Goal: Task Accomplishment & Management: Manage account settings

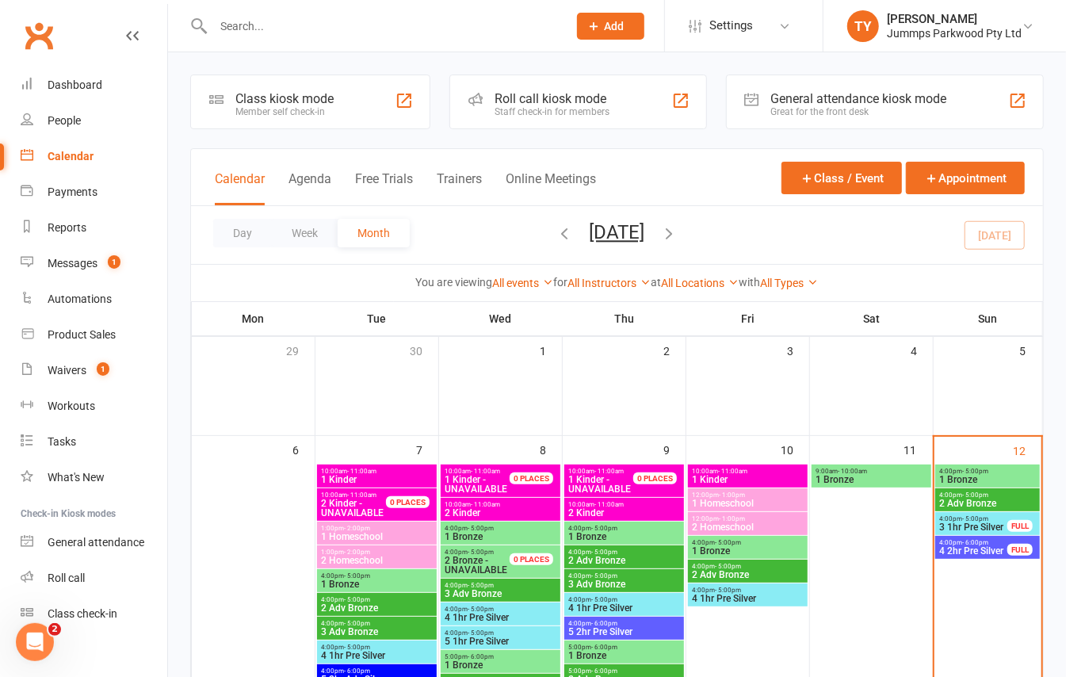
scroll to position [105, 0]
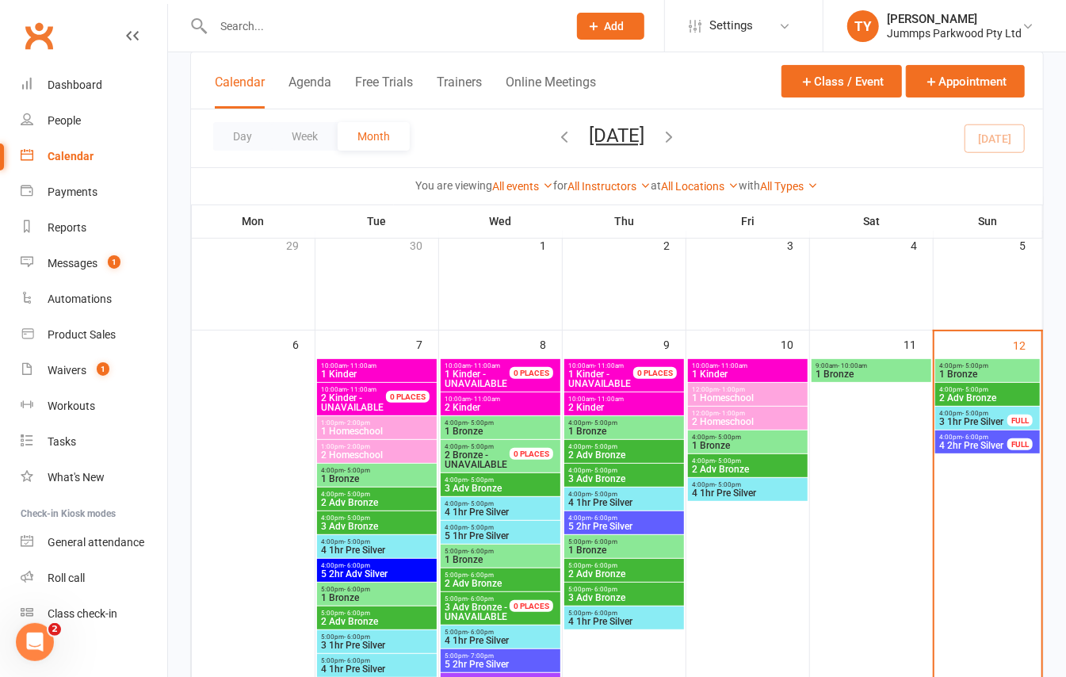
drag, startPoint x: 1013, startPoint y: 454, endPoint x: 1012, endPoint y: 444, distance: 10.3
click at [1012, 444] on div "FULL" at bounding box center [1019, 444] width 25 height 12
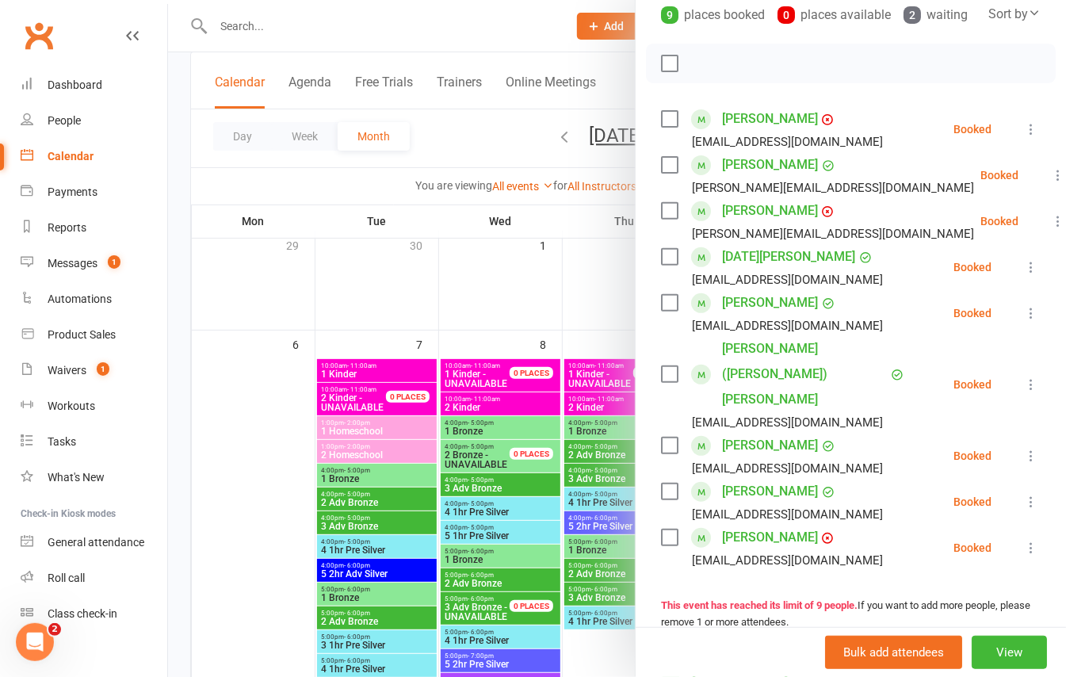
scroll to position [0, 0]
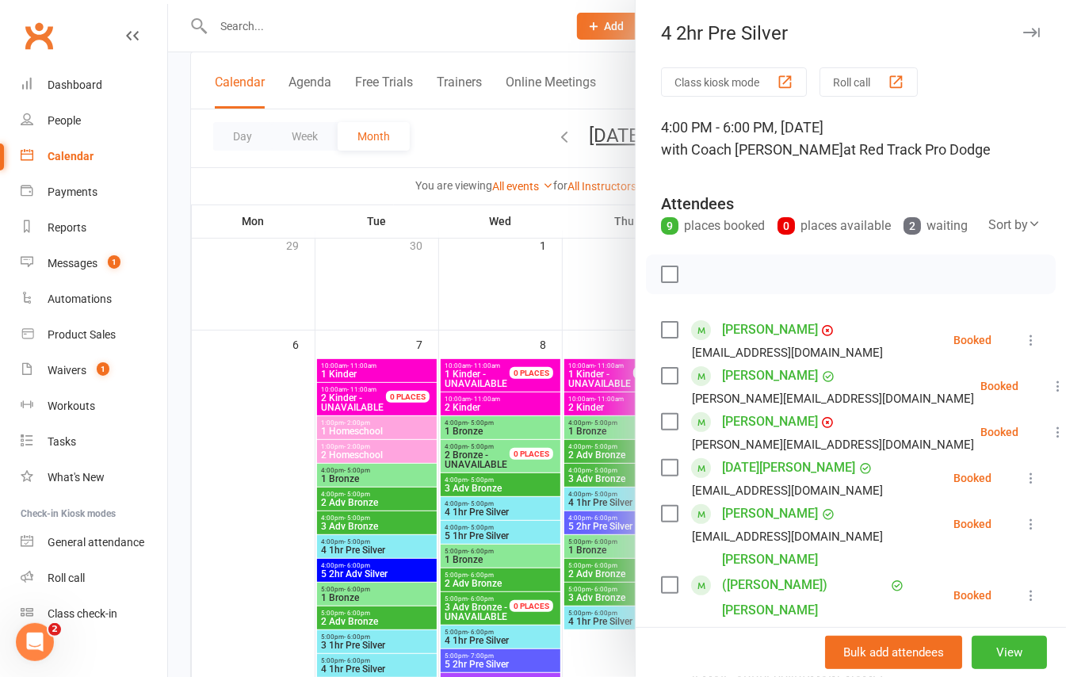
click at [175, 217] on div at bounding box center [617, 338] width 898 height 677
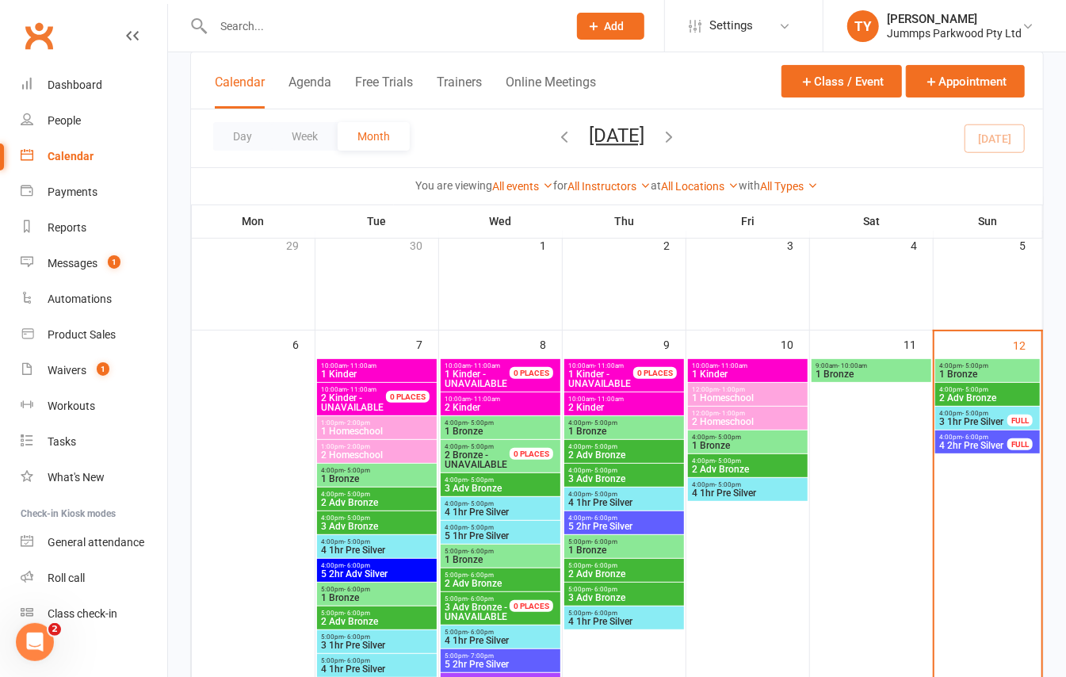
click at [1007, 423] on div "FULL" at bounding box center [1019, 420] width 25 height 12
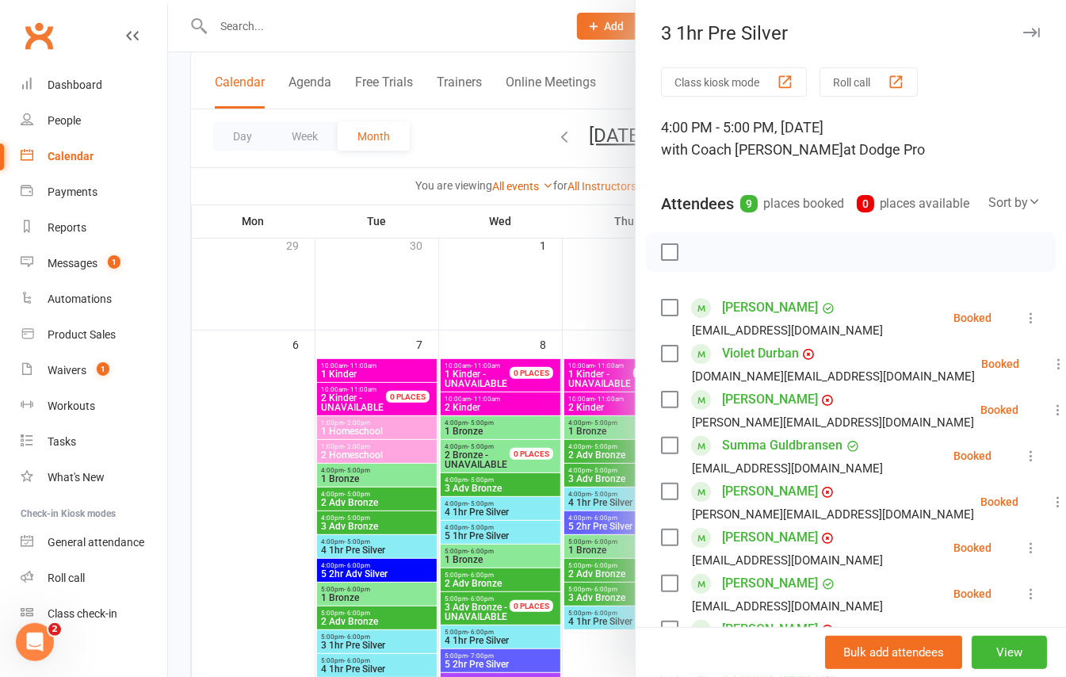
click at [181, 276] on div at bounding box center [617, 338] width 898 height 677
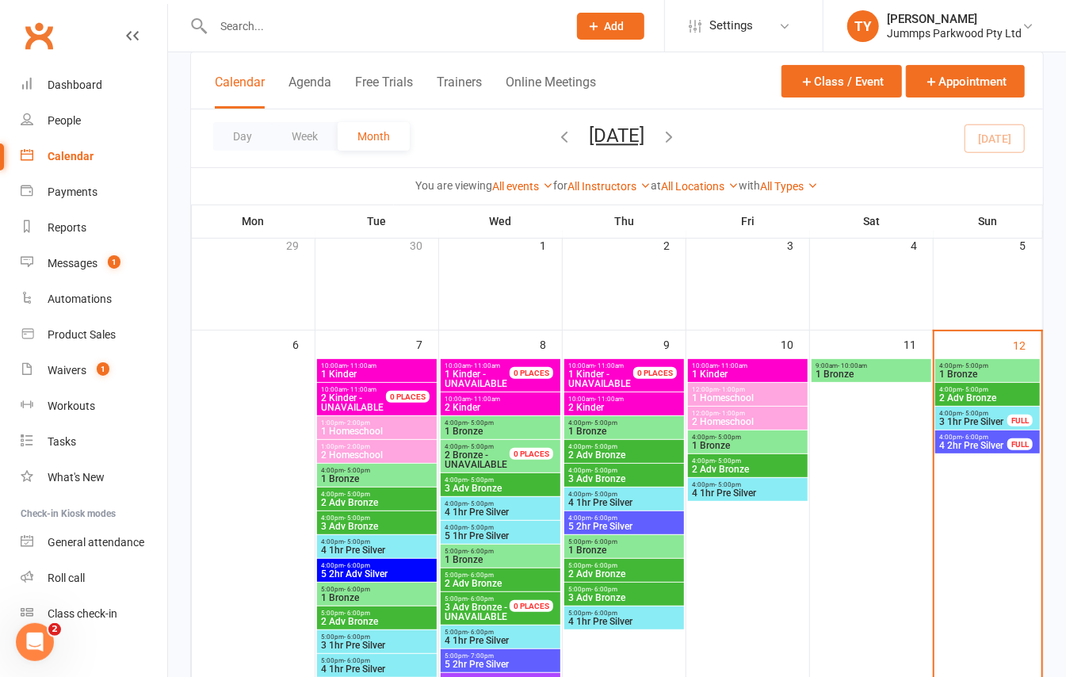
click at [957, 396] on span "2 Adv Bronze" at bounding box center [987, 398] width 98 height 10
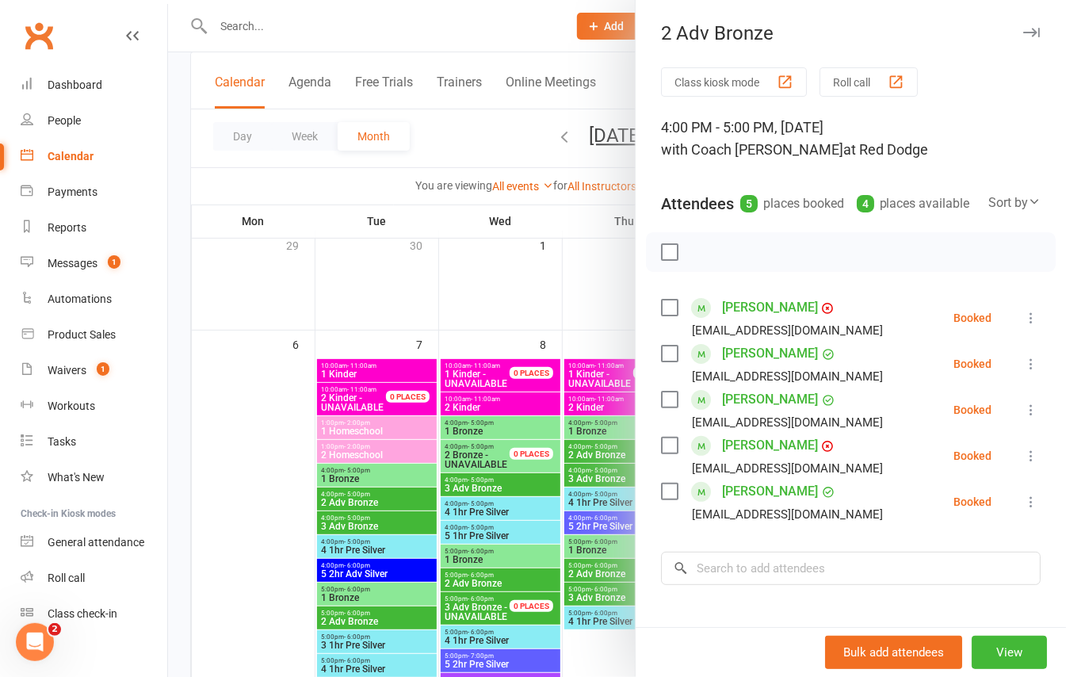
click at [181, 179] on div at bounding box center [617, 338] width 898 height 677
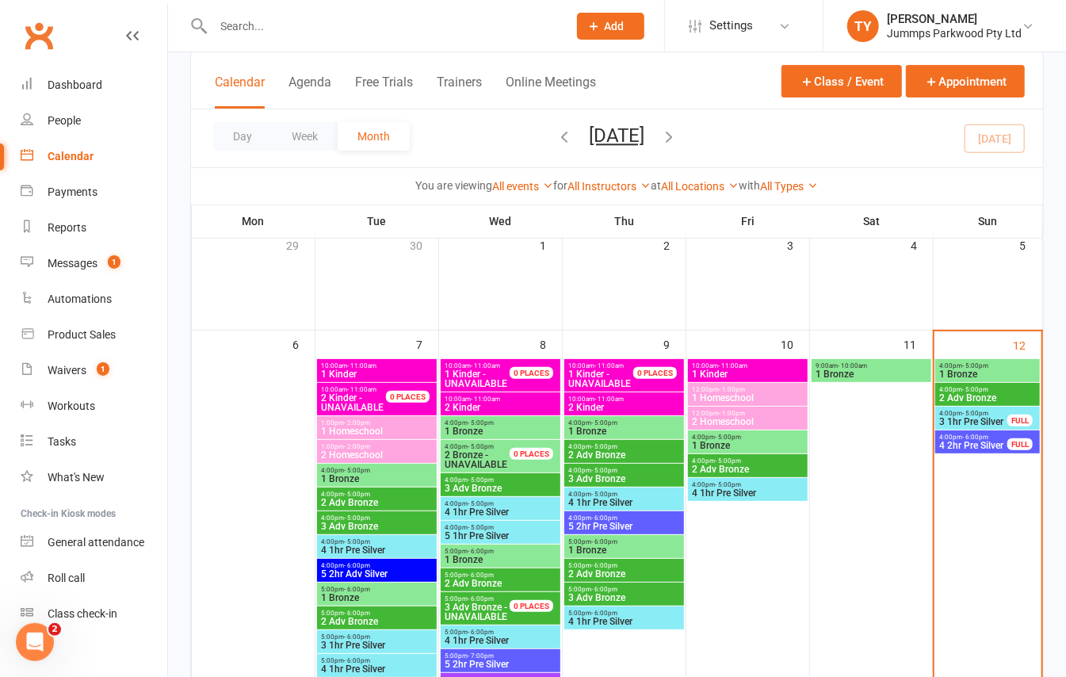
click at [965, 372] on span "1 Bronze" at bounding box center [987, 374] width 98 height 10
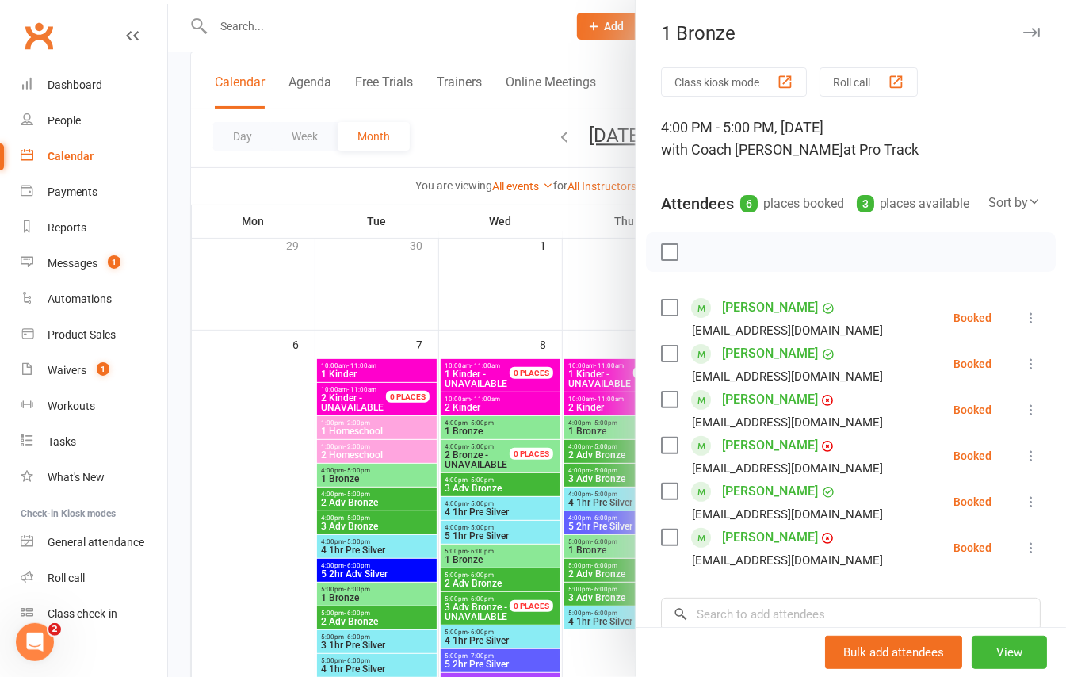
click at [168, 248] on div at bounding box center [617, 338] width 898 height 677
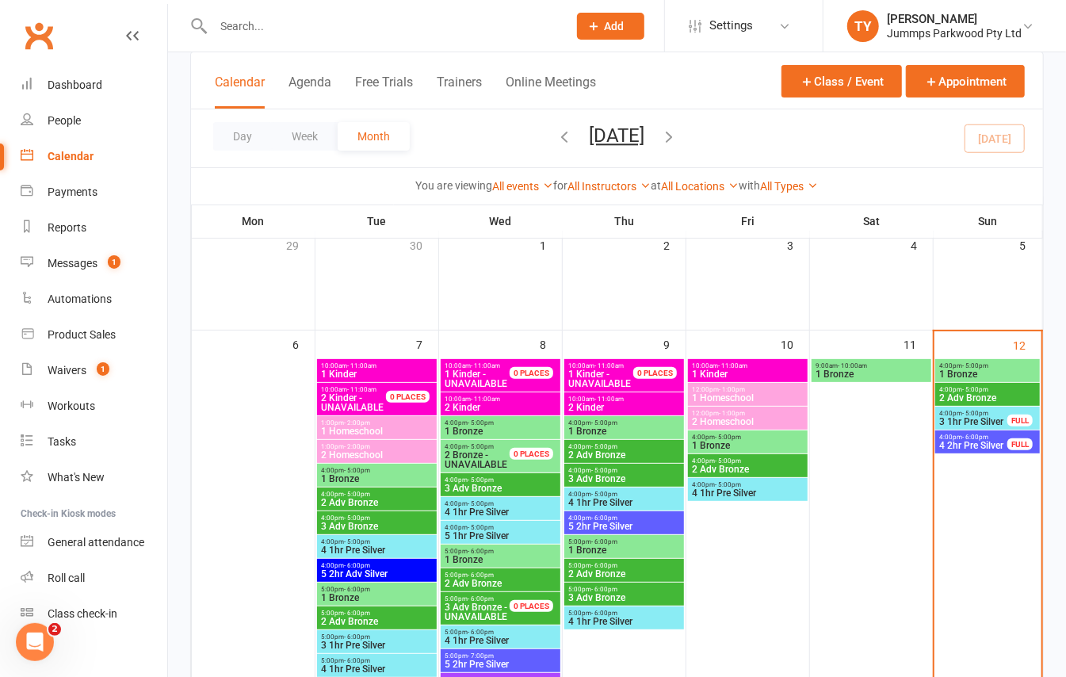
click at [970, 395] on span "2 Adv Bronze" at bounding box center [987, 398] width 98 height 10
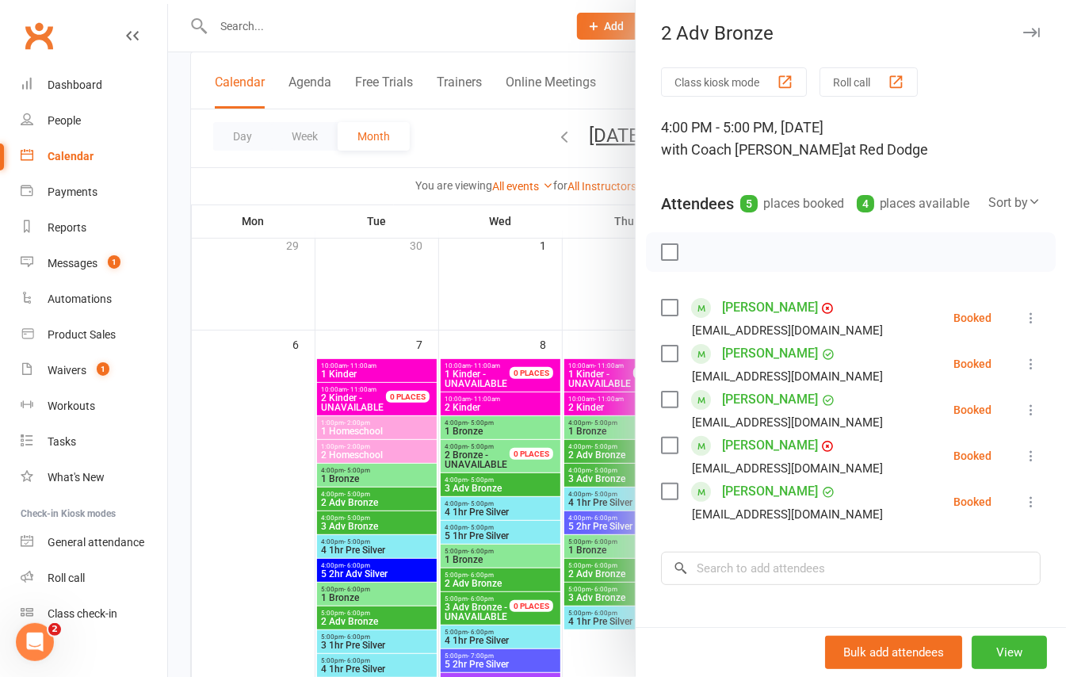
click at [187, 250] on div at bounding box center [617, 338] width 898 height 677
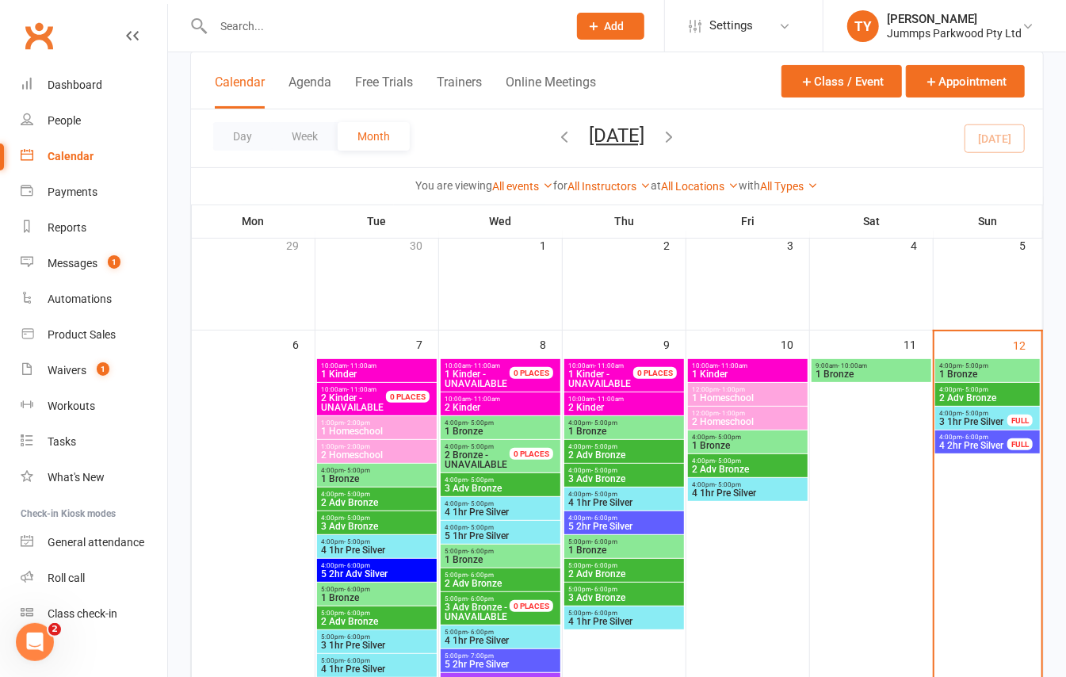
click at [973, 420] on span "3 1hr Pre Silver" at bounding box center [973, 422] width 70 height 10
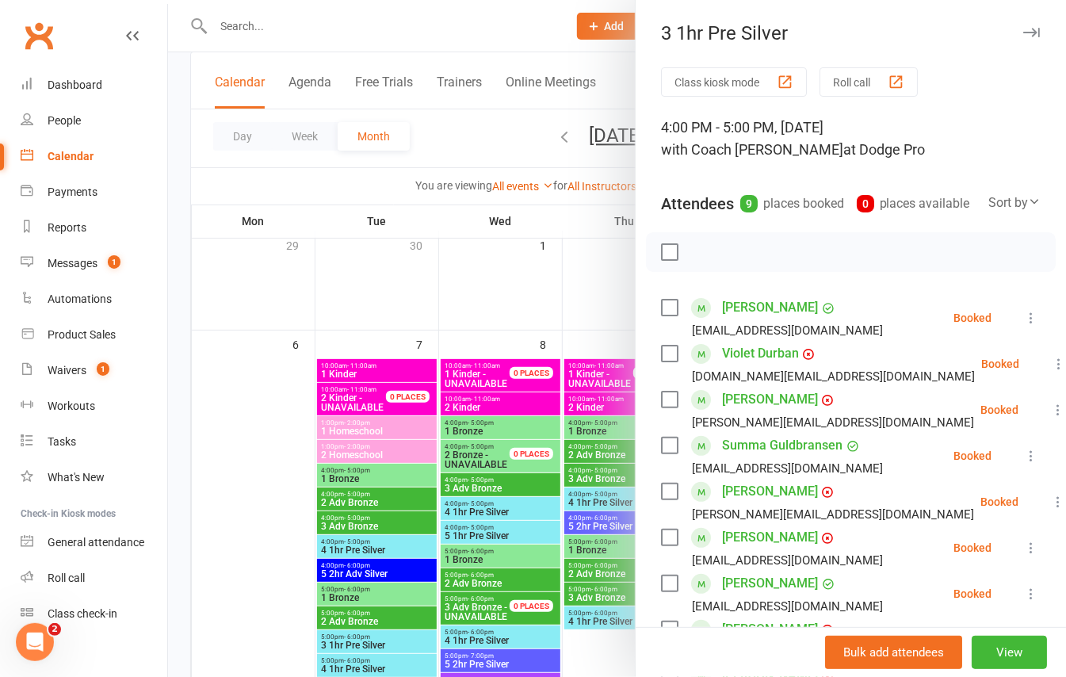
click at [181, 285] on div at bounding box center [617, 338] width 898 height 677
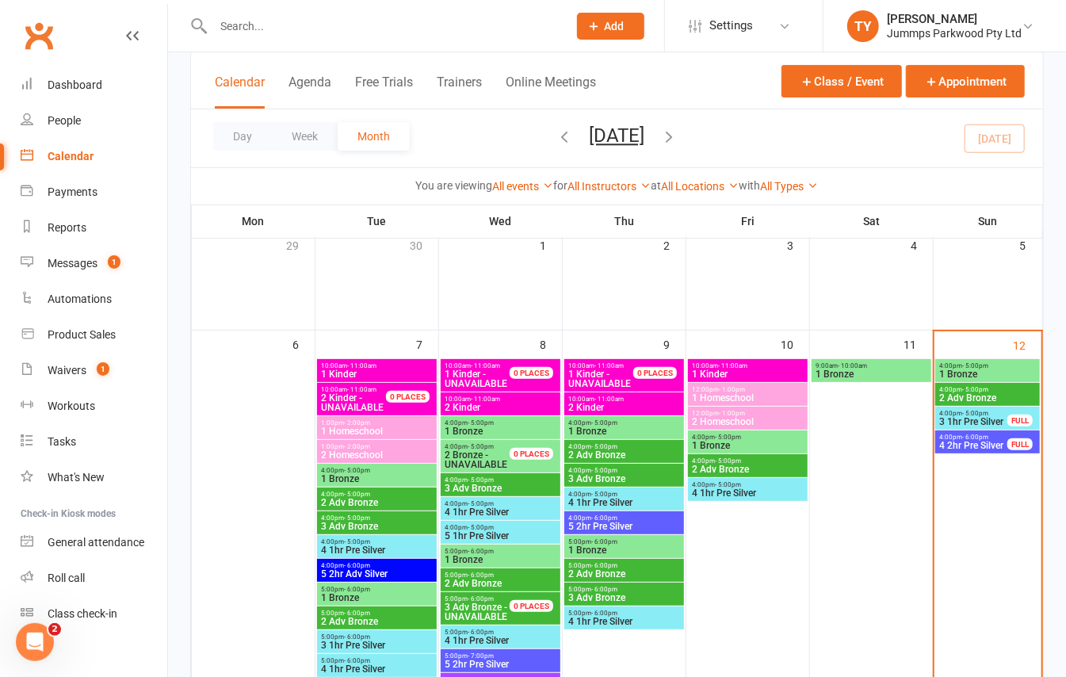
click at [949, 398] on span "2 Adv Bronze" at bounding box center [987, 398] width 98 height 10
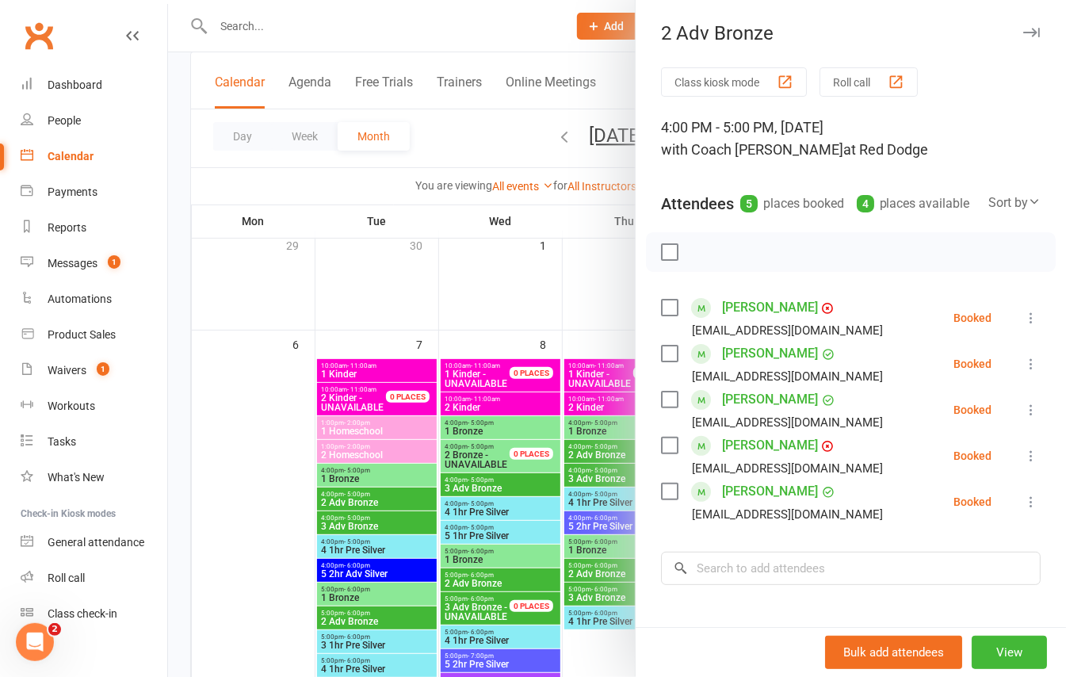
click at [185, 300] on div at bounding box center [617, 338] width 898 height 677
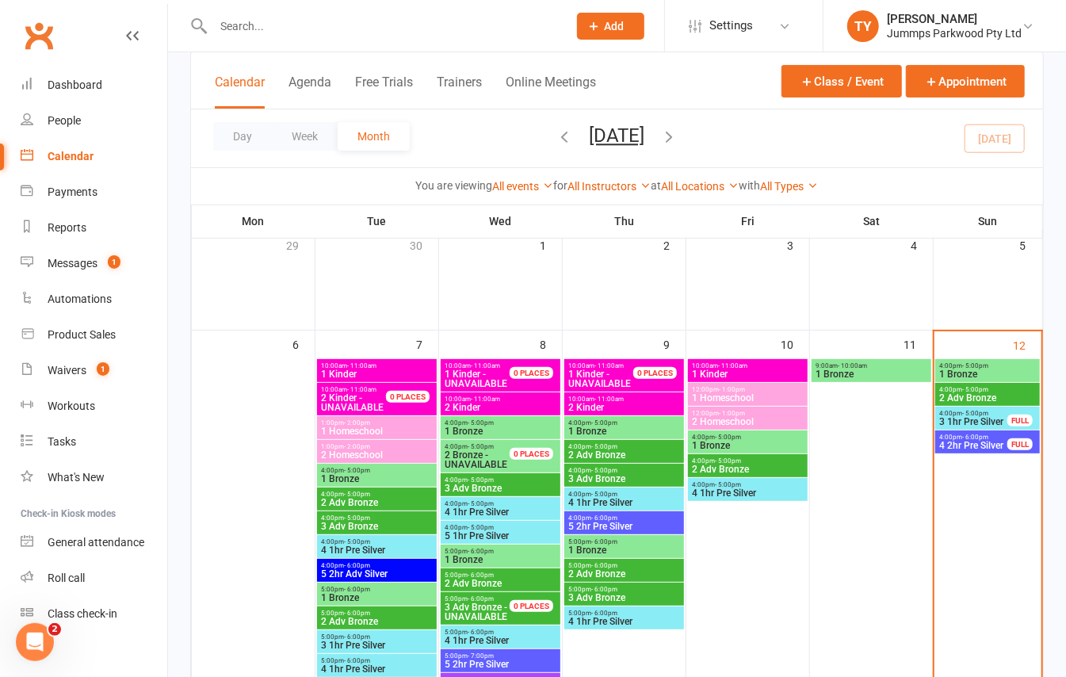
click at [990, 387] on span "4:00pm - 5:00pm" at bounding box center [987, 389] width 98 height 7
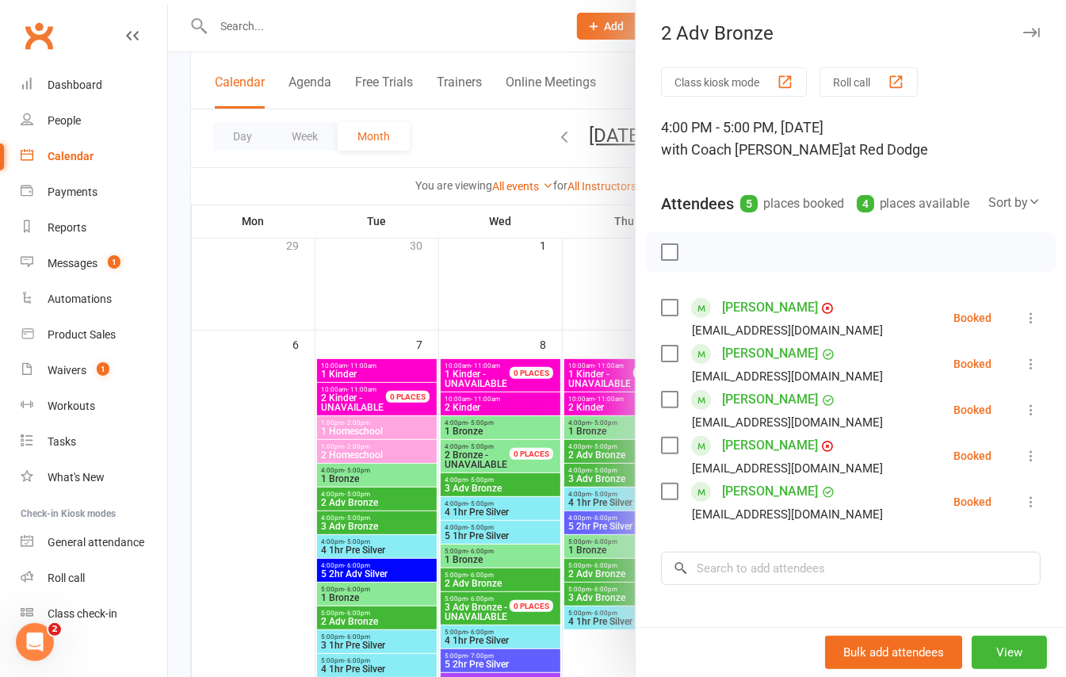
click at [185, 191] on div at bounding box center [617, 338] width 898 height 677
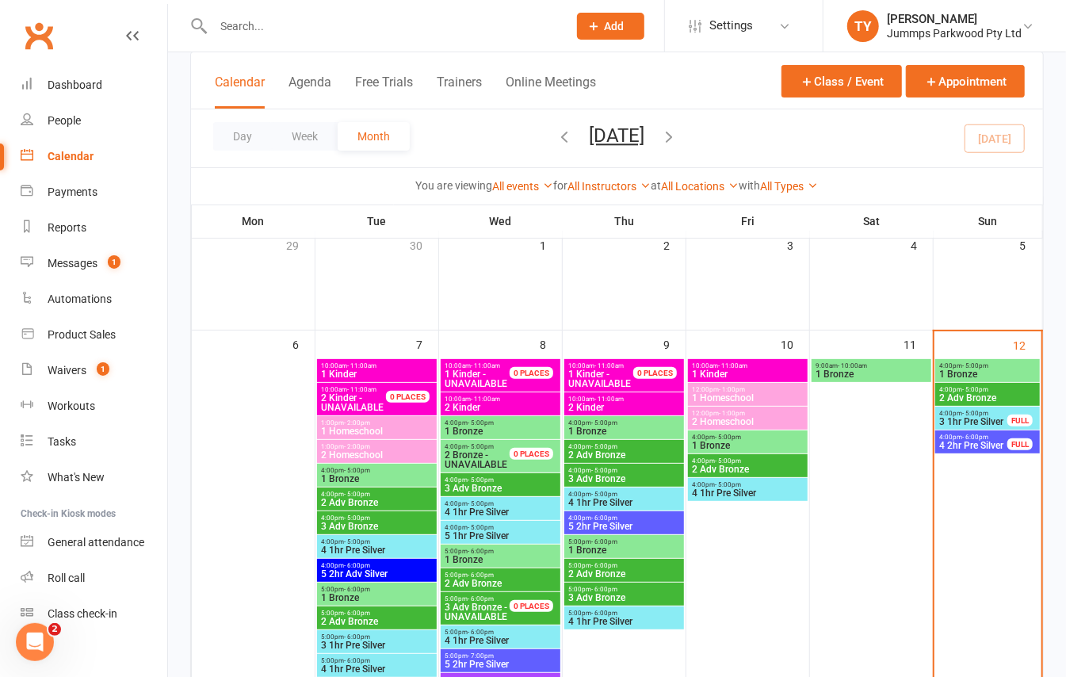
click at [965, 365] on span "- 5:00pm" at bounding box center [975, 365] width 26 height 7
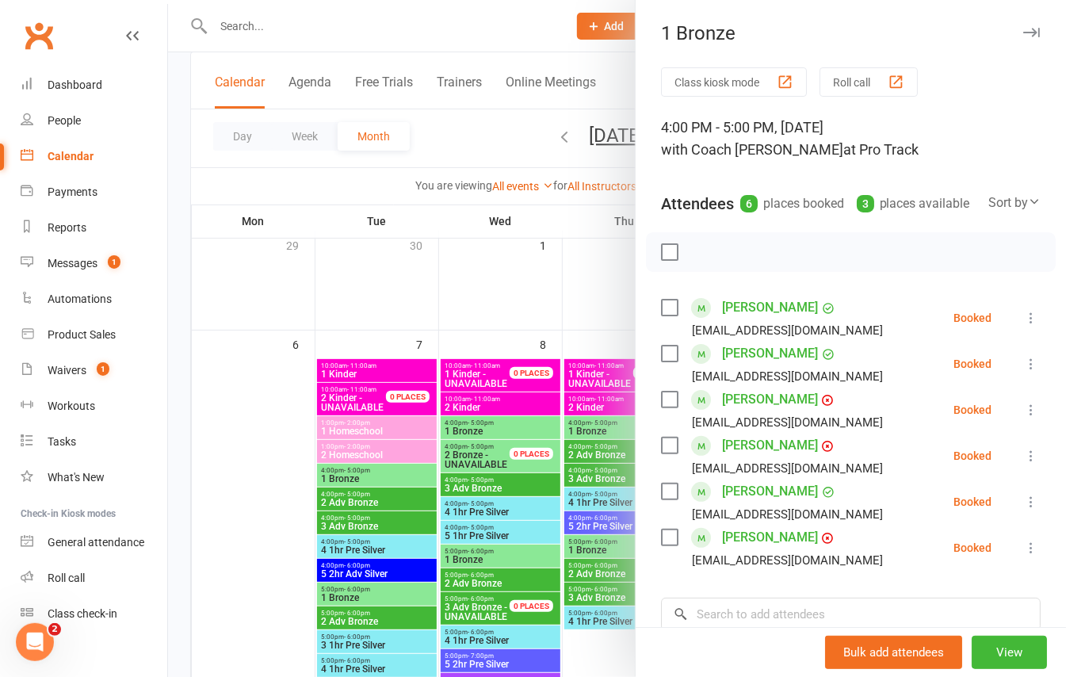
click at [179, 309] on div at bounding box center [617, 338] width 898 height 677
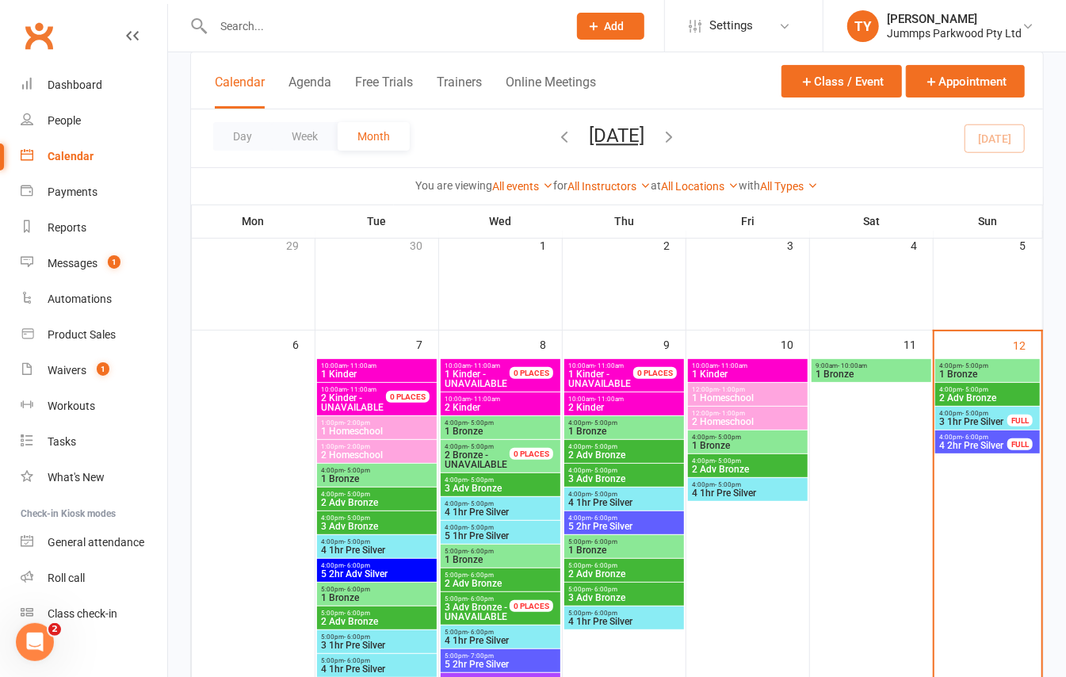
click at [984, 426] on span "3 1hr Pre Silver" at bounding box center [973, 422] width 70 height 10
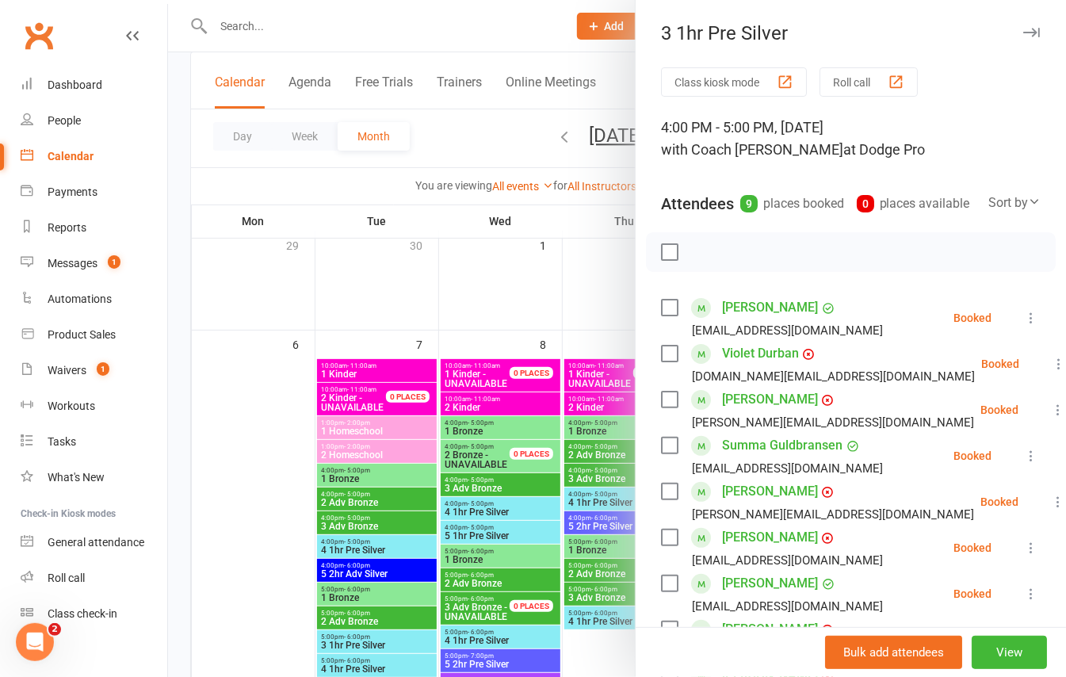
click at [170, 270] on div at bounding box center [617, 338] width 898 height 677
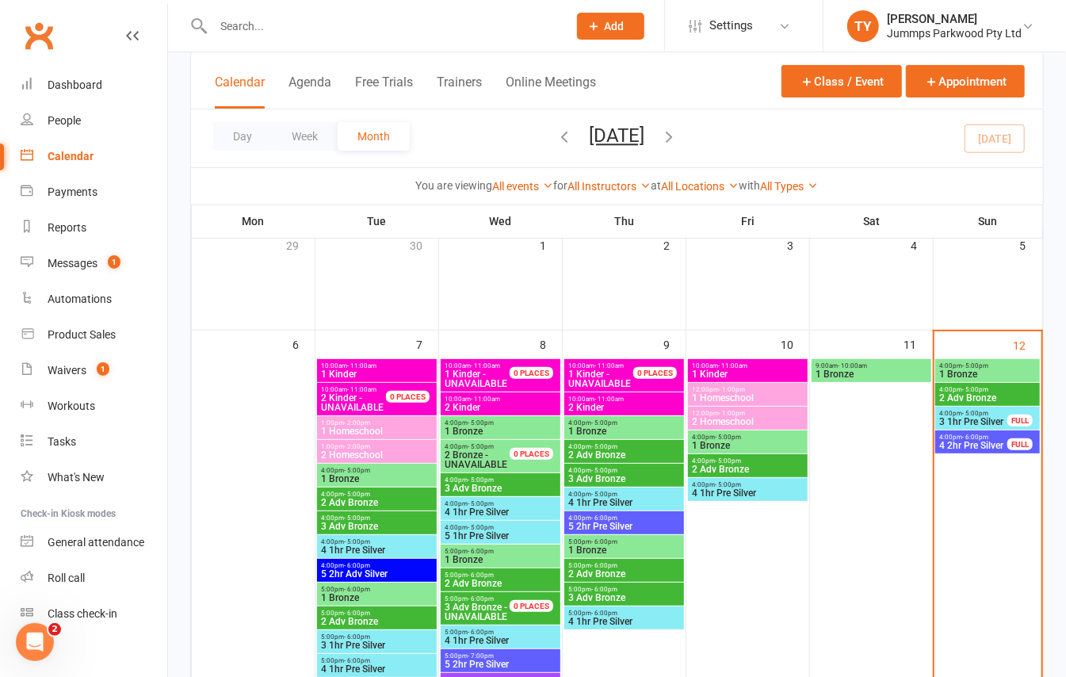
click at [1010, 396] on span "2 Adv Bronze" at bounding box center [987, 398] width 98 height 10
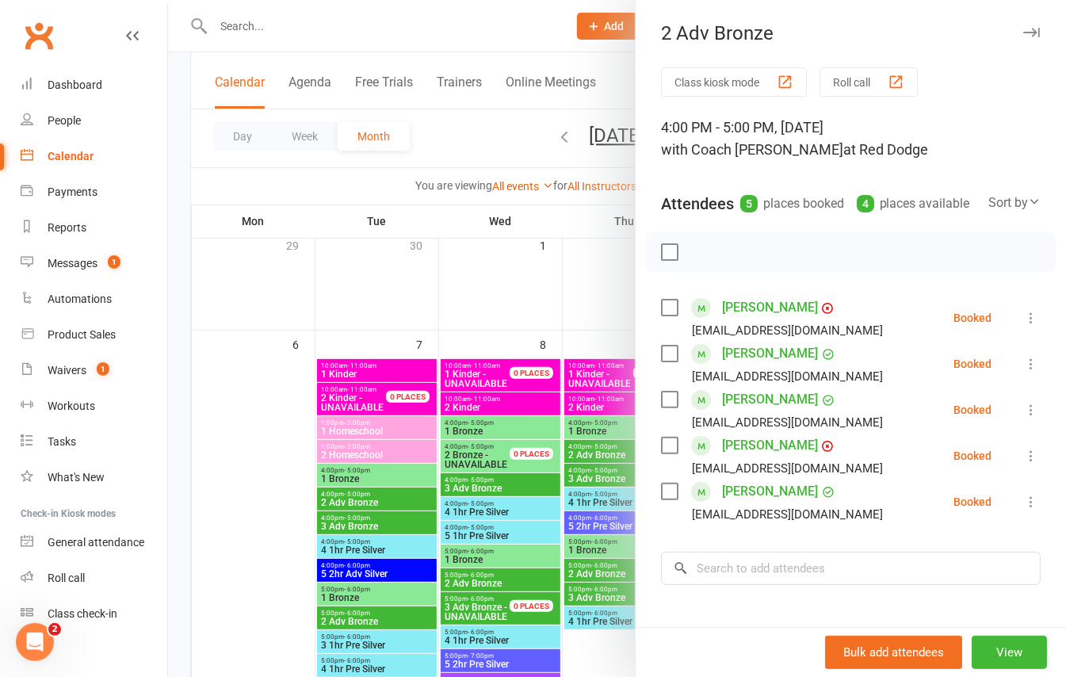
click at [1023, 36] on icon "button" at bounding box center [1031, 33] width 17 height 10
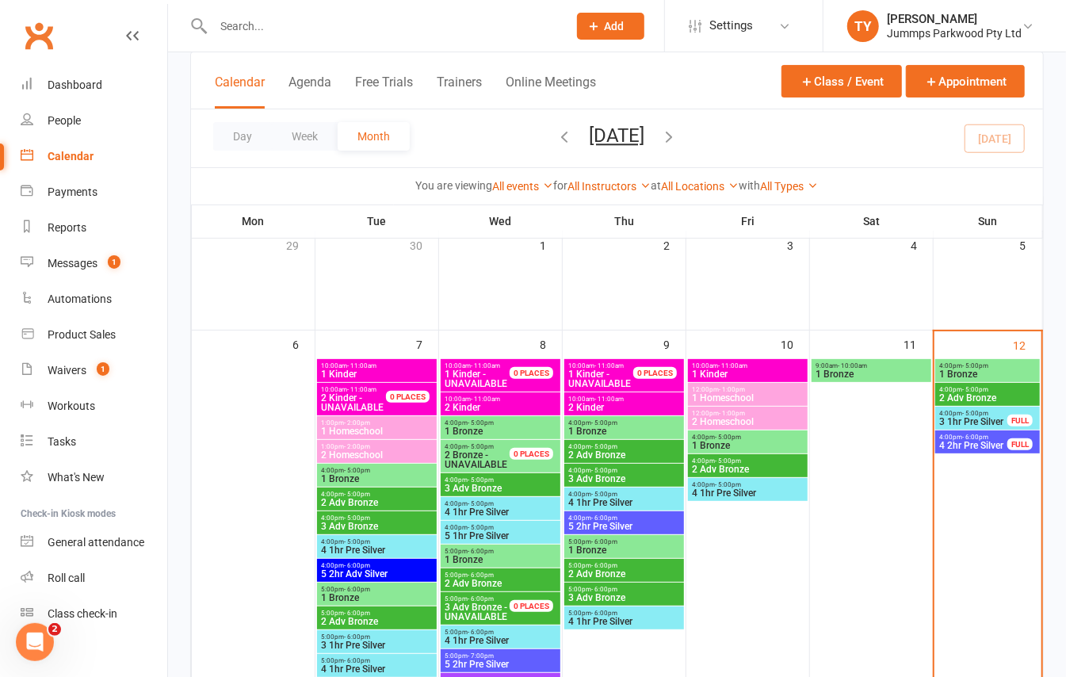
click at [987, 365] on span "4:00pm - 5:00pm" at bounding box center [987, 365] width 98 height 7
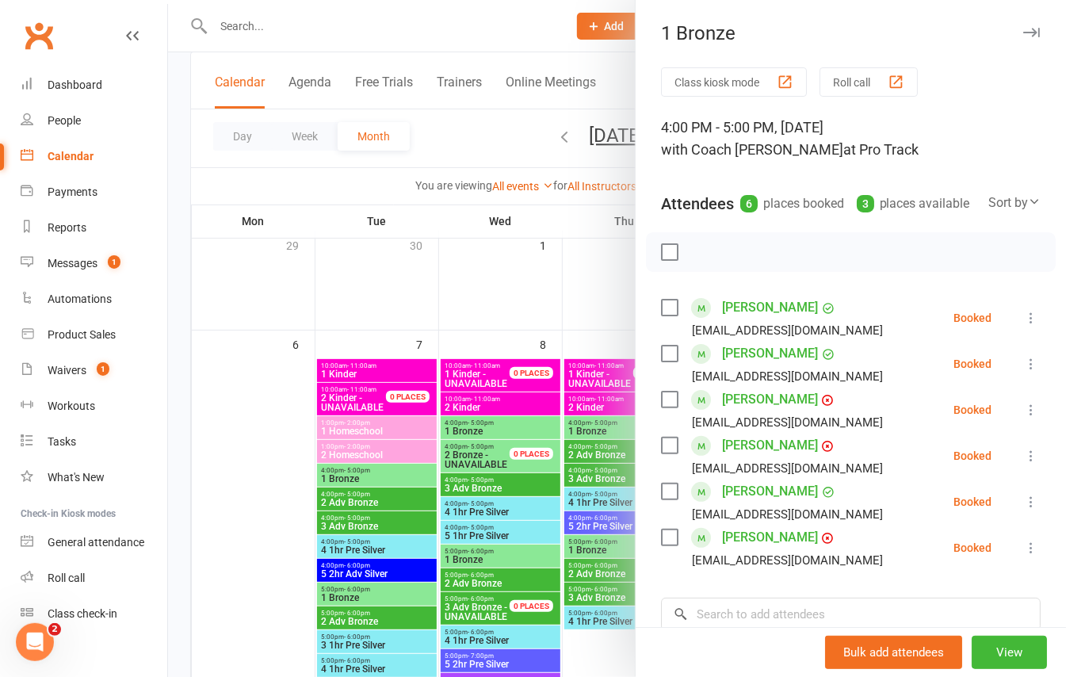
click at [1009, 27] on div "1 Bronze" at bounding box center [851, 33] width 430 height 22
click at [1023, 29] on icon "button" at bounding box center [1031, 33] width 17 height 10
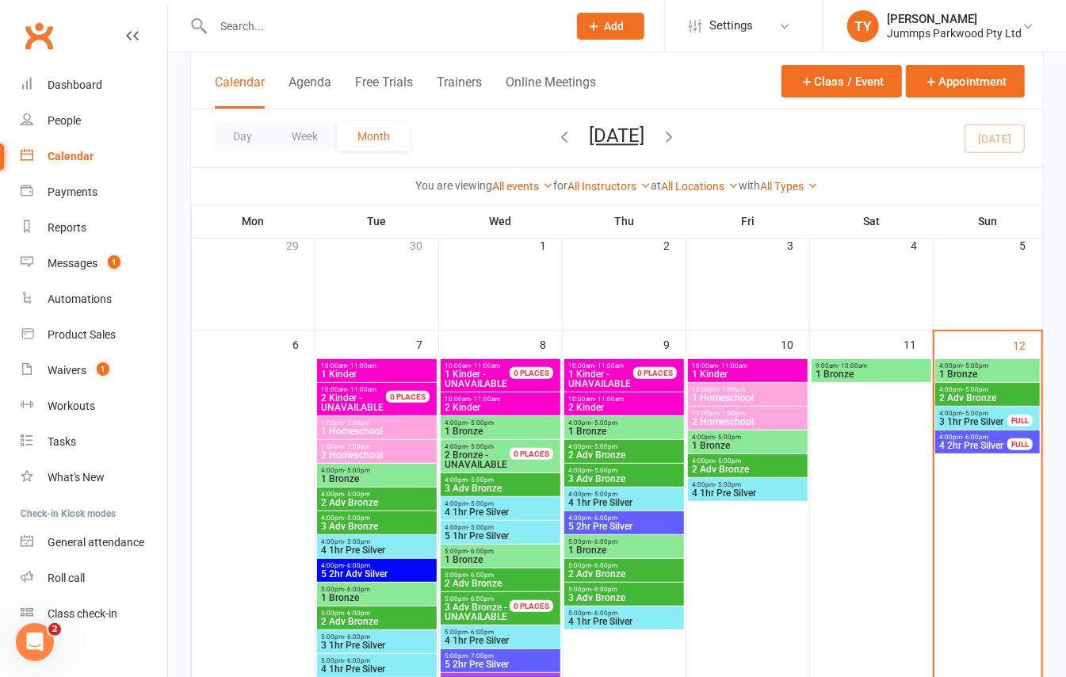
click at [983, 393] on span "2 Adv Bronze" at bounding box center [987, 398] width 98 height 10
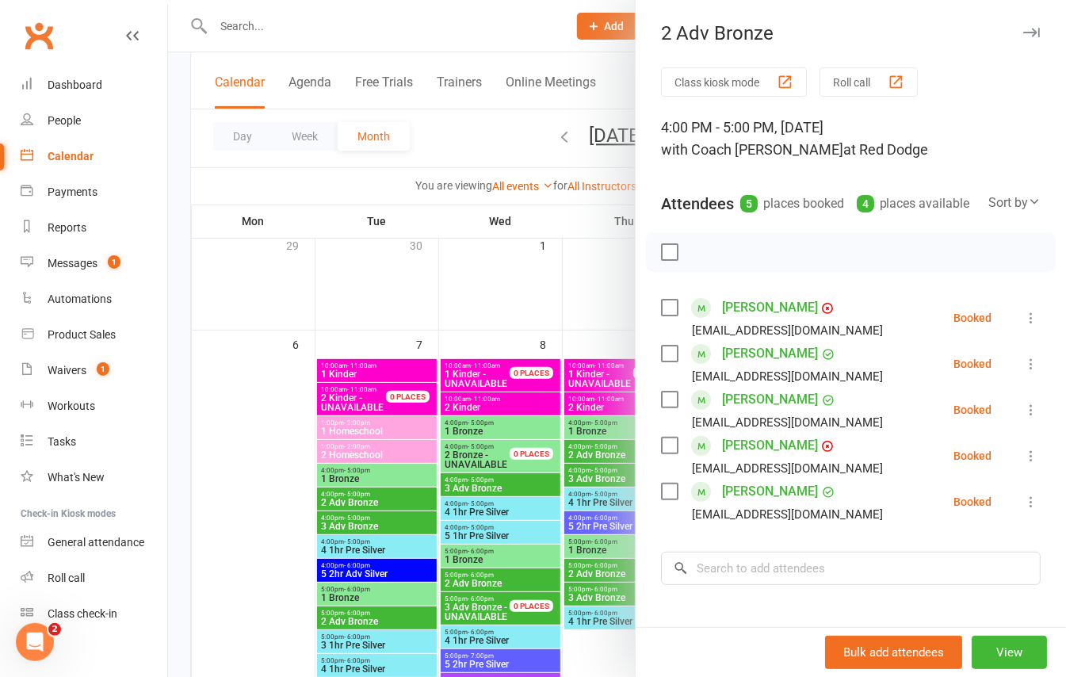
click at [1023, 28] on icon "button" at bounding box center [1031, 33] width 17 height 10
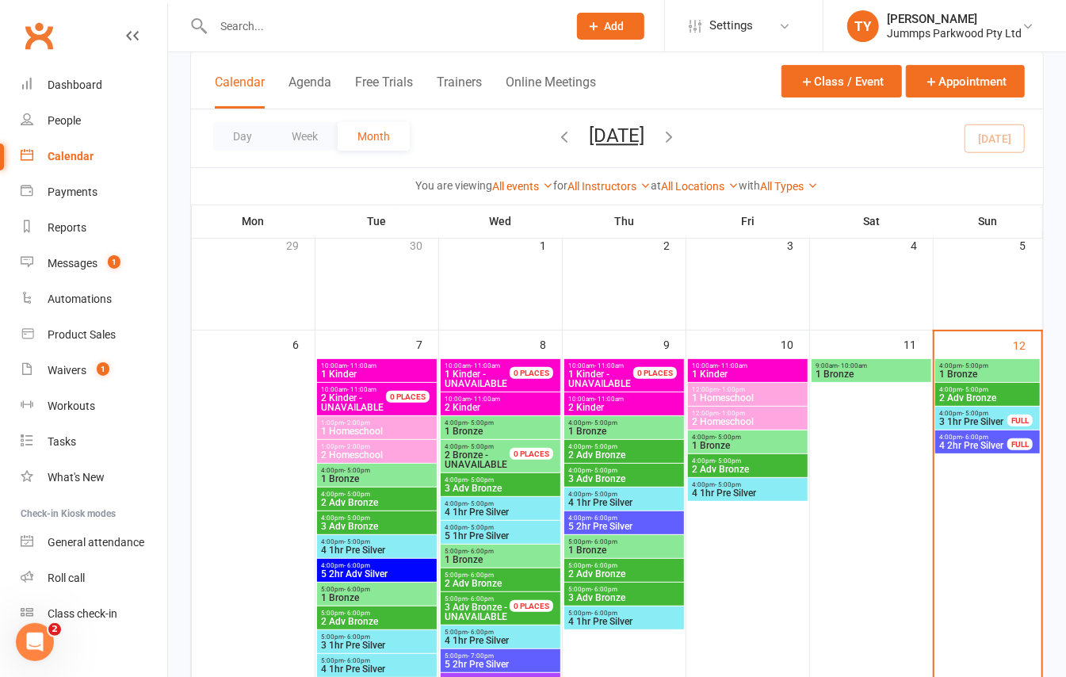
click at [980, 418] on span "3 1hr Pre Silver" at bounding box center [973, 422] width 70 height 10
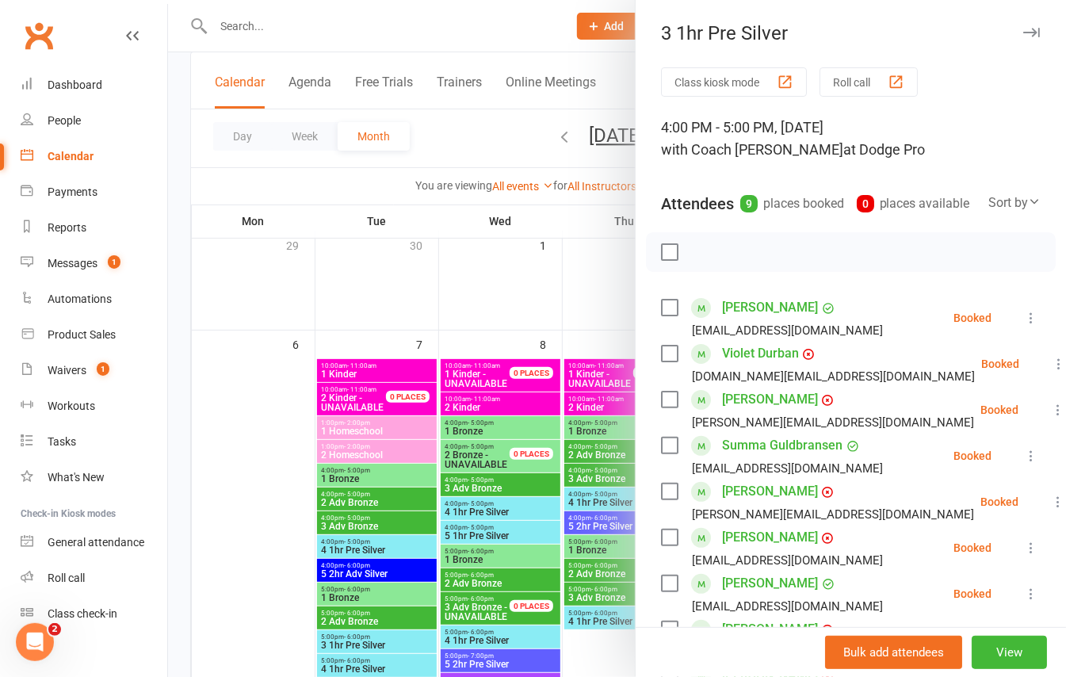
click at [1023, 29] on icon "button" at bounding box center [1031, 33] width 17 height 10
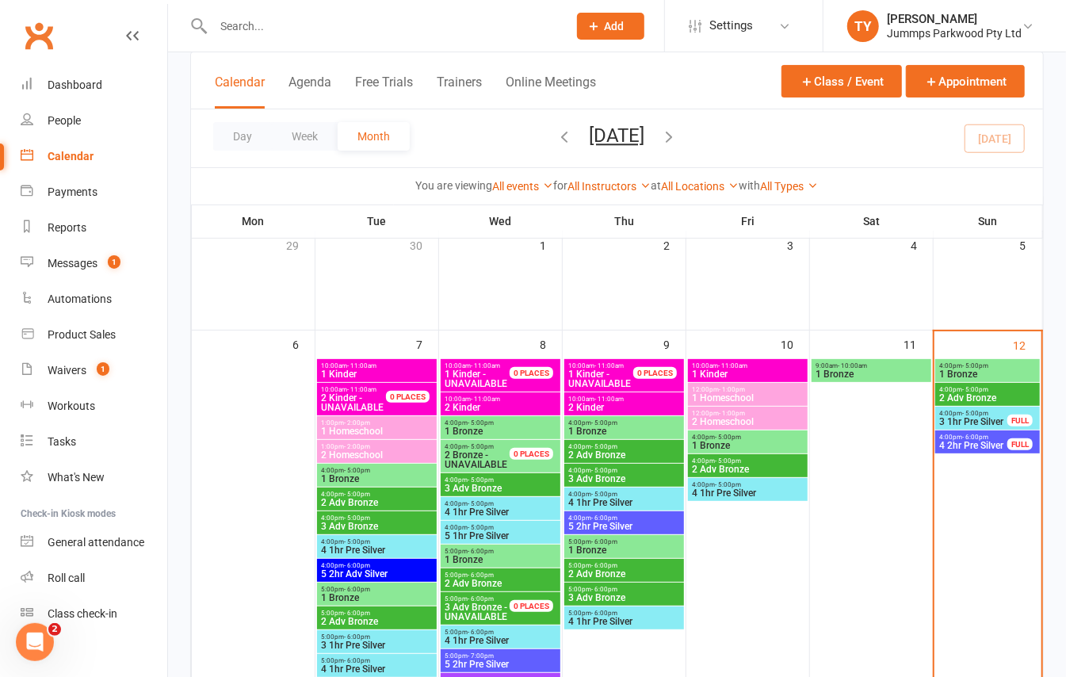
click at [987, 438] on span "- 6:00pm" at bounding box center [975, 436] width 26 height 7
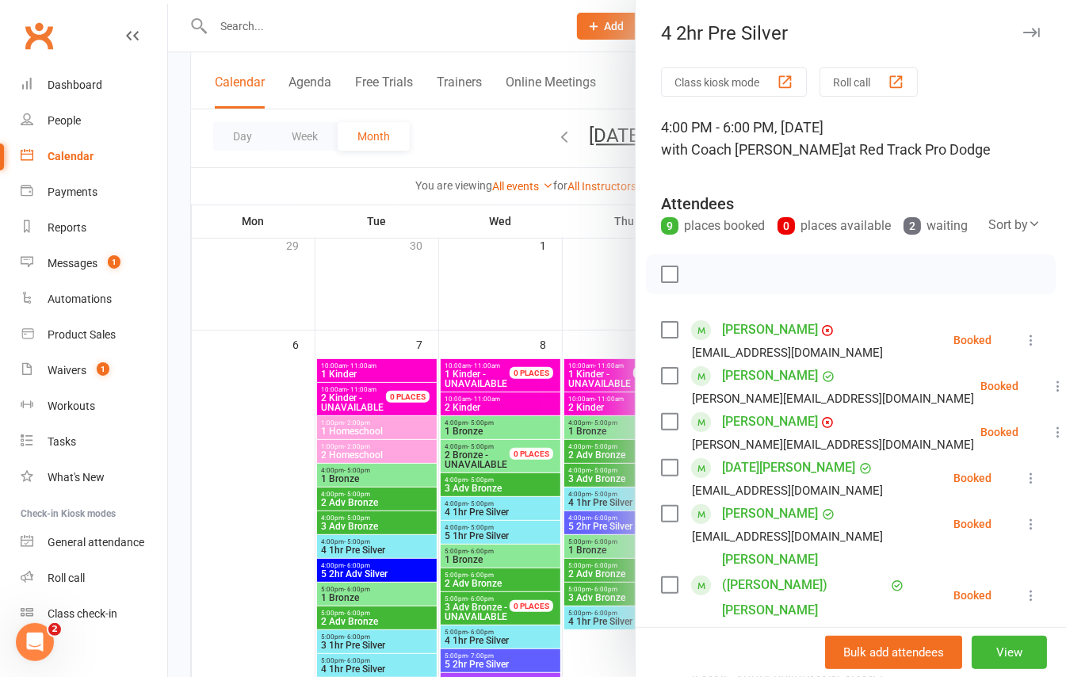
click at [1021, 39] on button "button" at bounding box center [1030, 32] width 19 height 19
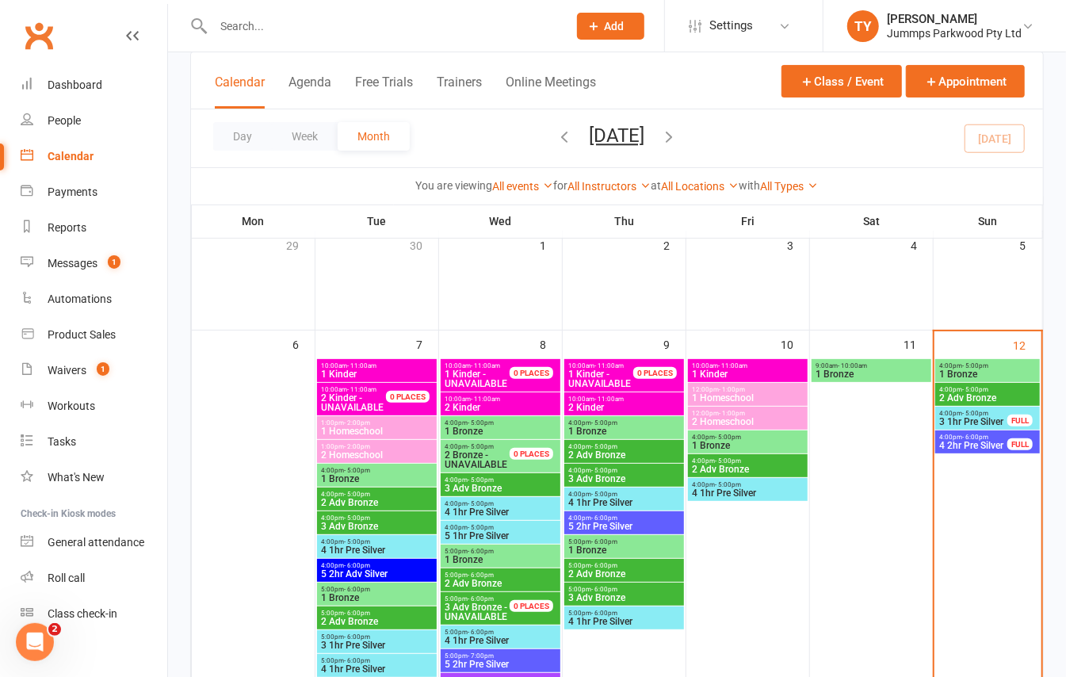
click at [981, 410] on span "- 5:00pm" at bounding box center [975, 413] width 26 height 7
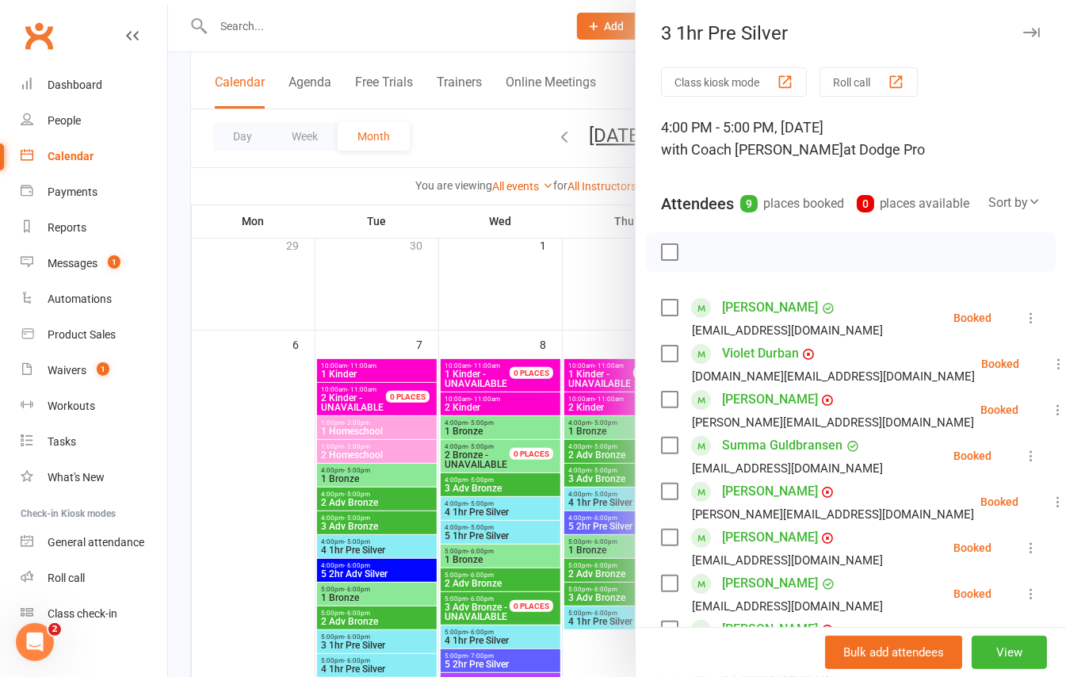
click at [1021, 25] on button "button" at bounding box center [1030, 32] width 19 height 19
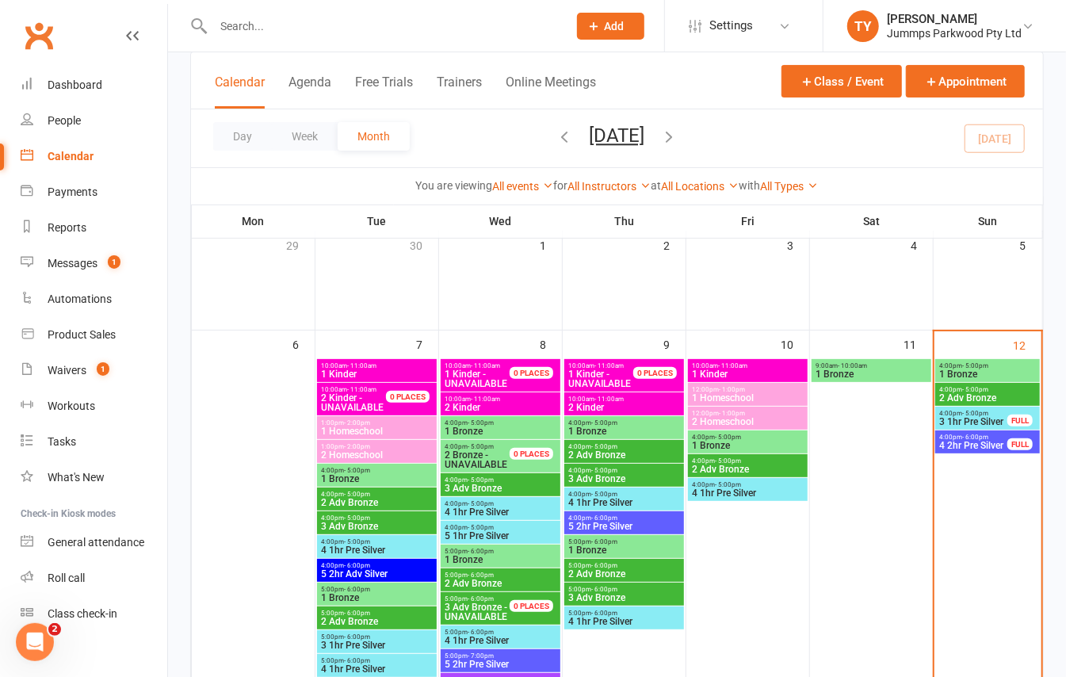
click at [973, 426] on span "3 1hr Pre Silver" at bounding box center [973, 422] width 70 height 10
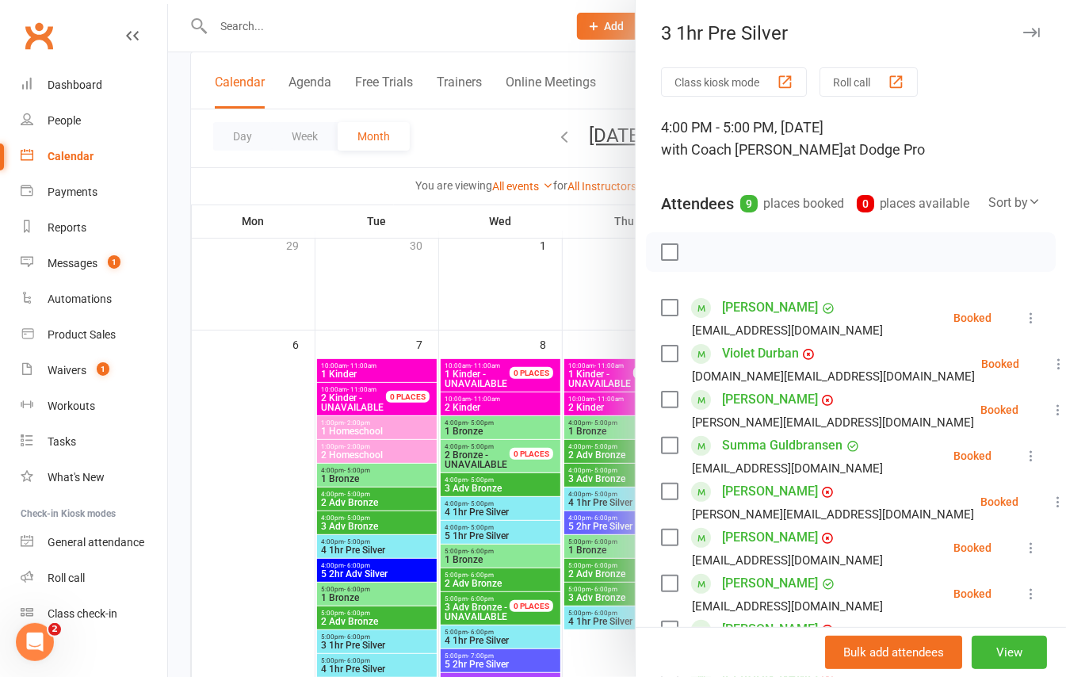
click at [1023, 35] on icon "button" at bounding box center [1031, 33] width 17 height 10
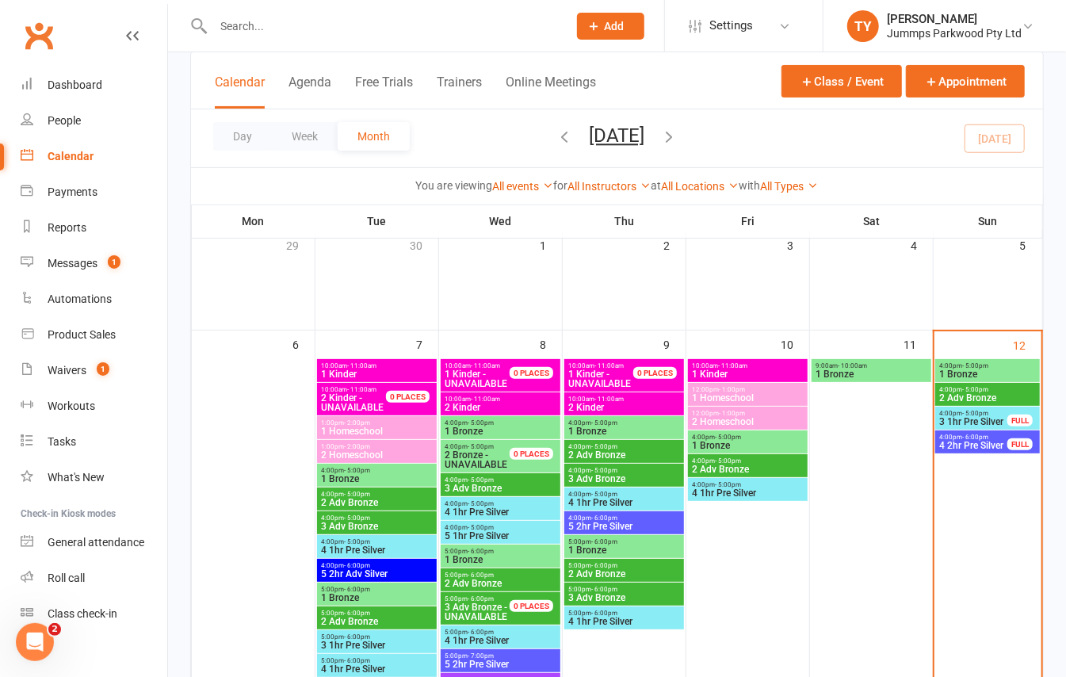
click at [992, 396] on span "2 Adv Bronze" at bounding box center [987, 398] width 98 height 10
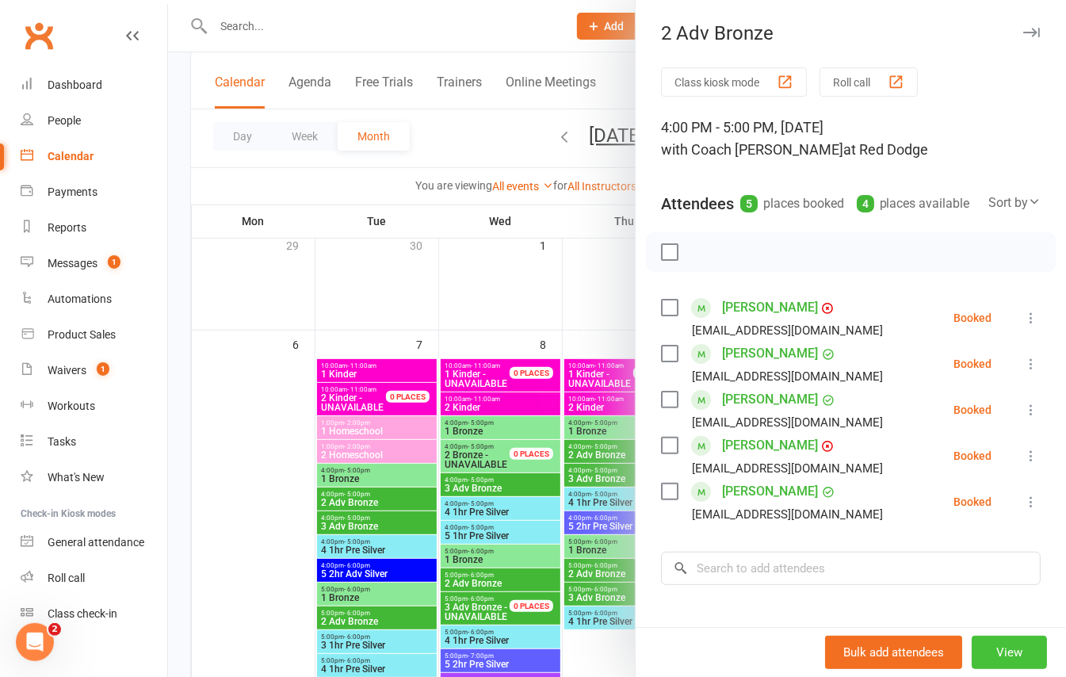
click at [990, 650] on button "View" at bounding box center [1009, 652] width 75 height 33
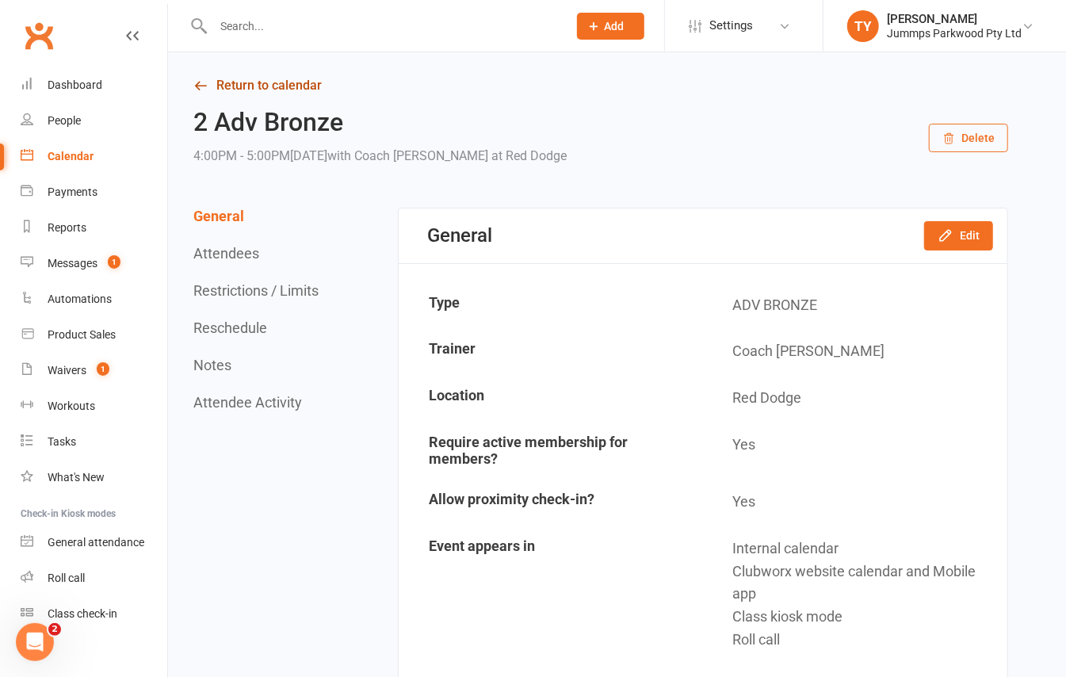
click at [296, 84] on link "Return to calendar" at bounding box center [600, 85] width 815 height 22
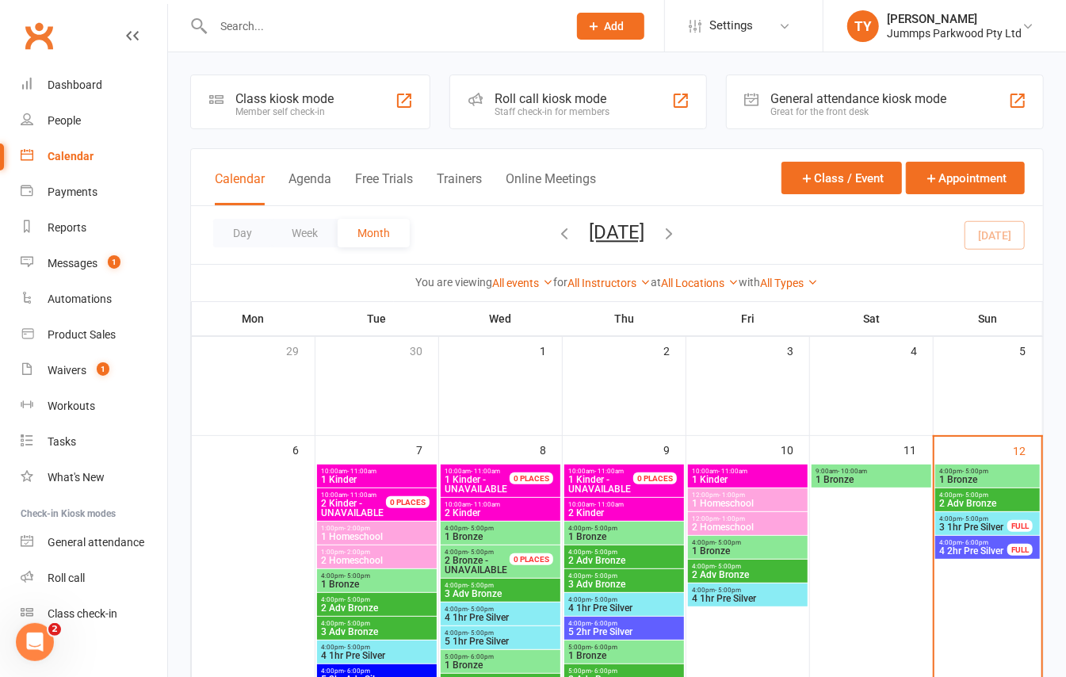
click at [949, 472] on span "4:00pm - 5:00pm" at bounding box center [987, 471] width 98 height 7
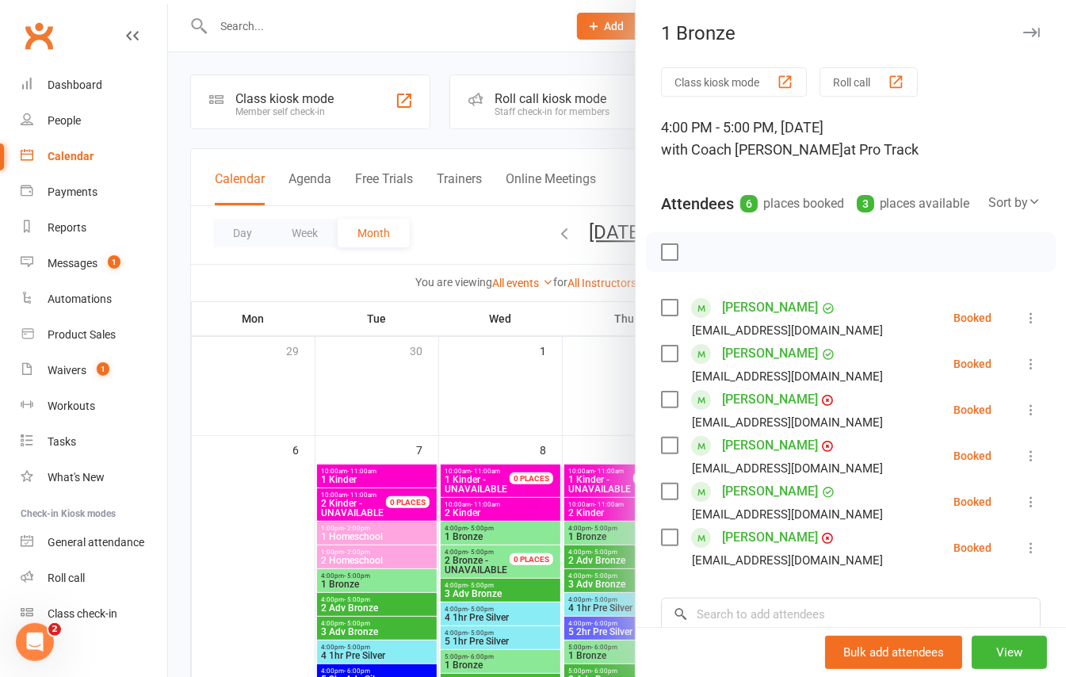
click at [1018, 26] on div "1 Bronze" at bounding box center [851, 33] width 430 height 22
drag, startPoint x: 981, startPoint y: 43, endPoint x: 994, endPoint y: 39, distance: 13.3
click at [987, 43] on div "1 Bronze" at bounding box center [851, 33] width 430 height 22
click at [1021, 38] on button "button" at bounding box center [1030, 32] width 19 height 19
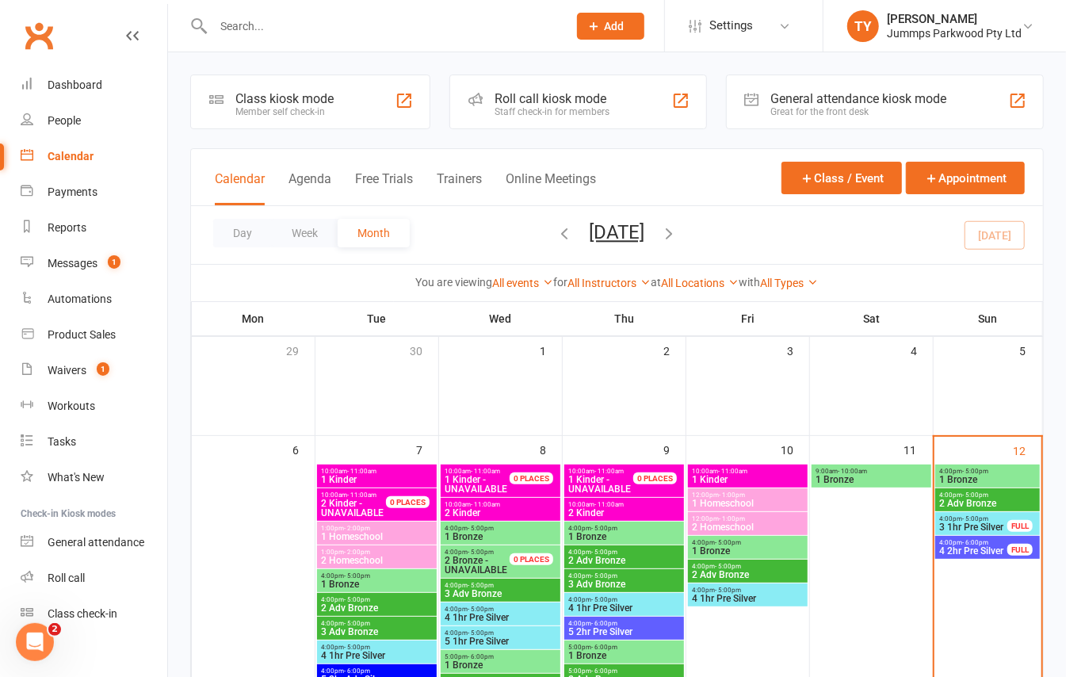
click at [942, 496] on span "4:00pm - 5:00pm" at bounding box center [987, 494] width 98 height 7
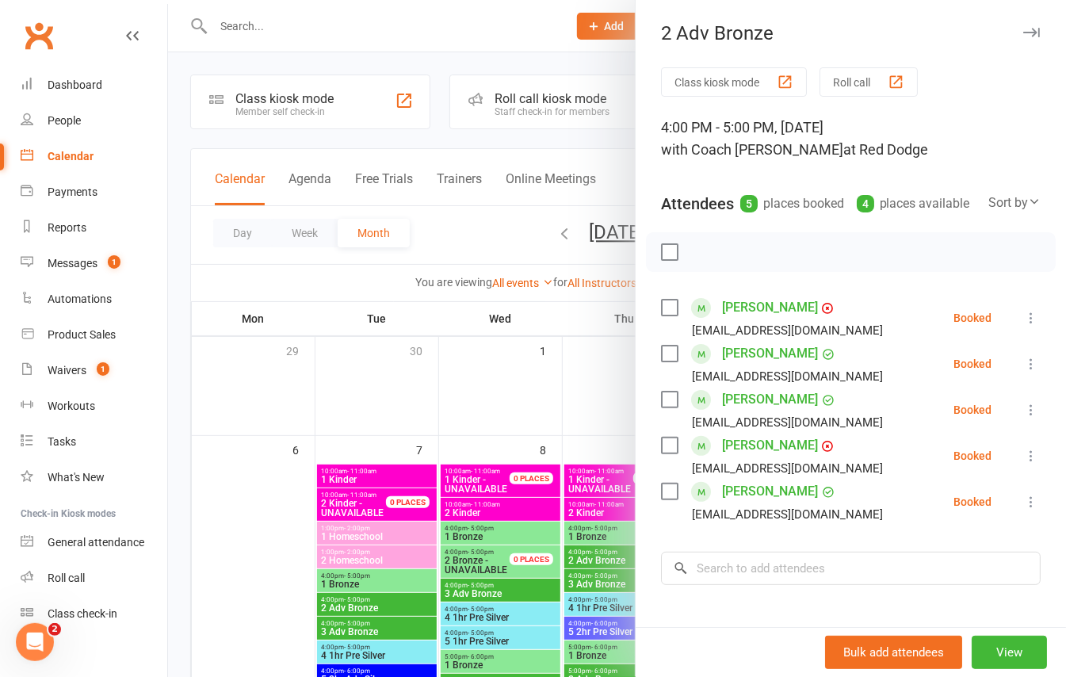
click at [1023, 32] on icon "button" at bounding box center [1031, 33] width 17 height 10
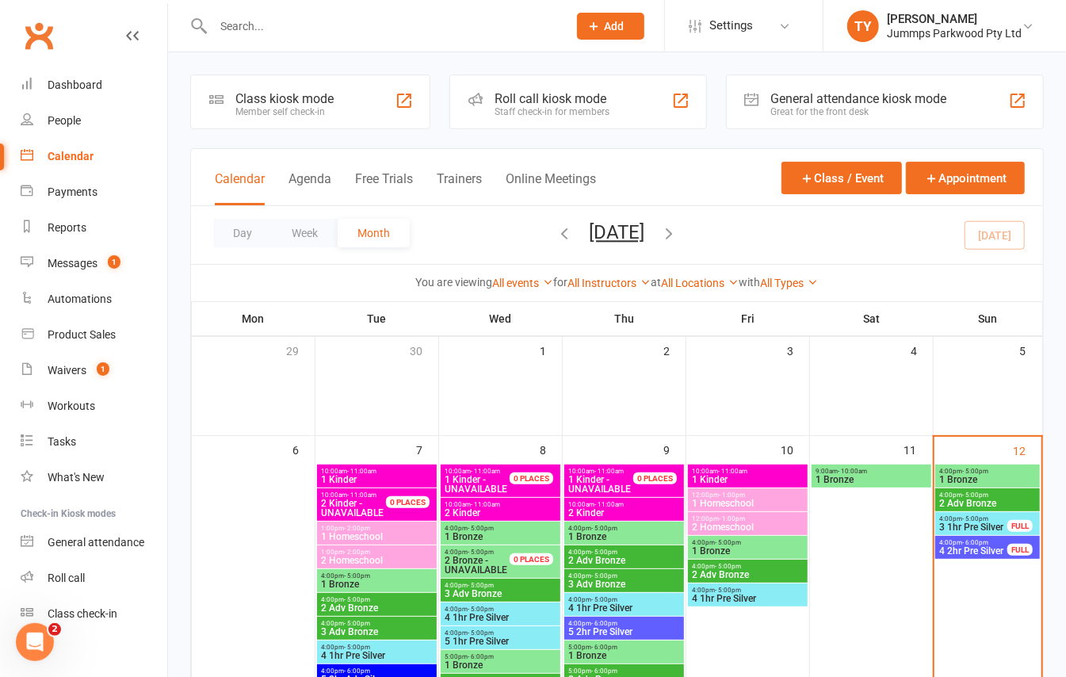
click at [975, 523] on span "3 1hr Pre Silver" at bounding box center [973, 527] width 70 height 10
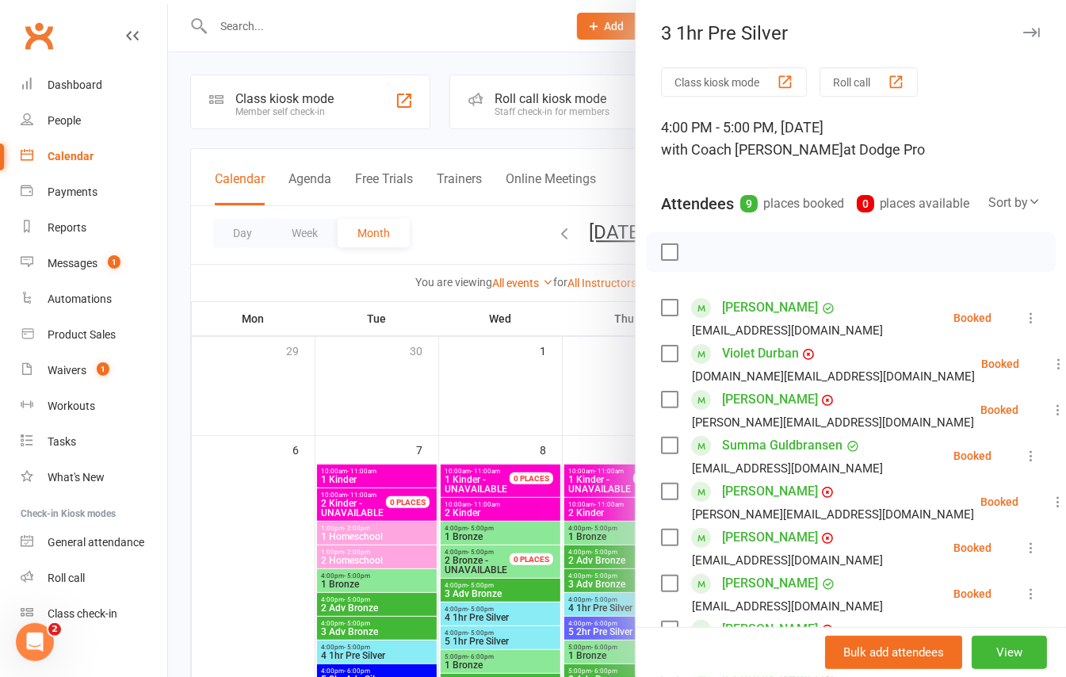
click at [1023, 32] on icon "button" at bounding box center [1031, 33] width 17 height 10
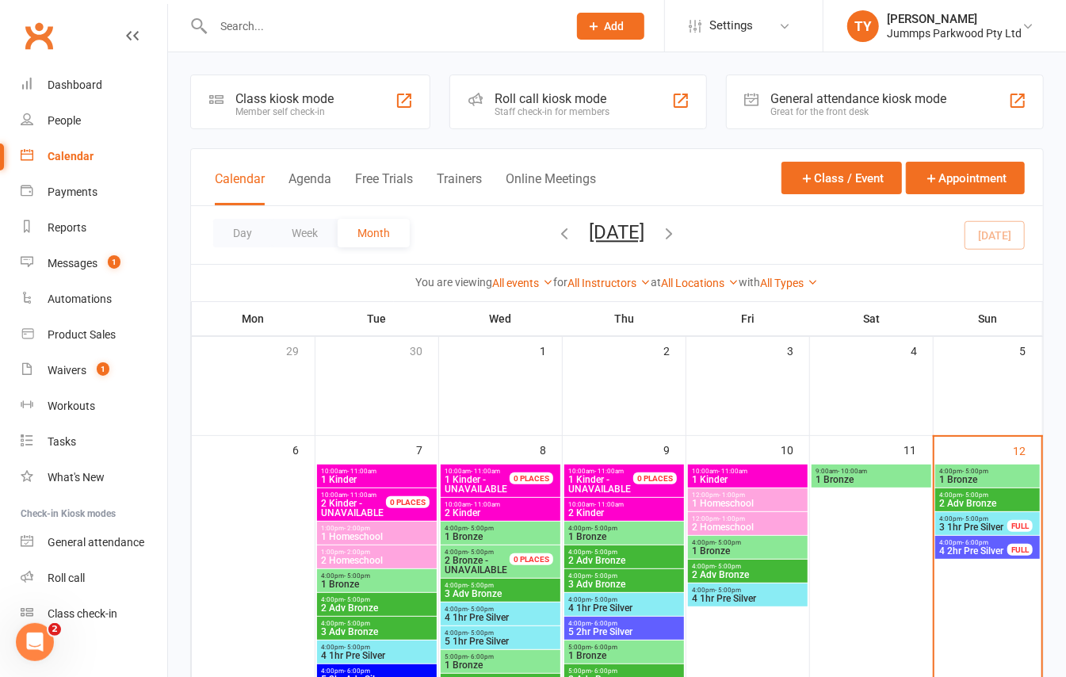
click at [981, 546] on span "4 2hr Pre Silver" at bounding box center [973, 551] width 70 height 10
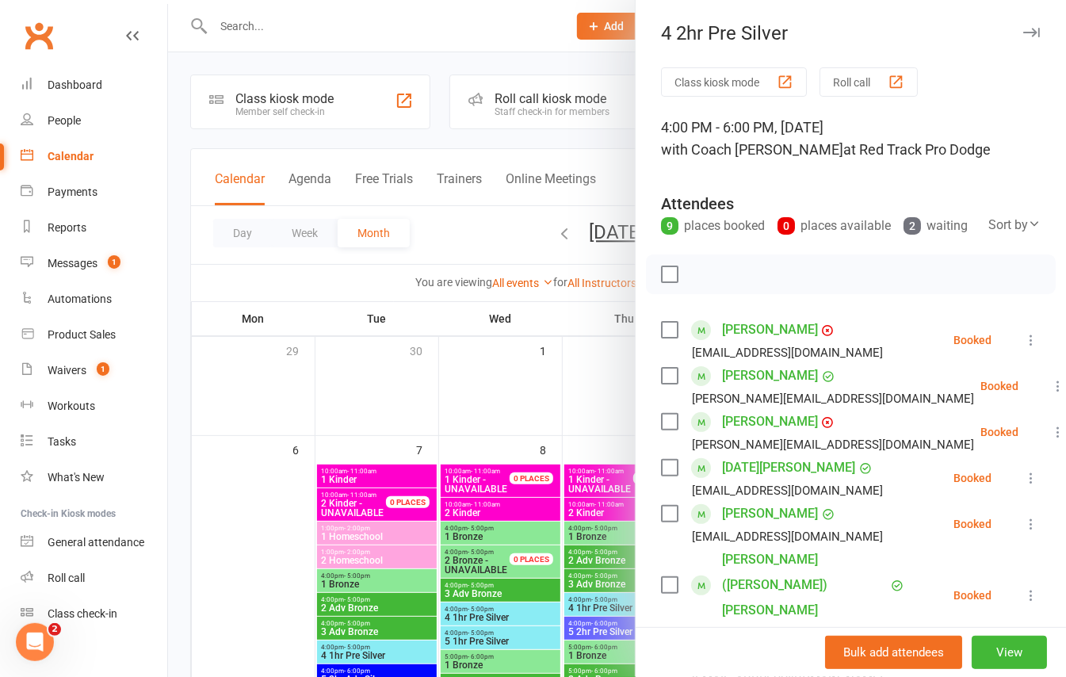
click at [1023, 36] on icon "button" at bounding box center [1031, 33] width 17 height 10
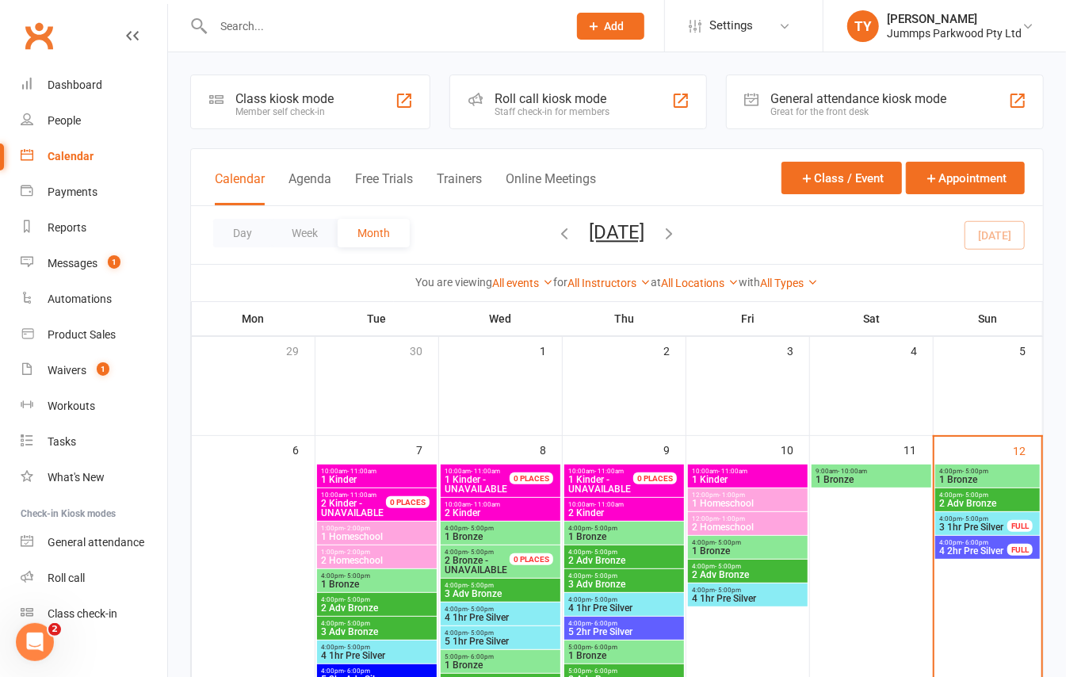
click at [975, 547] on span "4 2hr Pre Silver" at bounding box center [973, 551] width 70 height 10
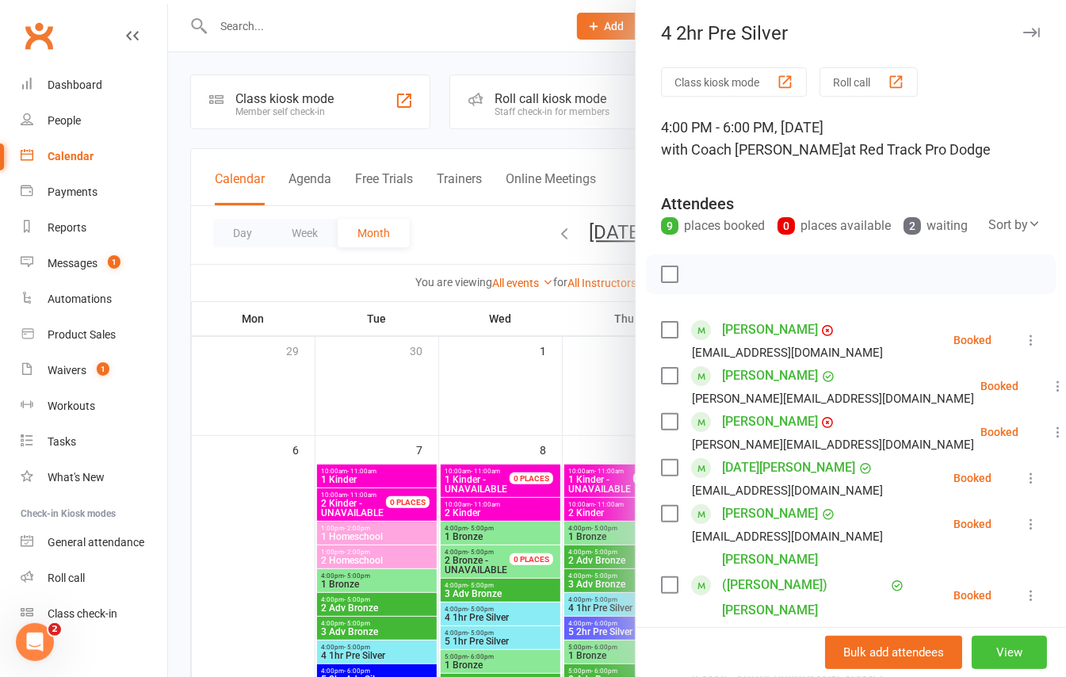
click at [977, 656] on button "View" at bounding box center [1009, 652] width 75 height 33
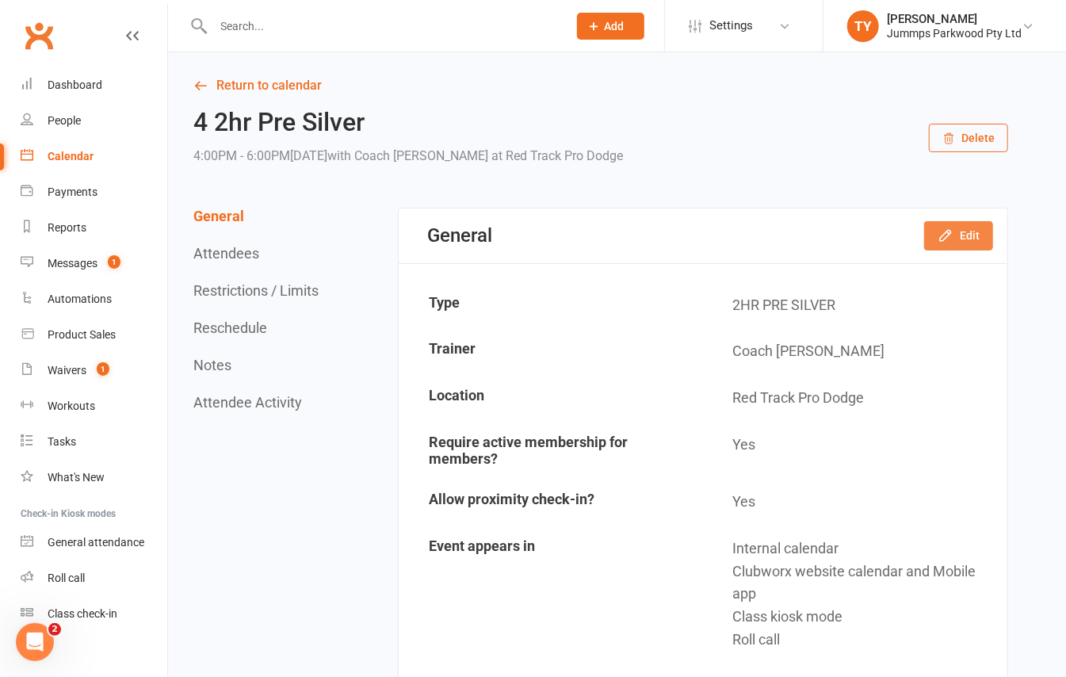
click at [971, 239] on button "Edit" at bounding box center [958, 235] width 69 height 29
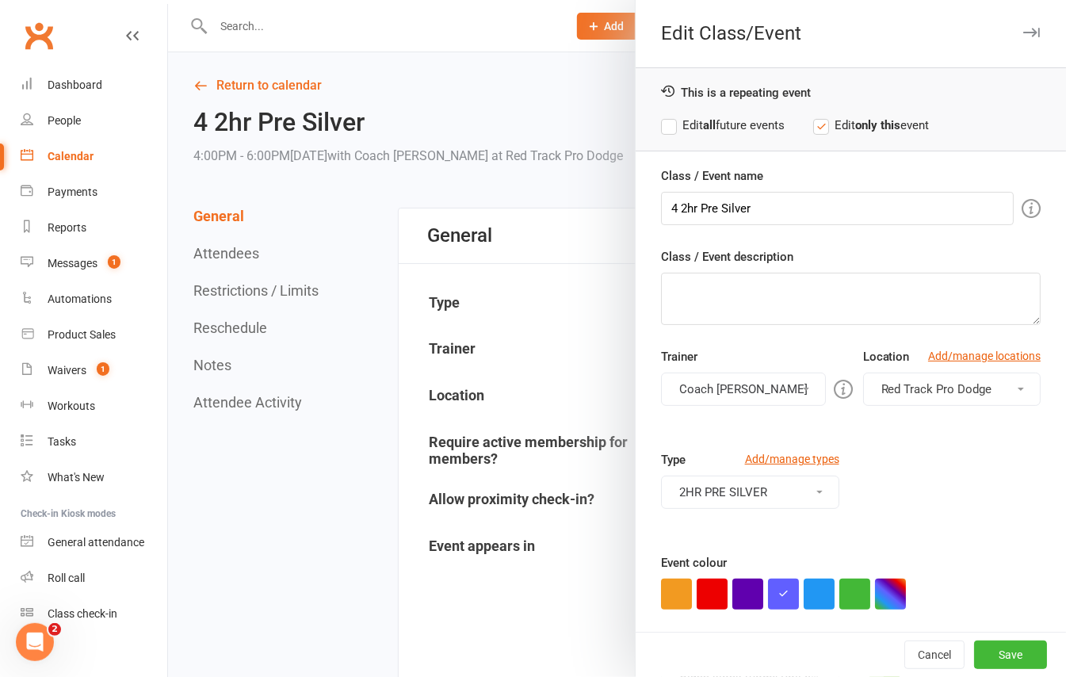
click at [924, 391] on span "Red Track Pro Dodge" at bounding box center [936, 389] width 111 height 14
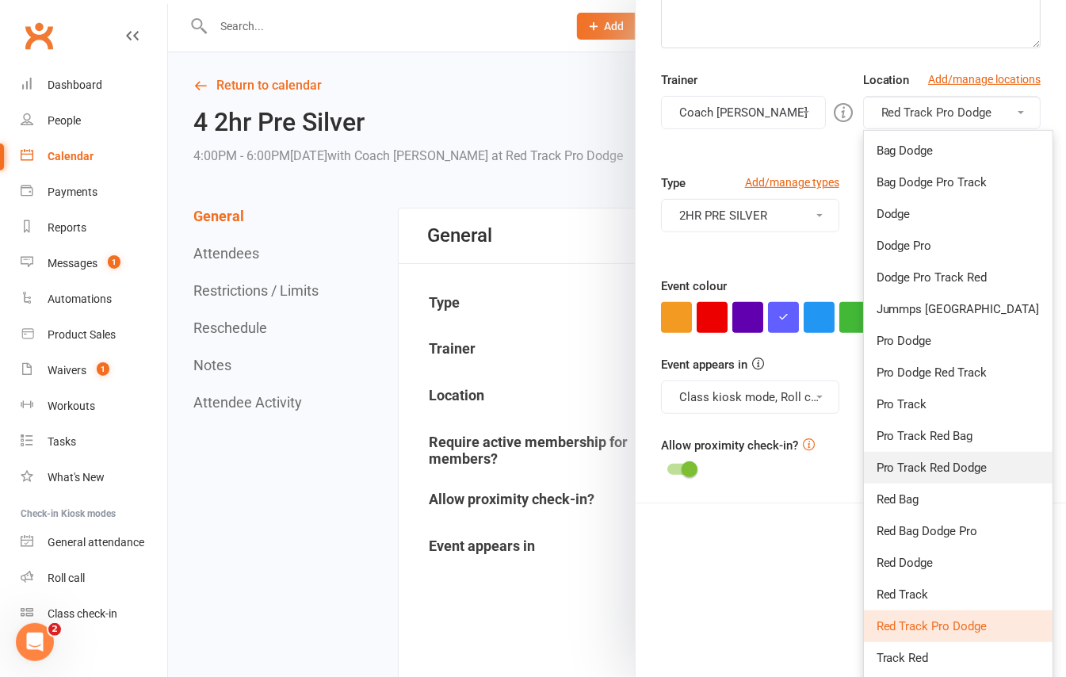
scroll to position [311, 0]
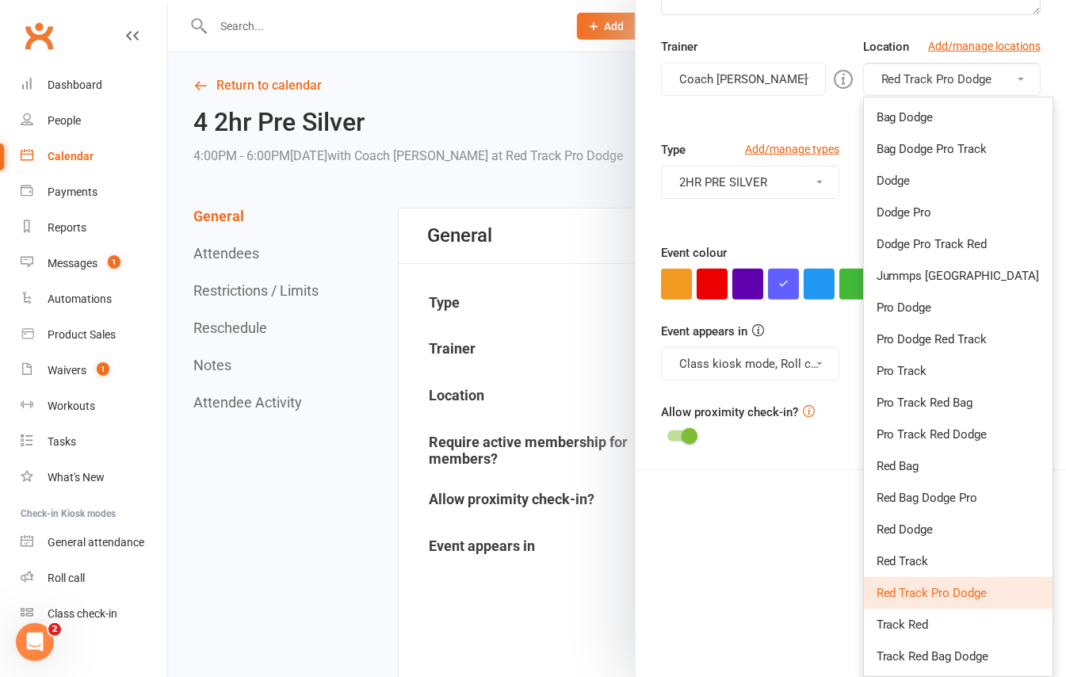
click at [780, 610] on div "Edit Class/Event This is a repeating event Edit all future events Edit only thi…" at bounding box center [850, 338] width 431 height 677
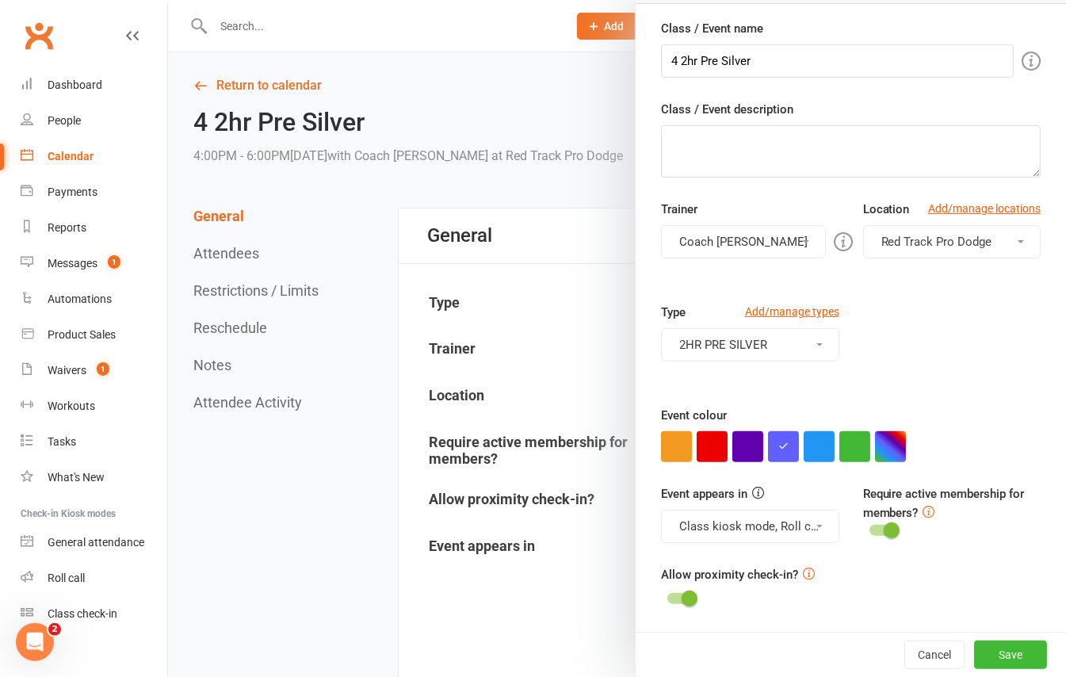
scroll to position [151, 0]
click at [904, 643] on button "Cancel" at bounding box center [934, 654] width 60 height 29
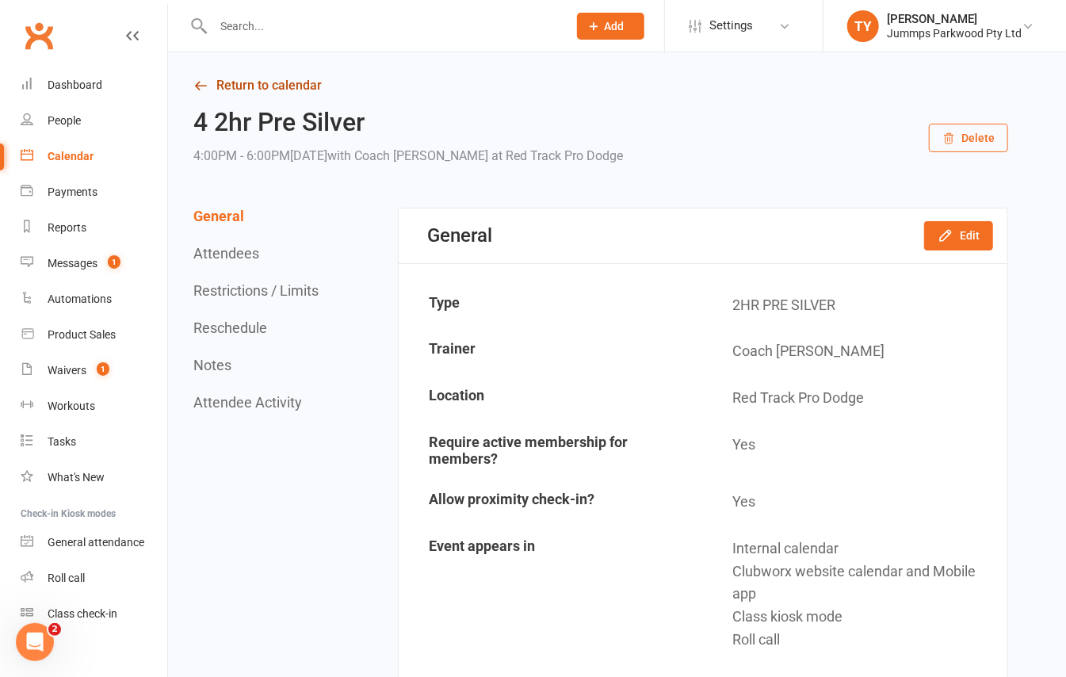
click at [311, 83] on link "Return to calendar" at bounding box center [600, 85] width 815 height 22
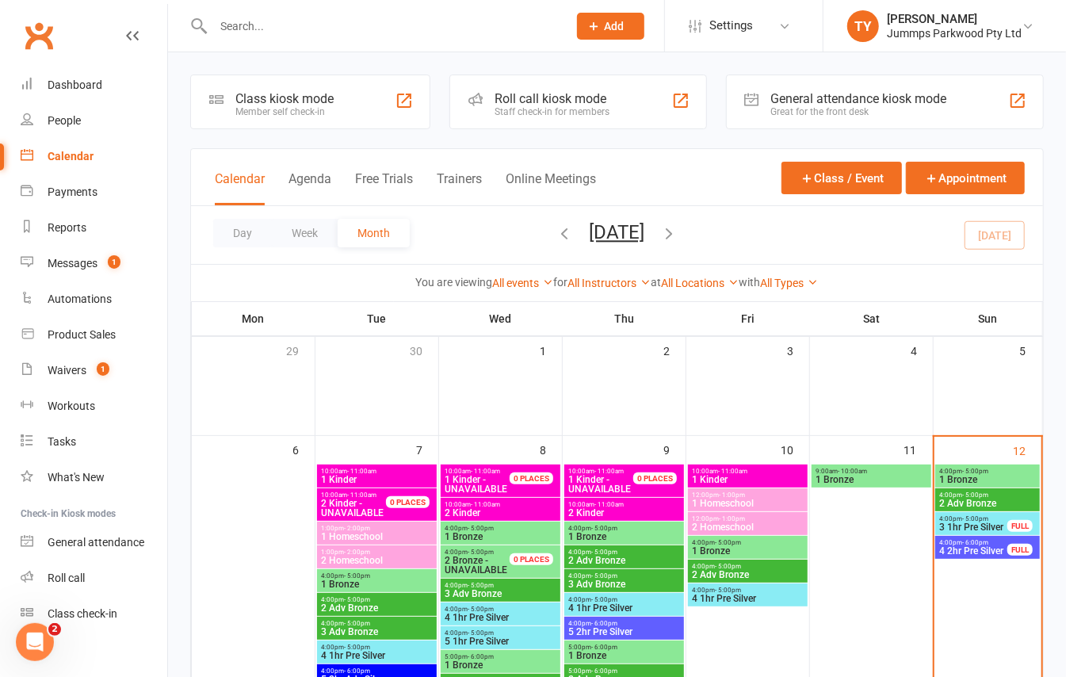
click at [1011, 486] on div "4:00pm - 5:00pm 1 Bronze" at bounding box center [987, 475] width 105 height 23
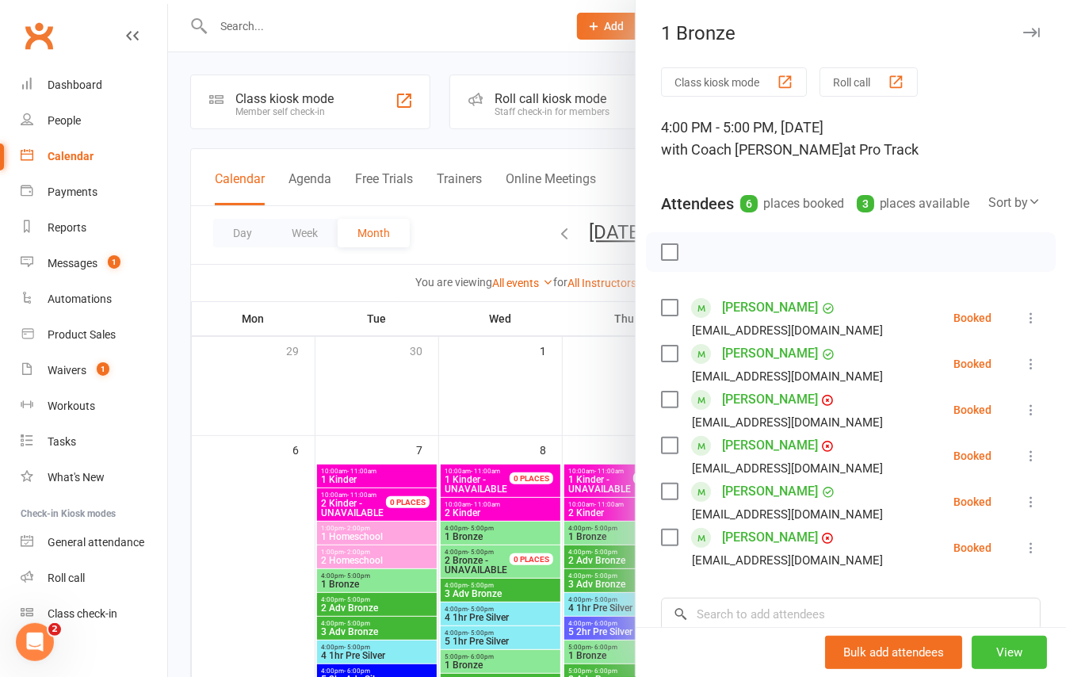
click at [996, 648] on button "View" at bounding box center [1009, 652] width 75 height 33
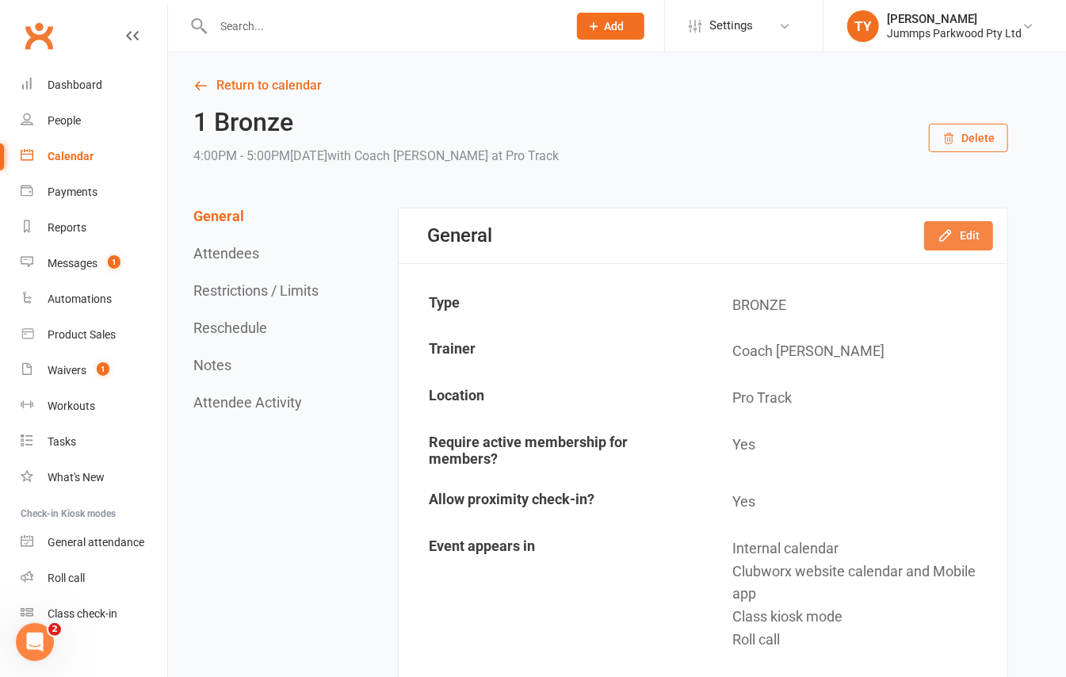
click at [958, 242] on button "Edit" at bounding box center [958, 235] width 69 height 29
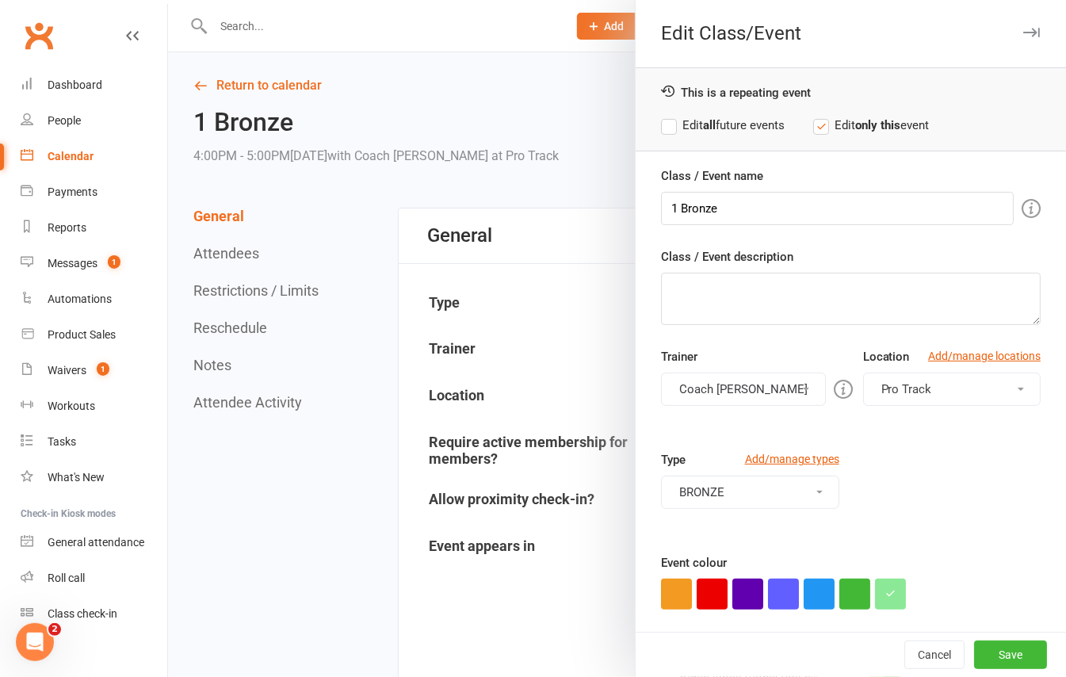
click at [945, 398] on button "Pro Track" at bounding box center [952, 388] width 178 height 33
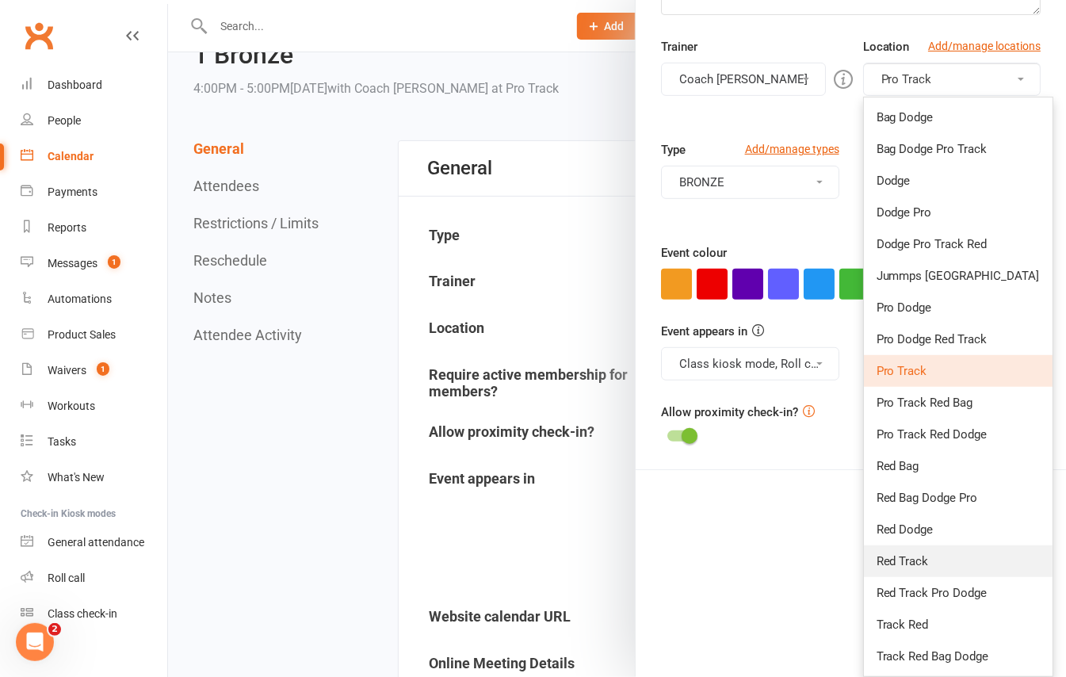
scroll to position [105, 0]
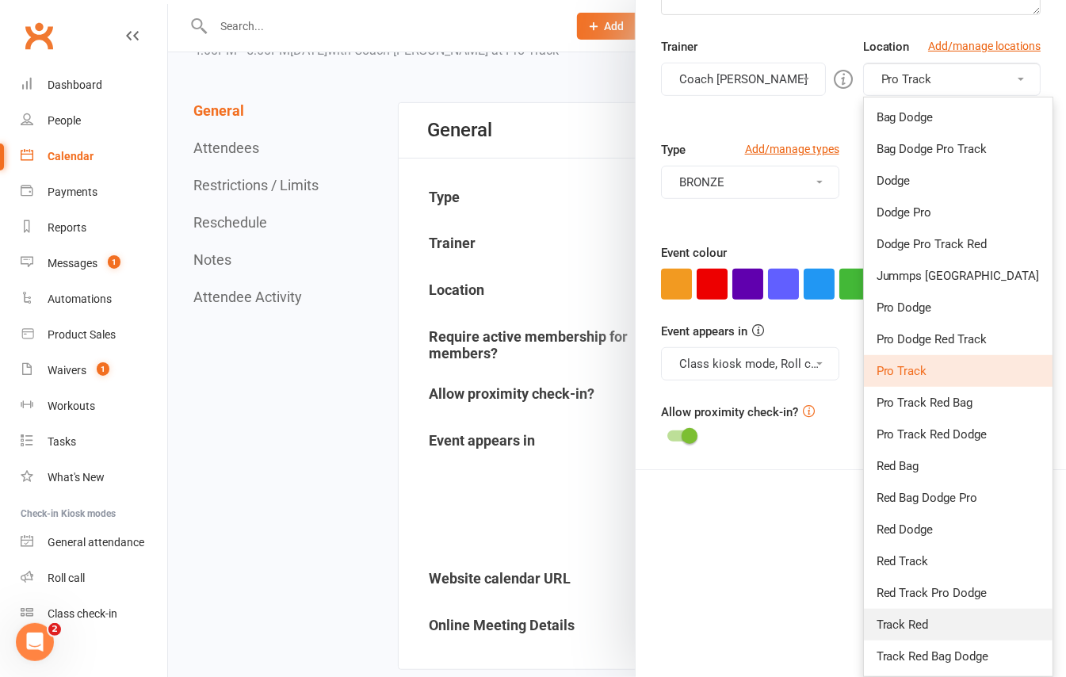
click at [948, 625] on link "Track Red" at bounding box center [958, 625] width 189 height 32
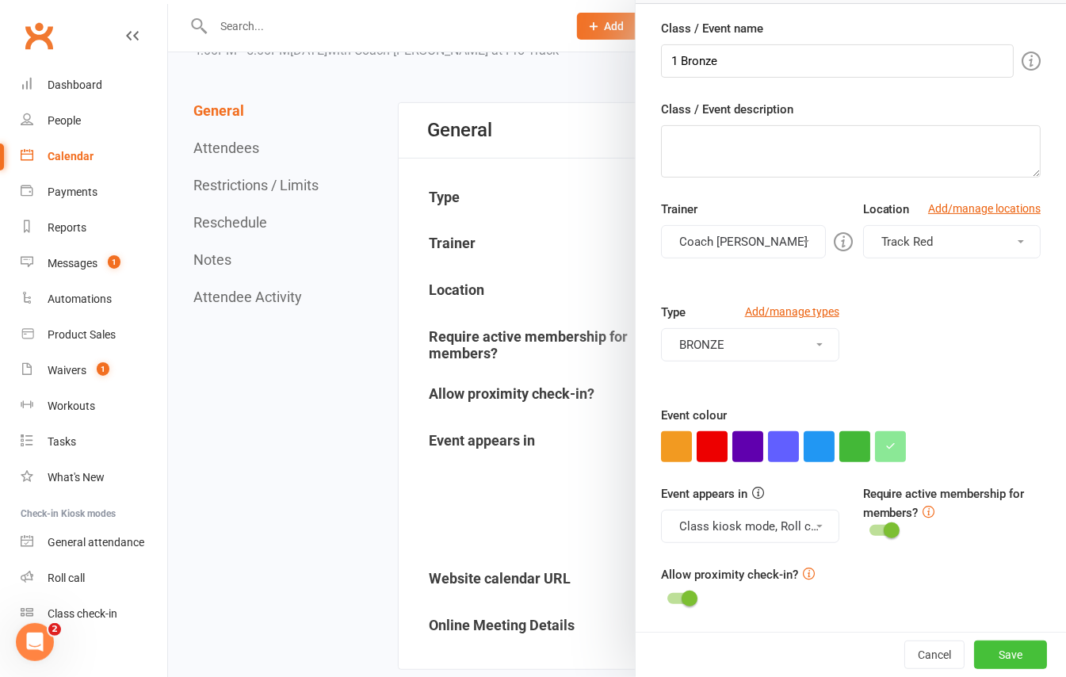
click at [979, 660] on button "Save" at bounding box center [1010, 654] width 73 height 29
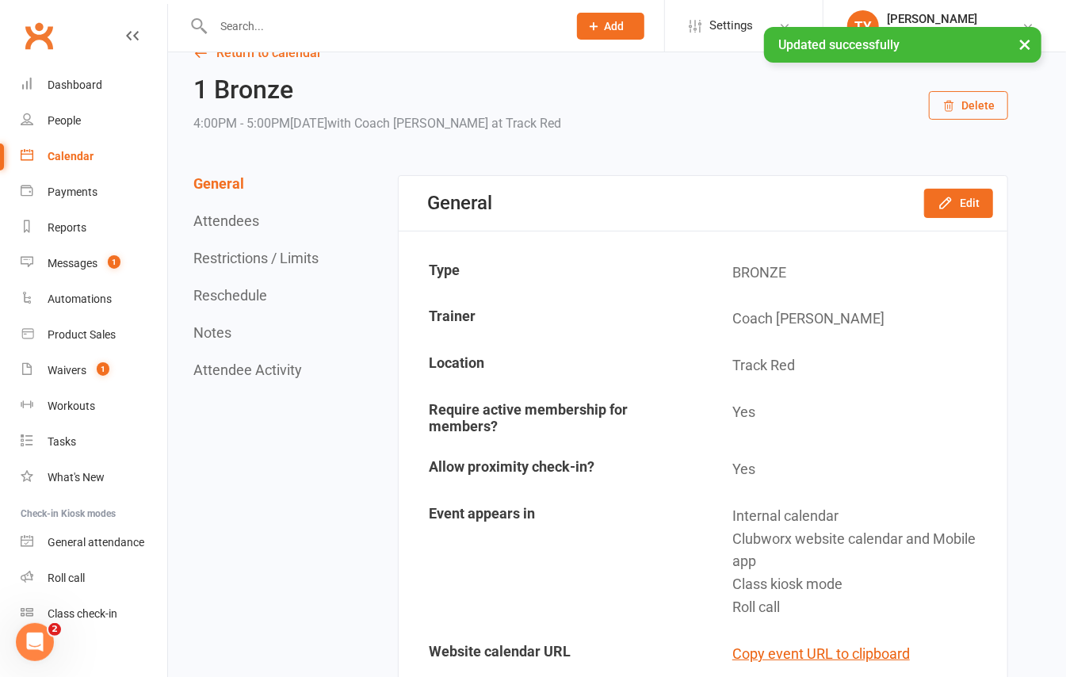
scroll to position [0, 0]
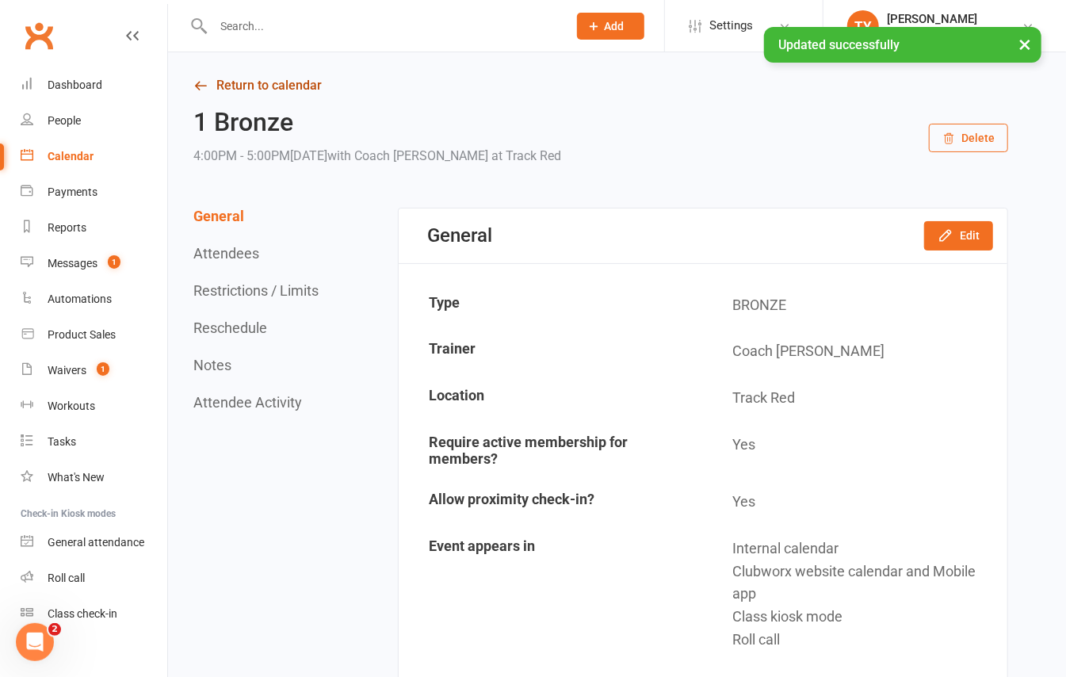
click at [281, 78] on link "Return to calendar" at bounding box center [600, 85] width 815 height 22
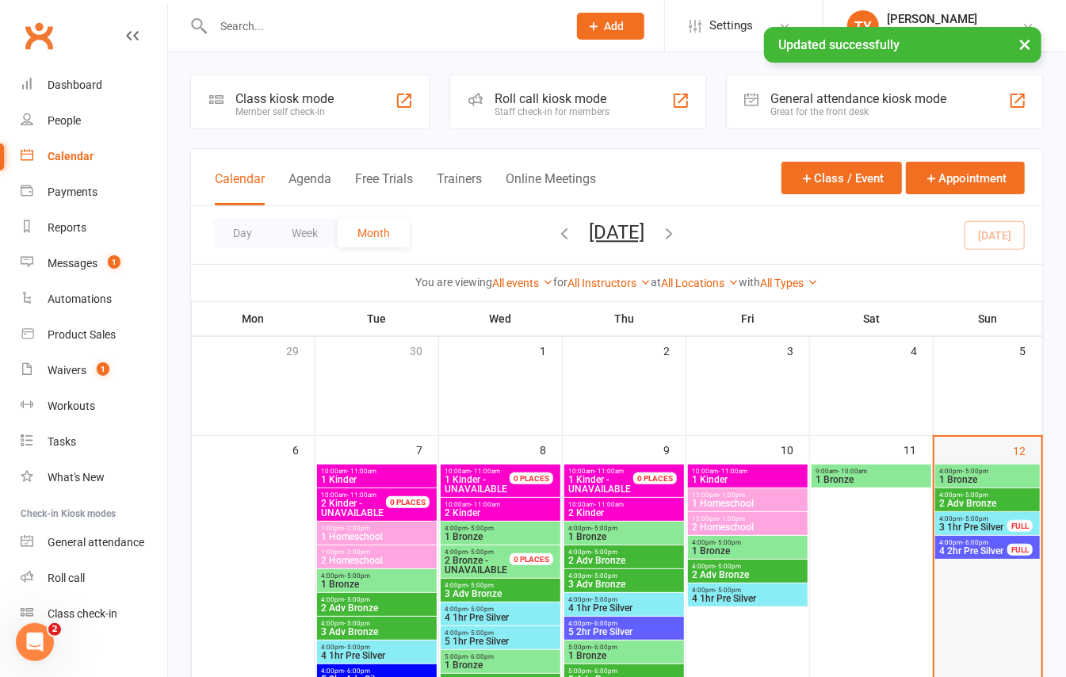
click at [983, 460] on div "12" at bounding box center [988, 655] width 108 height 437
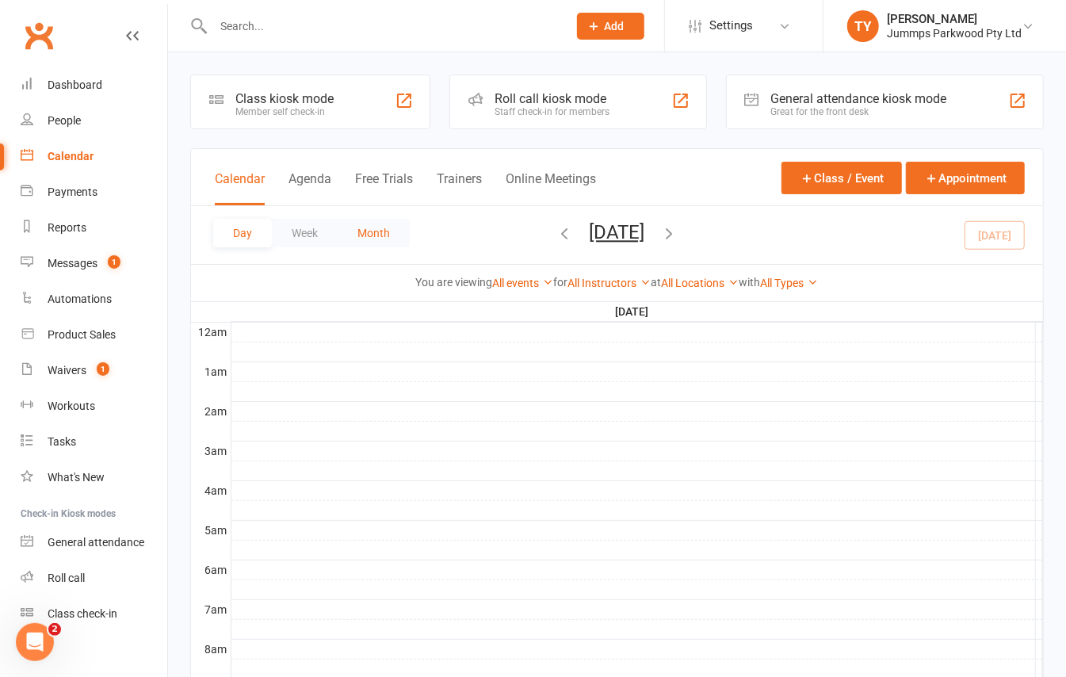
click at [406, 244] on button "Month" at bounding box center [374, 233] width 72 height 29
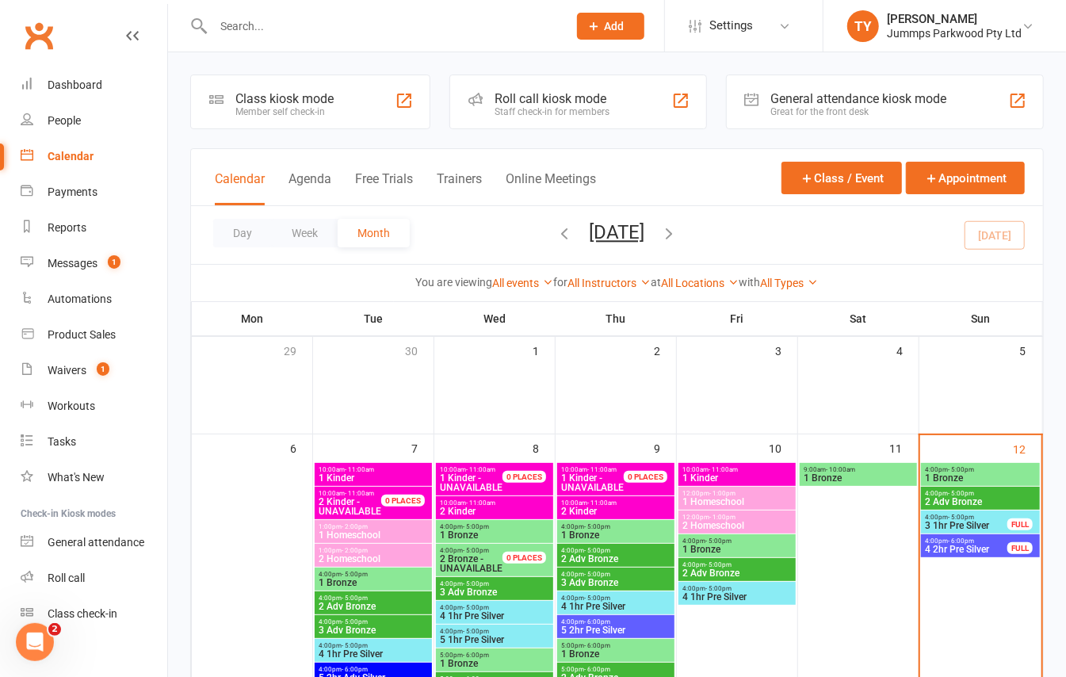
click at [964, 482] on span "1 Bronze" at bounding box center [980, 478] width 113 height 10
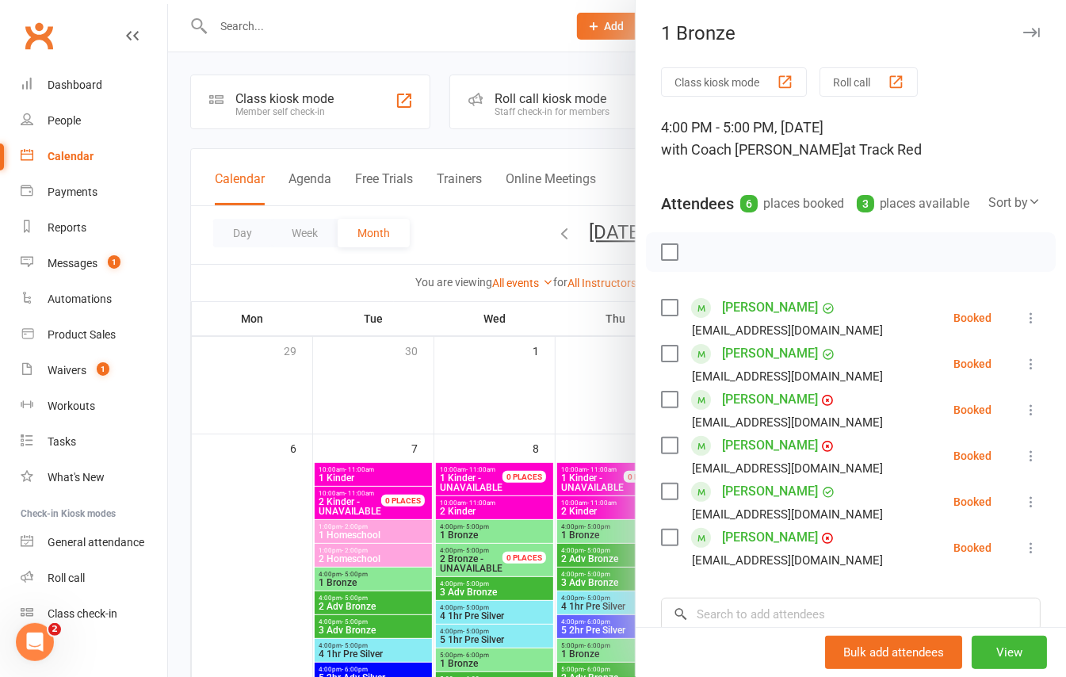
click at [1023, 29] on icon "button" at bounding box center [1031, 33] width 17 height 10
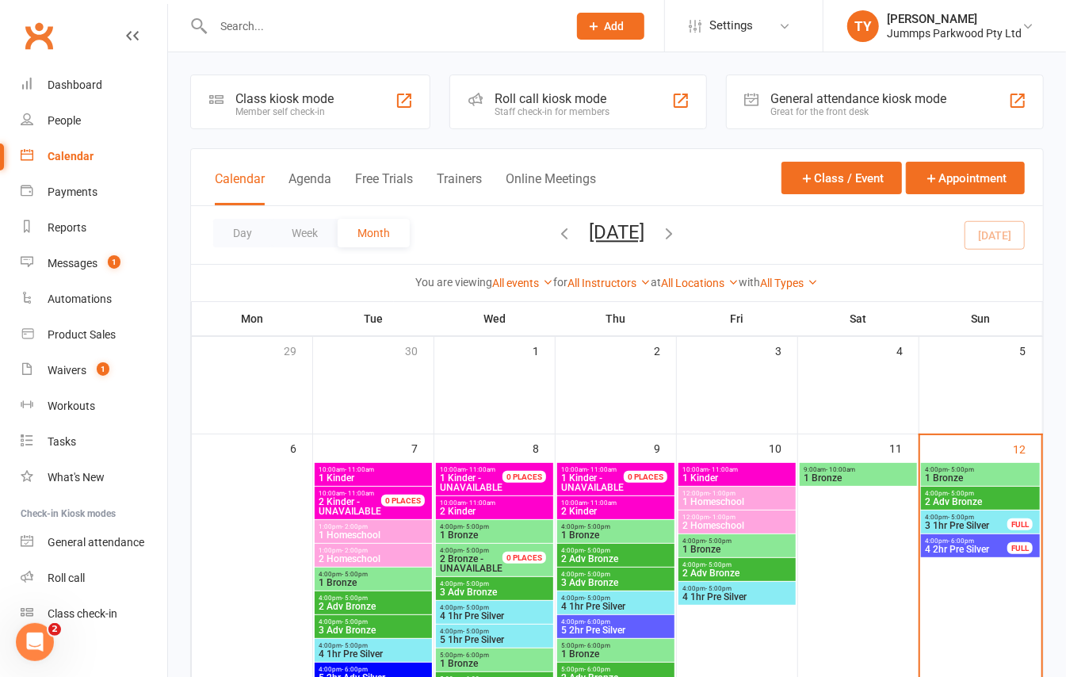
click at [995, 492] on span "4:00pm - 5:00pm" at bounding box center [980, 493] width 113 height 7
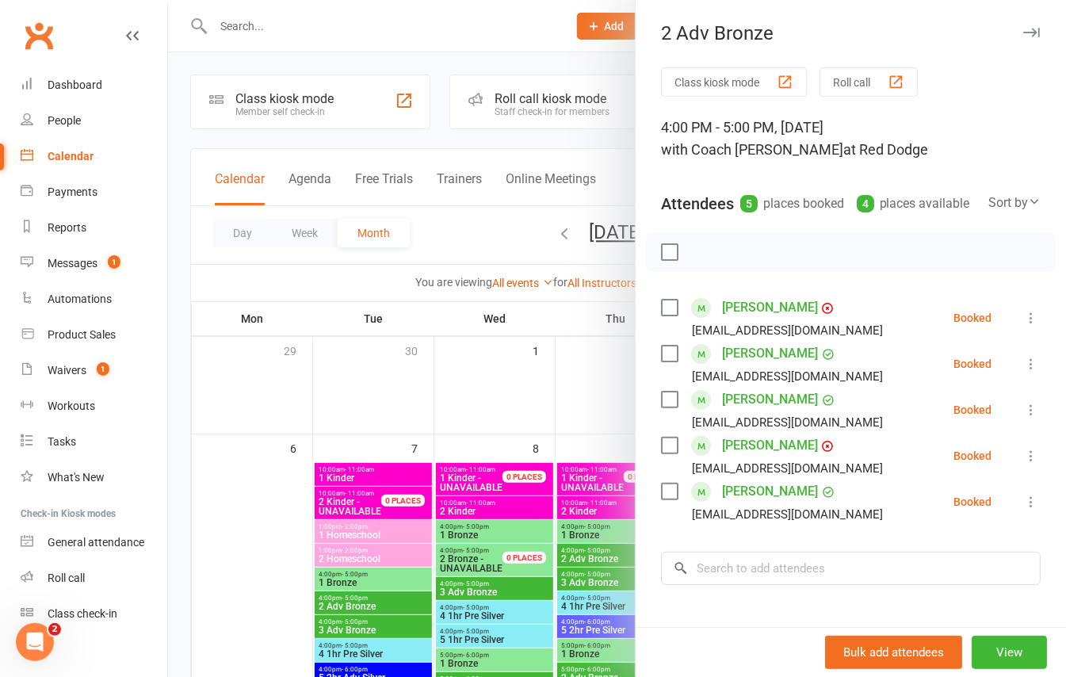
click at [1023, 32] on icon "button" at bounding box center [1031, 33] width 17 height 10
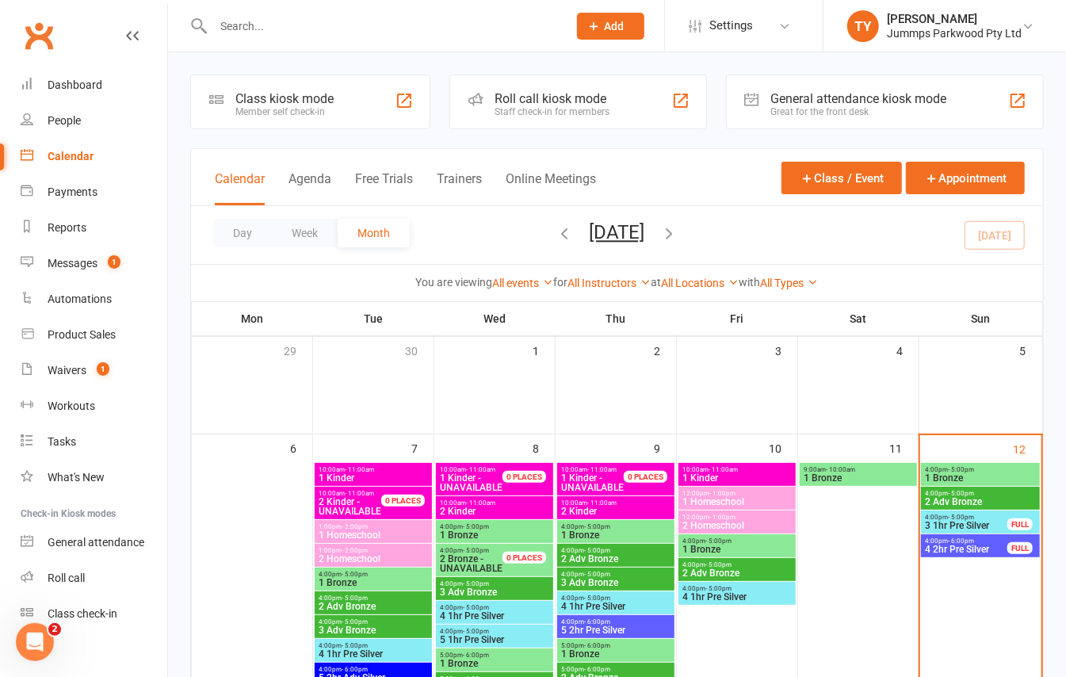
click at [978, 515] on span "4:00pm - 5:00pm" at bounding box center [966, 517] width 84 height 7
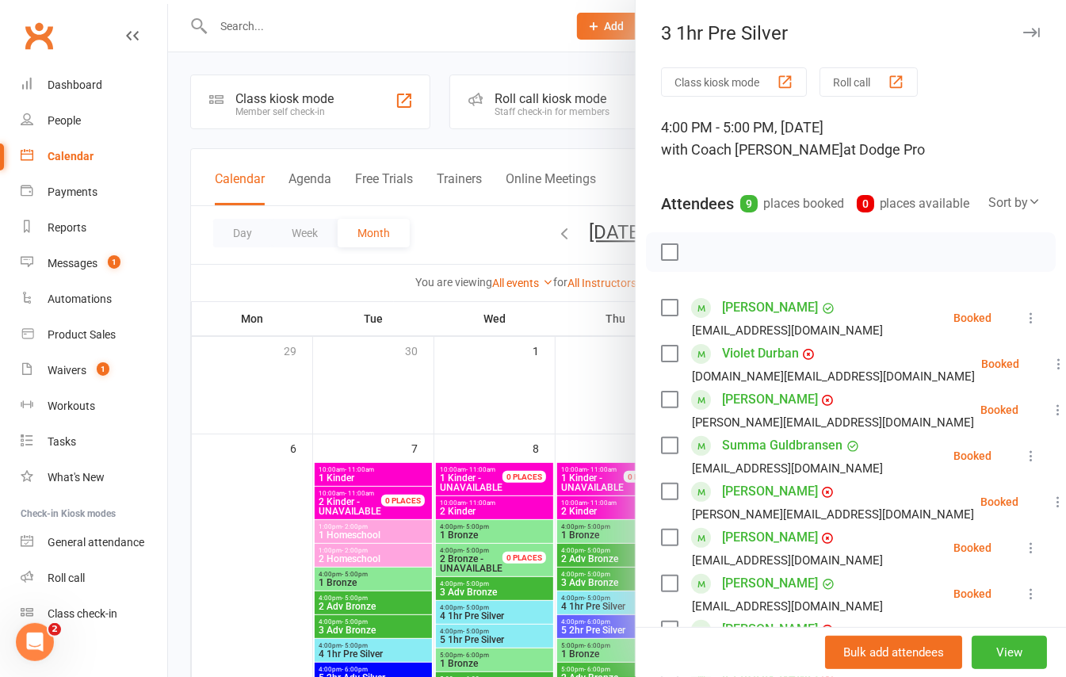
click at [1023, 30] on icon "button" at bounding box center [1031, 33] width 17 height 10
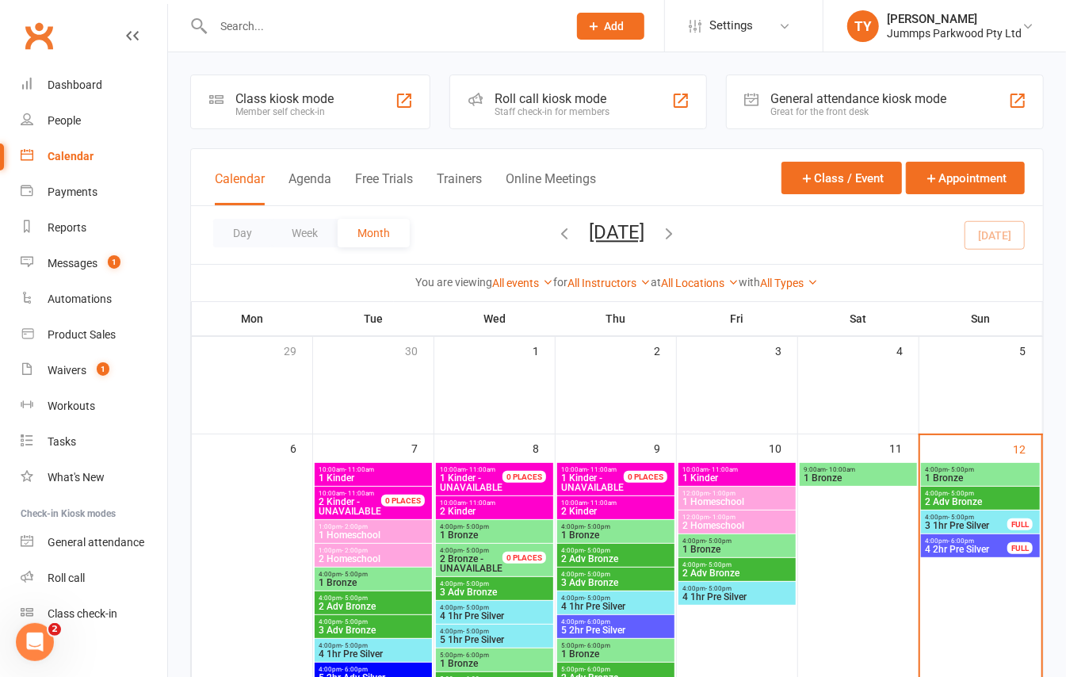
click at [972, 542] on span "- 6:00pm" at bounding box center [961, 540] width 26 height 7
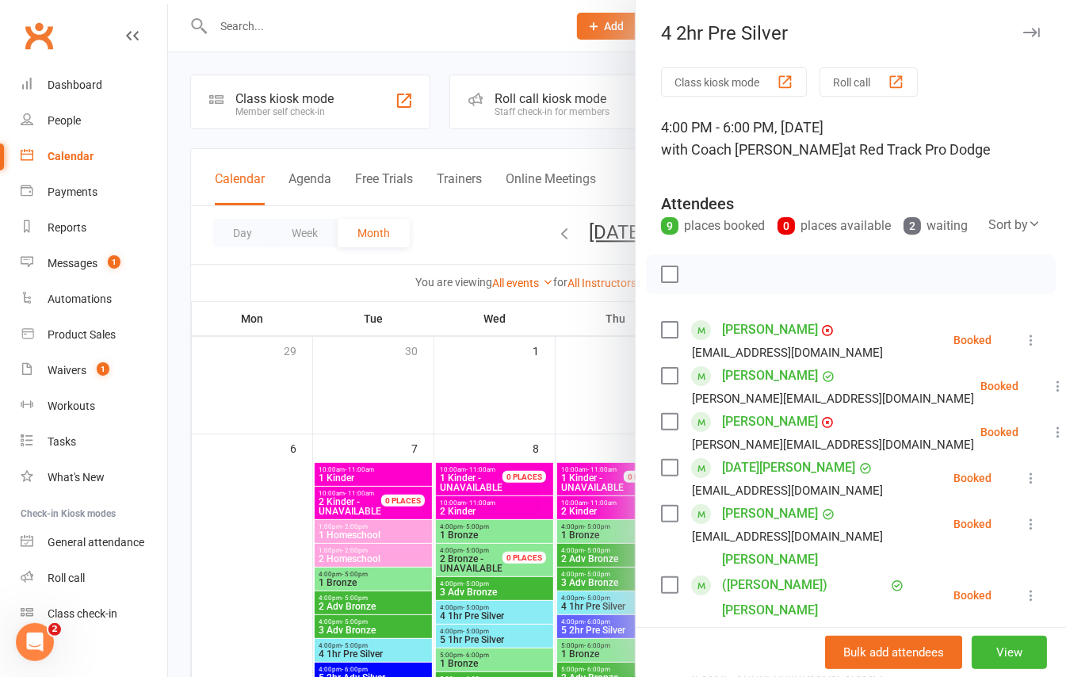
click at [1023, 35] on icon "button" at bounding box center [1031, 33] width 17 height 10
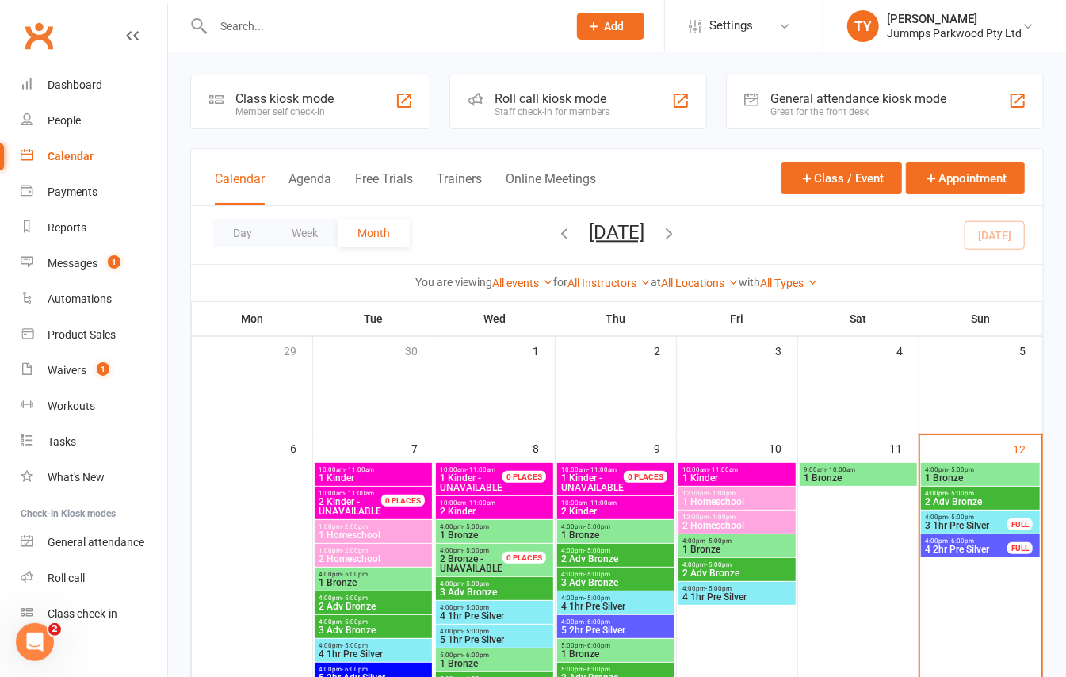
click at [989, 514] on div "4:00pm - 5:00pm 3 1hr Pre Silver FULL" at bounding box center [980, 521] width 119 height 23
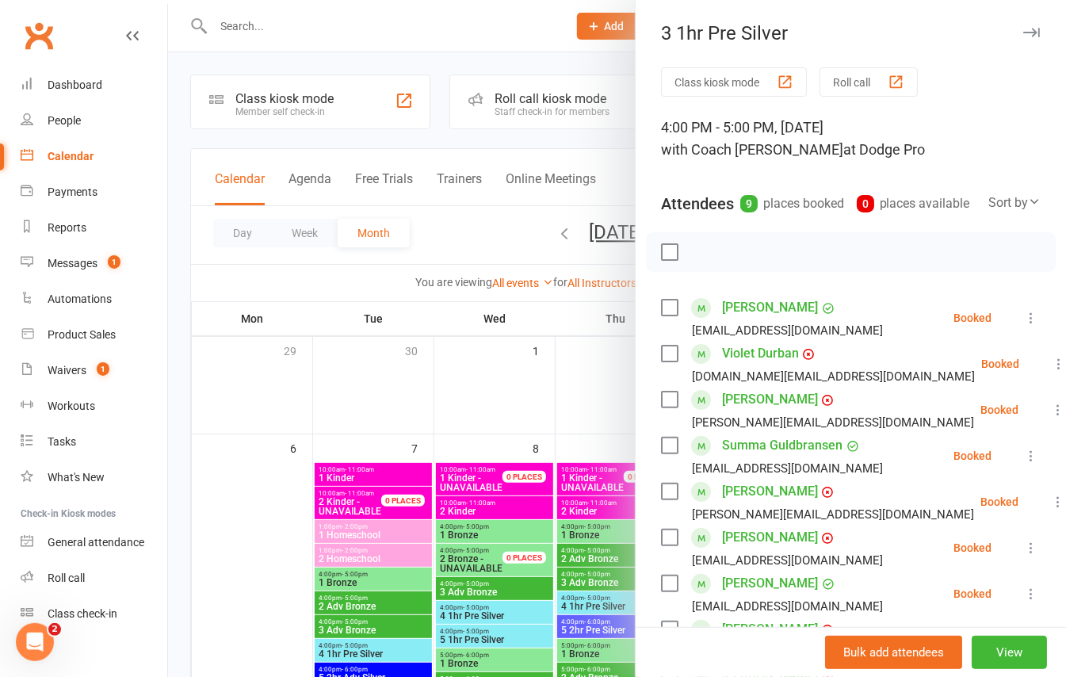
click at [1021, 41] on button "button" at bounding box center [1030, 32] width 19 height 19
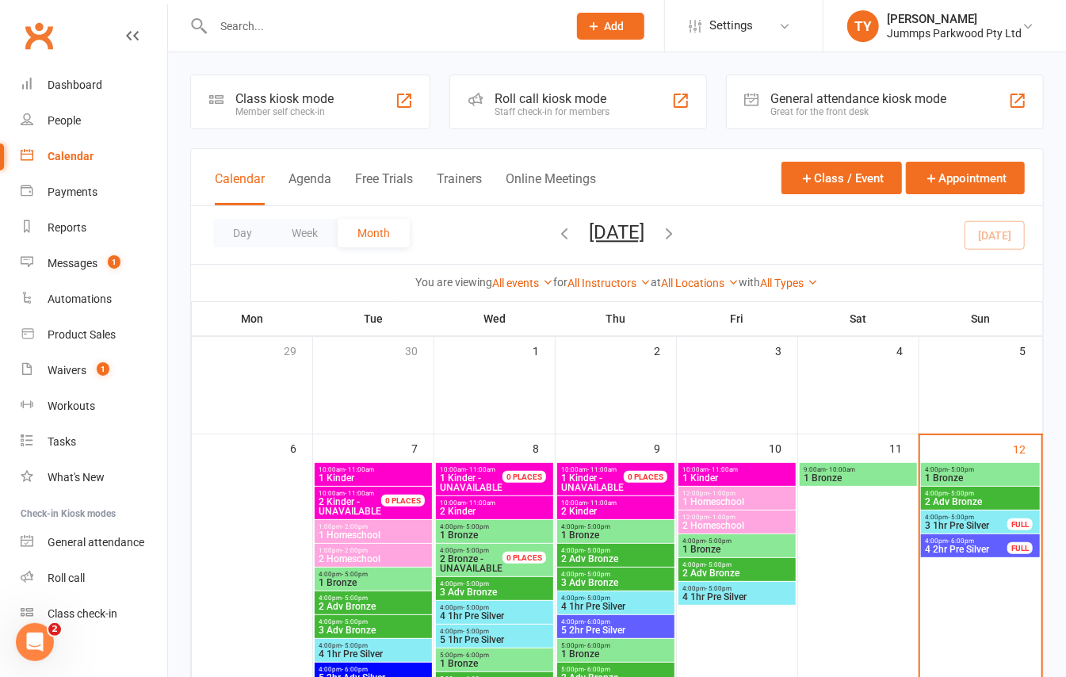
click at [980, 521] on span "3 1hr Pre Silver" at bounding box center [966, 526] width 84 height 10
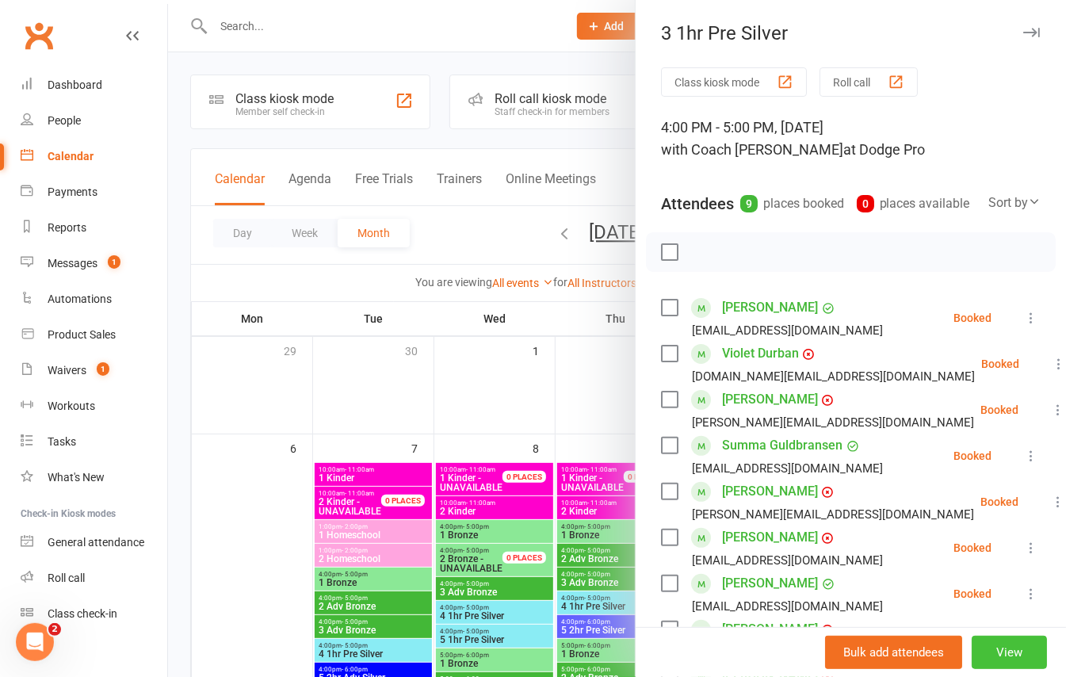
click at [974, 656] on button "View" at bounding box center [1009, 652] width 75 height 33
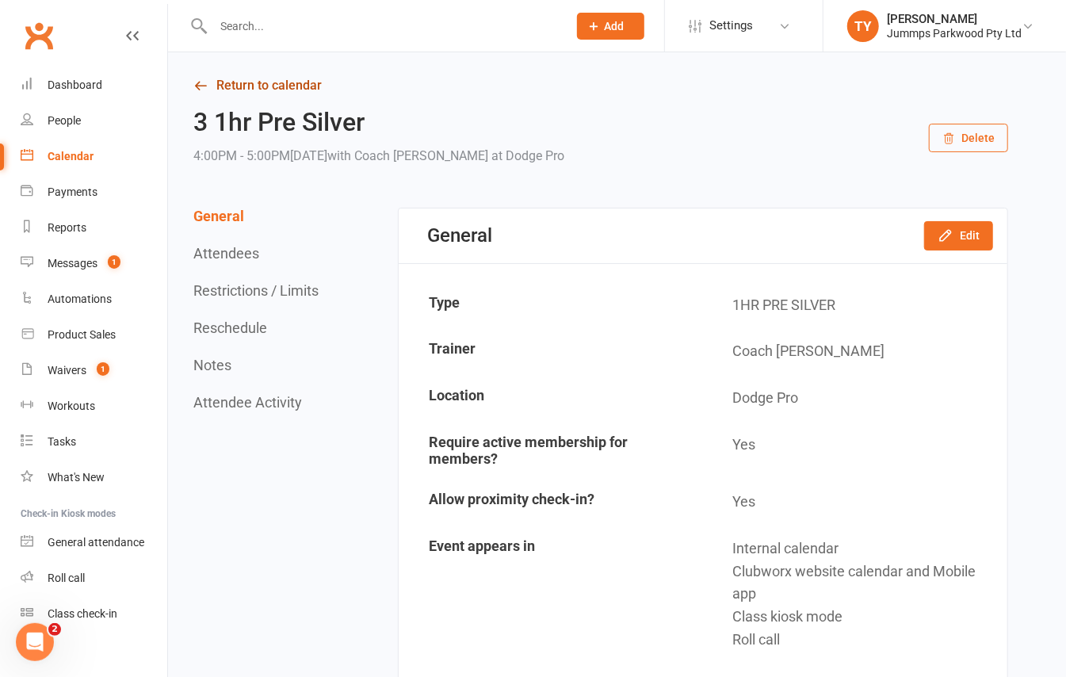
drag, startPoint x: 263, startPoint y: 71, endPoint x: 271, endPoint y: 78, distance: 10.1
click at [271, 78] on link "Return to calendar" at bounding box center [600, 85] width 815 height 22
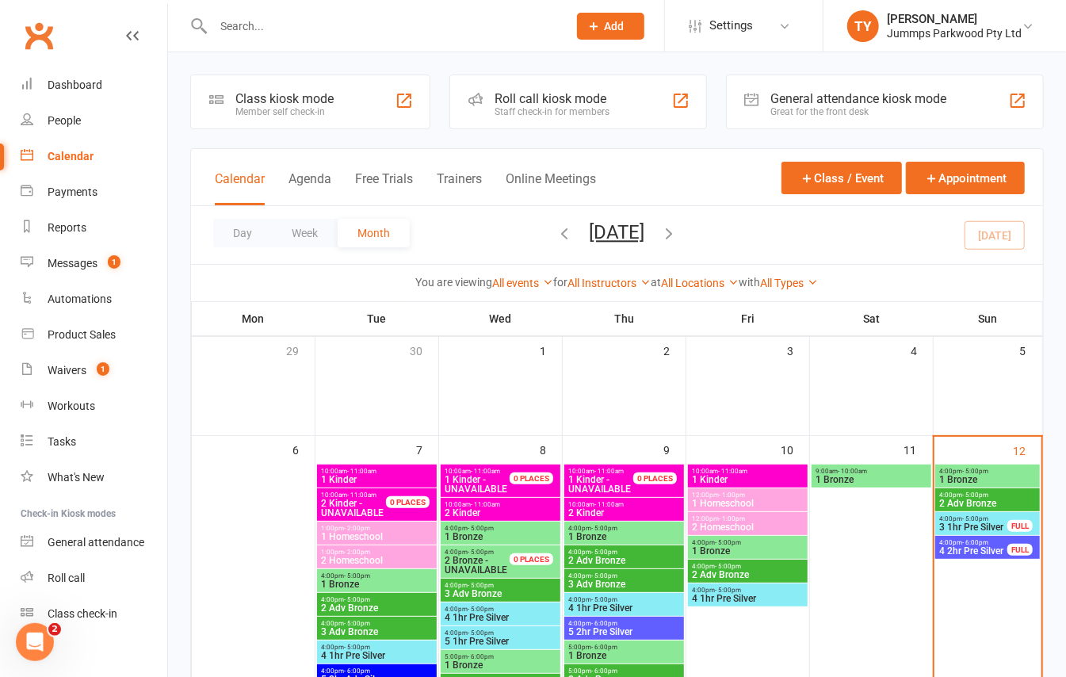
click at [978, 474] on span "- 5:00pm" at bounding box center [975, 471] width 26 height 7
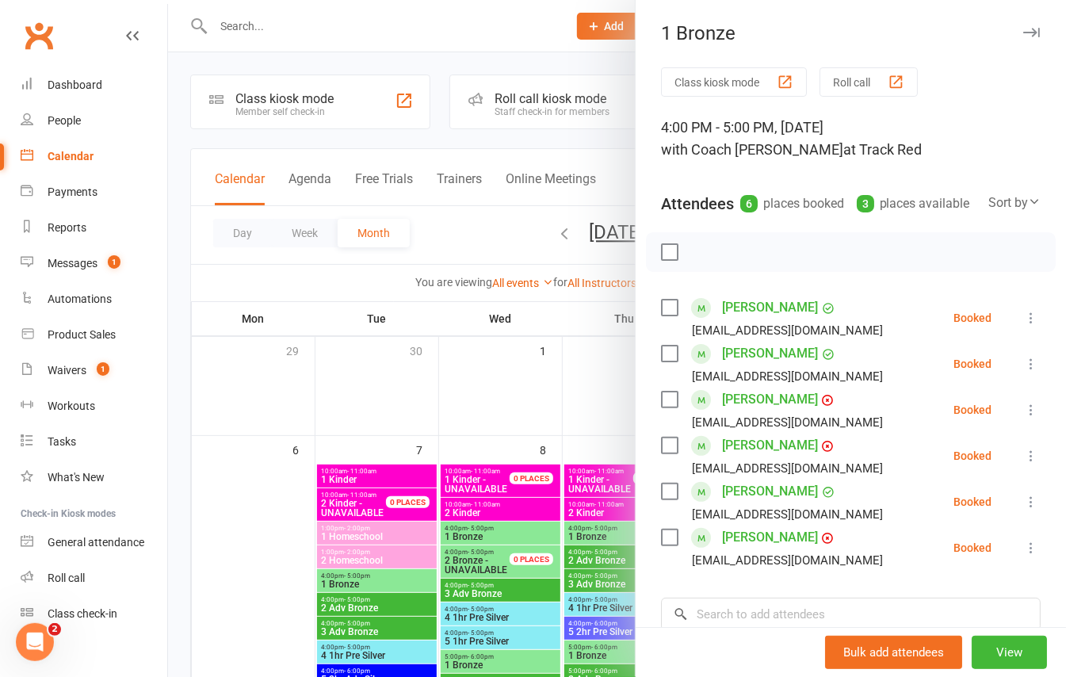
drag, startPoint x: 997, startPoint y: 23, endPoint x: 1008, endPoint y: 113, distance: 90.2
click at [1021, 25] on button "button" at bounding box center [1030, 32] width 19 height 19
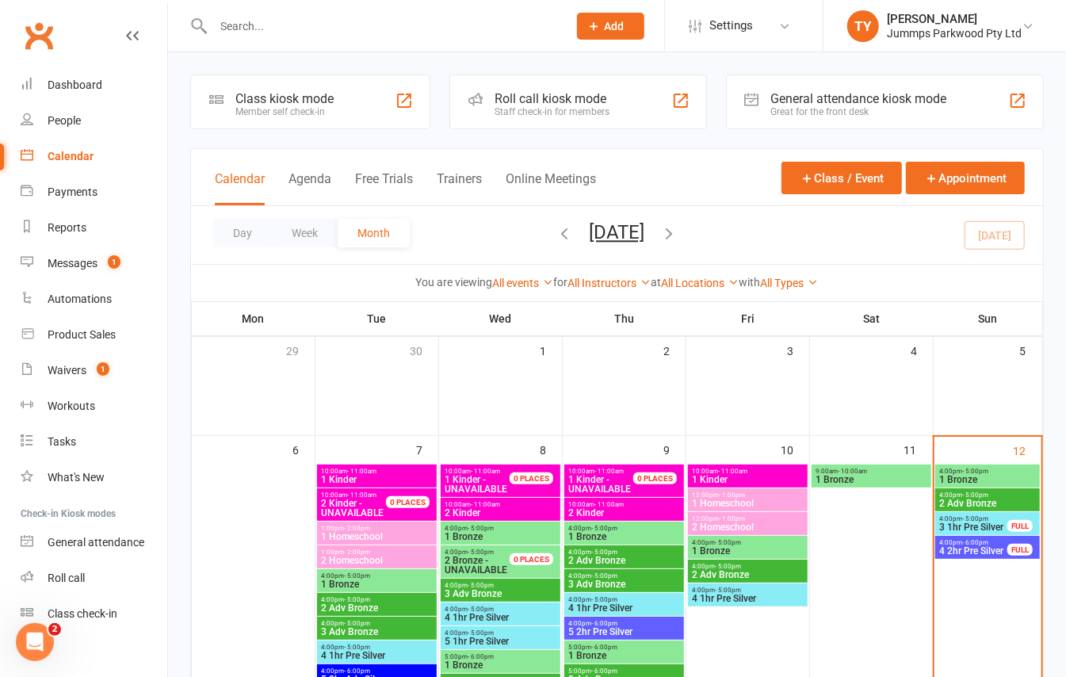
click at [983, 502] on span "2 Adv Bronze" at bounding box center [987, 503] width 98 height 10
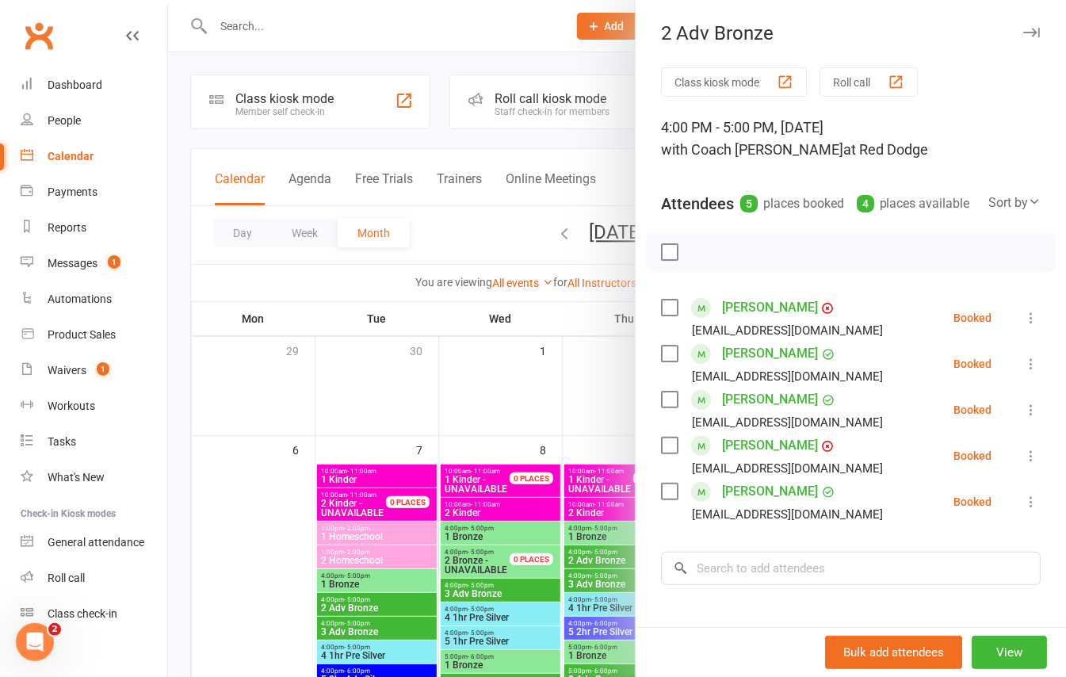
drag, startPoint x: 991, startPoint y: 25, endPoint x: 989, endPoint y: 147, distance: 121.3
click at [1021, 25] on button "button" at bounding box center [1030, 32] width 19 height 19
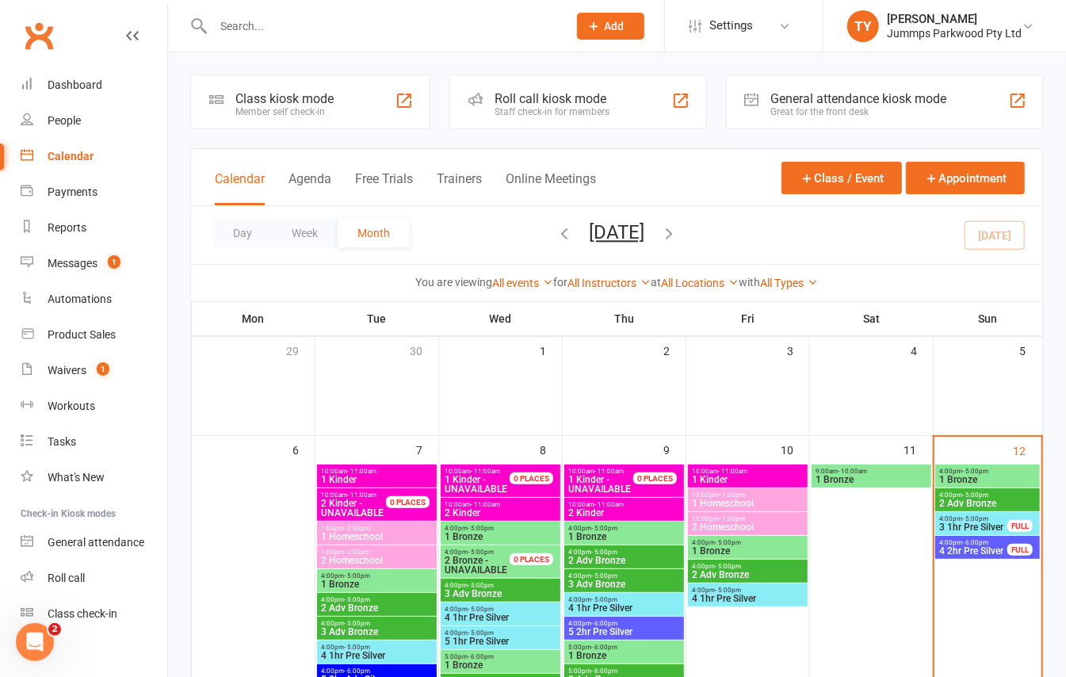
click at [958, 527] on span "3 1hr Pre Silver" at bounding box center [973, 527] width 70 height 10
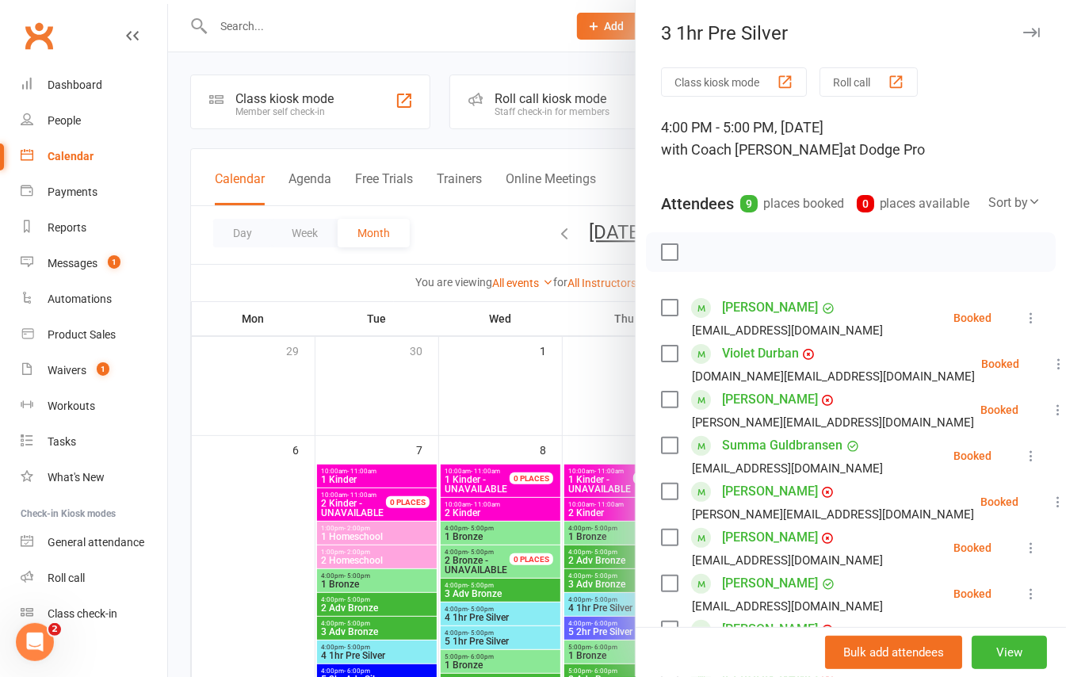
click at [1008, 20] on div "3 1hr Pre Silver Class kiosk mode Roll call 4:00 PM - 5:00 PM, Sunday, October,…" at bounding box center [850, 338] width 431 height 677
click at [1023, 32] on icon "button" at bounding box center [1031, 33] width 17 height 10
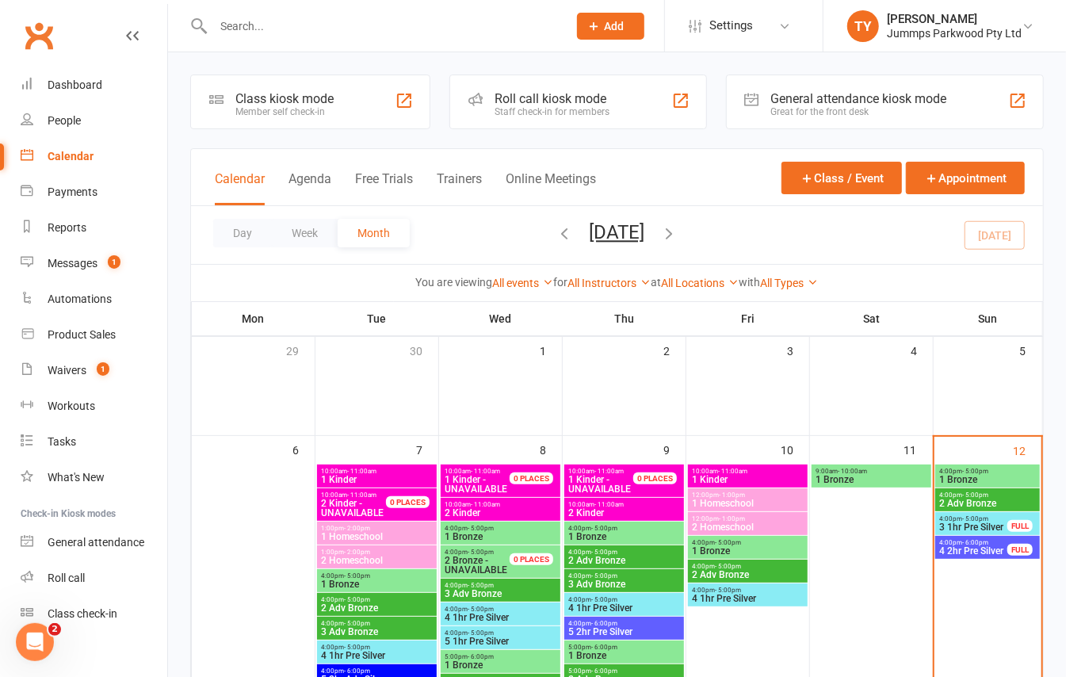
click at [946, 546] on span "4 2hr Pre Silver" at bounding box center [973, 551] width 70 height 10
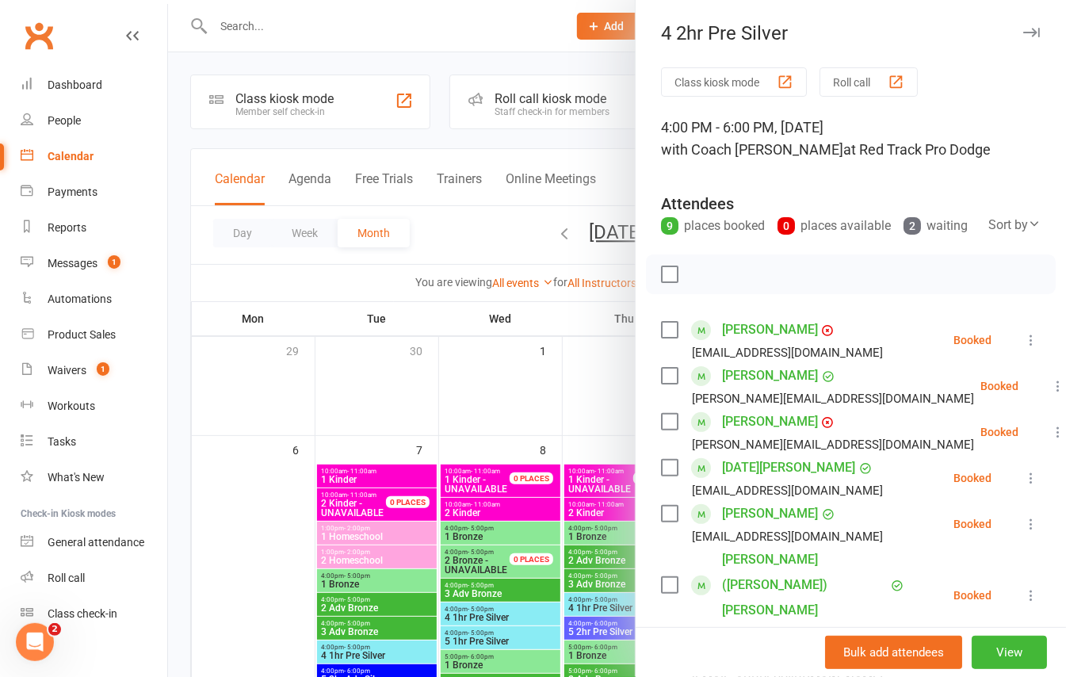
click at [1023, 29] on icon "button" at bounding box center [1031, 33] width 17 height 10
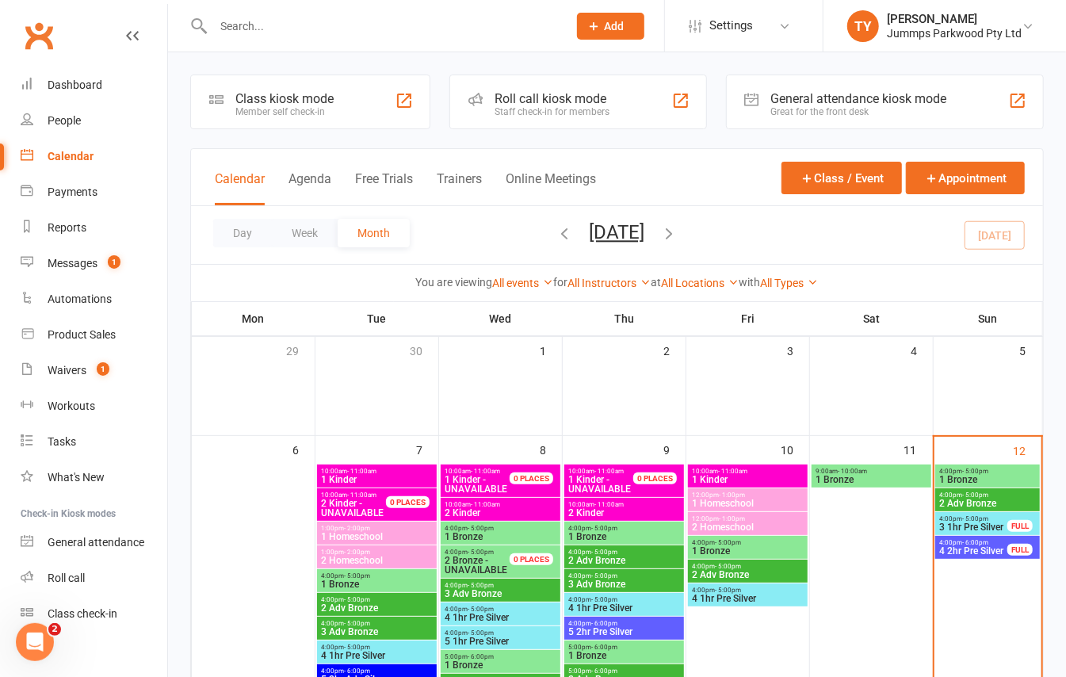
click at [981, 472] on span "- 5:00pm" at bounding box center [975, 471] width 26 height 7
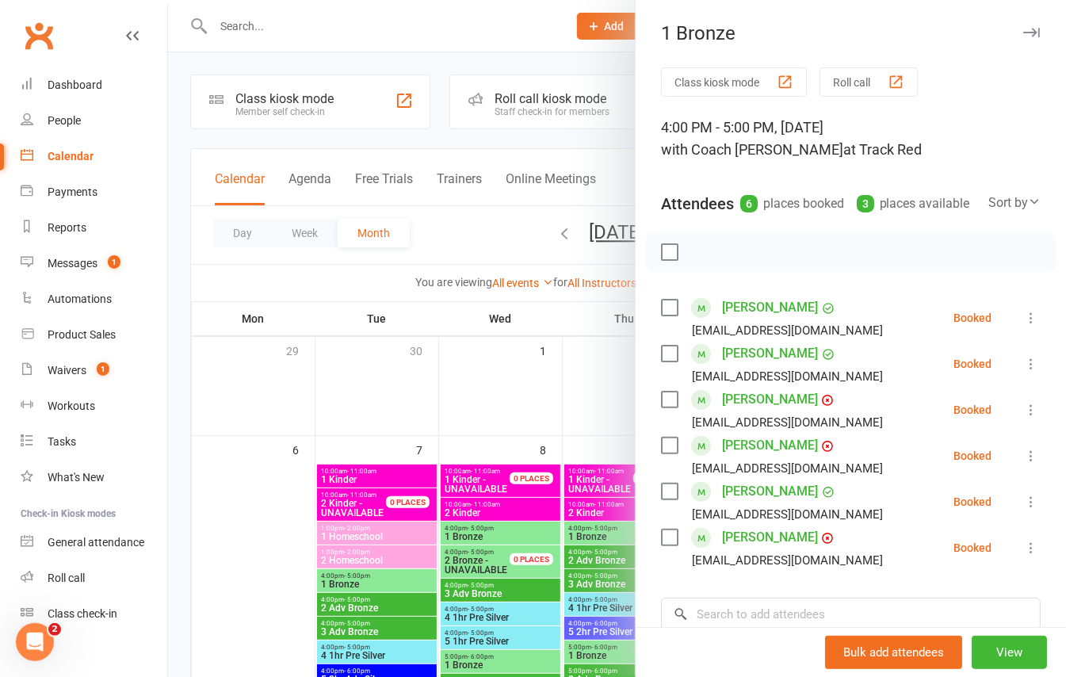
click at [997, 20] on div "1 Bronze Class kiosk mode Roll call 4:00 PM - 5:00 PM, Sunday, October, 12, 202…" at bounding box center [850, 338] width 431 height 677
click at [984, 35] on div "1 Bronze" at bounding box center [851, 33] width 430 height 22
click at [1021, 26] on button "button" at bounding box center [1030, 32] width 19 height 19
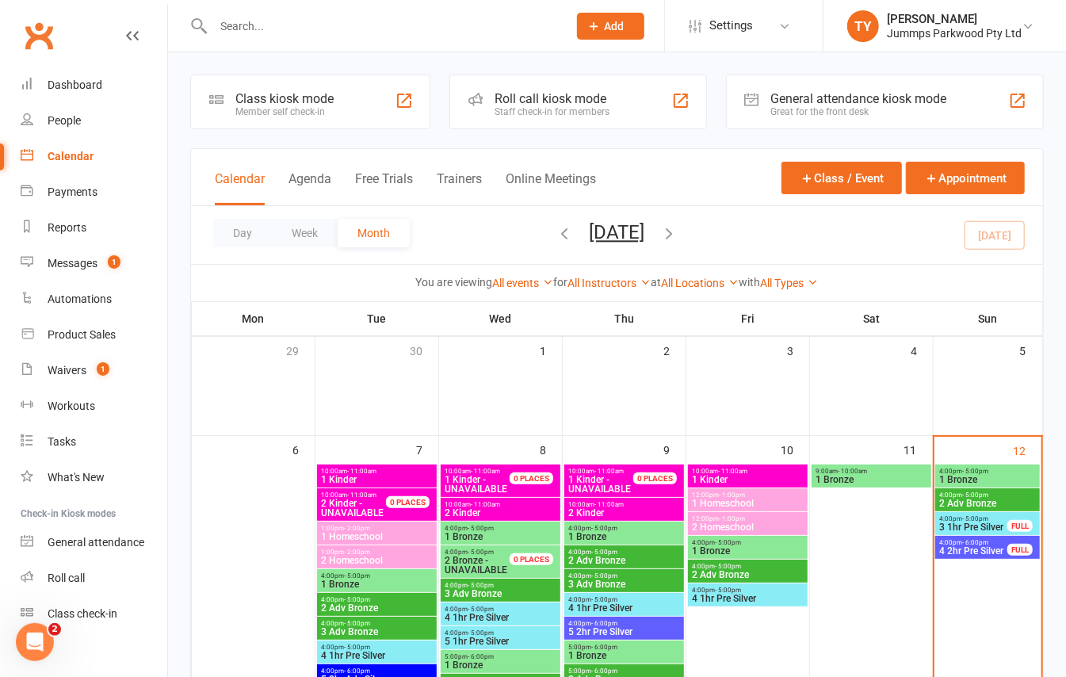
click at [956, 546] on span "4 2hr Pre Silver" at bounding box center [973, 551] width 70 height 10
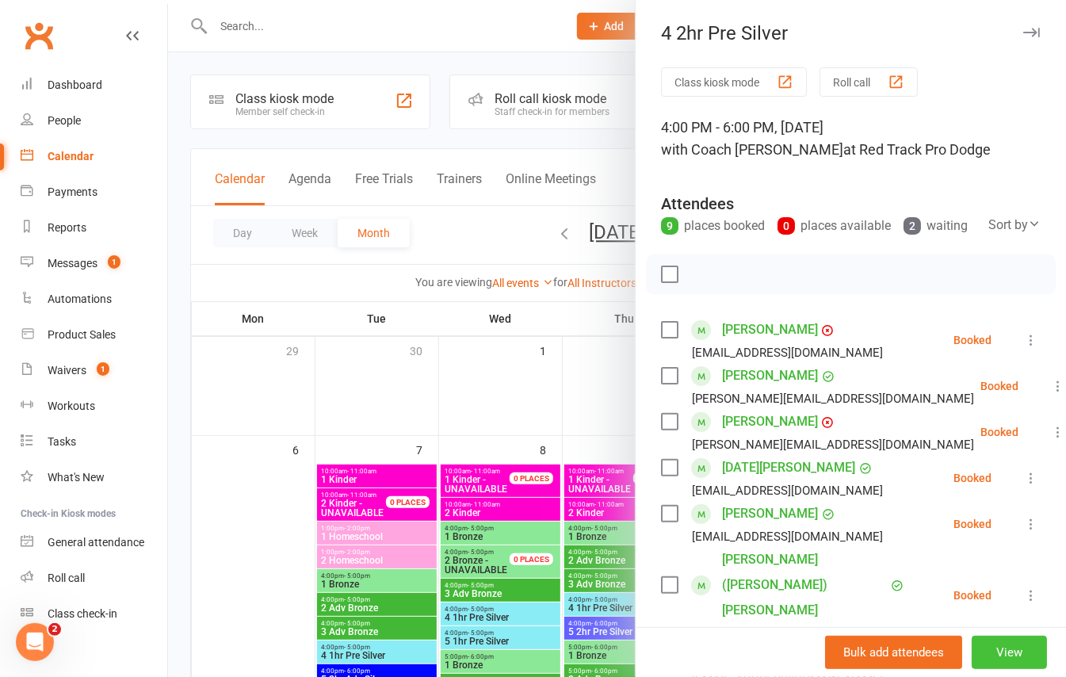
click at [987, 651] on button "View" at bounding box center [1009, 652] width 75 height 33
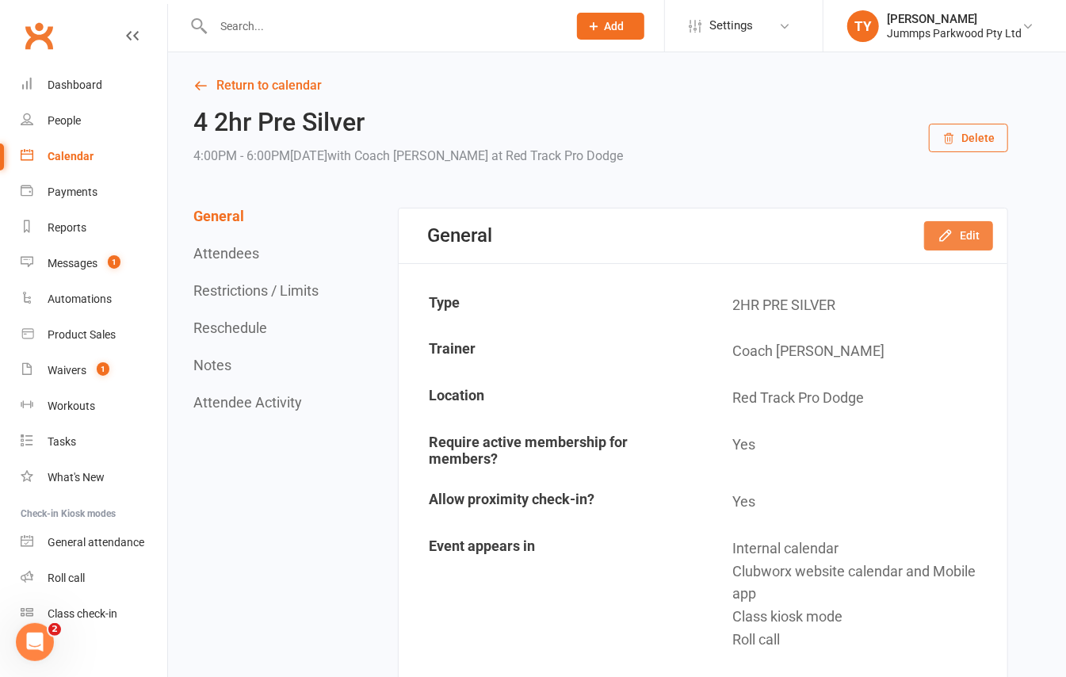
click at [959, 233] on button "Edit" at bounding box center [958, 235] width 69 height 29
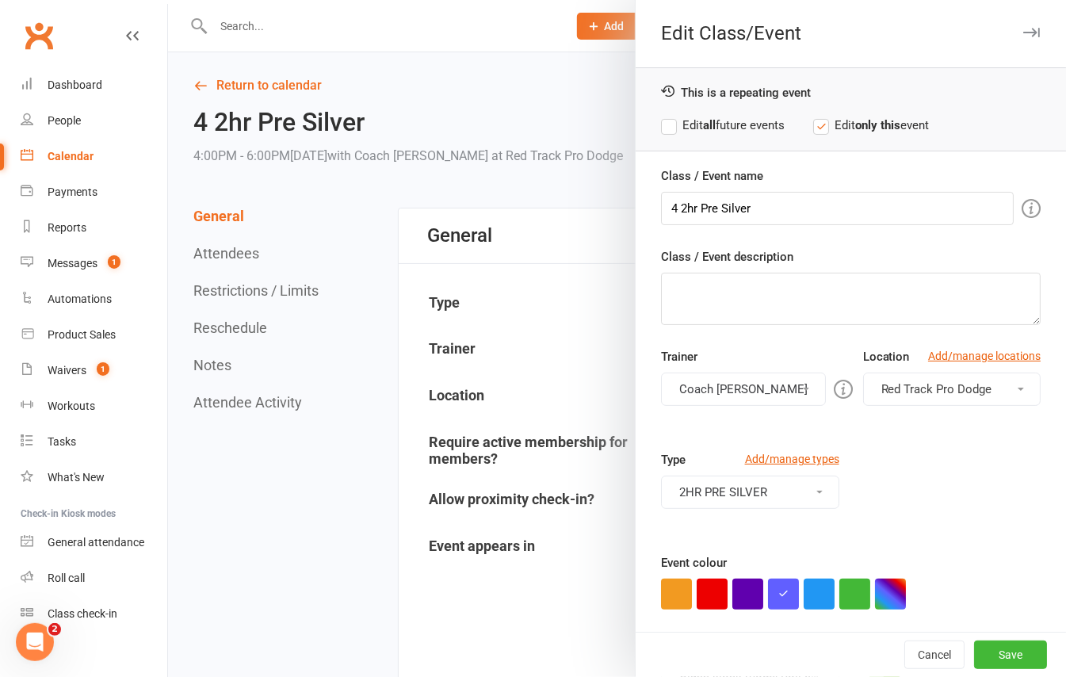
click at [943, 400] on button "Red Track Pro Dodge" at bounding box center [952, 388] width 178 height 33
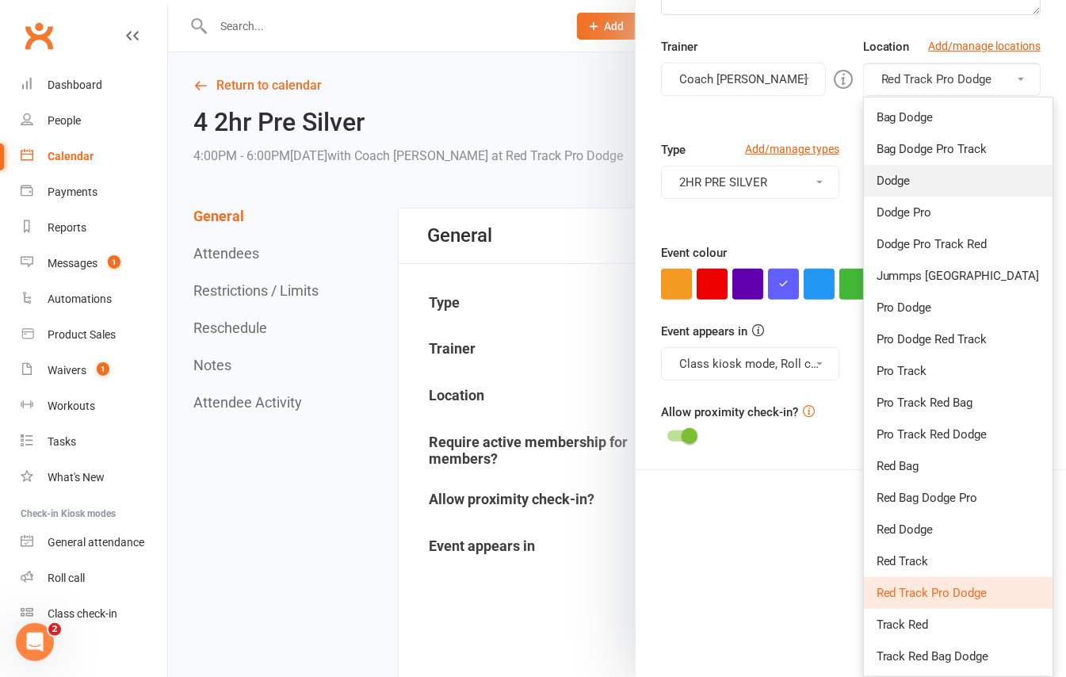
scroll to position [105, 0]
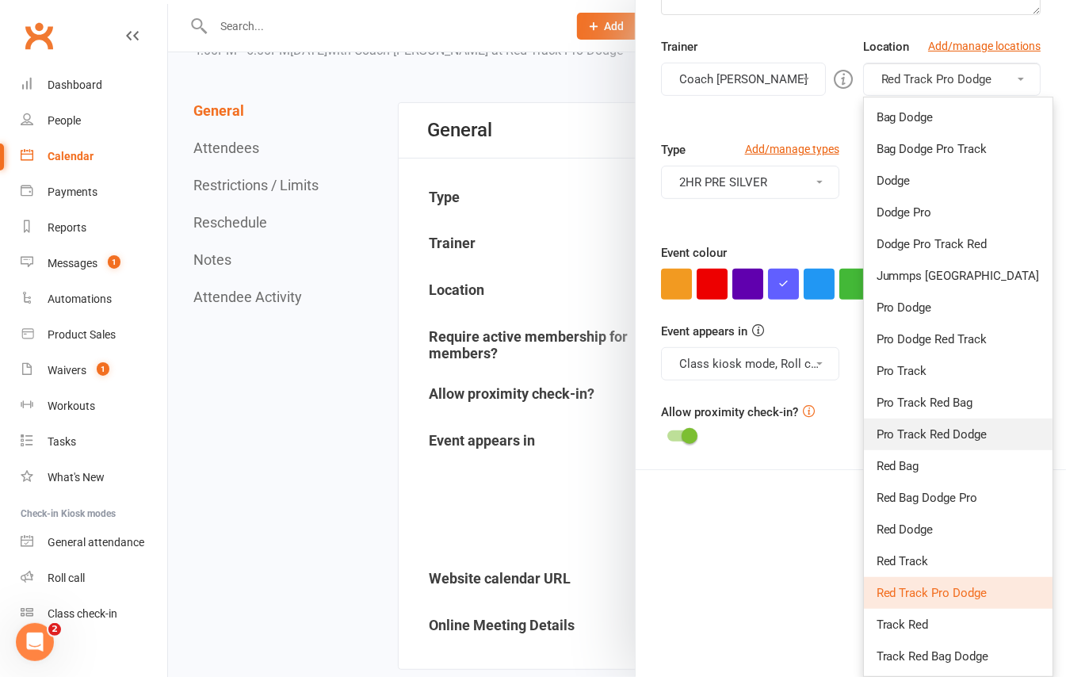
click at [939, 445] on link "Pro Track Red Dodge" at bounding box center [958, 434] width 189 height 32
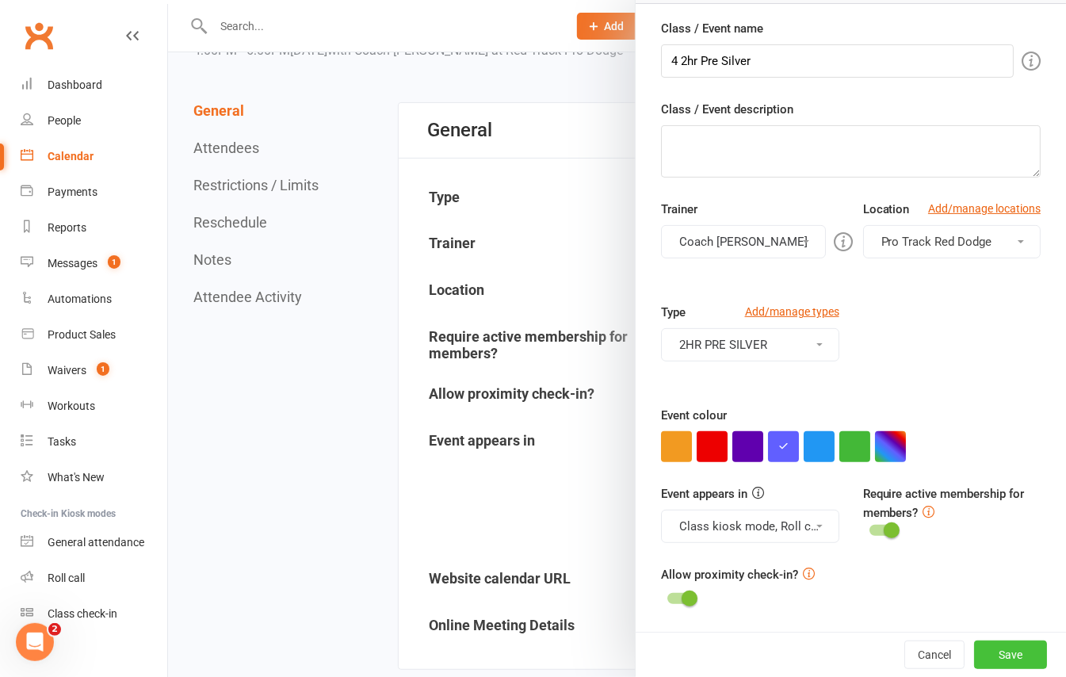
click at [977, 657] on button "Save" at bounding box center [1010, 654] width 73 height 29
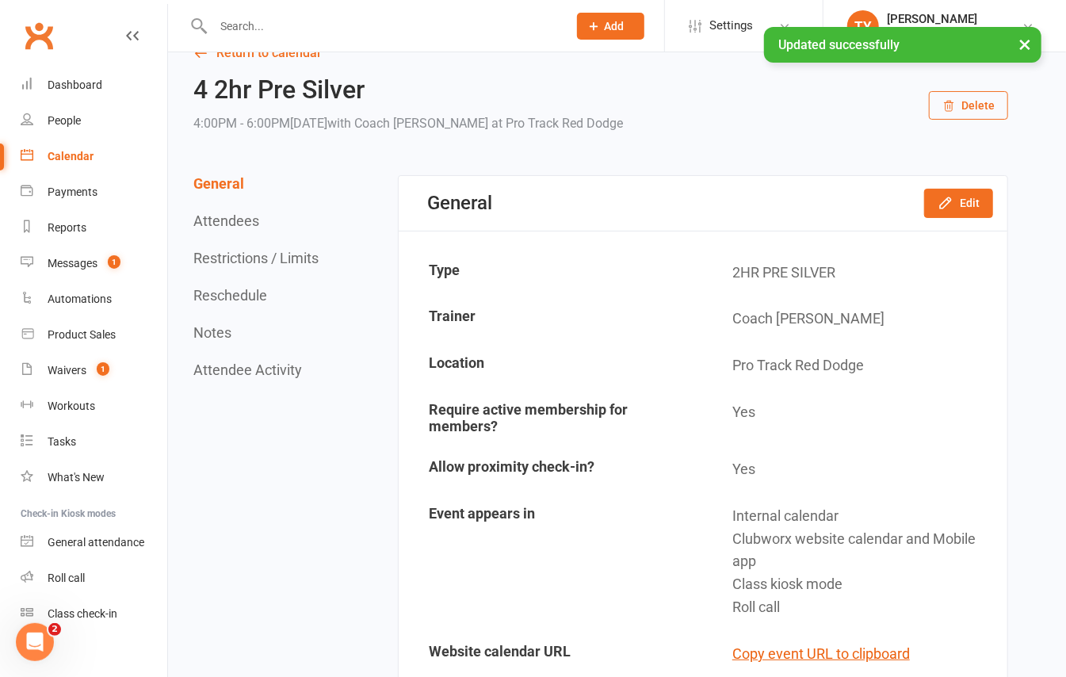
scroll to position [0, 0]
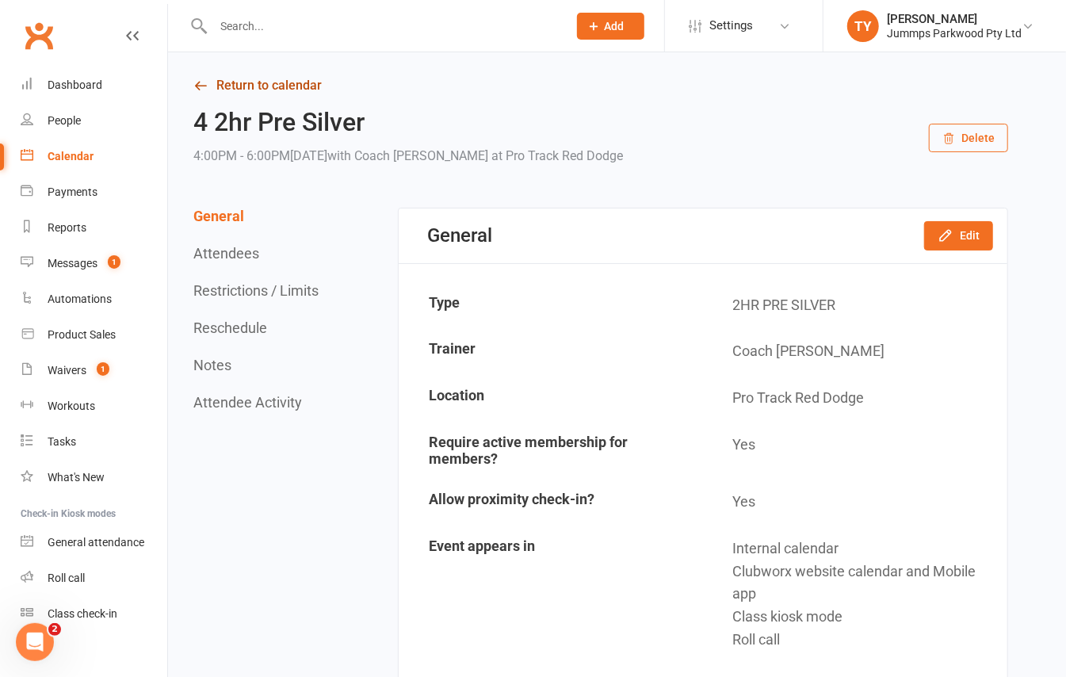
click at [295, 90] on link "Return to calendar" at bounding box center [600, 85] width 815 height 22
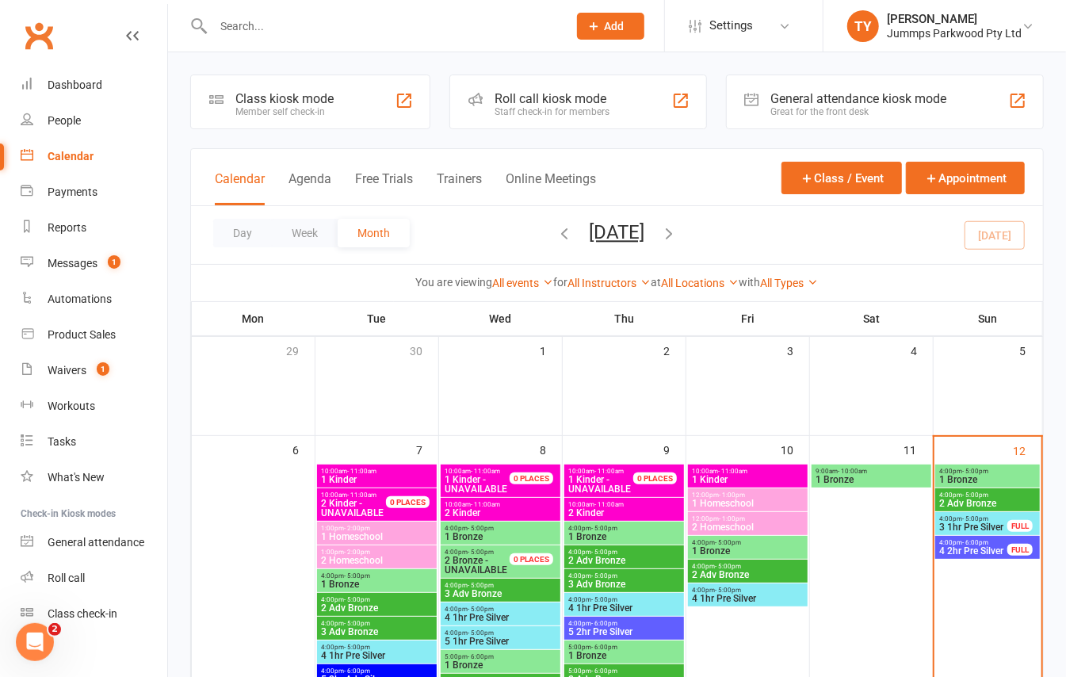
click at [1005, 475] on span "1 Bronze" at bounding box center [987, 480] width 98 height 10
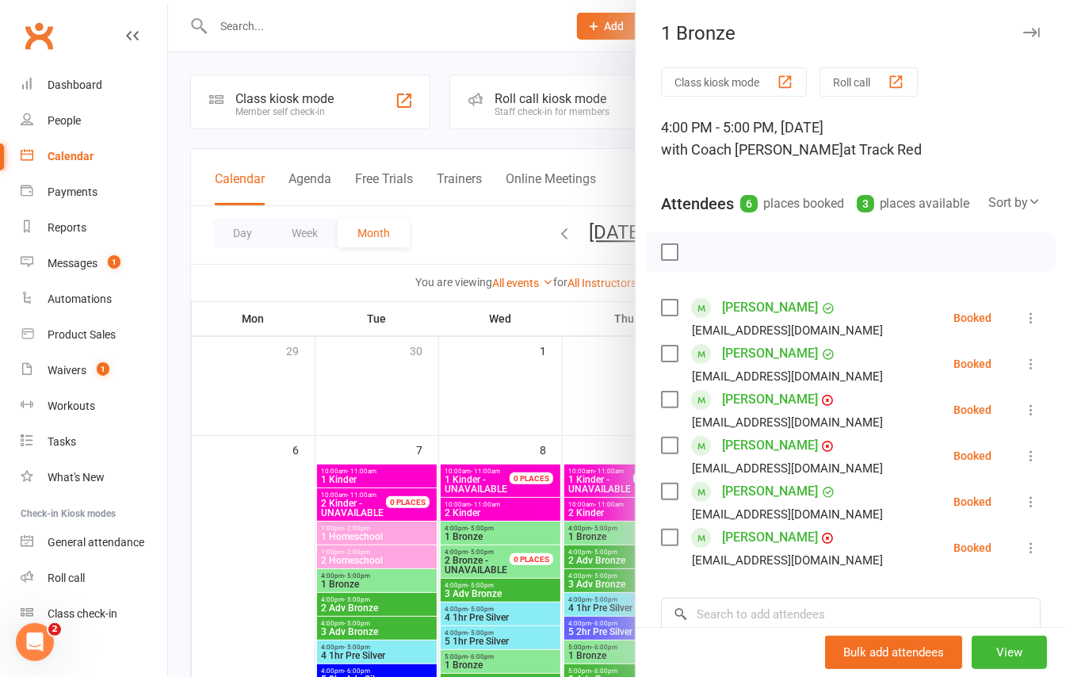
click at [1023, 32] on icon "button" at bounding box center [1031, 33] width 17 height 10
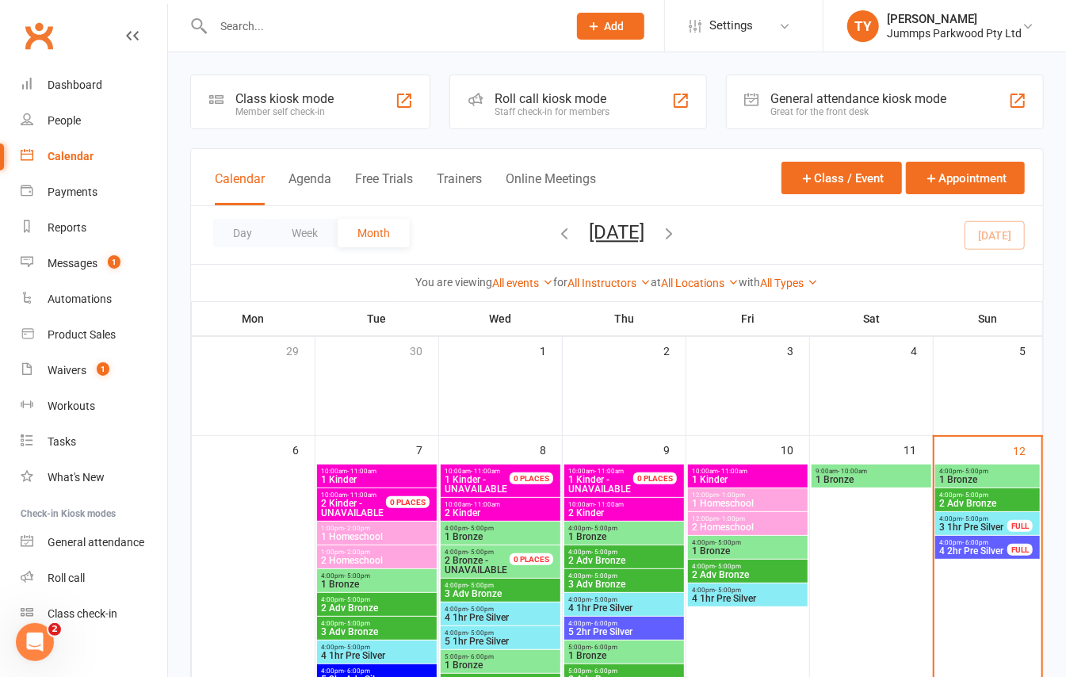
click at [980, 496] on span "- 5:00pm" at bounding box center [975, 494] width 26 height 7
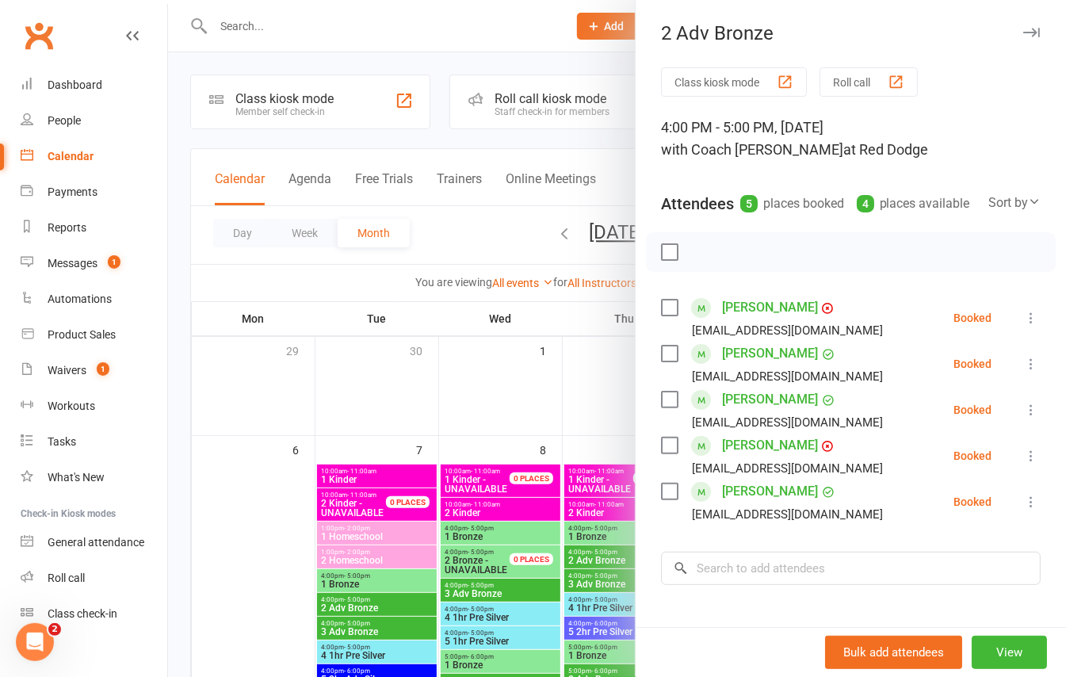
click at [1023, 32] on icon "button" at bounding box center [1031, 33] width 17 height 10
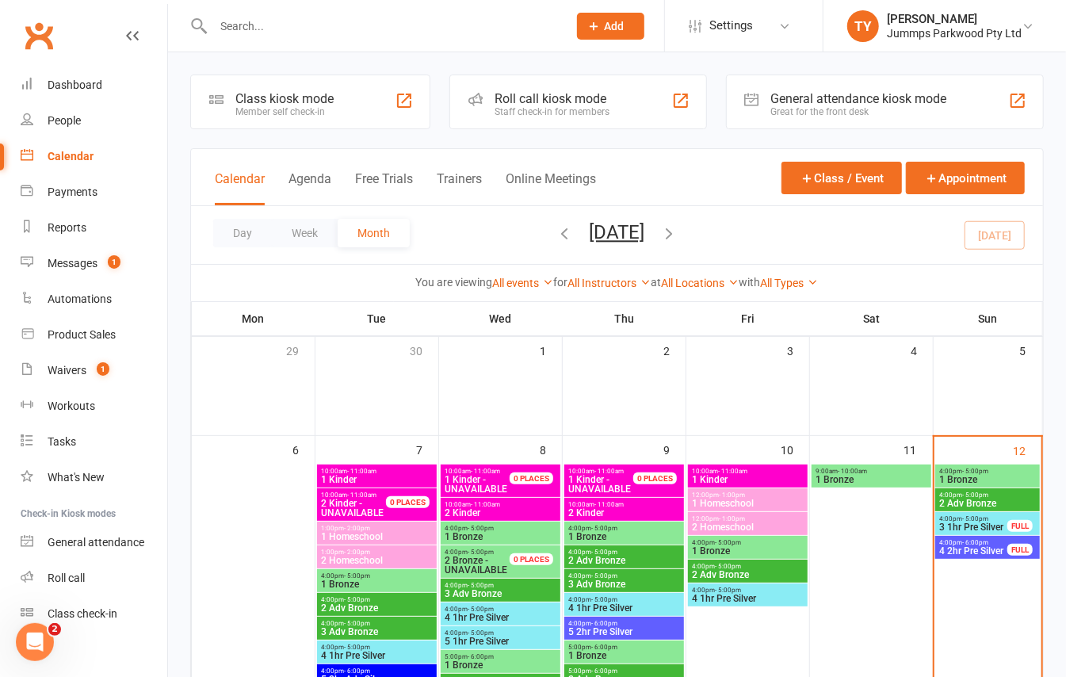
click at [986, 527] on span "3 1hr Pre Silver" at bounding box center [973, 527] width 70 height 10
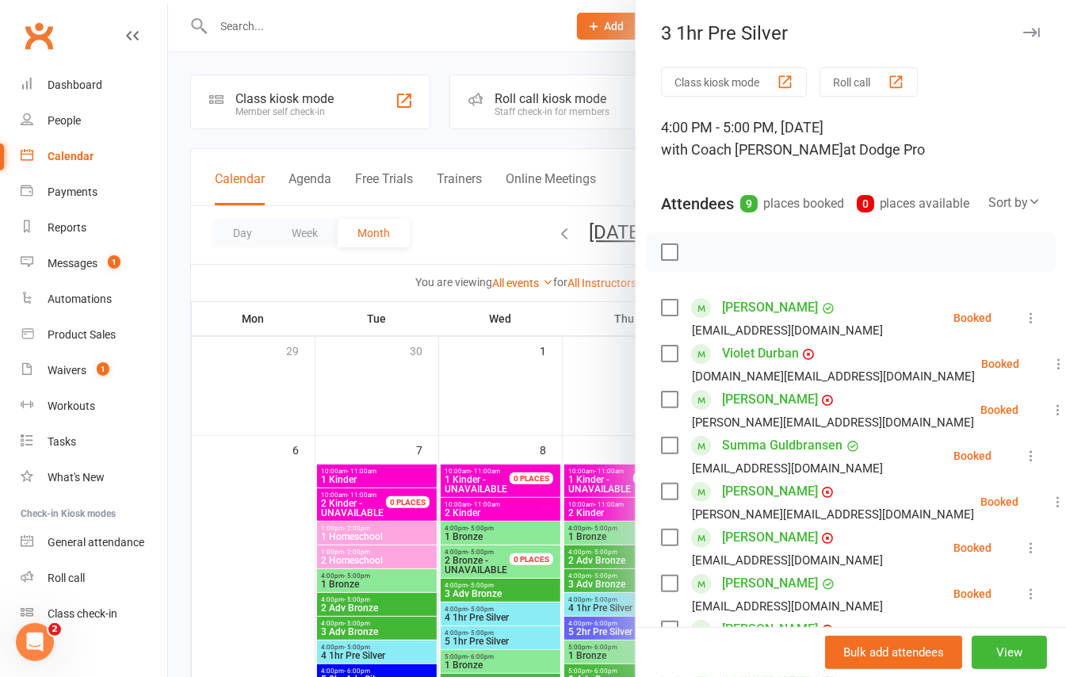
click at [1023, 29] on icon "button" at bounding box center [1031, 33] width 17 height 10
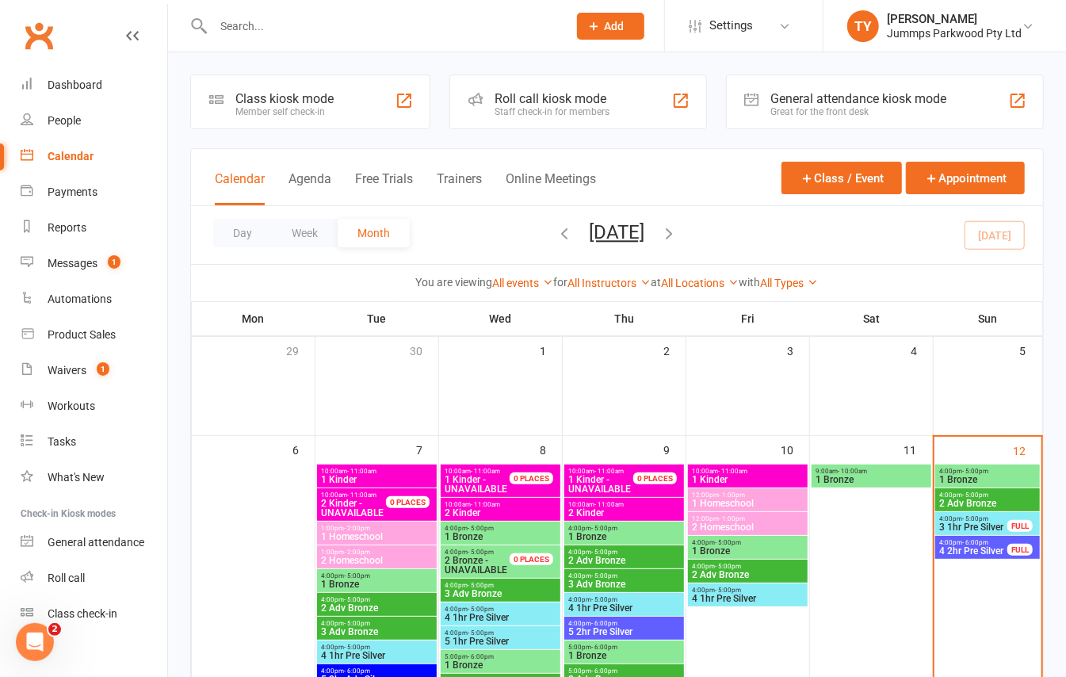
click at [951, 476] on span "1 Bronze" at bounding box center [987, 480] width 98 height 10
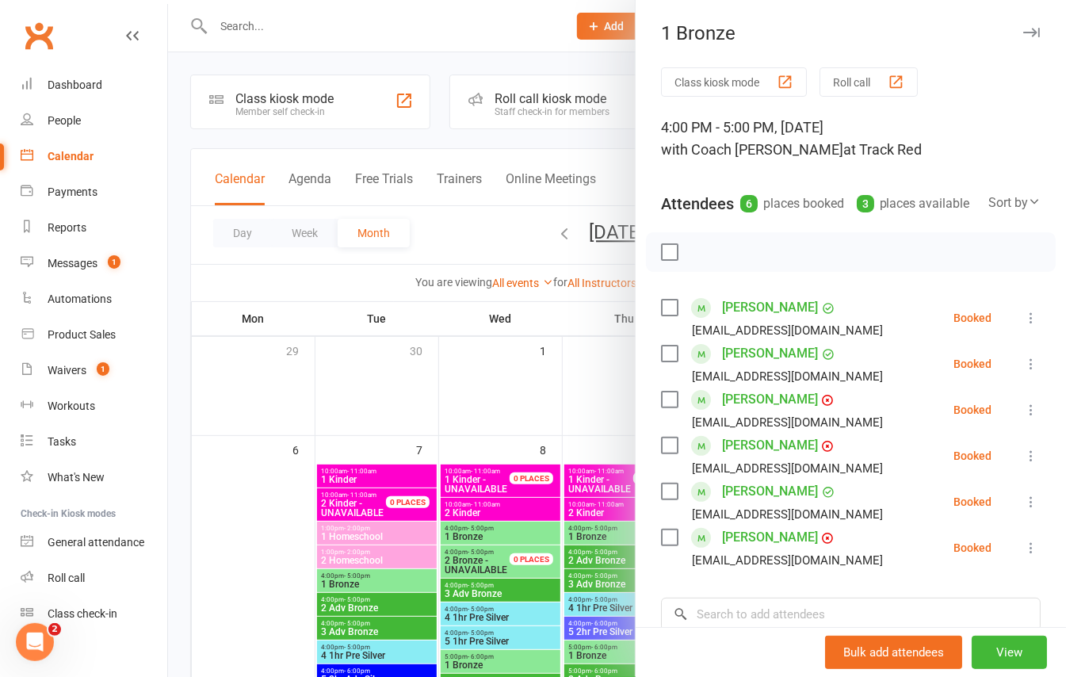
click at [169, 473] on div at bounding box center [617, 338] width 898 height 677
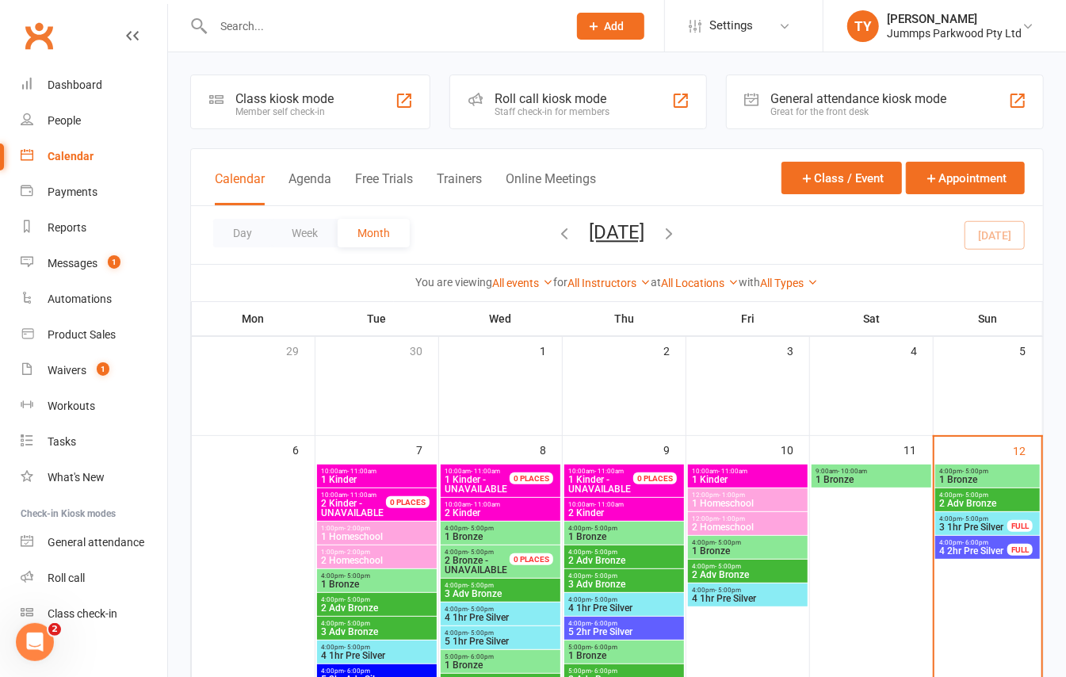
click at [960, 546] on span "4 2hr Pre Silver" at bounding box center [973, 551] width 70 height 10
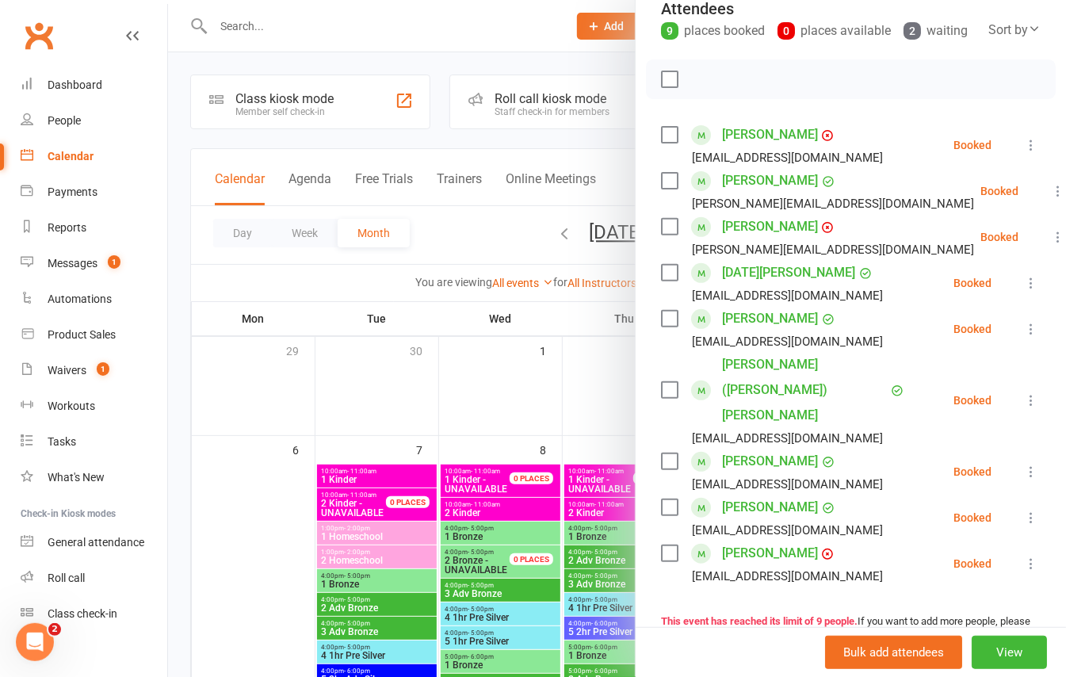
scroll to position [211, 0]
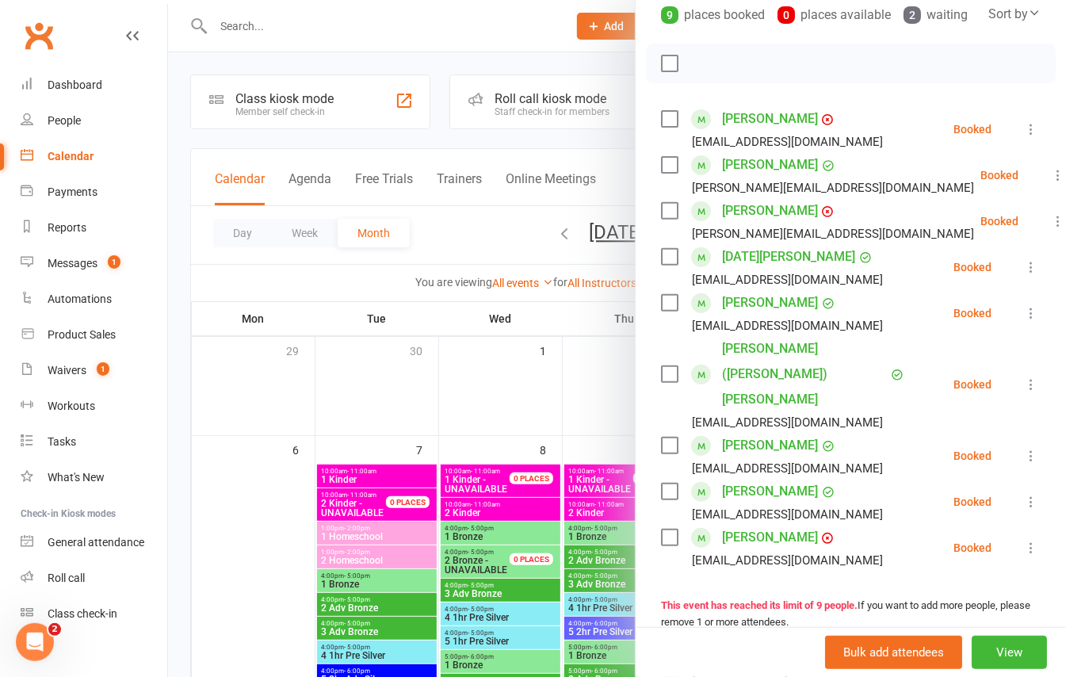
click at [1023, 275] on icon at bounding box center [1031, 267] width 16 height 16
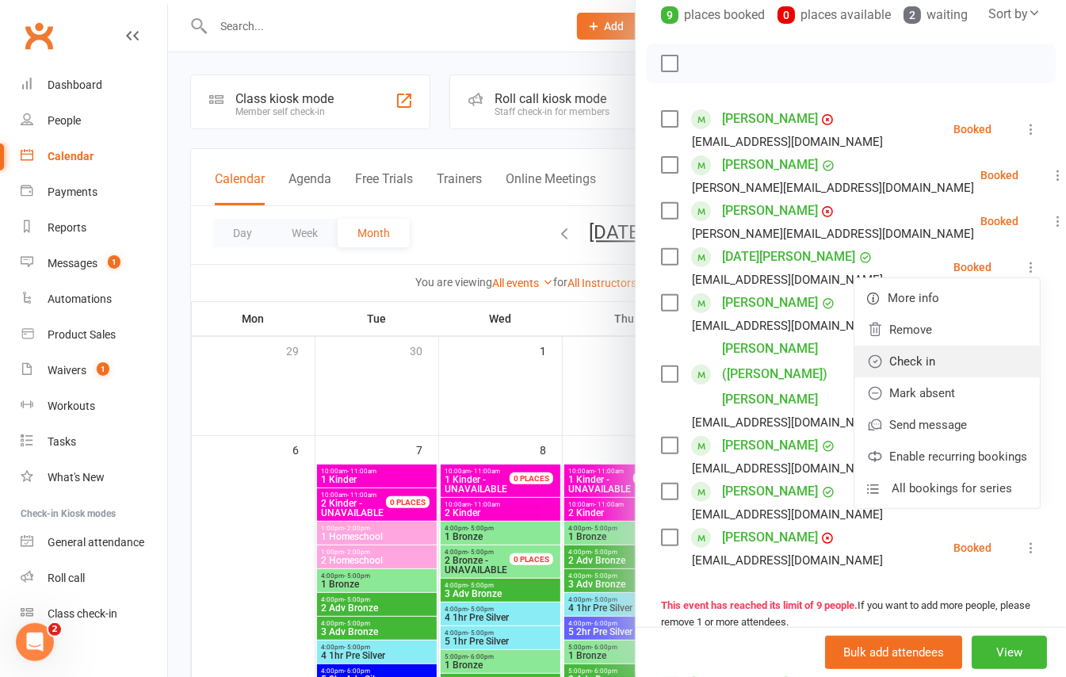
click at [898, 377] on link "Check in" at bounding box center [946, 362] width 185 height 32
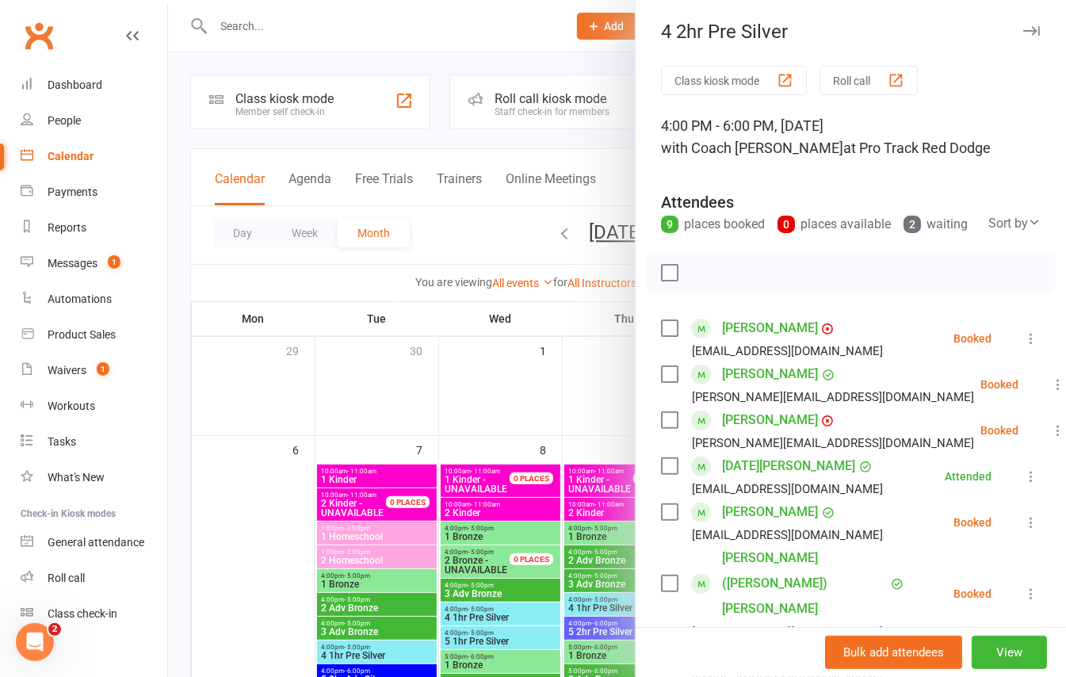
scroll to position [0, 0]
click at [1021, 25] on button "button" at bounding box center [1030, 32] width 19 height 19
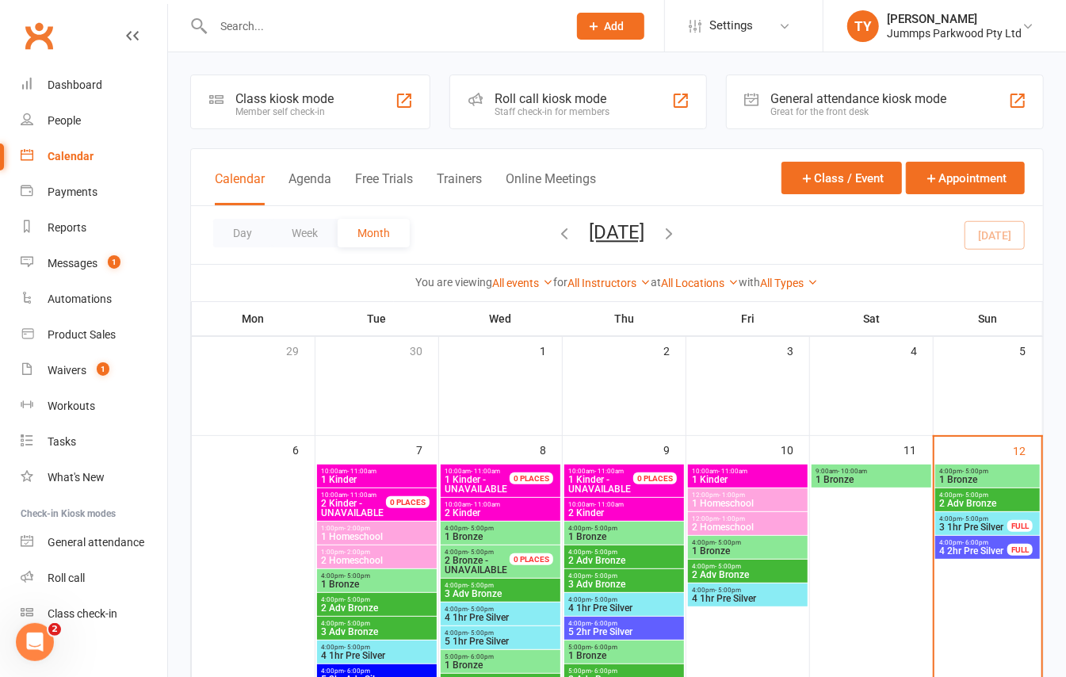
click at [995, 526] on span "3 1hr Pre Silver" at bounding box center [973, 527] width 70 height 10
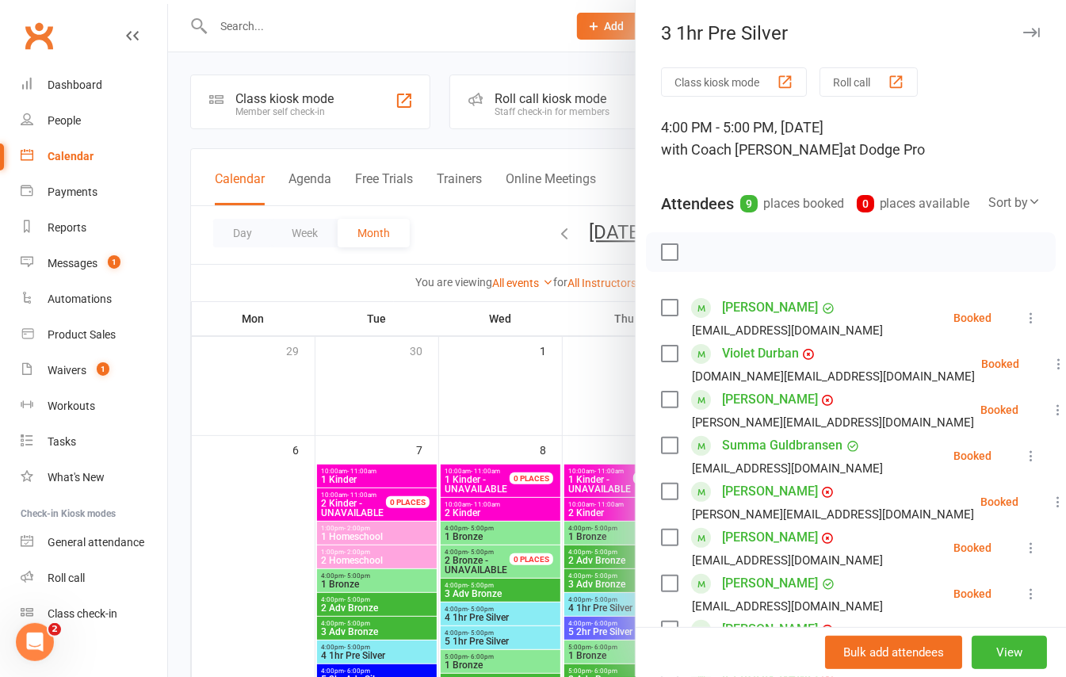
click at [178, 290] on div at bounding box center [617, 338] width 898 height 677
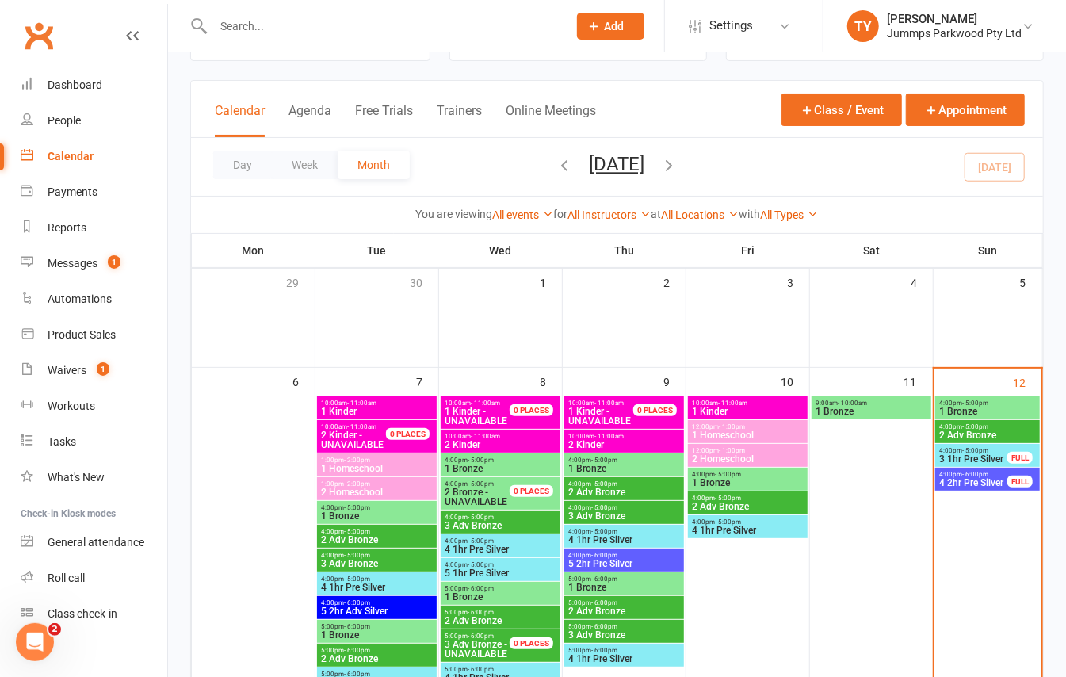
scroll to position [105, 0]
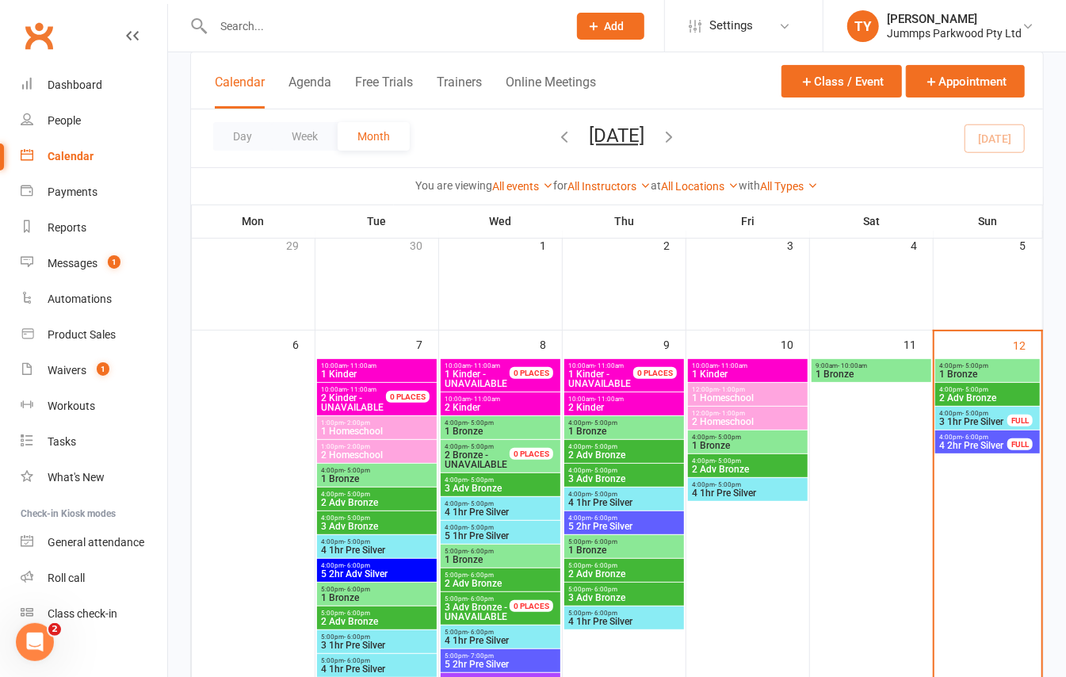
click at [1006, 365] on span "4:00pm - 5:00pm" at bounding box center [987, 365] width 98 height 7
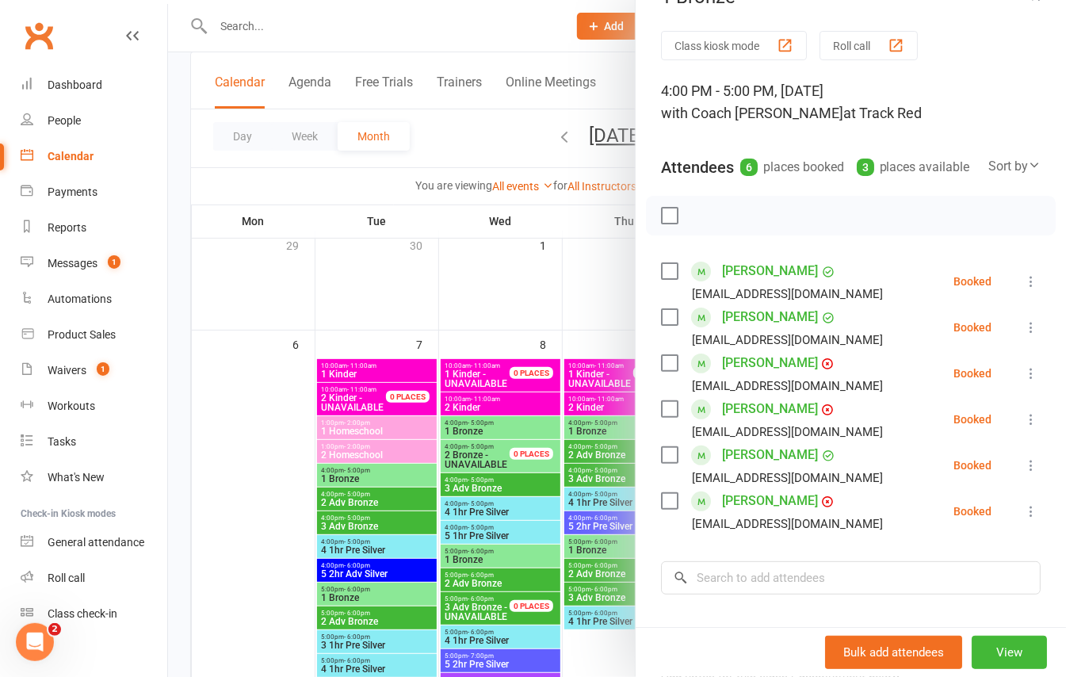
scroll to position [0, 0]
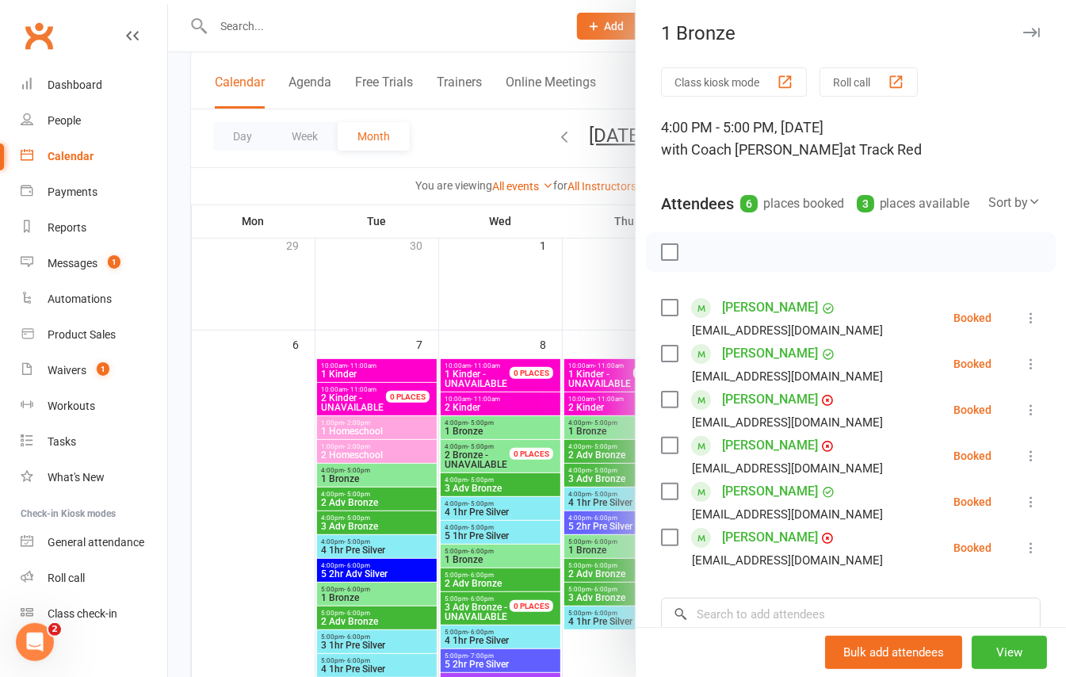
click at [184, 239] on div at bounding box center [617, 338] width 898 height 677
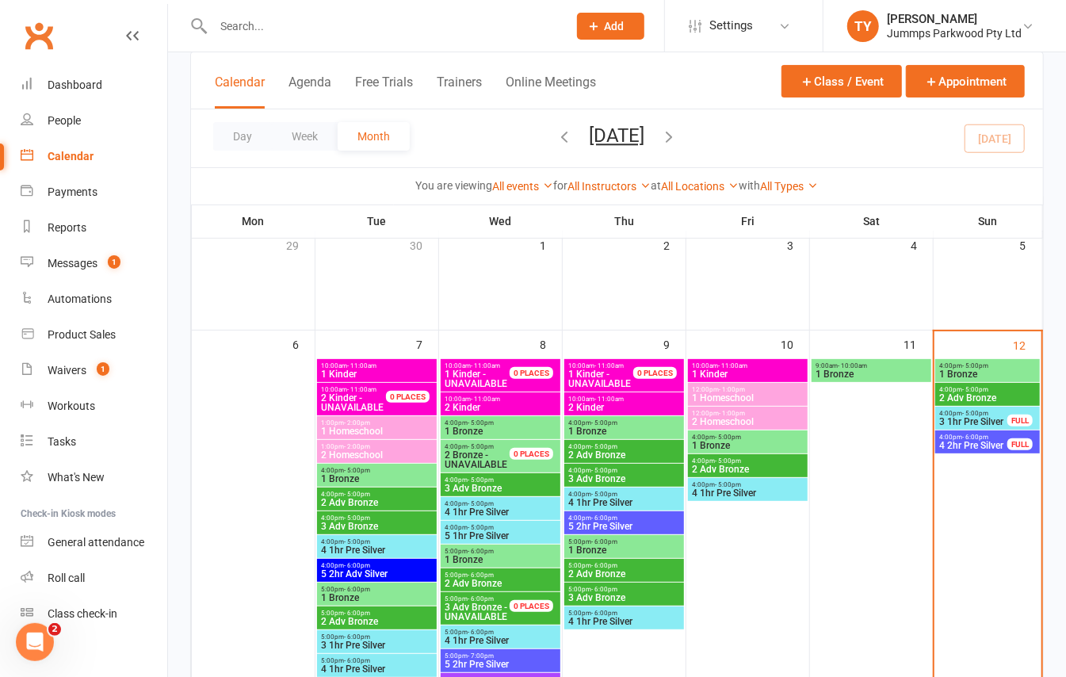
click at [954, 390] on span "4:00pm - 5:00pm" at bounding box center [987, 389] width 98 height 7
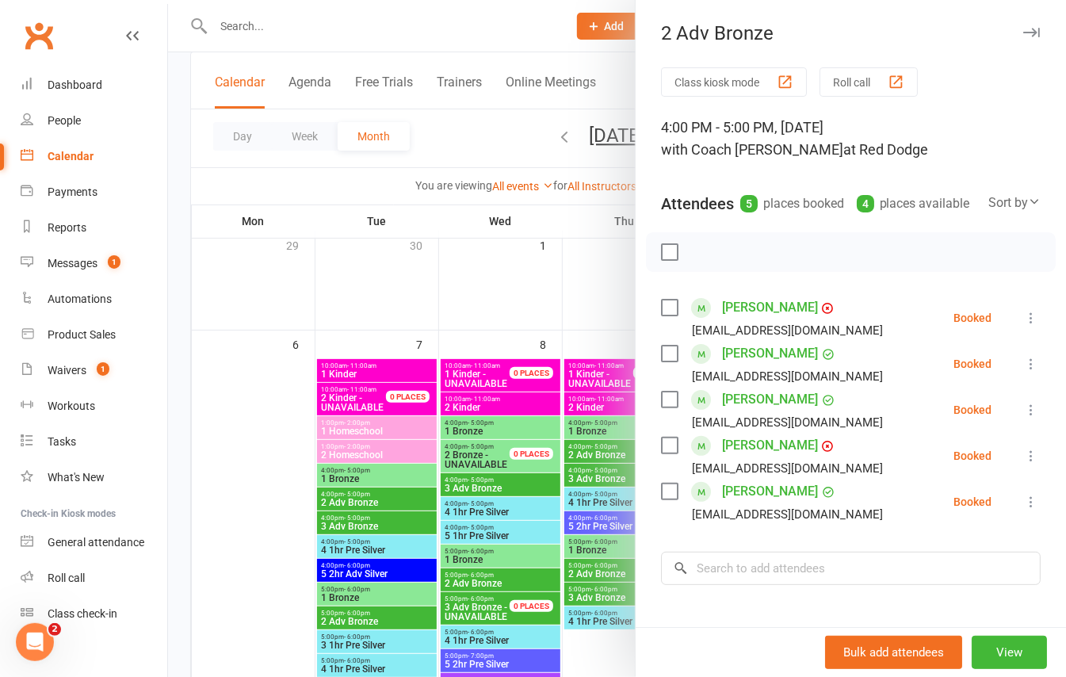
click at [176, 212] on div at bounding box center [617, 338] width 898 height 677
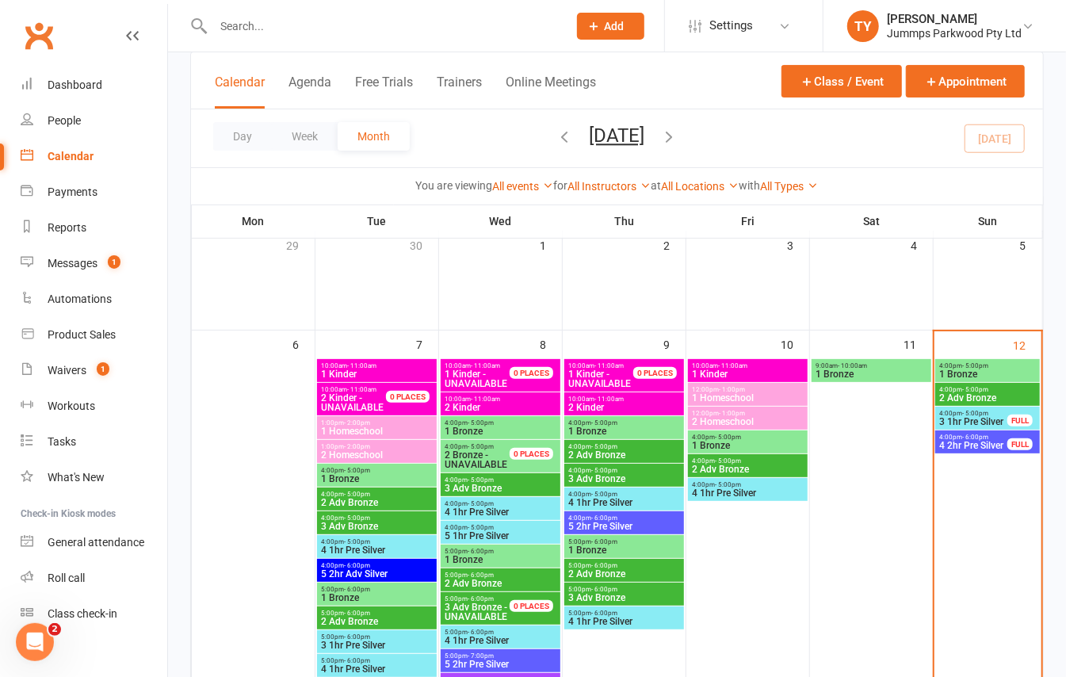
click at [242, 25] on input "text" at bounding box center [382, 26] width 348 height 22
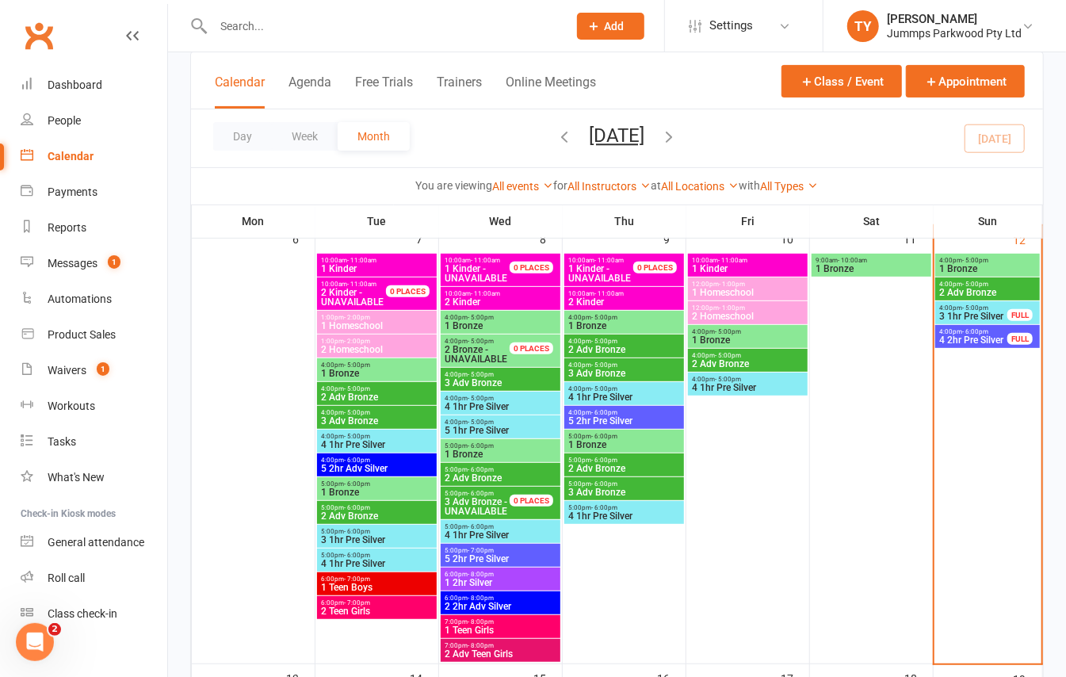
click at [977, 336] on span "4 2hr Pre Silver" at bounding box center [973, 340] width 70 height 10
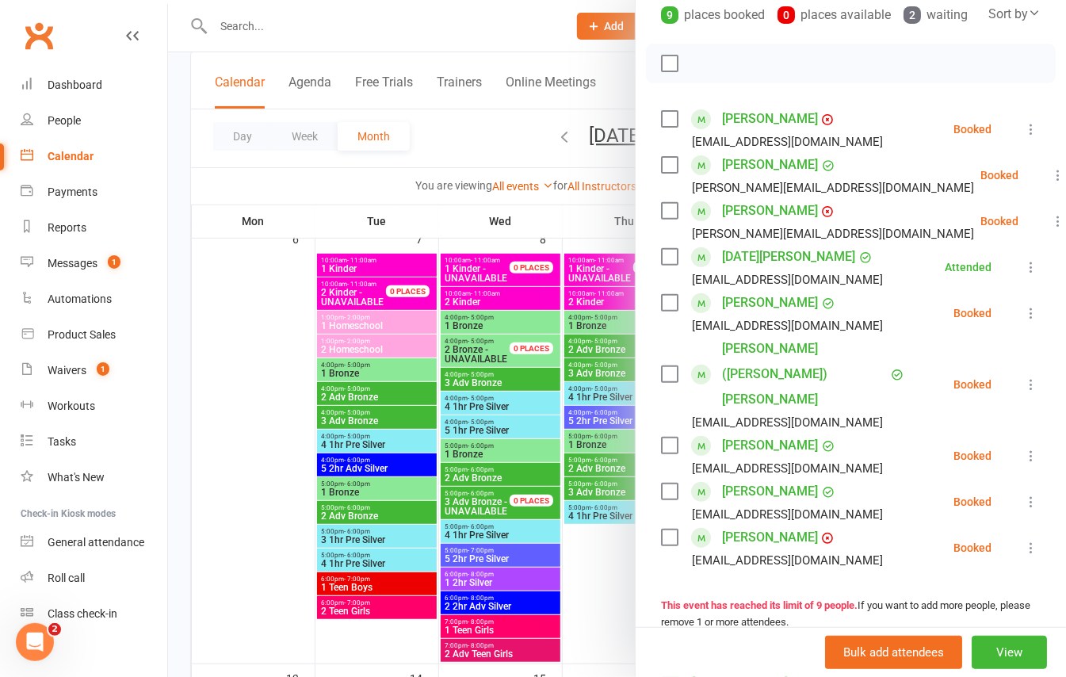
click at [1048, 185] on button at bounding box center [1057, 175] width 19 height 19
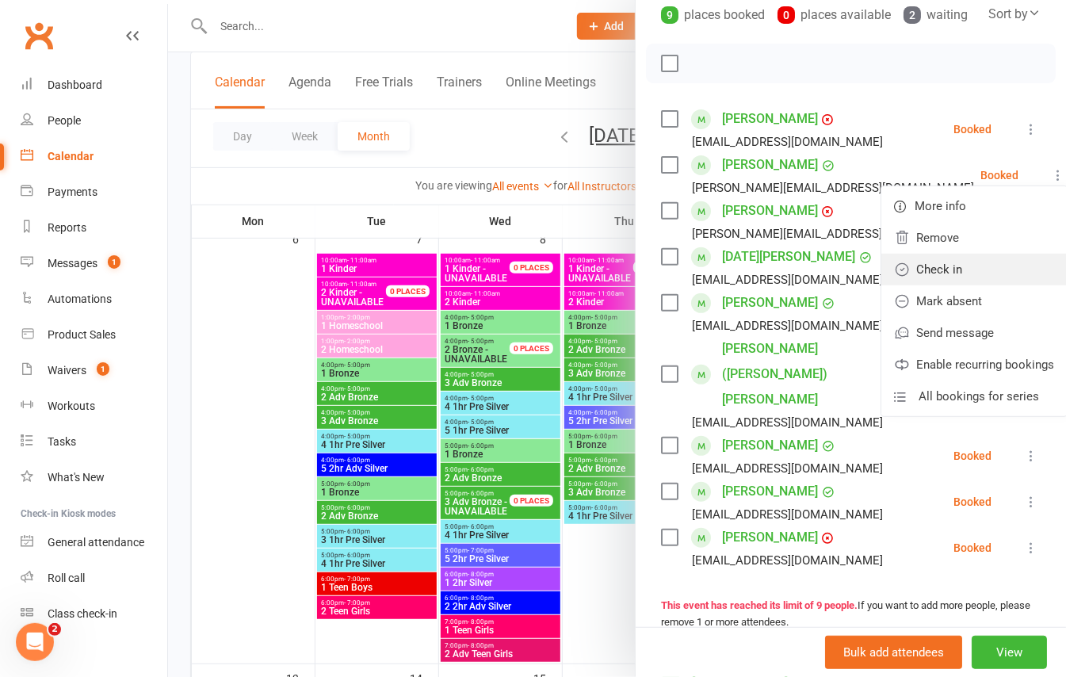
click at [902, 284] on link "Check in" at bounding box center [973, 270] width 185 height 32
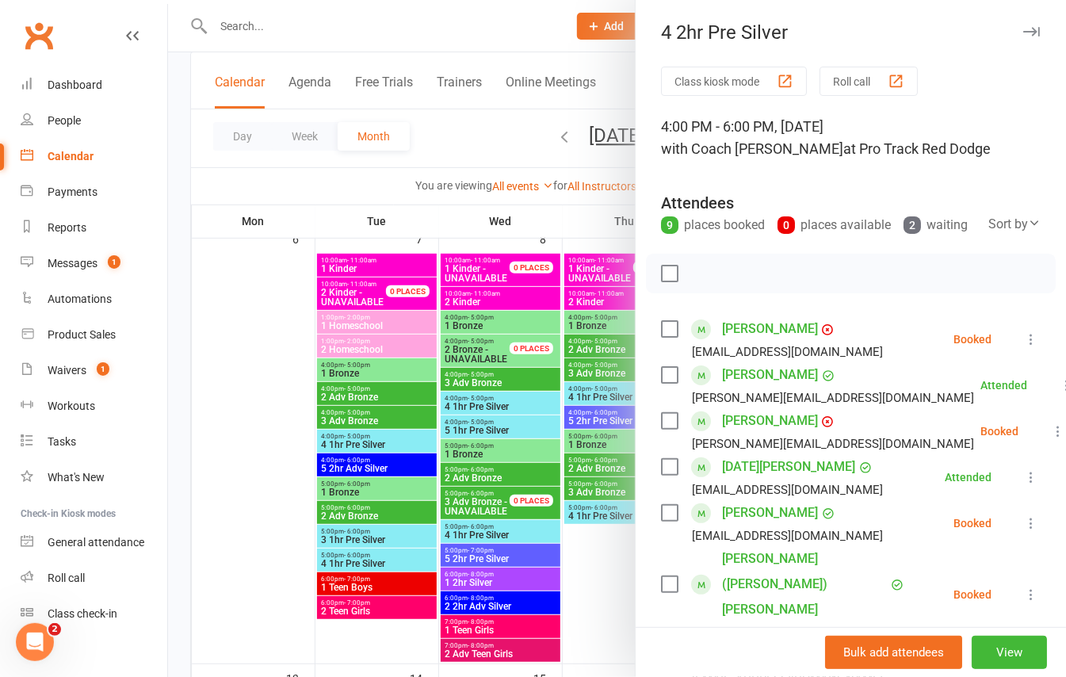
scroll to position [0, 0]
click at [188, 264] on div at bounding box center [617, 338] width 898 height 677
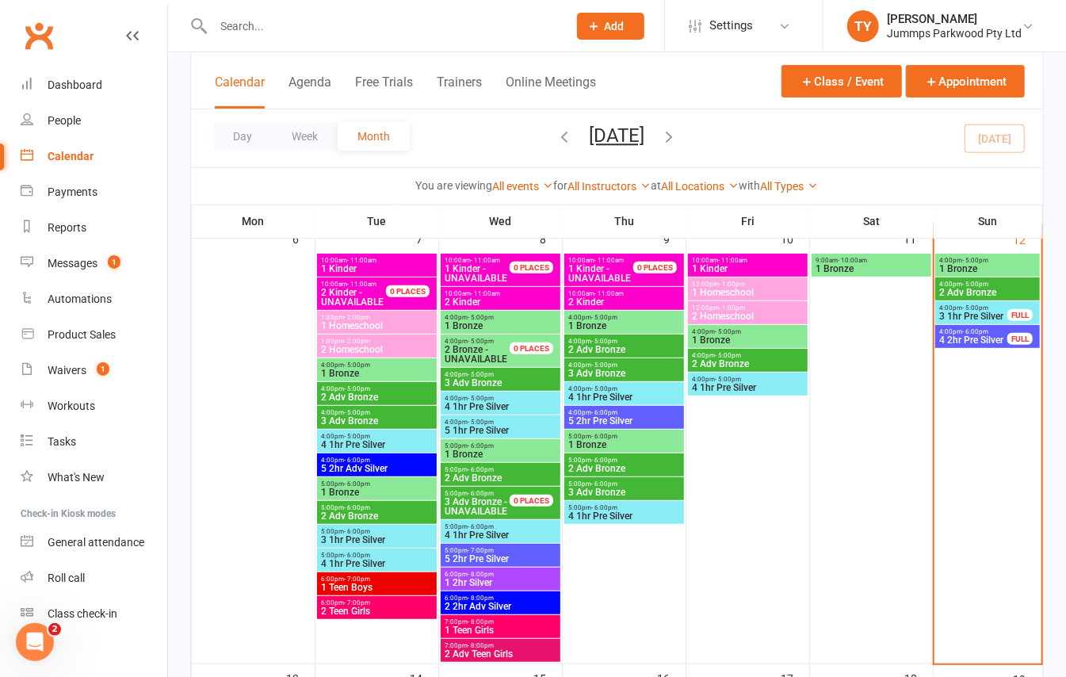
click at [1003, 315] on span "3 1hr Pre Silver" at bounding box center [973, 316] width 70 height 10
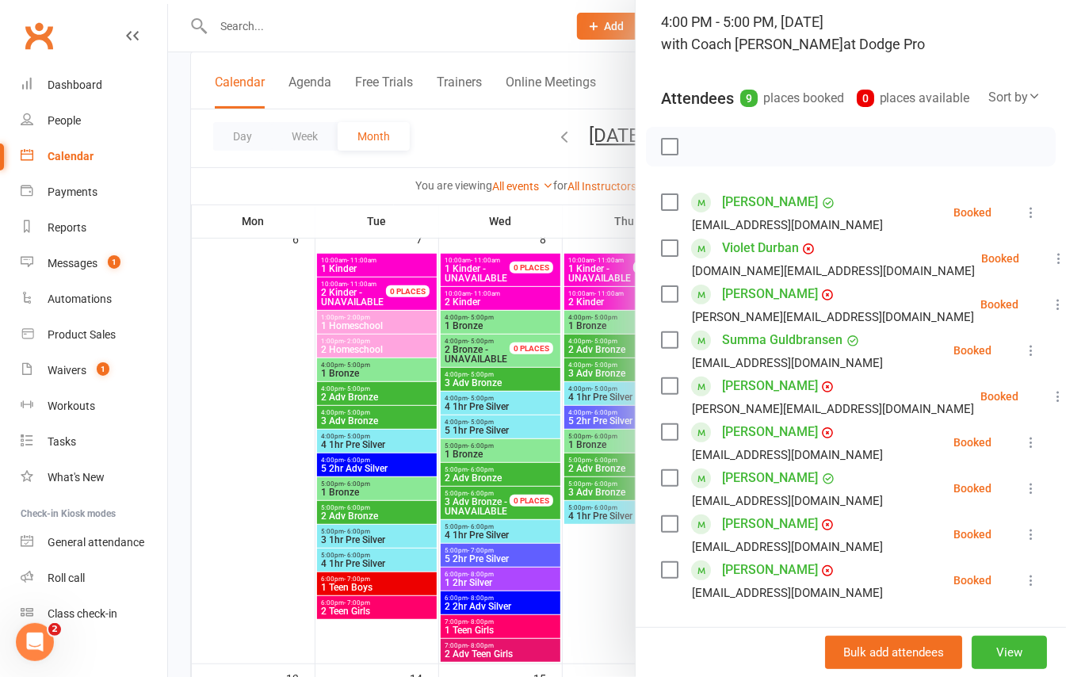
scroll to position [211, 0]
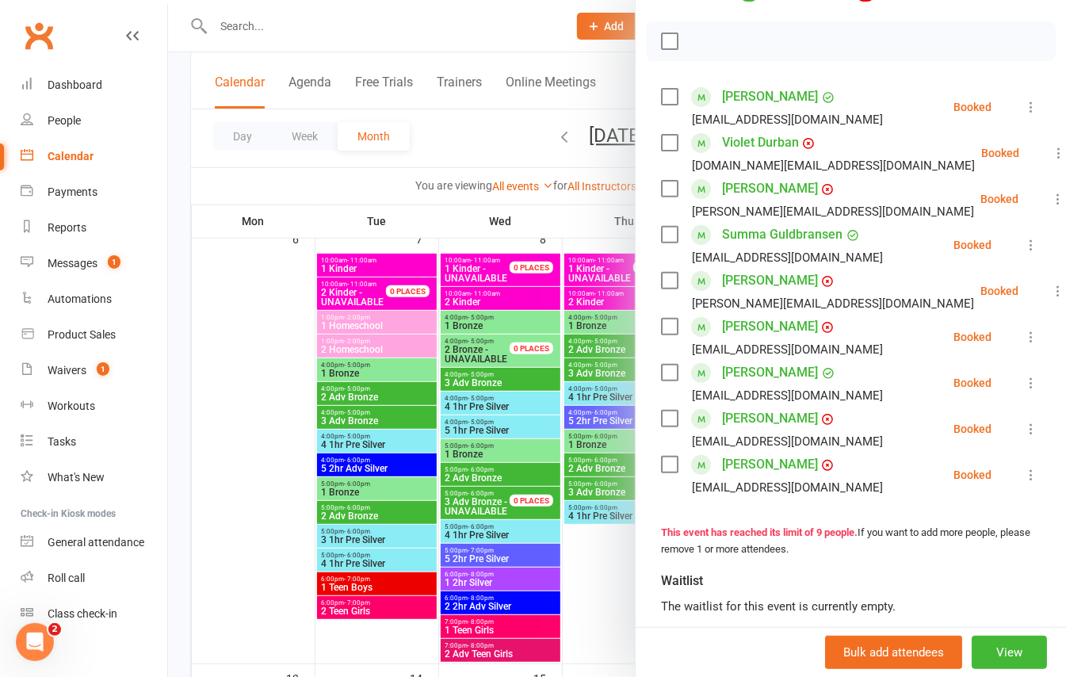
click at [1023, 437] on icon at bounding box center [1031, 429] width 16 height 16
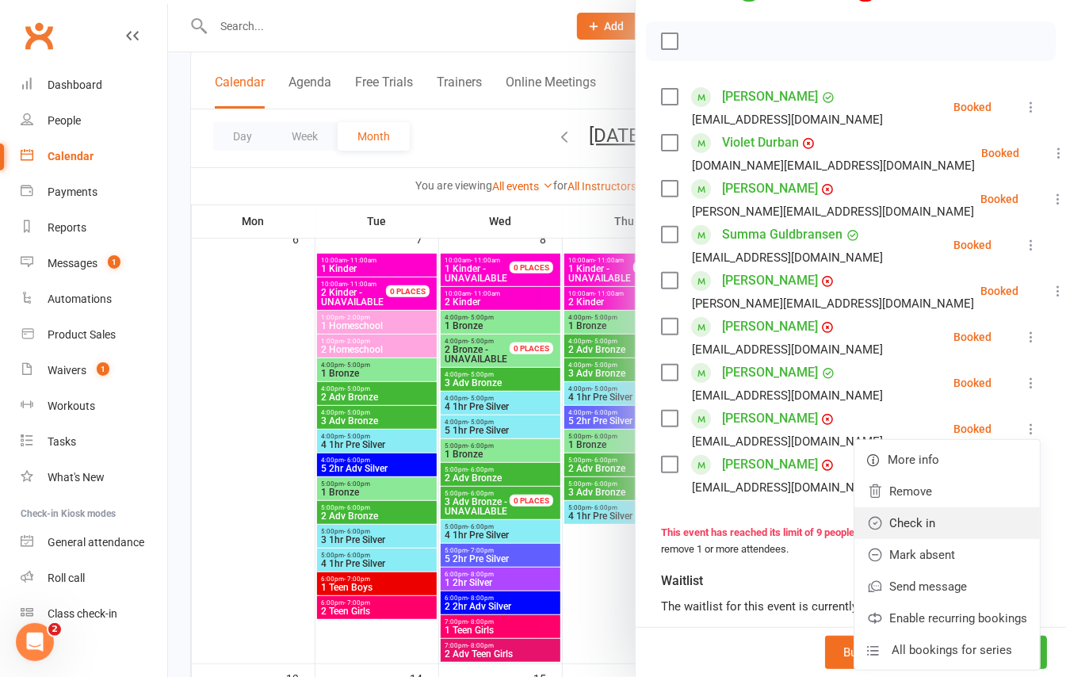
click at [904, 539] on link "Check in" at bounding box center [946, 523] width 185 height 32
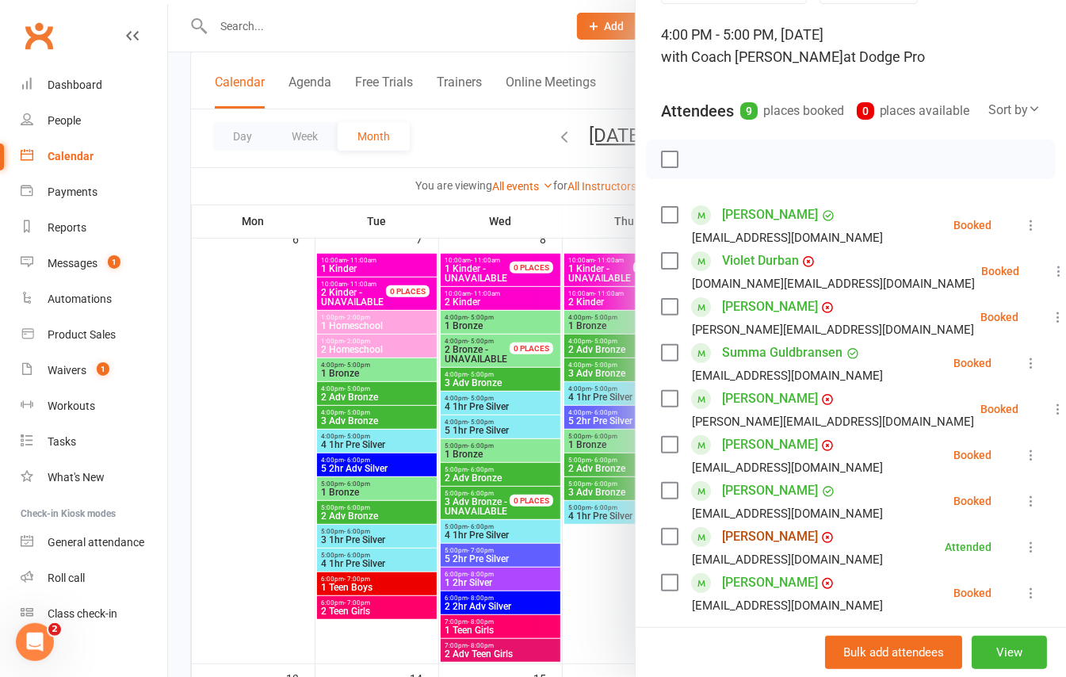
scroll to position [0, 0]
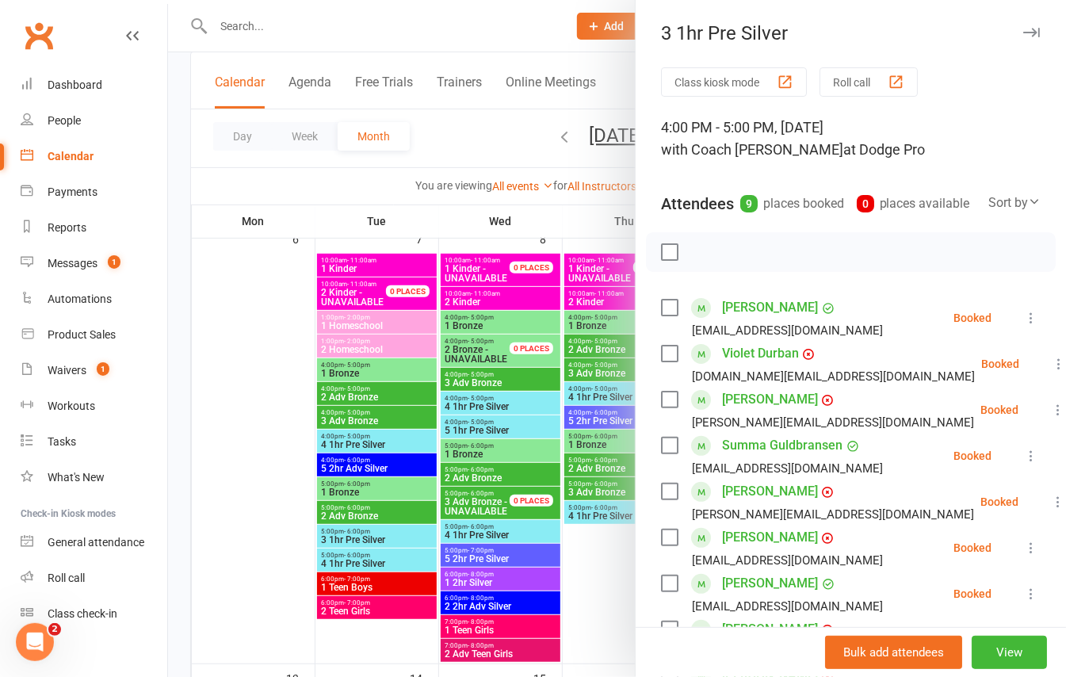
click at [171, 245] on div at bounding box center [617, 338] width 898 height 677
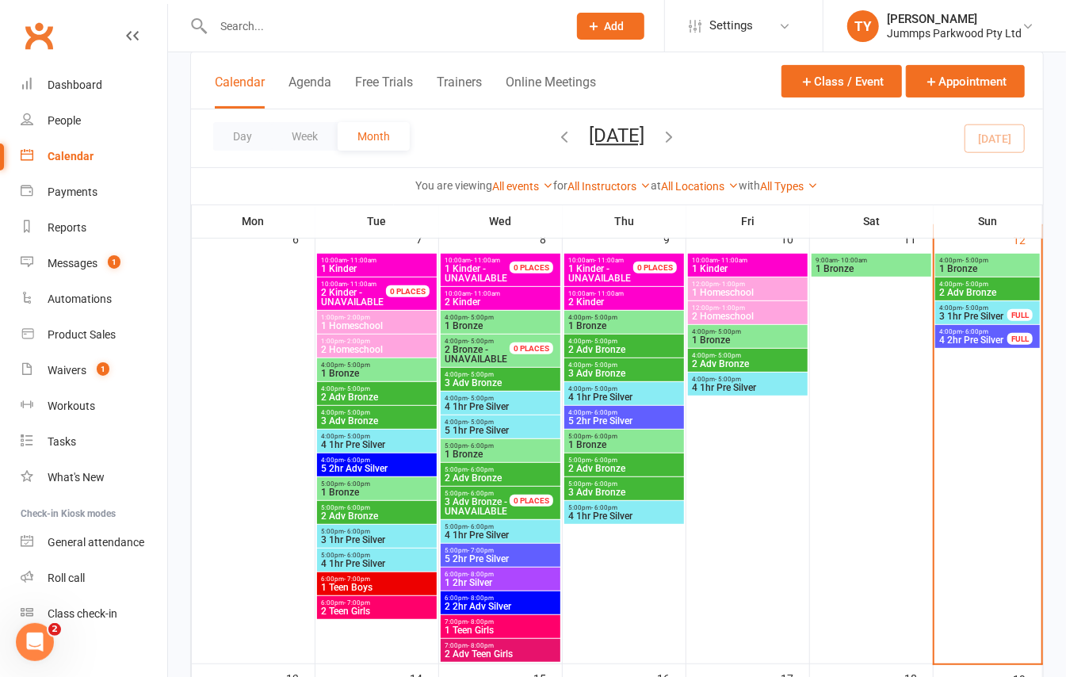
click at [995, 336] on span "4 2hr Pre Silver" at bounding box center [973, 340] width 70 height 10
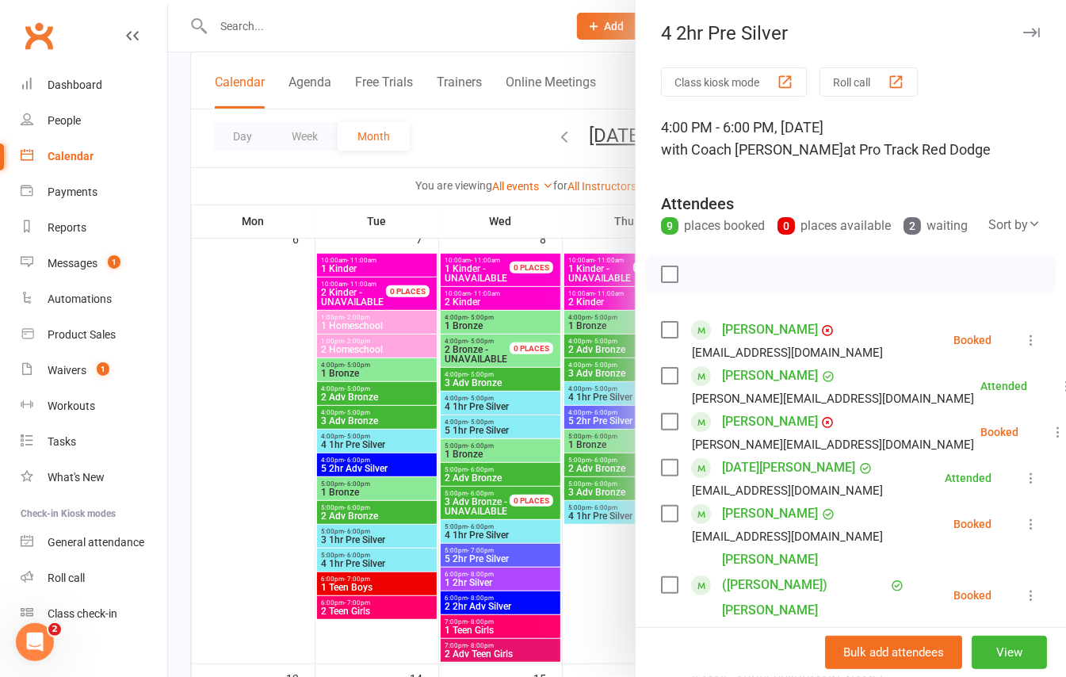
scroll to position [211, 0]
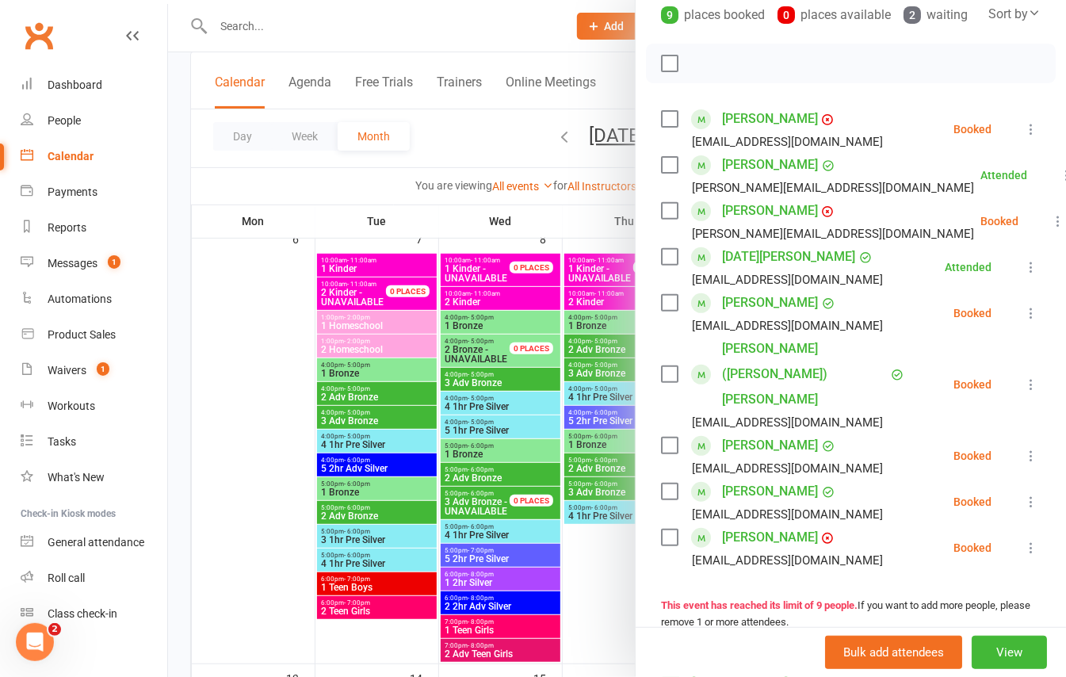
click at [1023, 321] on icon at bounding box center [1031, 313] width 16 height 16
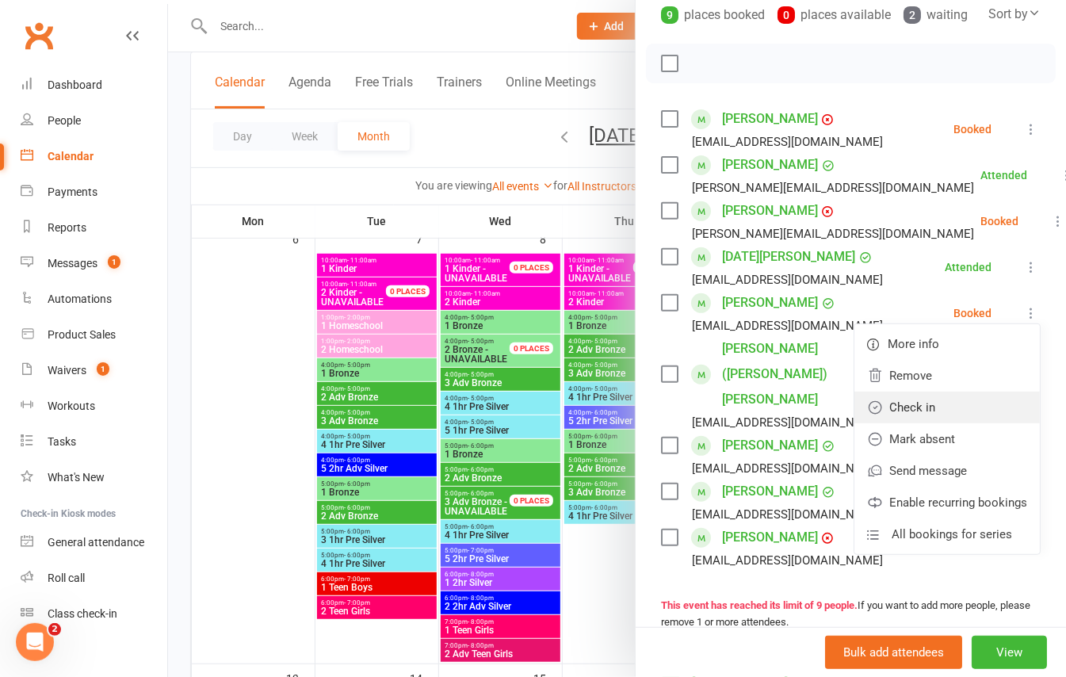
click at [895, 423] on link "Check in" at bounding box center [946, 407] width 185 height 32
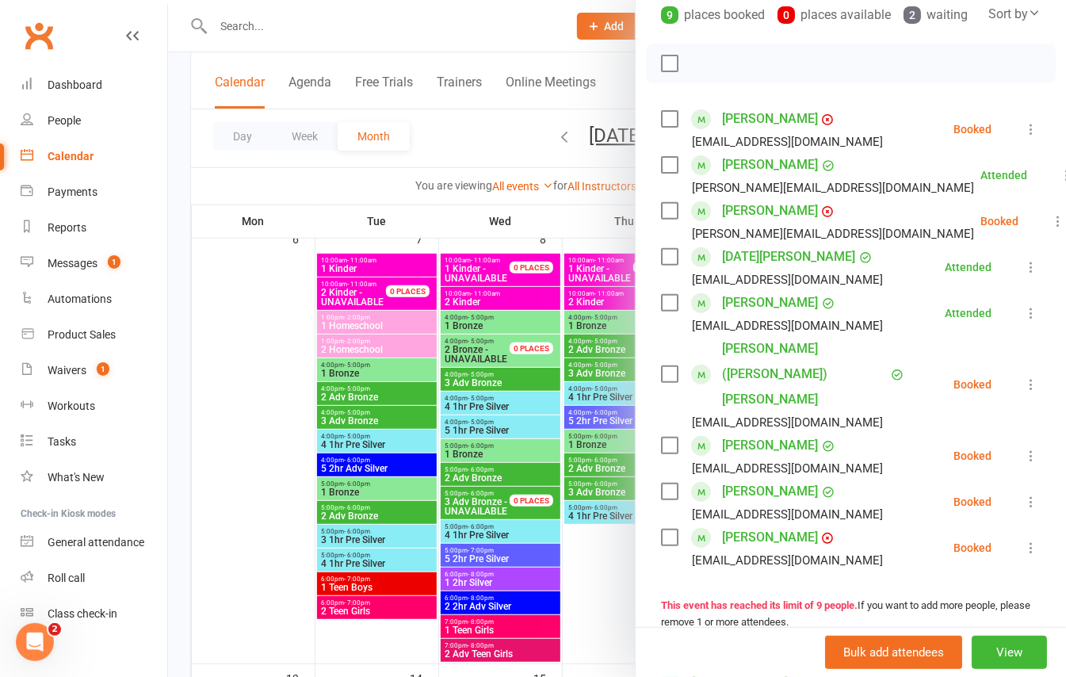
scroll to position [0, 0]
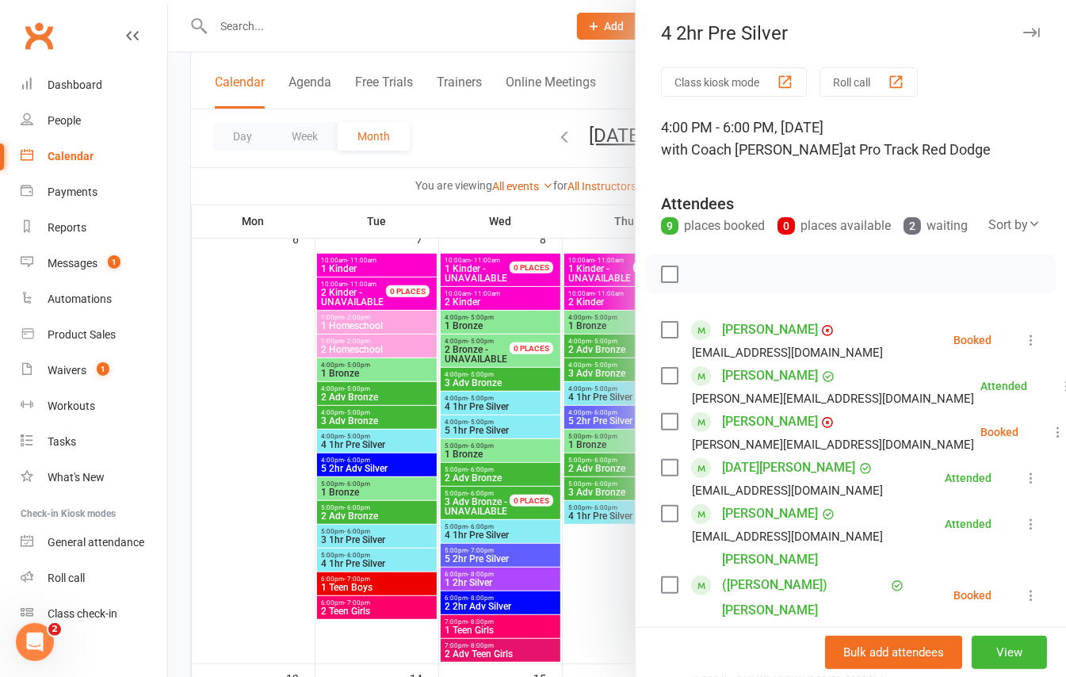
click at [178, 247] on div at bounding box center [617, 338] width 898 height 677
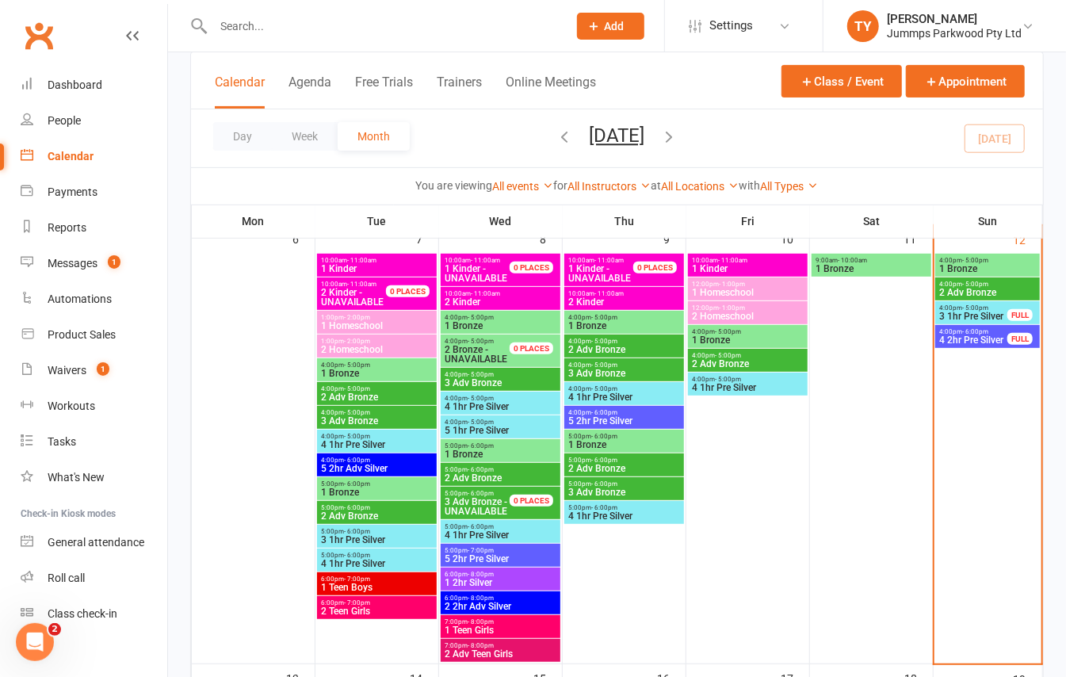
click at [959, 311] on span "3 1hr Pre Silver" at bounding box center [973, 316] width 70 height 10
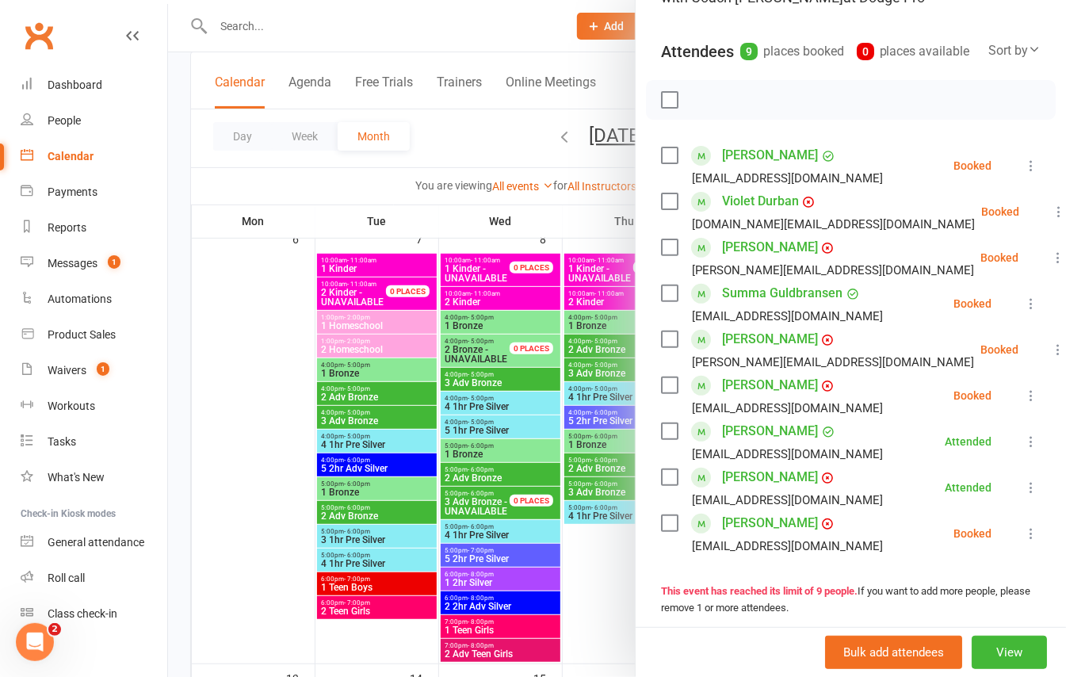
scroll to position [211, 0]
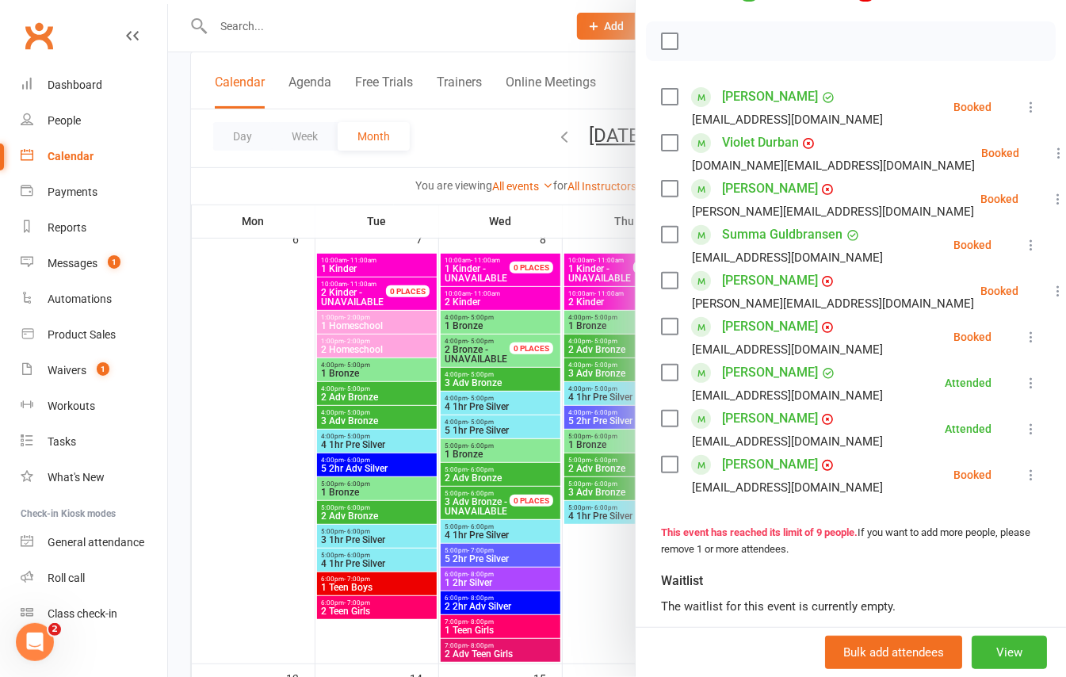
click at [179, 359] on div at bounding box center [617, 338] width 898 height 677
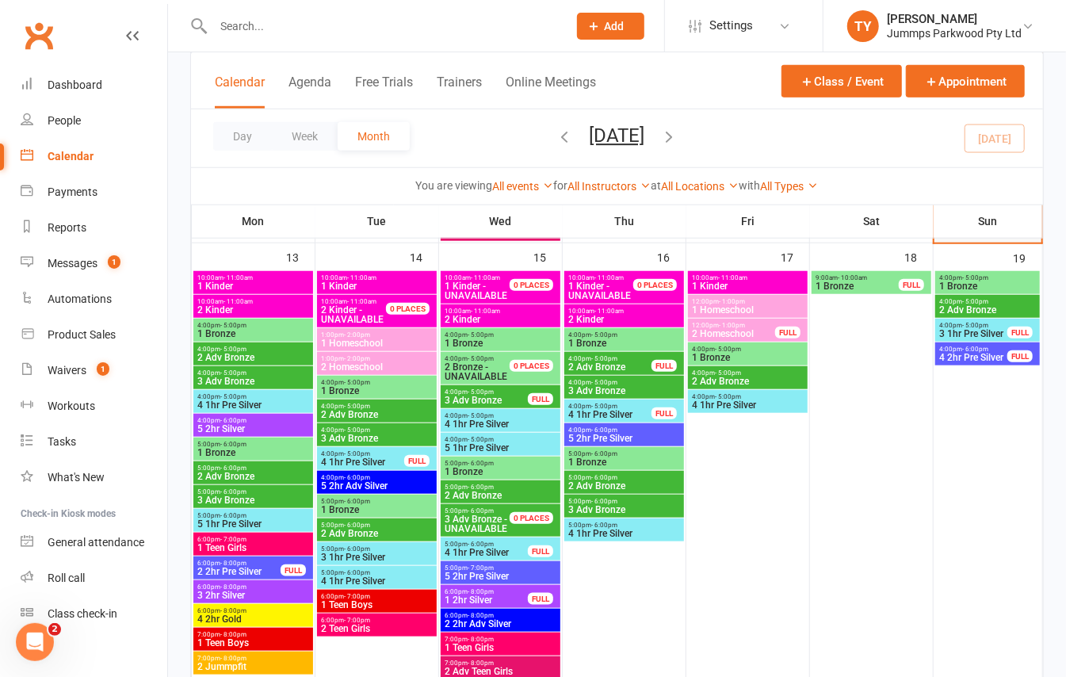
scroll to position [634, 0]
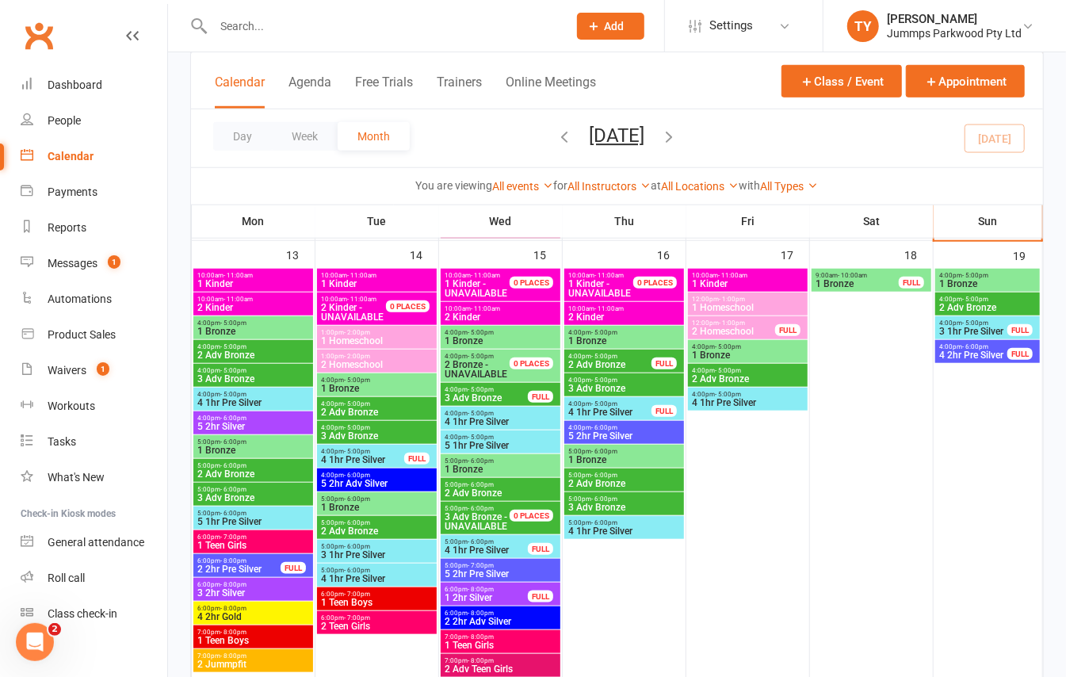
click at [978, 325] on span "- 5:00pm" at bounding box center [975, 322] width 26 height 7
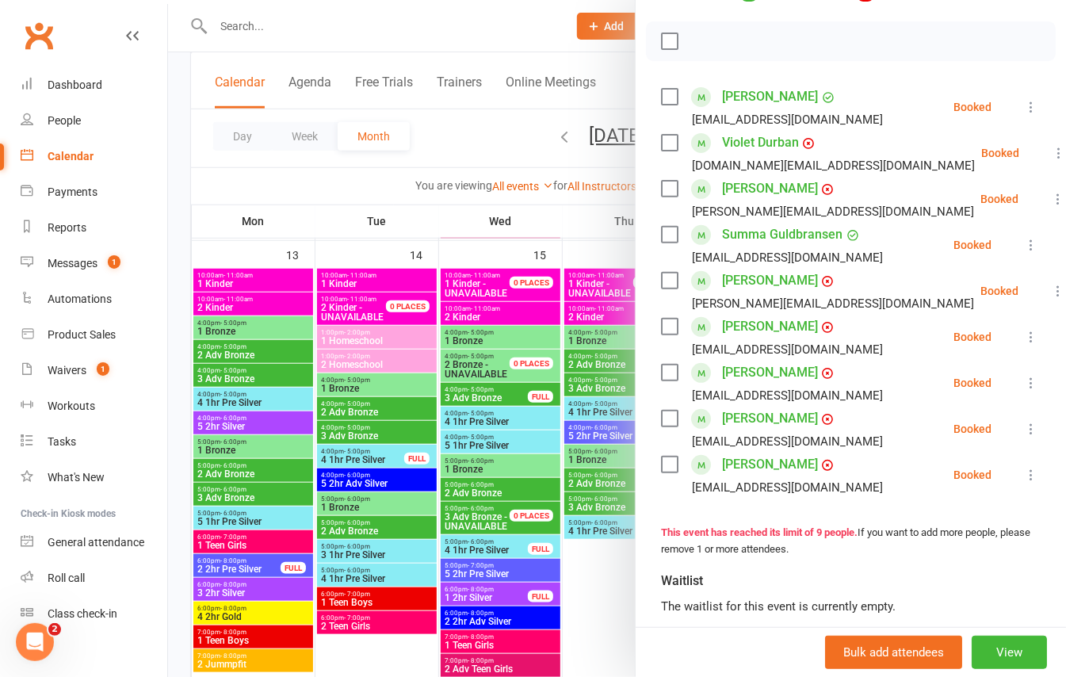
scroll to position [317, 0]
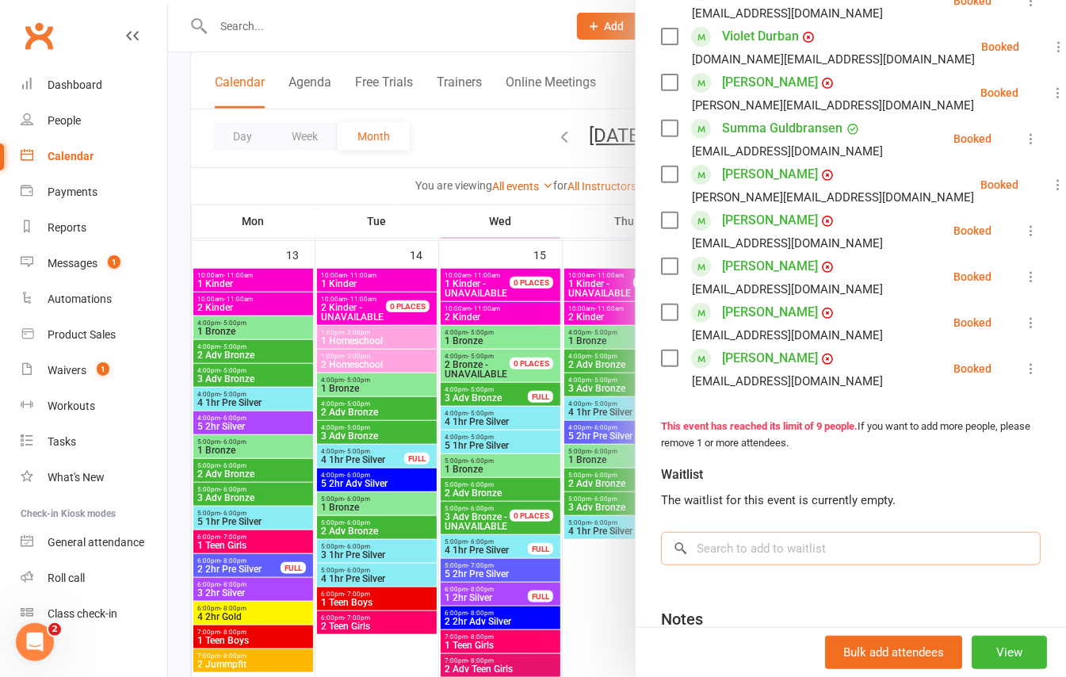
click at [685, 565] on input "search" at bounding box center [851, 548] width 380 height 33
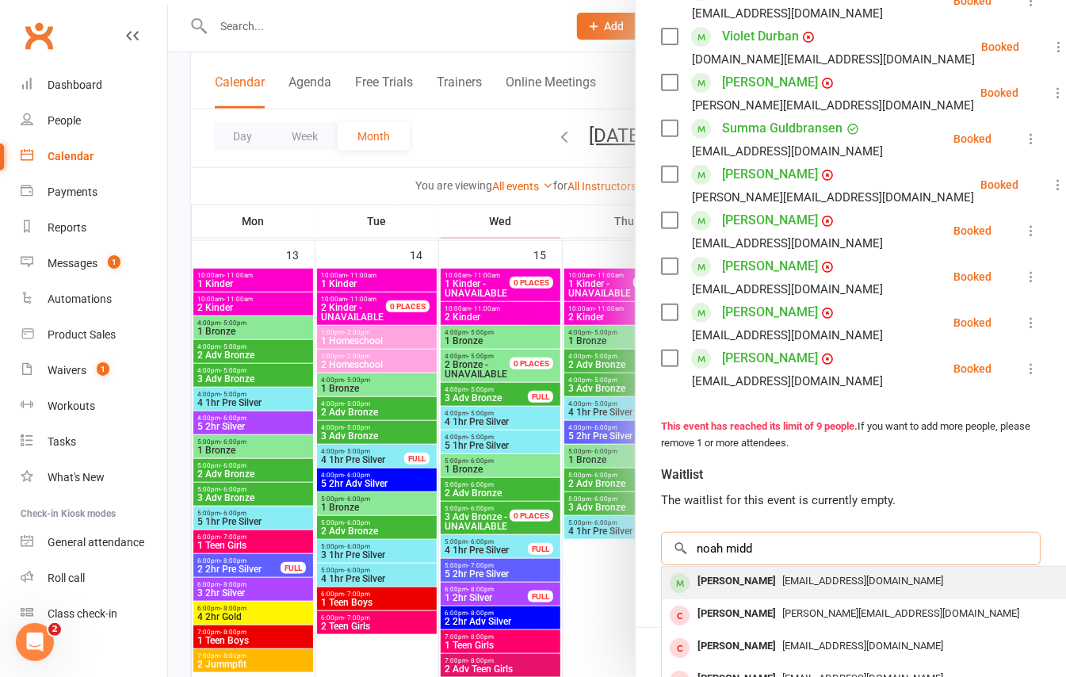
type input "noah midd"
click at [892, 593] on div "Pooeyluie@hotmail.com" at bounding box center [898, 581] width 461 height 23
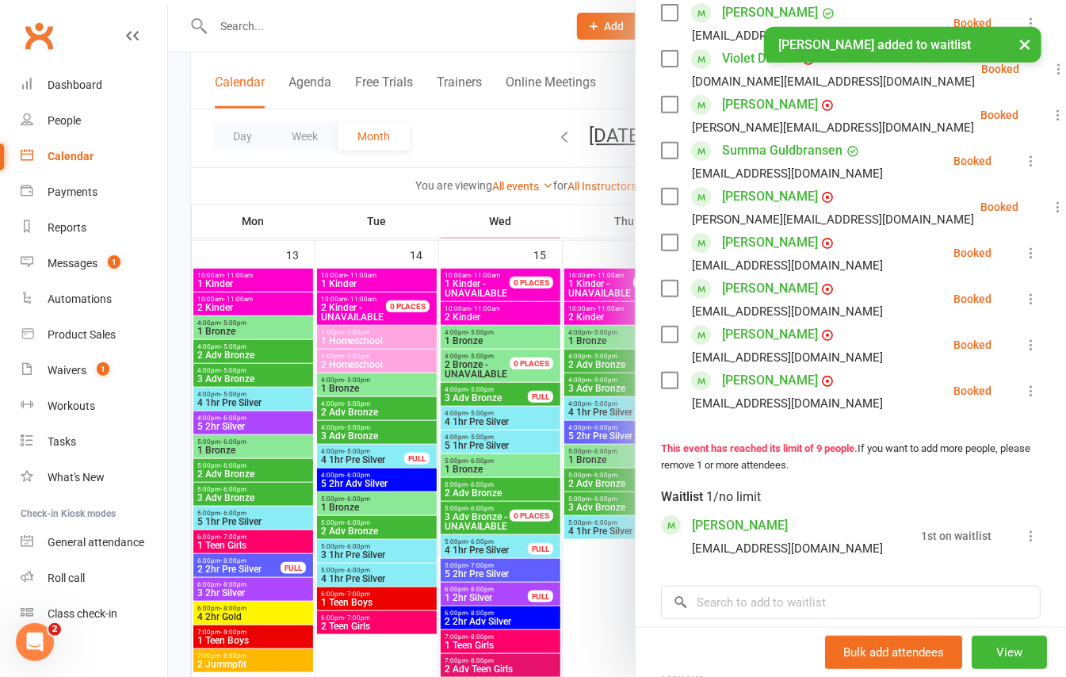
scroll to position [339, 0]
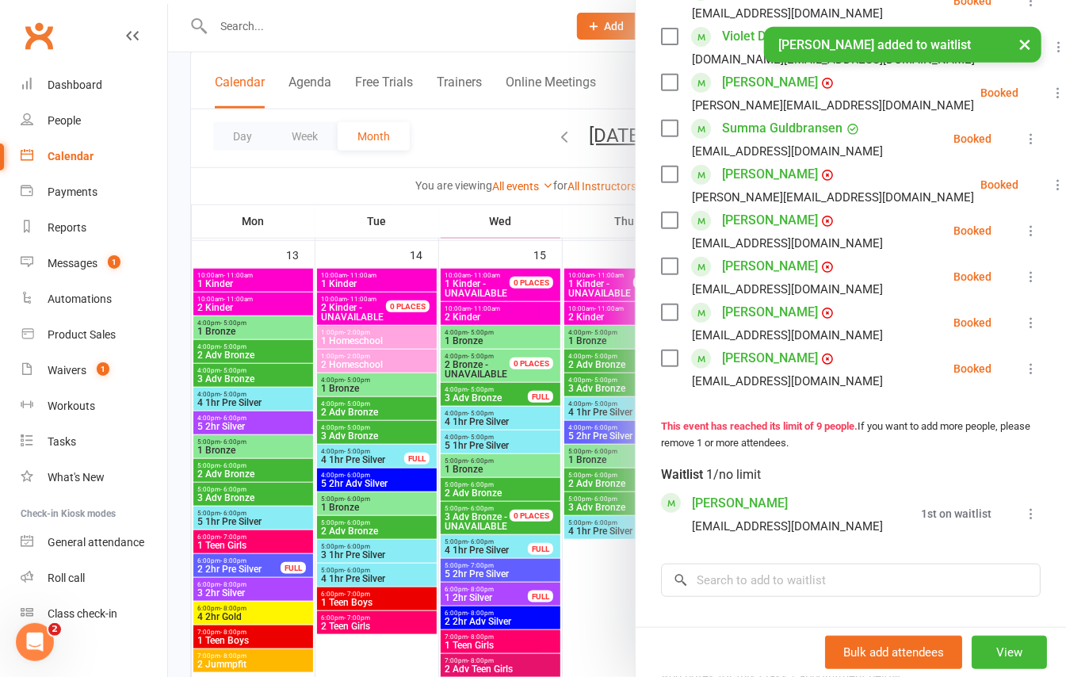
click at [174, 286] on div at bounding box center [617, 338] width 898 height 677
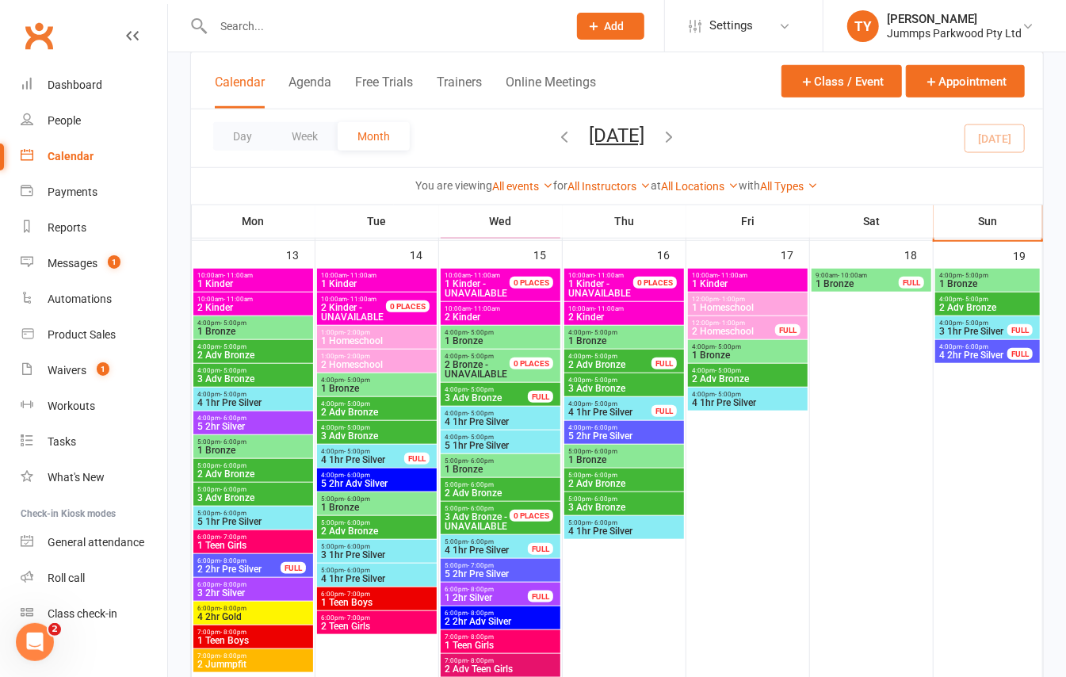
click at [989, 308] on span "2 Adv Bronze" at bounding box center [987, 308] width 98 height 10
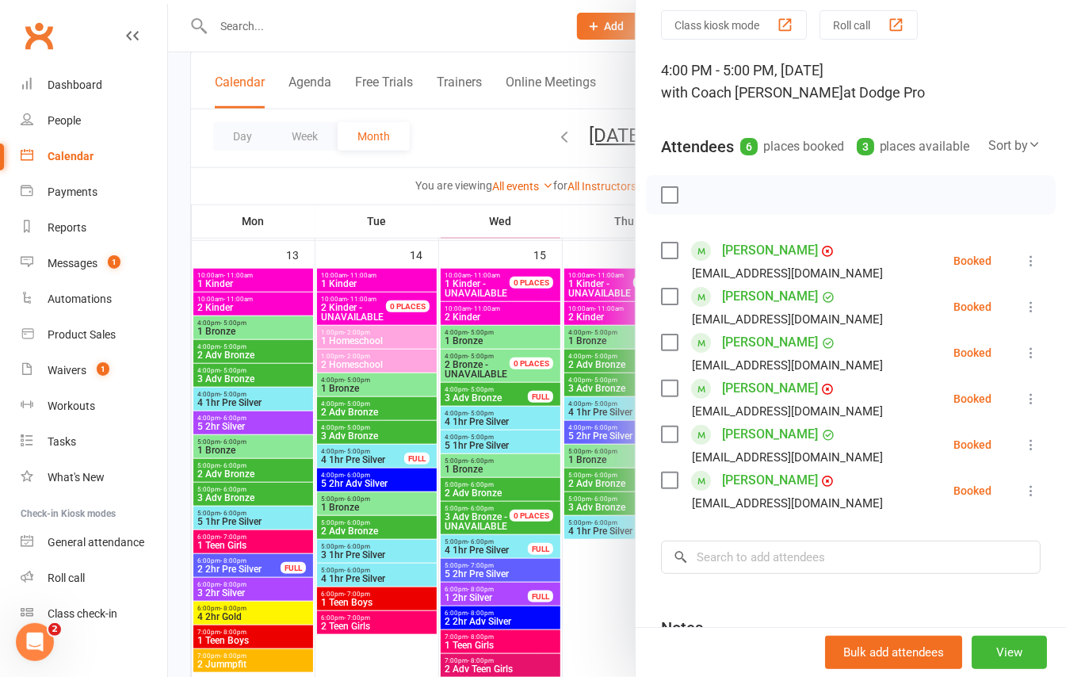
scroll to position [105, 0]
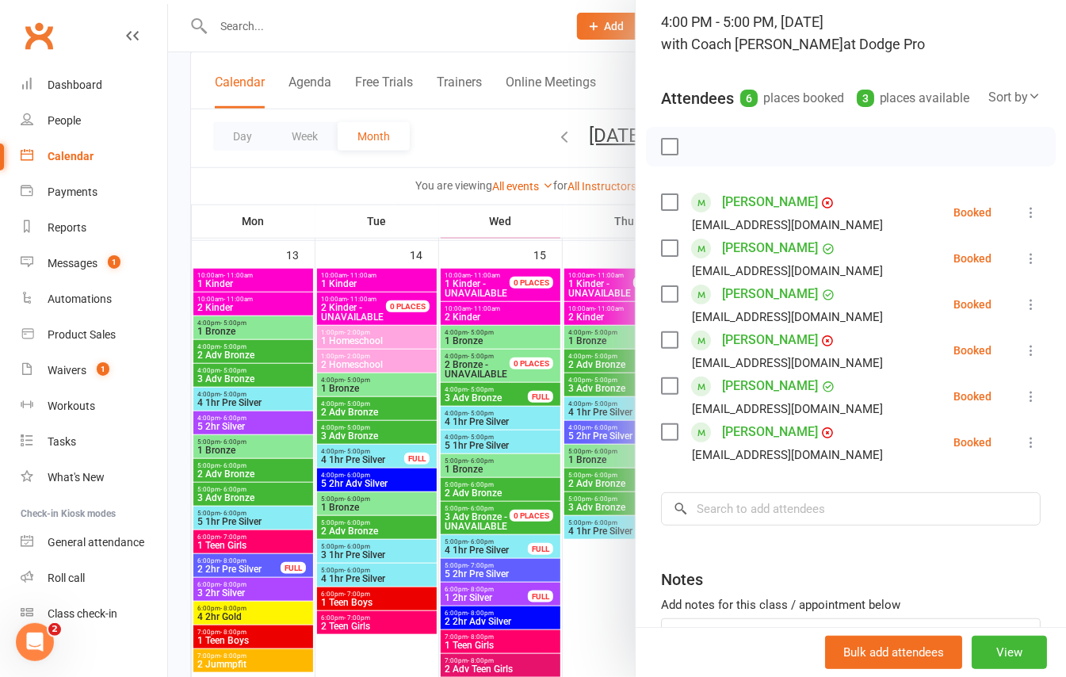
click at [175, 303] on div at bounding box center [617, 338] width 898 height 677
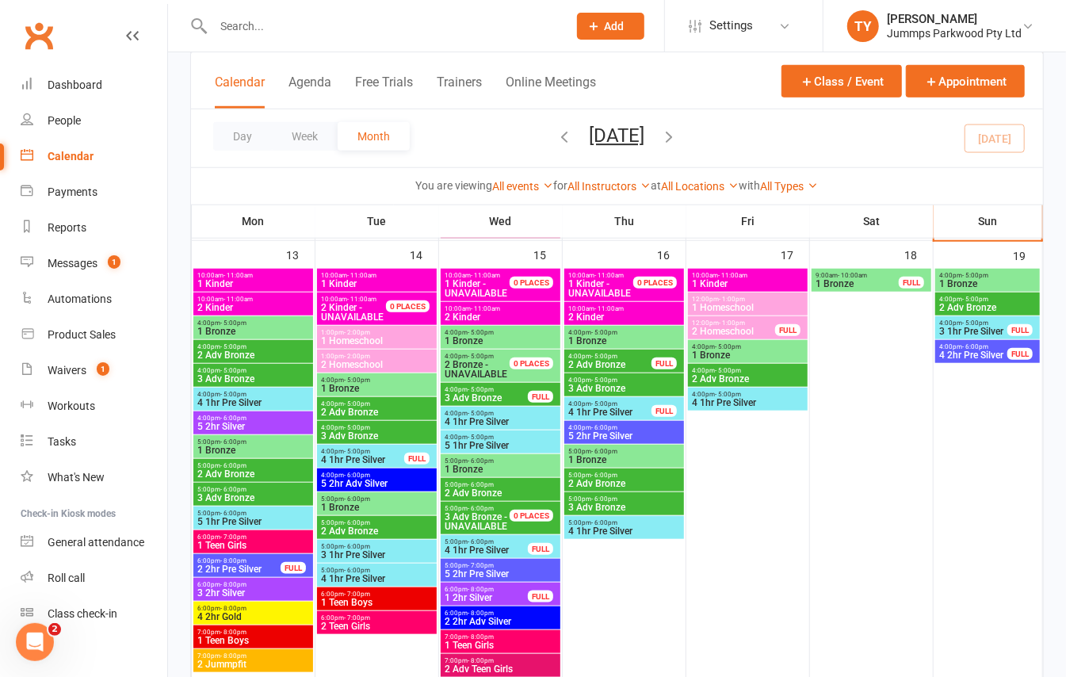
click at [997, 325] on span "4:00pm - 5:00pm" at bounding box center [973, 322] width 70 height 7
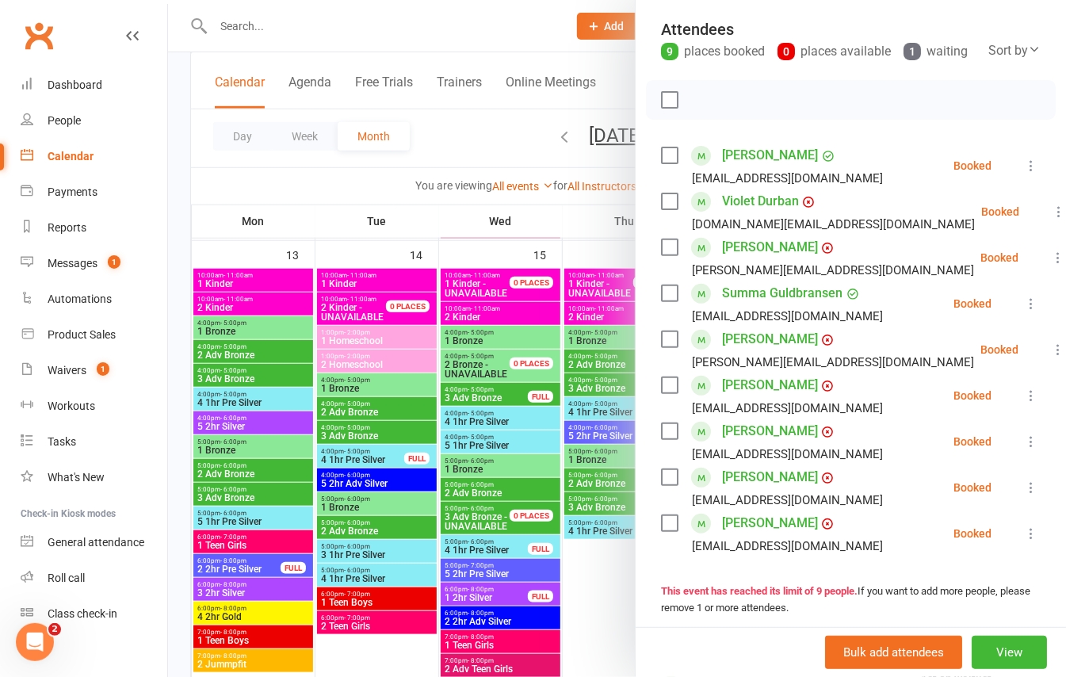
scroll to position [211, 0]
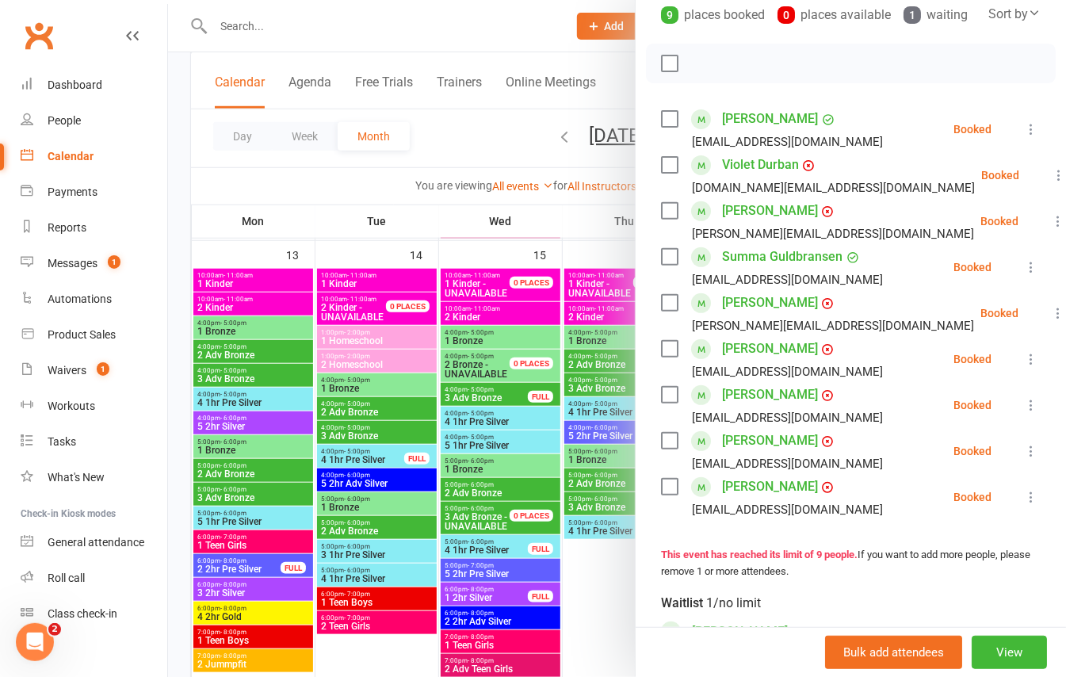
click at [182, 153] on div at bounding box center [617, 338] width 898 height 677
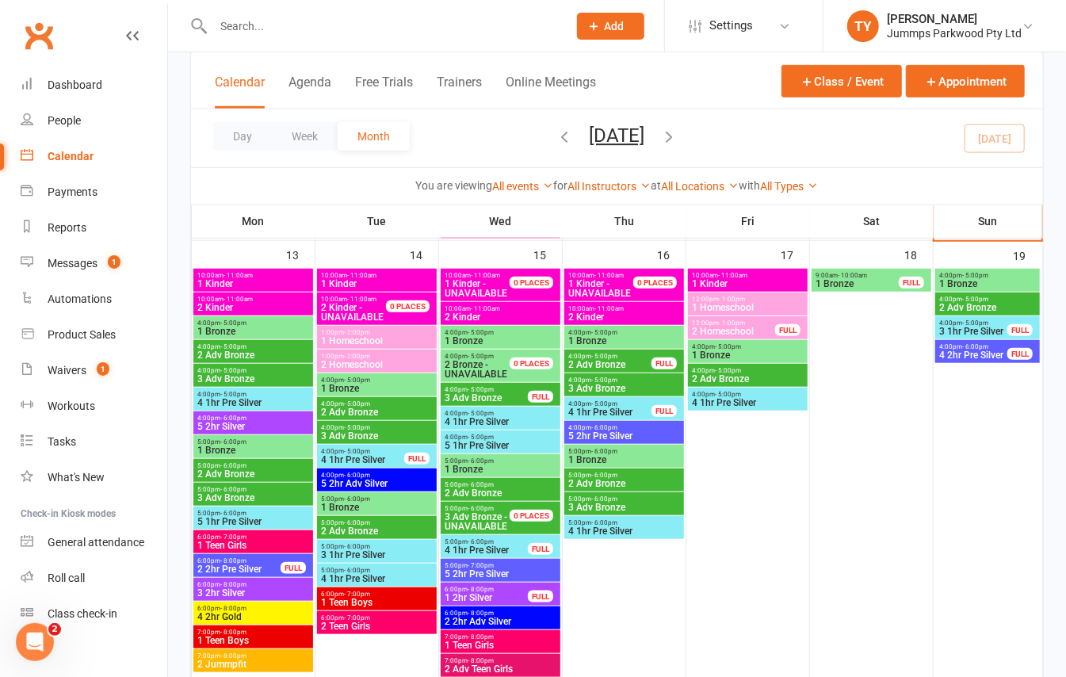
click at [990, 304] on span "2 Adv Bronze" at bounding box center [987, 308] width 98 height 10
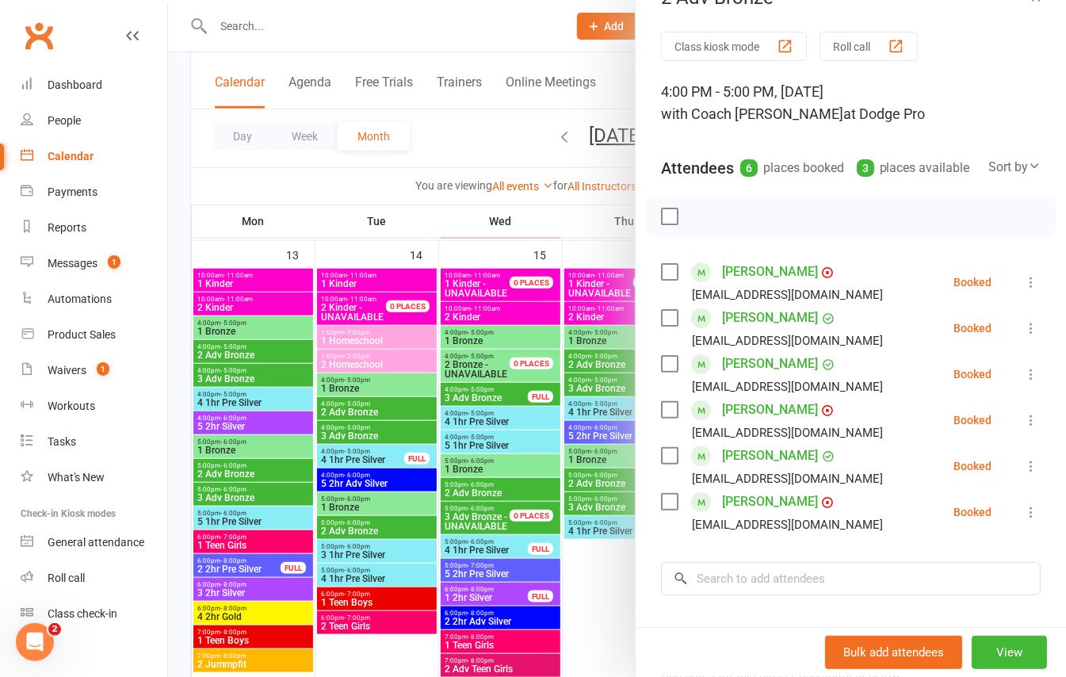
scroll to position [0, 0]
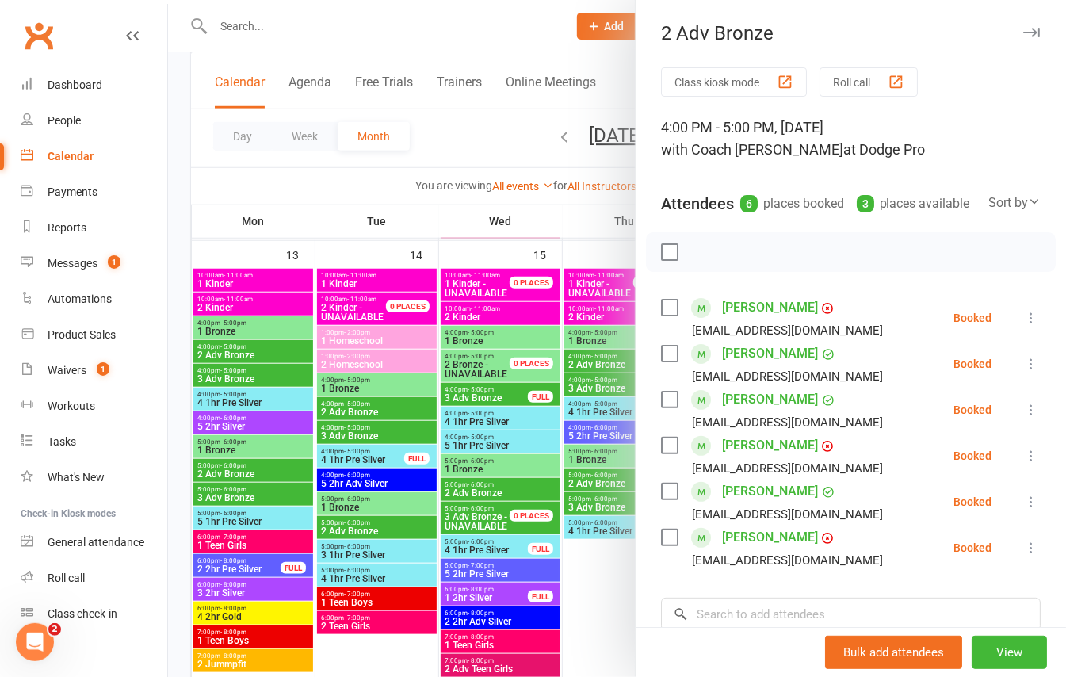
click at [184, 223] on div at bounding box center [617, 338] width 898 height 677
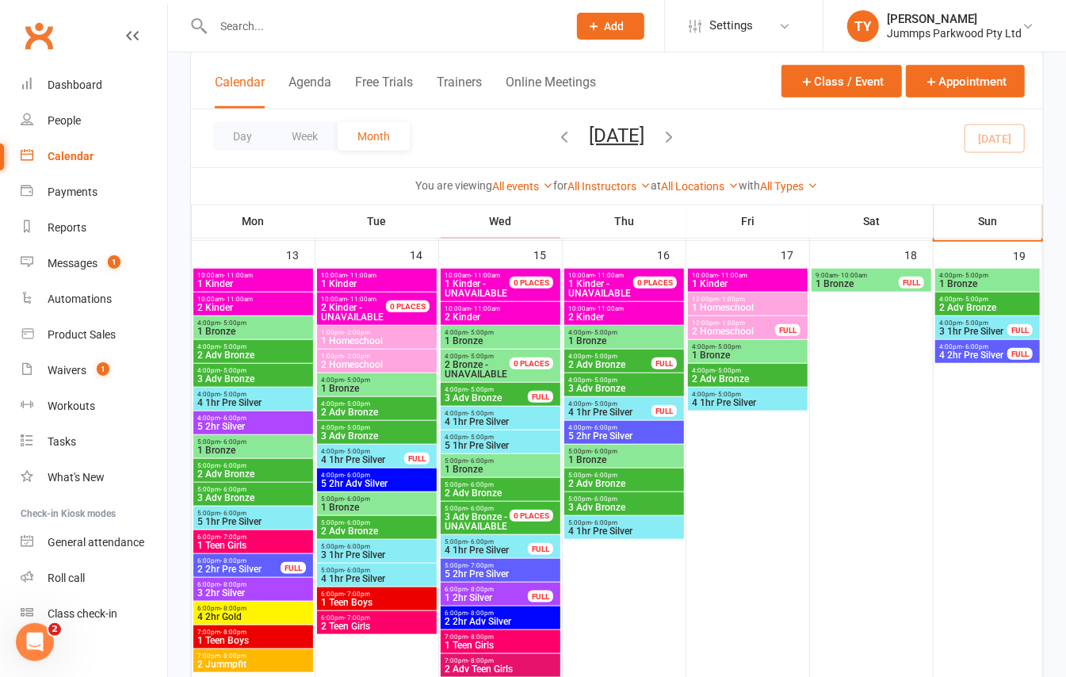
click at [1002, 328] on span "3 1hr Pre Silver" at bounding box center [973, 331] width 70 height 10
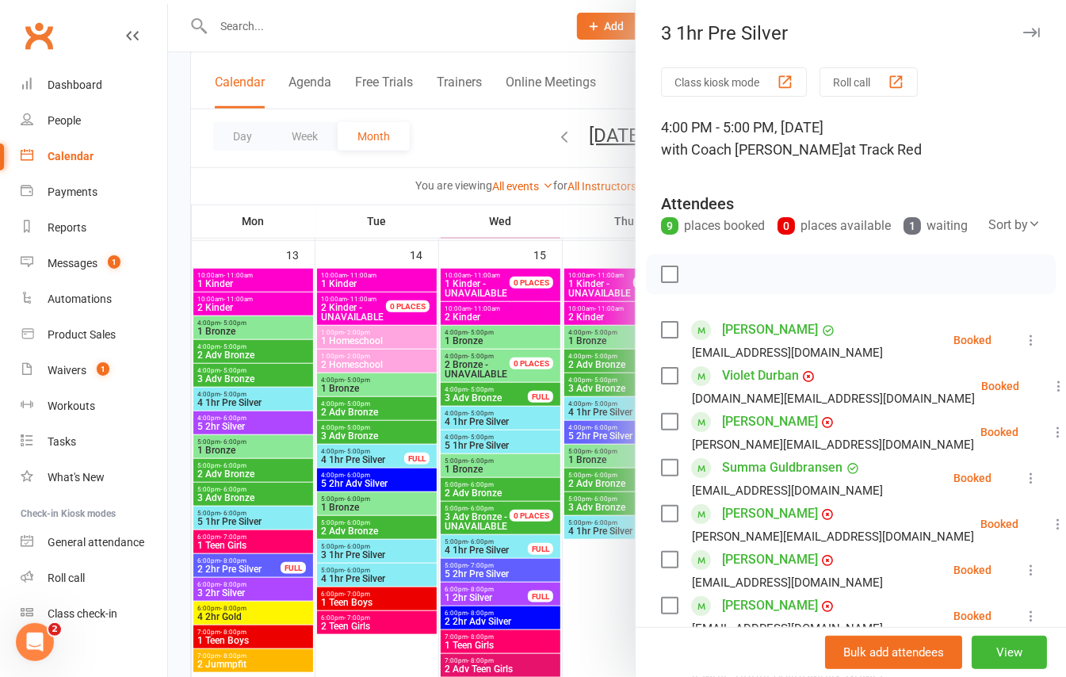
click at [1050, 440] on icon at bounding box center [1058, 432] width 16 height 16
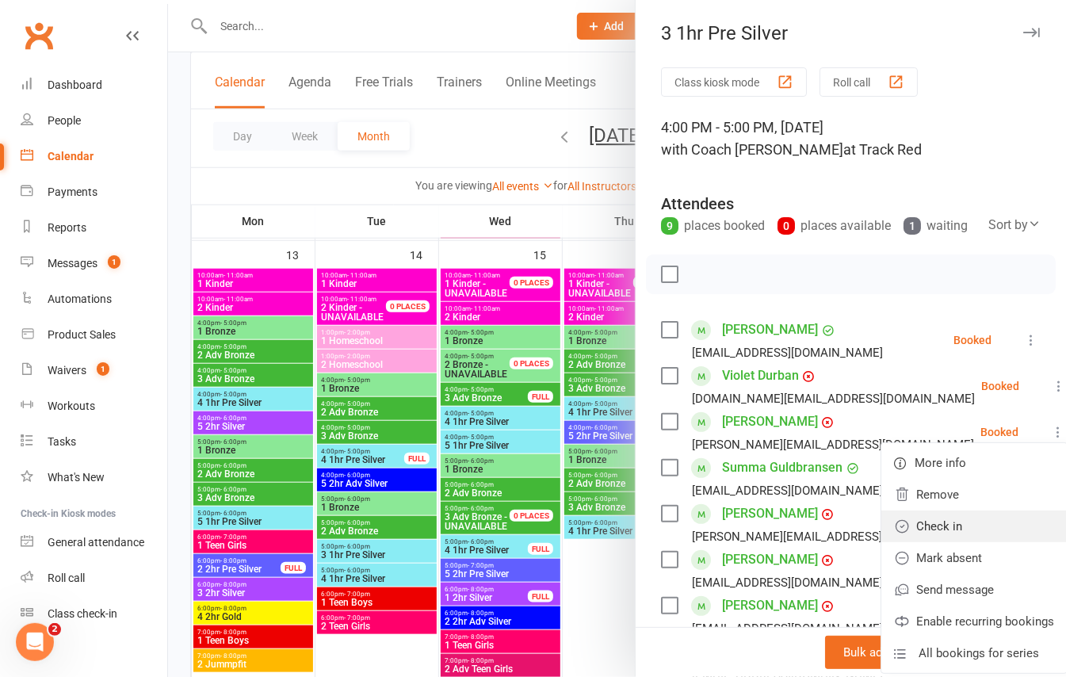
click at [882, 542] on link "Check in" at bounding box center [973, 526] width 185 height 32
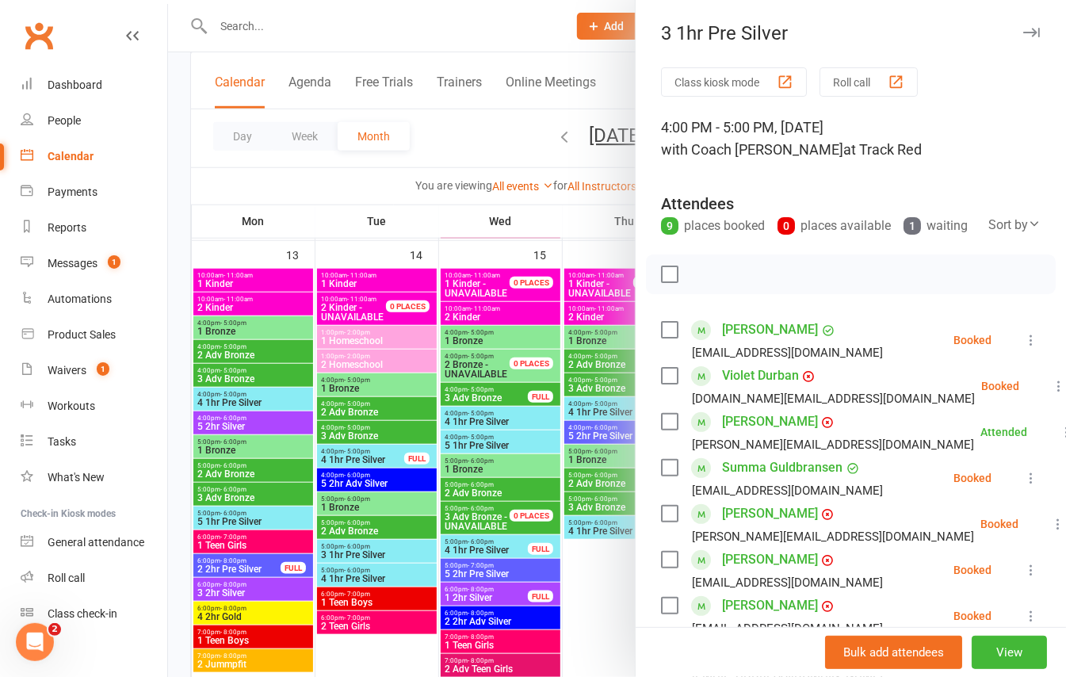
click at [171, 251] on div at bounding box center [617, 338] width 898 height 677
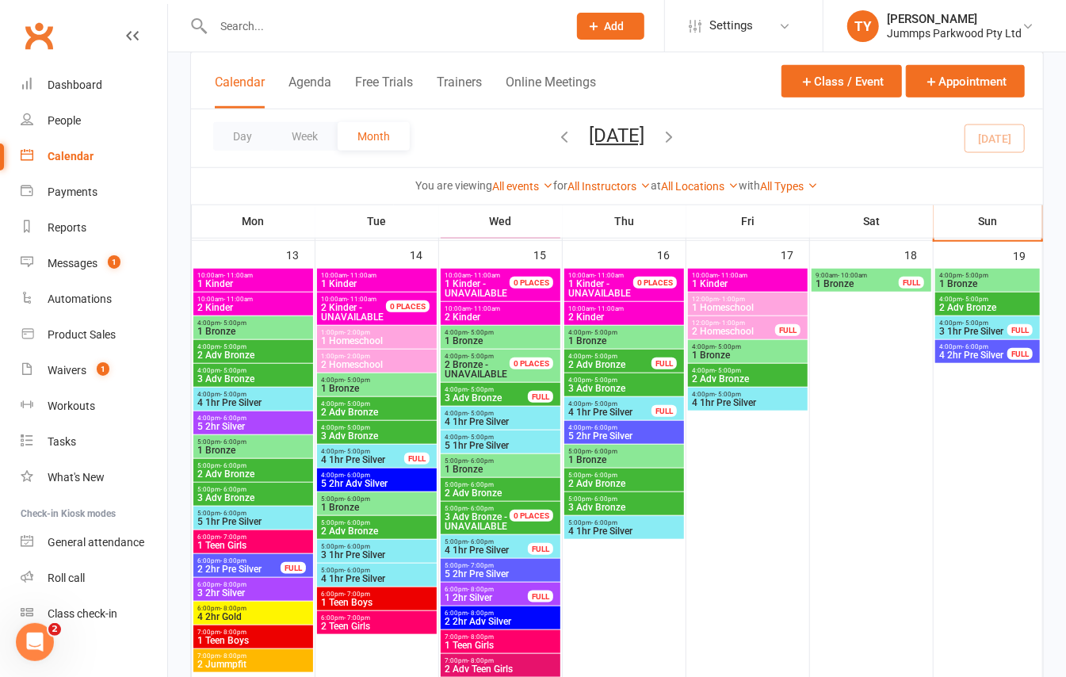
click at [1010, 341] on div "4:00pm - 6:00pm 4 2hr Pre Silver FULL" at bounding box center [987, 351] width 105 height 23
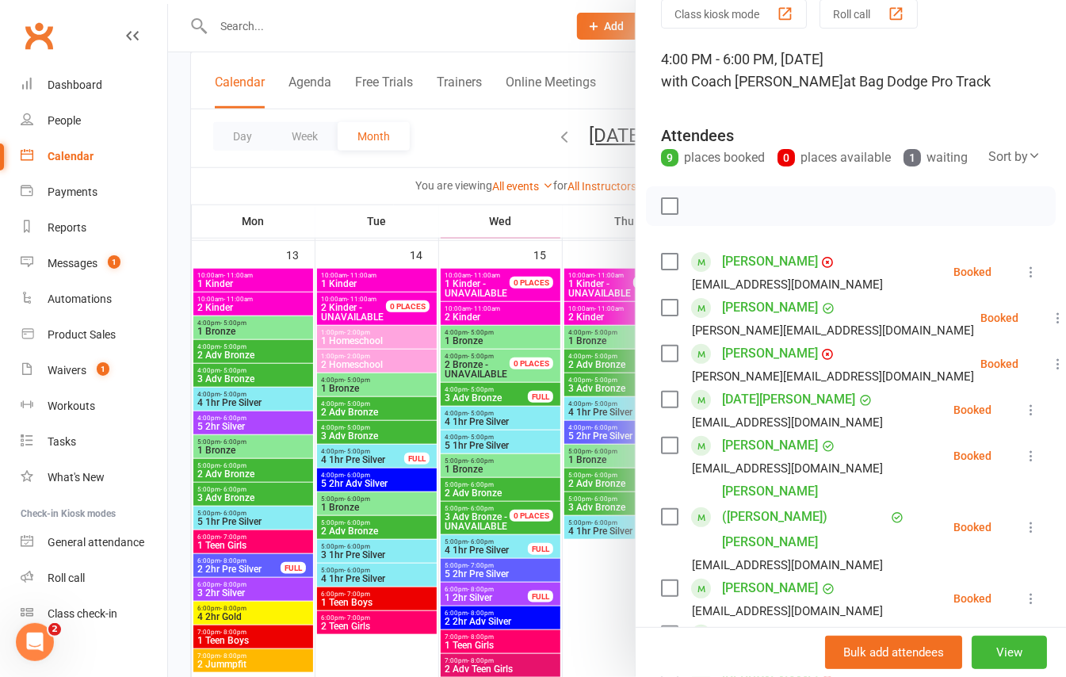
scroll to position [105, 0]
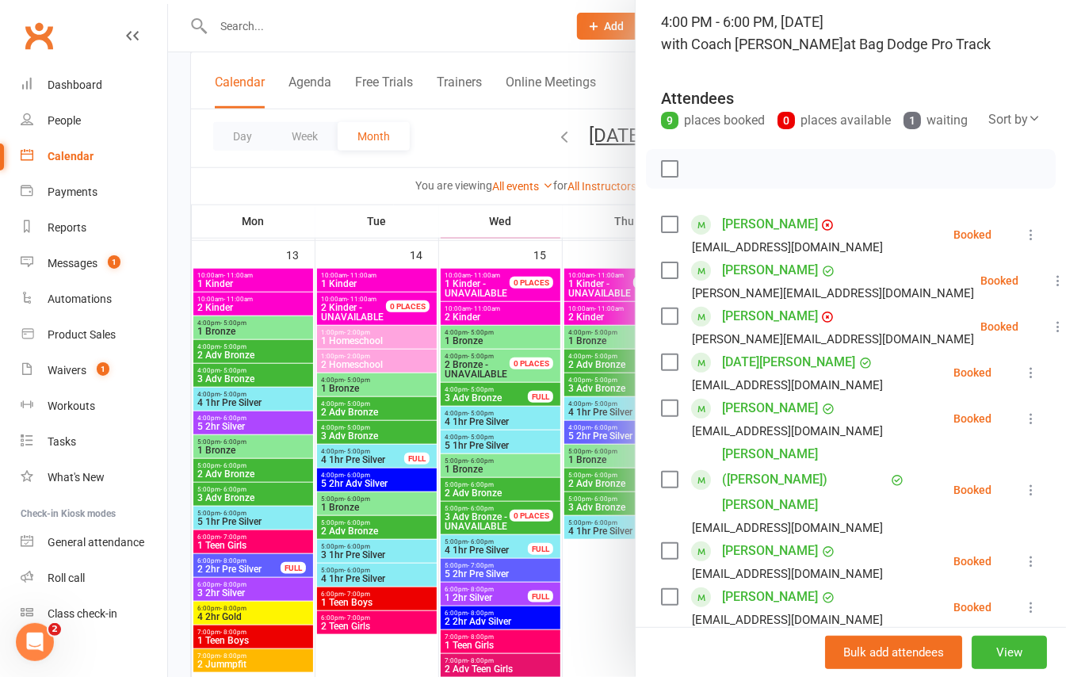
click at [1050, 334] on icon at bounding box center [1058, 327] width 16 height 16
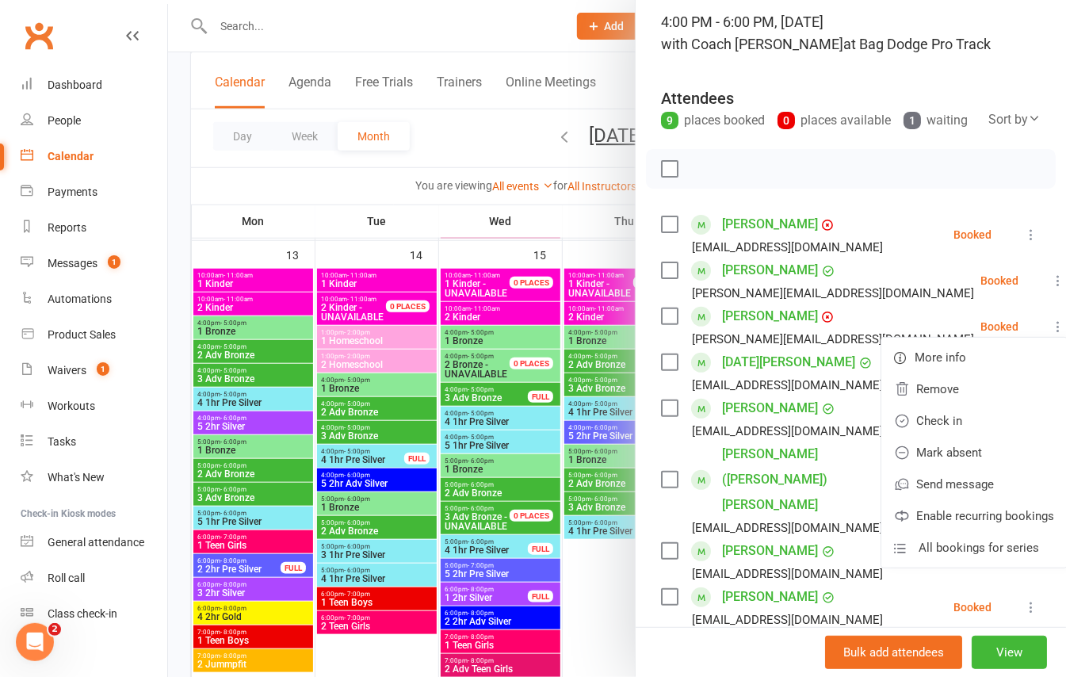
click at [179, 239] on div at bounding box center [617, 338] width 898 height 677
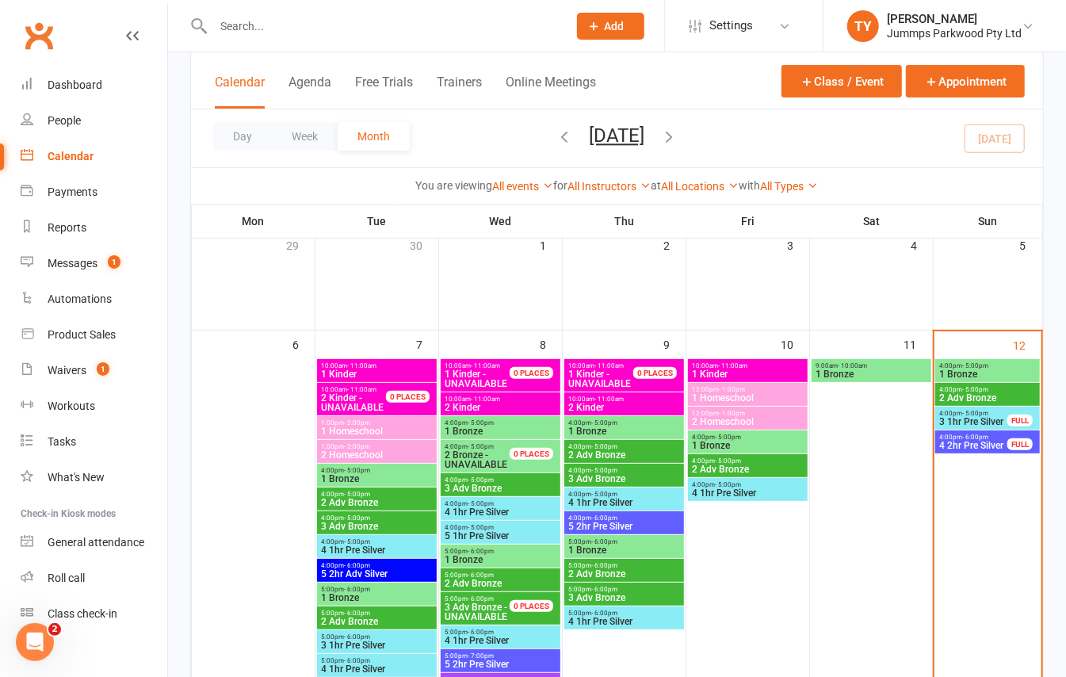
click at [987, 422] on span "3 1hr Pre Silver" at bounding box center [973, 422] width 70 height 10
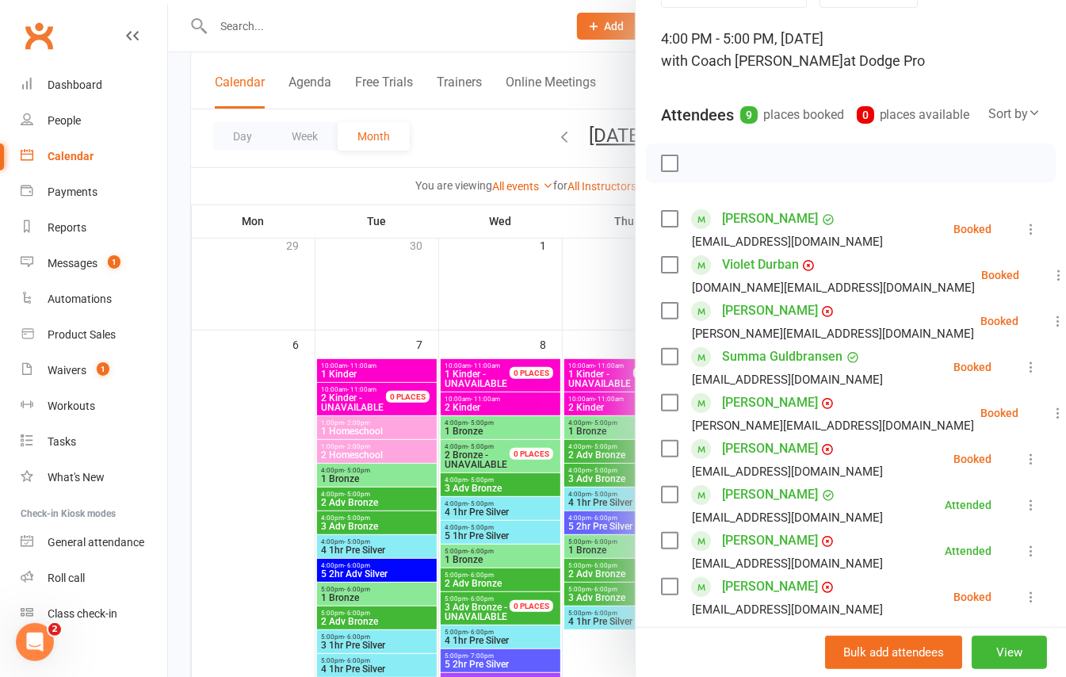
scroll to position [211, 0]
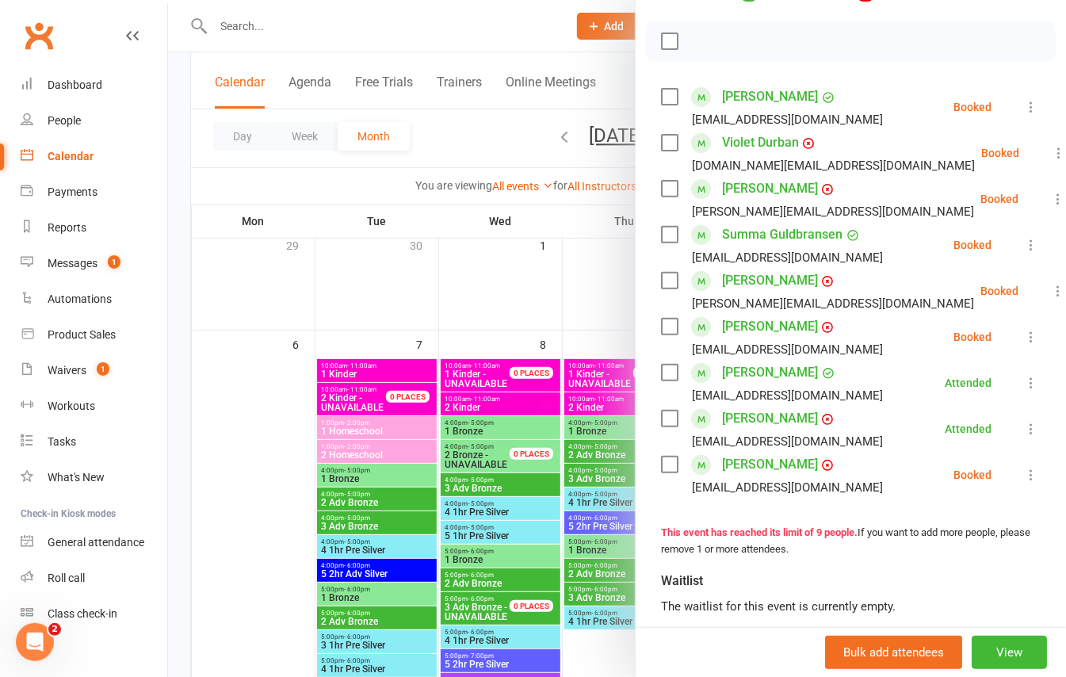
click at [1050, 207] on icon at bounding box center [1058, 199] width 16 height 16
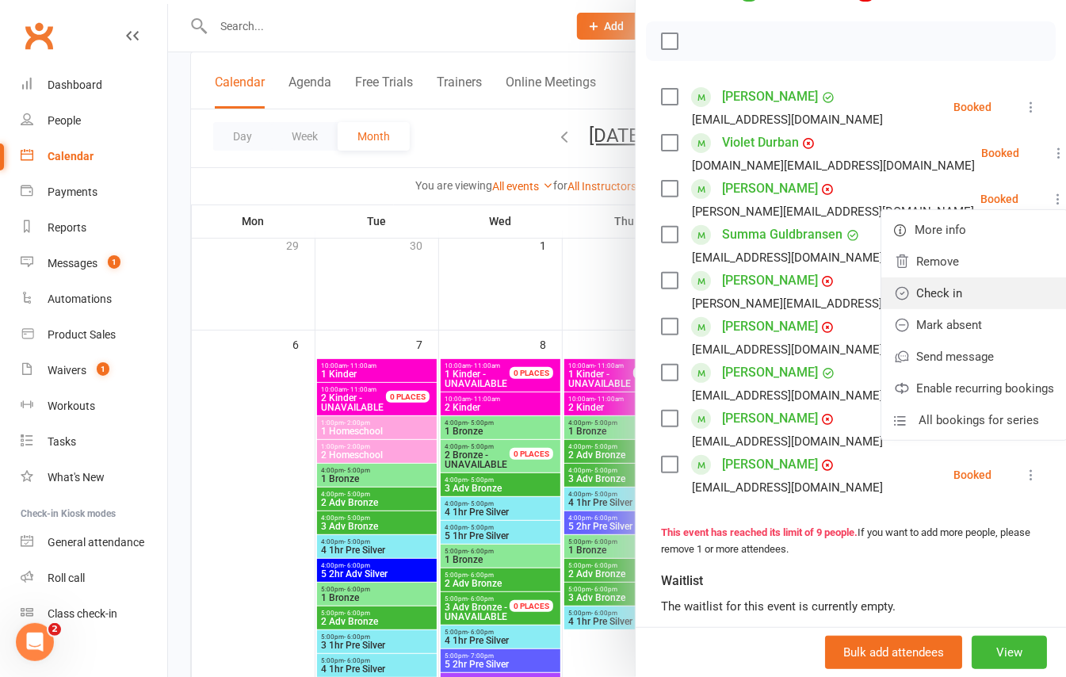
click at [891, 309] on link "Check in" at bounding box center [973, 293] width 185 height 32
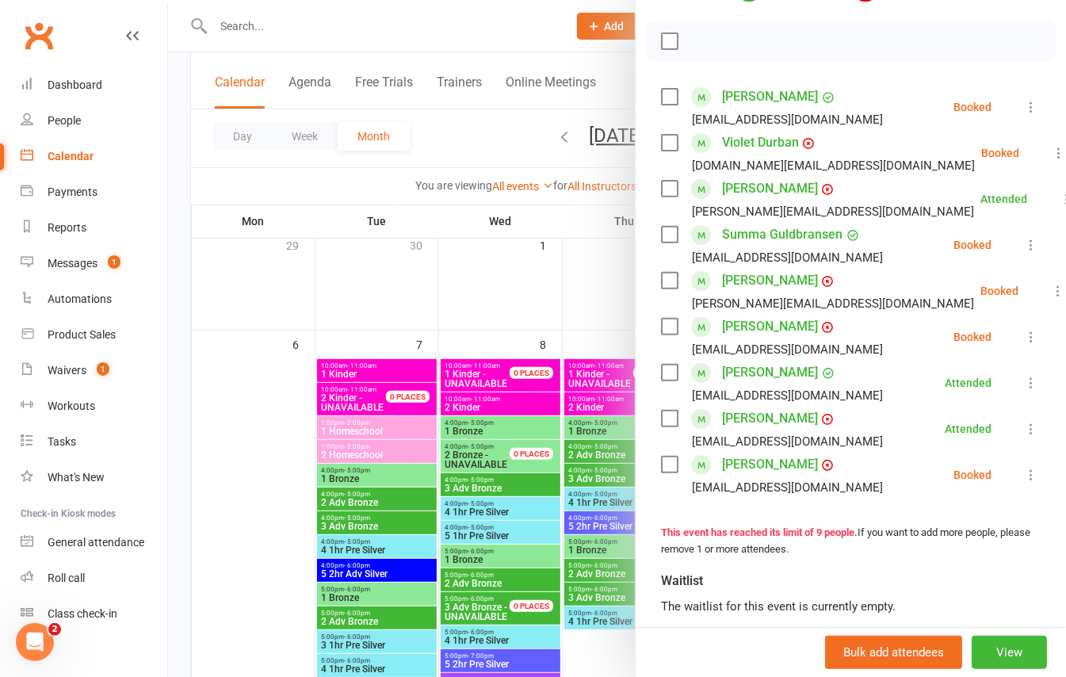
click at [178, 223] on div at bounding box center [617, 338] width 898 height 677
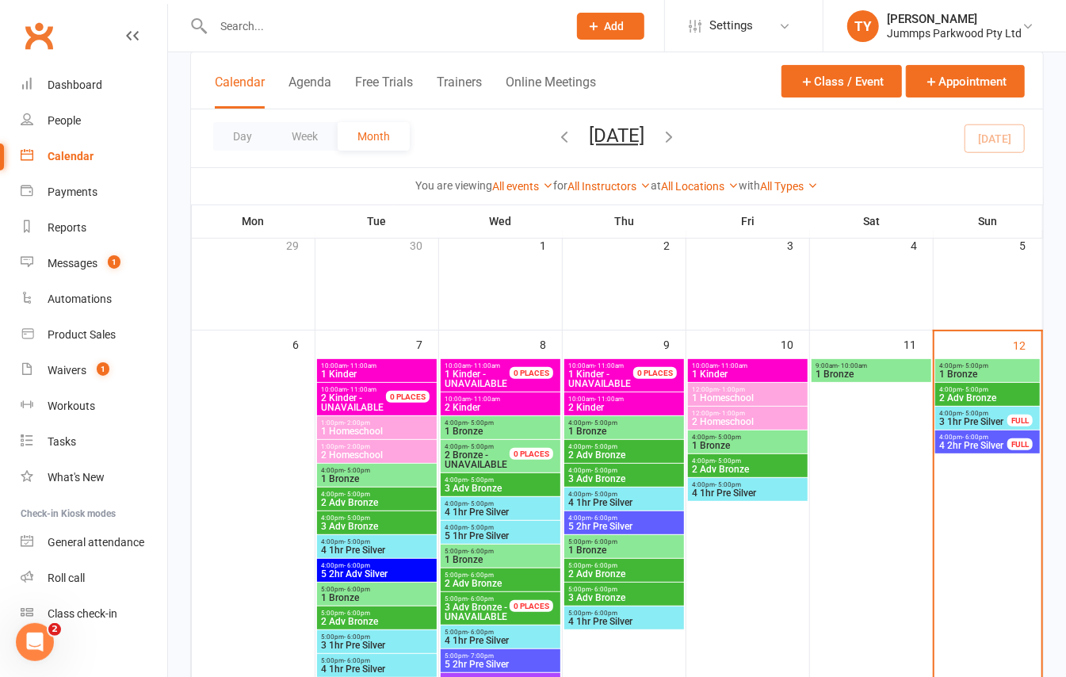
click at [980, 452] on div "4:00pm - 6:00pm 4 2hr Pre Silver FULL" at bounding box center [987, 441] width 105 height 23
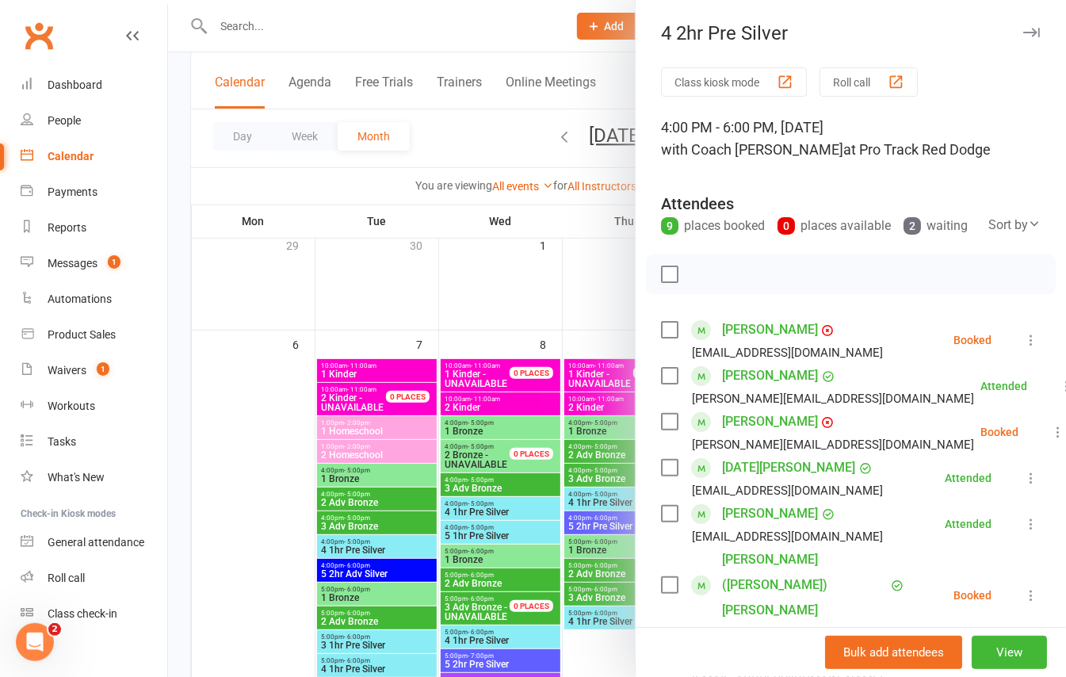
click at [1050, 440] on icon at bounding box center [1058, 432] width 16 height 16
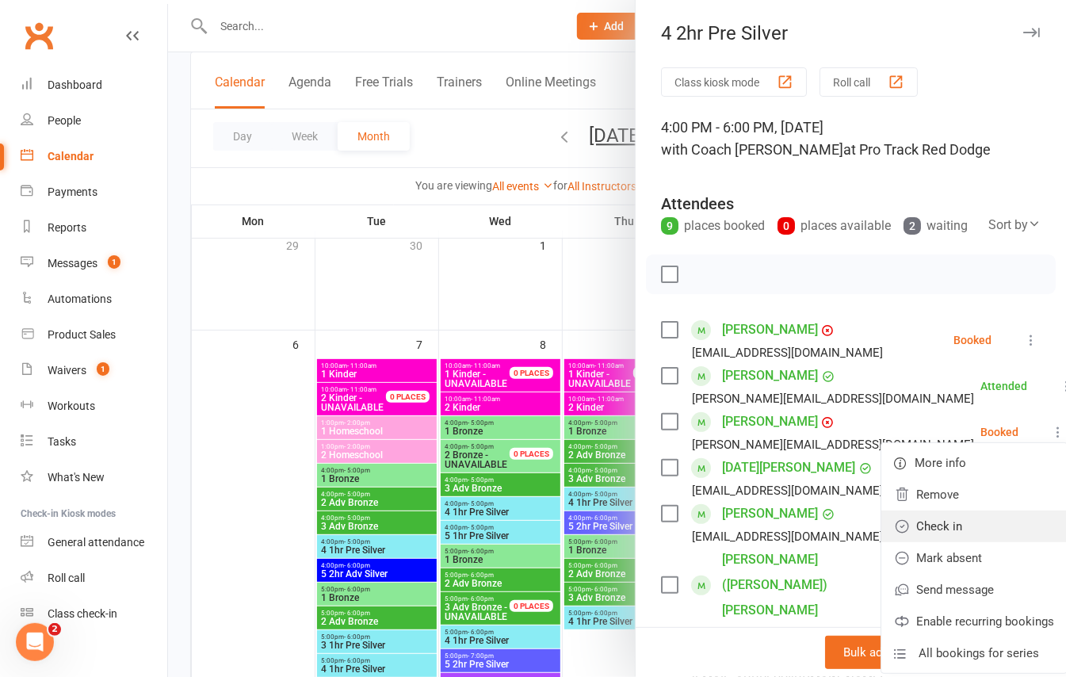
click at [888, 542] on link "Check in" at bounding box center [973, 526] width 185 height 32
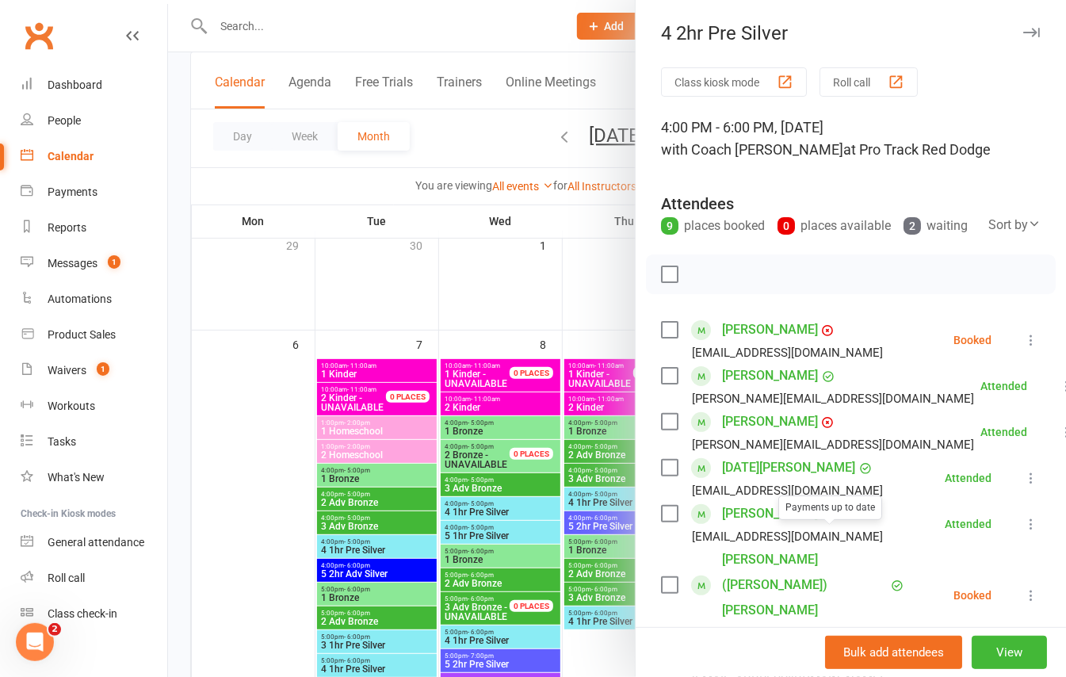
click at [170, 264] on div at bounding box center [617, 338] width 898 height 677
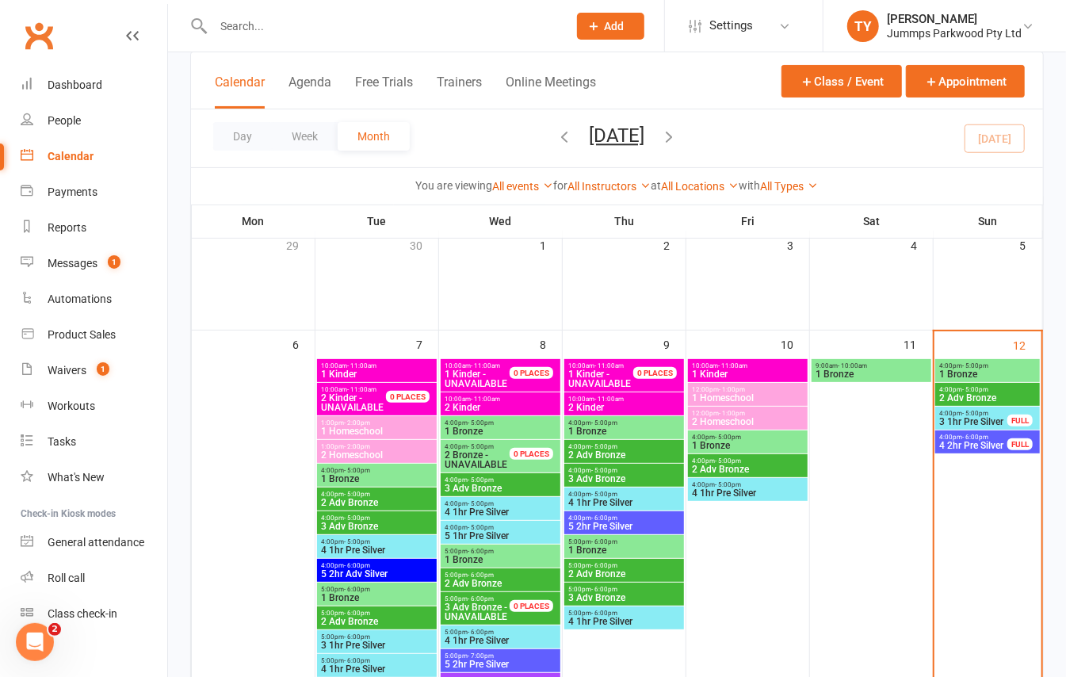
click at [1005, 422] on span "3 1hr Pre Silver" at bounding box center [973, 422] width 70 height 10
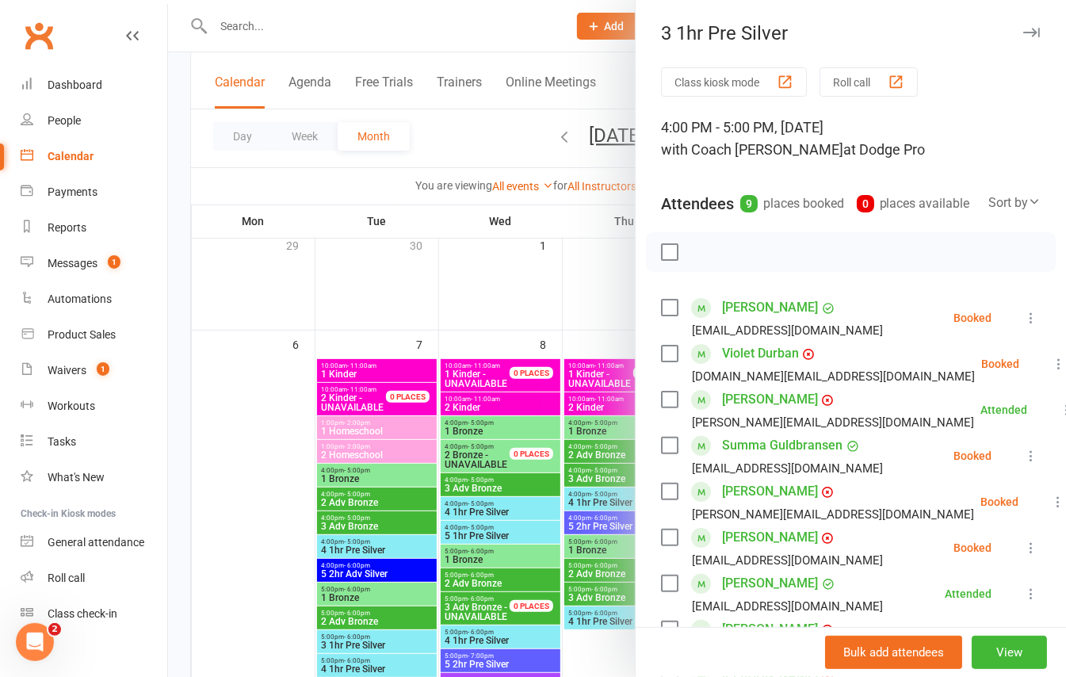
click at [181, 132] on div at bounding box center [617, 338] width 898 height 677
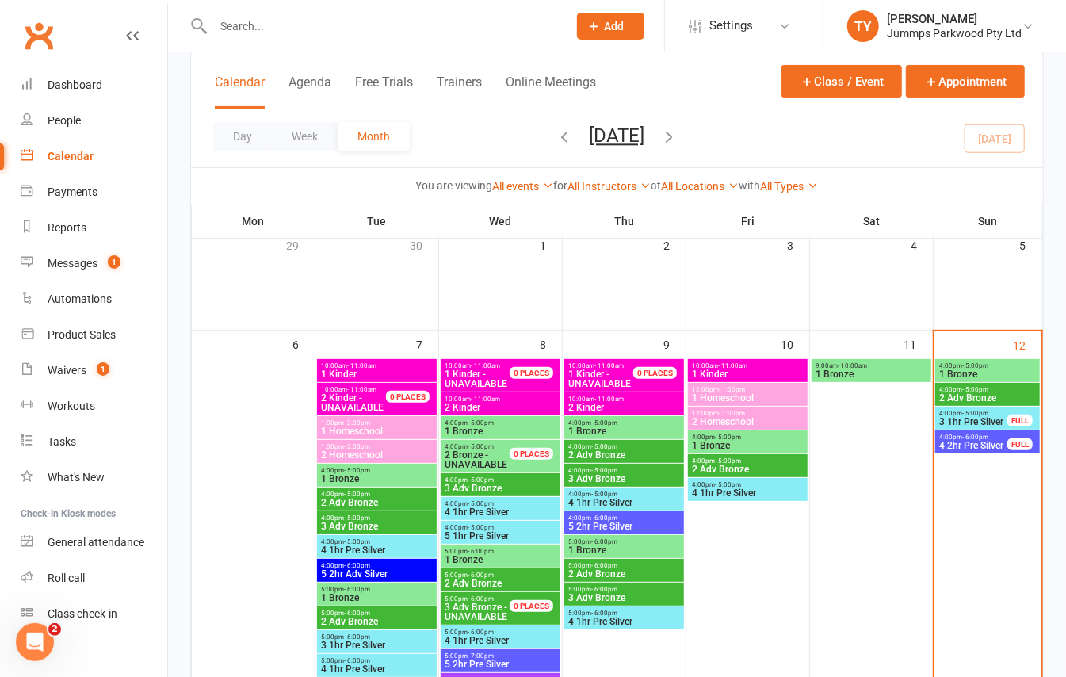
click at [993, 388] on span "4:00pm - 5:00pm" at bounding box center [987, 389] width 98 height 7
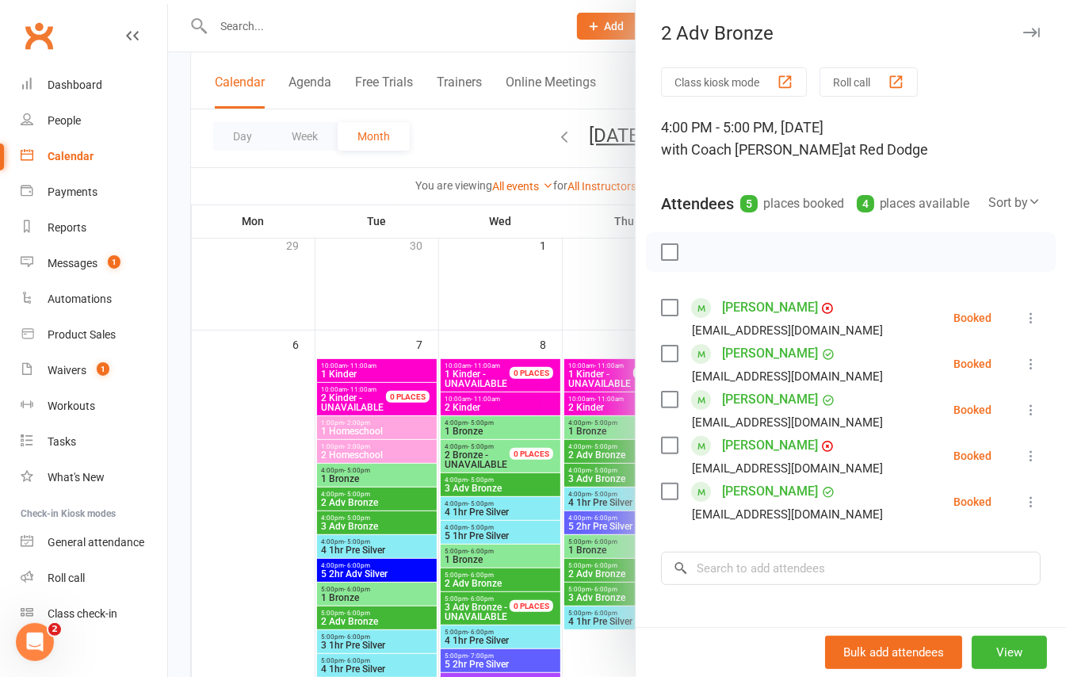
click at [185, 254] on div at bounding box center [617, 338] width 898 height 677
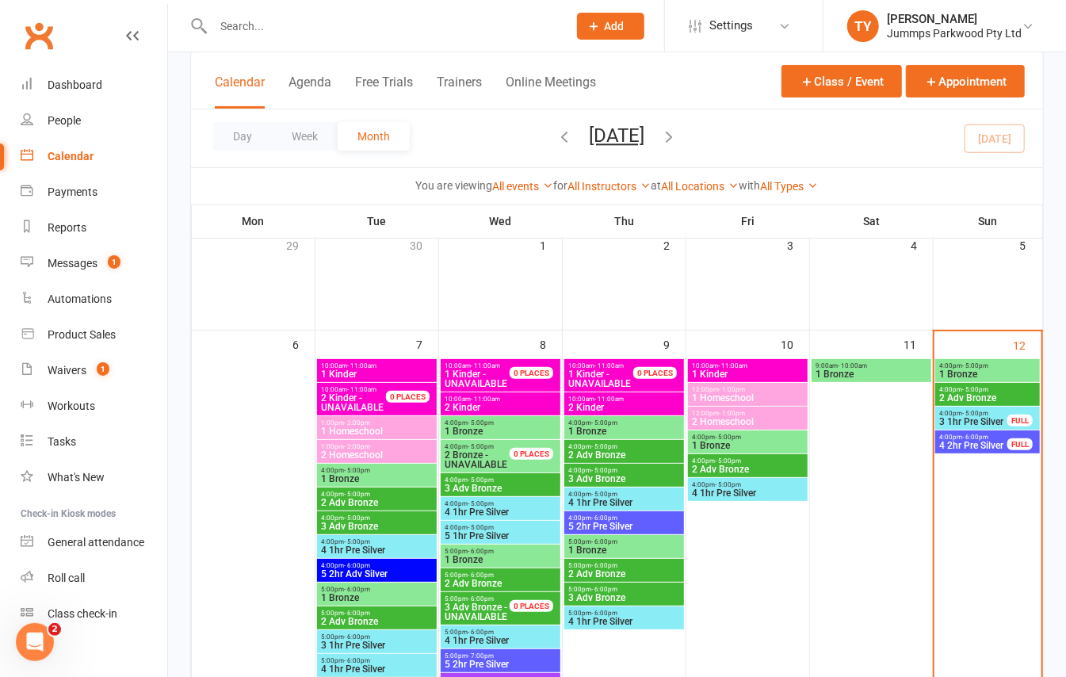
click at [965, 362] on span "- 5:00pm" at bounding box center [975, 365] width 26 height 7
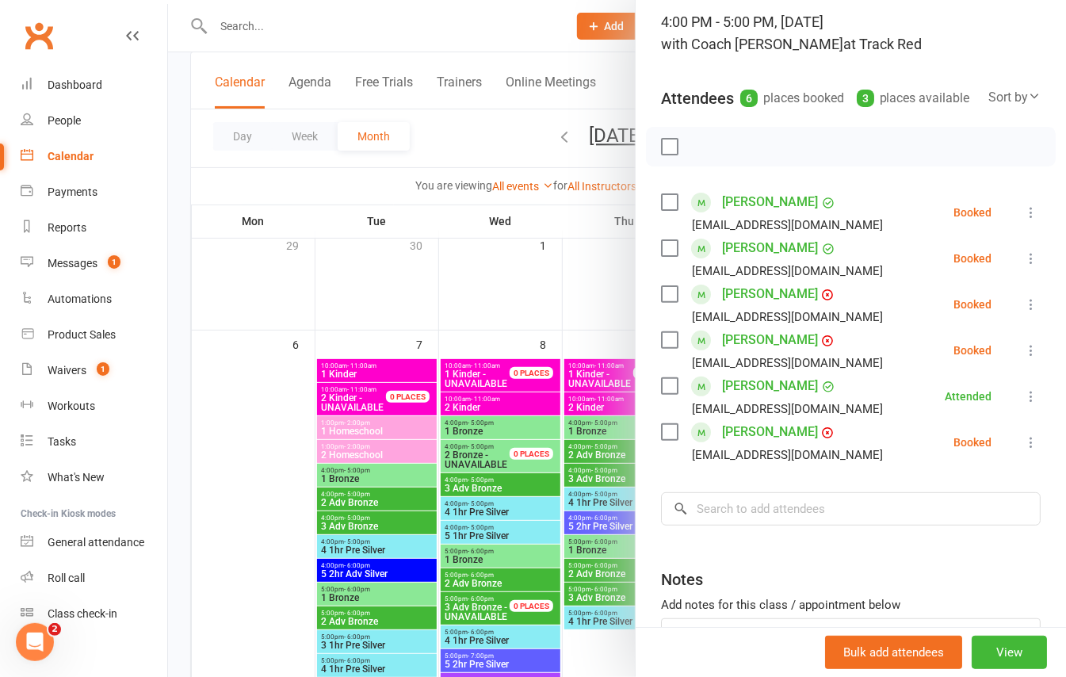
scroll to position [0, 0]
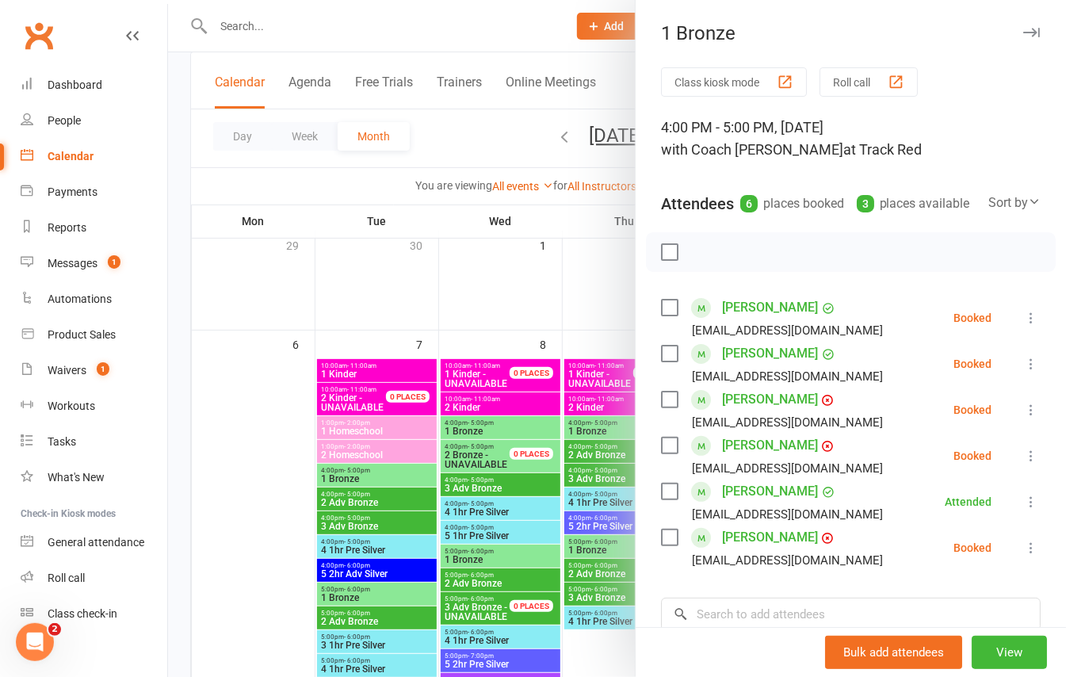
click at [181, 232] on div at bounding box center [617, 338] width 898 height 677
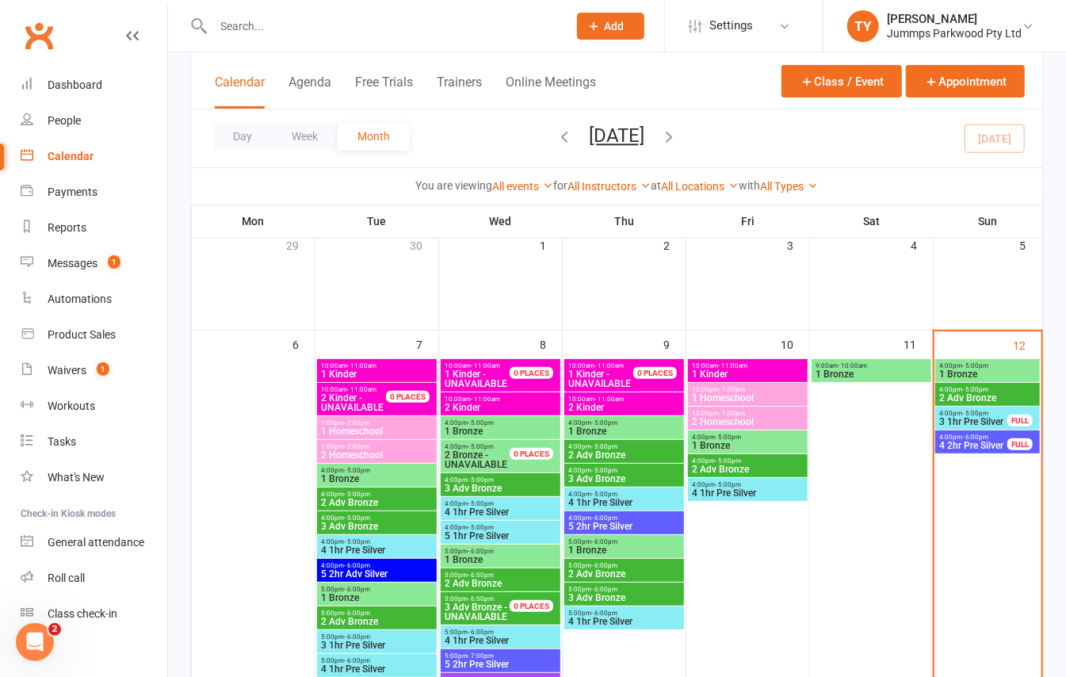
click at [953, 420] on span "3 1hr Pre Silver" at bounding box center [973, 422] width 70 height 10
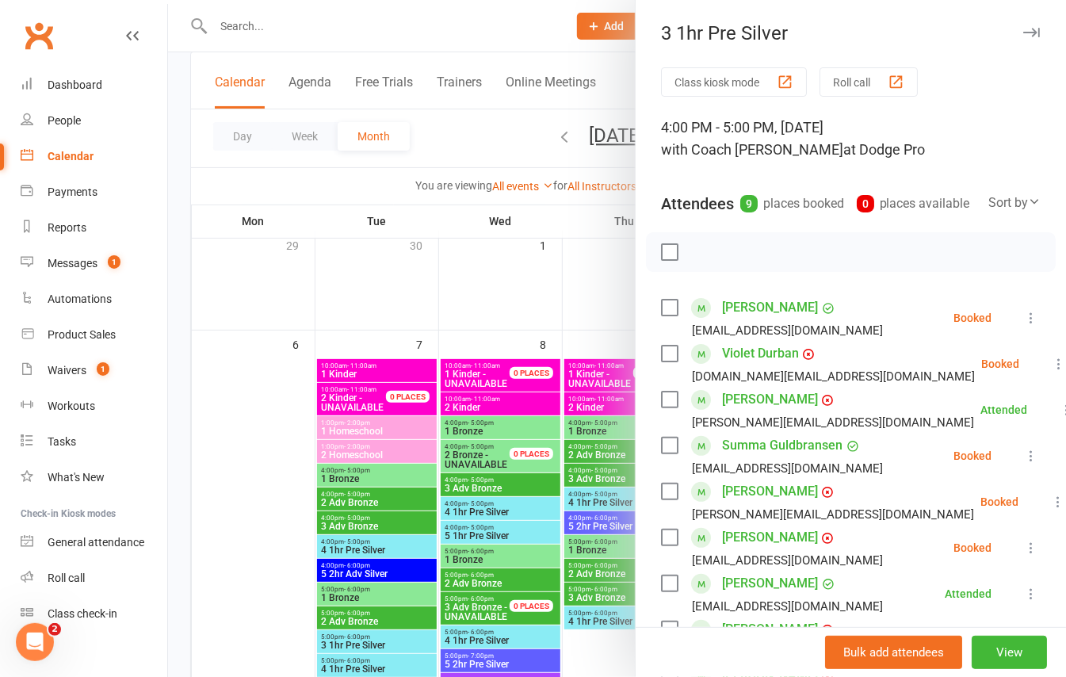
click at [179, 220] on div at bounding box center [617, 338] width 898 height 677
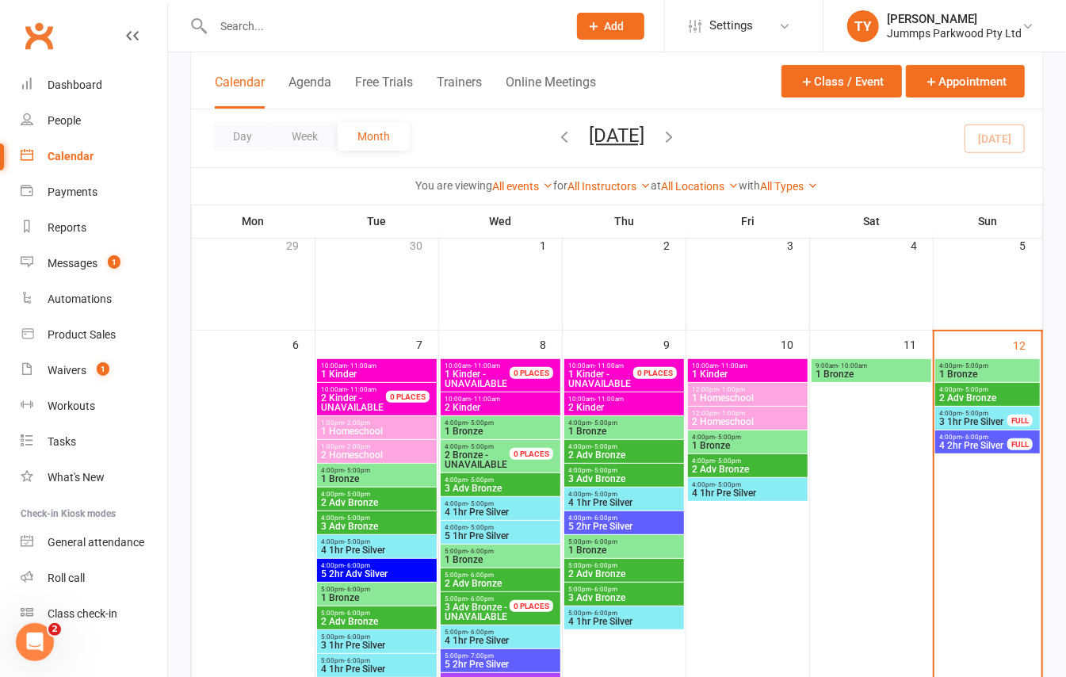
click at [1002, 394] on span "2 Adv Bronze" at bounding box center [987, 398] width 98 height 10
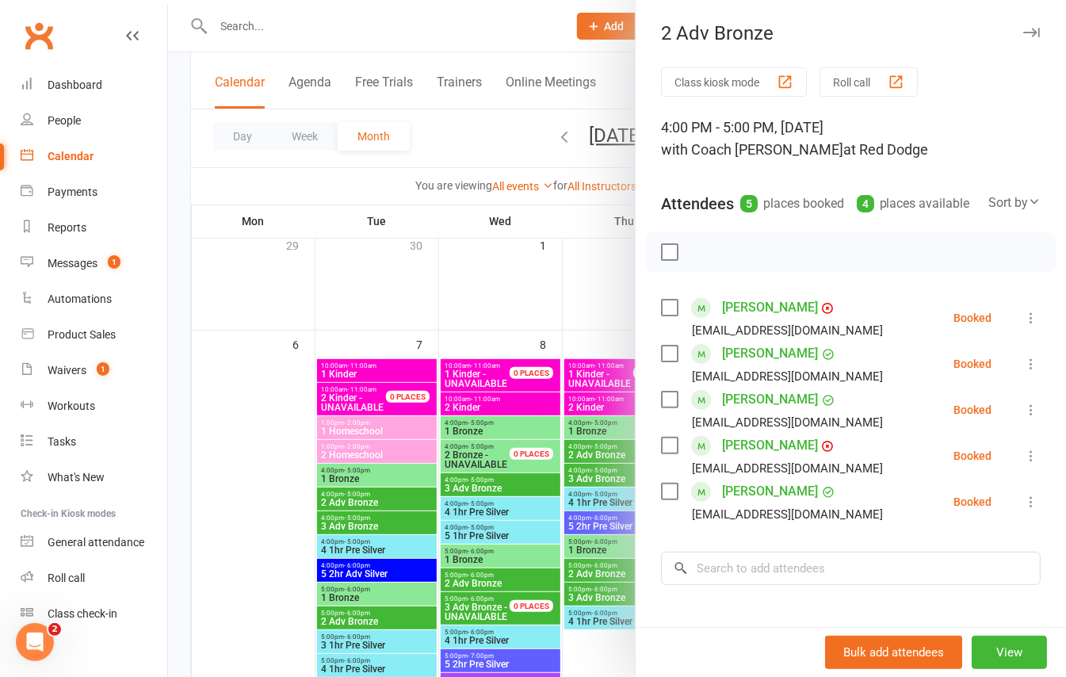
click at [1023, 418] on icon at bounding box center [1031, 410] width 16 height 16
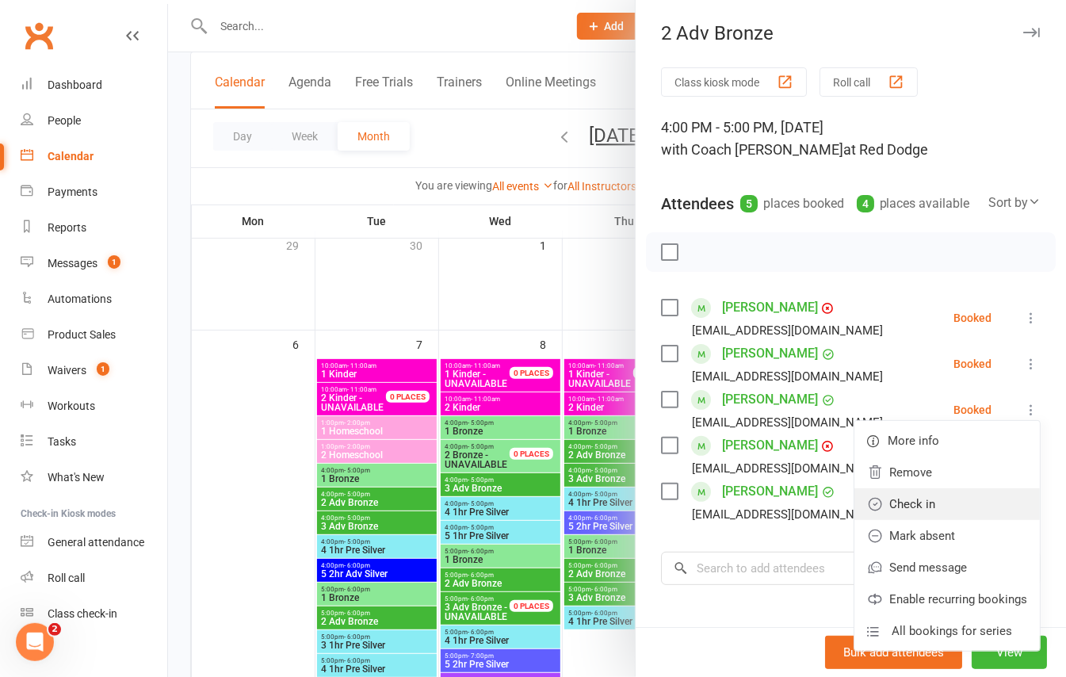
click at [864, 520] on link "Check in" at bounding box center [946, 504] width 185 height 32
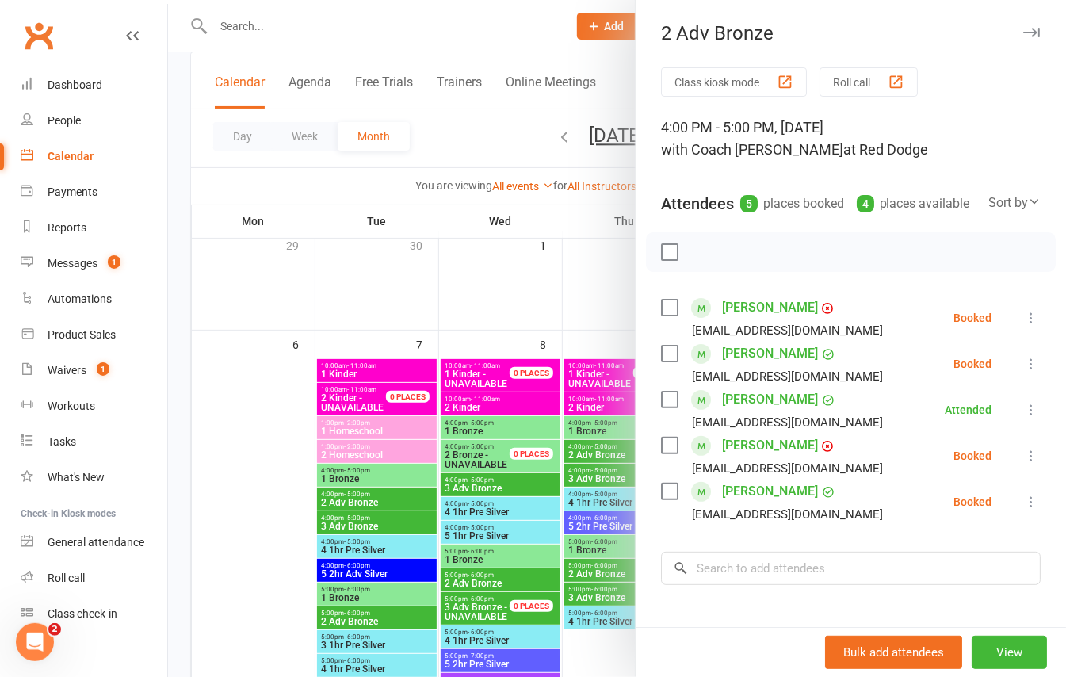
click at [174, 270] on div at bounding box center [617, 338] width 898 height 677
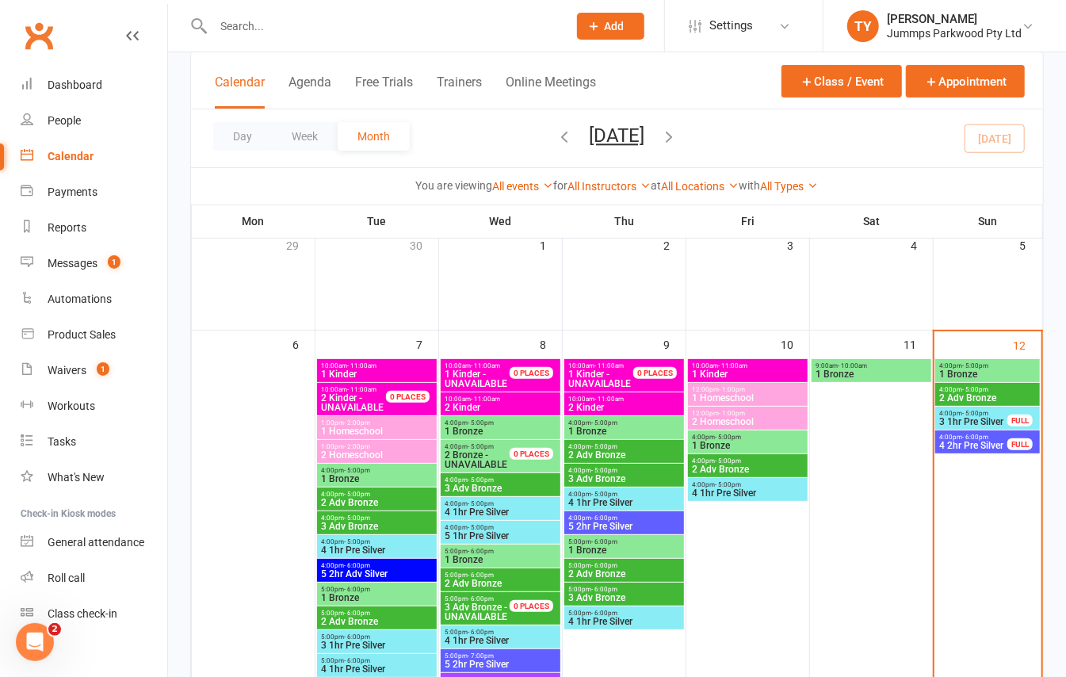
click at [968, 445] on span "4 2hr Pre Silver" at bounding box center [973, 446] width 70 height 10
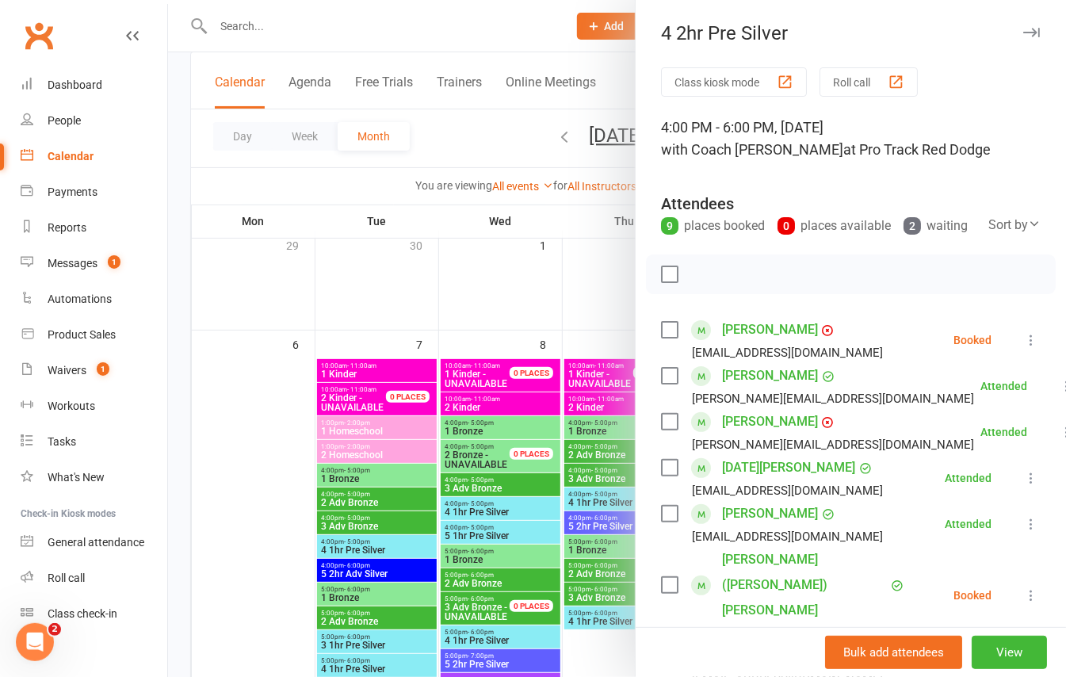
scroll to position [211, 0]
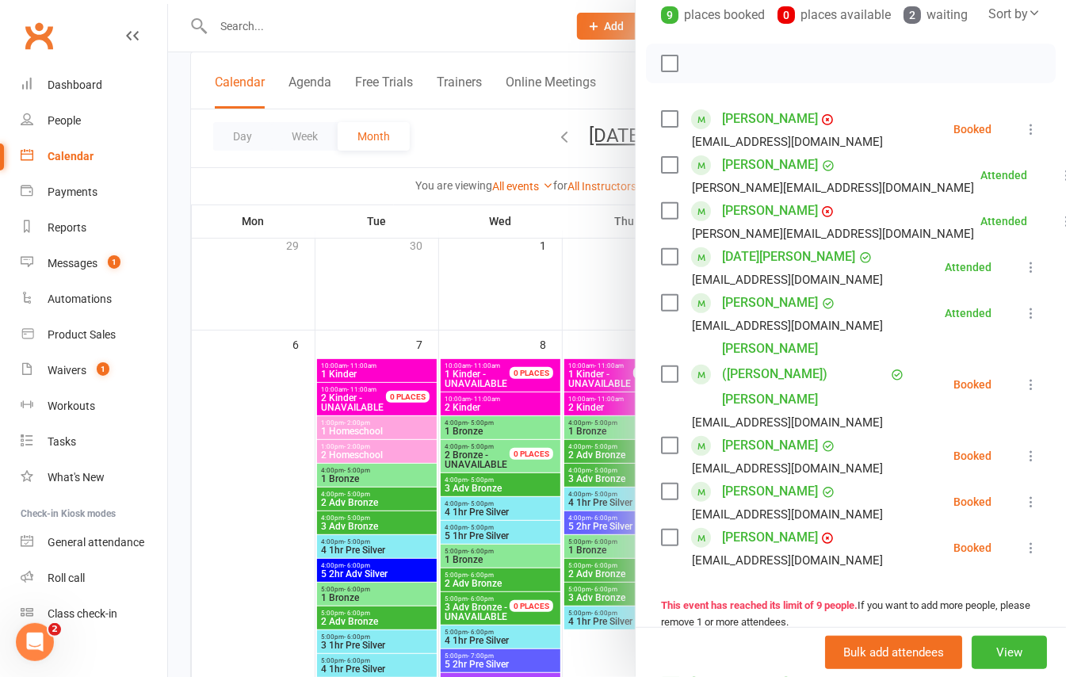
drag, startPoint x: 176, startPoint y: 271, endPoint x: 189, endPoint y: 281, distance: 15.8
click at [176, 273] on div at bounding box center [617, 338] width 898 height 677
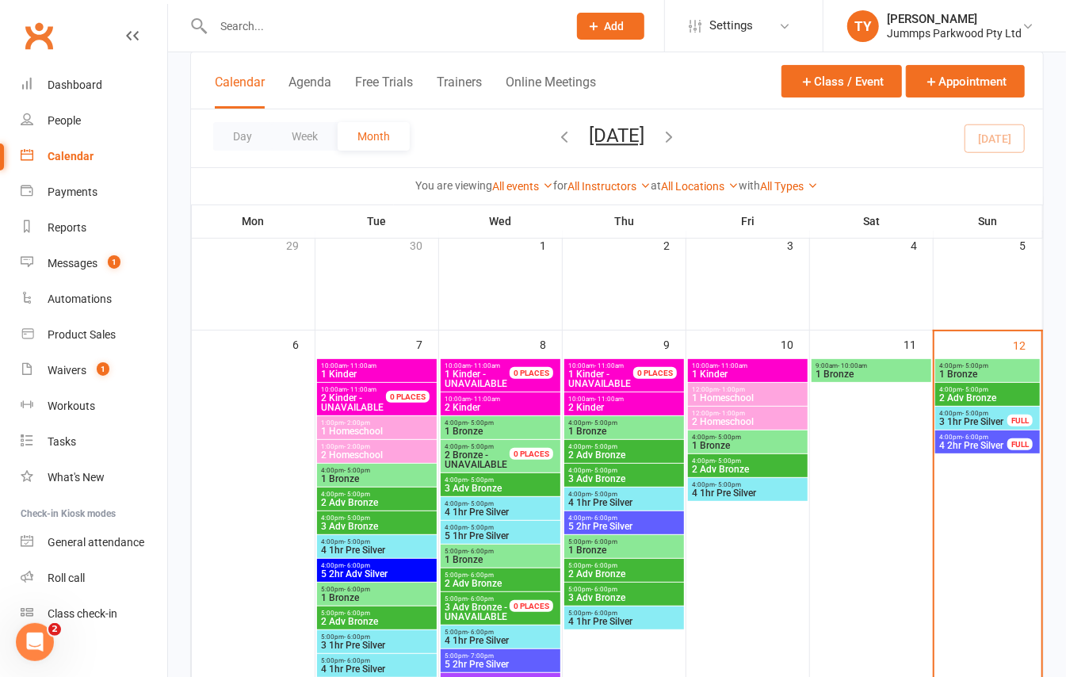
click at [967, 422] on span "3 1hr Pre Silver" at bounding box center [973, 422] width 70 height 10
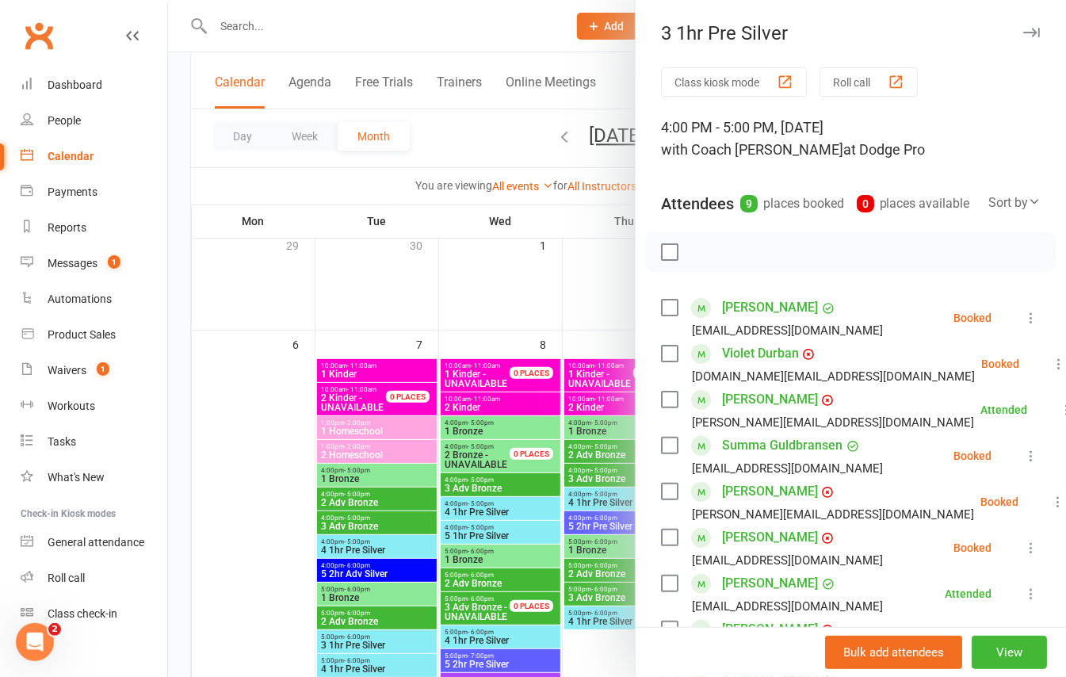
scroll to position [105, 0]
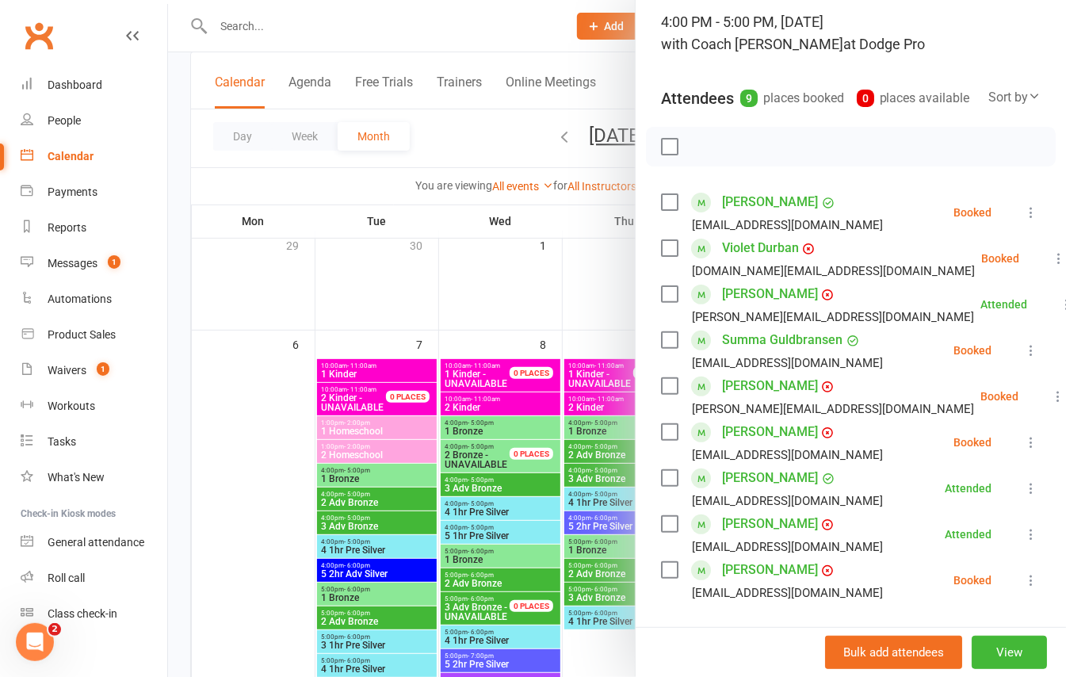
click at [1050, 404] on icon at bounding box center [1058, 396] width 16 height 16
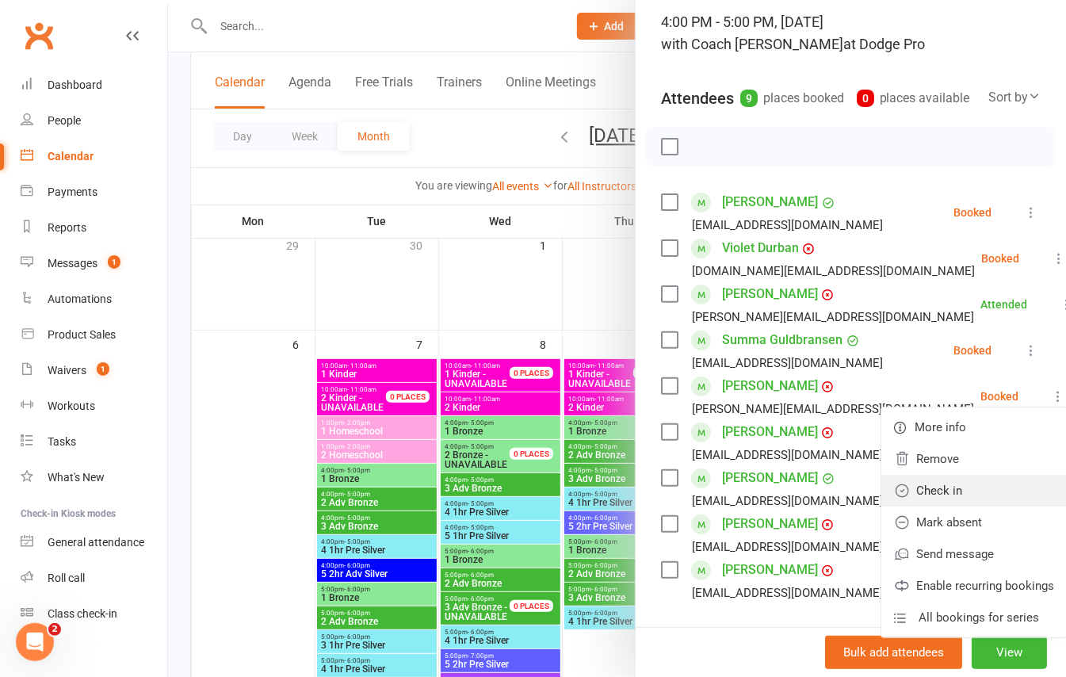
click at [895, 506] on link "Check in" at bounding box center [973, 491] width 185 height 32
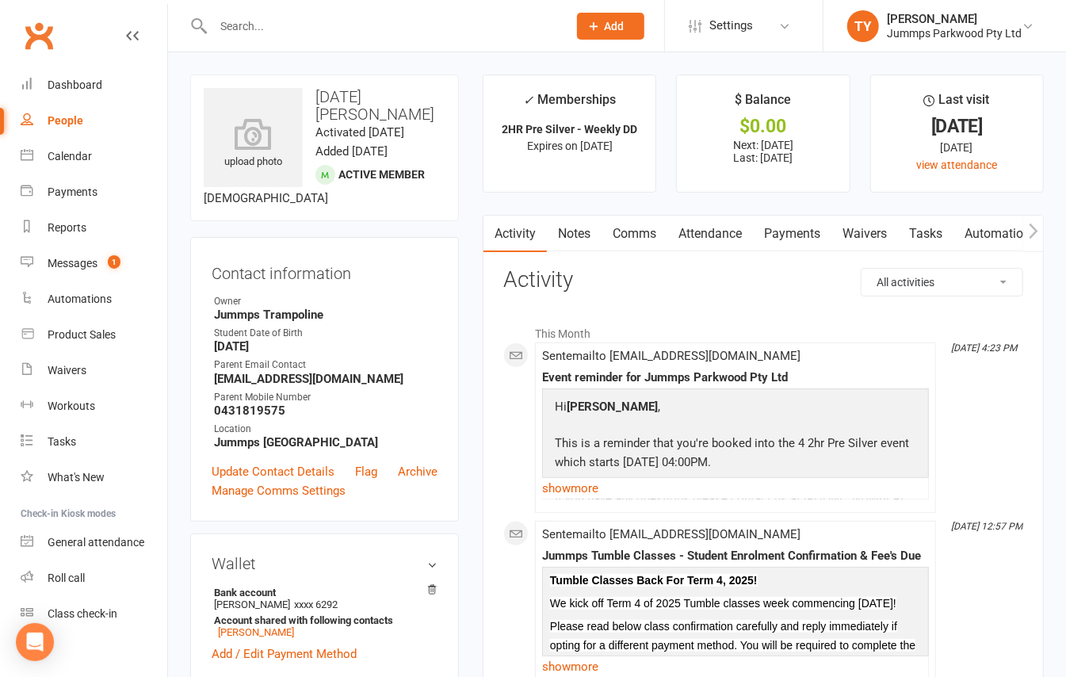
drag, startPoint x: 815, startPoint y: 220, endPoint x: 806, endPoint y: 235, distance: 17.4
click at [806, 233] on link "Payments" at bounding box center [792, 234] width 78 height 36
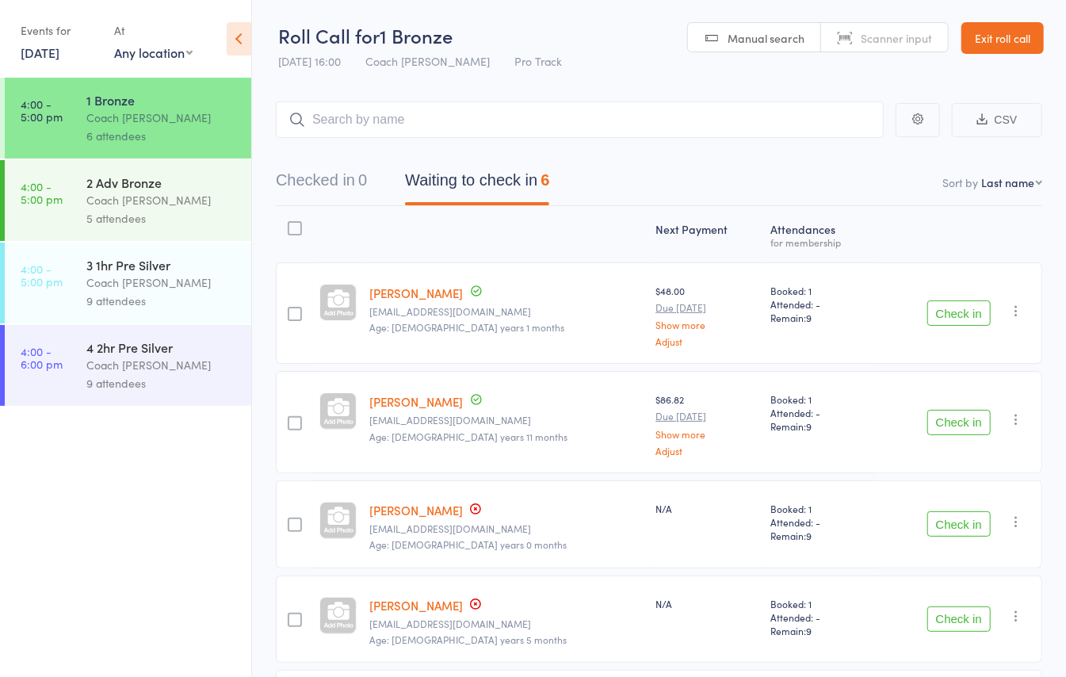
click at [993, 36] on link "Exit roll call" at bounding box center [1002, 38] width 82 height 32
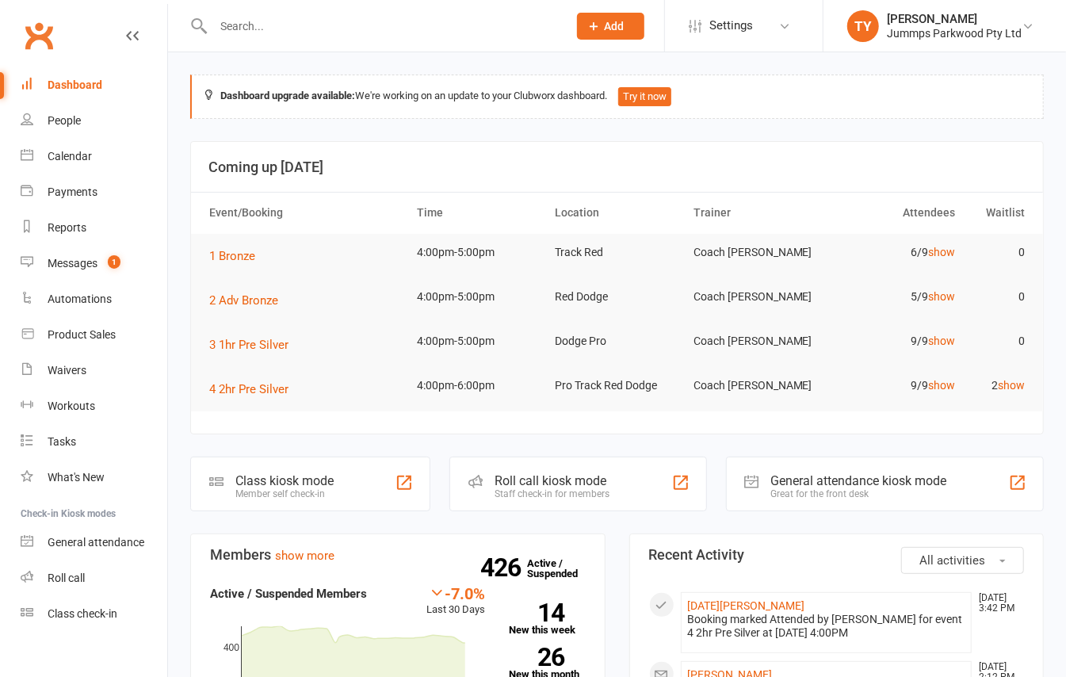
click at [322, 41] on div at bounding box center [373, 26] width 366 height 52
click at [323, 29] on input "text" at bounding box center [382, 26] width 348 height 22
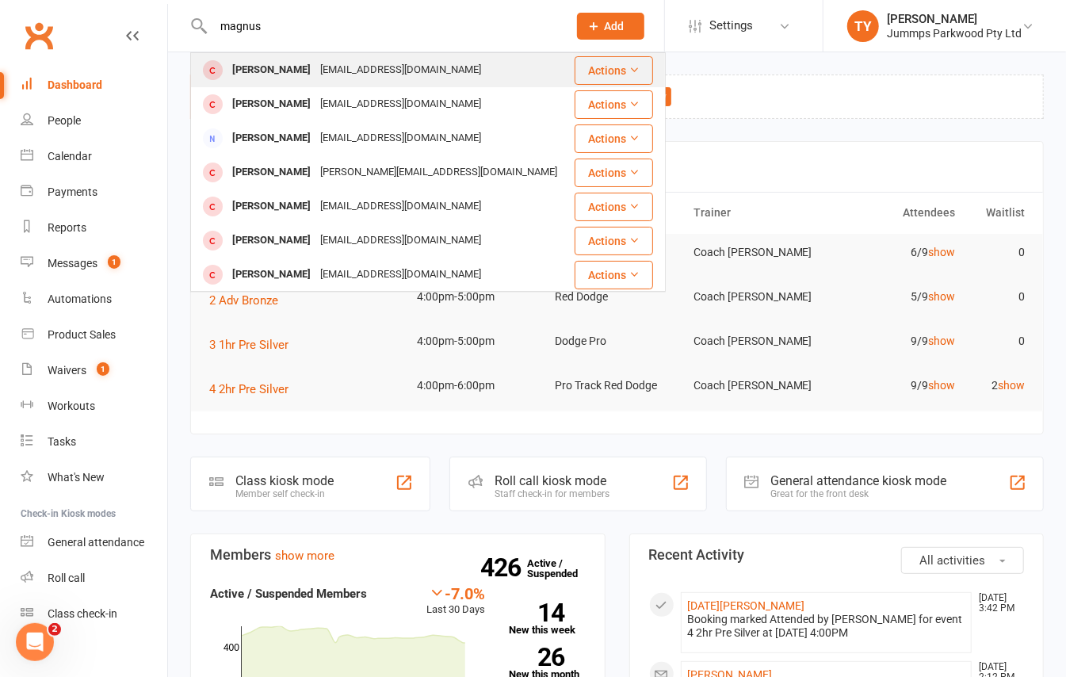
type input "magnus"
click at [315, 60] on div "teresahooper83@yahoo.com" at bounding box center [400, 70] width 170 height 23
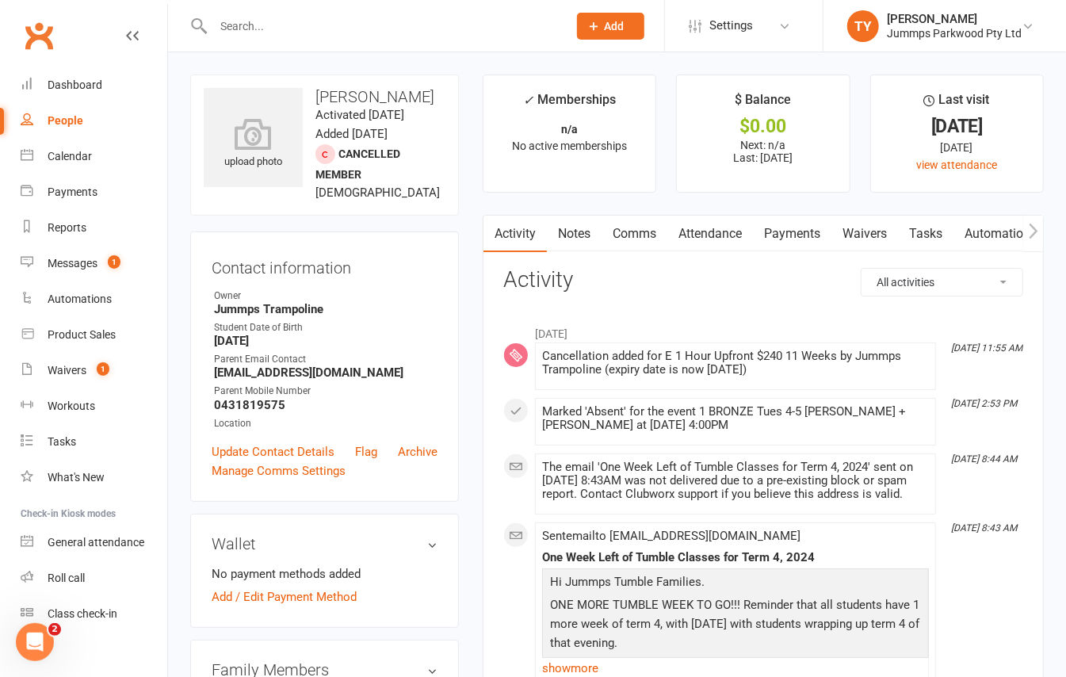
click at [727, 233] on link "Attendance" at bounding box center [710, 234] width 86 height 36
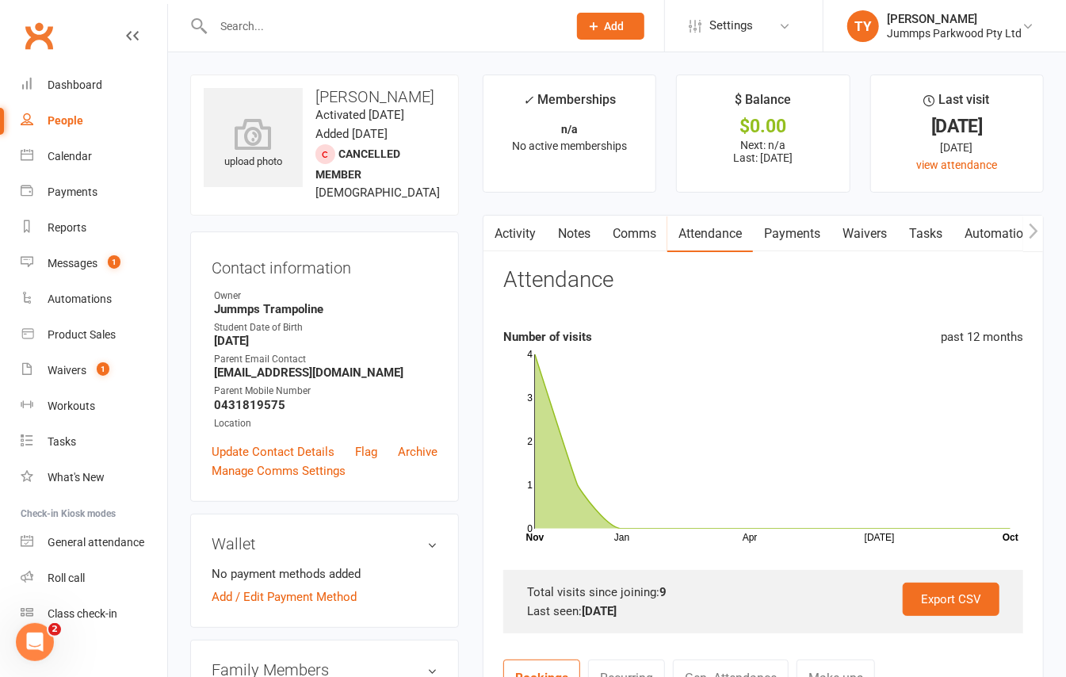
scroll to position [528, 0]
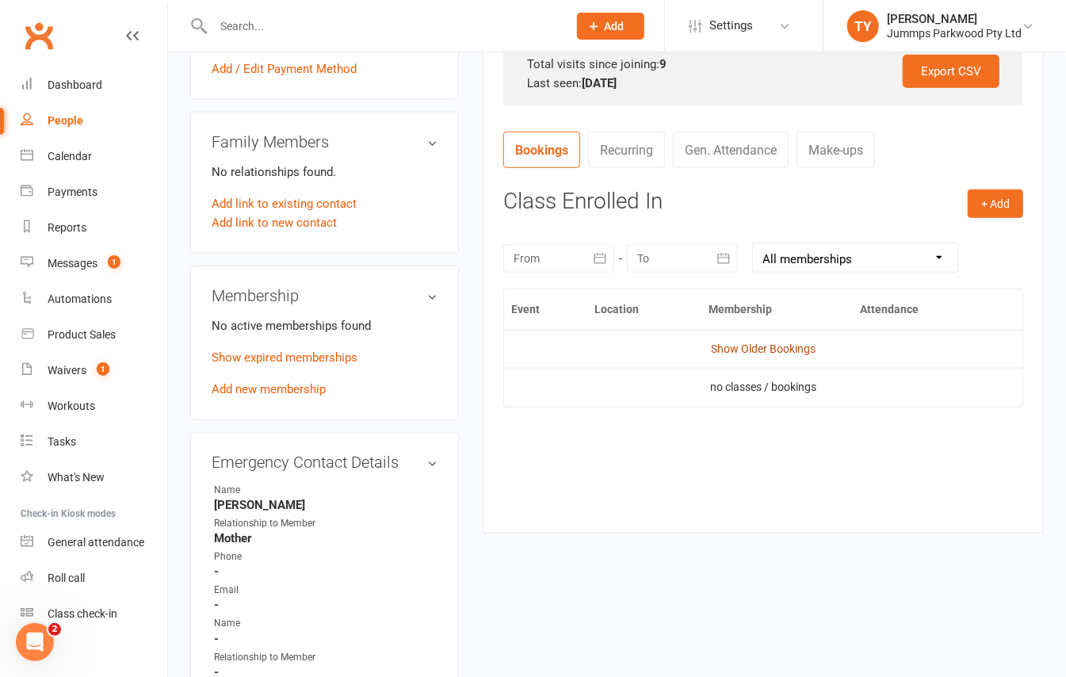
click at [736, 350] on link "Show Older Bookings" at bounding box center [763, 348] width 105 height 13
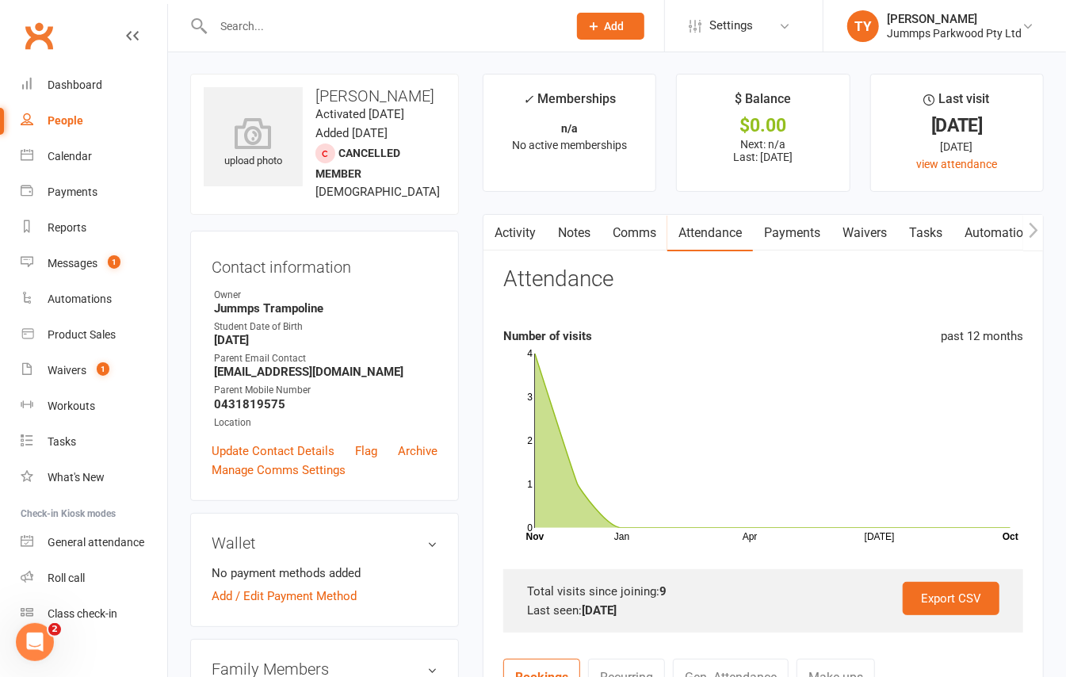
scroll to position [0, 0]
click at [258, 35] on input "text" at bounding box center [382, 26] width 348 height 22
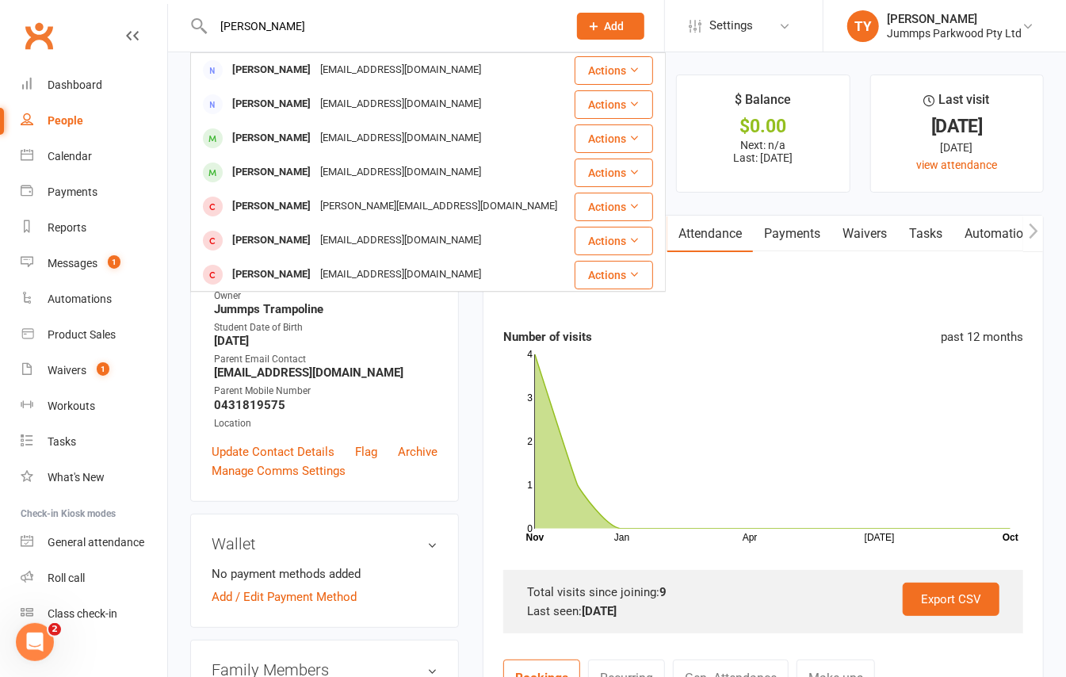
type input "johnson ka"
click at [288, 131] on div "[PERSON_NAME]" at bounding box center [271, 138] width 88 height 23
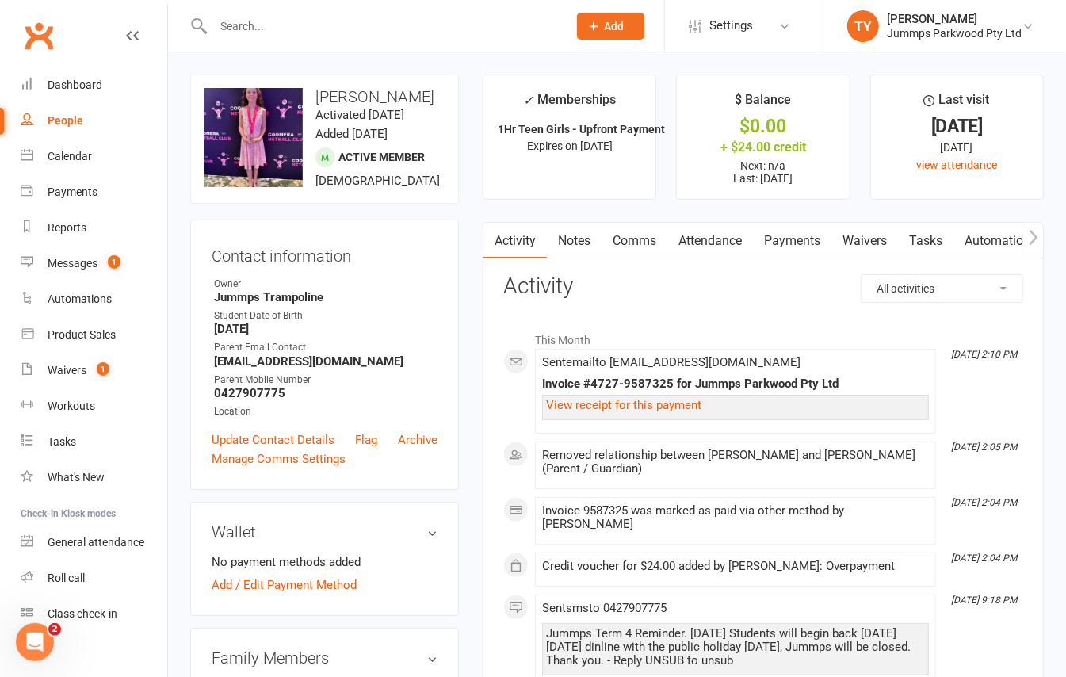
click at [796, 235] on link "Payments" at bounding box center [792, 241] width 78 height 36
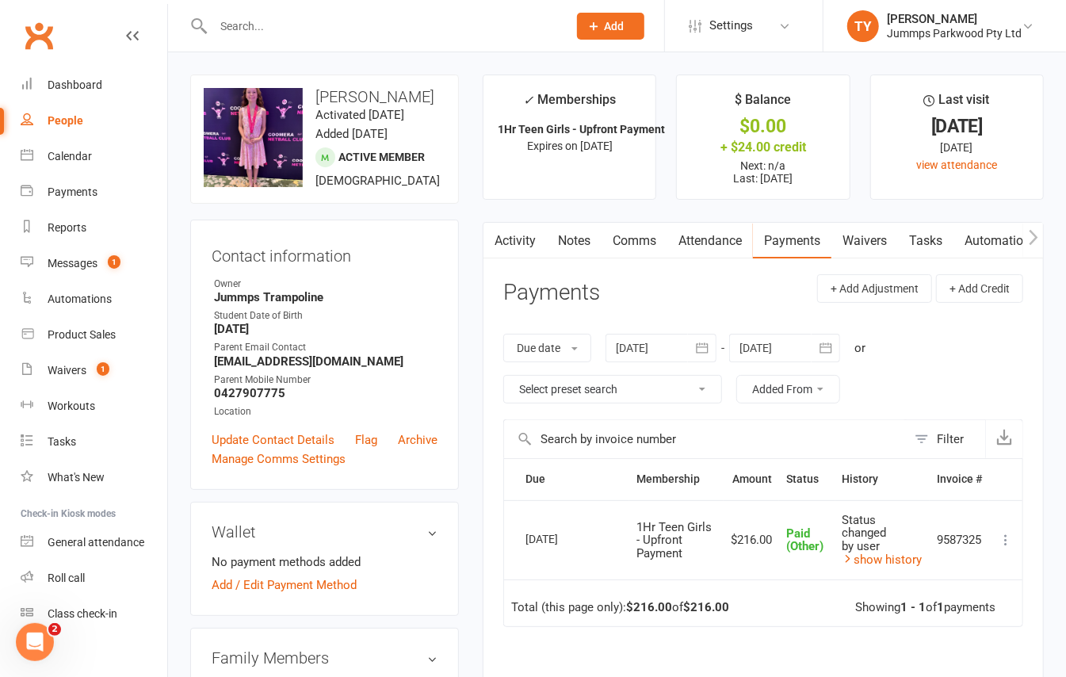
click at [282, 19] on input "text" at bounding box center [382, 26] width 348 height 22
click at [267, 26] on input "text" at bounding box center [382, 26] width 348 height 22
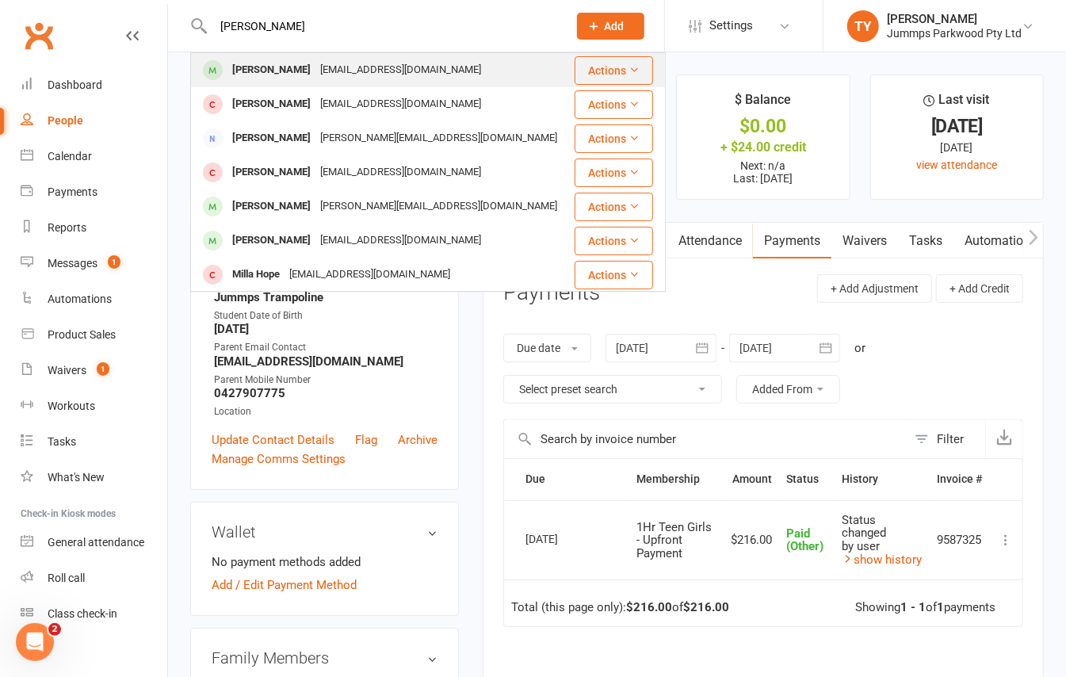
type input "millah john"
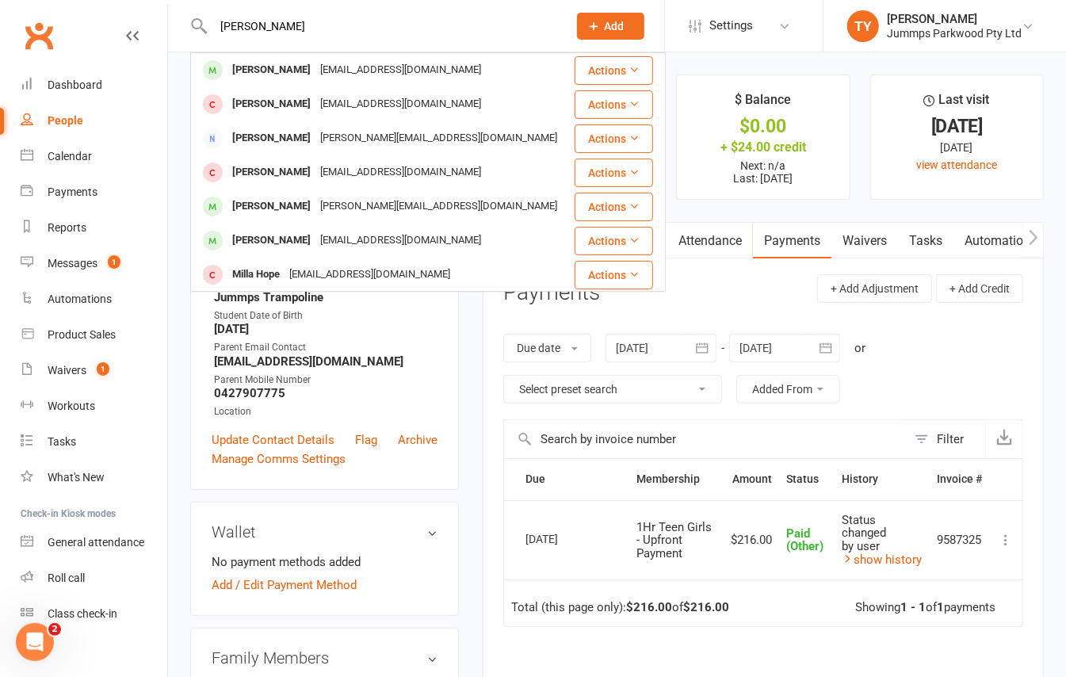
click at [276, 70] on div "[PERSON_NAME]" at bounding box center [271, 70] width 88 height 23
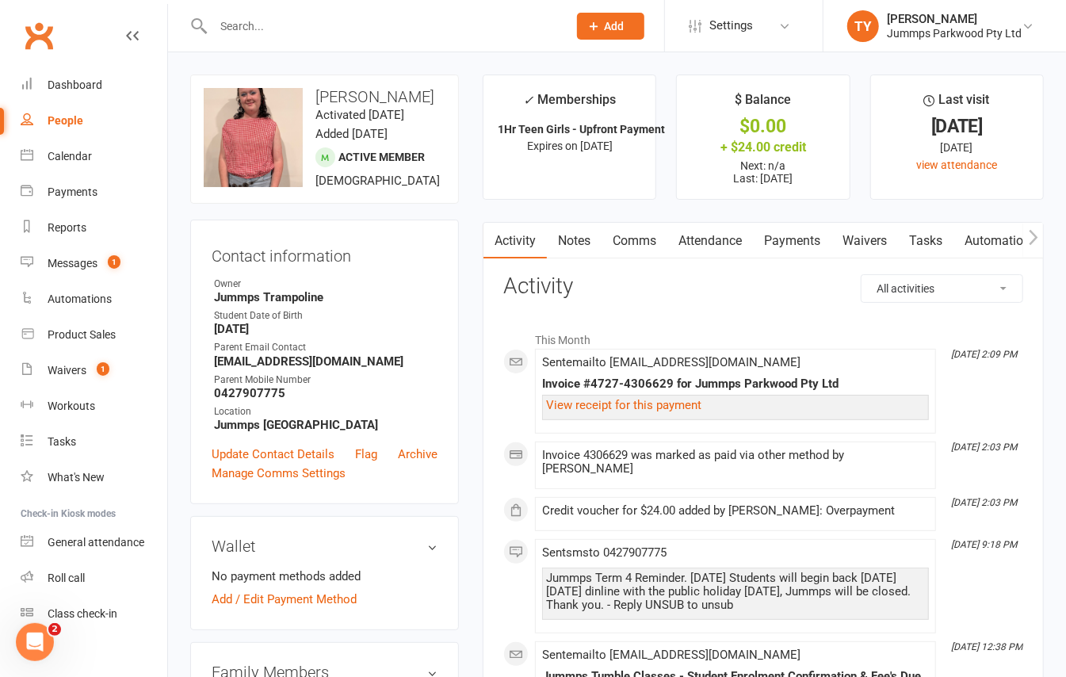
click at [811, 232] on link "Payments" at bounding box center [792, 241] width 78 height 36
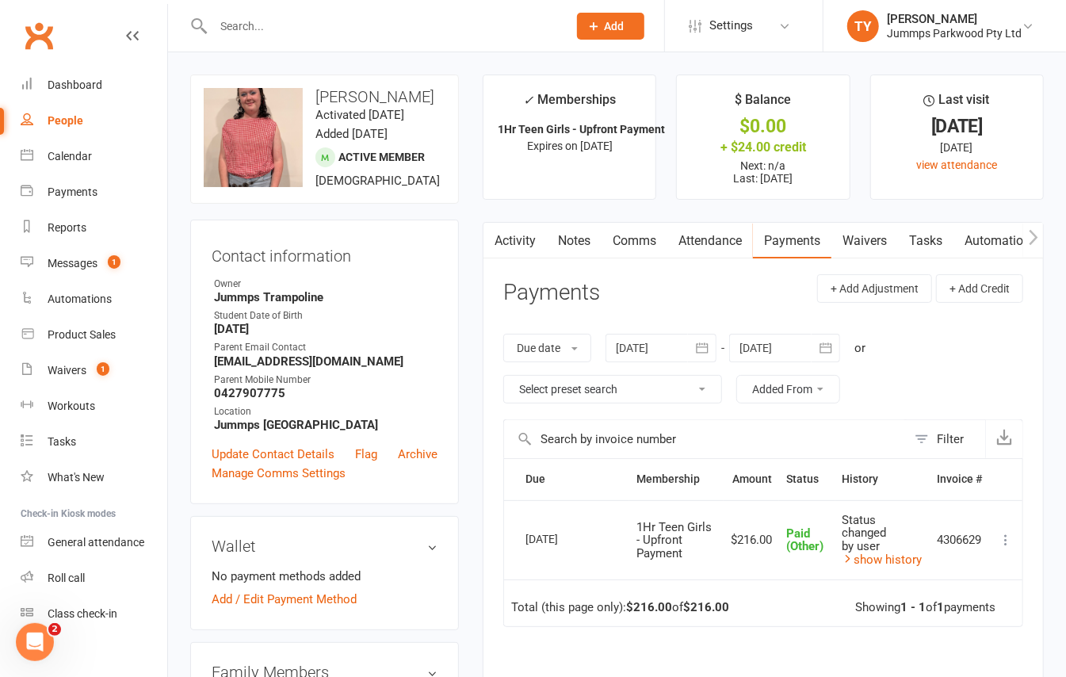
click at [357, 29] on input "text" at bounding box center [382, 26] width 348 height 22
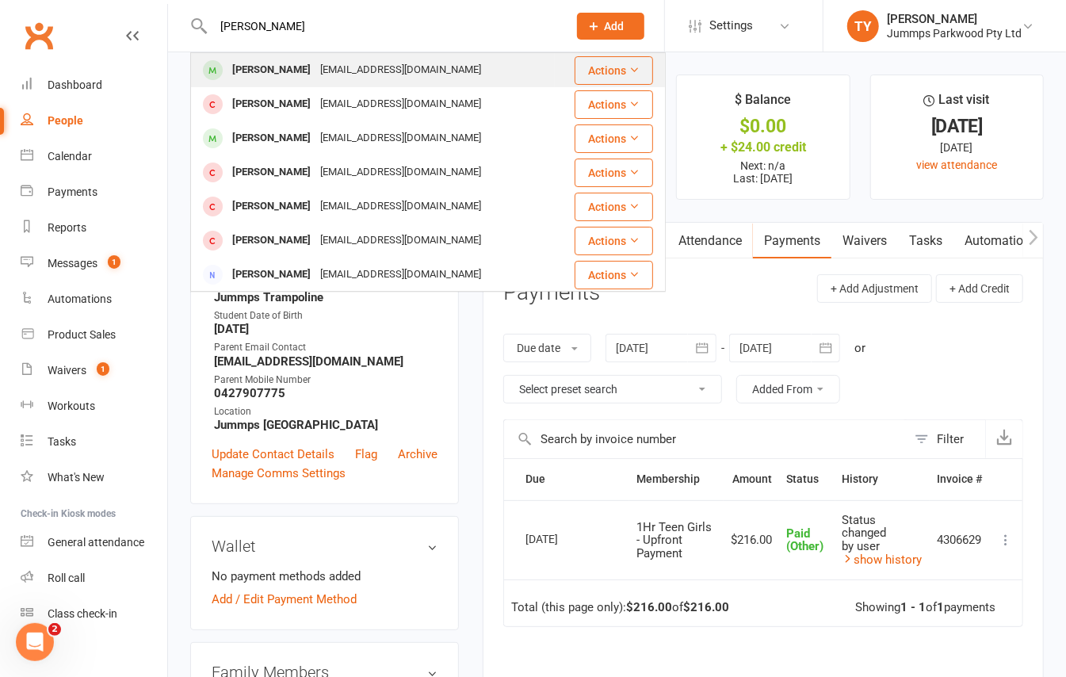
type input "dhilan"
click at [352, 63] on div "heynicole1212@gmail.com" at bounding box center [400, 70] width 170 height 23
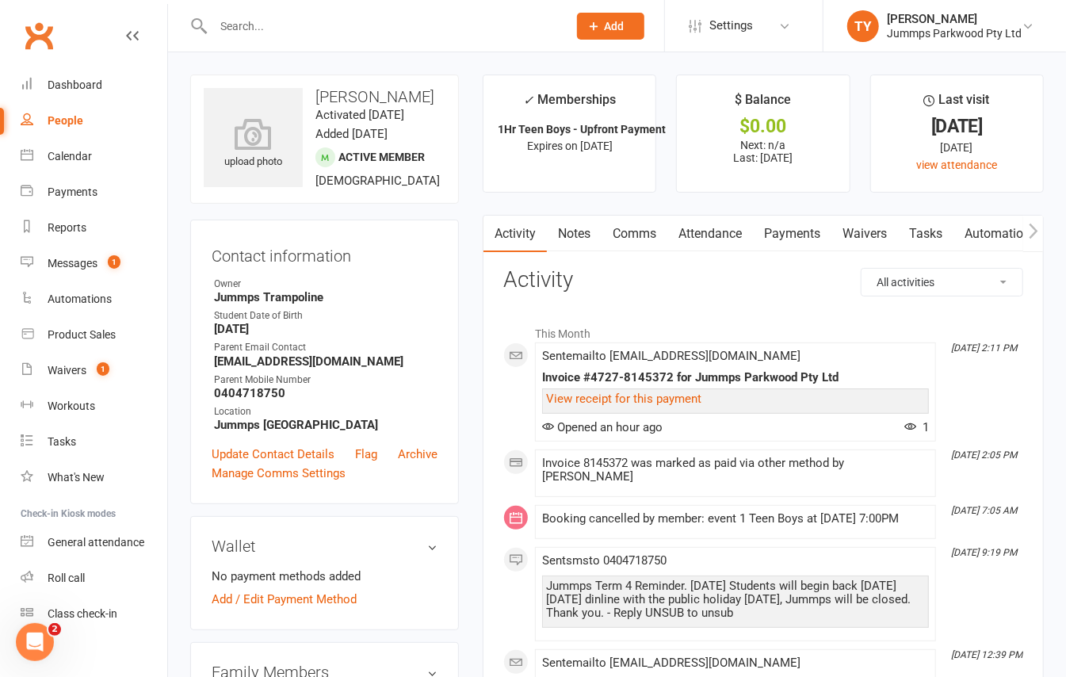
click at [815, 238] on link "Payments" at bounding box center [792, 234] width 78 height 36
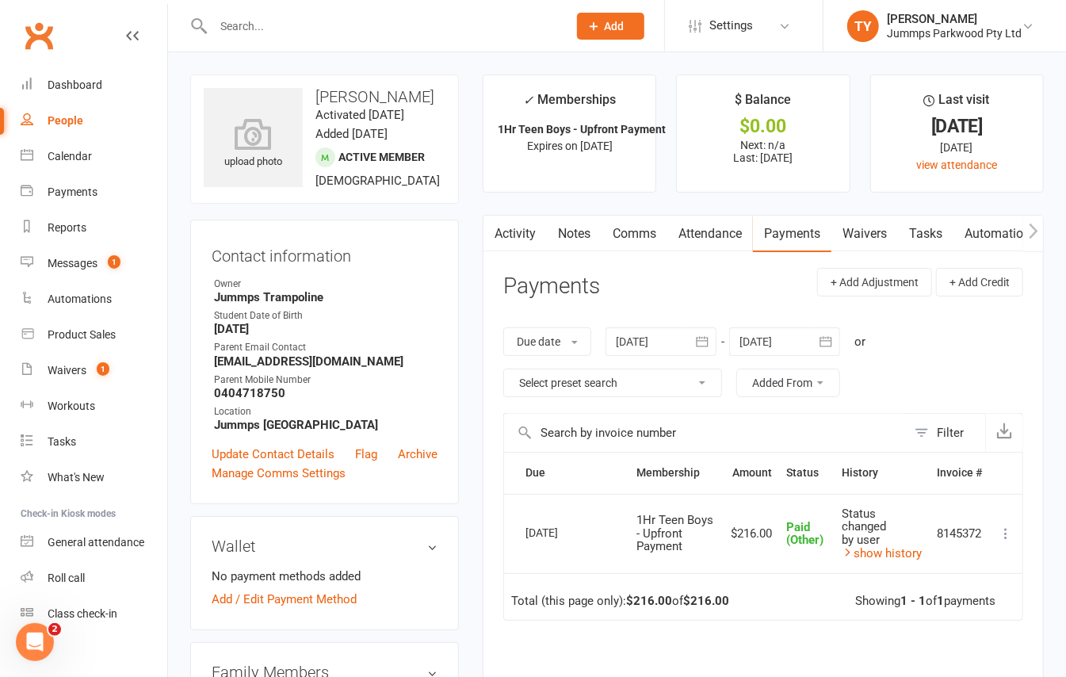
click at [232, 23] on input "text" at bounding box center [382, 26] width 348 height 22
click at [97, 254] on link "Messages 1" at bounding box center [94, 264] width 147 height 36
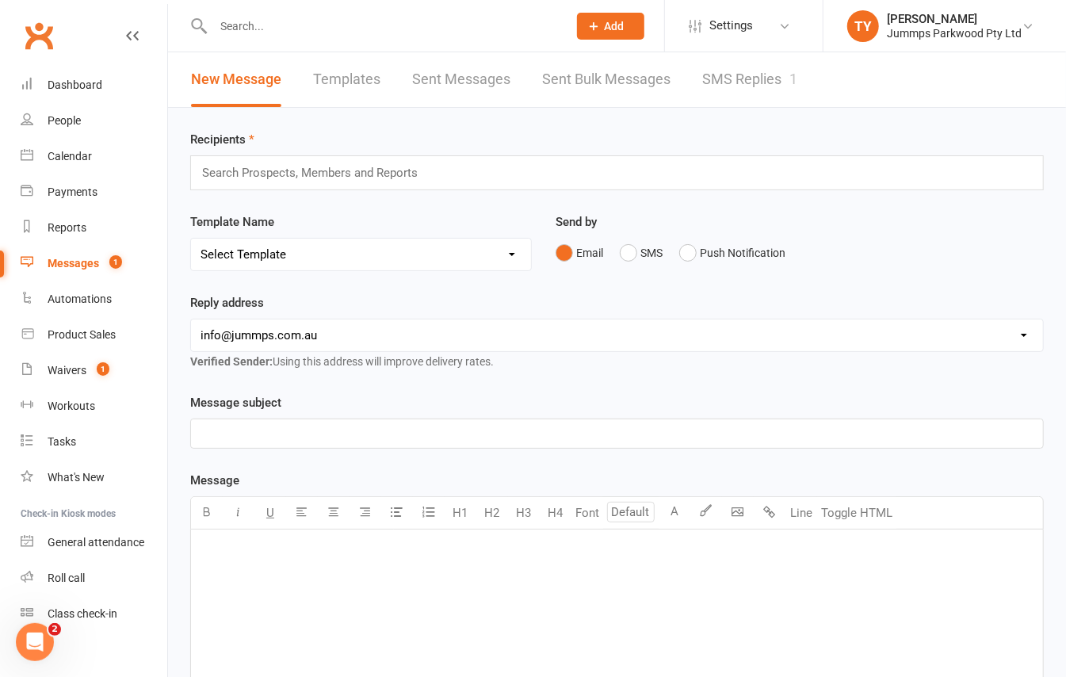
click at [746, 78] on link "SMS Replies 1" at bounding box center [749, 79] width 95 height 55
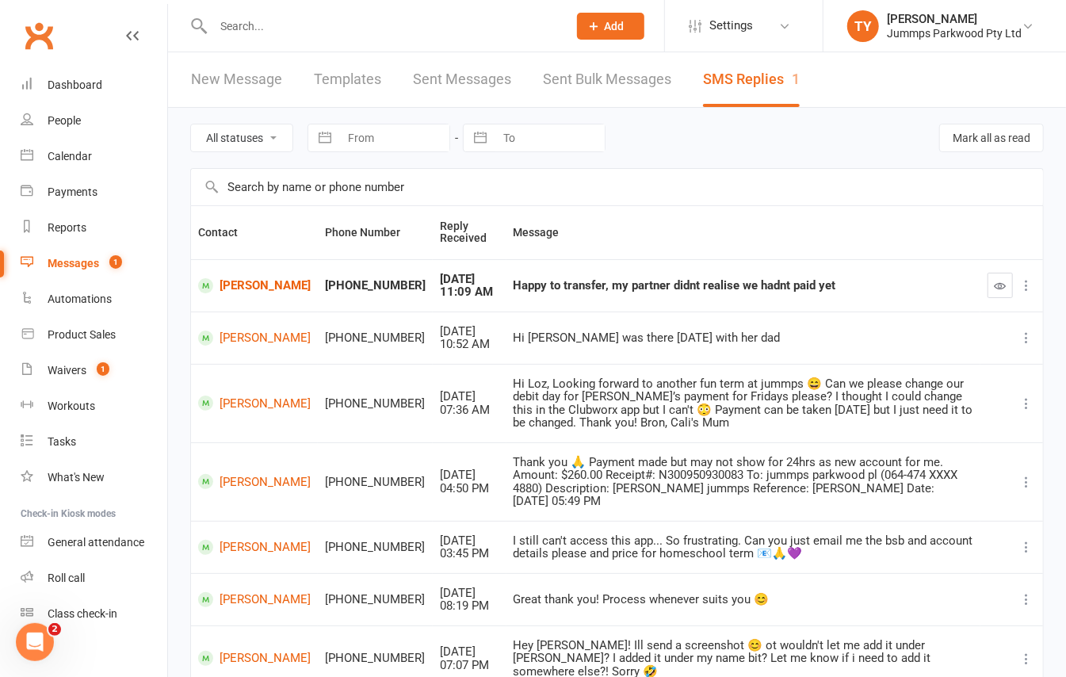
click at [251, 32] on input "text" at bounding box center [382, 26] width 348 height 22
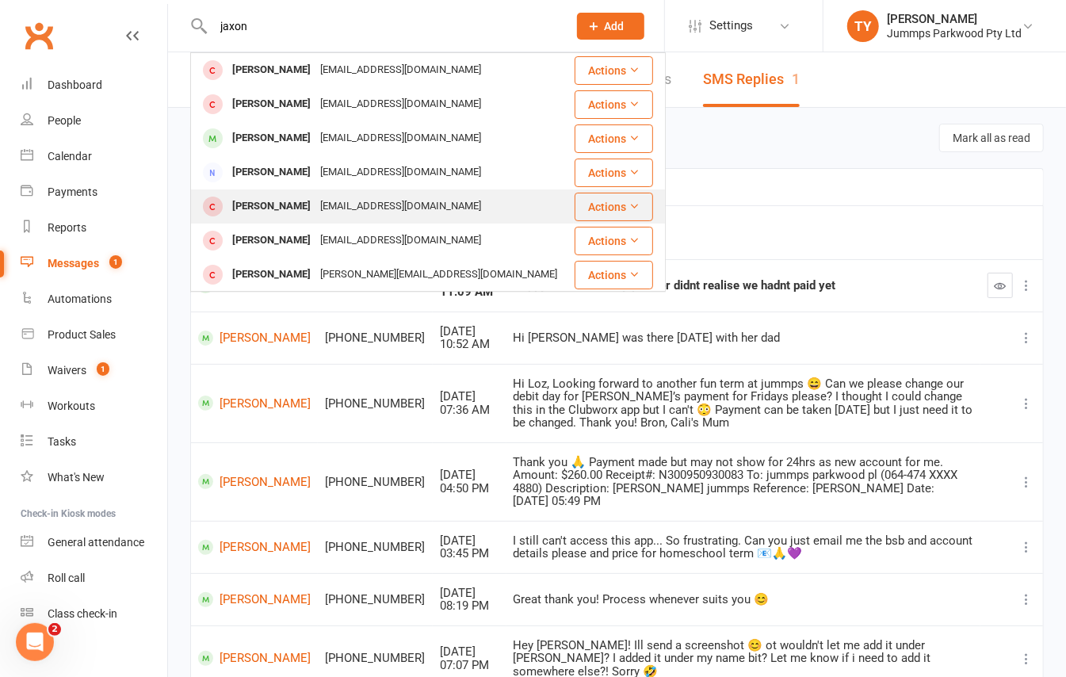
type input "jaxon"
click at [317, 197] on div "[EMAIL_ADDRESS][DOMAIN_NAME]" at bounding box center [400, 206] width 170 height 23
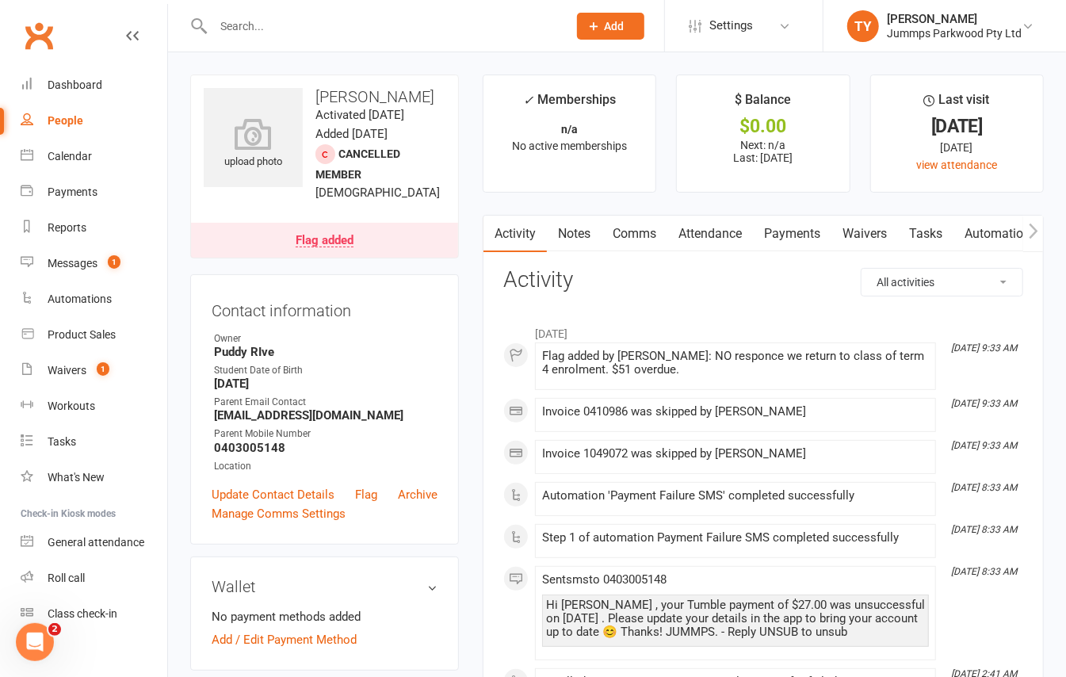
click at [732, 231] on link "Attendance" at bounding box center [710, 234] width 86 height 36
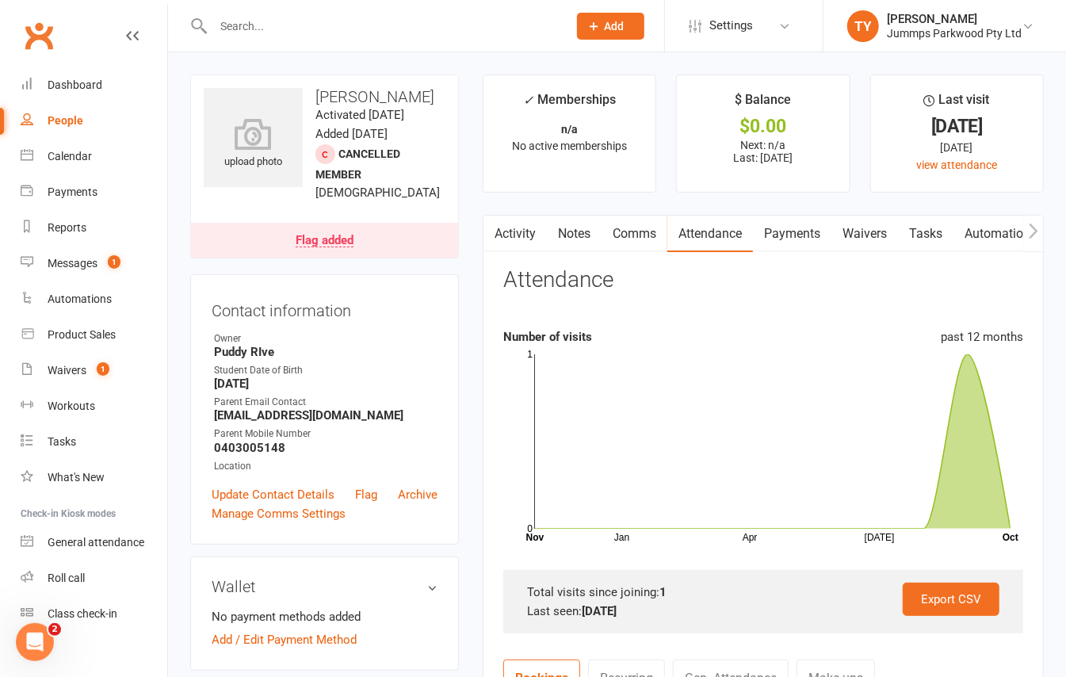
click at [785, 226] on link "Payments" at bounding box center [792, 234] width 78 height 36
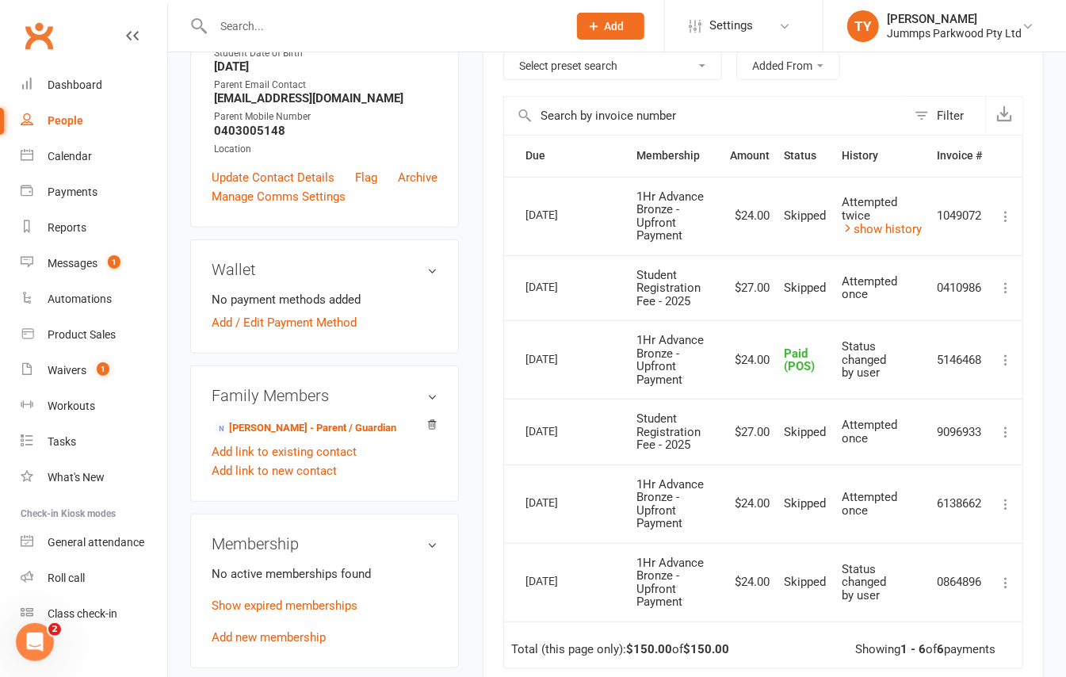
scroll to position [422, 0]
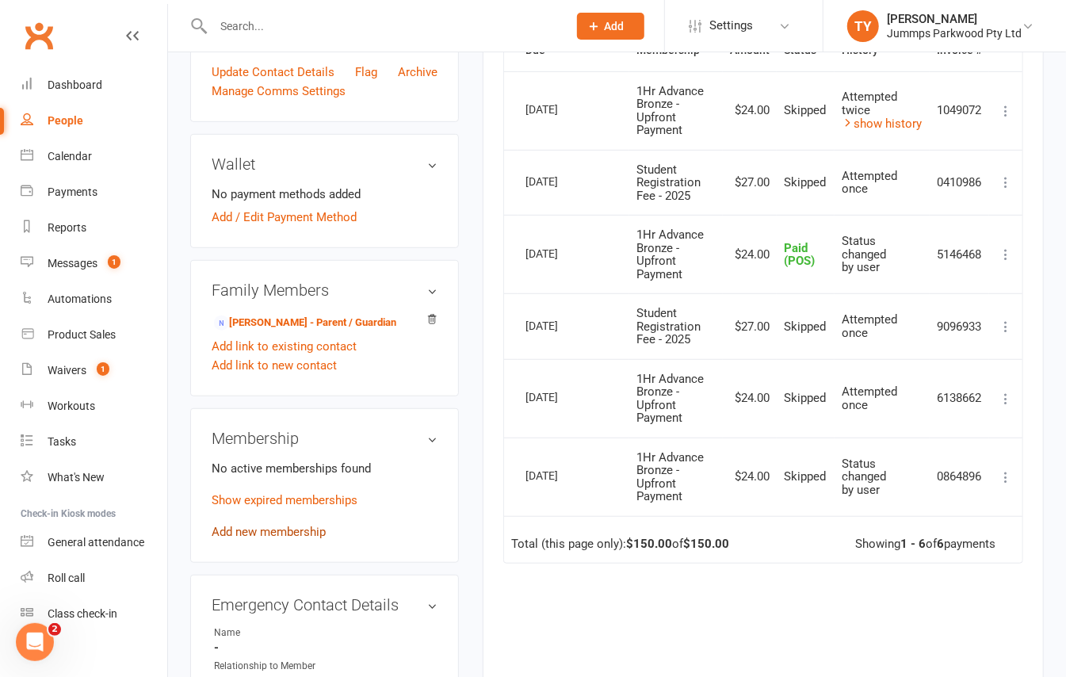
click at [292, 539] on link "Add new membership" at bounding box center [269, 532] width 114 height 14
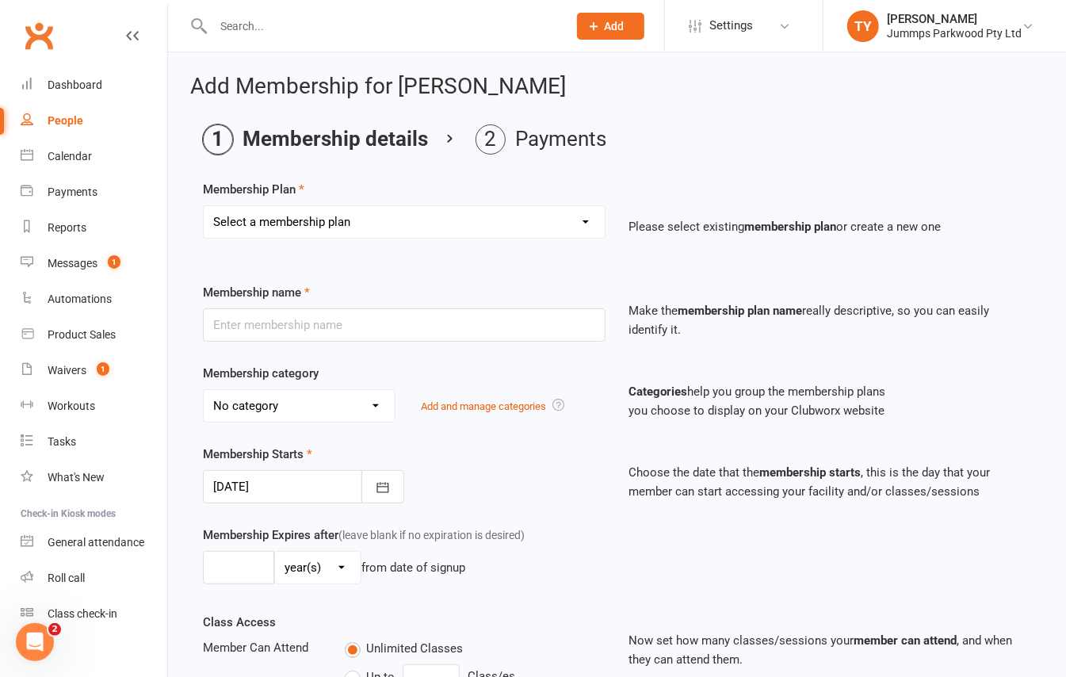
drag, startPoint x: 388, startPoint y: 200, endPoint x: 390, endPoint y: 208, distance: 8.1
click at [390, 201] on div "Membership Plan Select a membership plan Create new Membership Plan Student Reg…" at bounding box center [617, 220] width 828 height 81
click at [390, 209] on select "Select a membership plan Create new Membership Plan Student Registration Fee - …" at bounding box center [404, 222] width 401 height 32
select select "7"
click at [204, 206] on select "Select a membership plan Create new Membership Plan Student Registration Fee - …" at bounding box center [404, 222] width 401 height 32
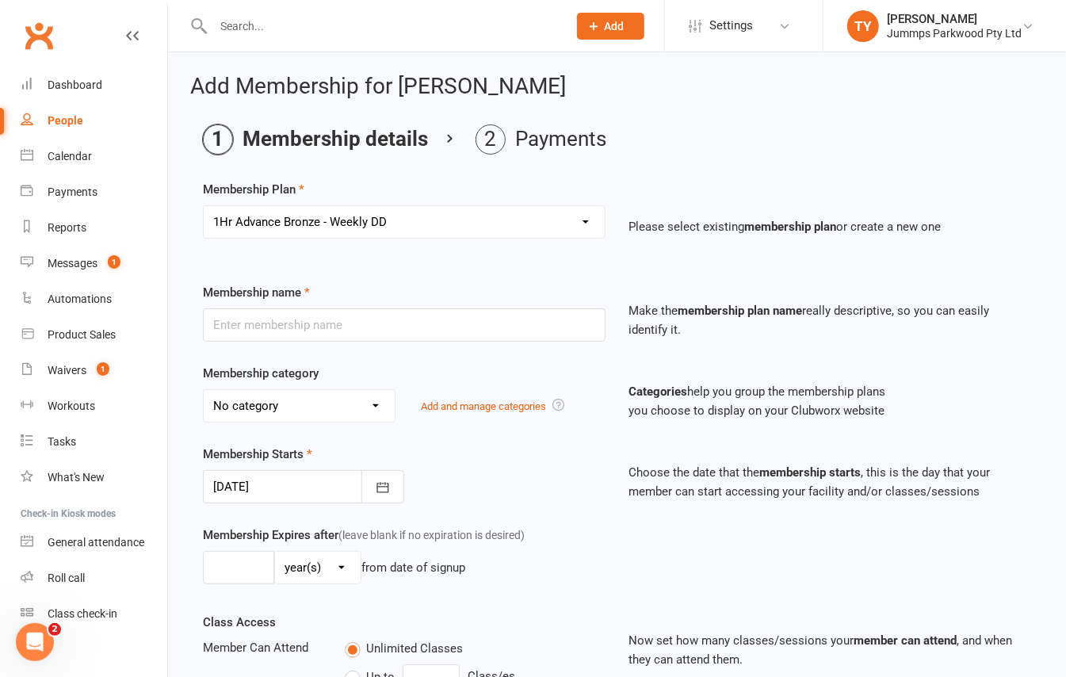
type input "1Hr Advance Bronze - Weekly DD"
select select "12"
type input "10"
select select "1"
type input "10"
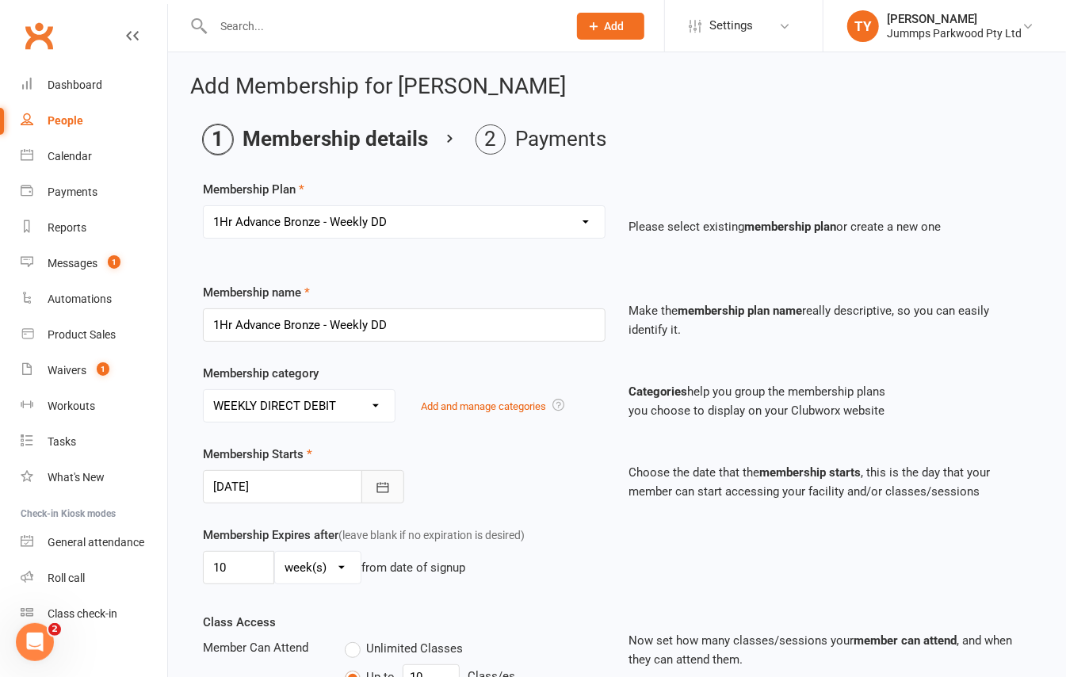
click at [378, 485] on icon "button" at bounding box center [383, 487] width 16 height 16
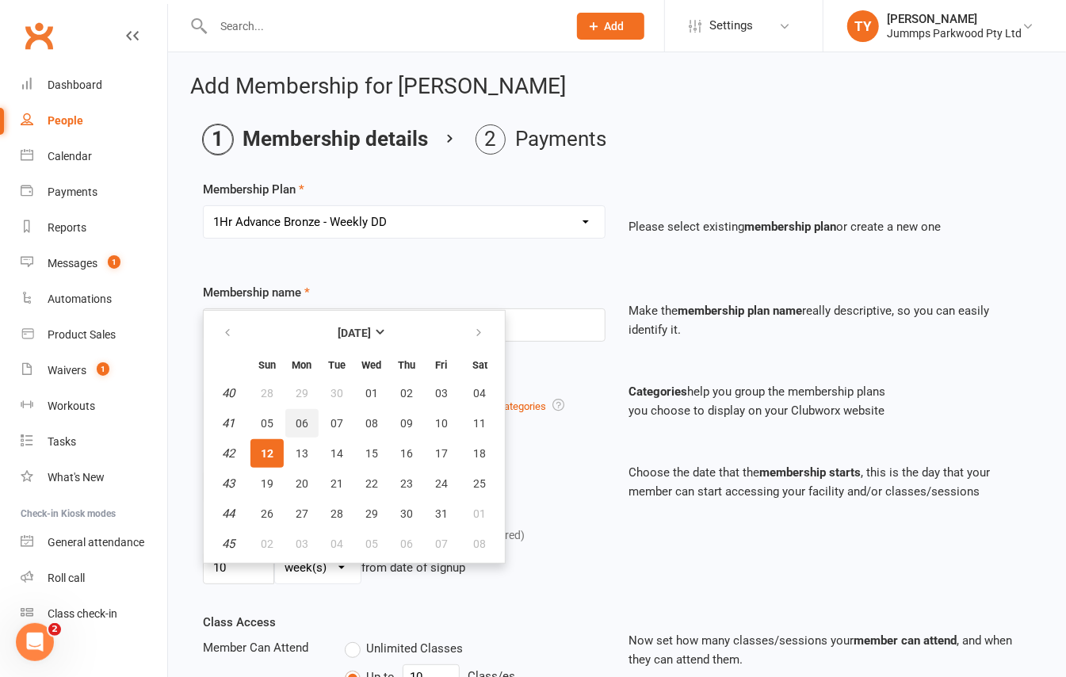
click at [304, 422] on span "06" at bounding box center [302, 423] width 13 height 13
type input "06 Oct 2025"
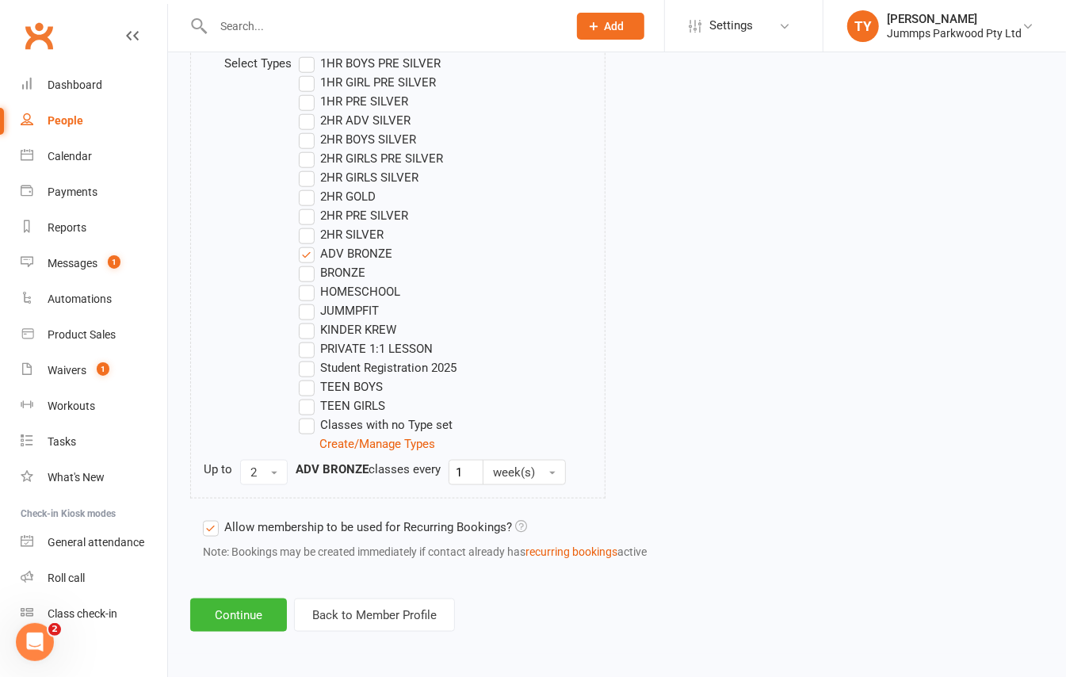
scroll to position [837, 0]
click at [232, 622] on button "Continue" at bounding box center [238, 614] width 97 height 33
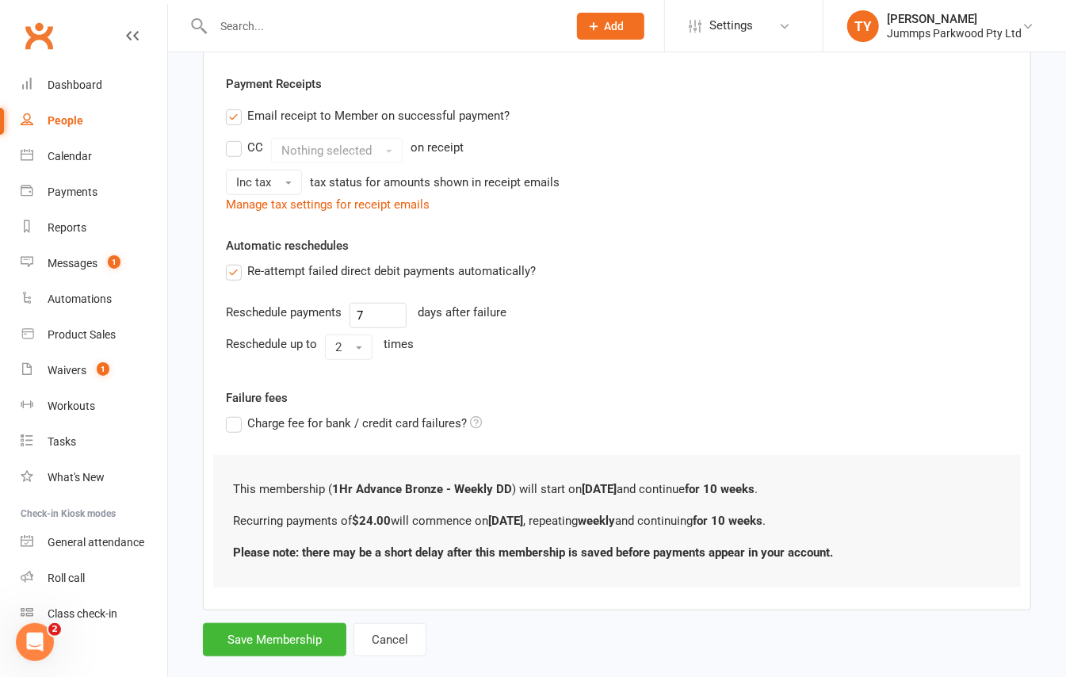
scroll to position [521, 0]
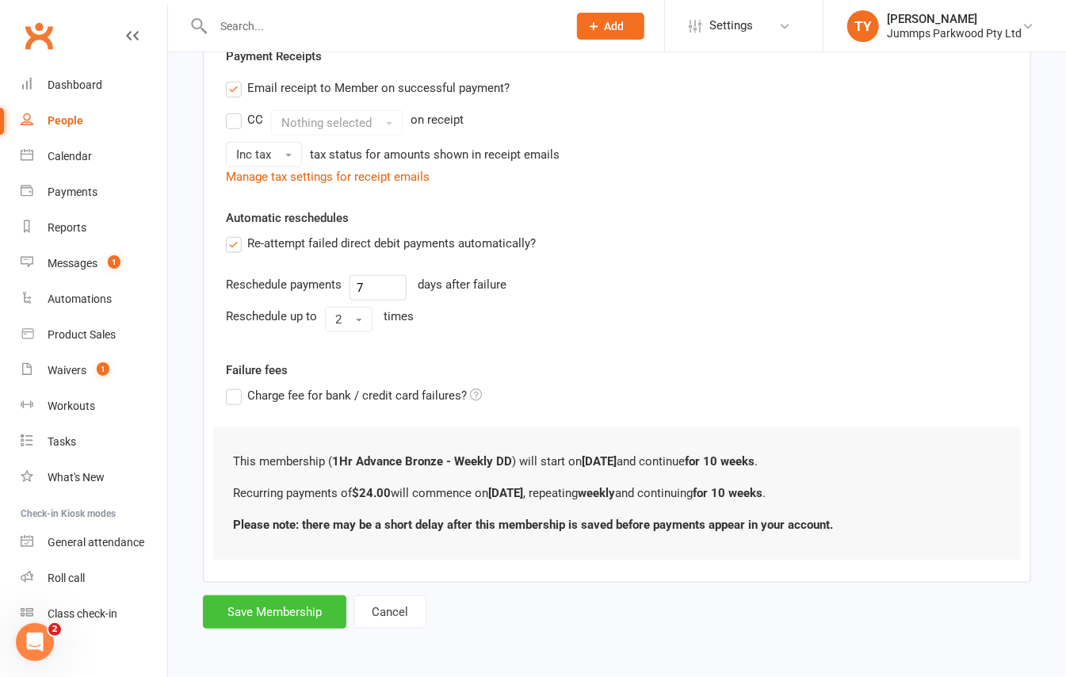
click at [309, 612] on button "Save Membership" at bounding box center [274, 611] width 143 height 33
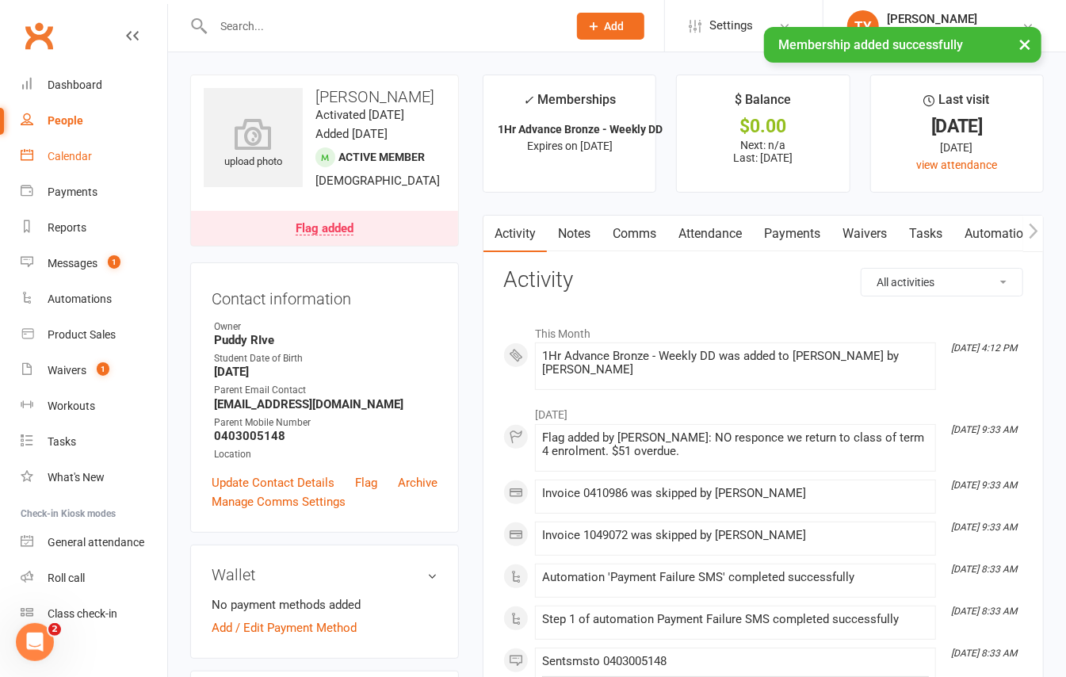
click at [77, 155] on div "Calendar" at bounding box center [70, 156] width 44 height 13
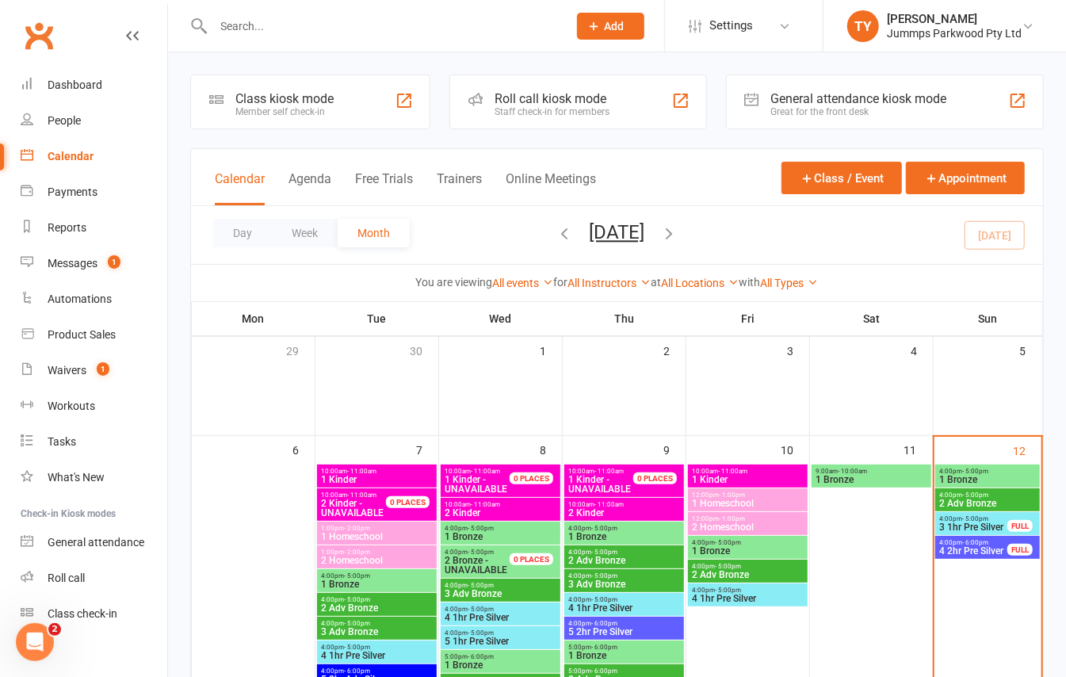
click at [975, 496] on div "4:00pm - 5:00pm 2 Adv Bronze" at bounding box center [987, 499] width 105 height 23
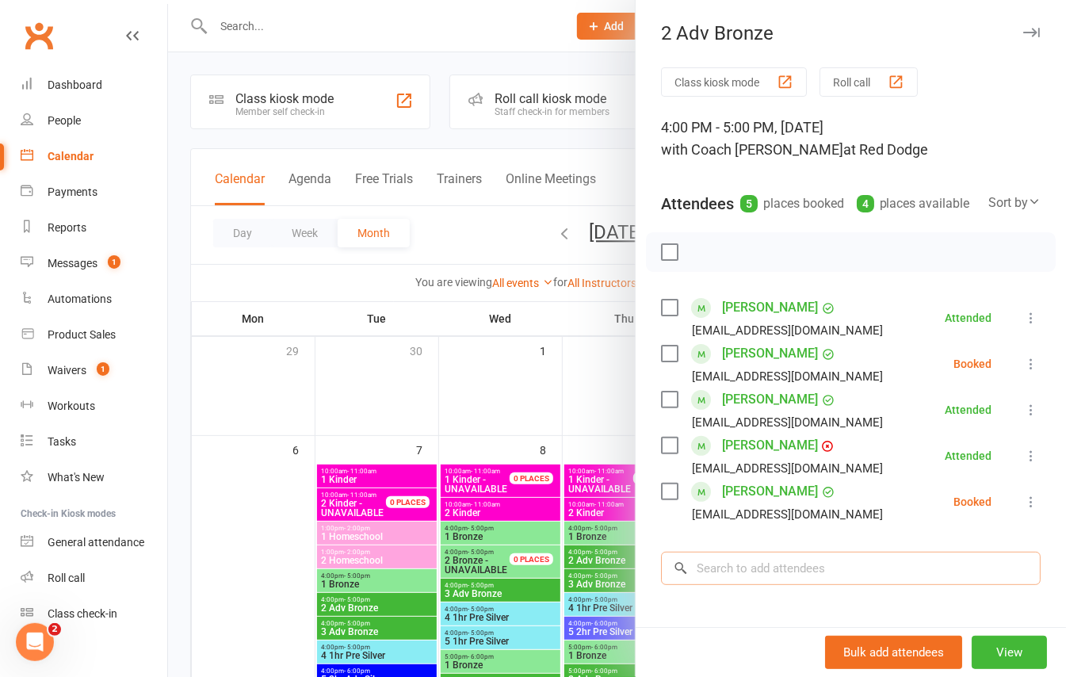
click at [739, 585] on input "search" at bounding box center [851, 568] width 380 height 33
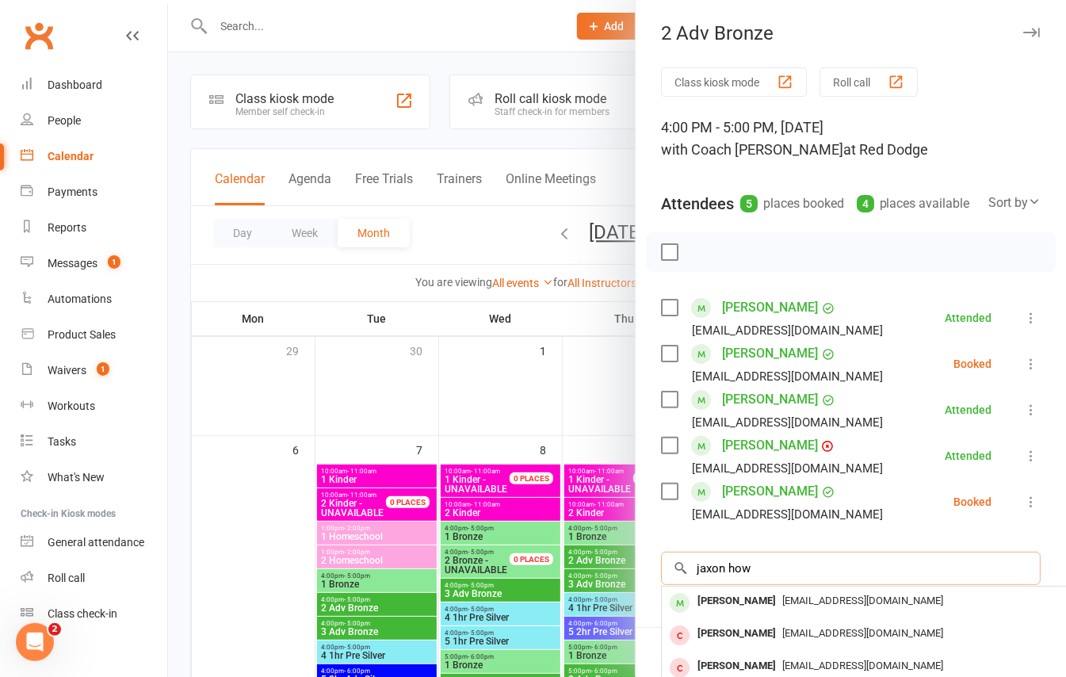
scroll to position [105, 0]
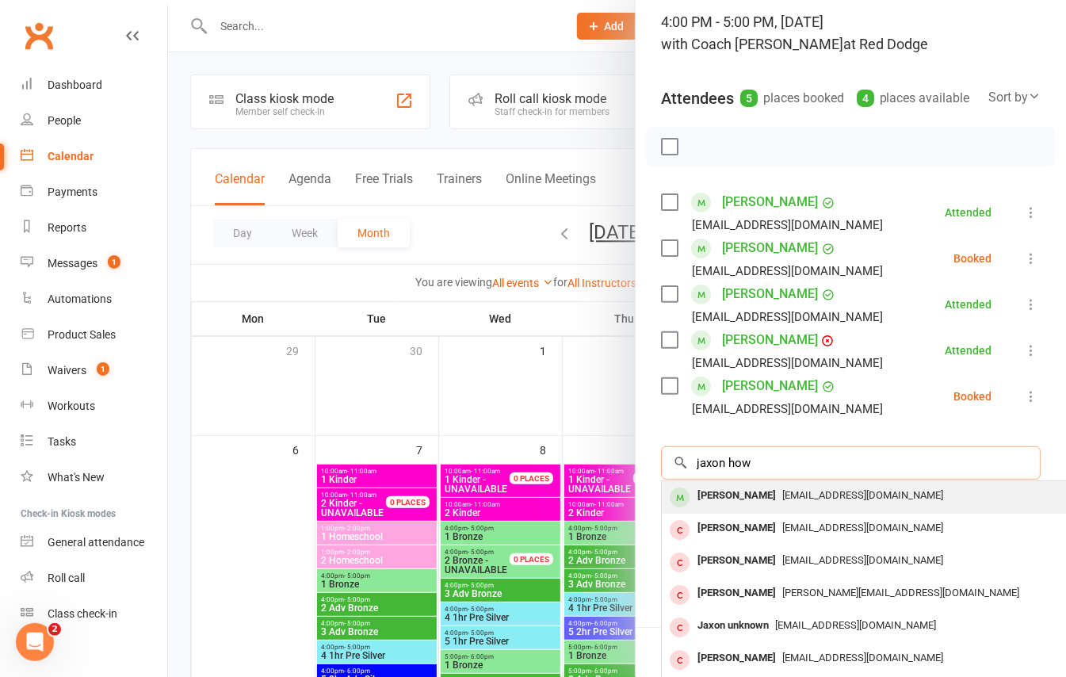
type input "jaxon how"
click at [804, 501] on span "rhyshowarth077@gmail.com" at bounding box center [862, 495] width 161 height 12
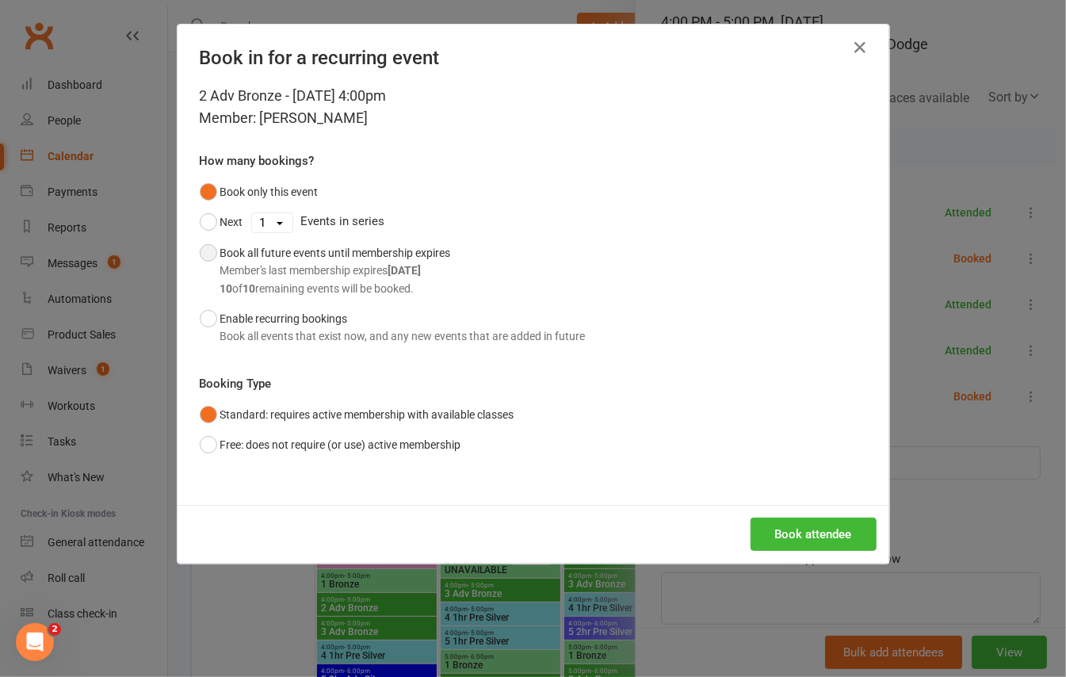
drag, startPoint x: 207, startPoint y: 254, endPoint x: 222, endPoint y: 276, distance: 26.8
click at [207, 252] on button "Book all future events until membership expires Member's last membership expire…" at bounding box center [325, 271] width 251 height 66
click at [778, 531] on button "Book attendee" at bounding box center [813, 533] width 126 height 33
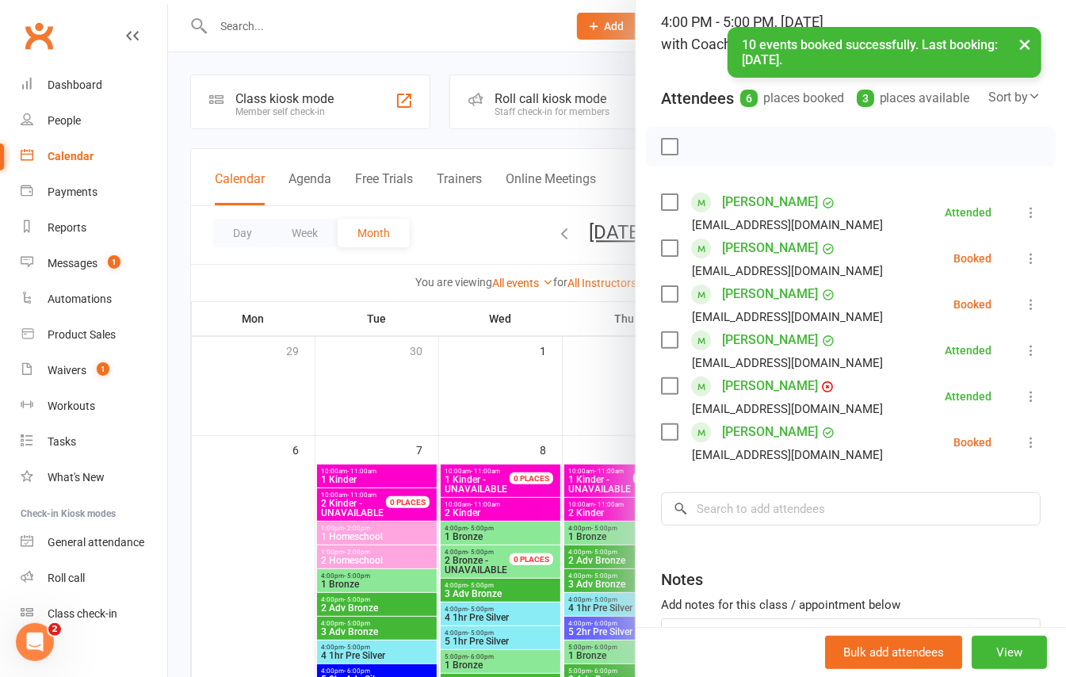
click at [1023, 312] on icon at bounding box center [1031, 304] width 16 height 16
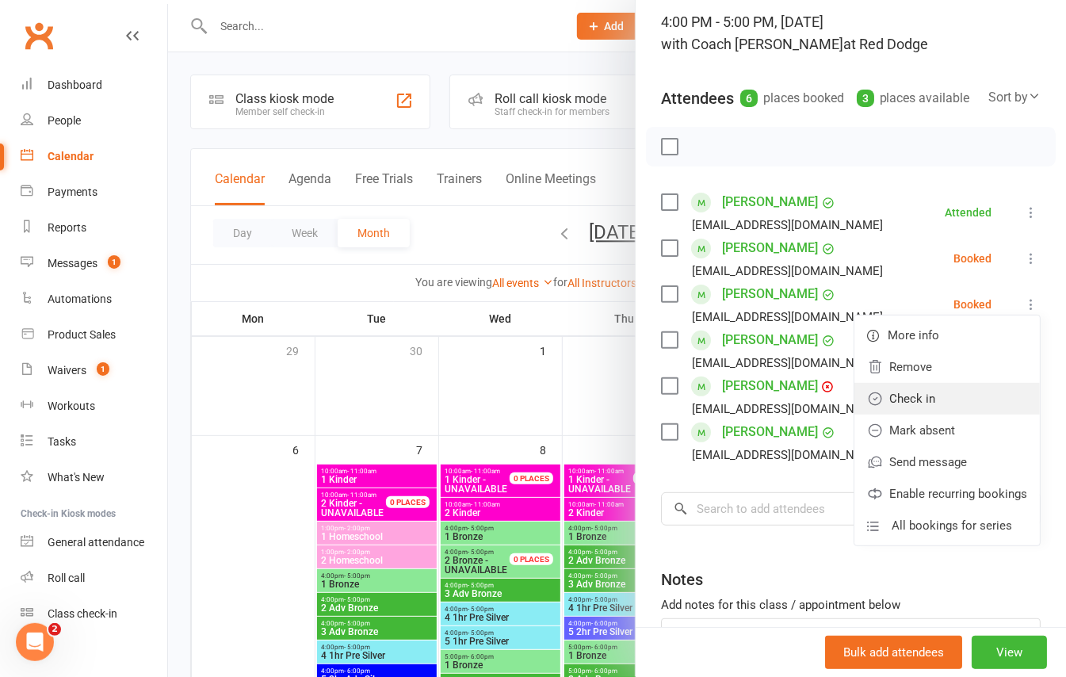
click at [924, 414] on link "Check in" at bounding box center [946, 399] width 185 height 32
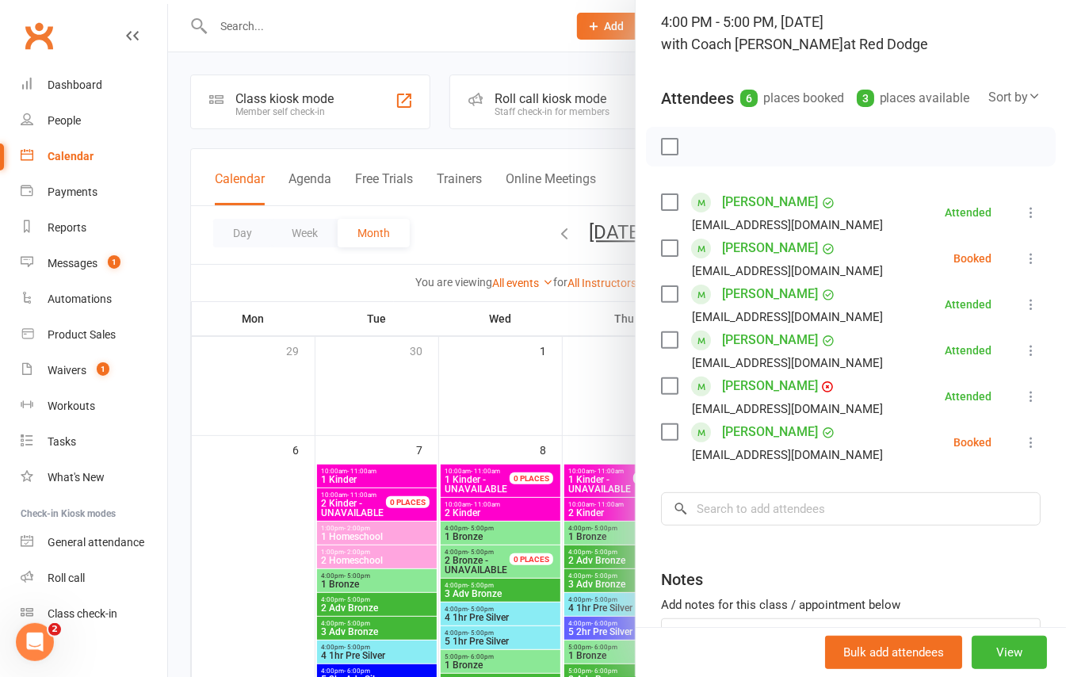
click at [1023, 266] on icon at bounding box center [1031, 258] width 16 height 16
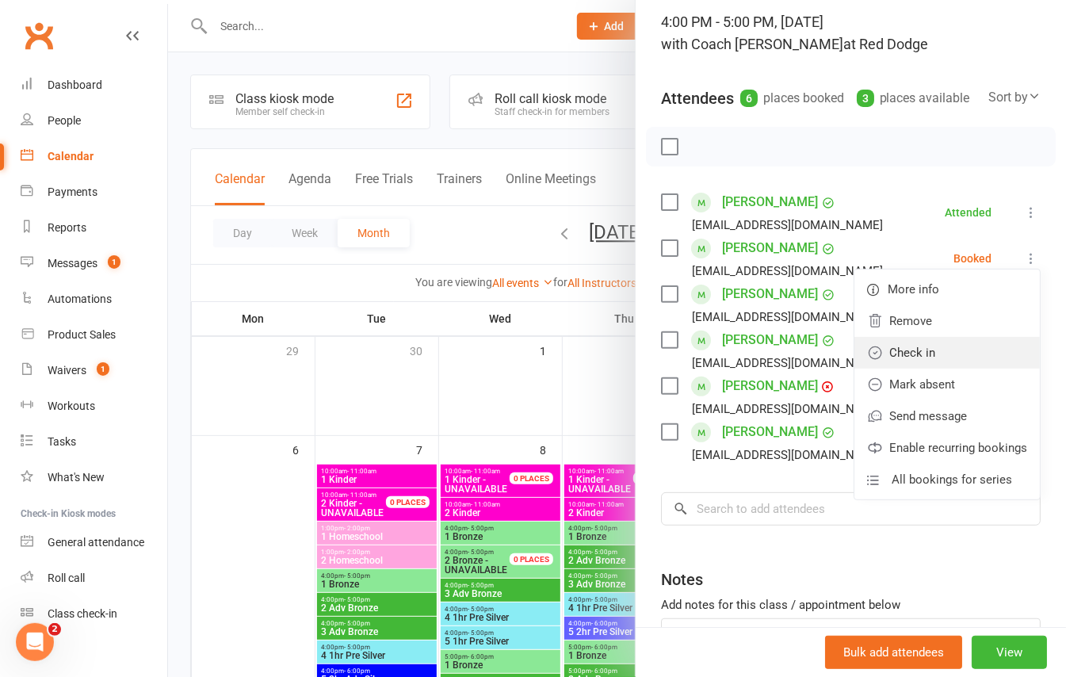
click at [918, 365] on link "Check in" at bounding box center [946, 353] width 185 height 32
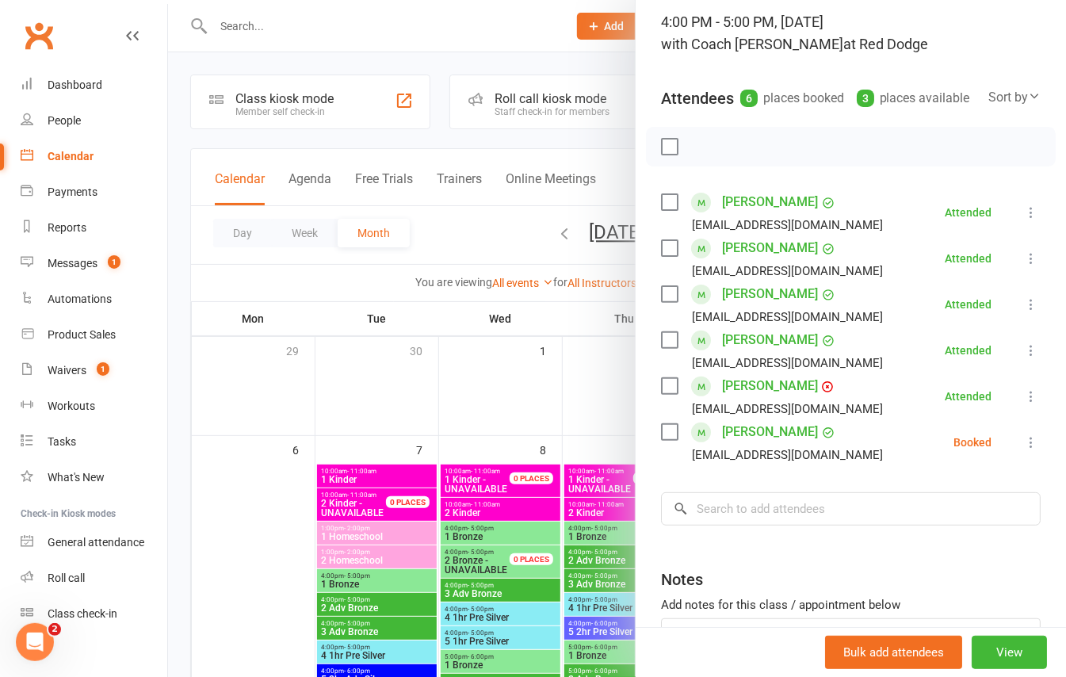
click at [178, 102] on div at bounding box center [617, 338] width 898 height 677
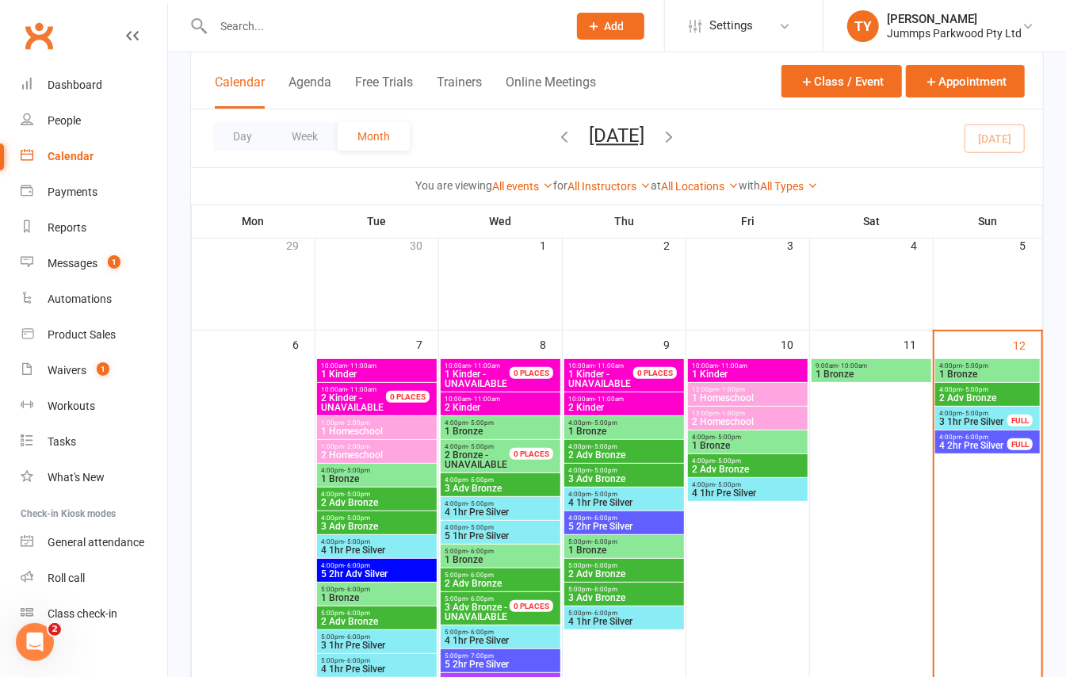
click at [993, 374] on span "1 Bronze" at bounding box center [987, 374] width 98 height 10
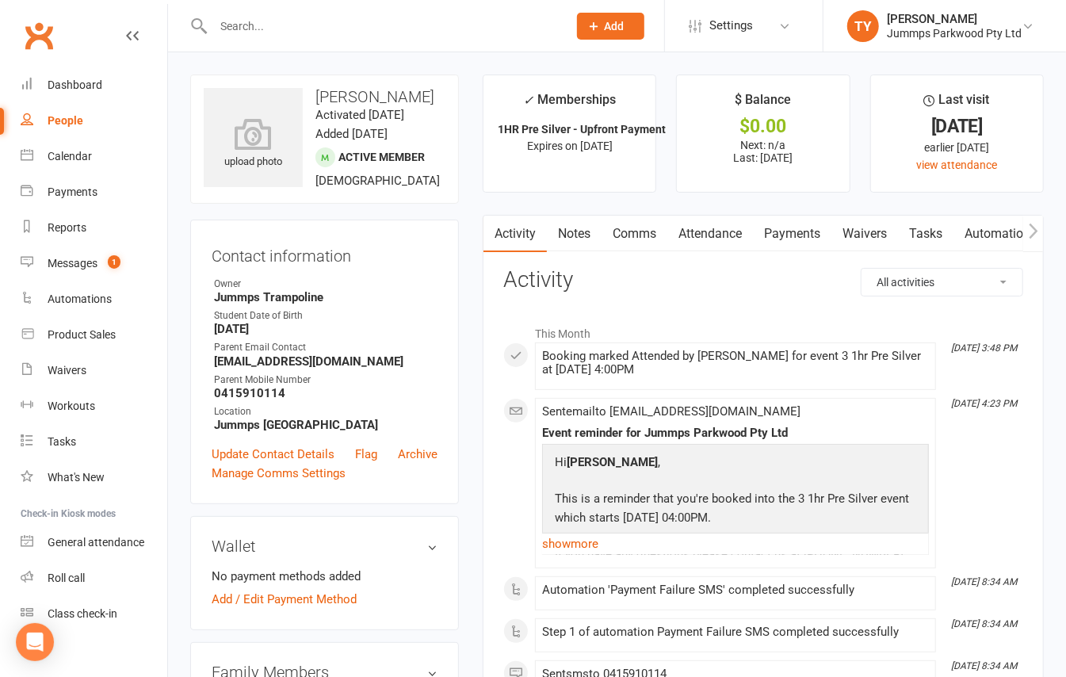
click at [737, 235] on link "Attendance" at bounding box center [710, 234] width 86 height 36
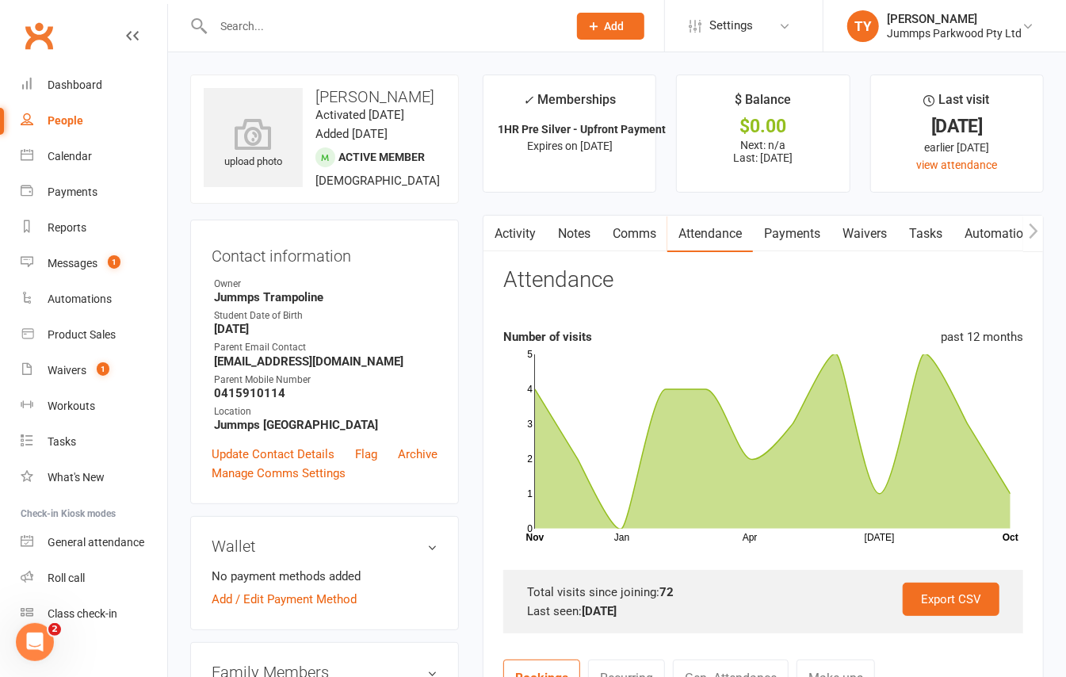
click at [786, 227] on link "Payments" at bounding box center [792, 234] width 78 height 36
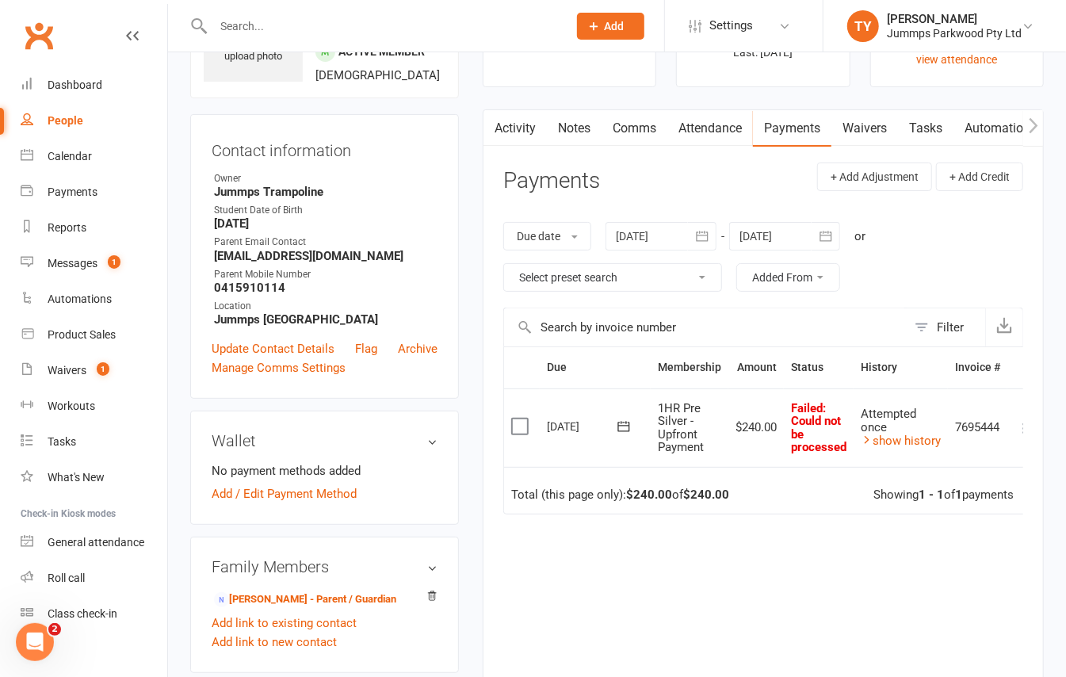
scroll to position [0, 23]
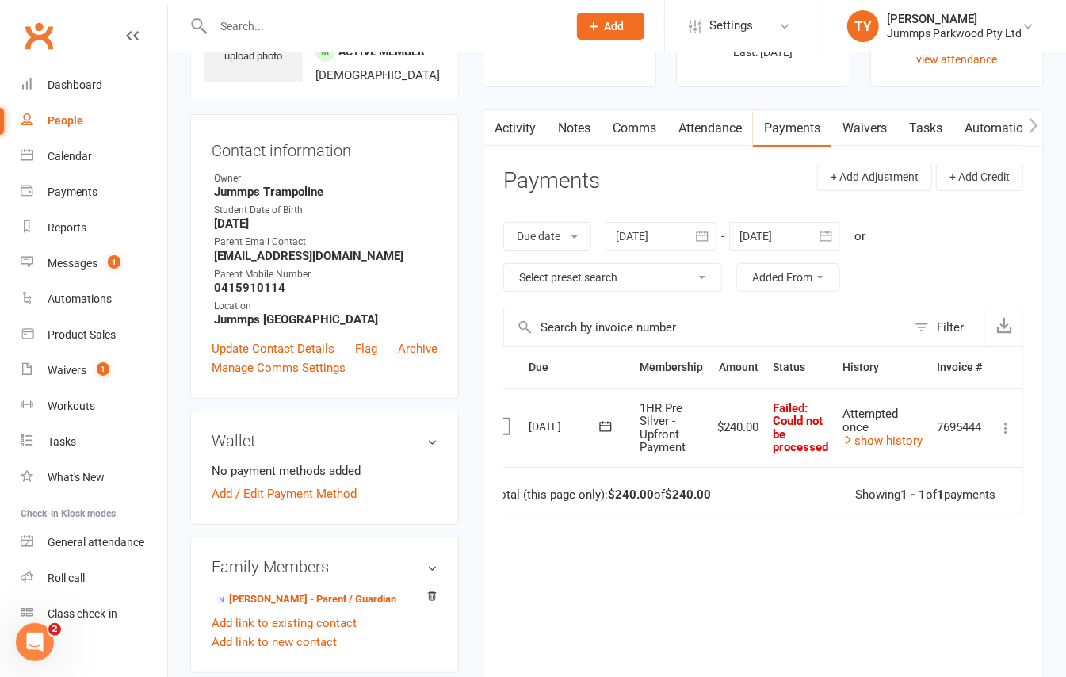
click at [1002, 432] on icon at bounding box center [1006, 428] width 16 height 16
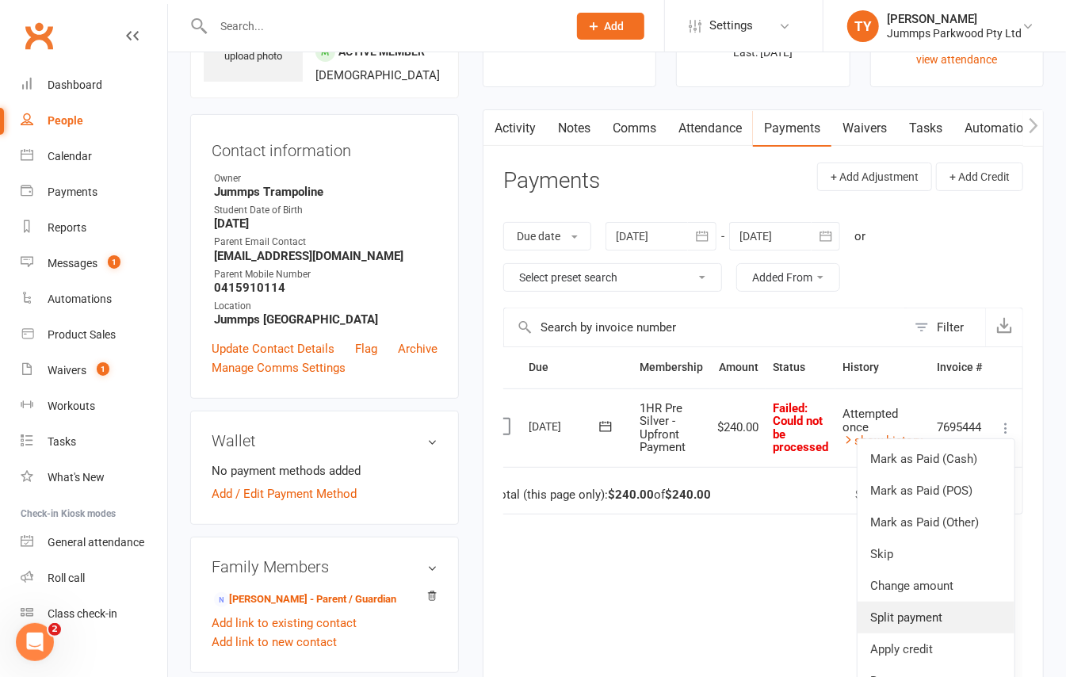
click at [899, 616] on link "Split payment" at bounding box center [935, 617] width 157 height 32
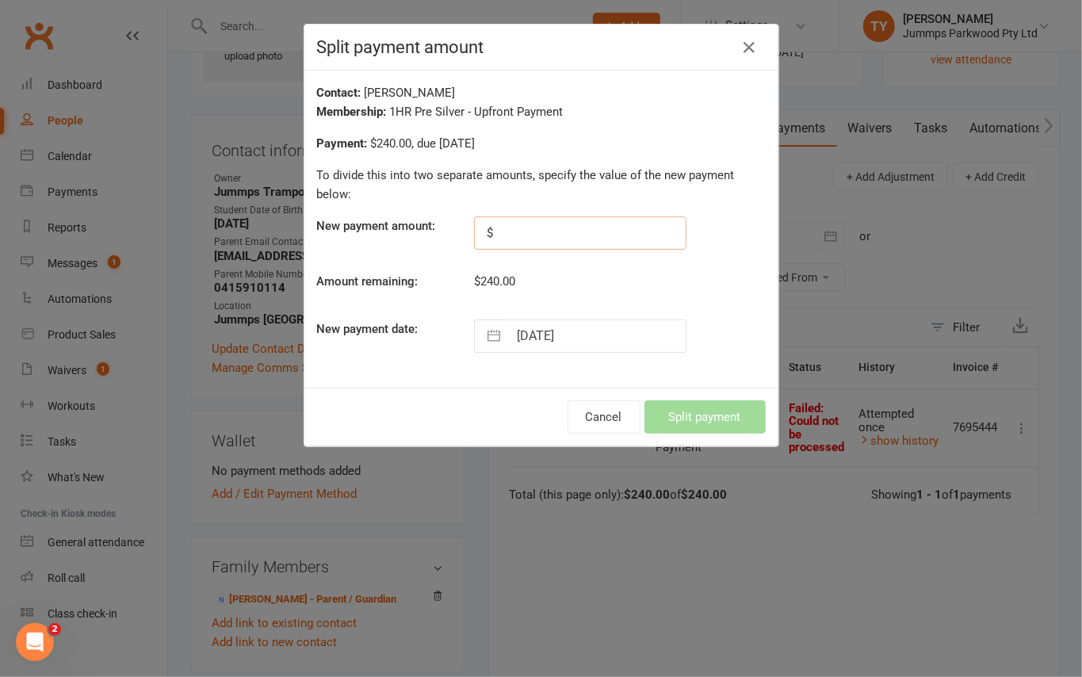
click at [548, 236] on input "text" at bounding box center [580, 232] width 212 height 33
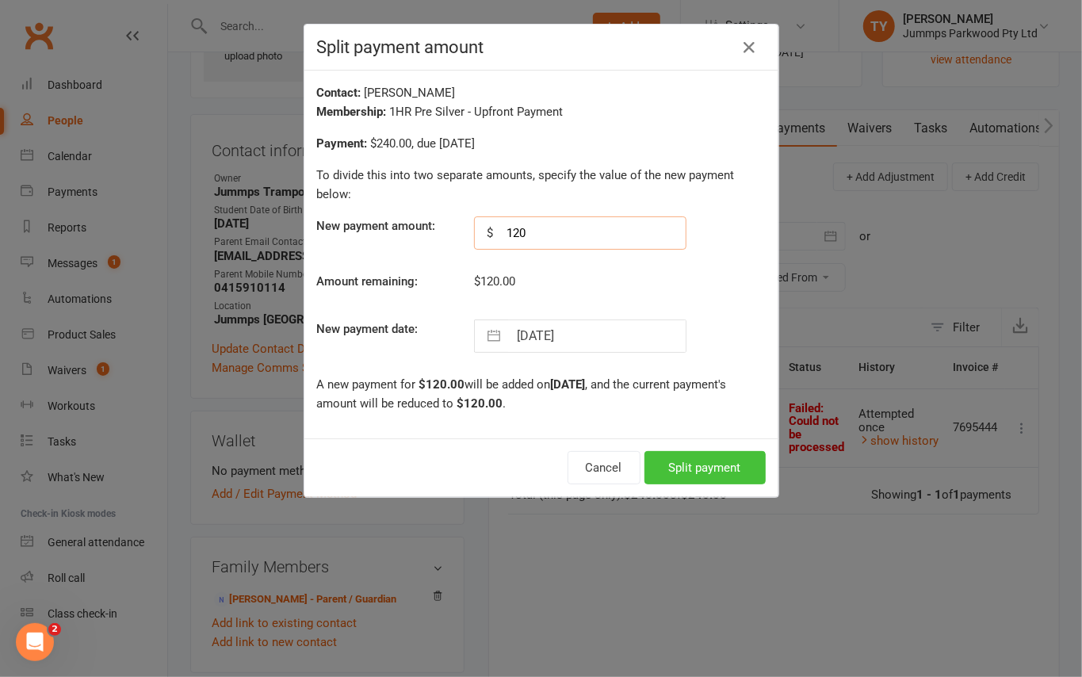
type input "120"
click at [680, 460] on button "Split payment" at bounding box center [704, 467] width 121 height 33
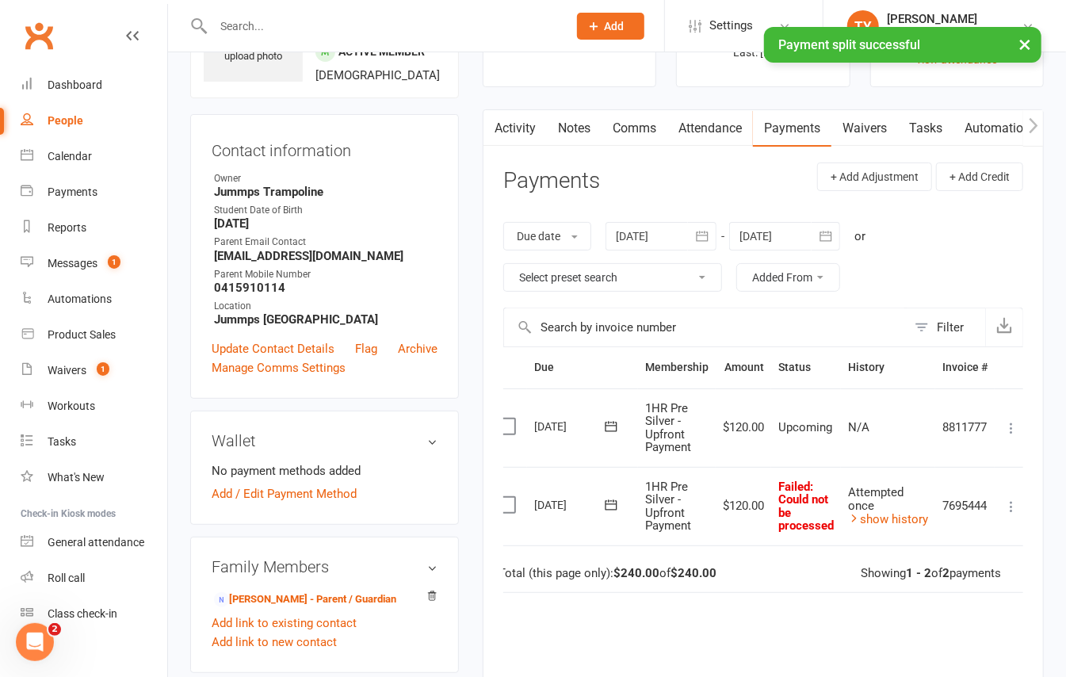
click at [1018, 423] on div "Activity Notes Comms Attendance Payments Waivers Tasks Automations Workouts Mob…" at bounding box center [763, 465] width 561 height 712
click at [1018, 507] on icon at bounding box center [1011, 506] width 16 height 16
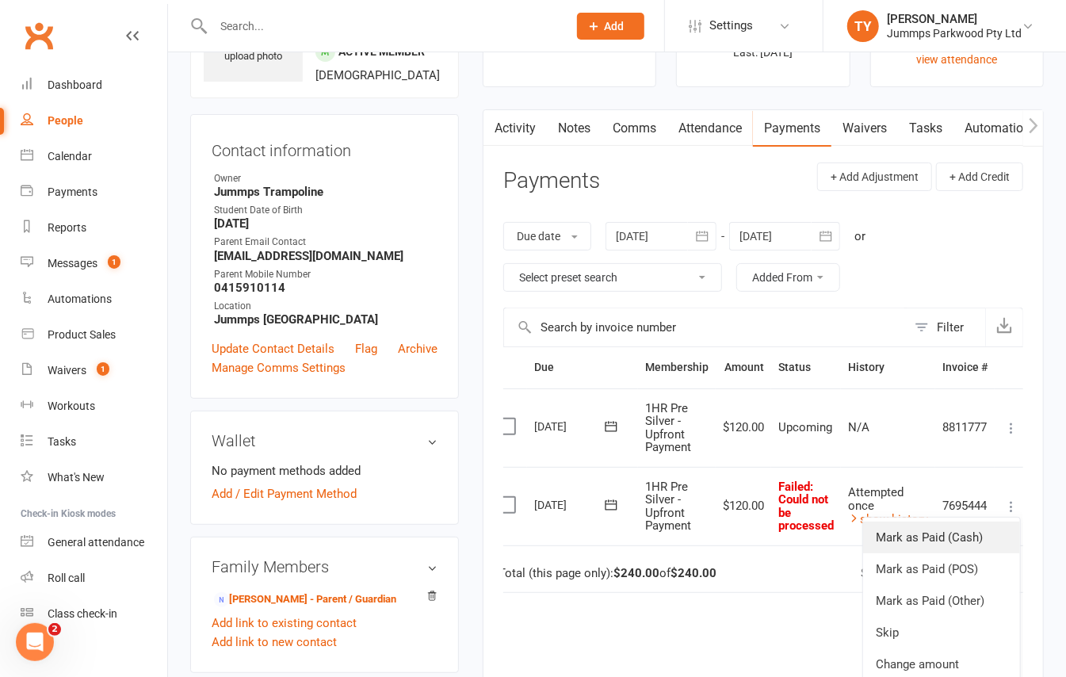
click at [965, 537] on link "Mark as Paid (Cash)" at bounding box center [941, 537] width 157 height 32
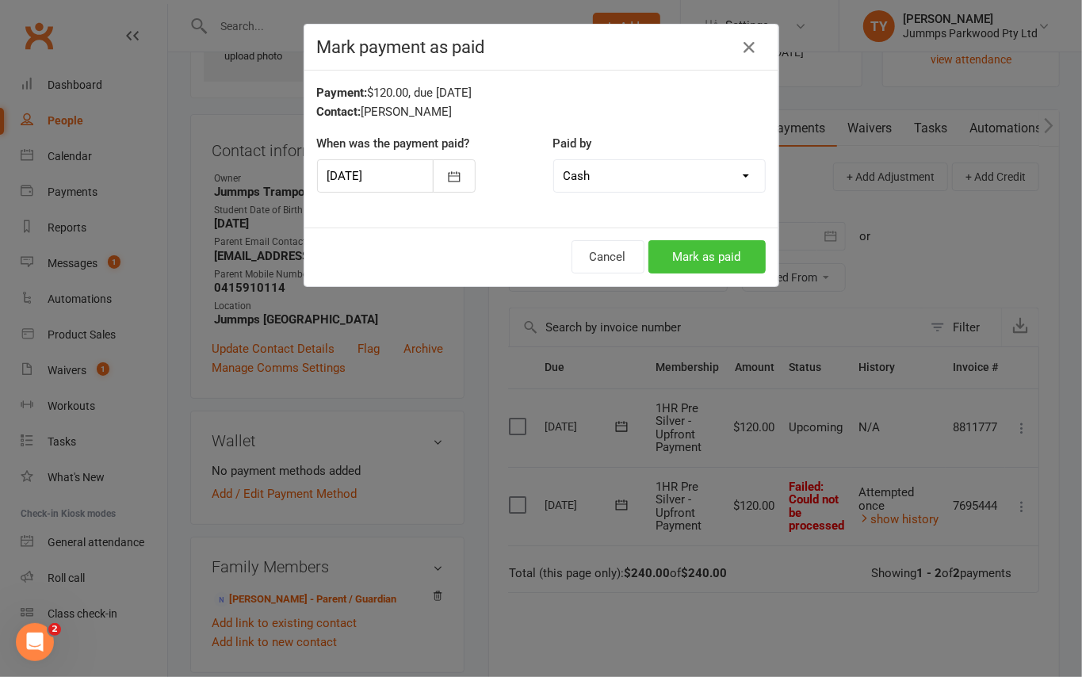
click at [669, 255] on button "Mark as paid" at bounding box center [706, 256] width 117 height 33
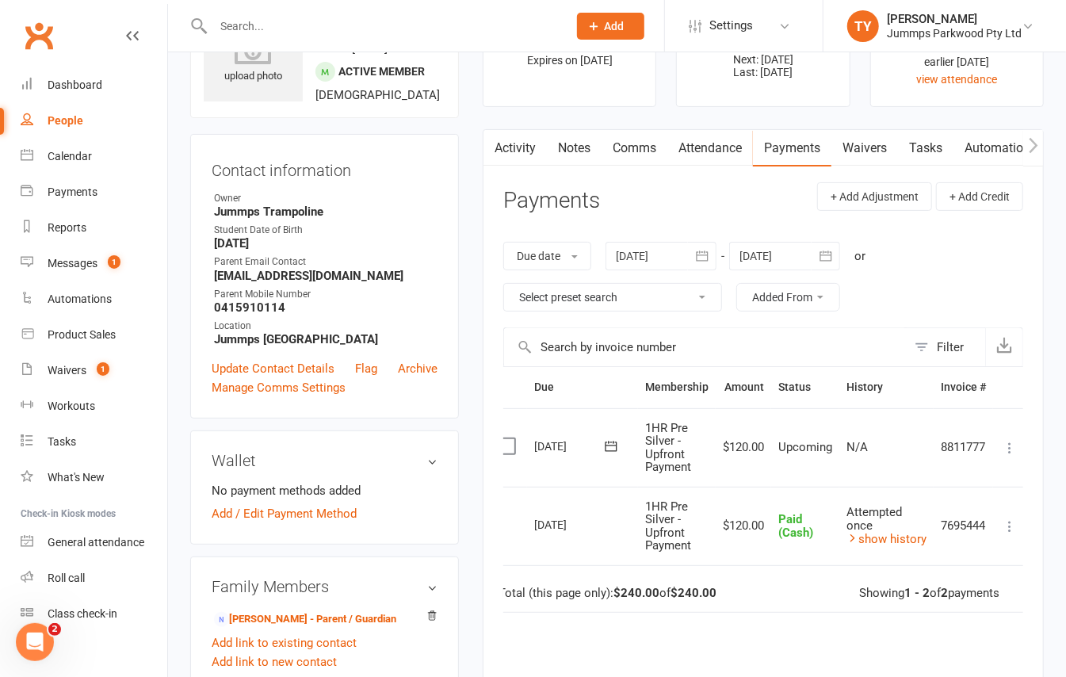
scroll to position [0, 0]
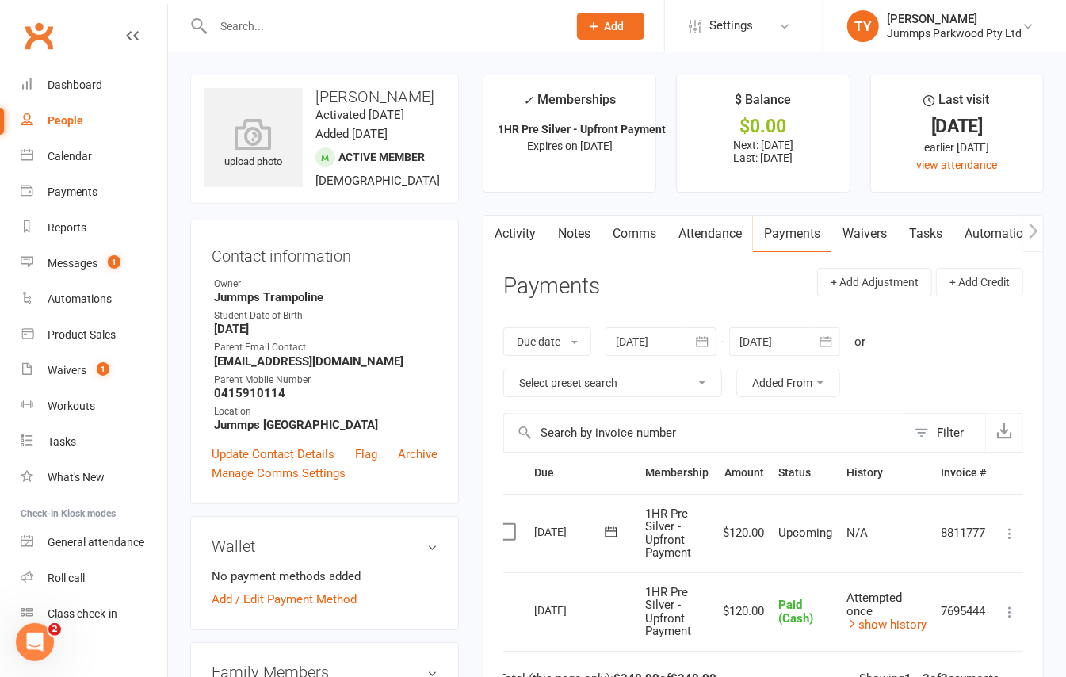
click at [286, 42] on div at bounding box center [373, 26] width 366 height 52
drag, startPoint x: 285, startPoint y: 36, endPoint x: 283, endPoint y: 25, distance: 11.3
click at [283, 32] on div at bounding box center [373, 26] width 366 height 52
click at [283, 25] on input "text" at bounding box center [382, 26] width 348 height 22
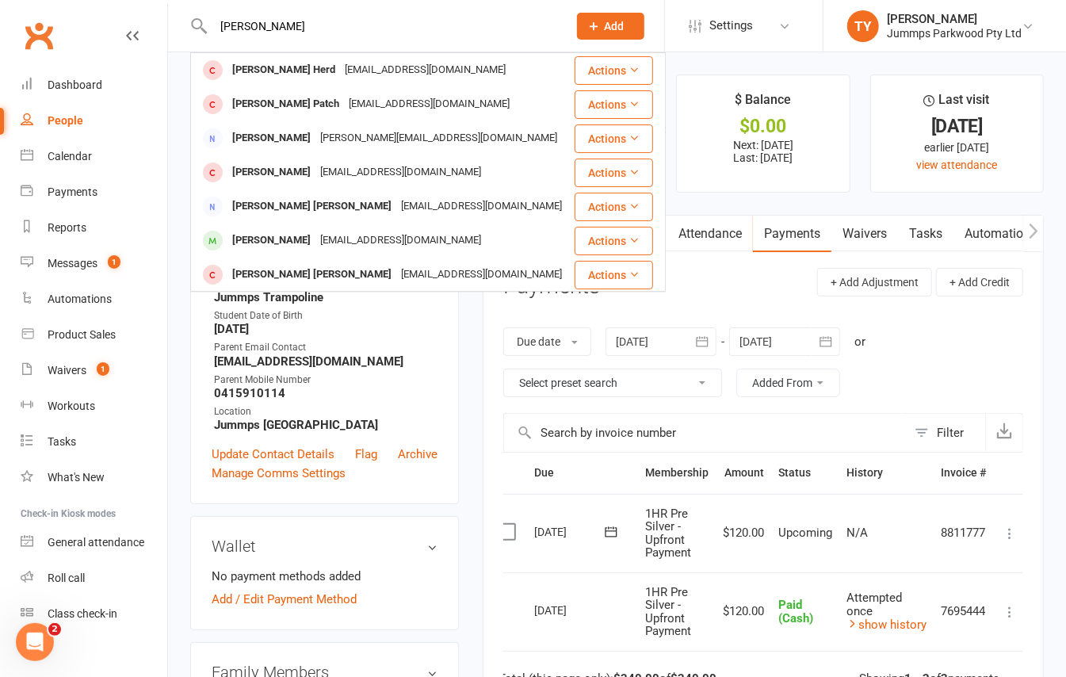
type input "jackson howart"
drag, startPoint x: 115, startPoint y: 55, endPoint x: 94, endPoint y: 55, distance: 21.4
click at [105, 4] on header "jackson howart Jackson Herd lherd26@hotmail.com Actions Jackson Patch sela09@ho…" at bounding box center [533, 4] width 1066 height 0
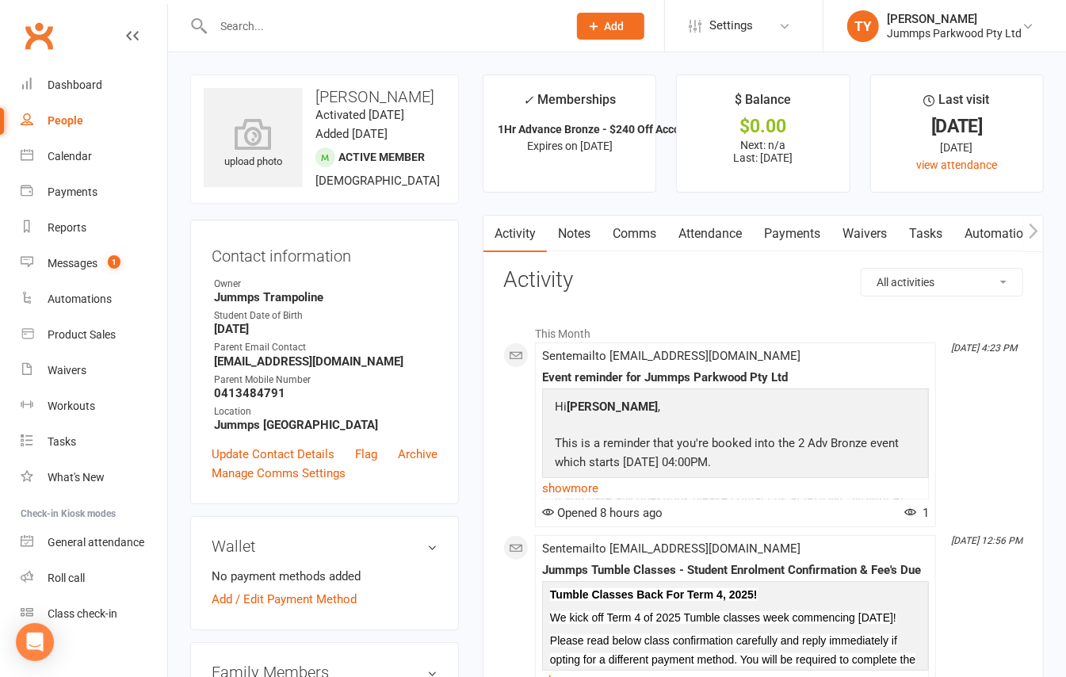
click at [735, 231] on link "Attendance" at bounding box center [710, 234] width 86 height 36
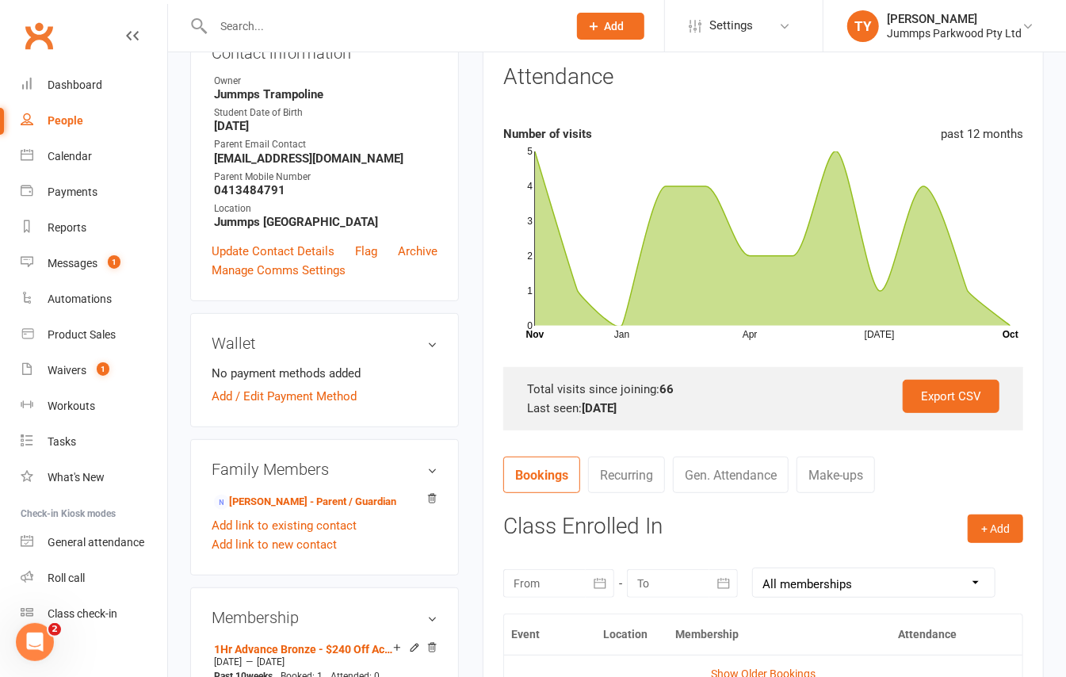
scroll to position [528, 0]
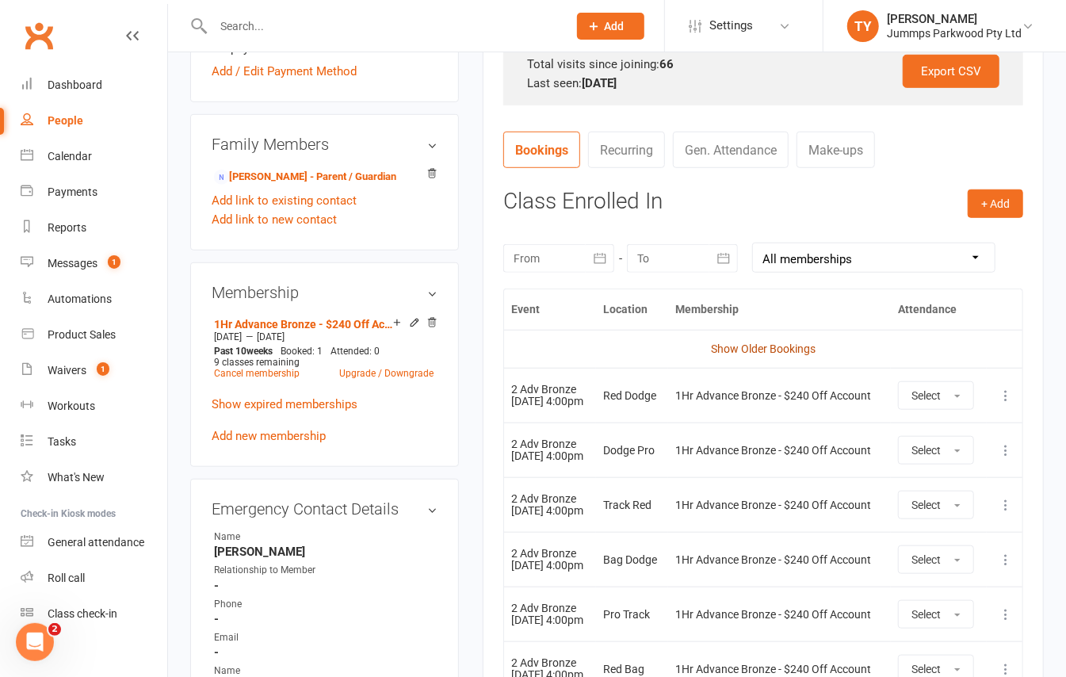
click at [766, 344] on link "Show Older Bookings" at bounding box center [763, 348] width 105 height 13
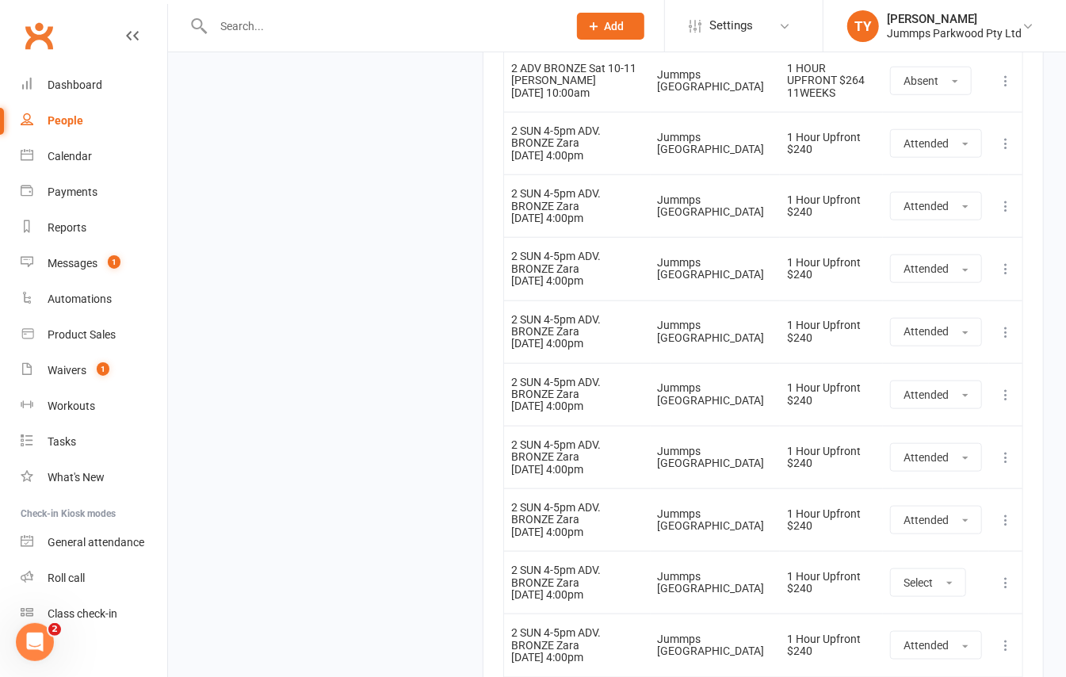
scroll to position [4081, 0]
click at [63, 79] on div "Dashboard" at bounding box center [75, 84] width 55 height 13
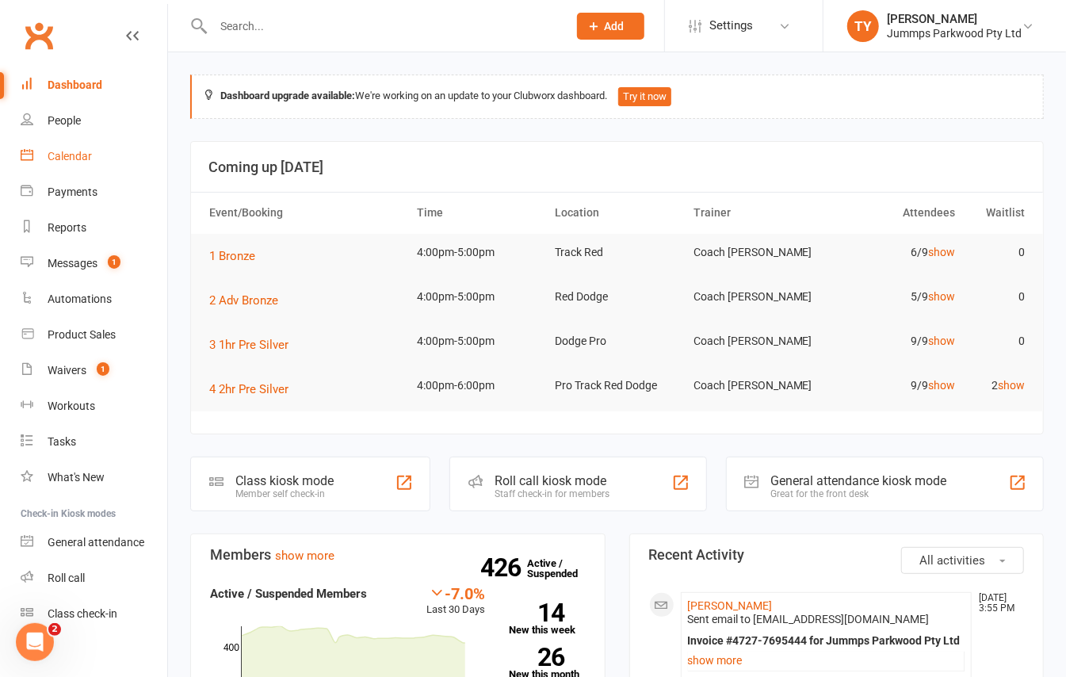
click at [83, 165] on link "Calendar" at bounding box center [94, 157] width 147 height 36
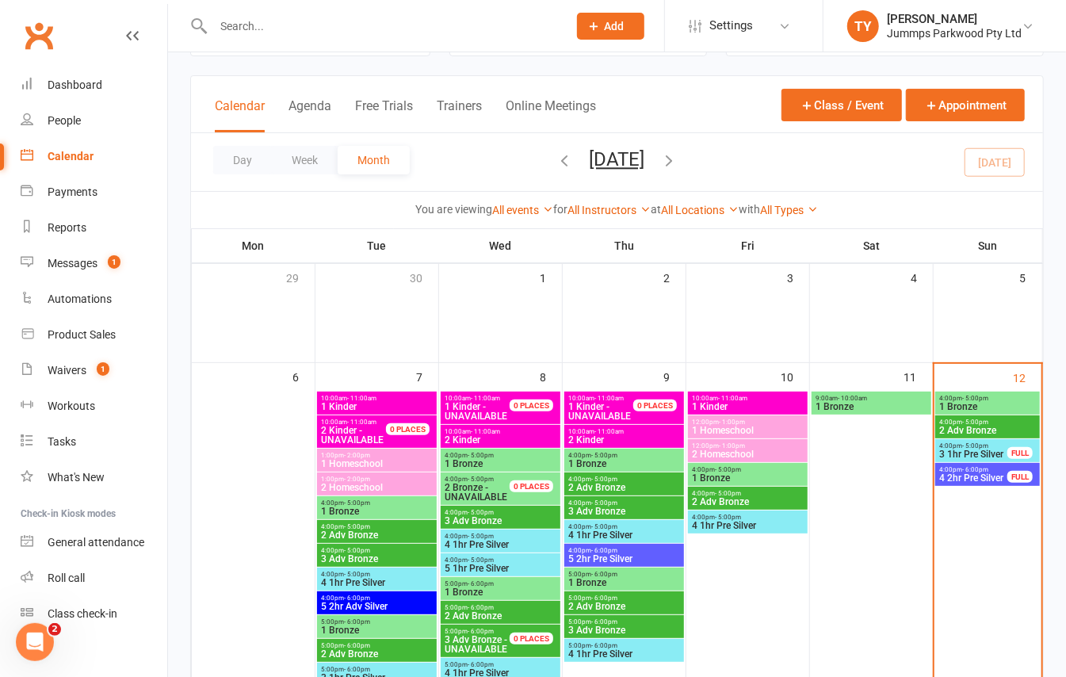
scroll to position [105, 0]
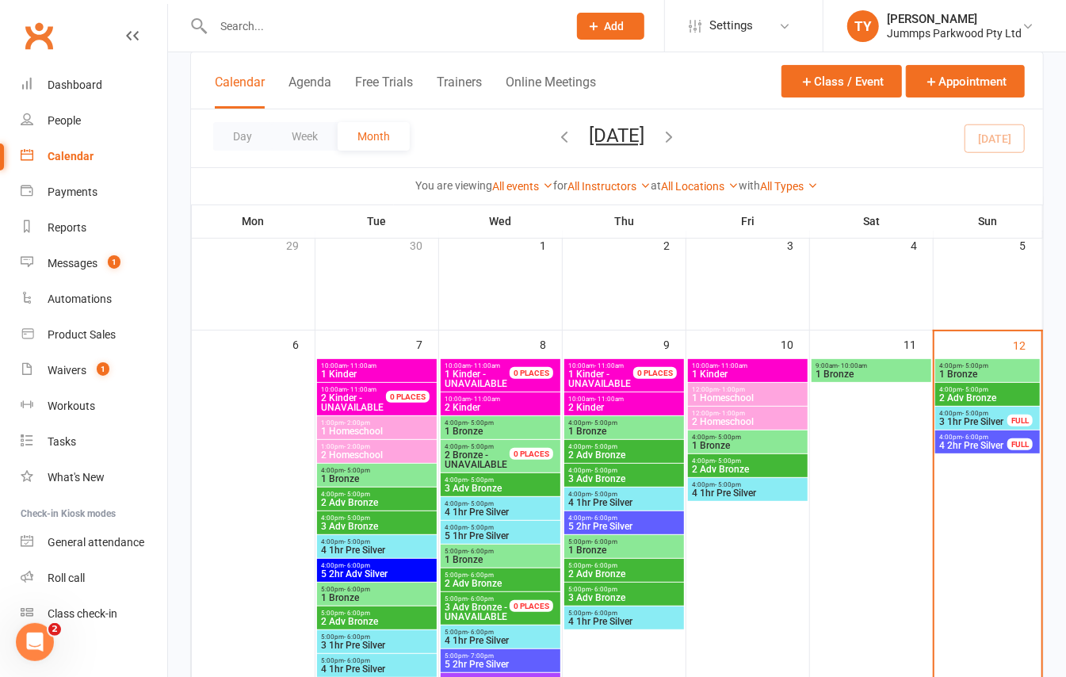
click at [987, 395] on span "2 Adv Bronze" at bounding box center [987, 398] width 98 height 10
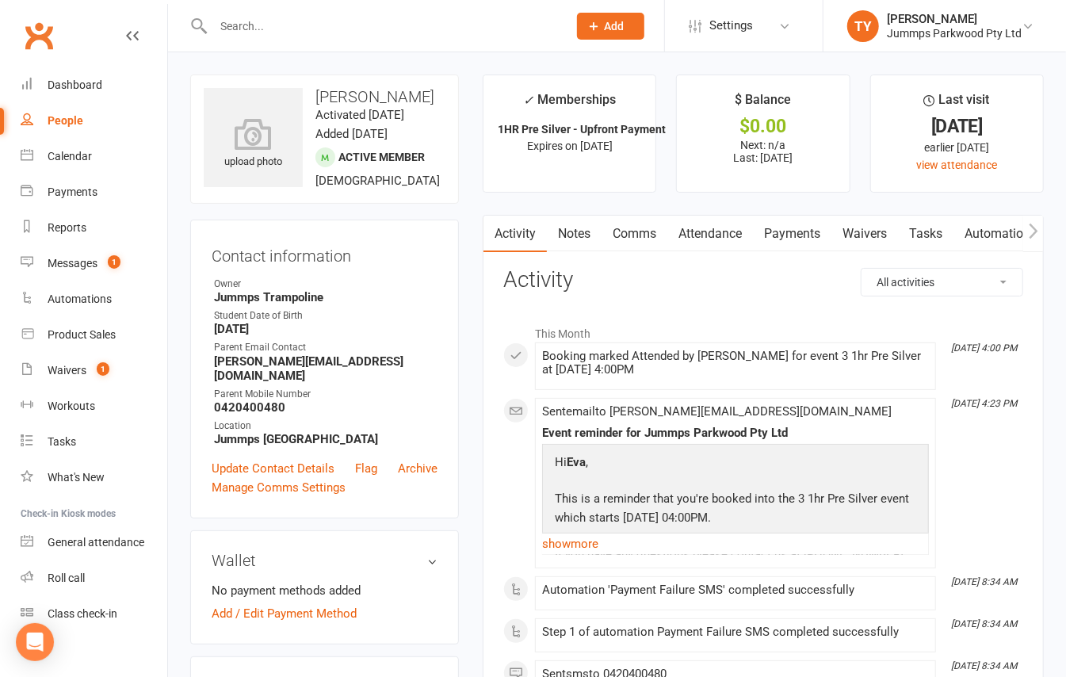
click at [794, 227] on link "Payments" at bounding box center [792, 234] width 78 height 36
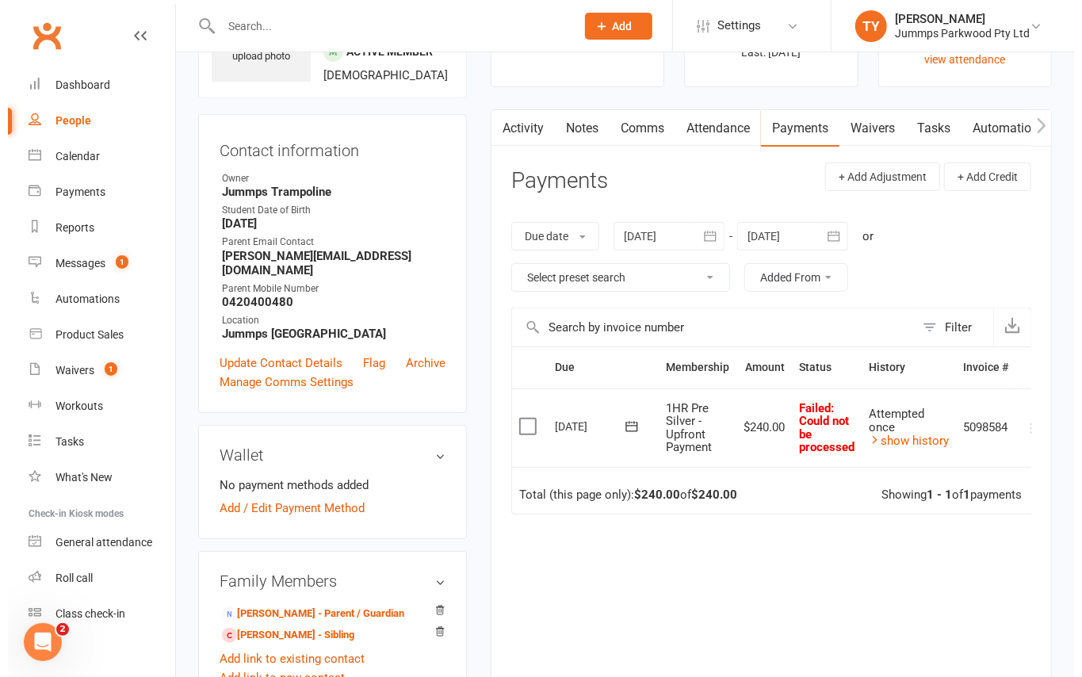
scroll to position [0, 23]
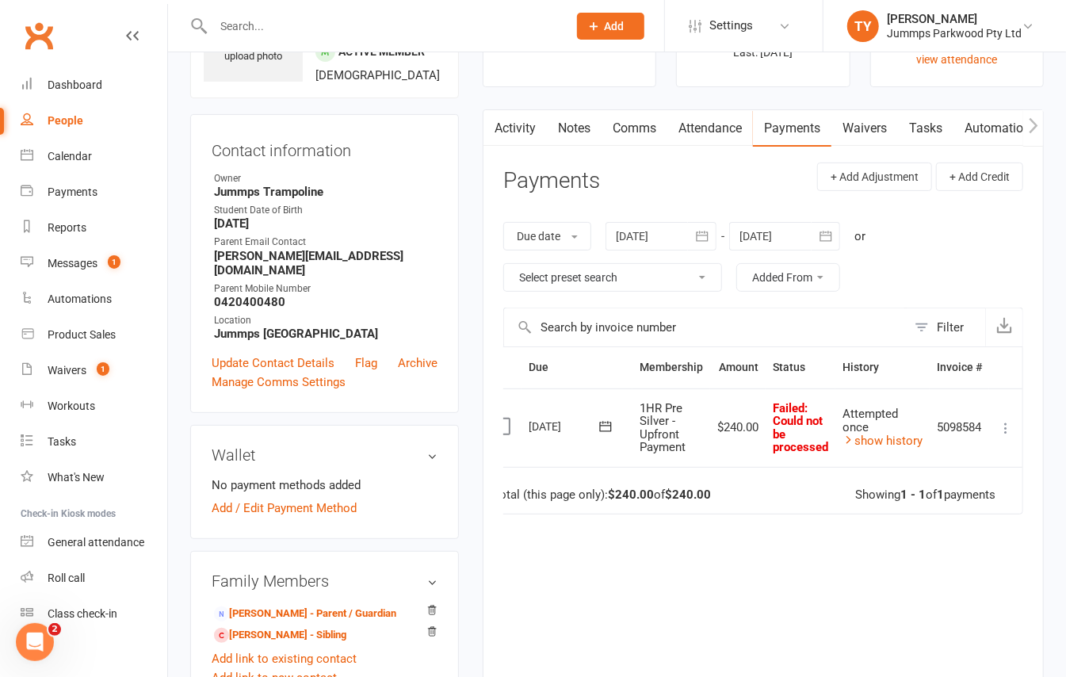
click at [1002, 431] on icon at bounding box center [1006, 428] width 16 height 16
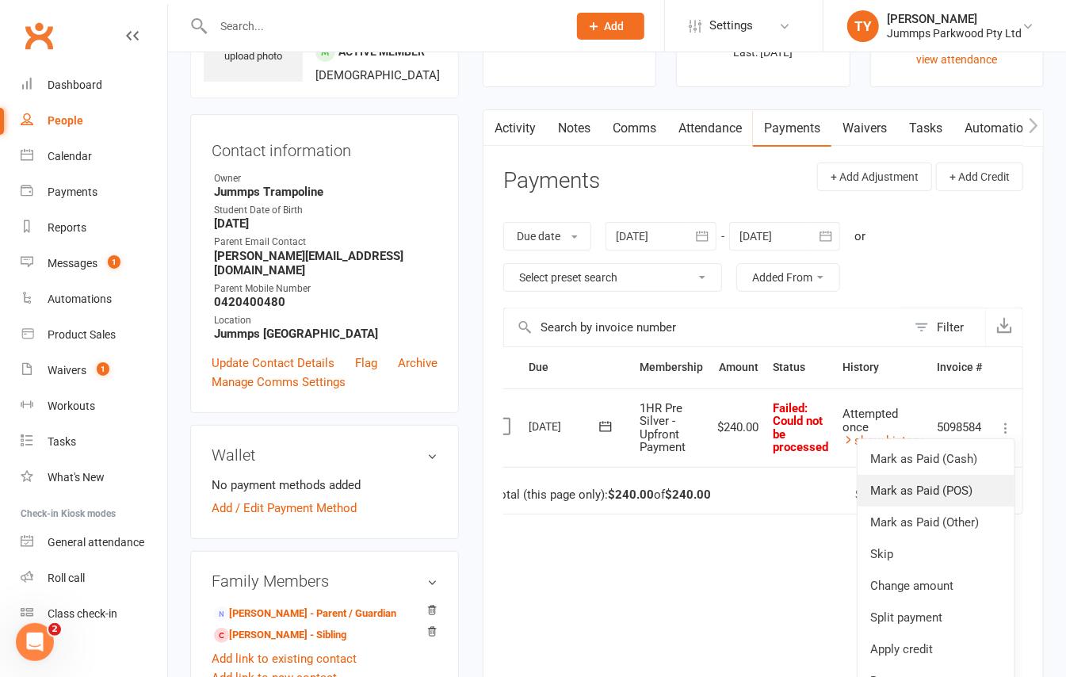
click at [962, 490] on link "Mark as Paid (POS)" at bounding box center [935, 491] width 157 height 32
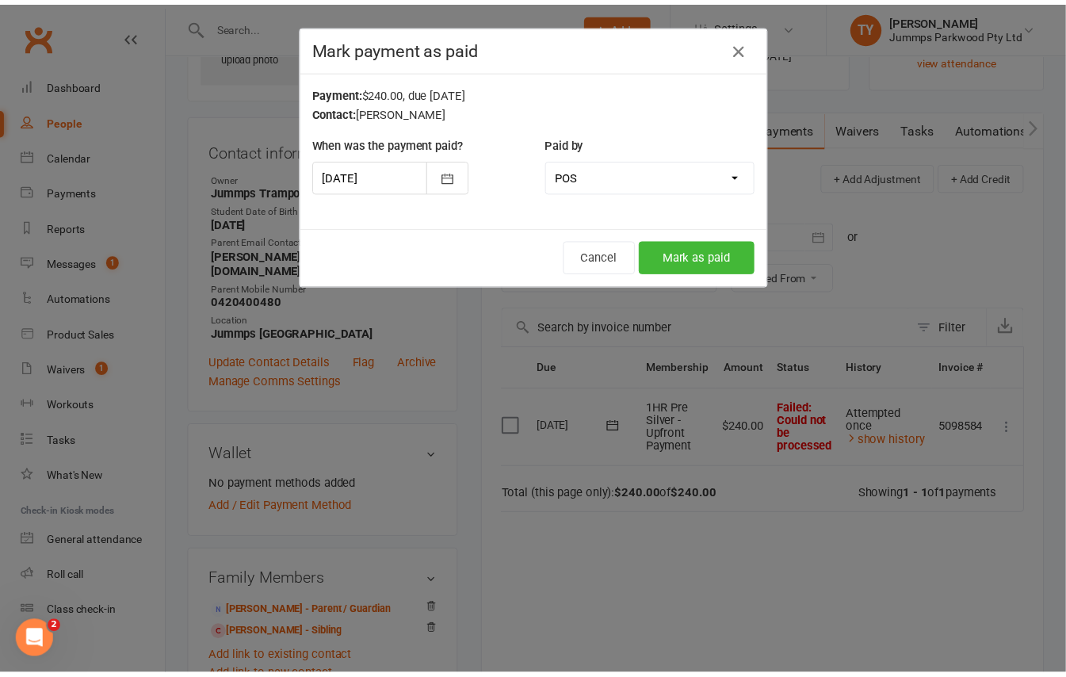
scroll to position [0, 13]
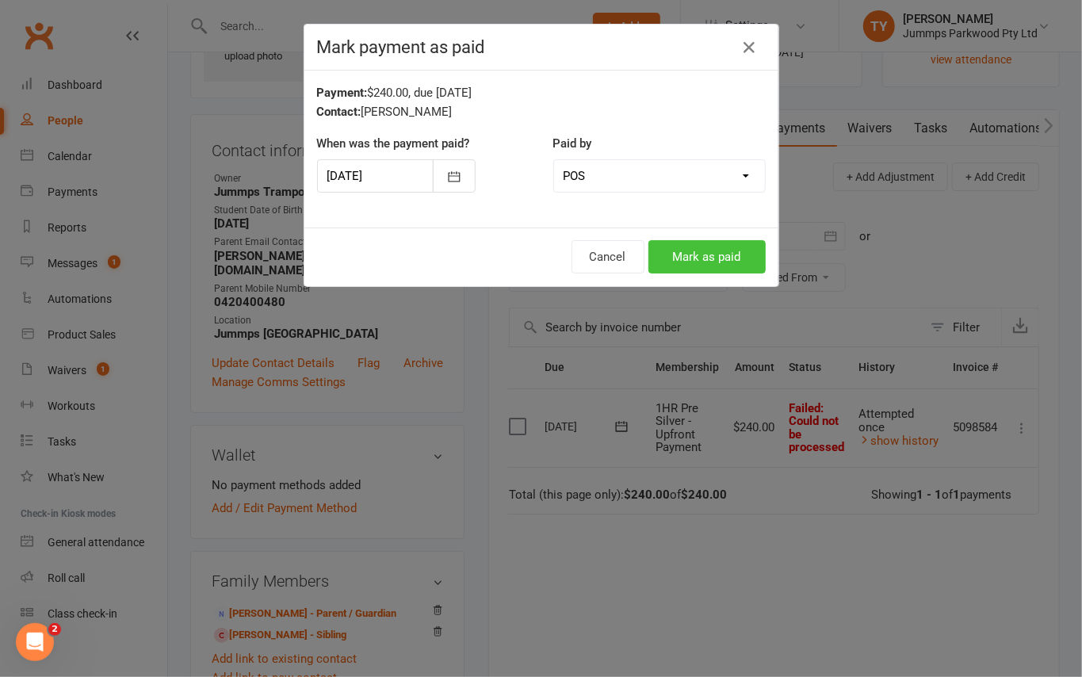
click at [724, 268] on button "Mark as paid" at bounding box center [706, 256] width 117 height 33
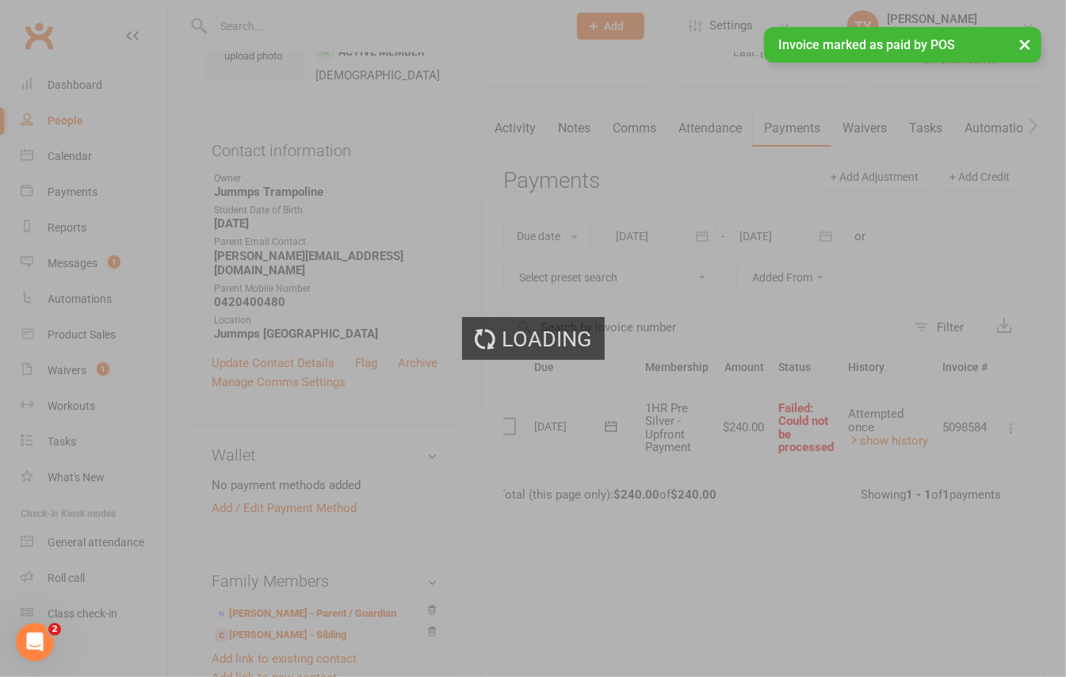
scroll to position [0, 0]
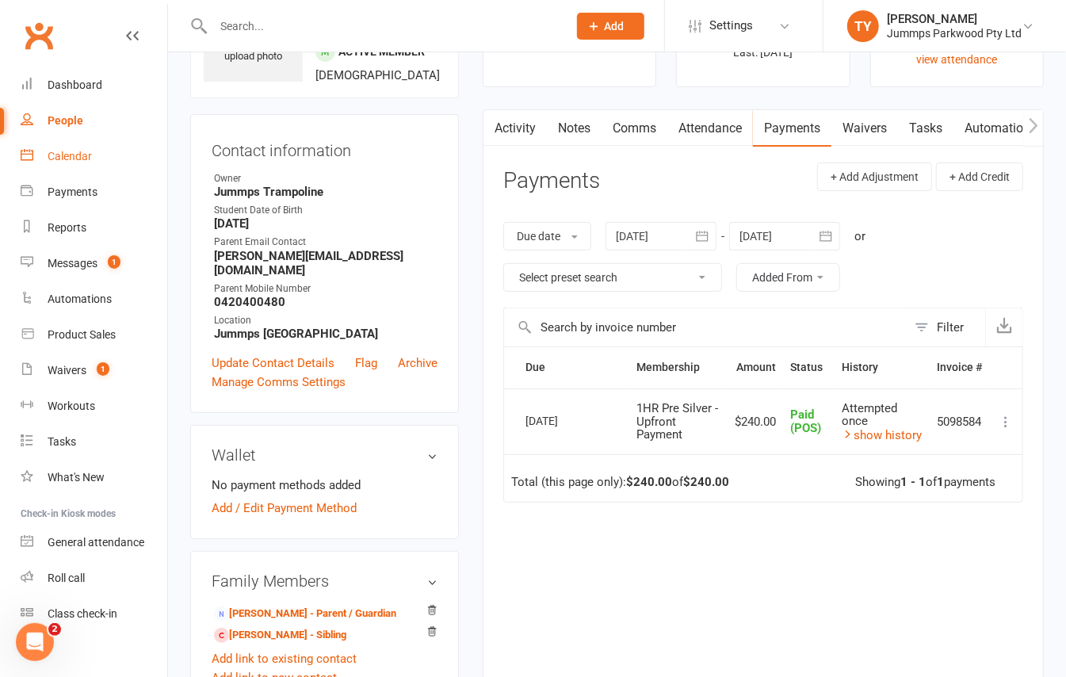
click at [90, 147] on link "Calendar" at bounding box center [94, 157] width 147 height 36
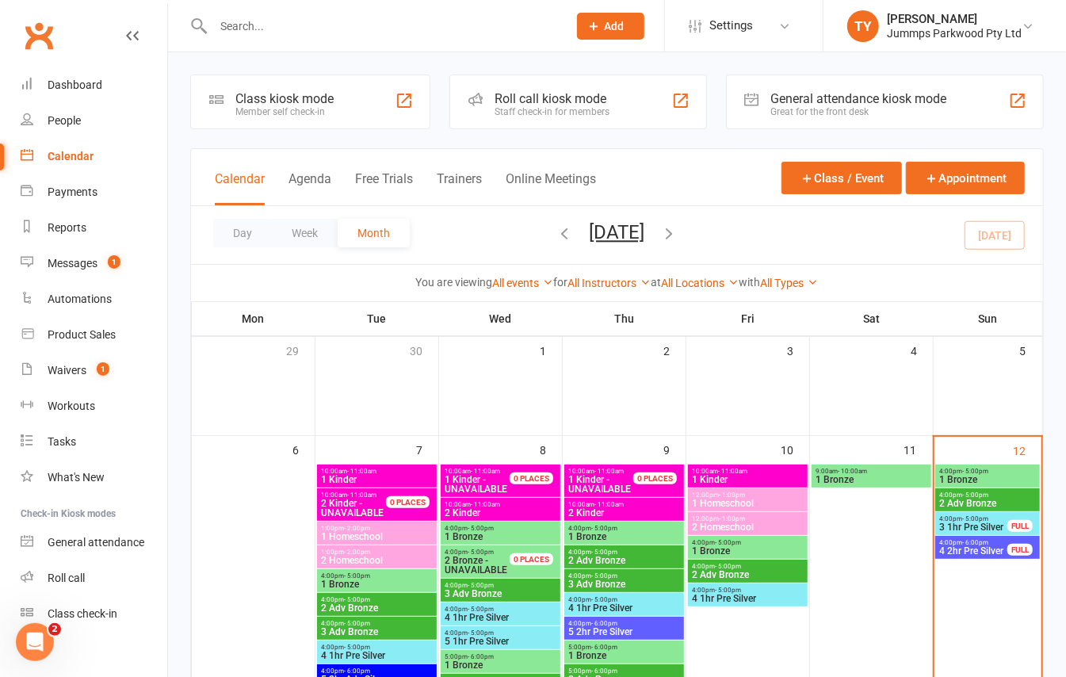
click at [961, 498] on span "2 Adv Bronze" at bounding box center [987, 503] width 98 height 10
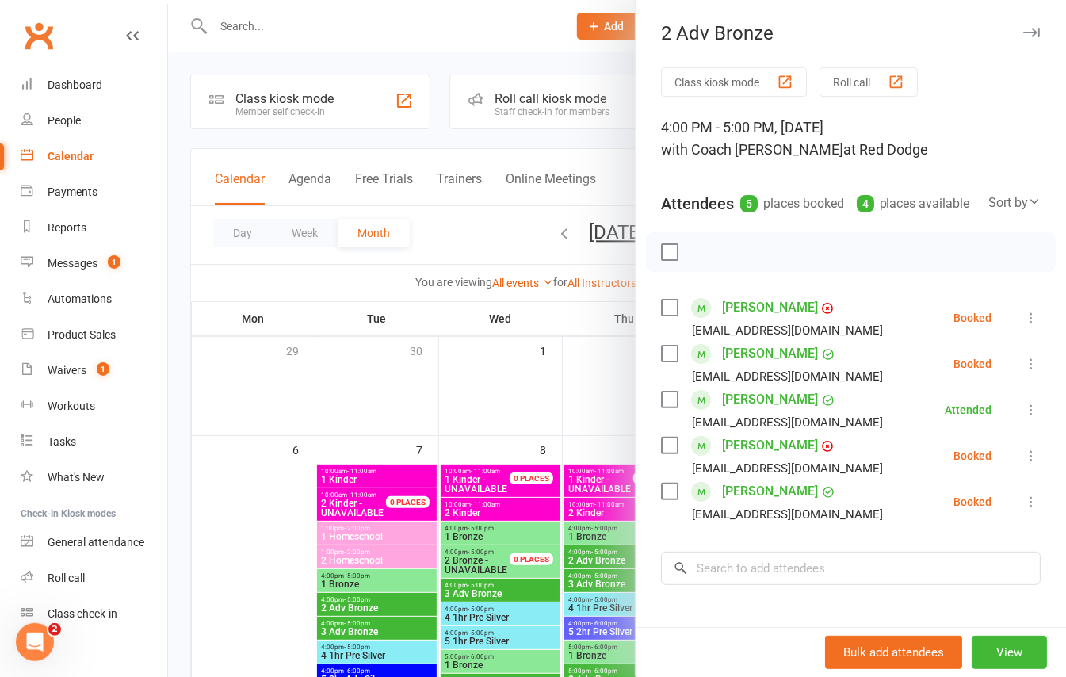
click at [483, 204] on div at bounding box center [617, 338] width 898 height 677
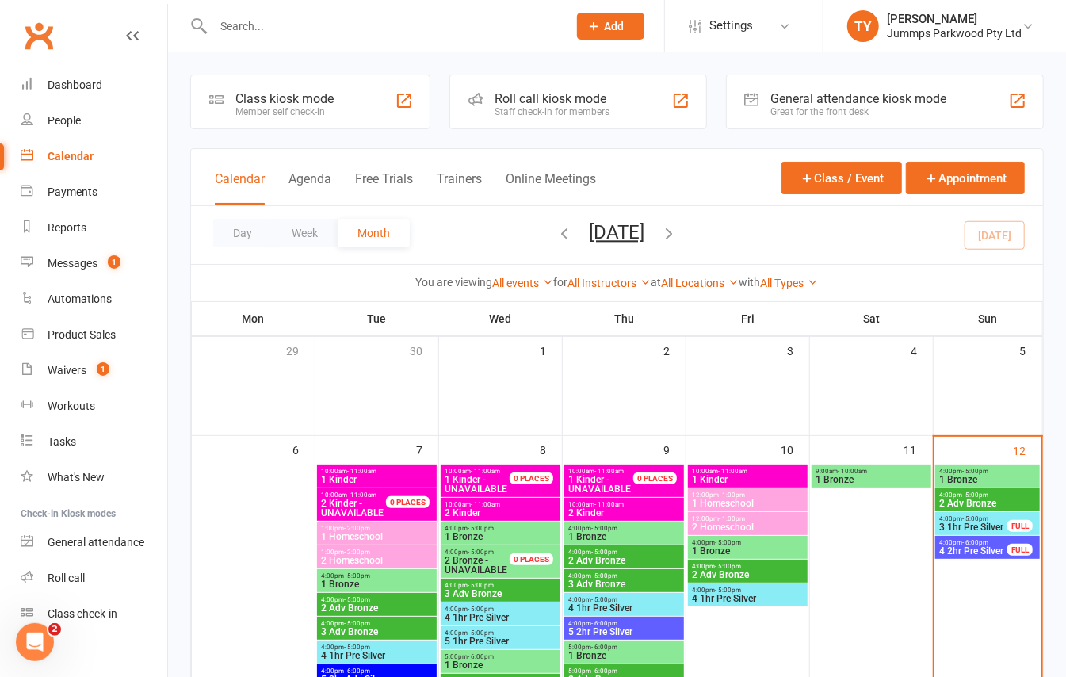
click at [989, 523] on span "3 1hr Pre Silver" at bounding box center [973, 527] width 70 height 10
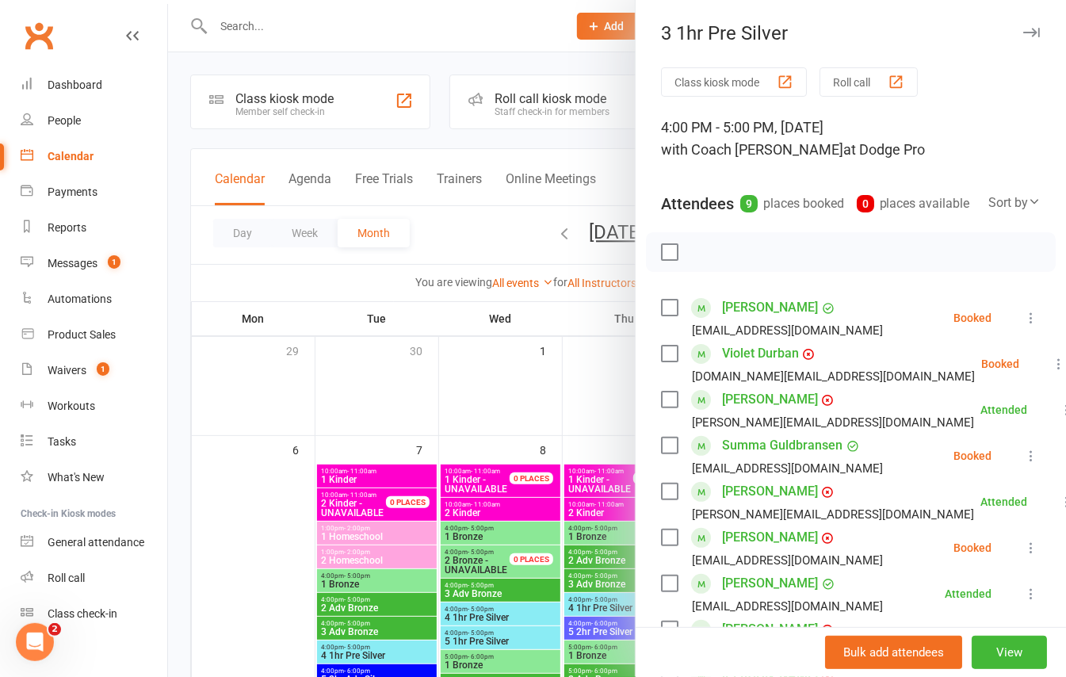
click at [179, 238] on div at bounding box center [617, 338] width 898 height 677
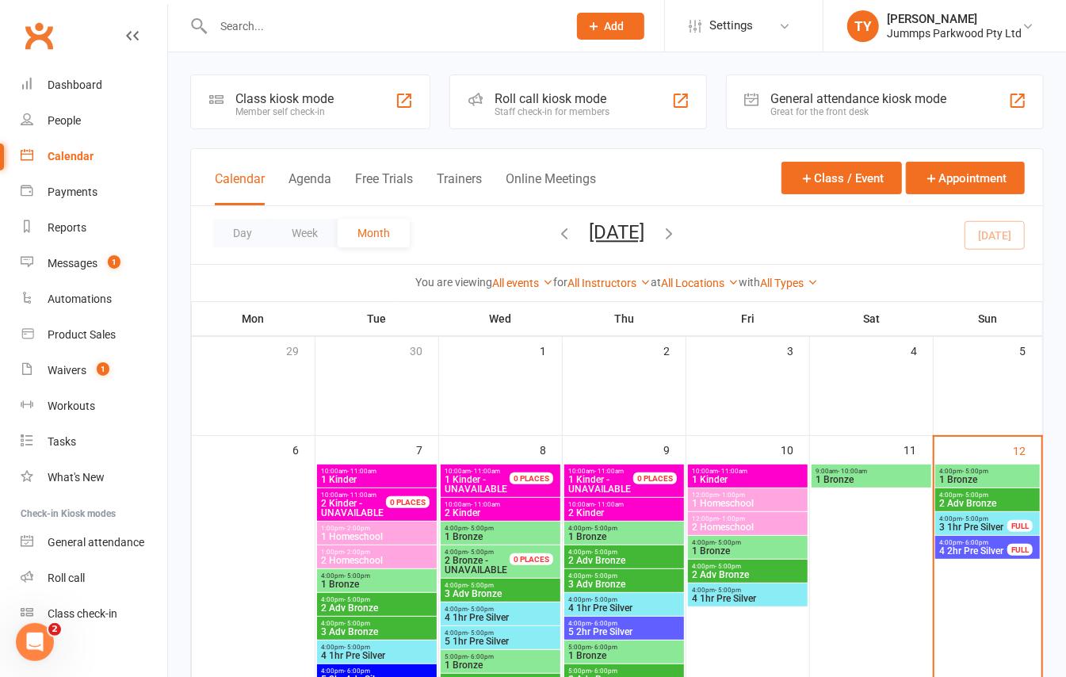
click at [960, 475] on span "1 Bronze" at bounding box center [987, 480] width 98 height 10
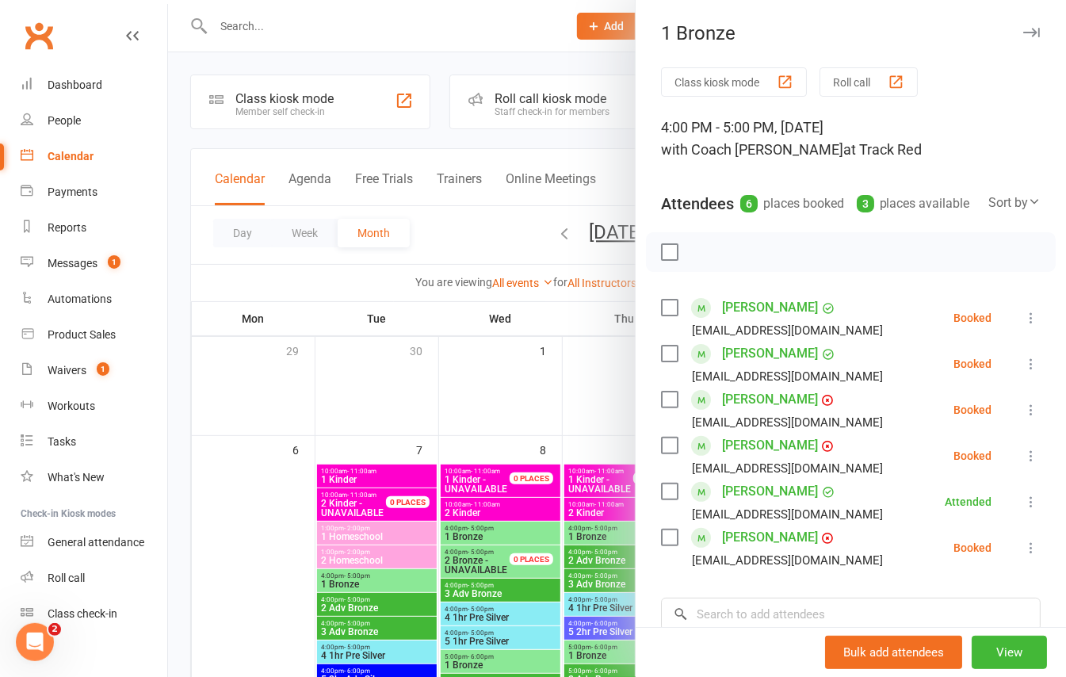
click at [1023, 556] on icon at bounding box center [1031, 548] width 16 height 16
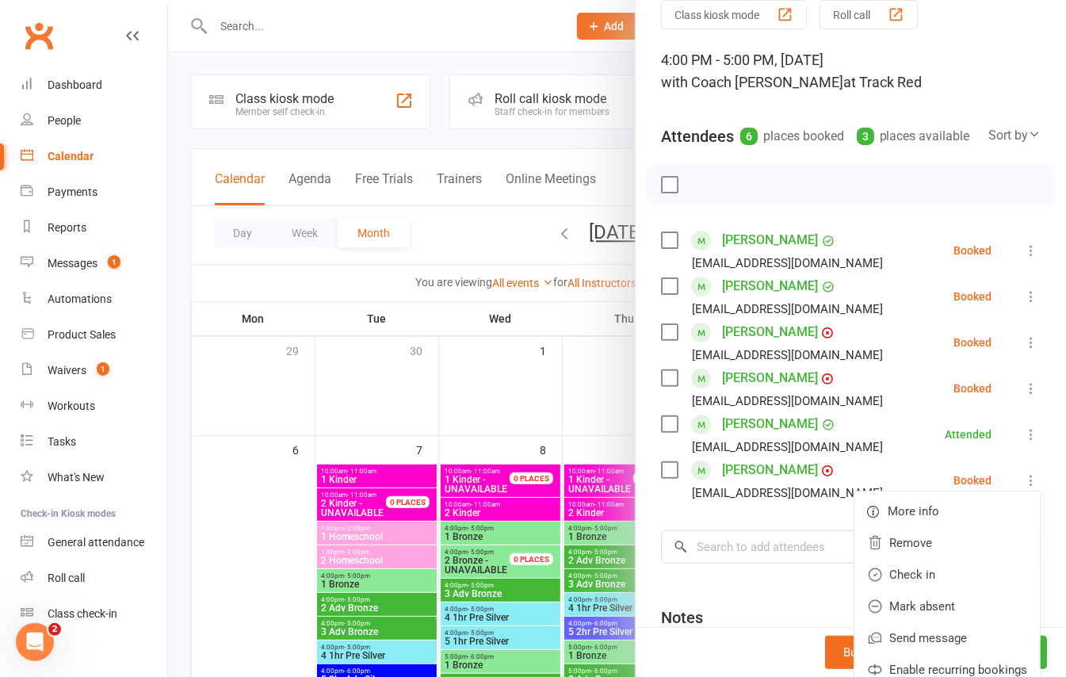
scroll to position [105, 0]
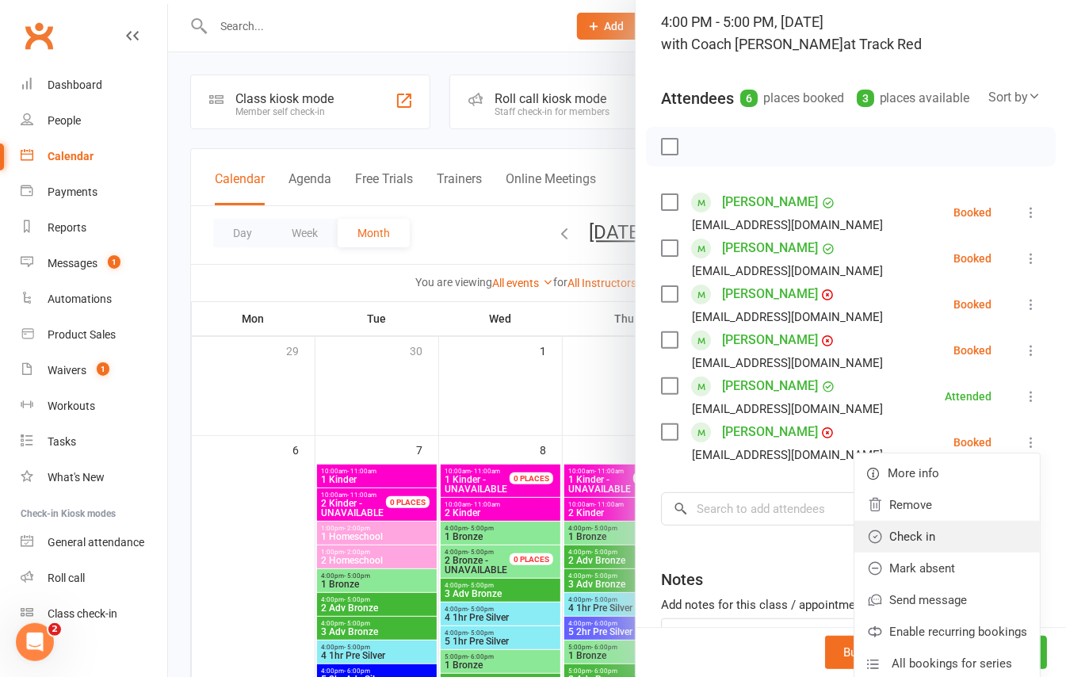
click at [899, 550] on link "Check in" at bounding box center [946, 537] width 185 height 32
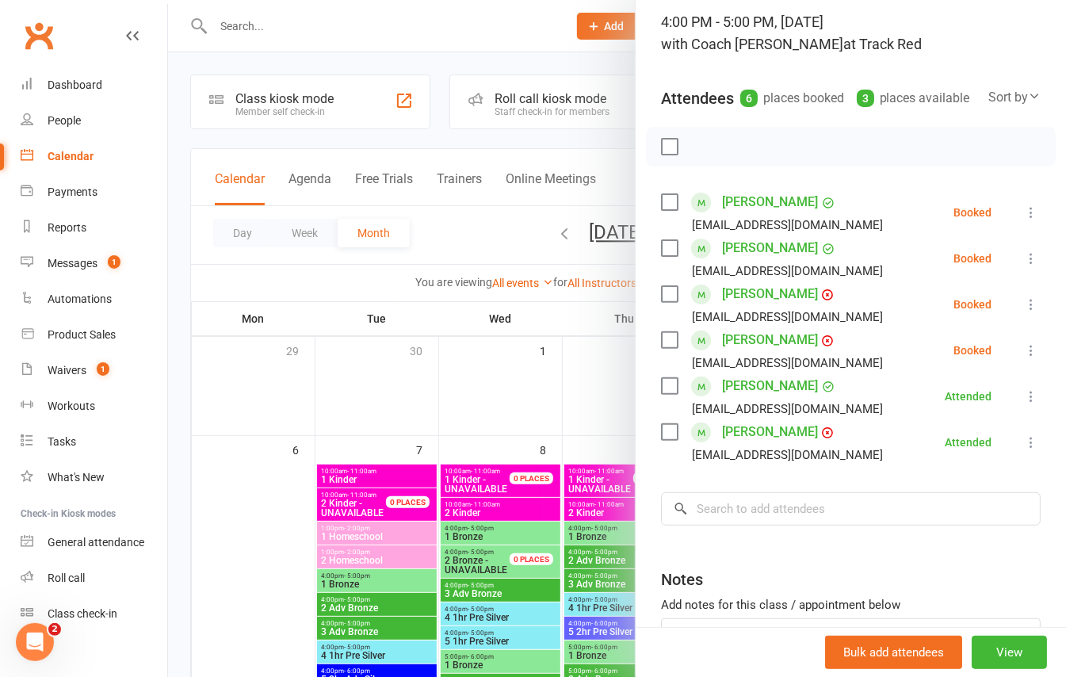
click at [184, 223] on div at bounding box center [617, 338] width 898 height 677
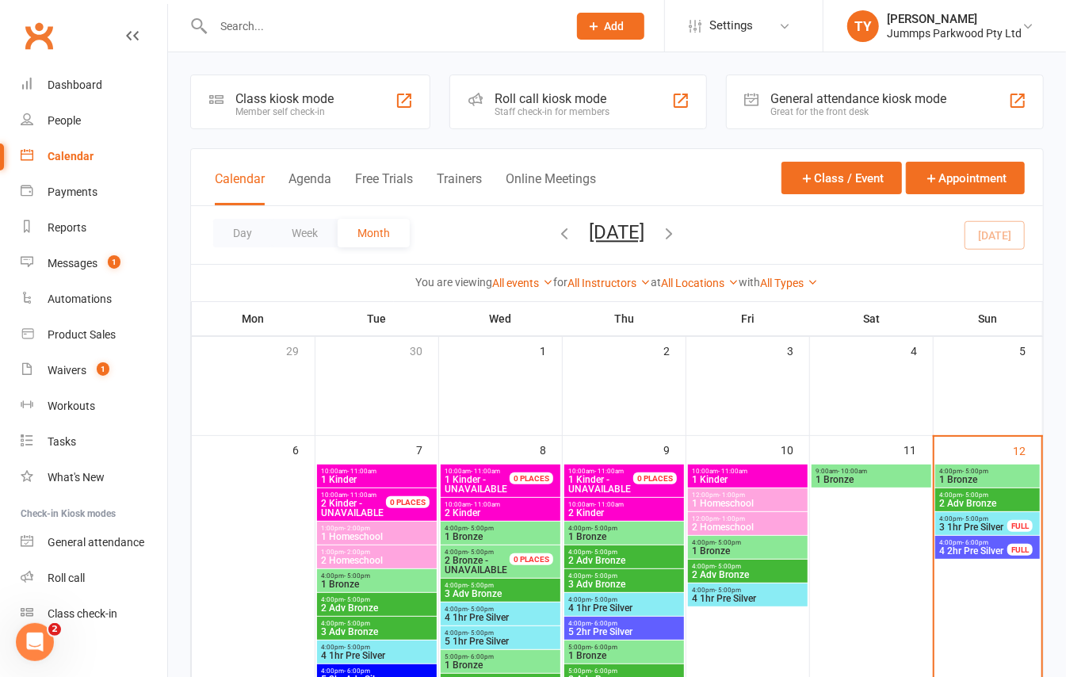
click at [992, 506] on span "2 Adv Bronze" at bounding box center [987, 503] width 98 height 10
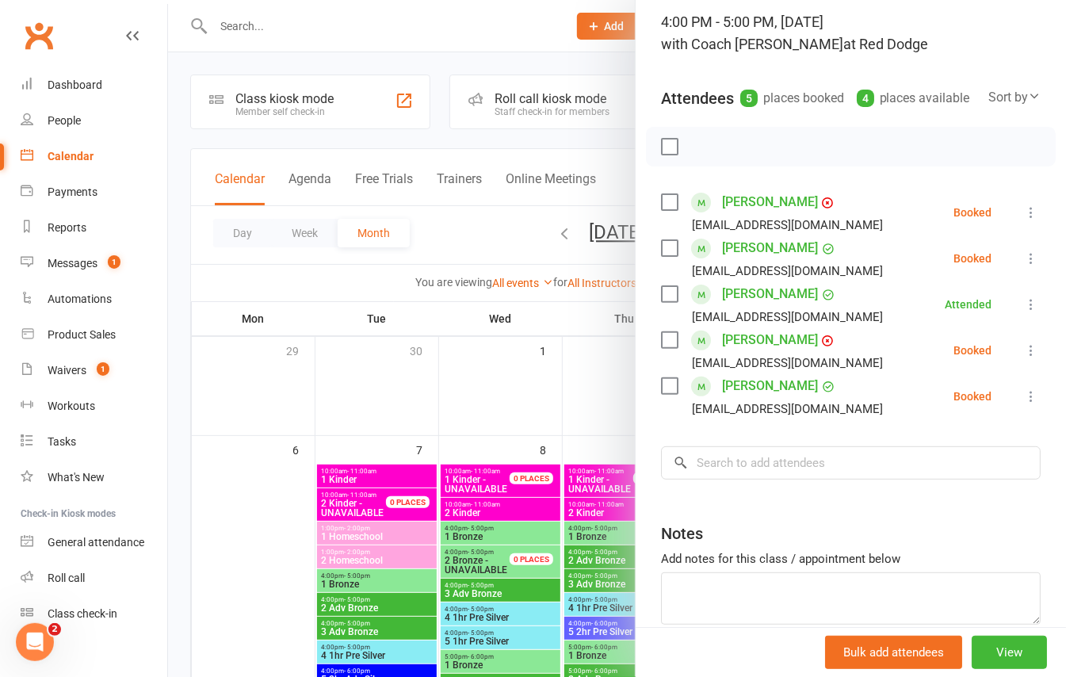
click at [179, 326] on div at bounding box center [617, 338] width 898 height 677
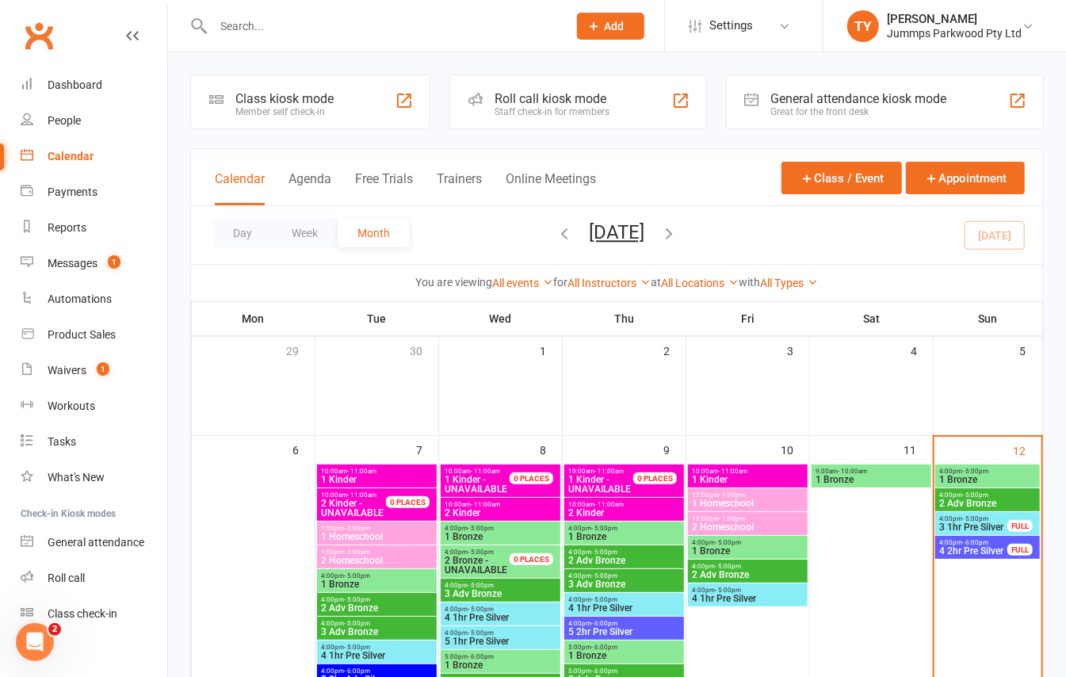
click at [972, 526] on span "3 1hr Pre Silver" at bounding box center [973, 527] width 70 height 10
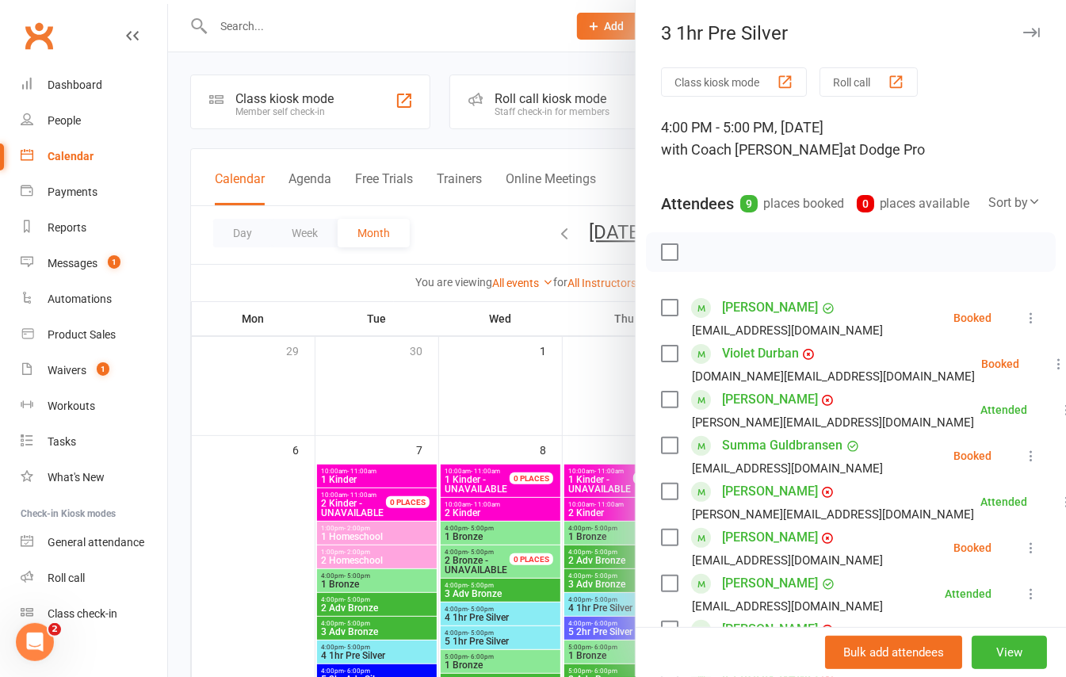
scroll to position [317, 0]
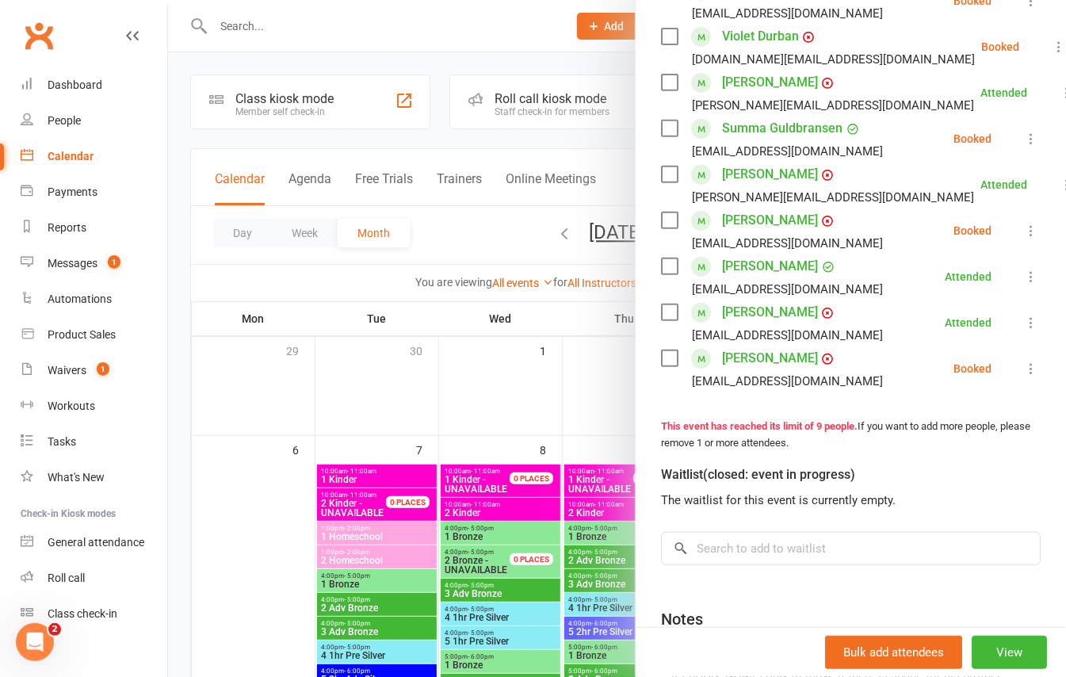
click at [1023, 376] on icon at bounding box center [1031, 369] width 16 height 16
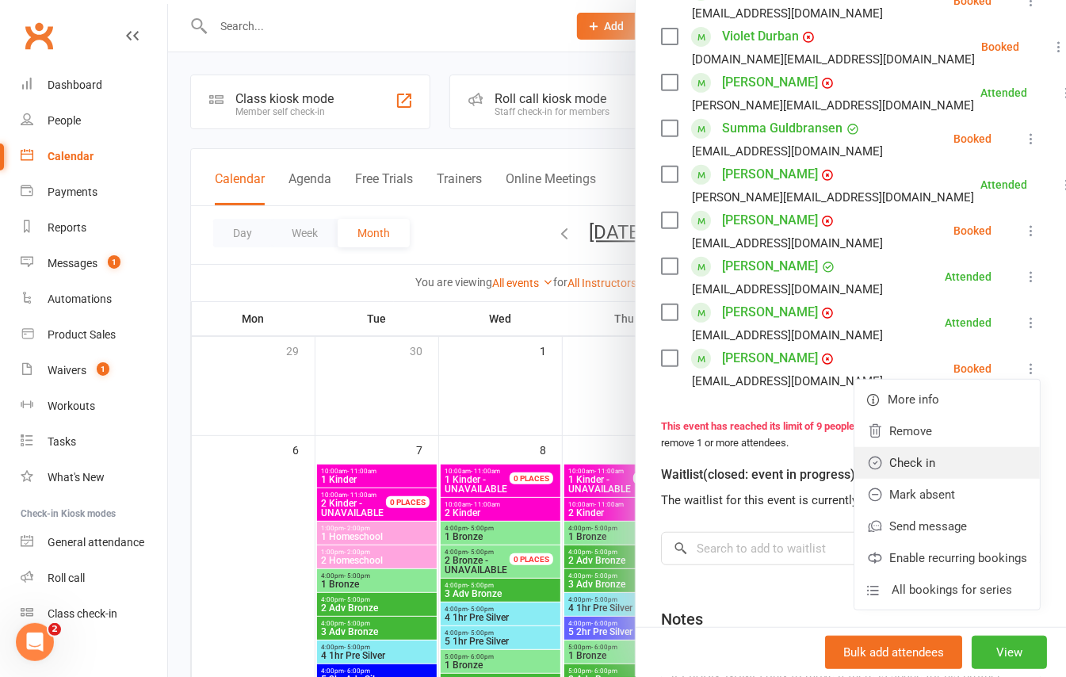
click at [904, 479] on link "Check in" at bounding box center [946, 463] width 185 height 32
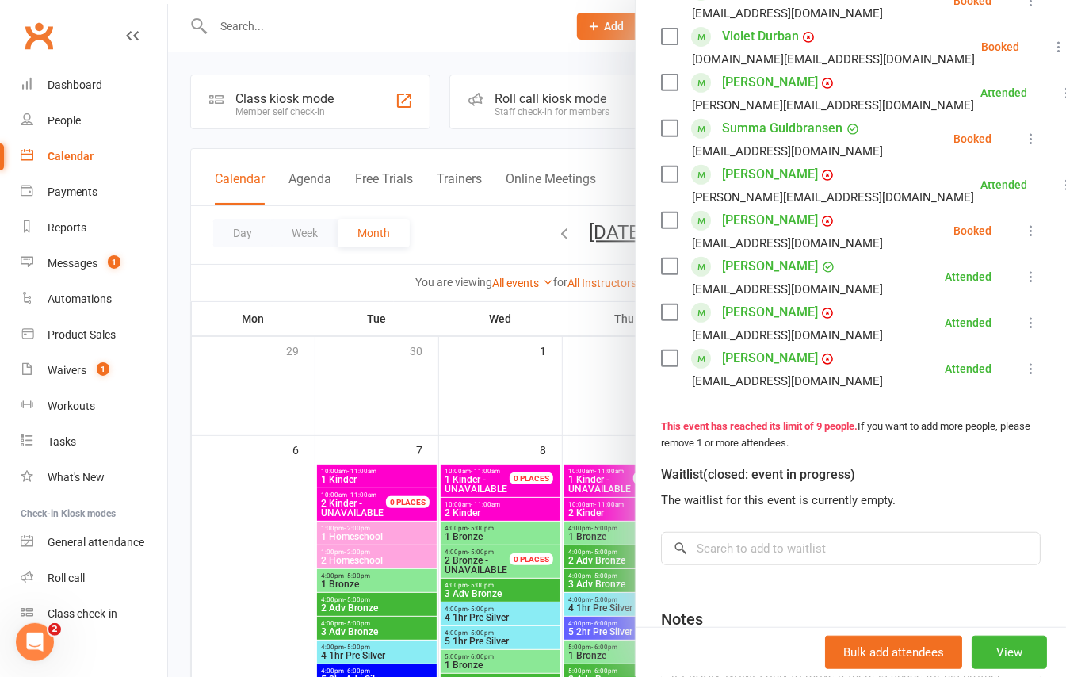
click at [182, 220] on div at bounding box center [617, 338] width 898 height 677
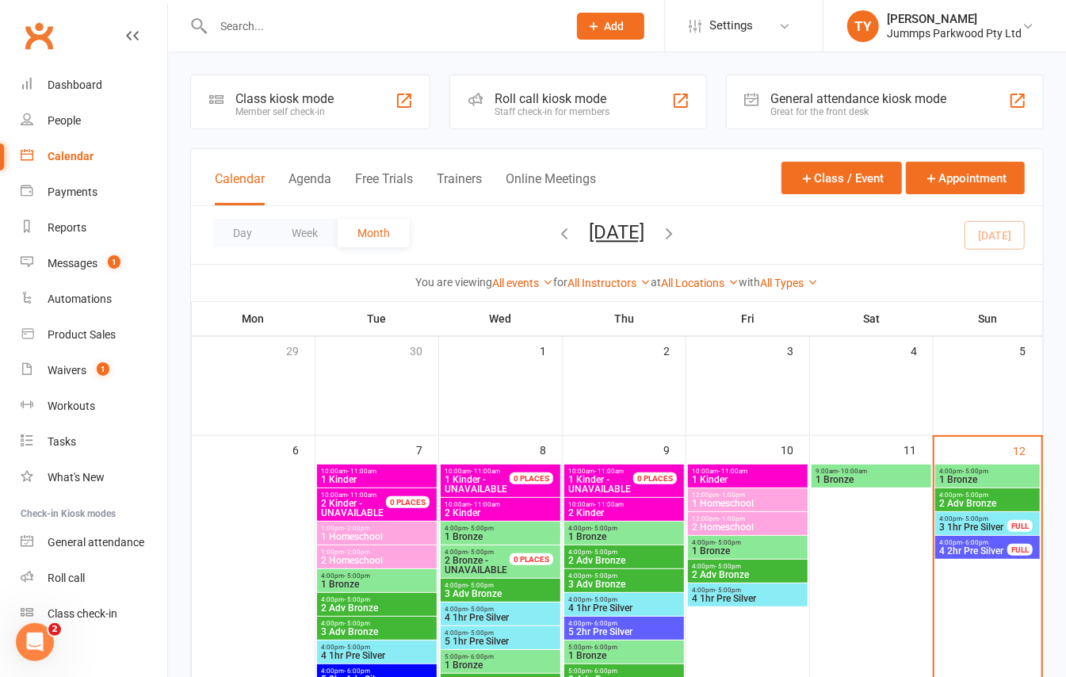
click at [949, 543] on span "4:00pm - 6:00pm" at bounding box center [973, 542] width 70 height 7
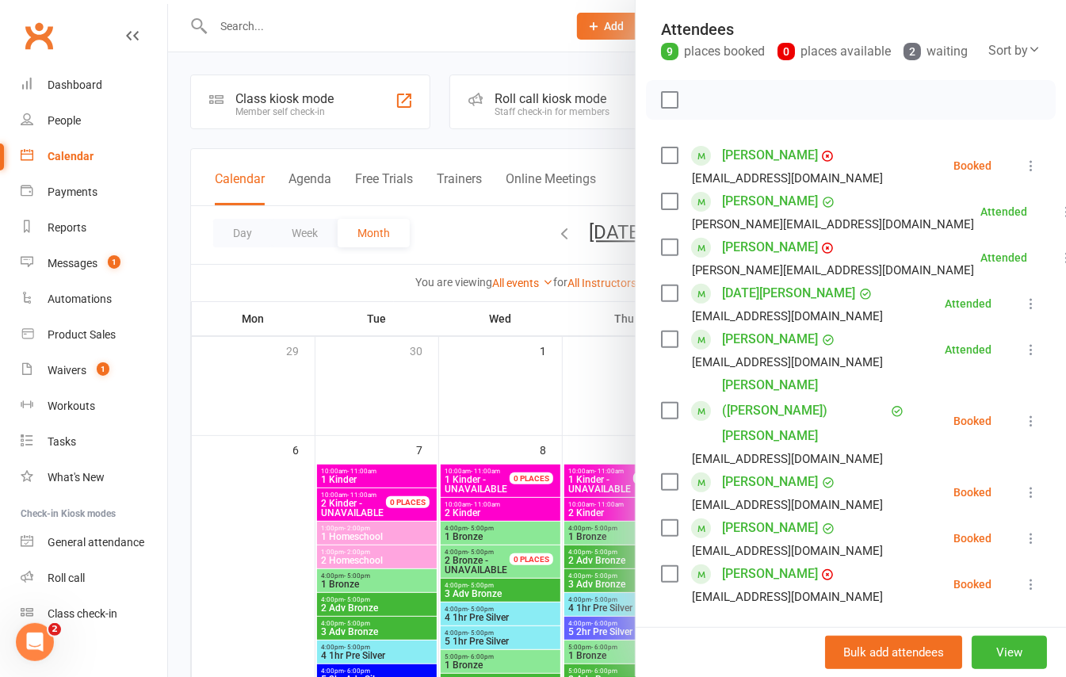
scroll to position [211, 0]
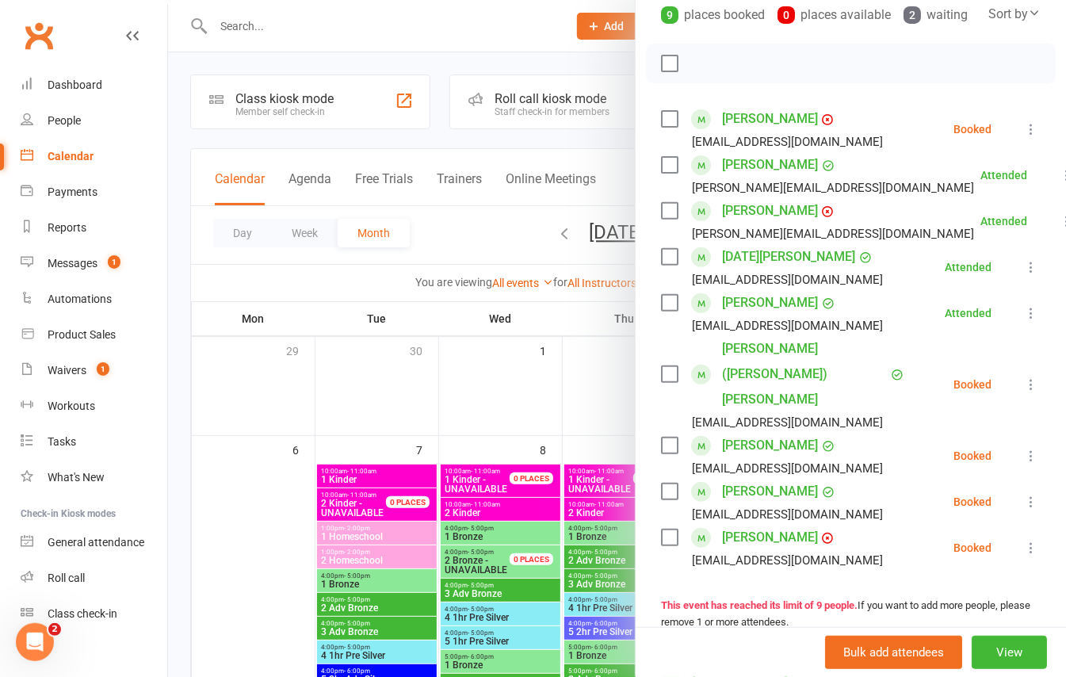
click at [1023, 448] on icon at bounding box center [1031, 456] width 16 height 16
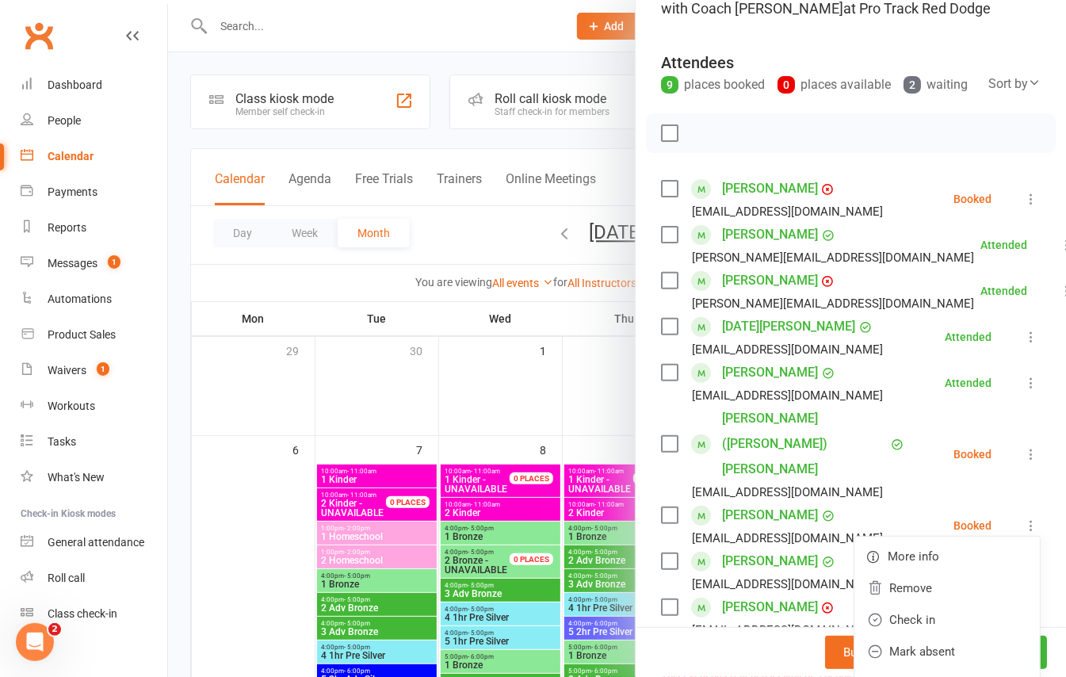
scroll to position [105, 0]
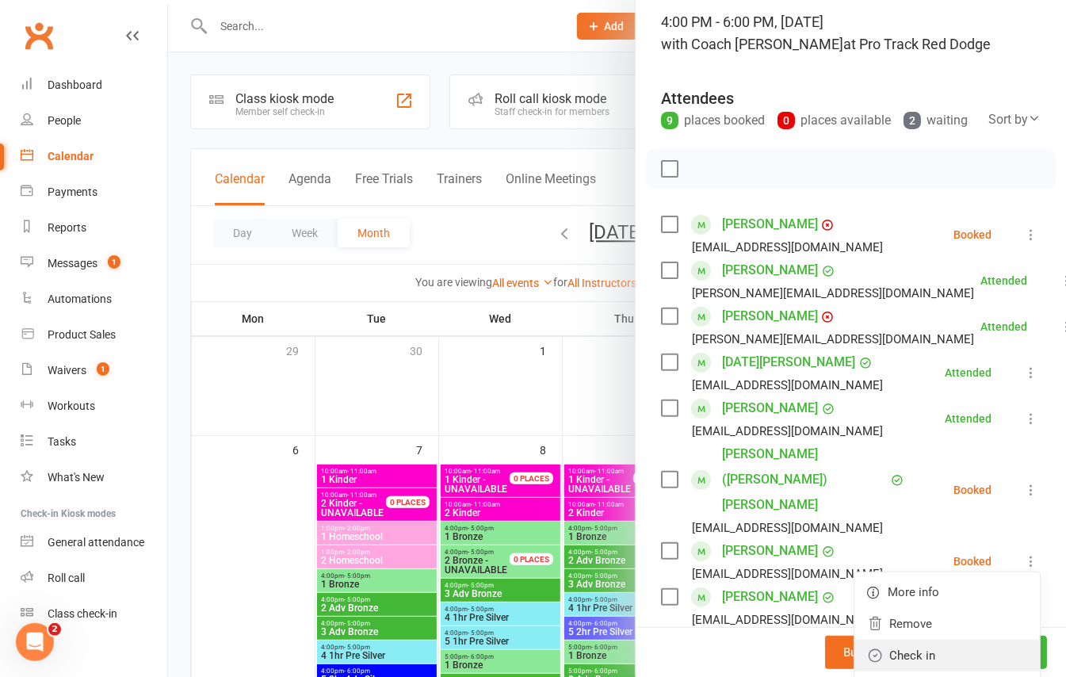
click at [888, 640] on link "Check in" at bounding box center [946, 656] width 185 height 32
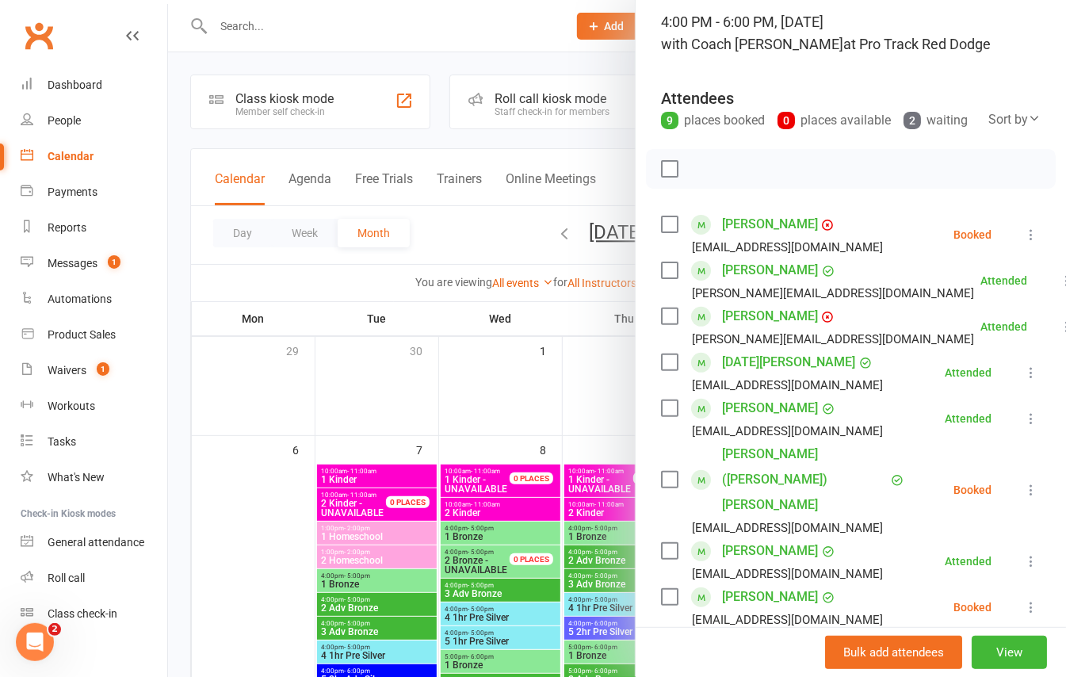
click at [1023, 485] on icon at bounding box center [1031, 490] width 16 height 16
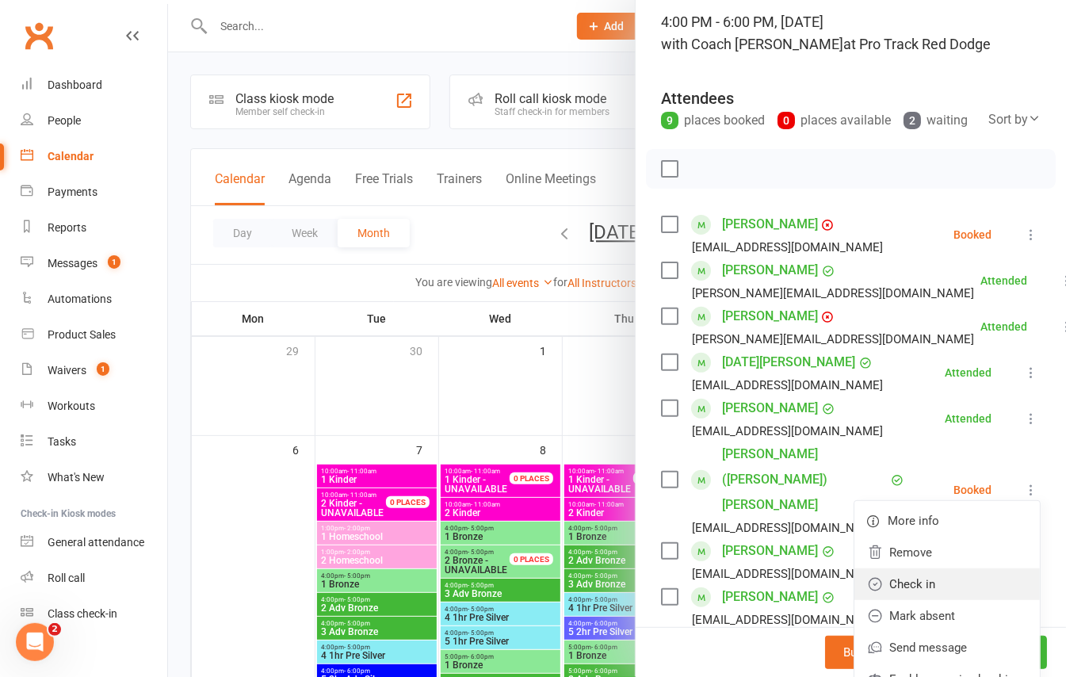
click at [918, 575] on link "Check in" at bounding box center [946, 584] width 185 height 32
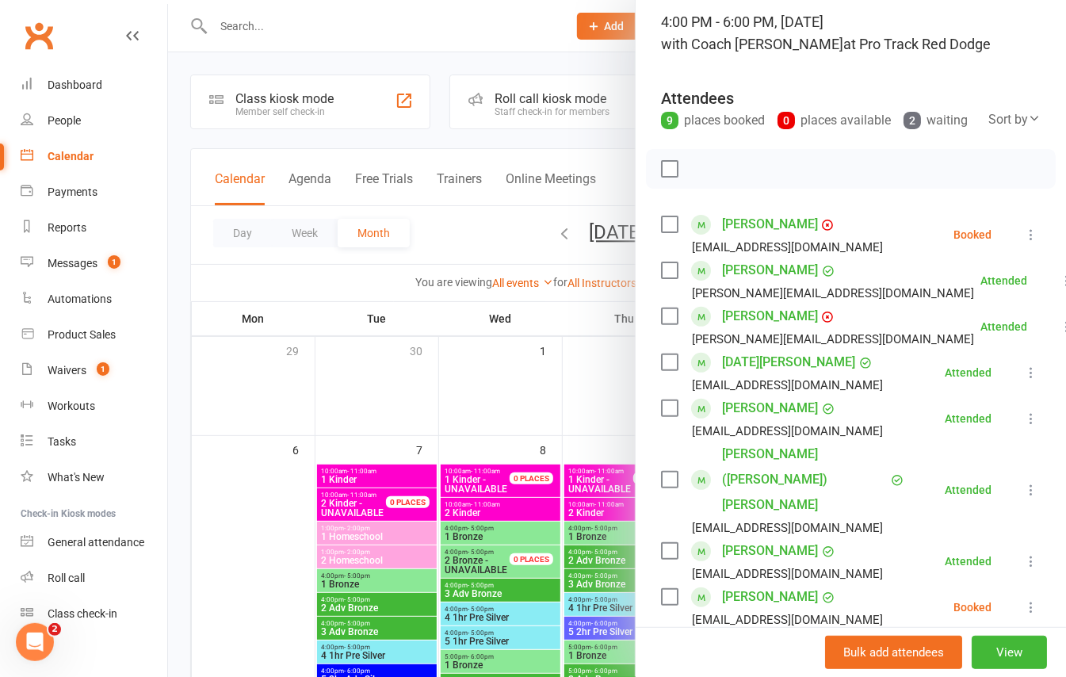
click at [987, 584] on li "Madison Newburn trent_newburn@yahoo.com.au Booked More info Remove Check in Mar…" at bounding box center [851, 607] width 380 height 46
click at [1023, 599] on icon at bounding box center [1031, 607] width 16 height 16
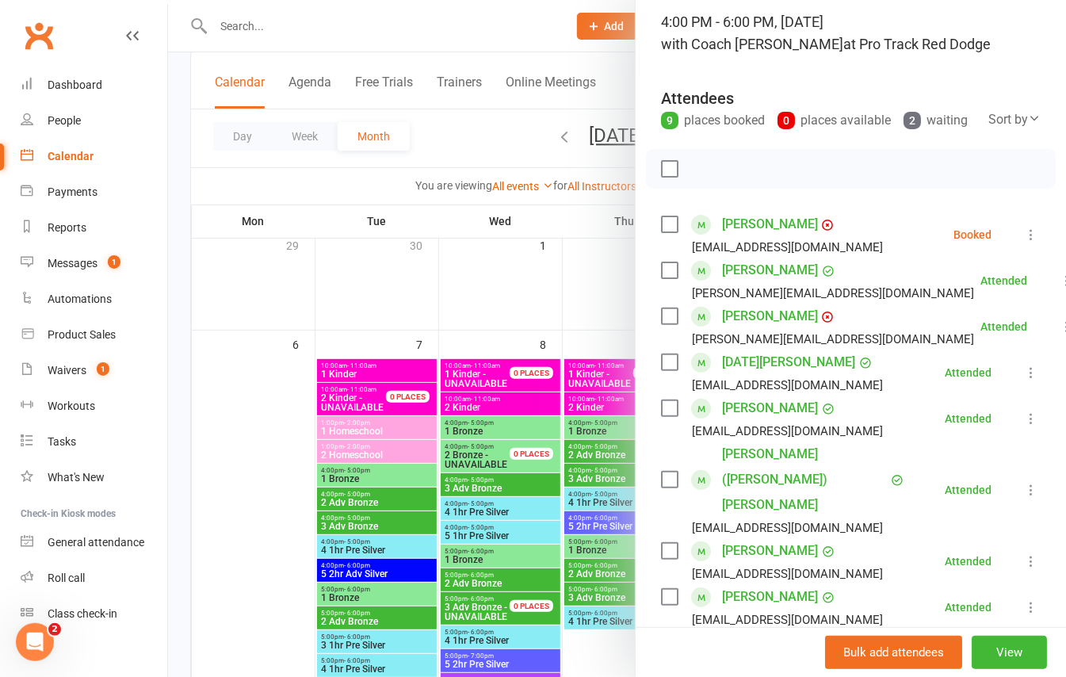
click at [181, 128] on div at bounding box center [617, 338] width 898 height 677
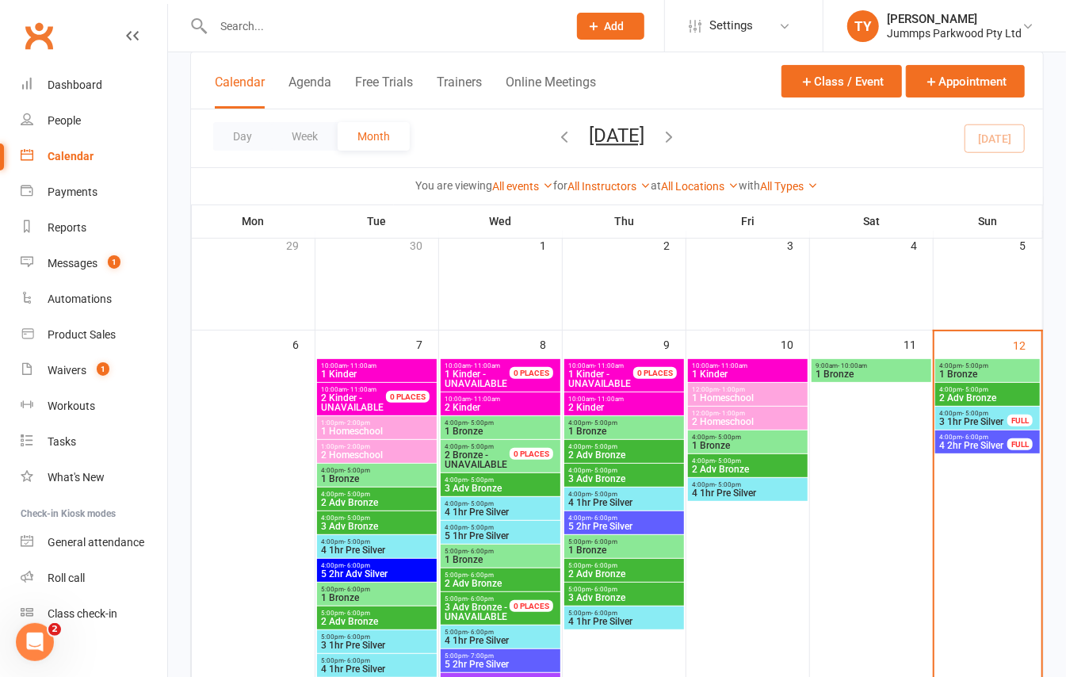
click at [965, 393] on span "2 Adv Bronze" at bounding box center [987, 398] width 98 height 10
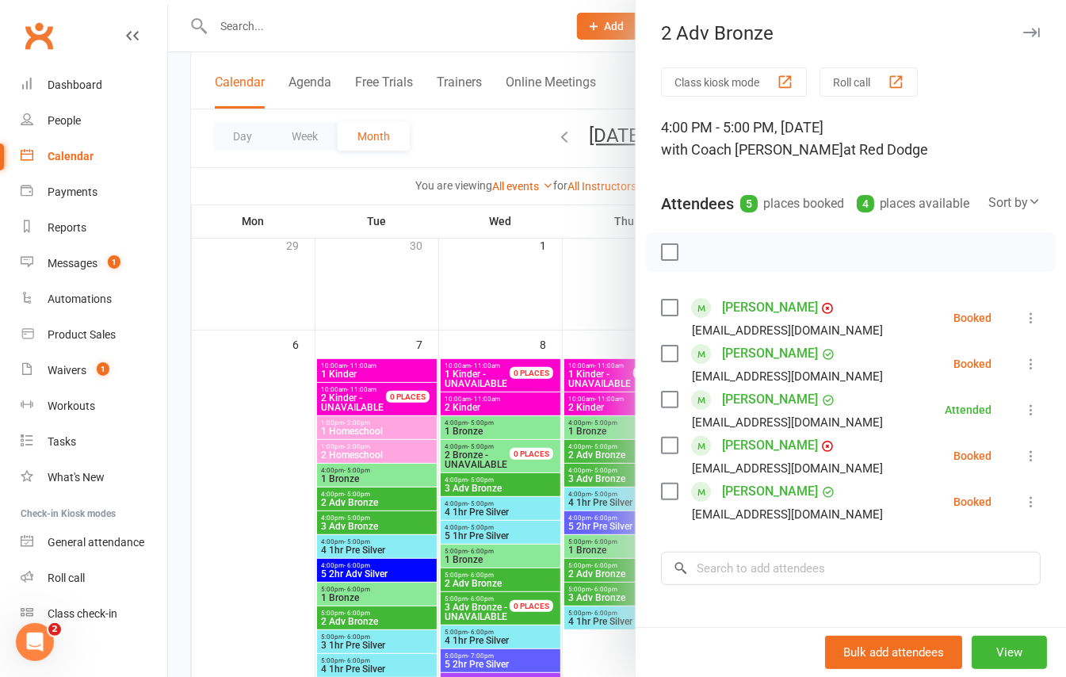
click at [1023, 326] on icon at bounding box center [1031, 318] width 16 height 16
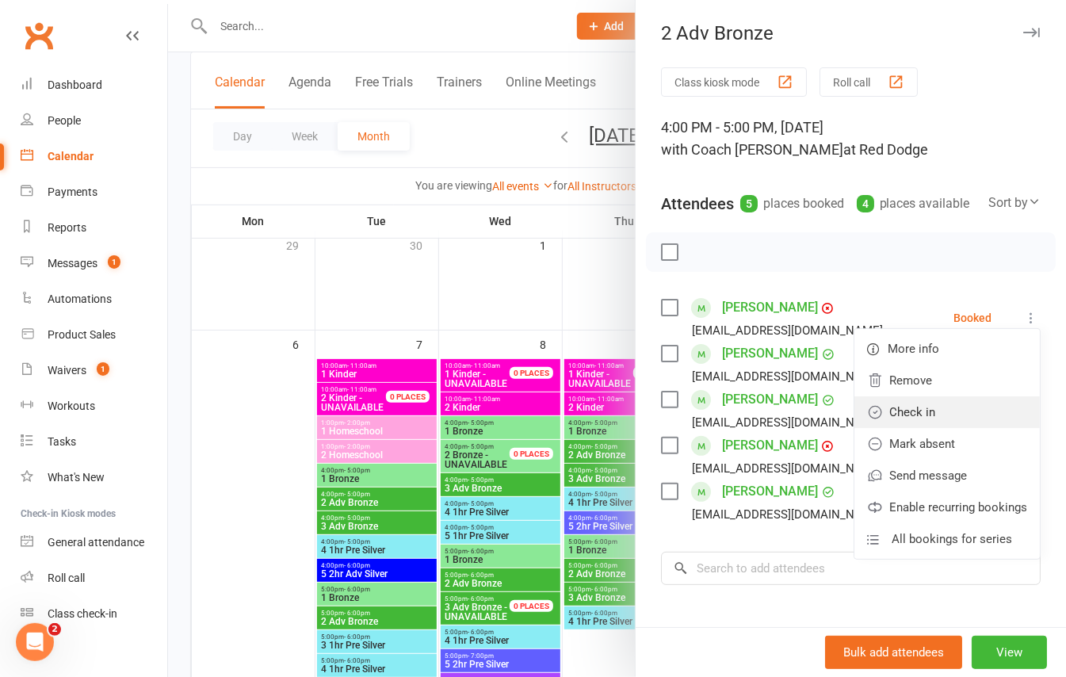
click at [892, 428] on link "Check in" at bounding box center [946, 412] width 185 height 32
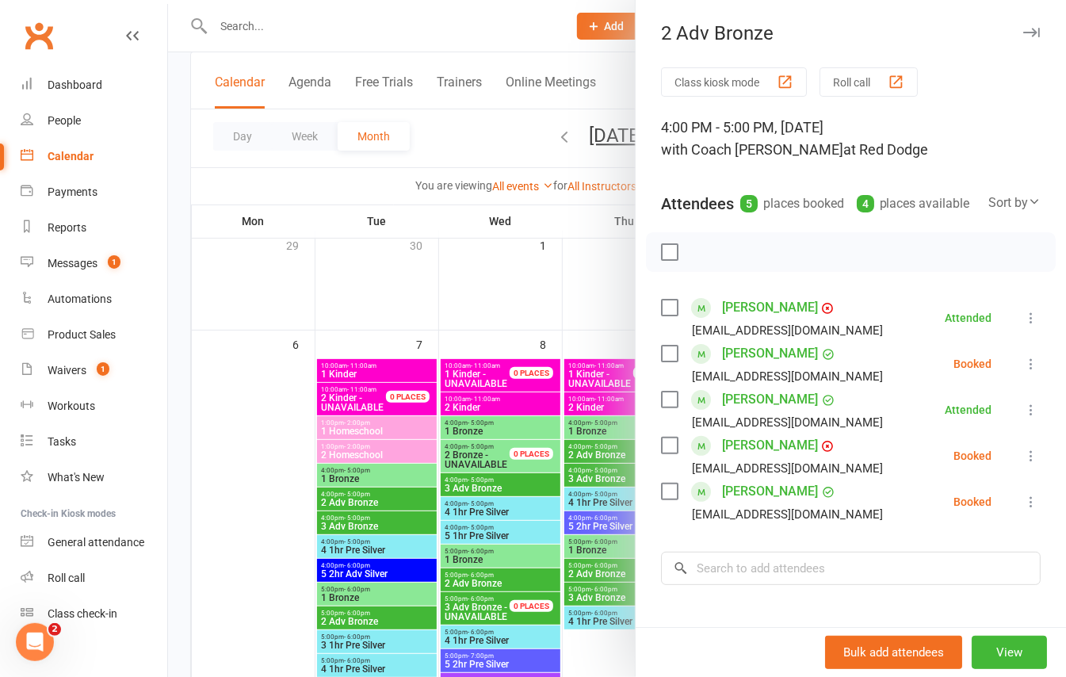
click at [188, 262] on div at bounding box center [617, 338] width 898 height 677
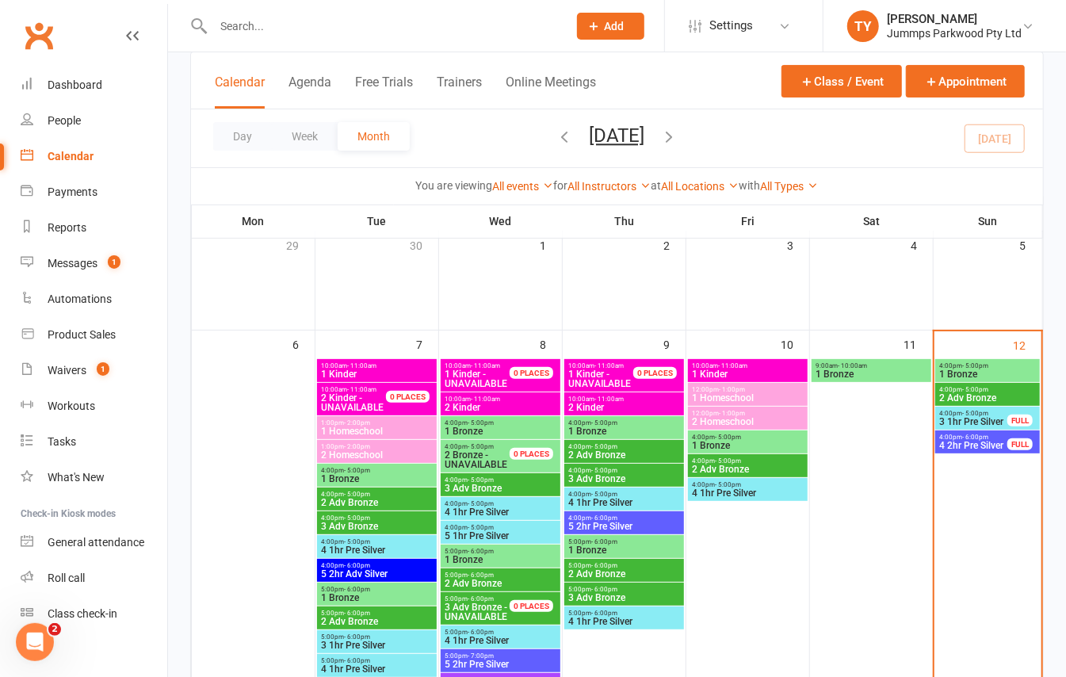
click at [951, 363] on span "4:00pm - 5:00pm" at bounding box center [987, 365] width 98 height 7
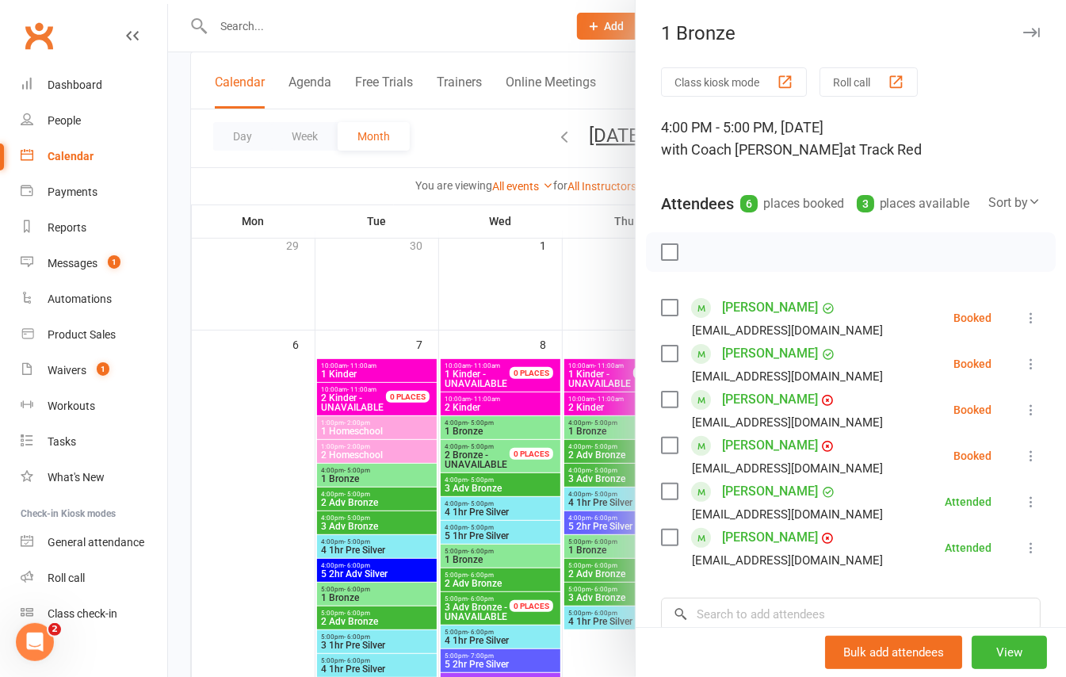
click at [1023, 326] on icon at bounding box center [1031, 318] width 16 height 16
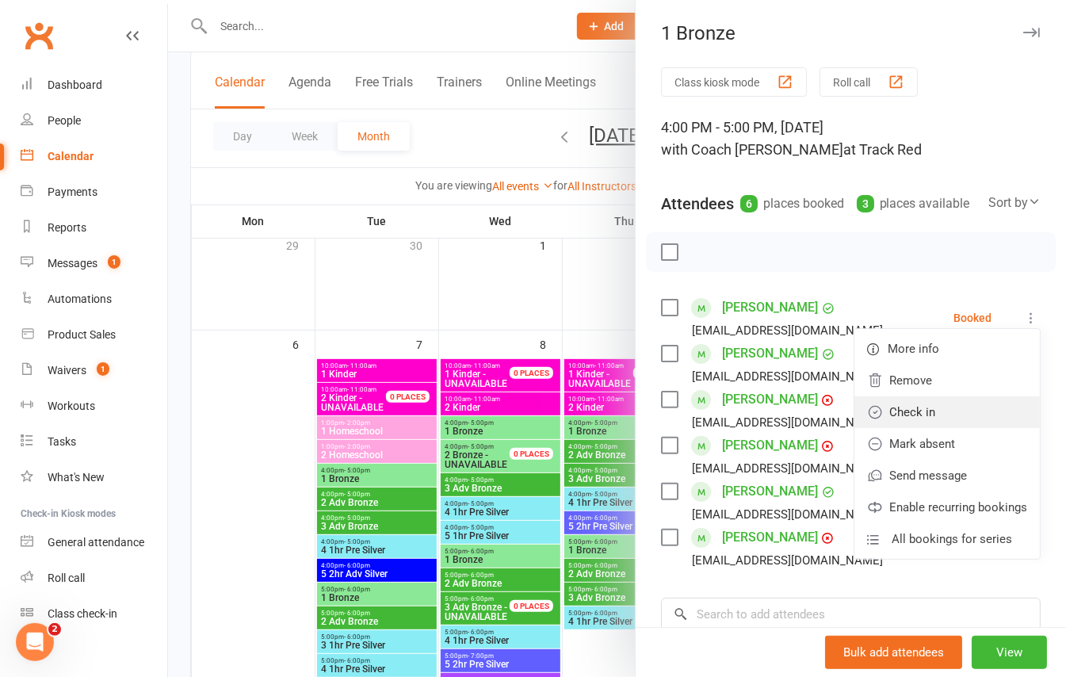
click at [913, 426] on link "Check in" at bounding box center [946, 412] width 185 height 32
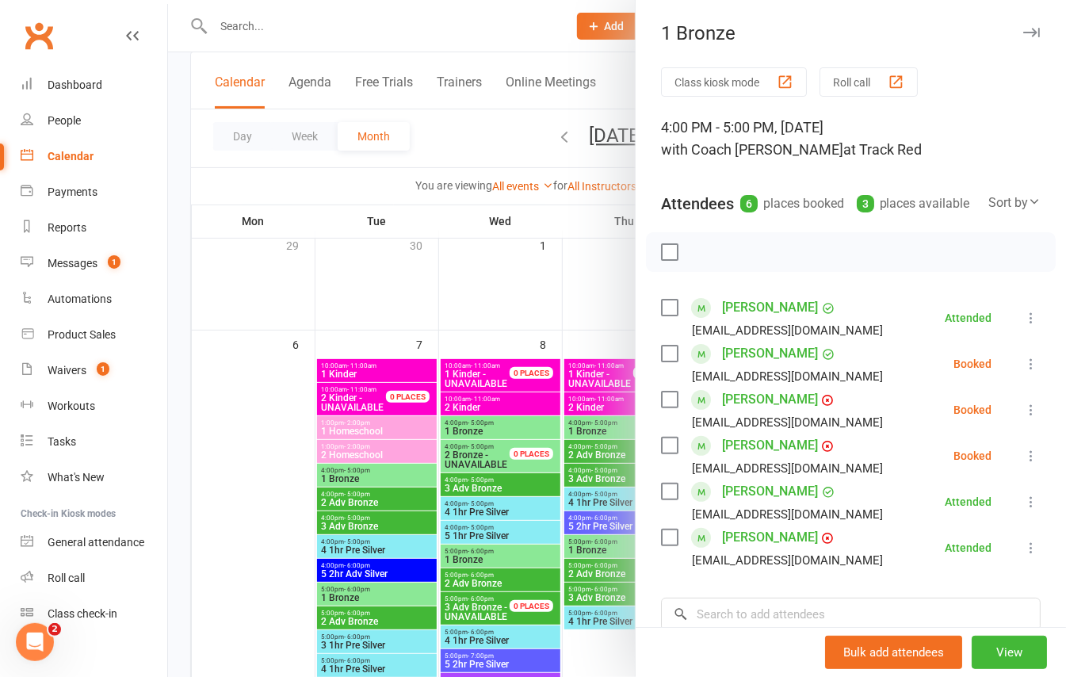
click at [178, 216] on div at bounding box center [617, 338] width 898 height 677
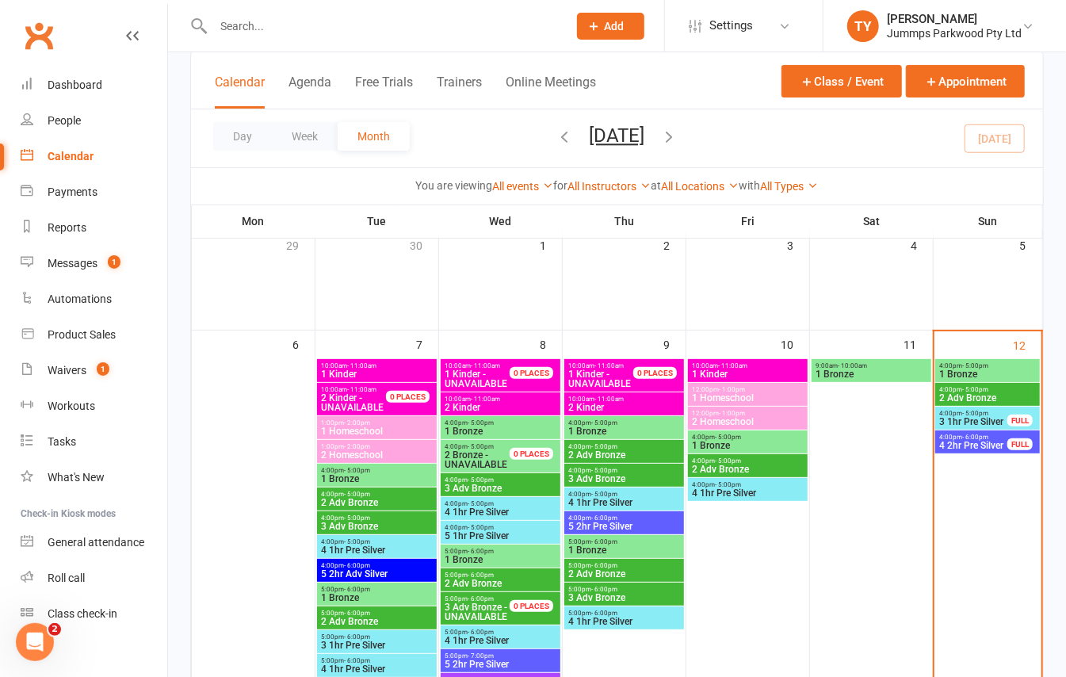
click at [968, 435] on span "- 6:00pm" at bounding box center [975, 436] width 26 height 7
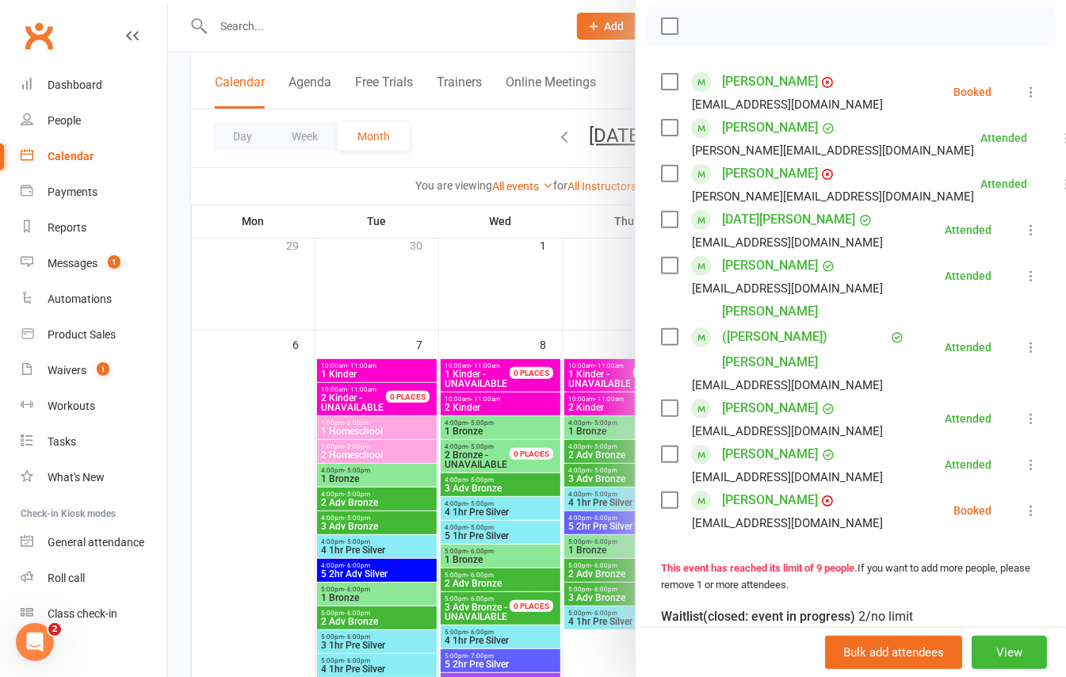
scroll to position [211, 0]
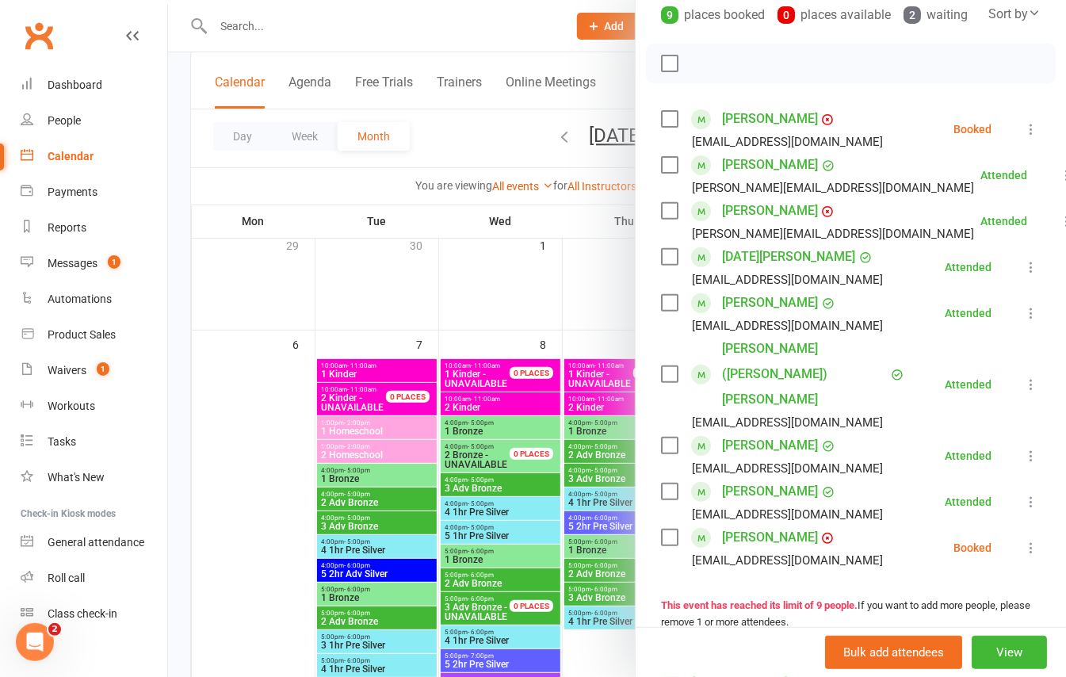
click at [184, 318] on div at bounding box center [617, 338] width 898 height 677
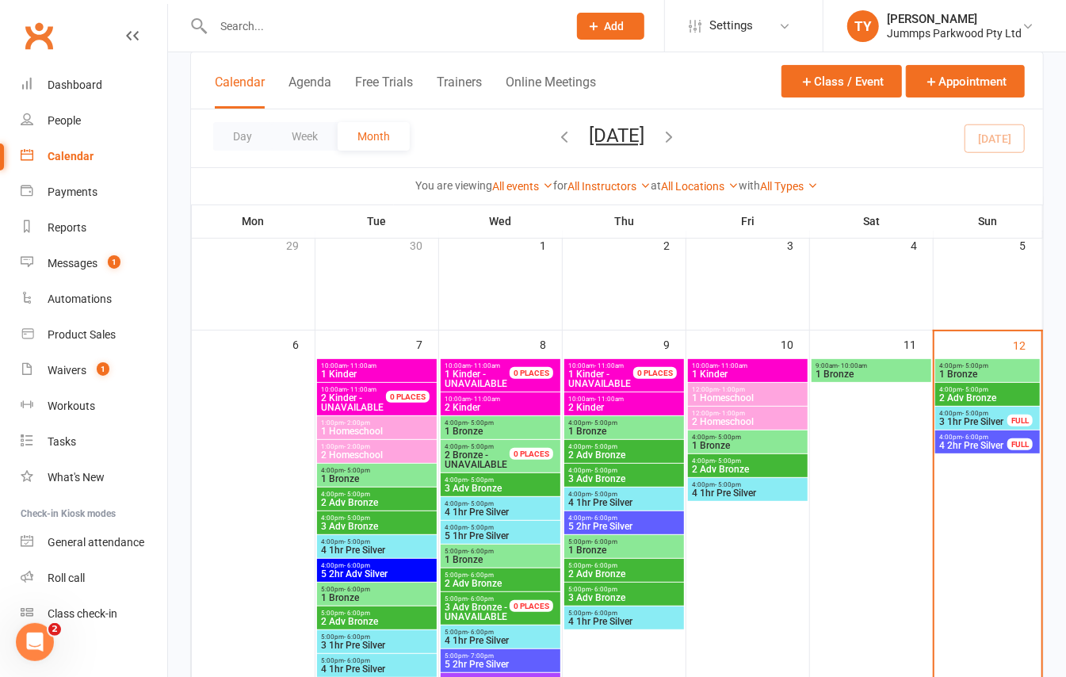
click at [960, 418] on span "3 1hr Pre Silver" at bounding box center [973, 422] width 70 height 10
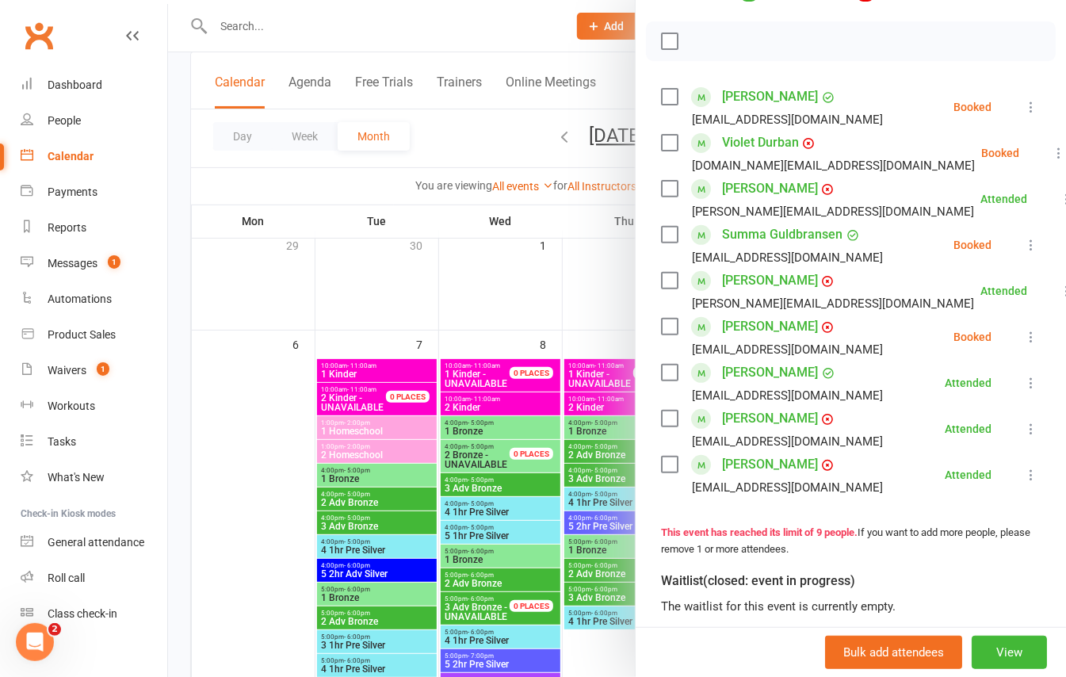
click at [1023, 345] on icon at bounding box center [1031, 337] width 16 height 16
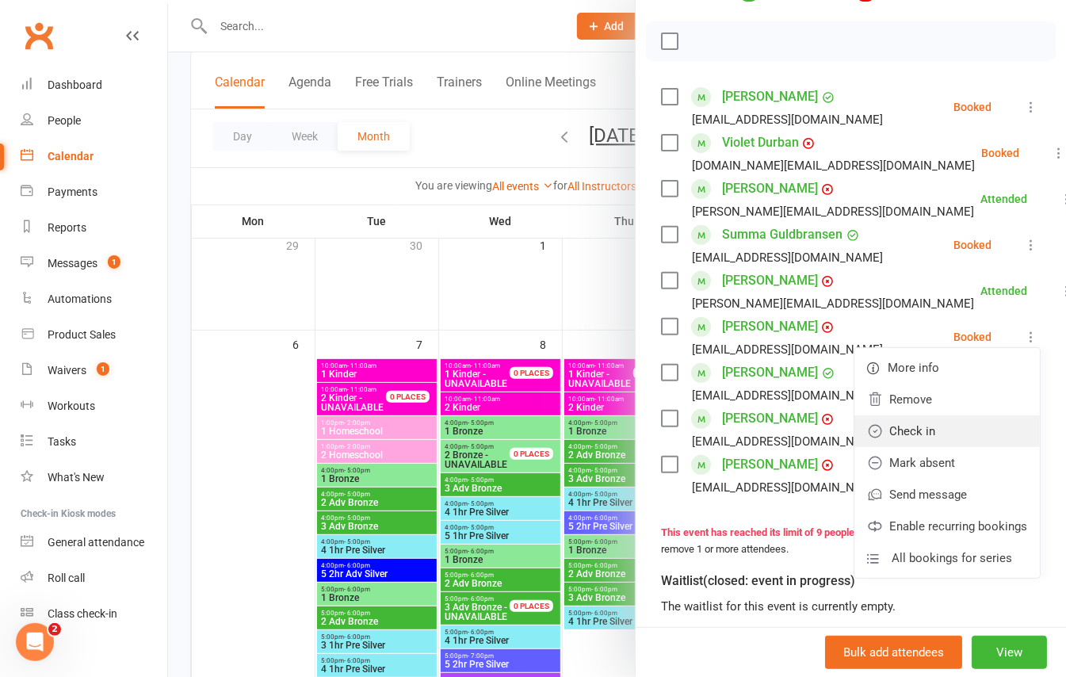
click at [911, 447] on link "Check in" at bounding box center [946, 431] width 185 height 32
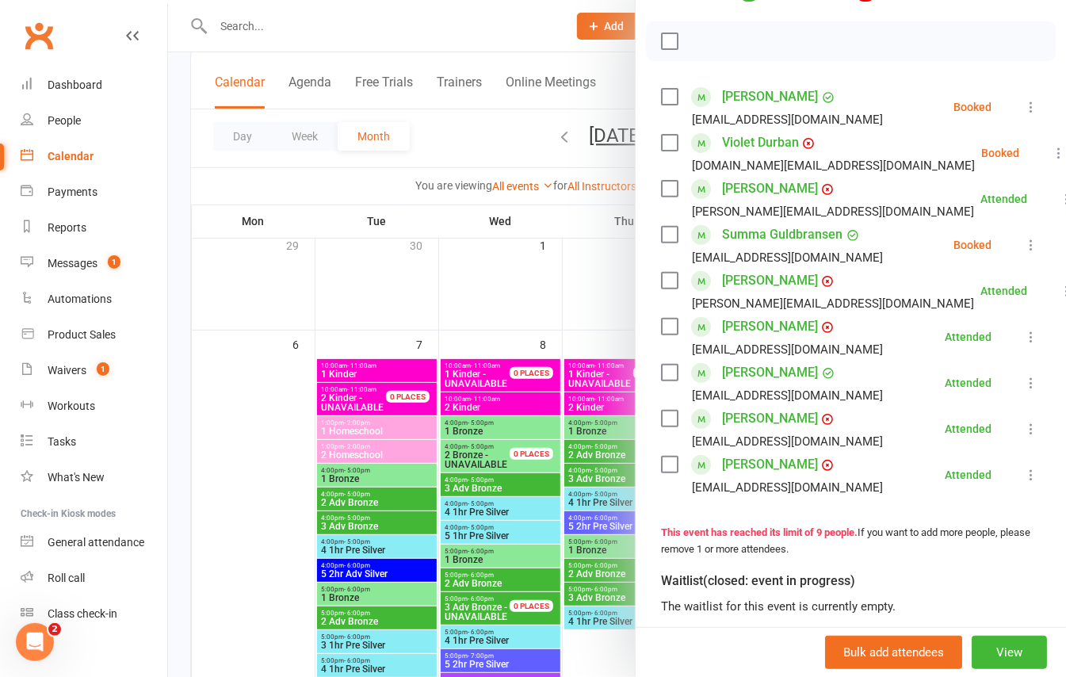
drag, startPoint x: 174, startPoint y: 263, endPoint x: 422, endPoint y: 295, distance: 250.1
click at [175, 263] on div at bounding box center [617, 338] width 898 height 677
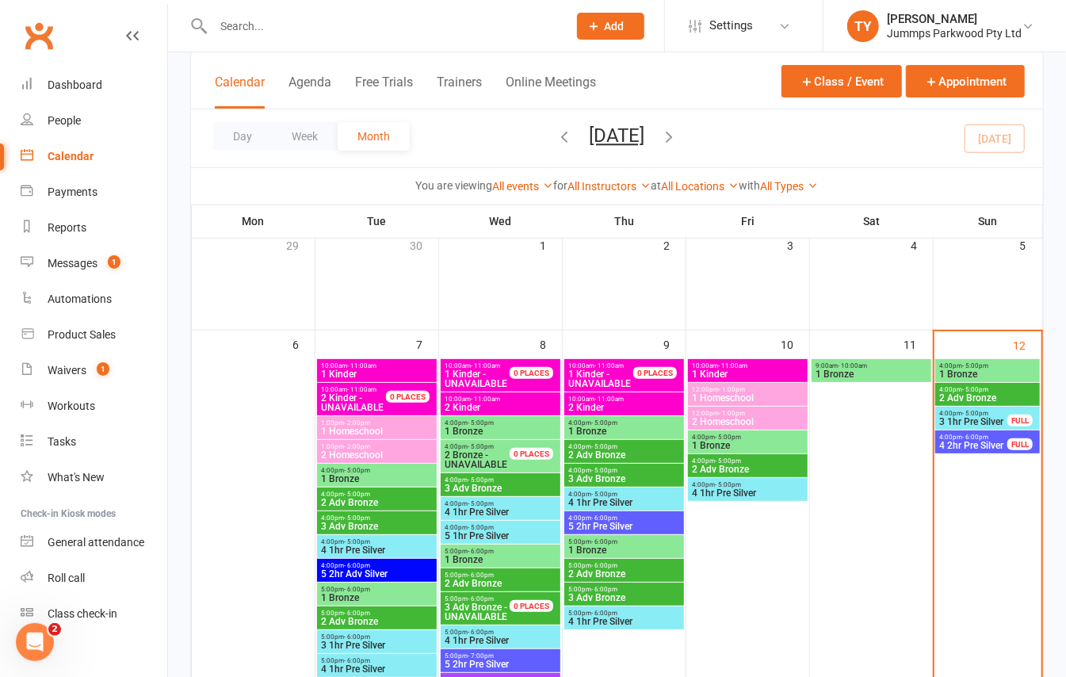
click at [975, 391] on div "4:00pm - 5:00pm 2 Adv Bronze" at bounding box center [987, 394] width 105 height 23
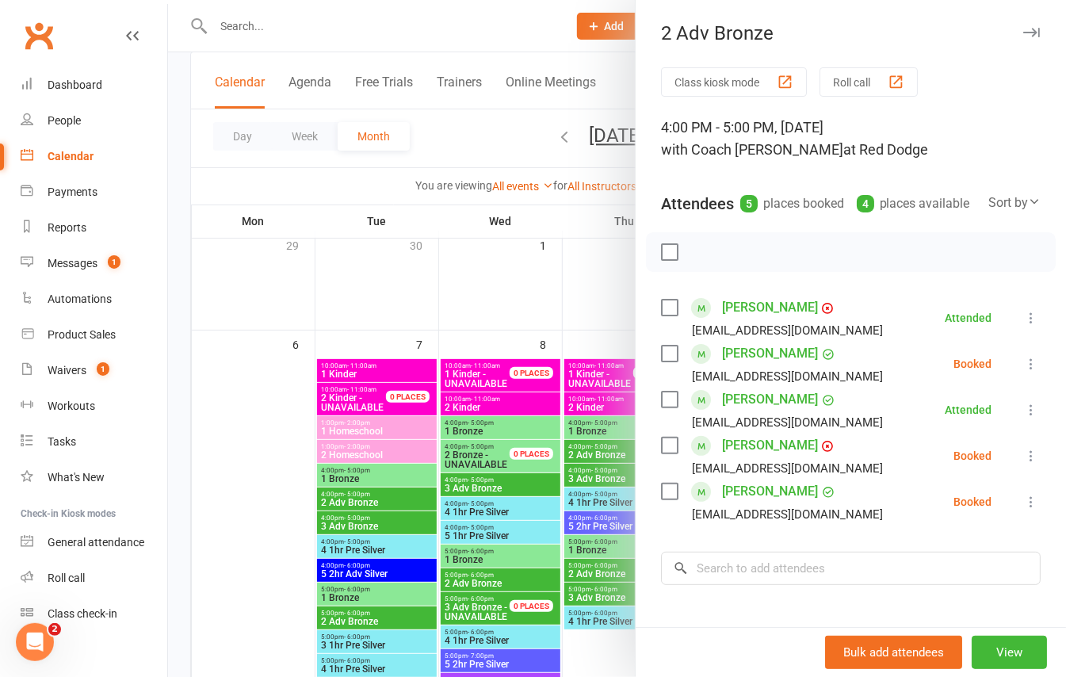
click at [1023, 464] on icon at bounding box center [1031, 456] width 16 height 16
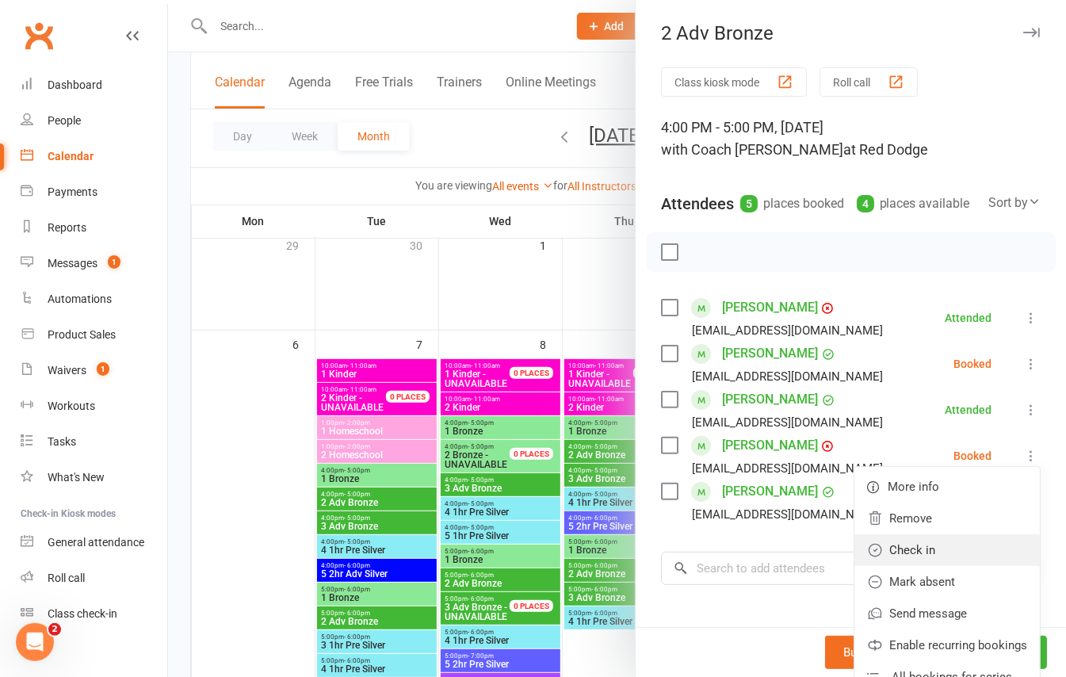
click at [892, 566] on link "Check in" at bounding box center [946, 550] width 185 height 32
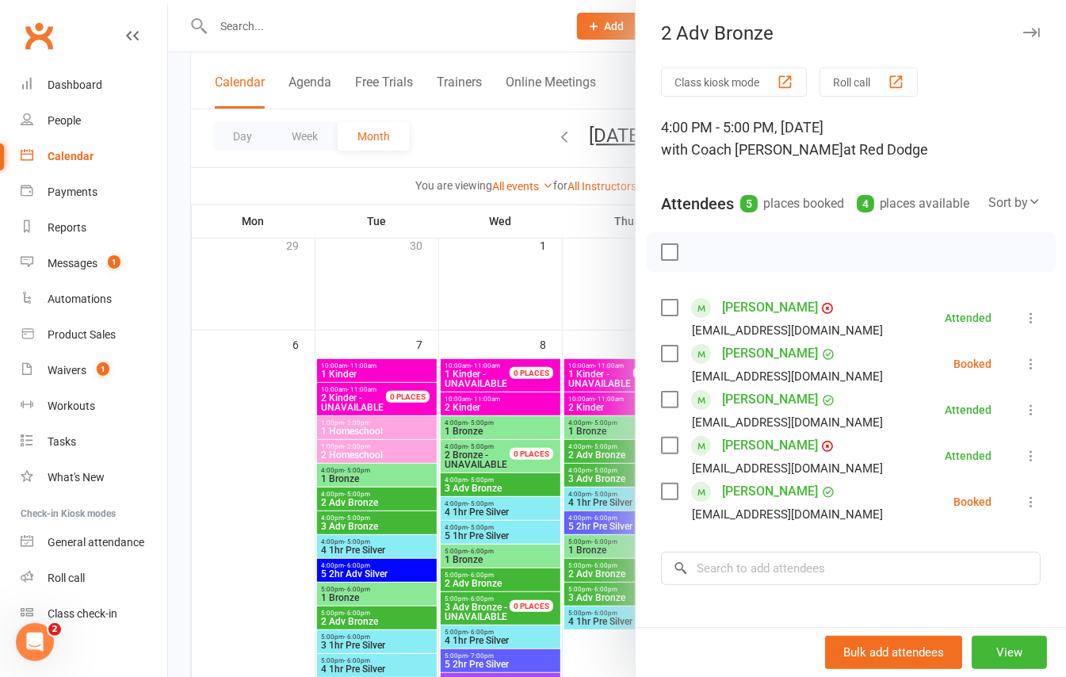
click at [179, 311] on div at bounding box center [617, 338] width 898 height 677
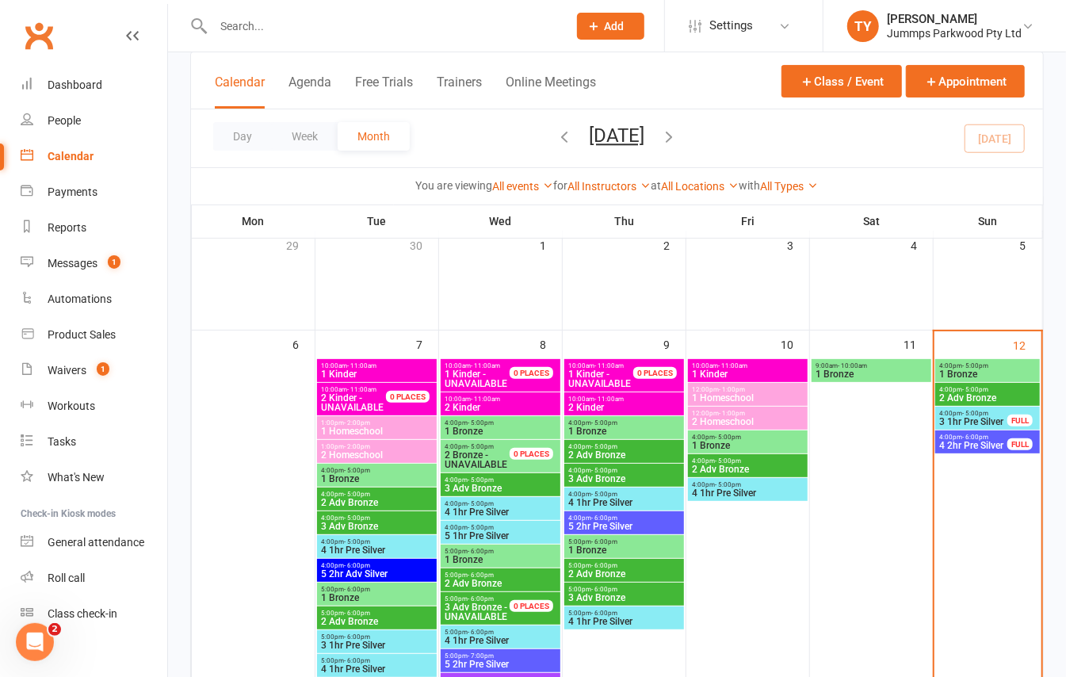
click at [945, 444] on span "4 2hr Pre Silver" at bounding box center [973, 446] width 70 height 10
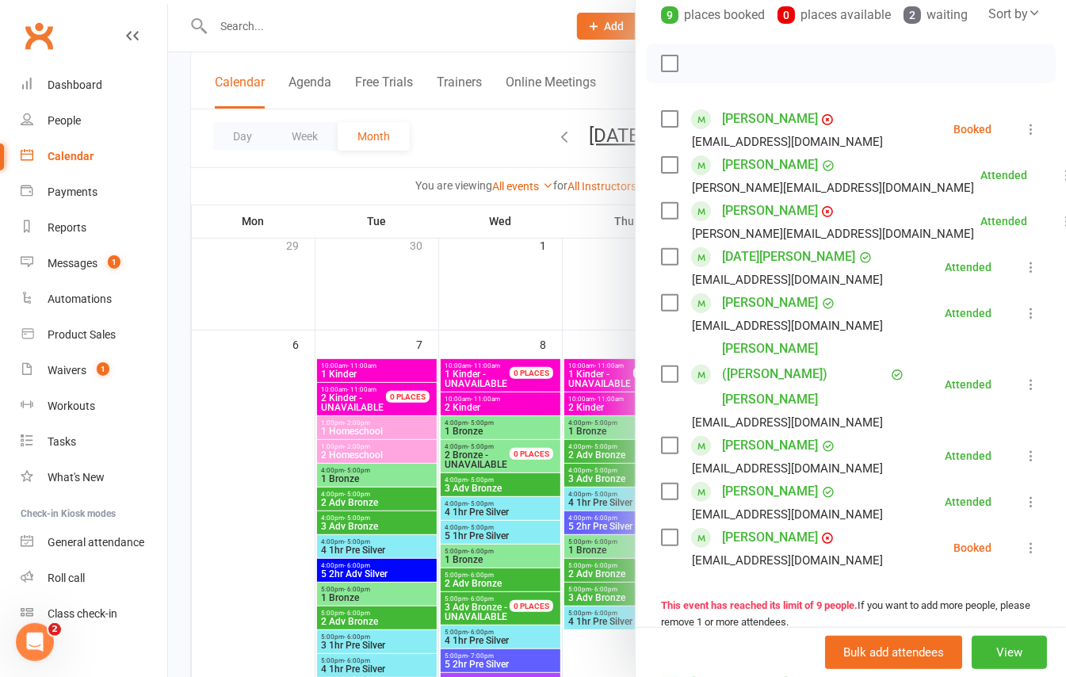
click at [1023, 540] on icon at bounding box center [1031, 548] width 16 height 16
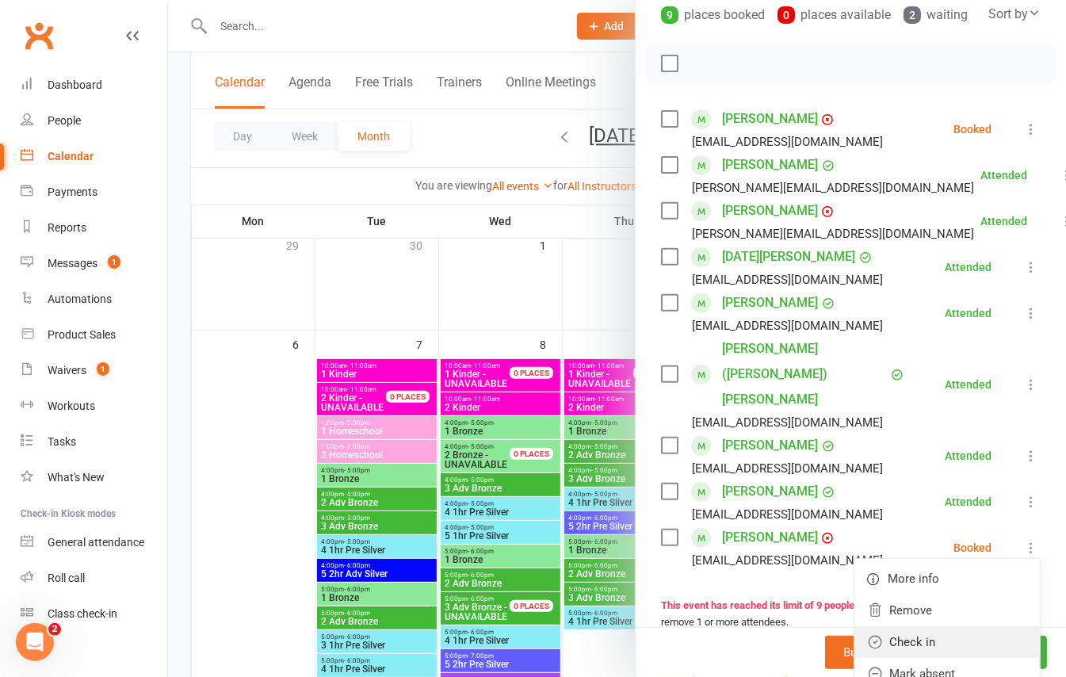
click at [911, 626] on link "Check in" at bounding box center [946, 642] width 185 height 32
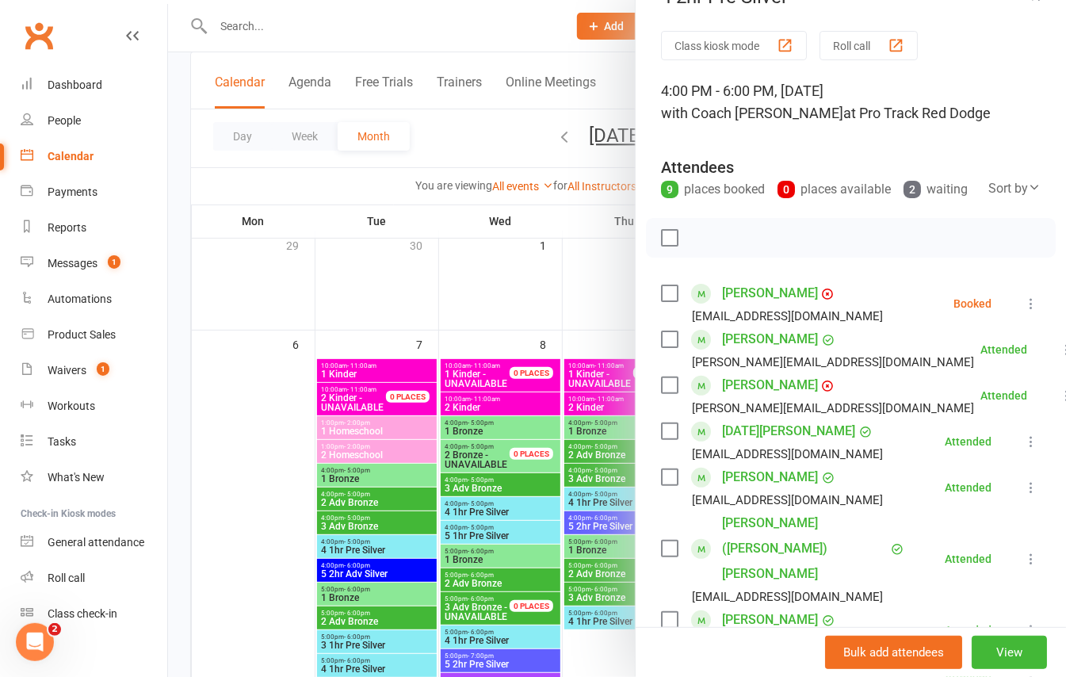
scroll to position [0, 0]
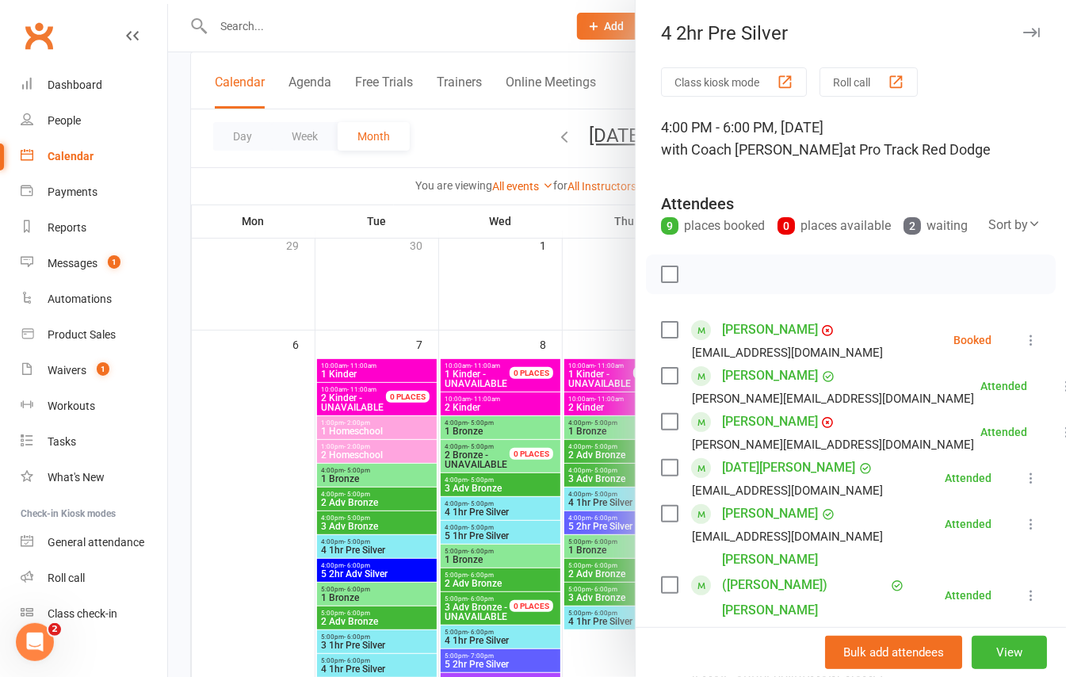
click at [184, 286] on div at bounding box center [617, 338] width 898 height 677
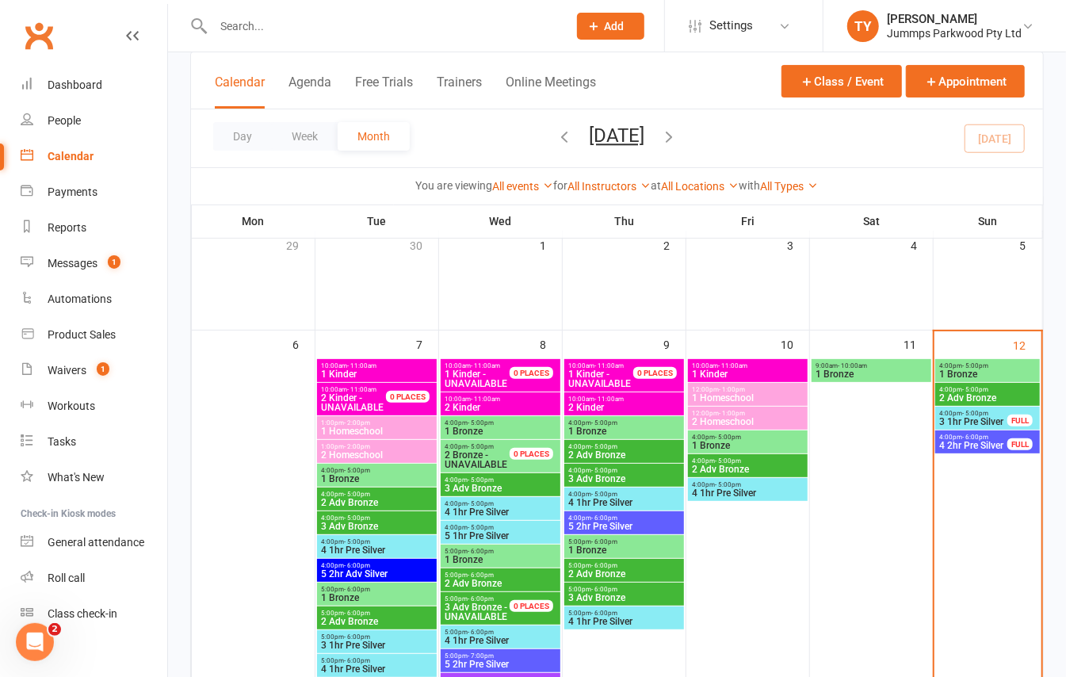
click at [968, 390] on span "- 5:00pm" at bounding box center [975, 389] width 26 height 7
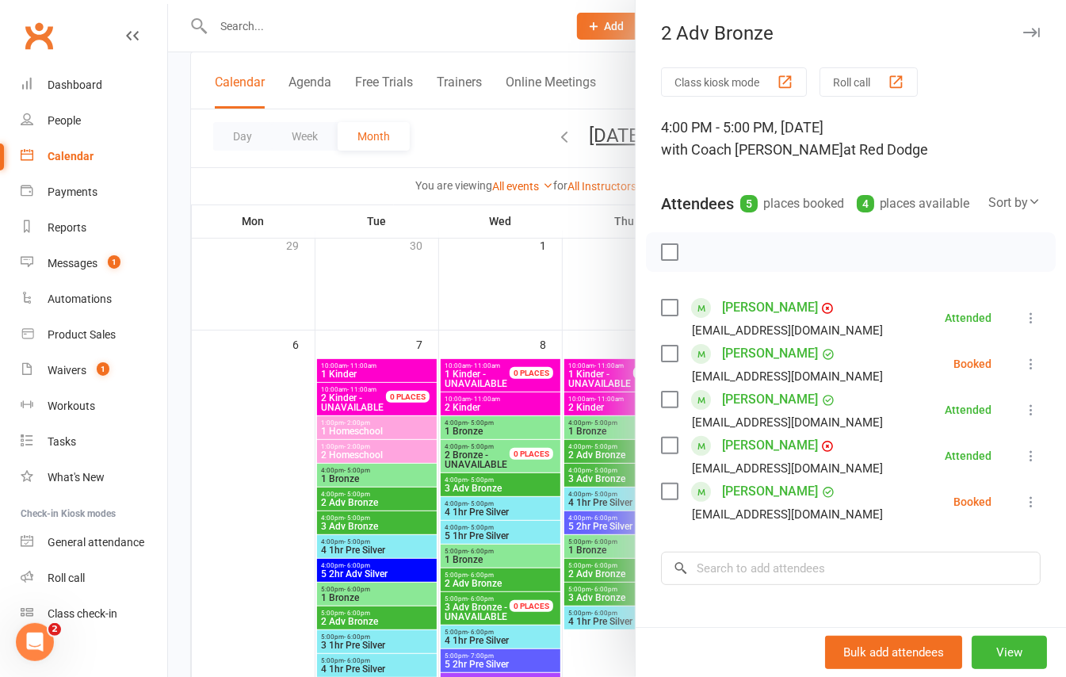
click at [174, 251] on div at bounding box center [617, 338] width 898 height 677
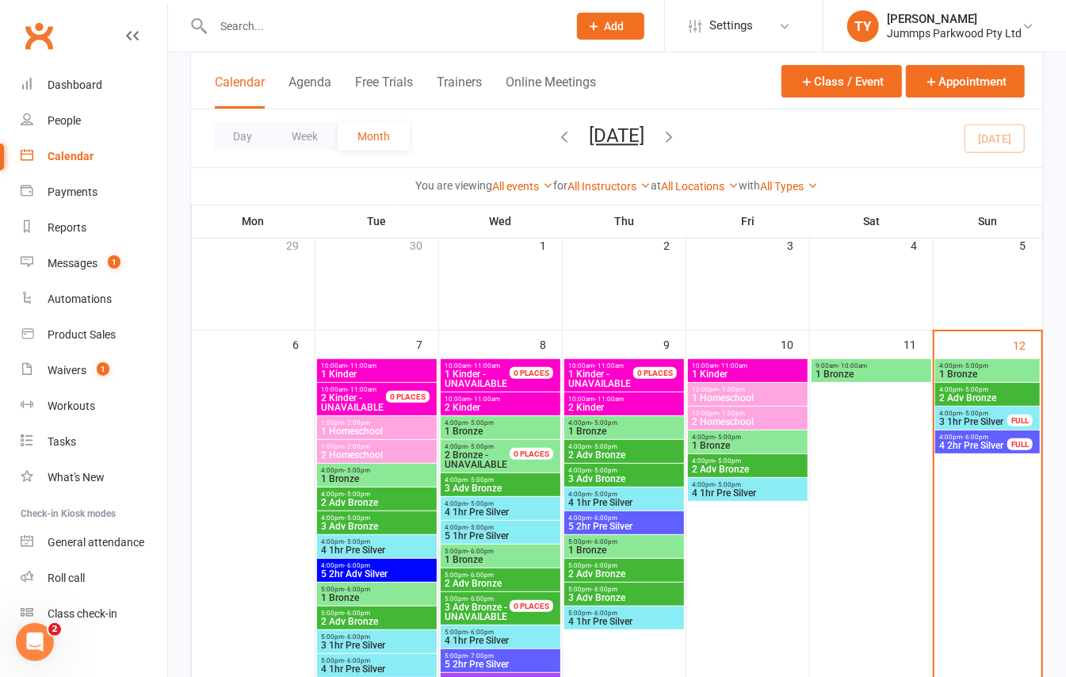
click at [981, 419] on span "3 1hr Pre Silver" at bounding box center [973, 422] width 70 height 10
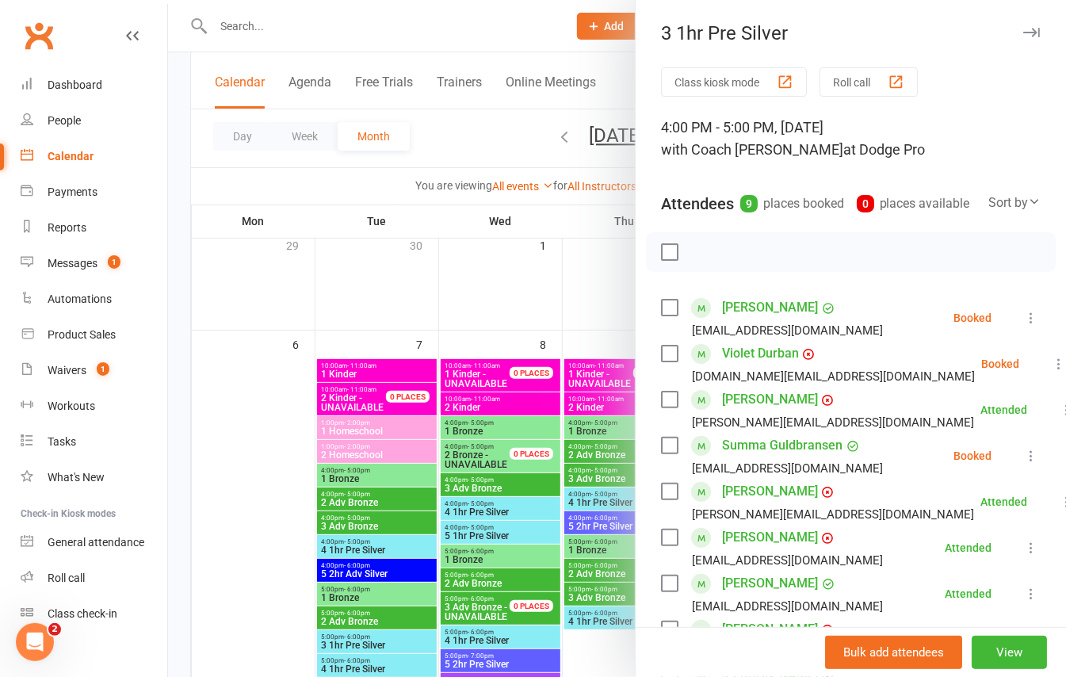
click at [1023, 326] on icon at bounding box center [1031, 318] width 16 height 16
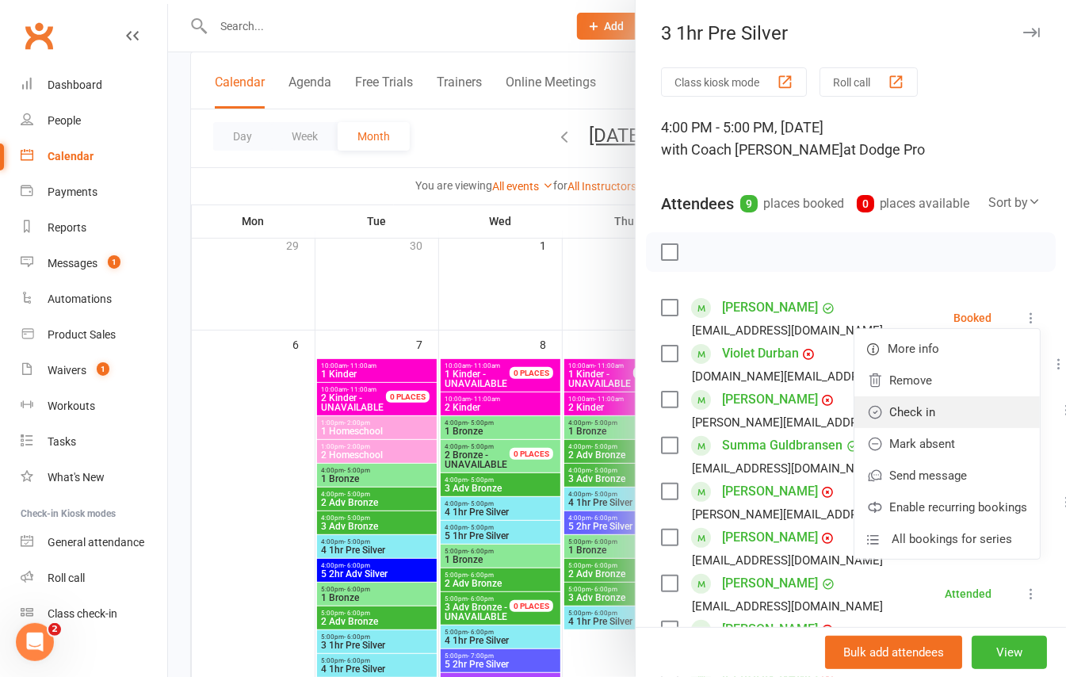
click at [930, 428] on link "Check in" at bounding box center [946, 412] width 185 height 32
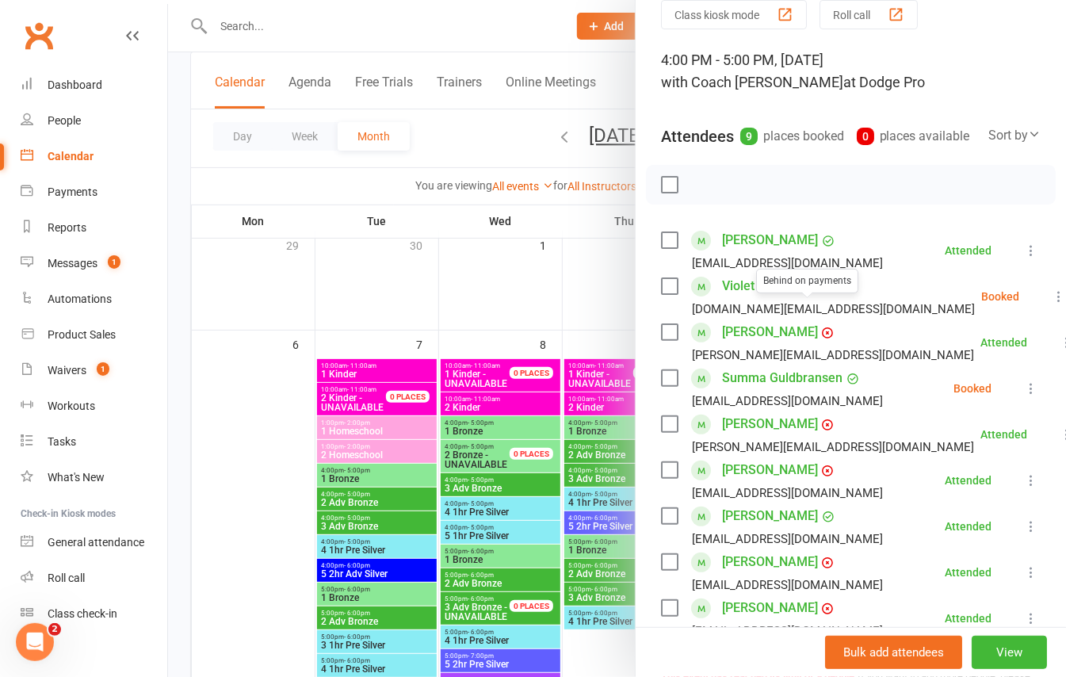
scroll to position [105, 0]
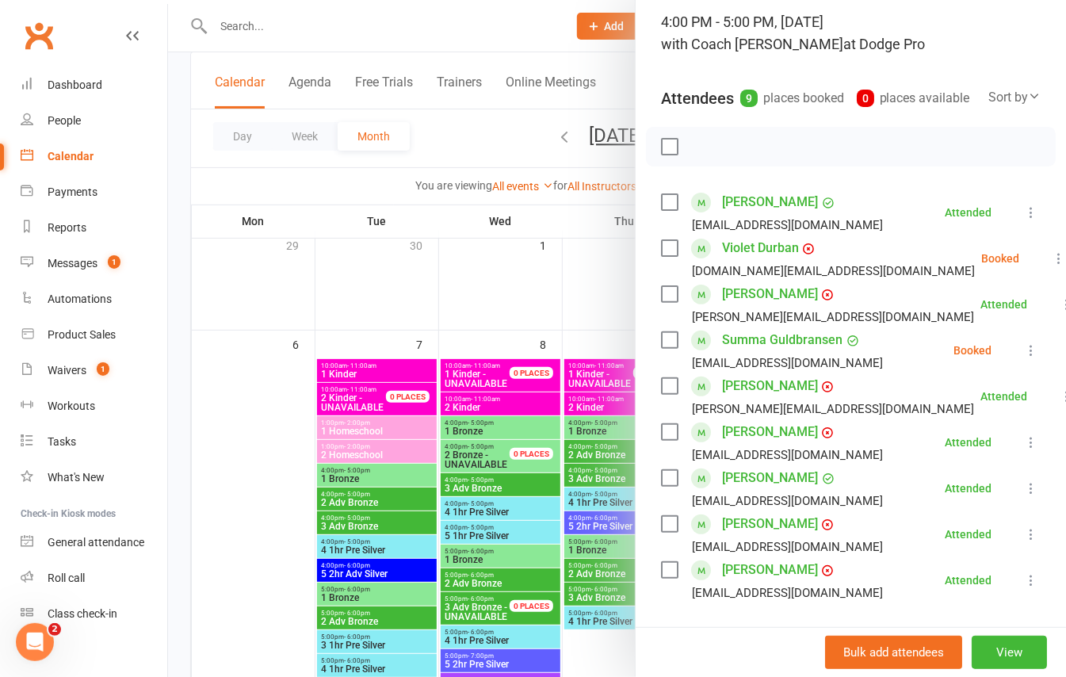
drag, startPoint x: 184, startPoint y: 239, endPoint x: 376, endPoint y: 378, distance: 237.1
click at [182, 239] on div at bounding box center [617, 338] width 898 height 677
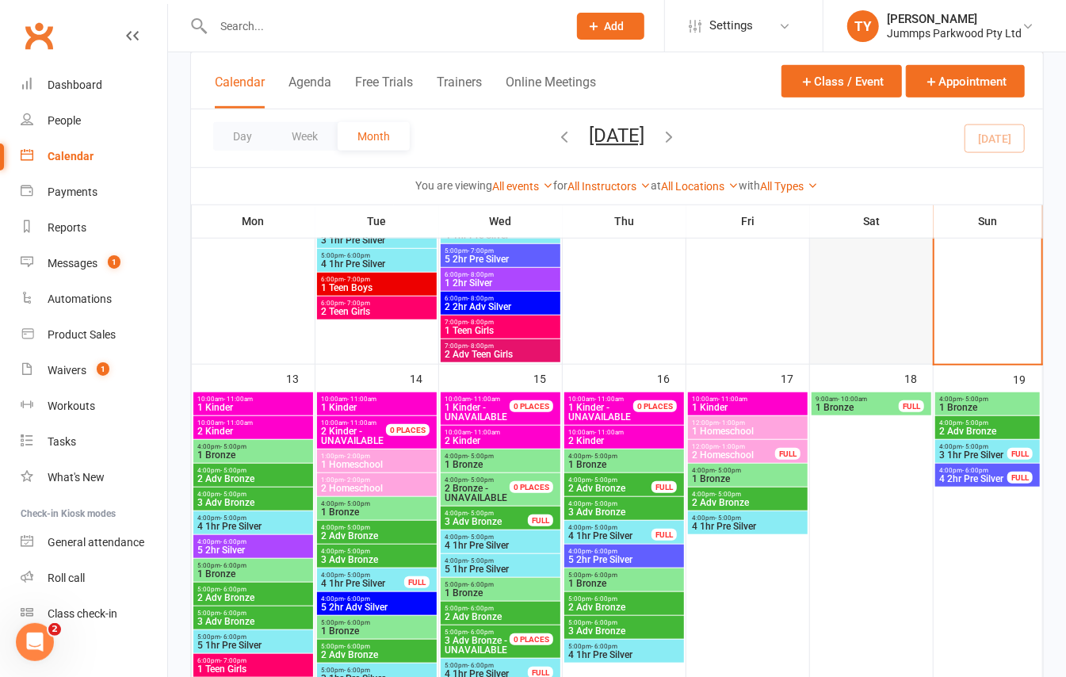
scroll to position [528, 0]
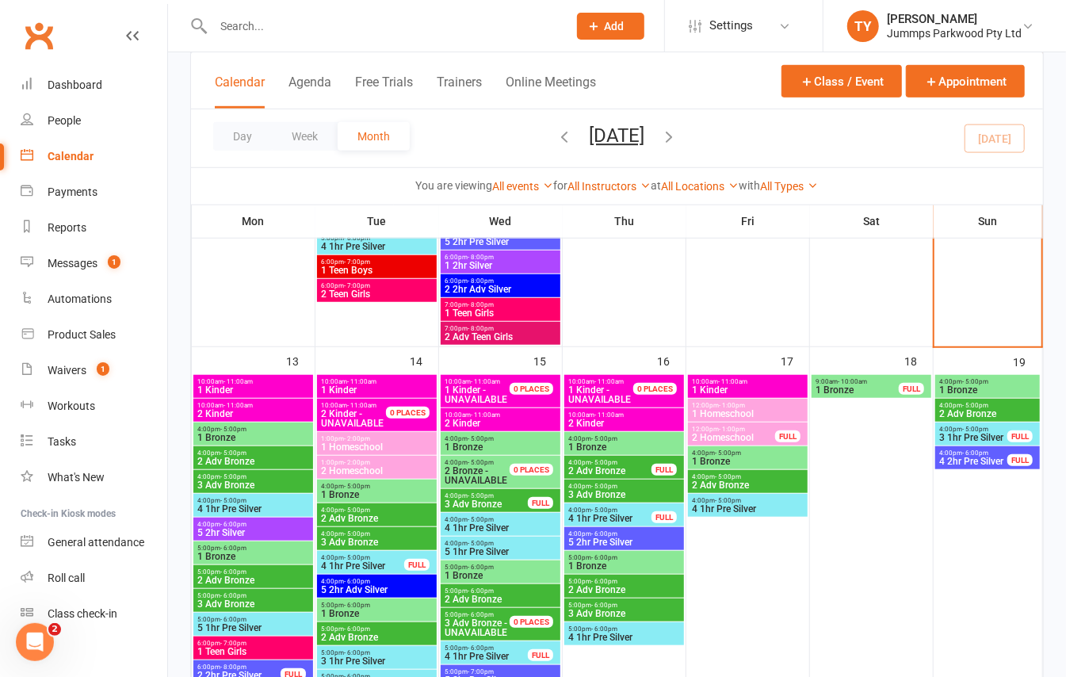
click at [968, 433] on span "3 1hr Pre Silver" at bounding box center [973, 438] width 70 height 10
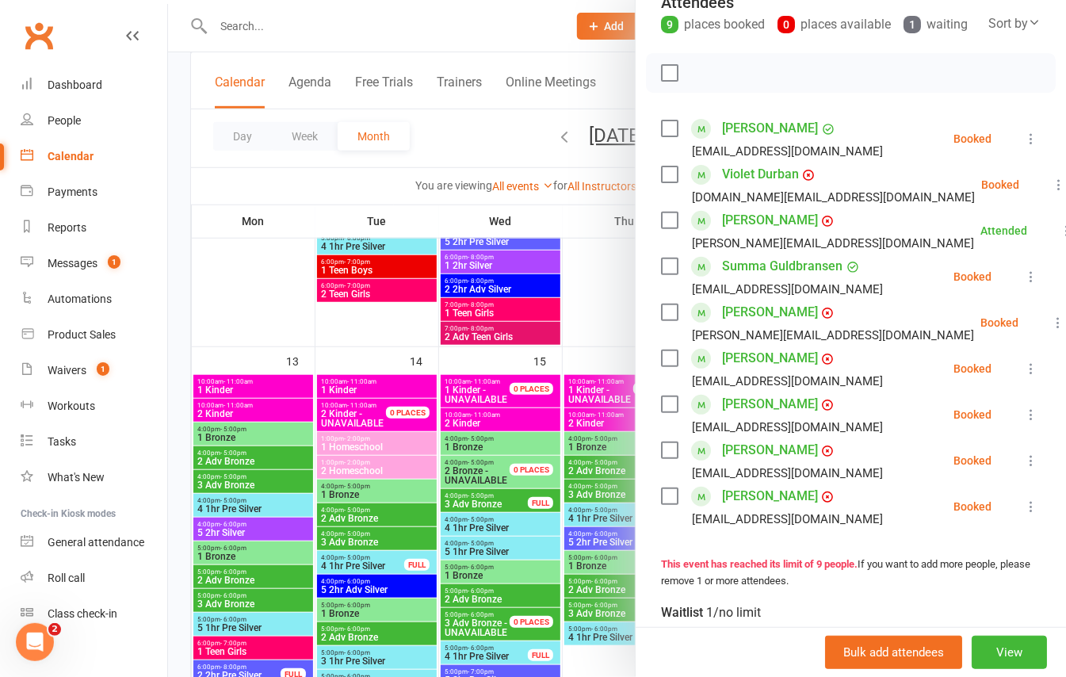
scroll to position [211, 0]
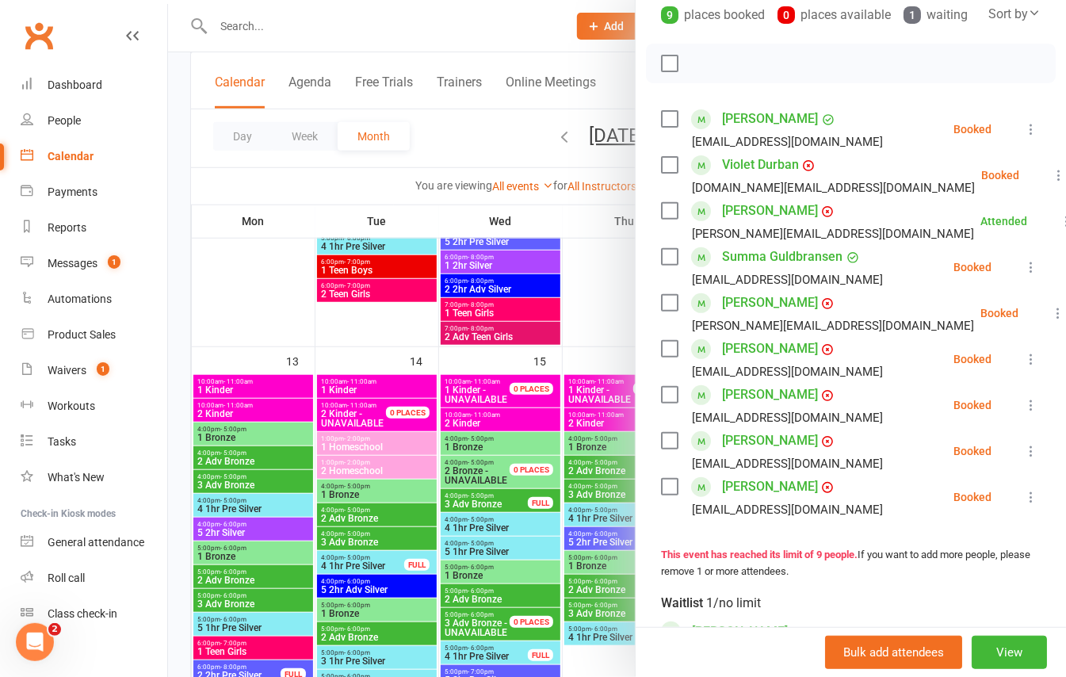
click at [1059, 229] on icon at bounding box center [1067, 221] width 16 height 16
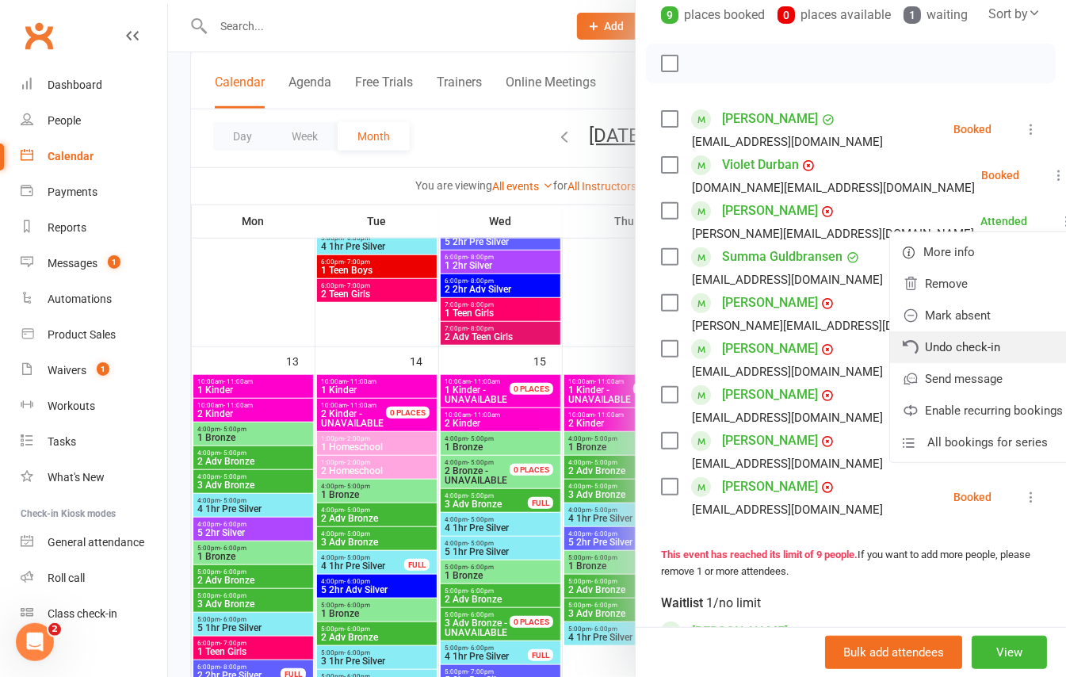
drag, startPoint x: 905, startPoint y: 368, endPoint x: 636, endPoint y: 136, distance: 355.7
click at [905, 363] on link "Undo check-in" at bounding box center [982, 347] width 185 height 32
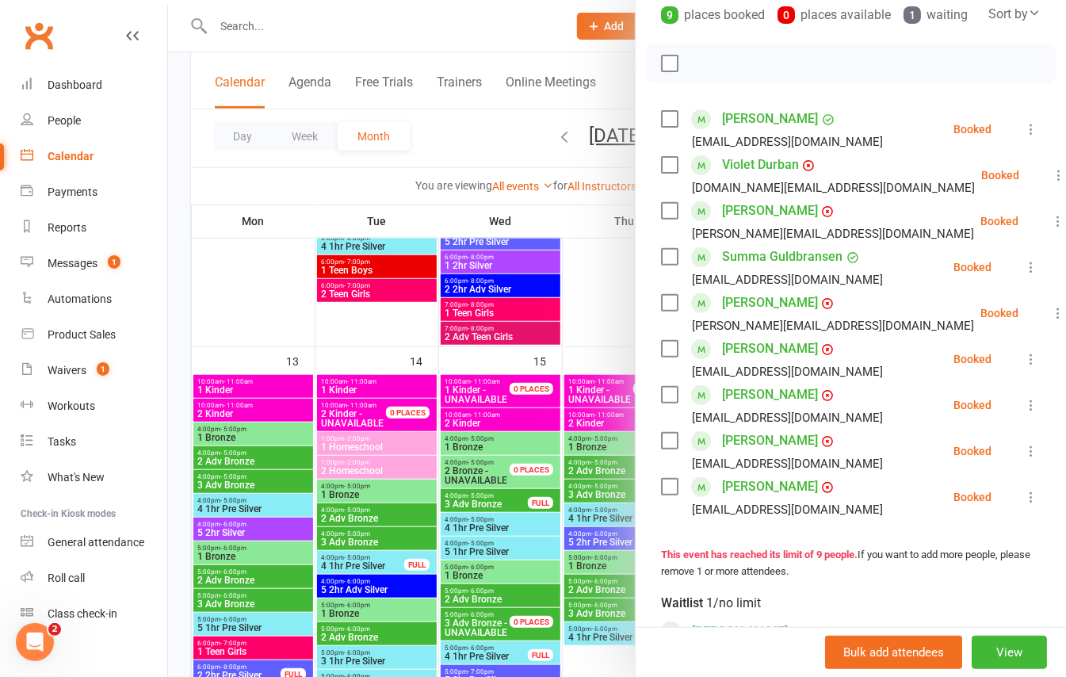
click at [181, 238] on div at bounding box center [617, 338] width 898 height 677
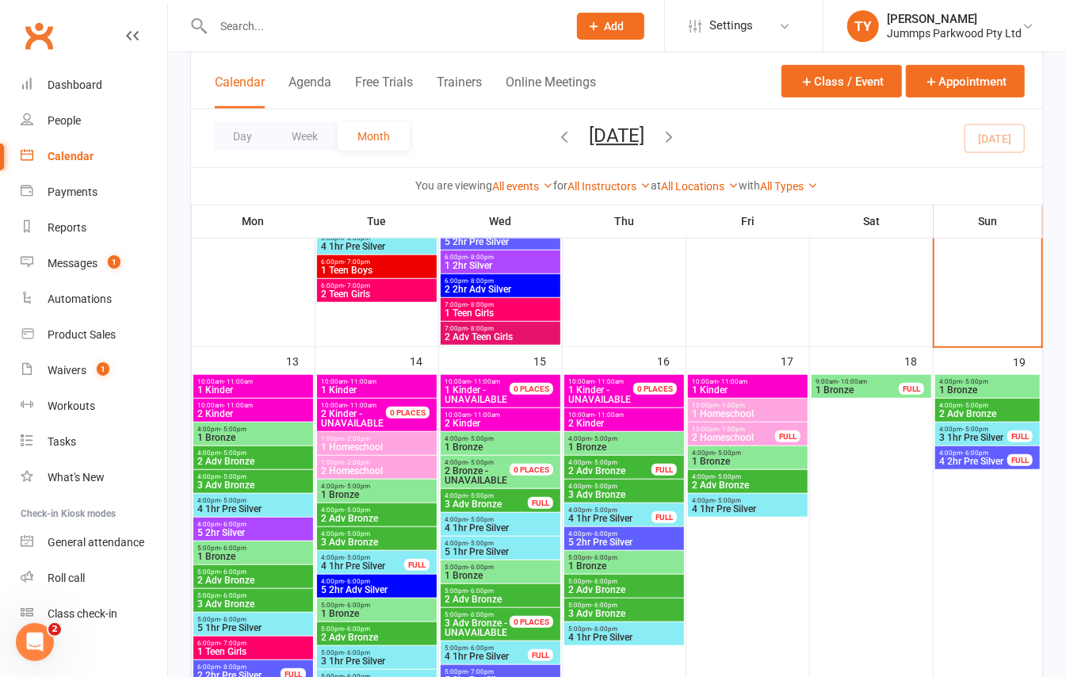
click at [964, 449] on span "- 6:00pm" at bounding box center [975, 452] width 26 height 7
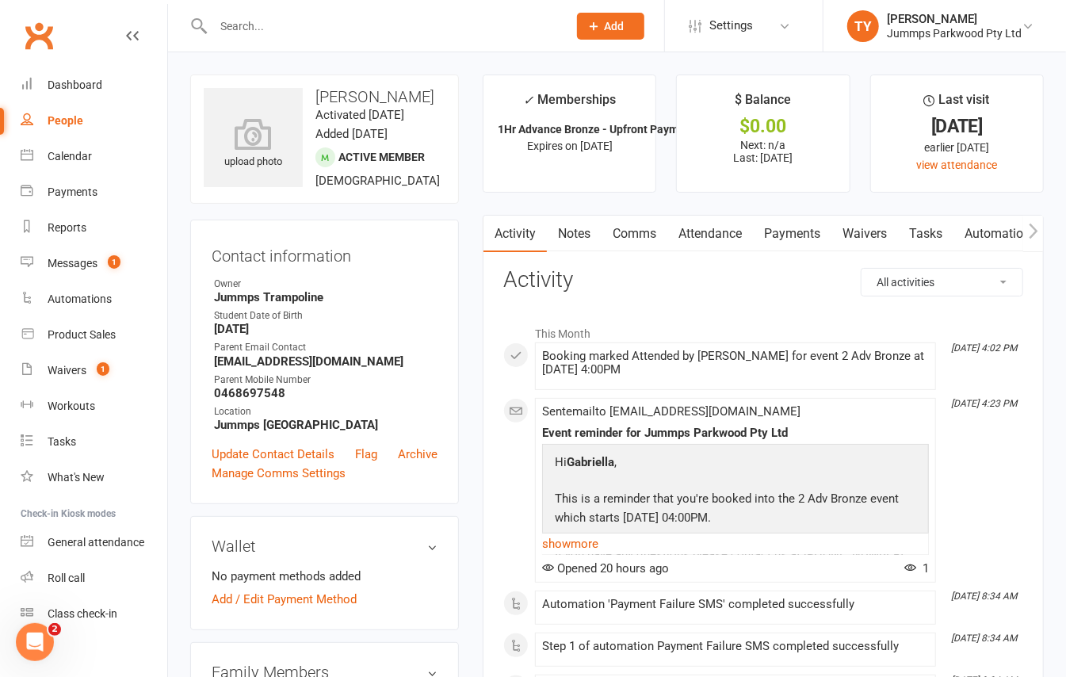
click at [789, 226] on link "Payments" at bounding box center [792, 234] width 78 height 36
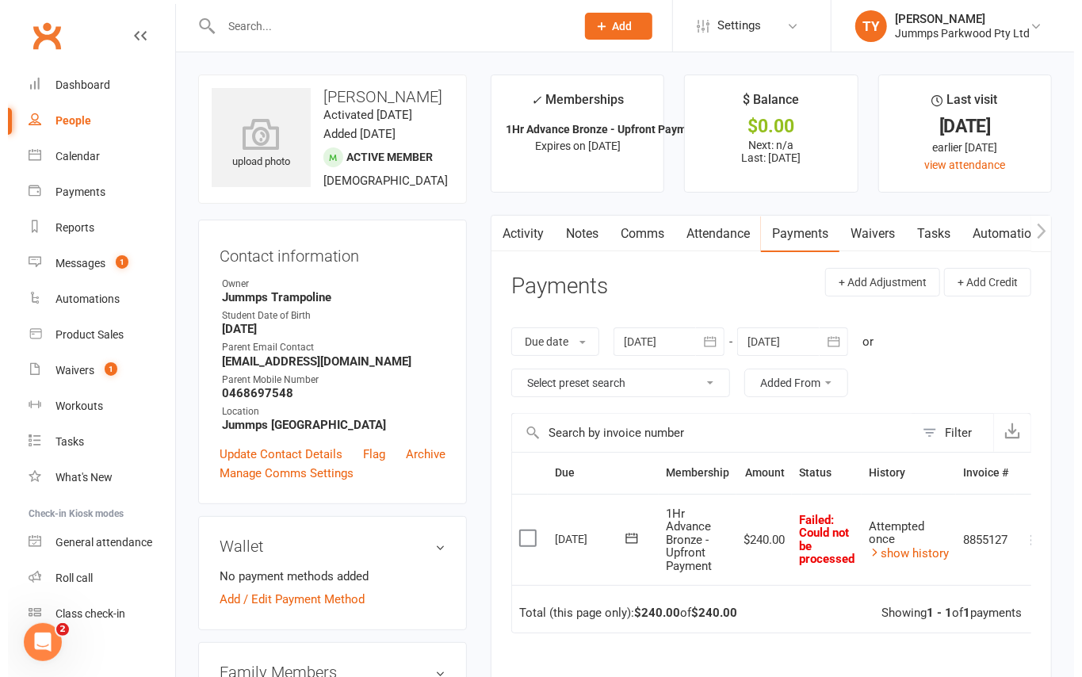
scroll to position [0, 23]
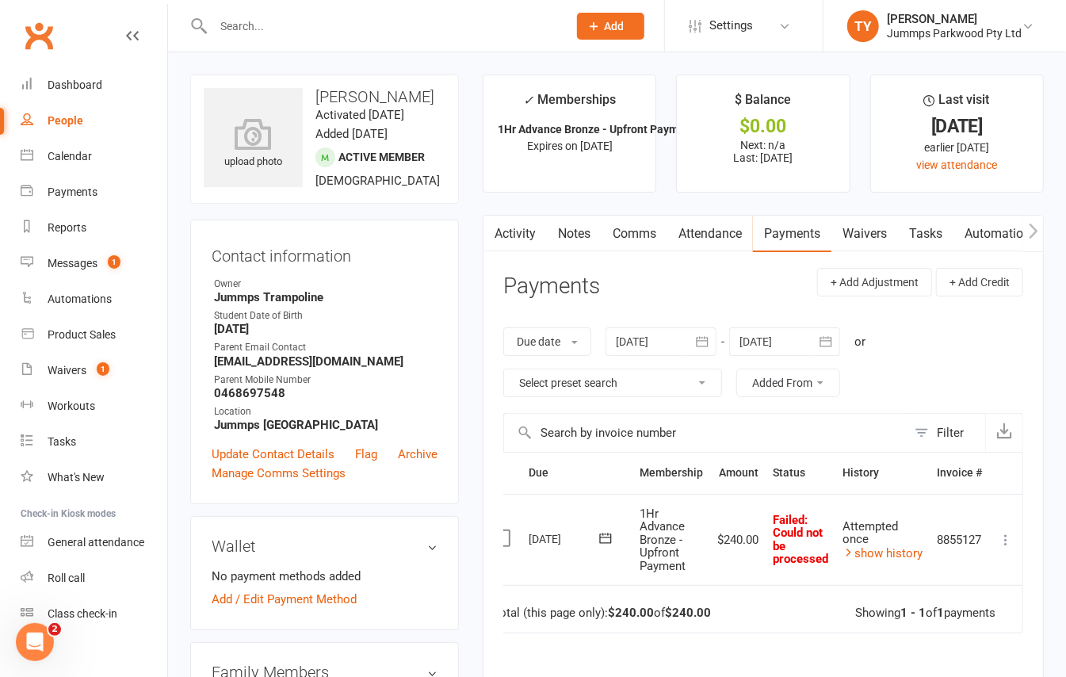
click at [1008, 540] on icon at bounding box center [1006, 540] width 16 height 16
click at [957, 600] on link "Mark as Paid (POS)" at bounding box center [935, 602] width 157 height 32
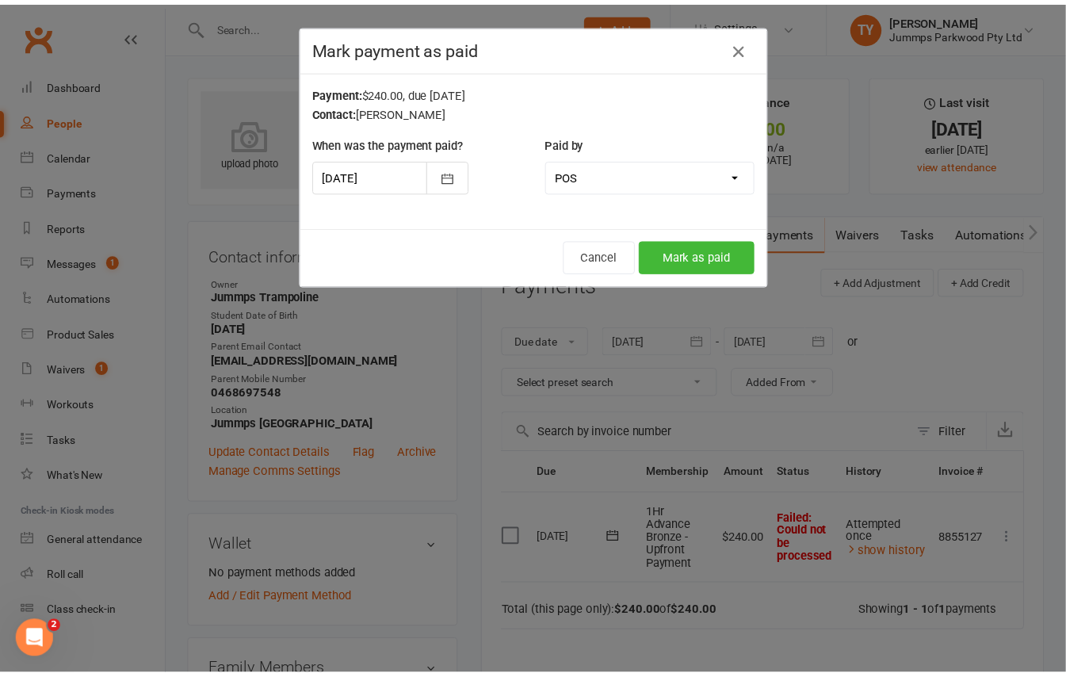
scroll to position [0, 13]
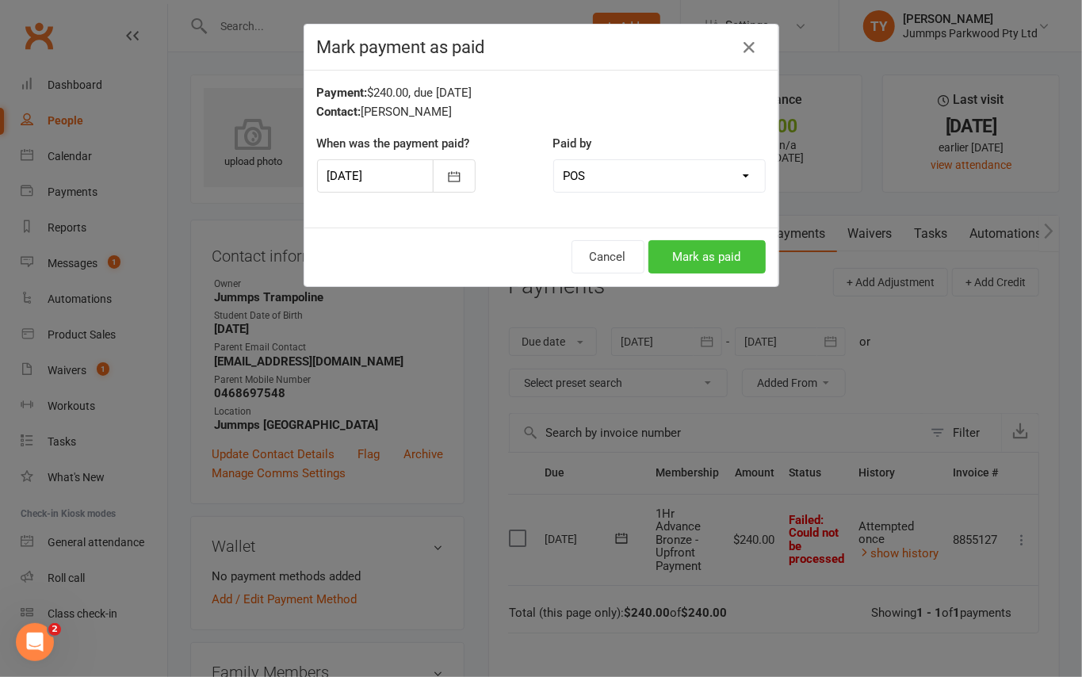
click at [727, 257] on button "Mark as paid" at bounding box center [706, 256] width 117 height 33
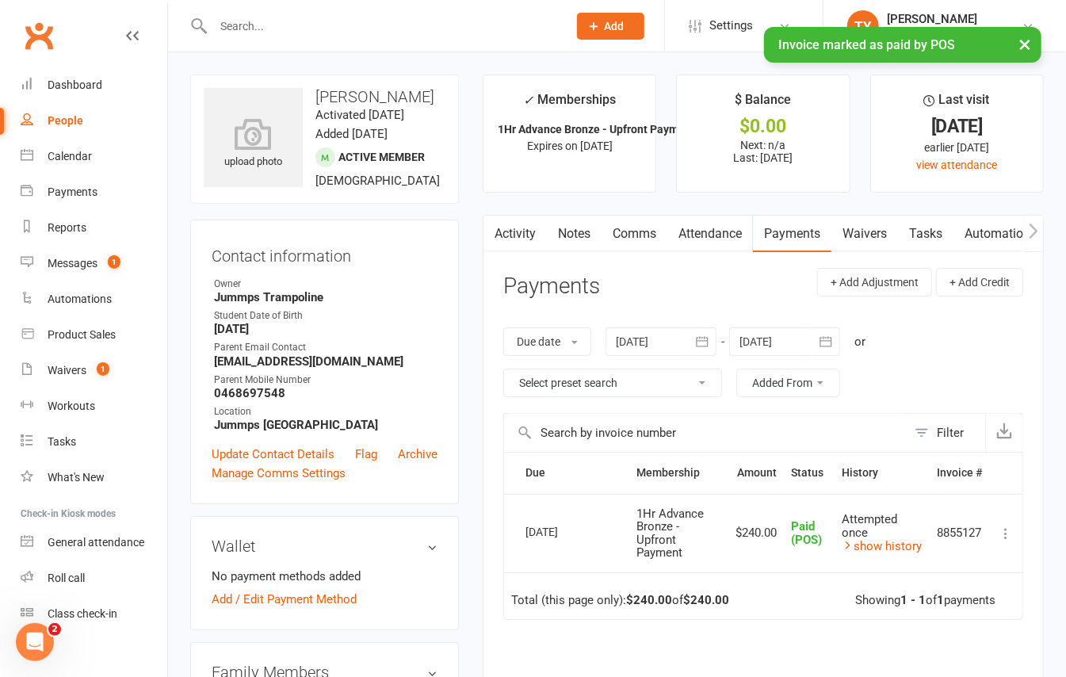
scroll to position [0, 0]
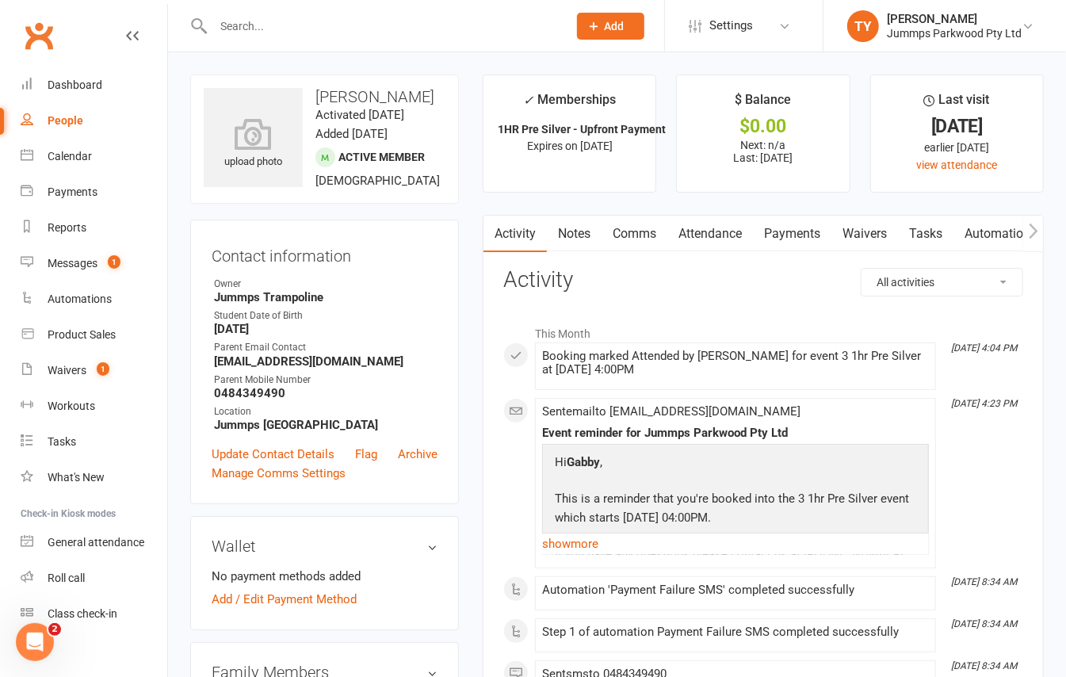
click at [796, 230] on link "Payments" at bounding box center [792, 234] width 78 height 36
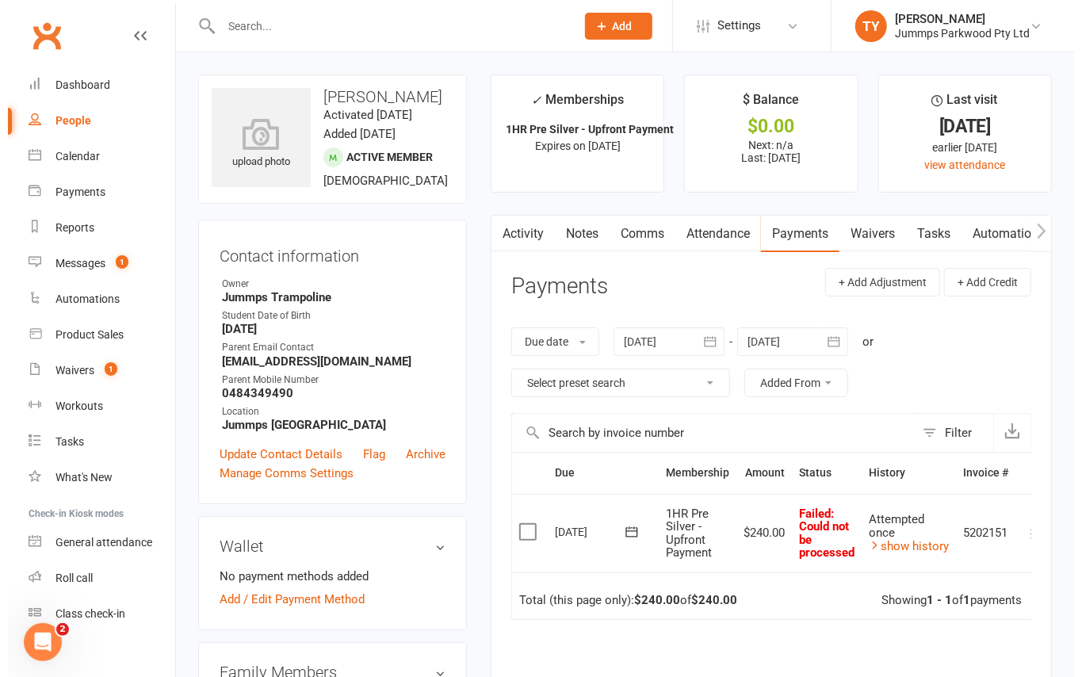
scroll to position [0, 23]
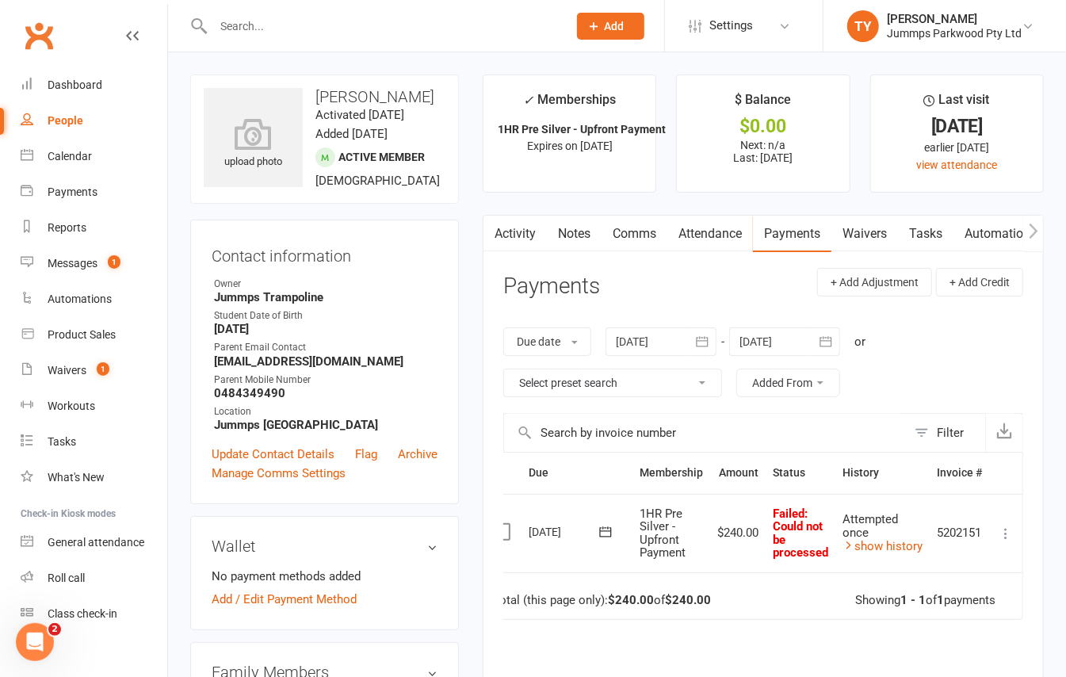
click at [1002, 536] on icon at bounding box center [1006, 533] width 16 height 16
click at [960, 601] on link "Mark as Paid (POS)" at bounding box center [935, 596] width 157 height 32
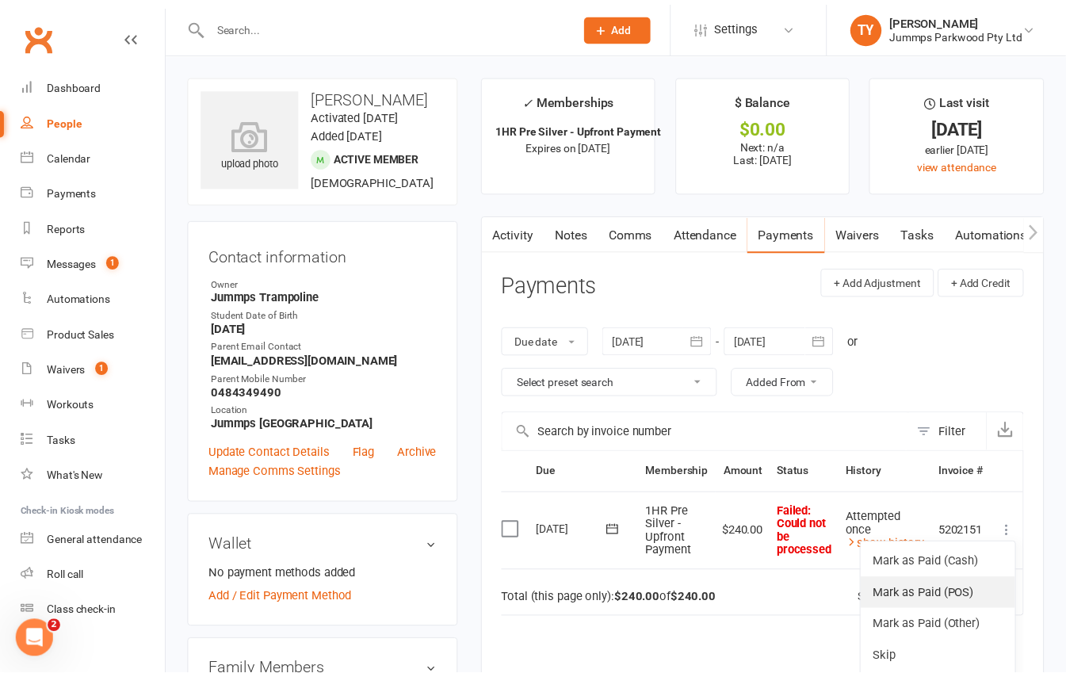
scroll to position [0, 13]
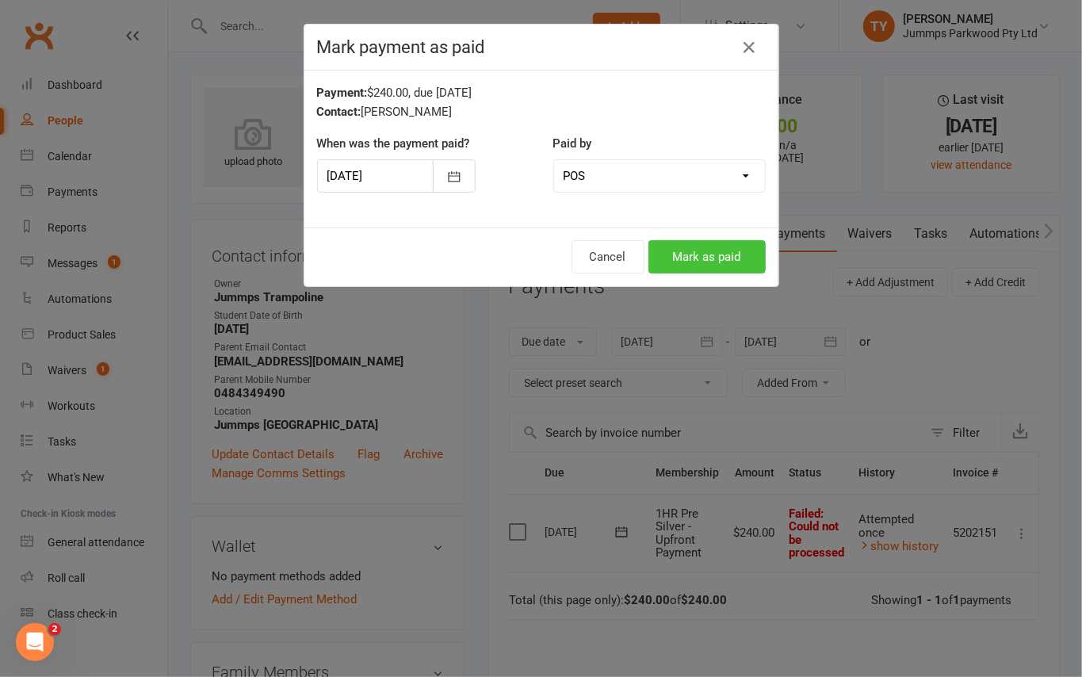
click at [674, 255] on button "Mark as paid" at bounding box center [706, 256] width 117 height 33
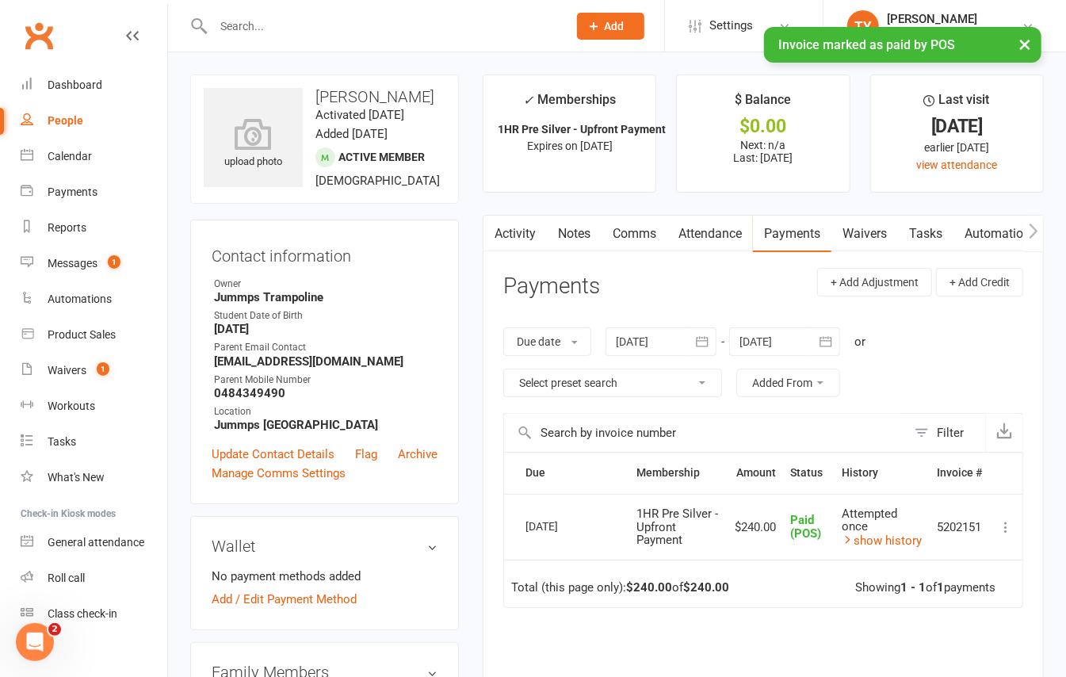
scroll to position [0, 0]
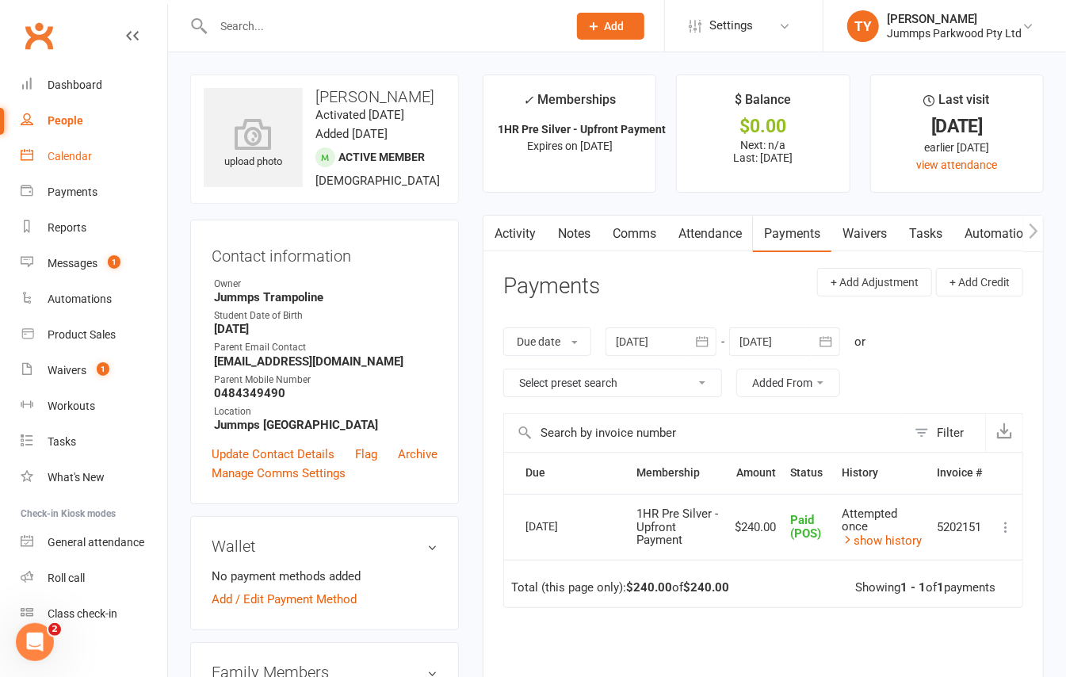
click at [78, 155] on div "Calendar" at bounding box center [70, 156] width 44 height 13
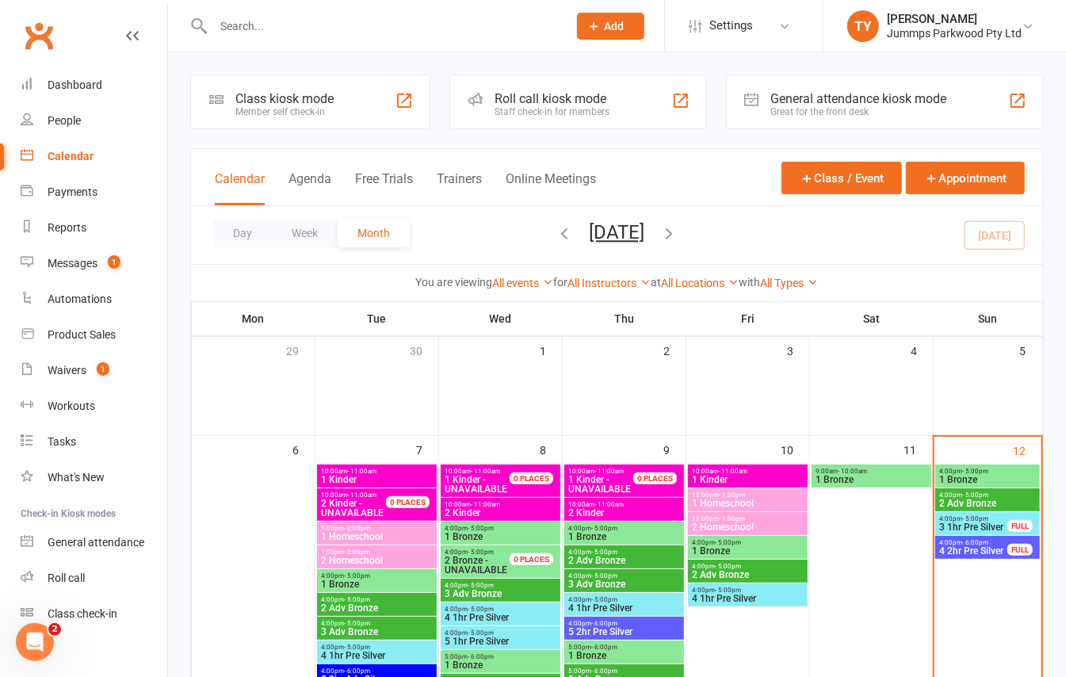
click at [955, 536] on div "4:00pm - 6:00pm 4 2hr Pre Silver FULL" at bounding box center [987, 547] width 105 height 23
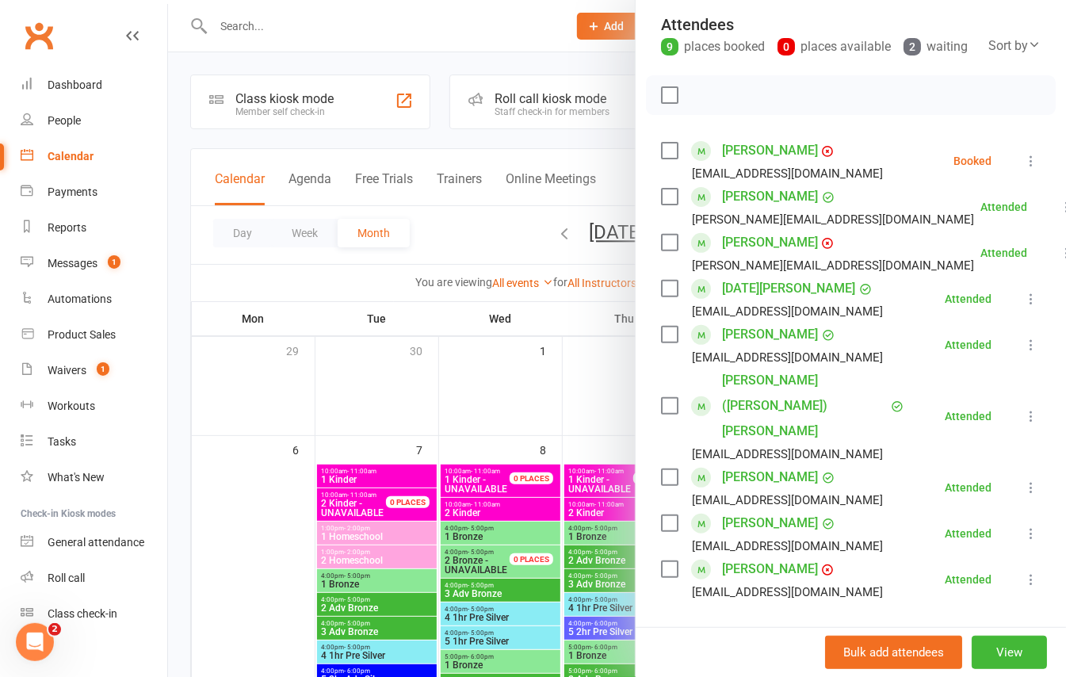
scroll to position [211, 0]
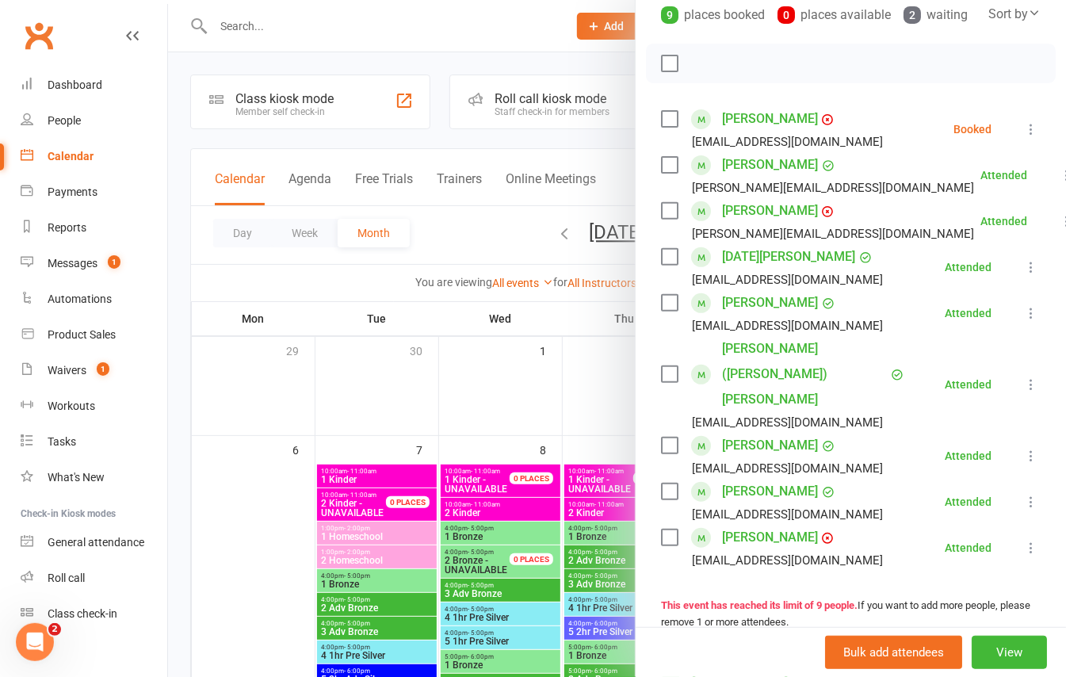
click at [179, 292] on div at bounding box center [617, 338] width 898 height 677
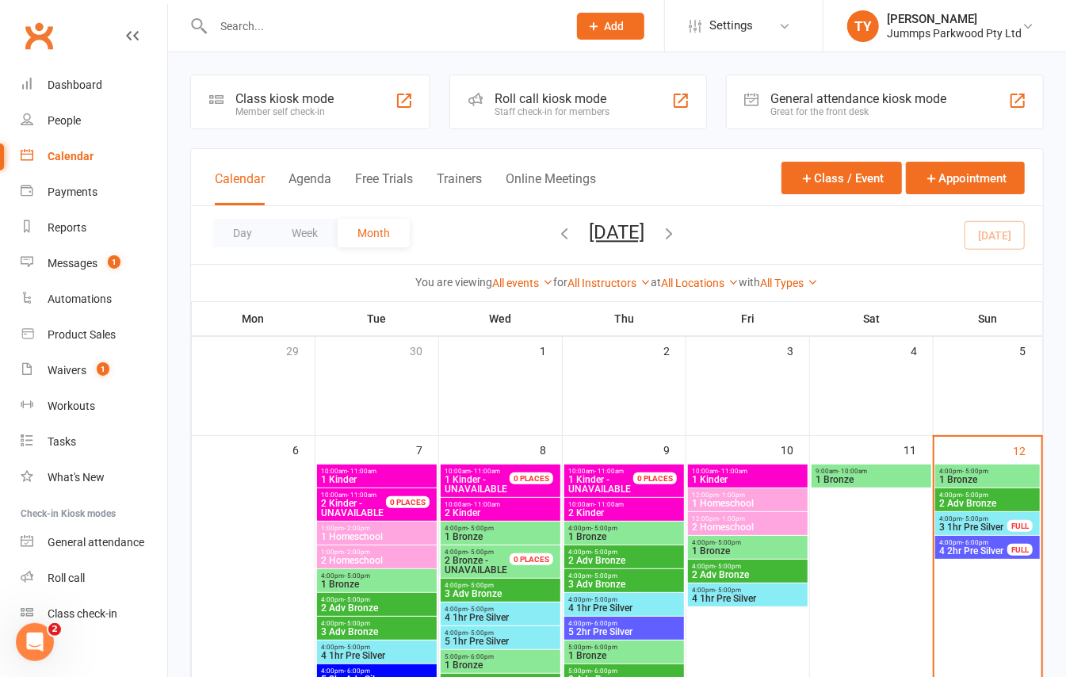
click at [979, 521] on div "4:00pm - 5:00pm 3 1hr Pre Silver FULL" at bounding box center [987, 523] width 105 height 23
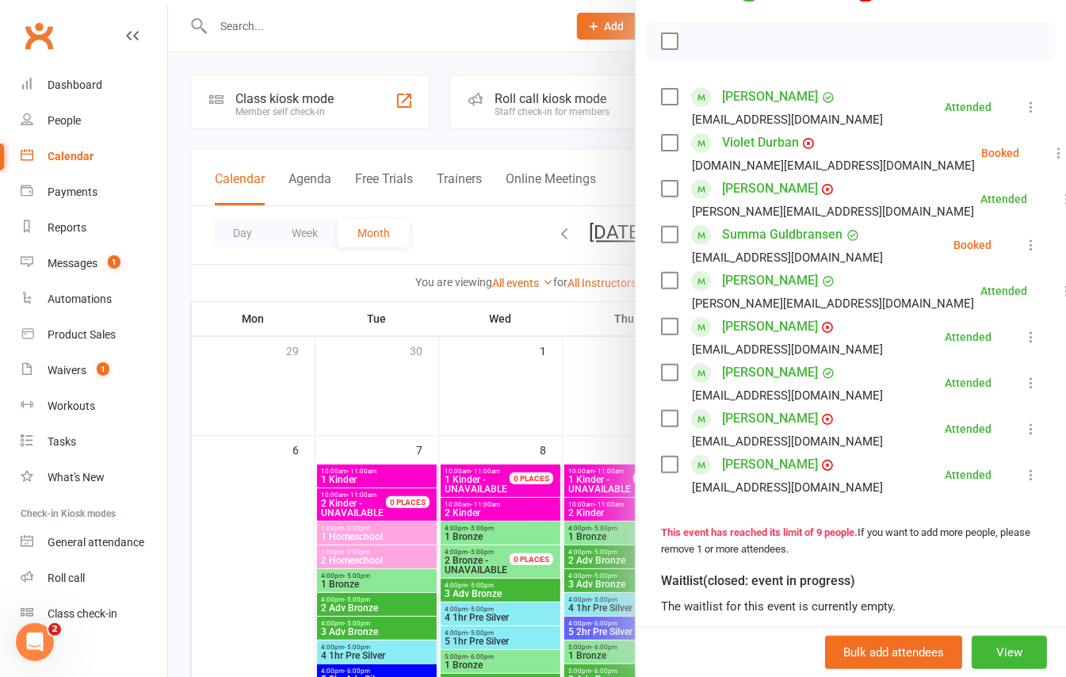
click at [1023, 253] on icon at bounding box center [1031, 245] width 16 height 16
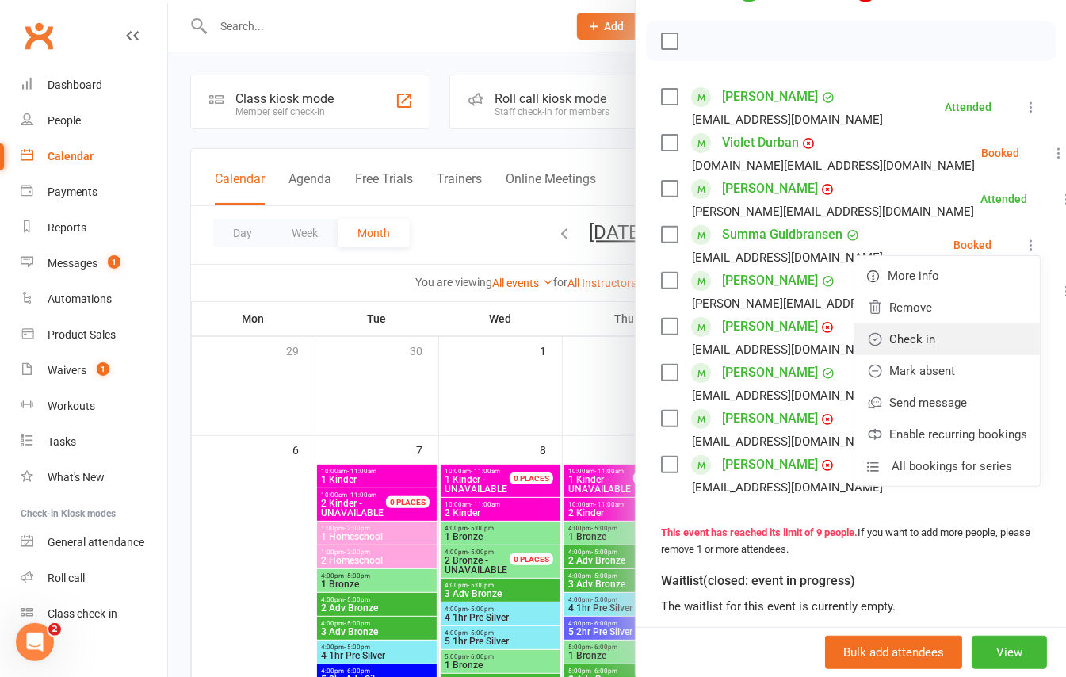
click at [922, 355] on link "Check in" at bounding box center [946, 339] width 185 height 32
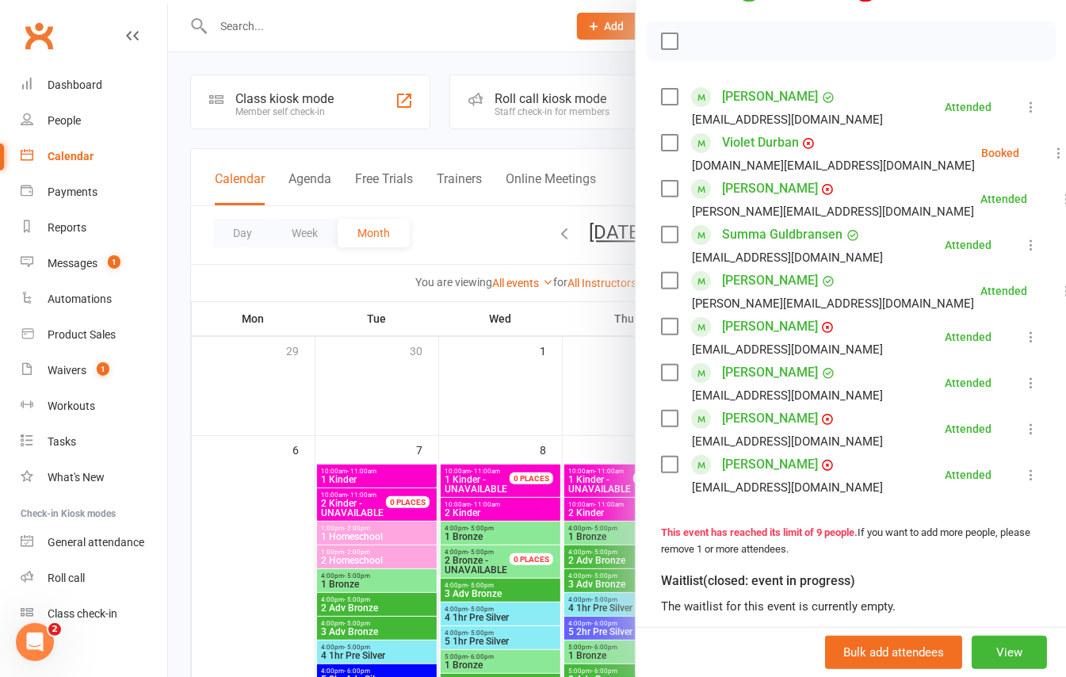
click at [1051, 161] on icon at bounding box center [1059, 153] width 16 height 16
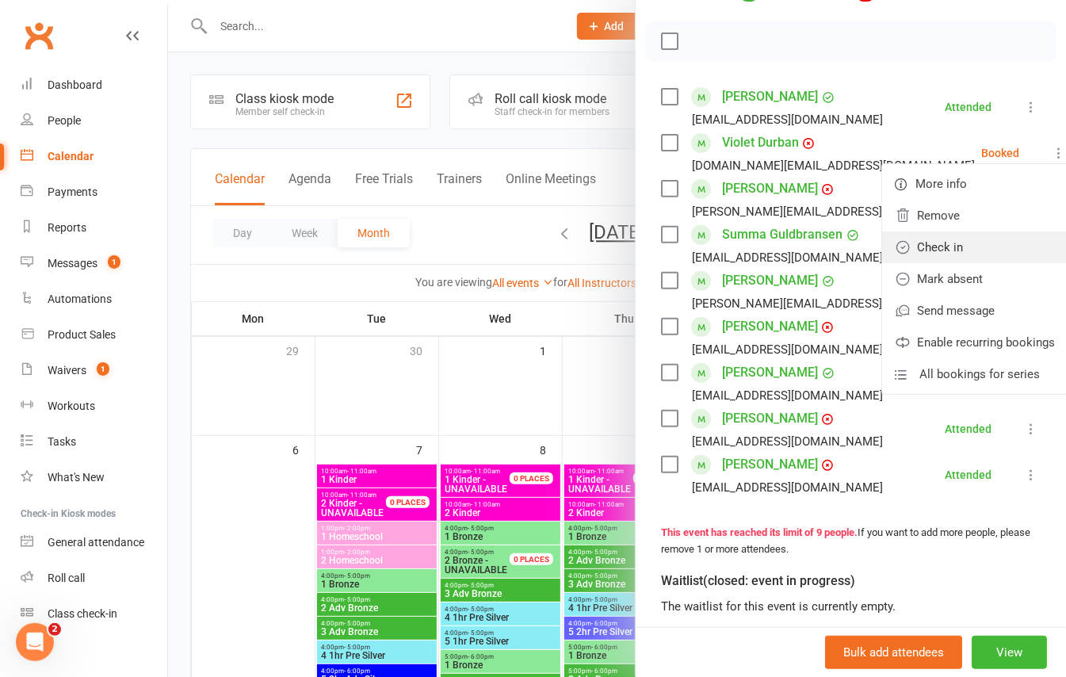
click at [899, 263] on link "Check in" at bounding box center [974, 247] width 185 height 32
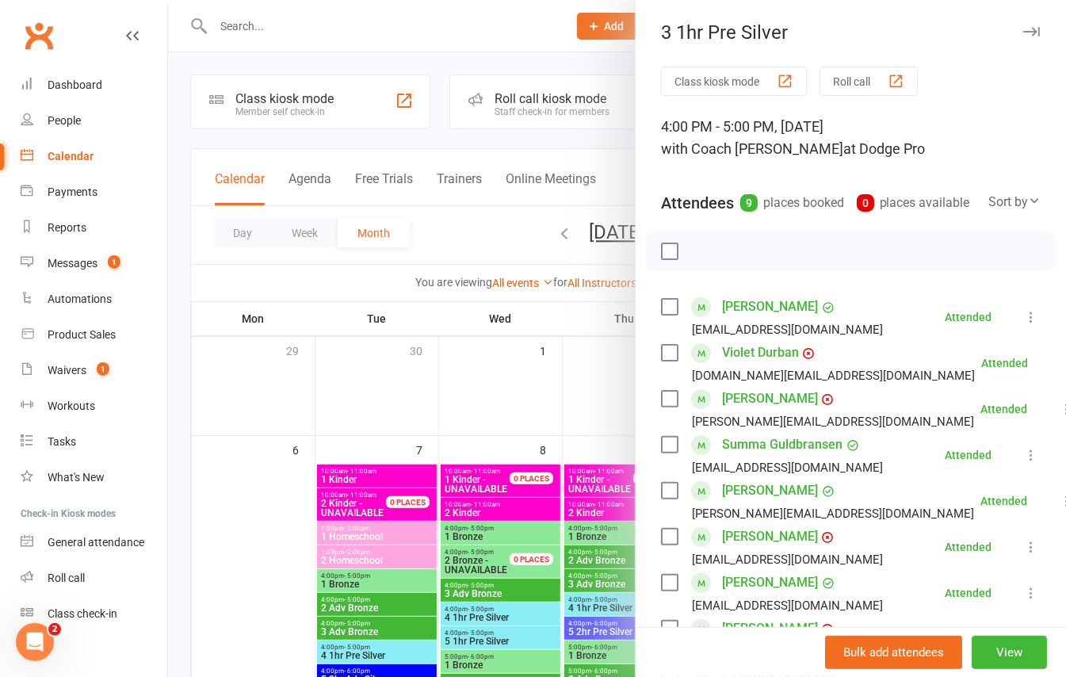
scroll to position [0, 0]
click at [187, 181] on div at bounding box center [617, 338] width 898 height 677
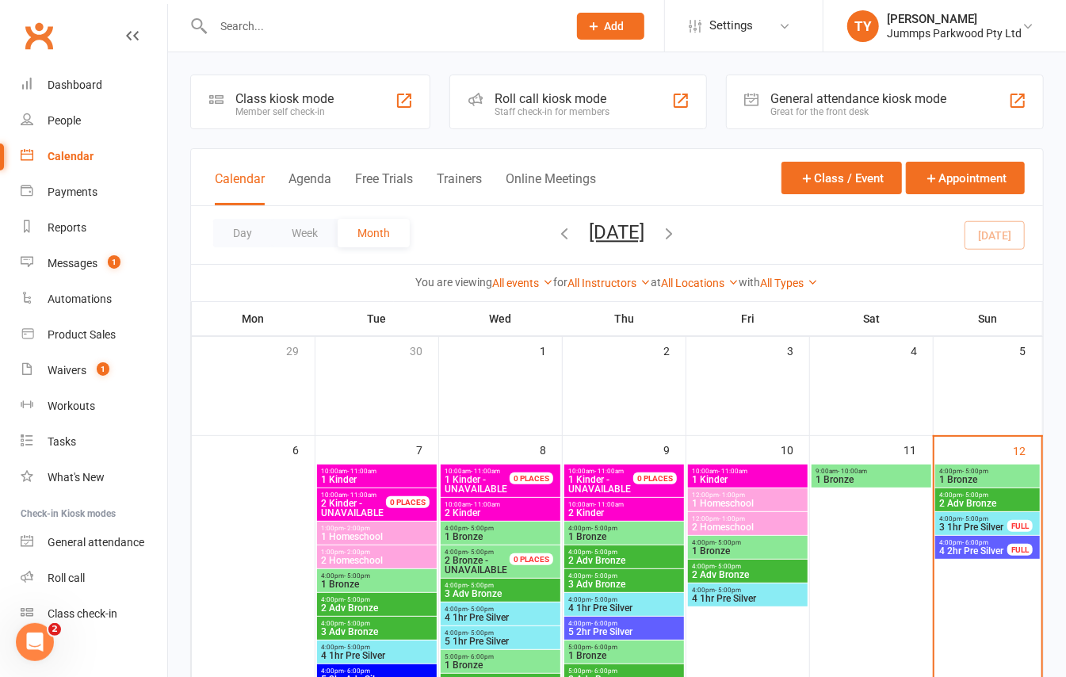
click at [981, 487] on div "4:00pm - 5:00pm 1 Bronze" at bounding box center [987, 475] width 105 height 23
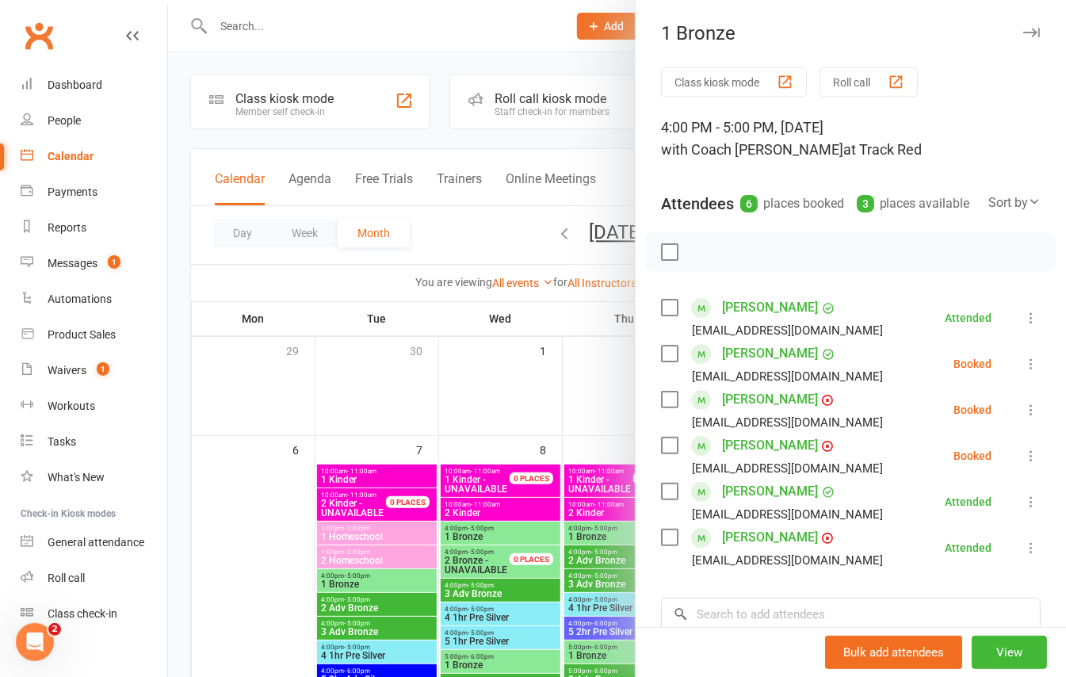
click at [276, 27] on div at bounding box center [617, 338] width 898 height 677
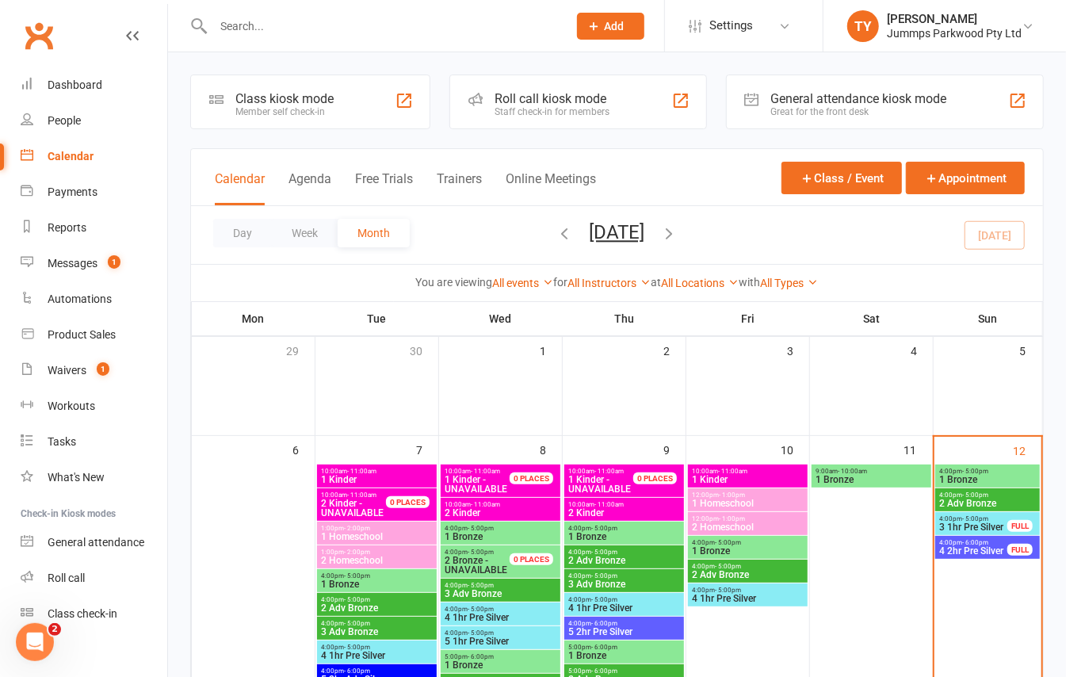
click at [267, 22] on input "text" at bounding box center [382, 26] width 348 height 22
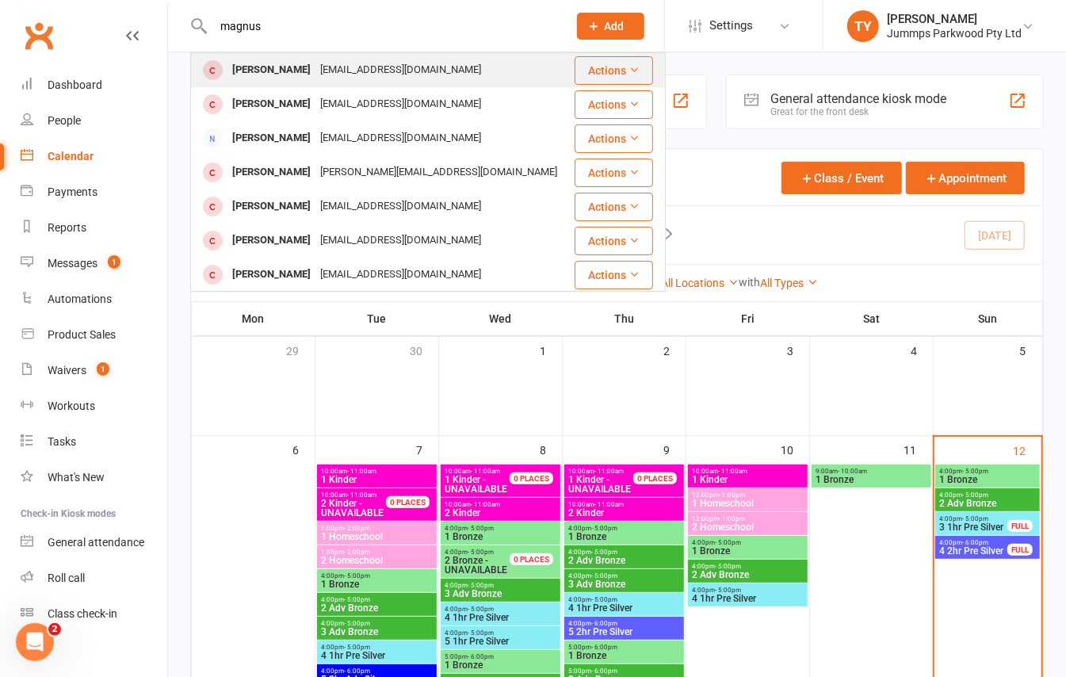
type input "magnus"
click at [288, 68] on div "Magnus Hooper" at bounding box center [271, 70] width 88 height 23
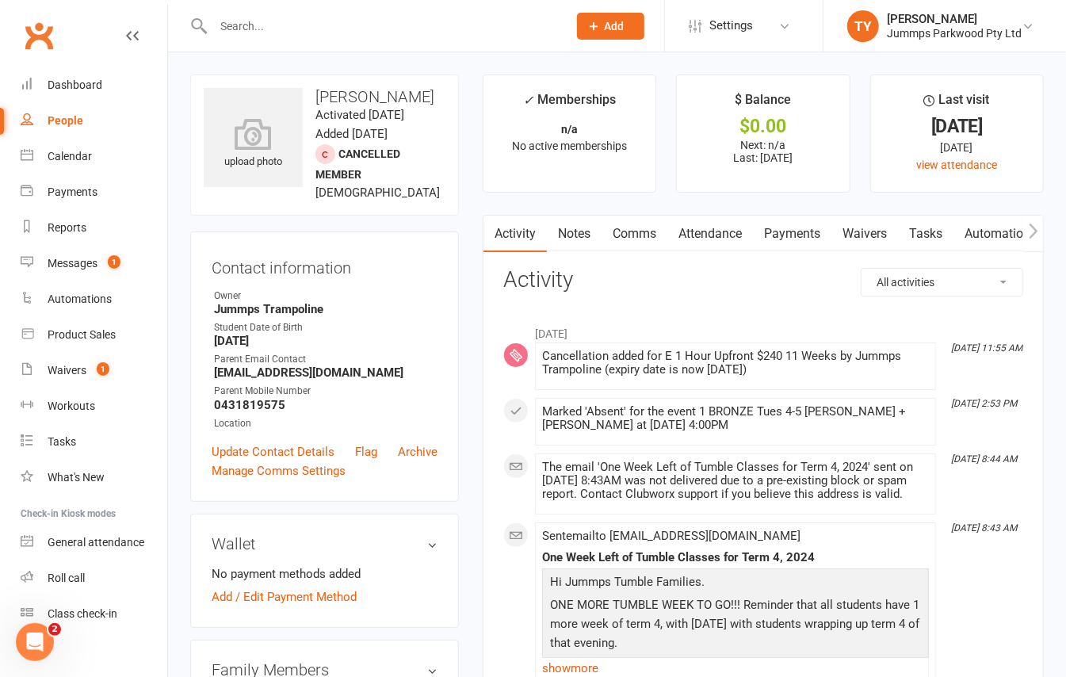
click at [733, 228] on link "Attendance" at bounding box center [710, 234] width 86 height 36
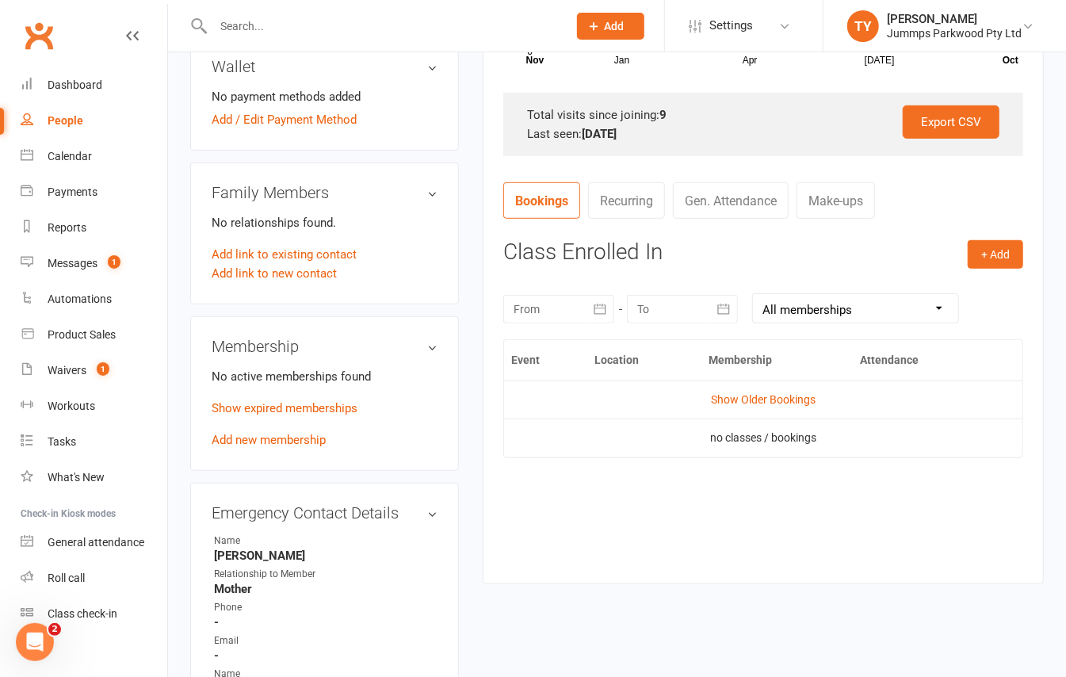
scroll to position [528, 0]
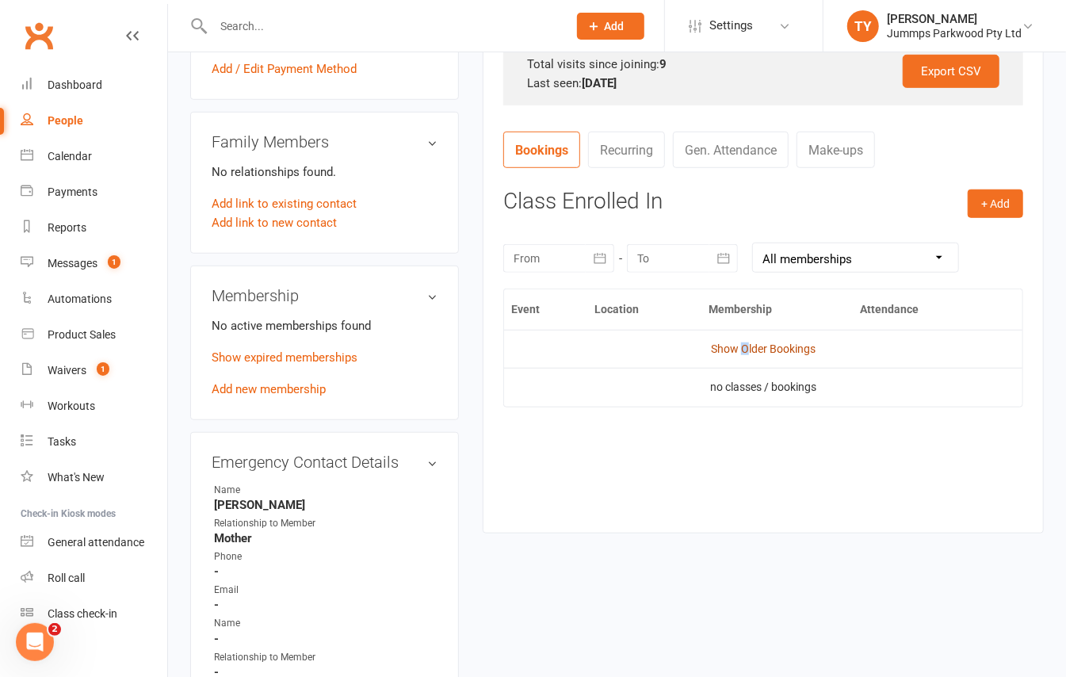
click at [745, 344] on link "Show Older Bookings" at bounding box center [763, 348] width 105 height 13
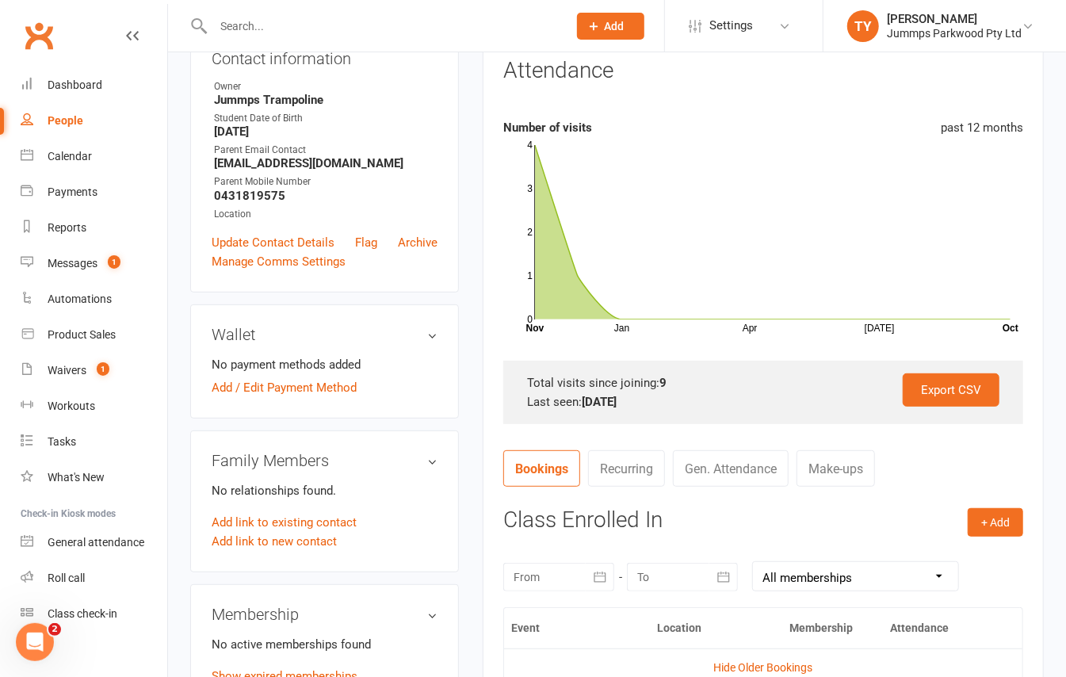
scroll to position [211, 0]
click at [321, 530] on link "Add link to existing contact" at bounding box center [284, 520] width 145 height 19
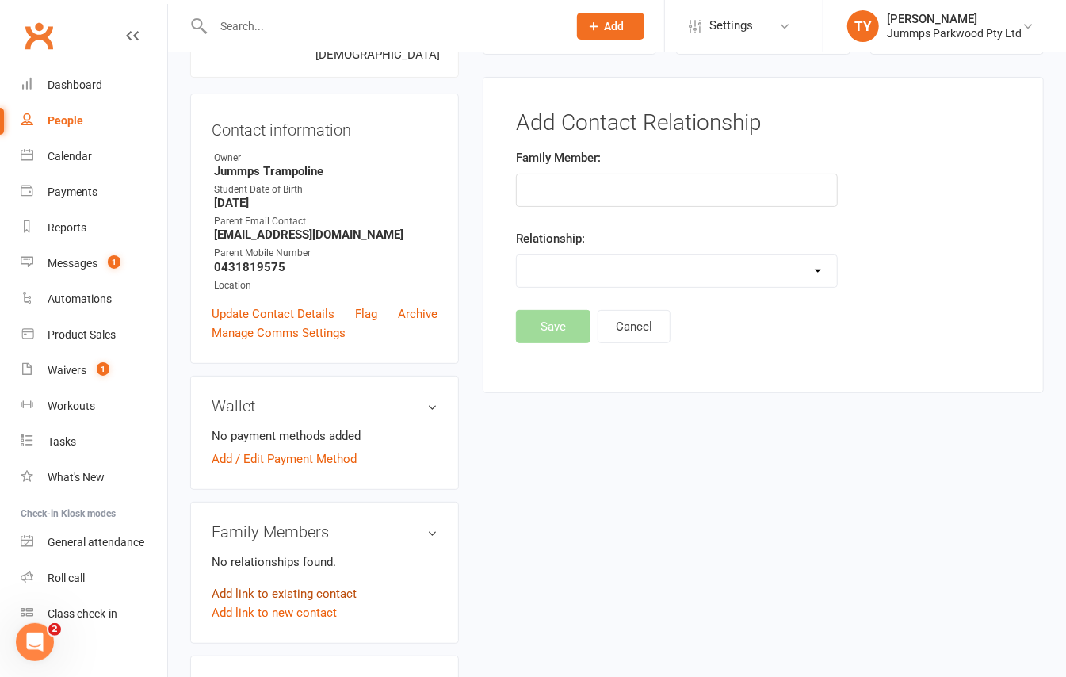
scroll to position [136, 0]
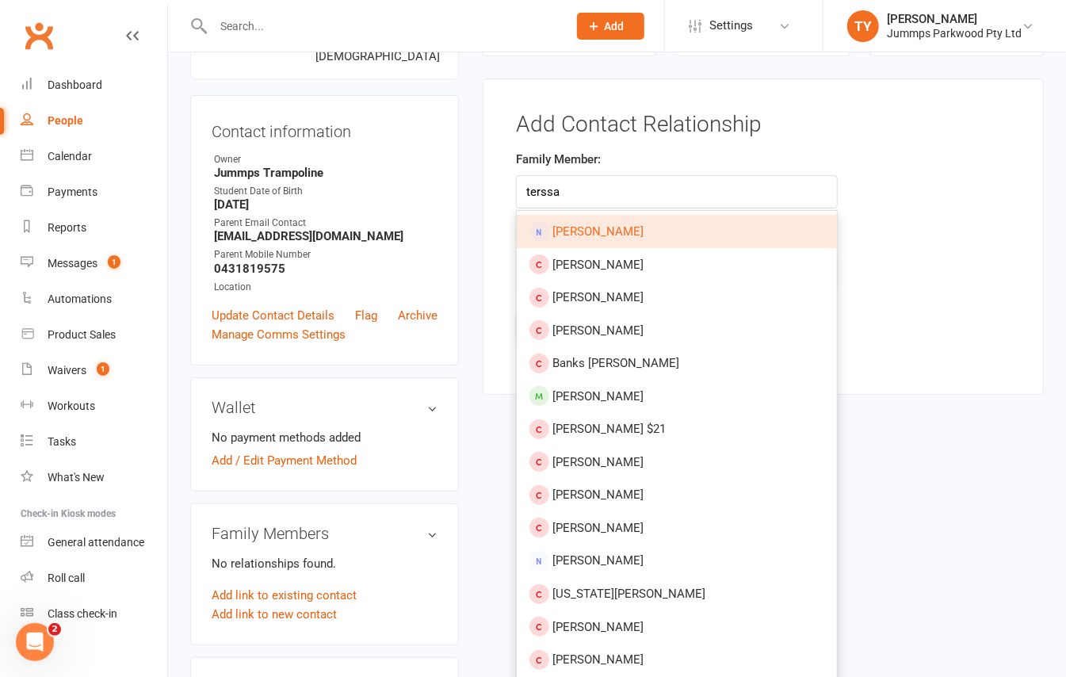
type input "terssa"
click at [600, 232] on span "Teresa Hooper" at bounding box center [597, 231] width 91 height 14
type input "Teresa Hooper"
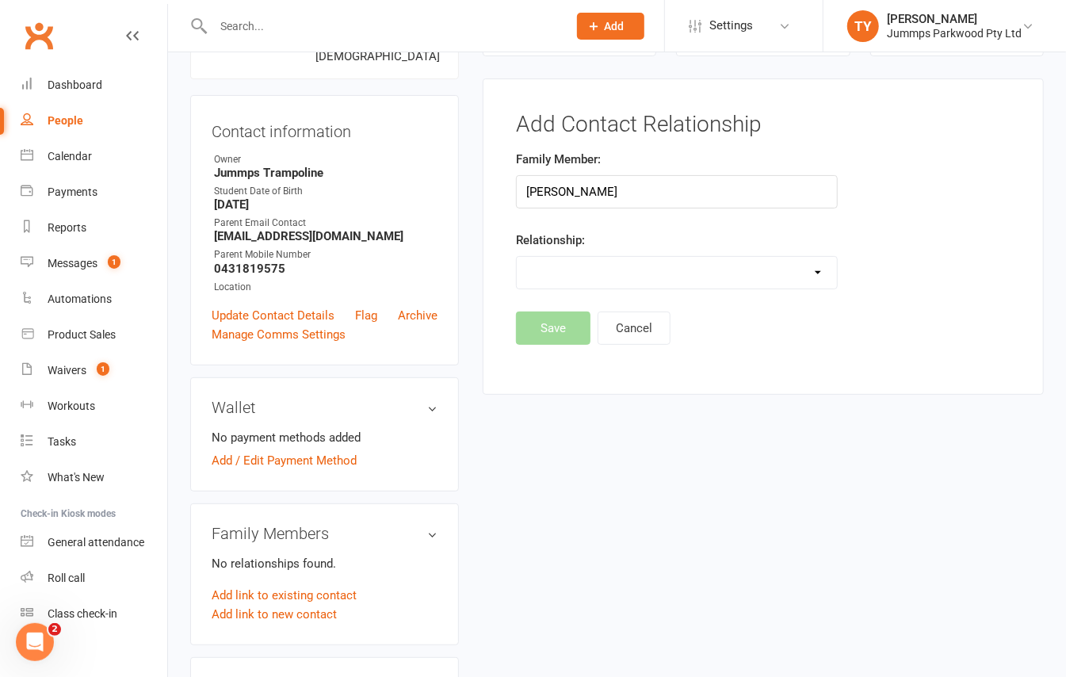
click at [582, 296] on div "Family Member: Teresa Hooper Relationship: Parent / Guardian Child Sibling (par…" at bounding box center [677, 231] width 346 height 162
click at [597, 276] on select "Parent / Guardian Child Sibling (parent not in system) Spouse / Partner Cousin …" at bounding box center [677, 273] width 320 height 32
select select "0"
click at [517, 258] on select "Parent / Guardian Child Sibling (parent not in system) Spouse / Partner Cousin …" at bounding box center [677, 273] width 320 height 32
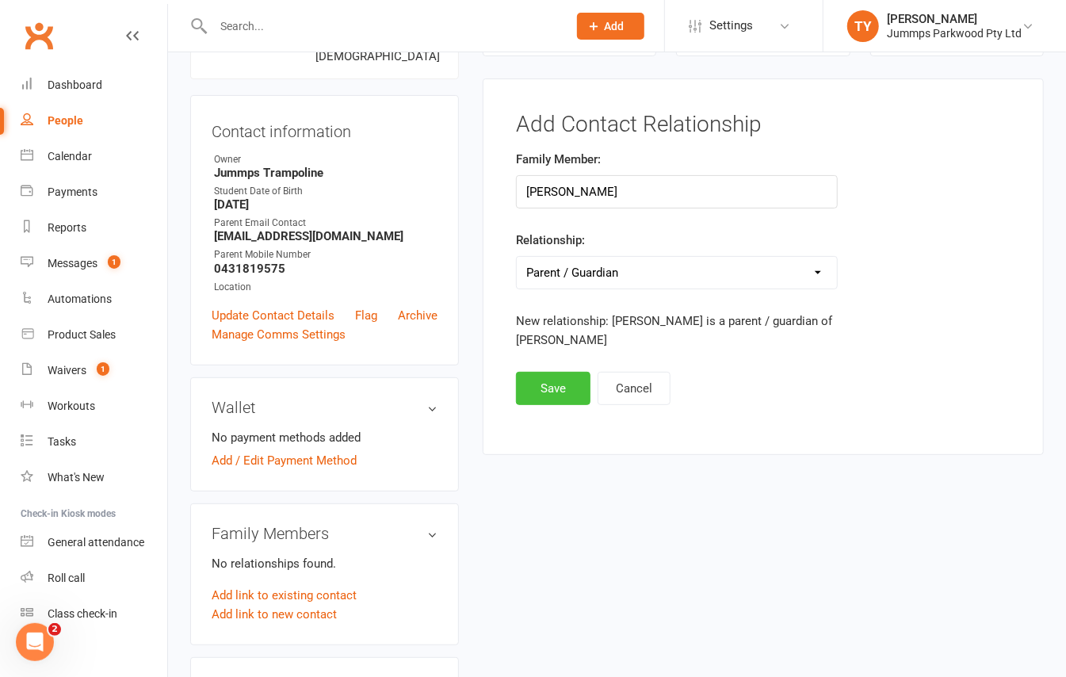
click at [563, 376] on button "Save" at bounding box center [553, 388] width 74 height 33
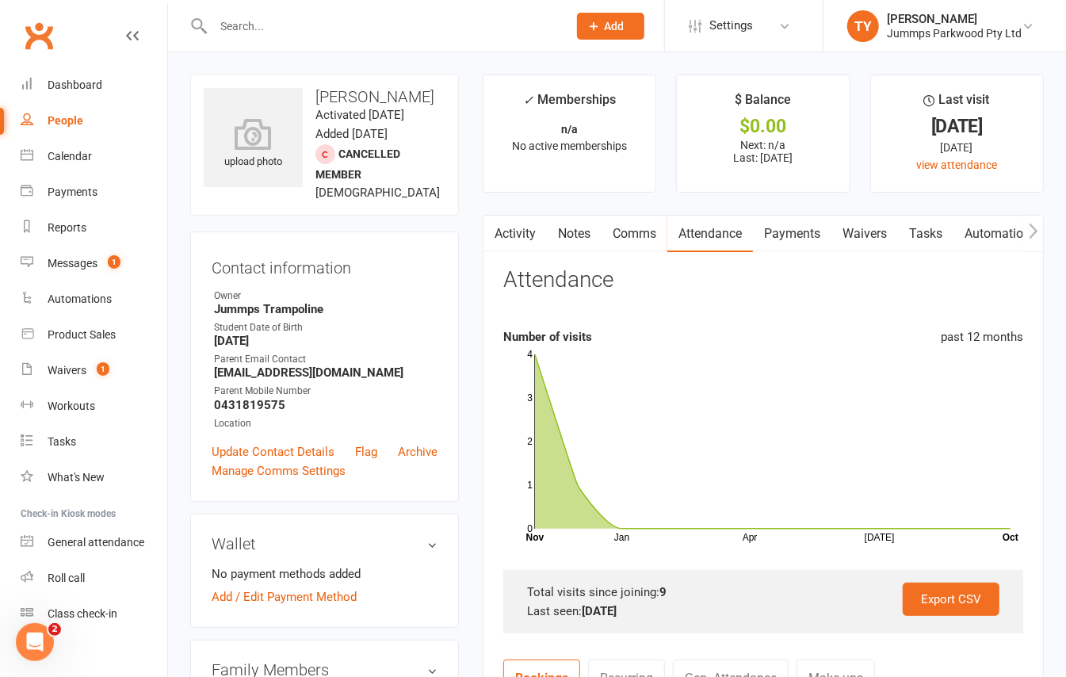
scroll to position [422, 0]
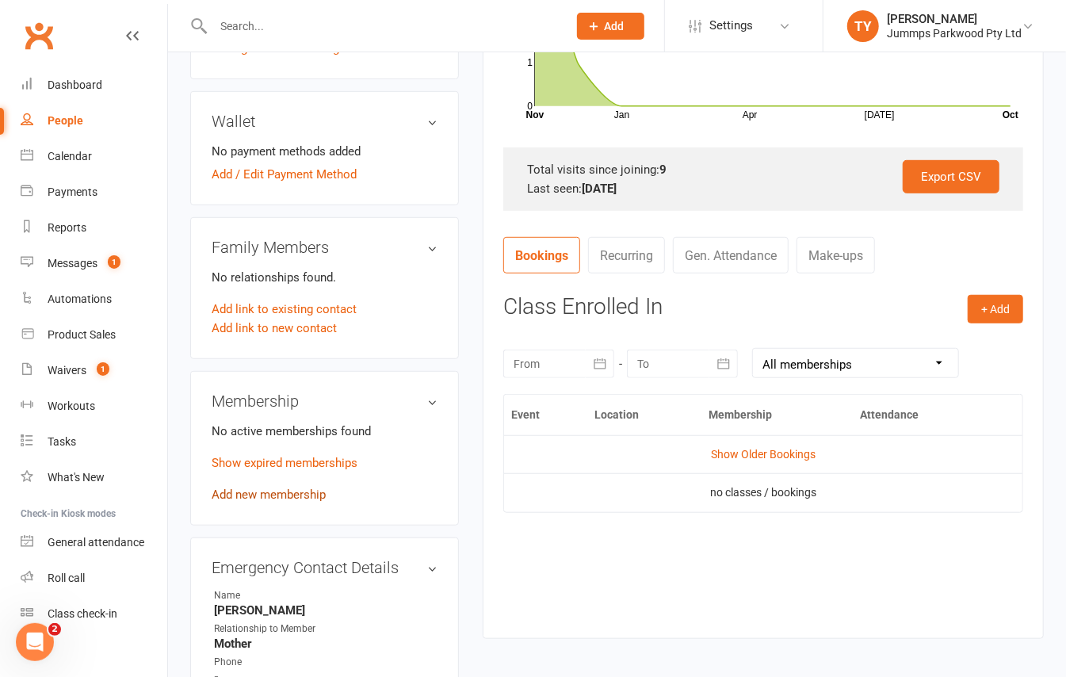
click at [282, 502] on link "Add new membership" at bounding box center [269, 494] width 114 height 14
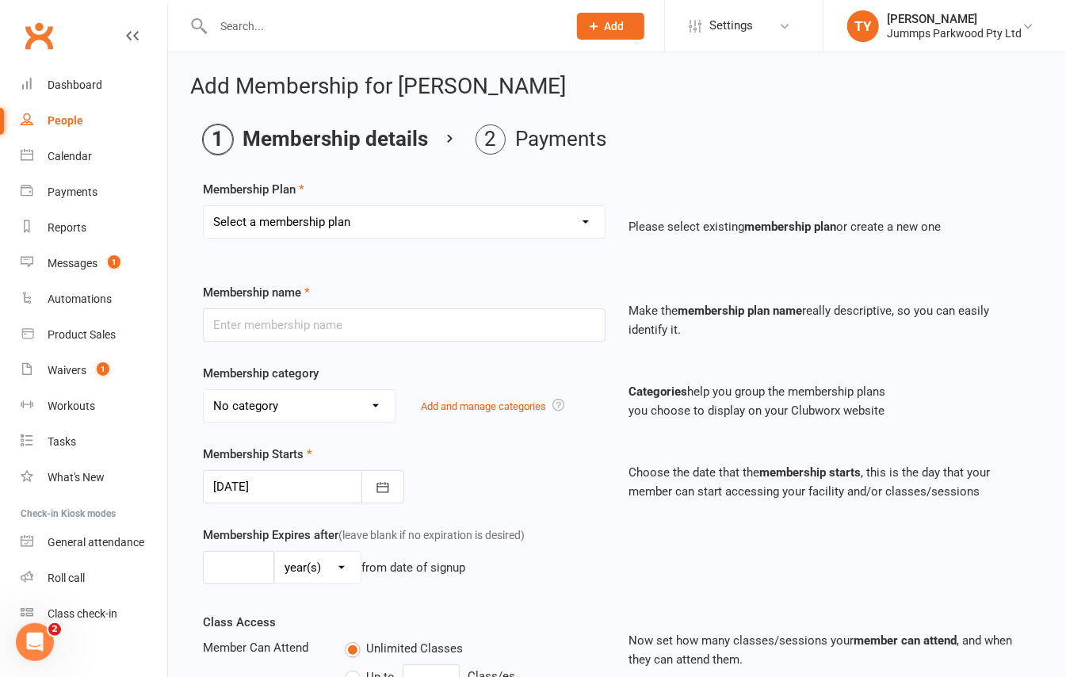
click at [387, 220] on select "Select a membership plan Create new Membership Plan Student Registration Fee - …" at bounding box center [404, 222] width 401 height 32
select select "4"
click at [204, 206] on select "Select a membership plan Create new Membership Plan Student Registration Fee - …" at bounding box center [404, 222] width 401 height 32
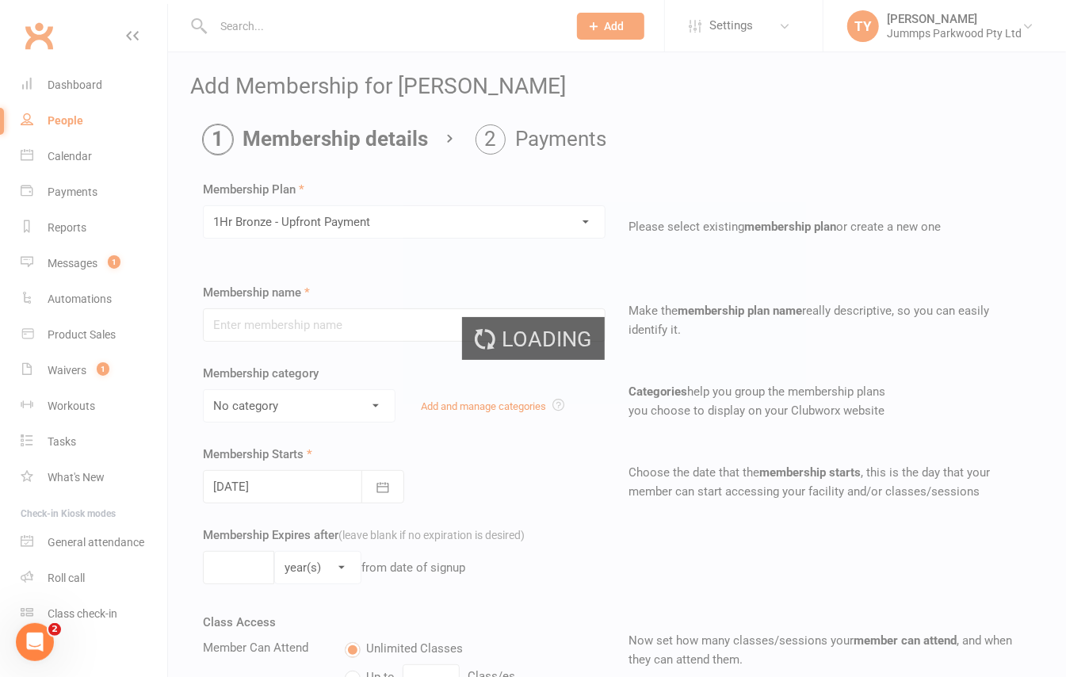
type input "1Hr Bronze - Upfront Payment"
select select "10"
type input "10"
select select "1"
type input "10"
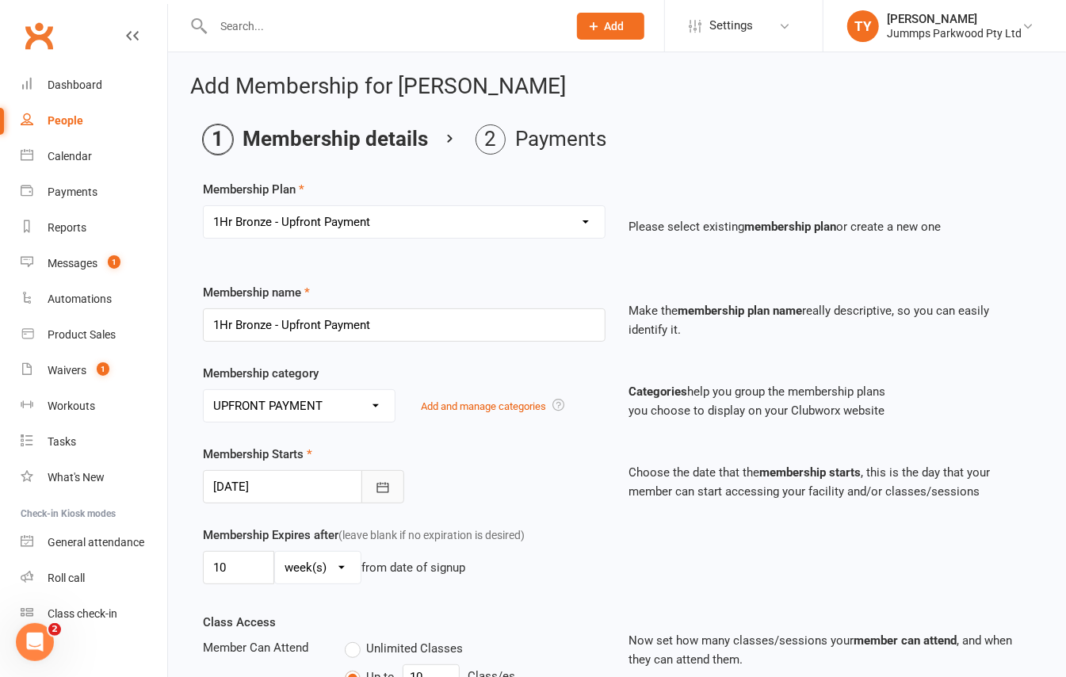
scroll to position [105, 0]
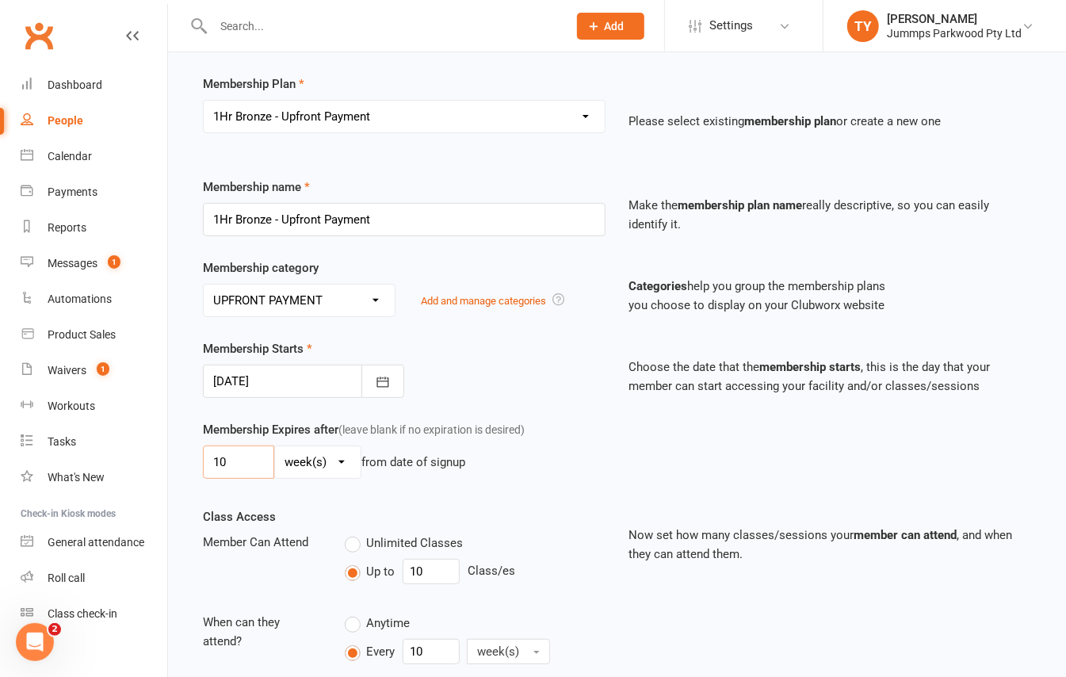
click at [251, 452] on input "10" at bounding box center [238, 461] width 71 height 33
type input "1"
type input "9"
click at [391, 380] on button "button" at bounding box center [382, 381] width 43 height 33
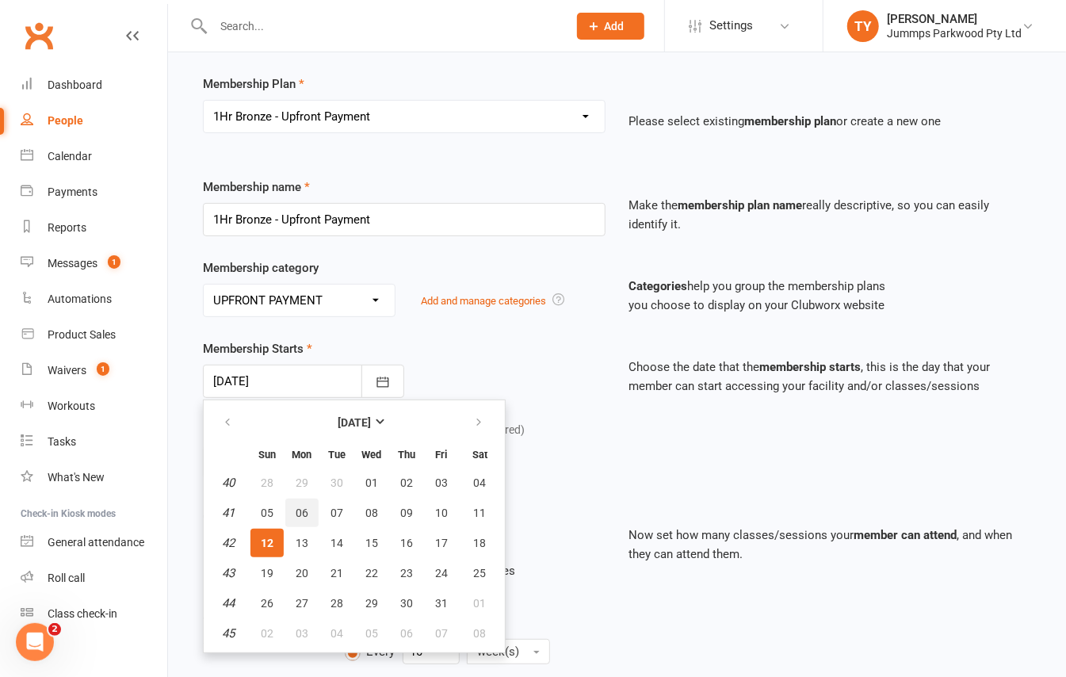
click at [302, 514] on span "06" at bounding box center [302, 512] width 13 height 13
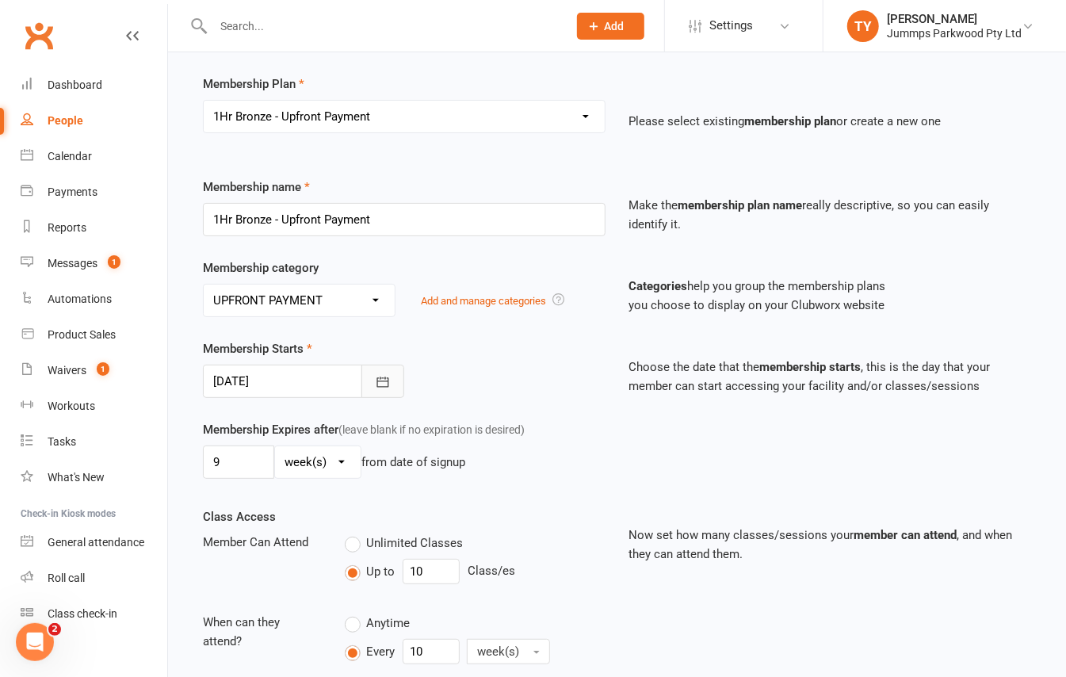
click at [368, 384] on button "button" at bounding box center [382, 381] width 43 height 33
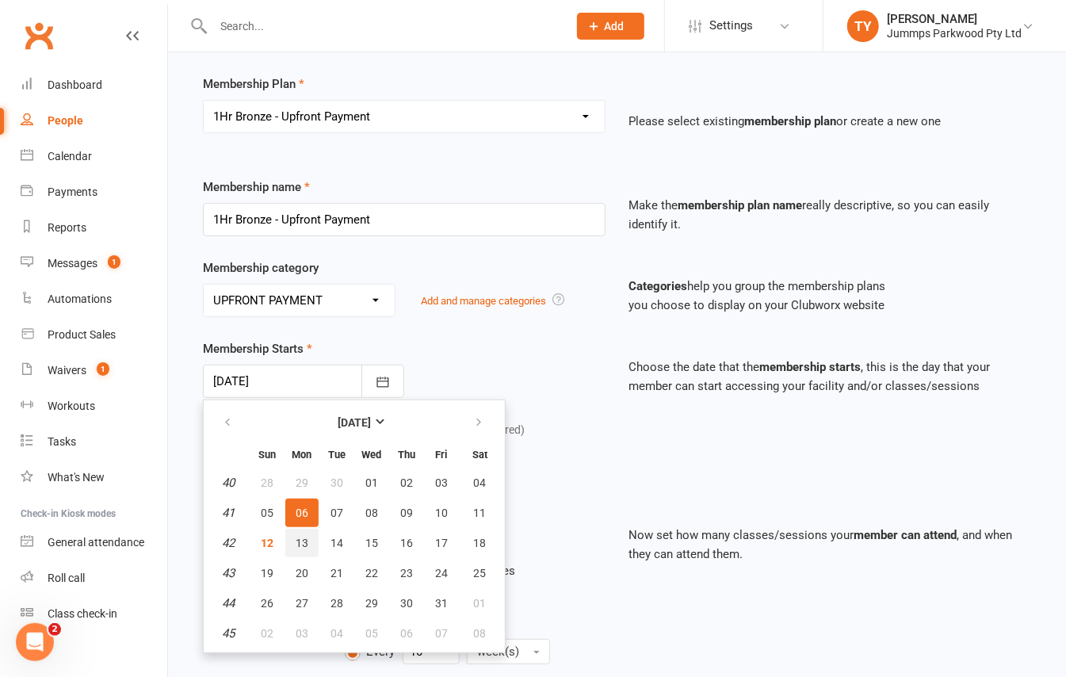
click at [309, 530] on button "13" at bounding box center [301, 543] width 33 height 29
type input "13 Oct 2025"
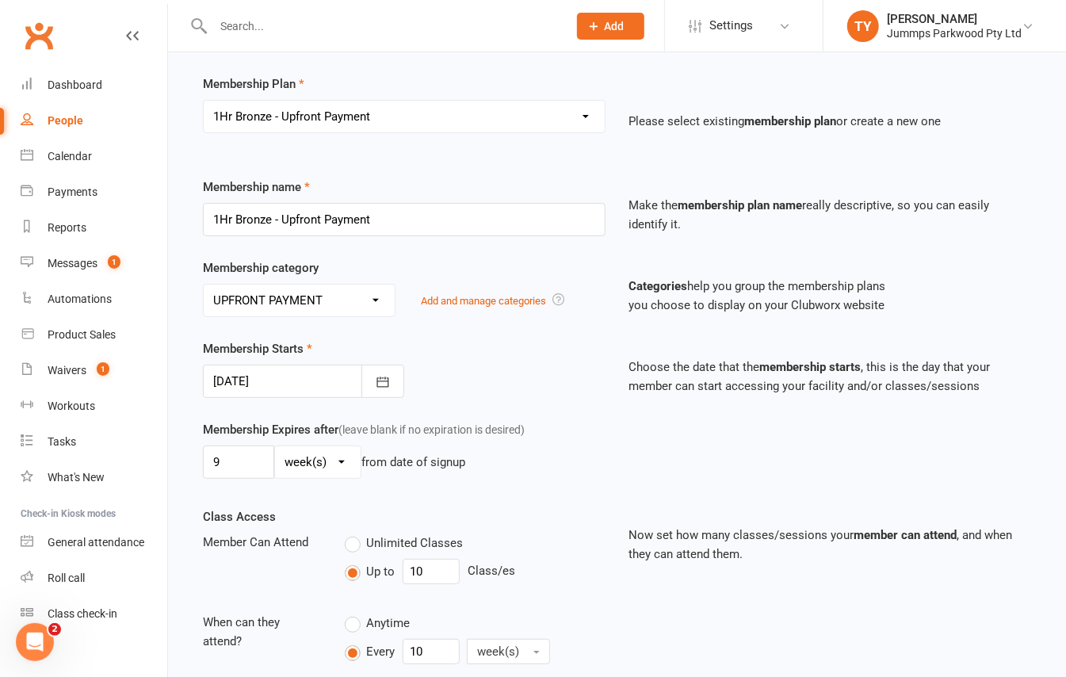
scroll to position [317, 0]
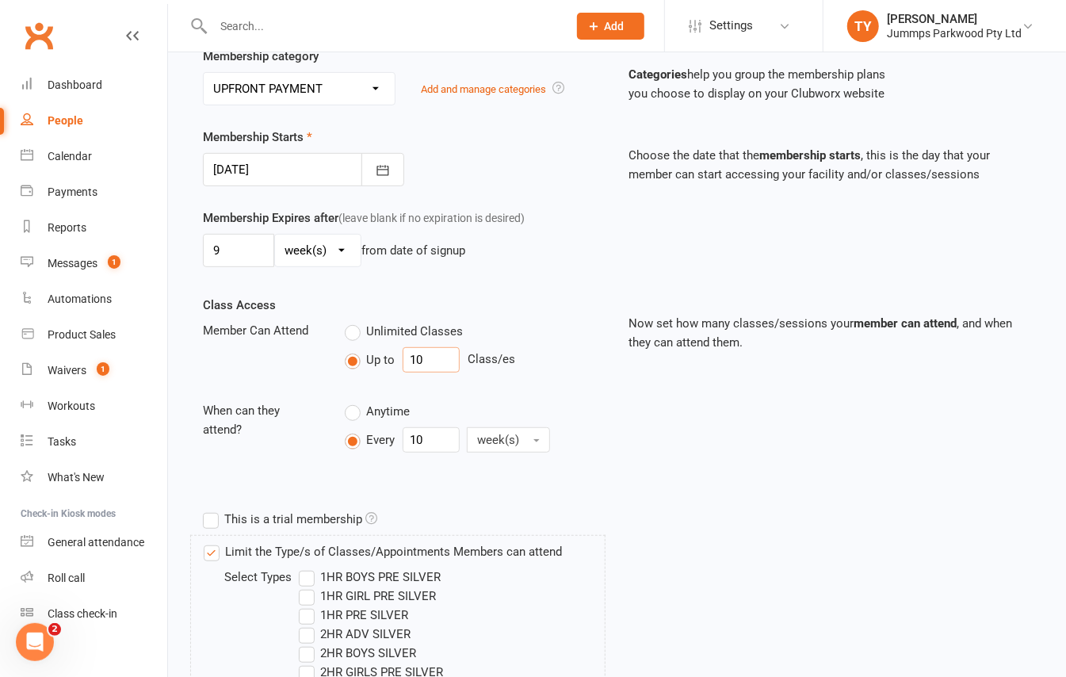
drag, startPoint x: 444, startPoint y: 363, endPoint x: 338, endPoint y: 378, distance: 107.3
click at [338, 378] on div "Unlimited Classes Up to 10 Class/es" at bounding box center [475, 350] width 284 height 58
type input "9"
click at [326, 480] on div "Class Access Member Can Attend Unlimited Classes Up to 9 Class/es When can they…" at bounding box center [404, 388] width 426 height 185
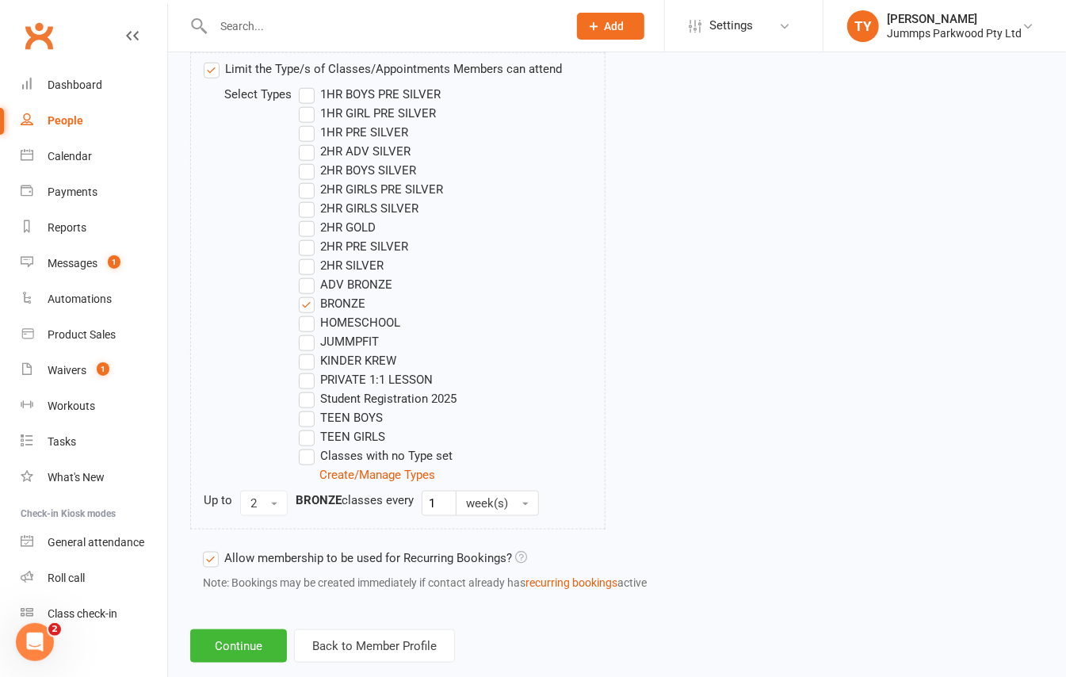
scroll to position [837, 0]
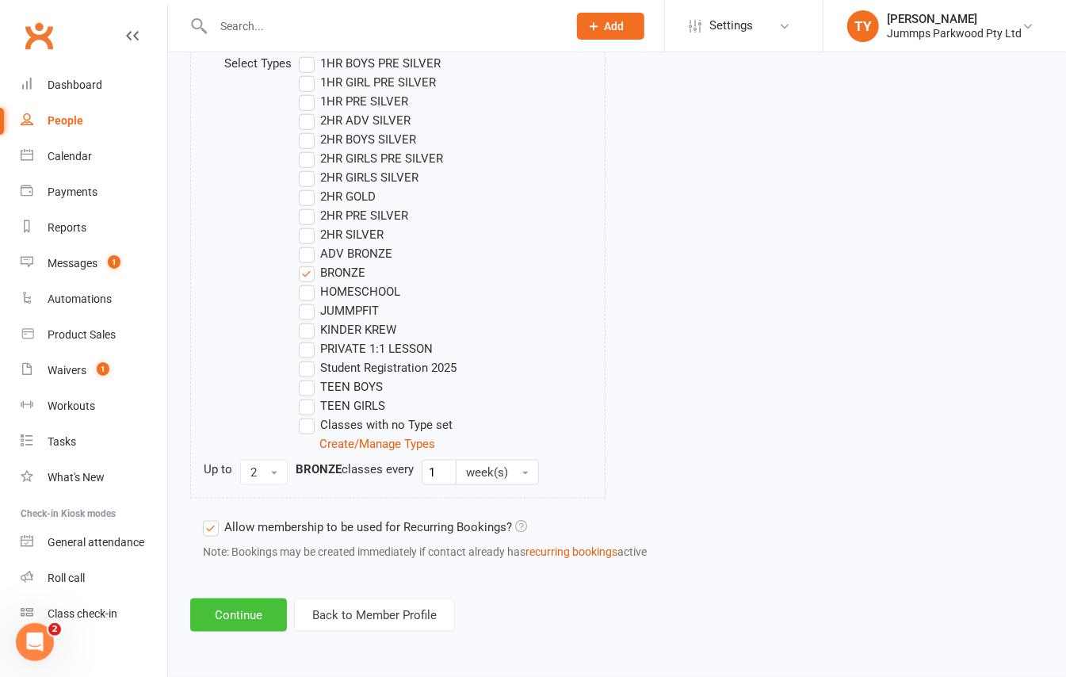
click at [235, 603] on button "Continue" at bounding box center [238, 614] width 97 height 33
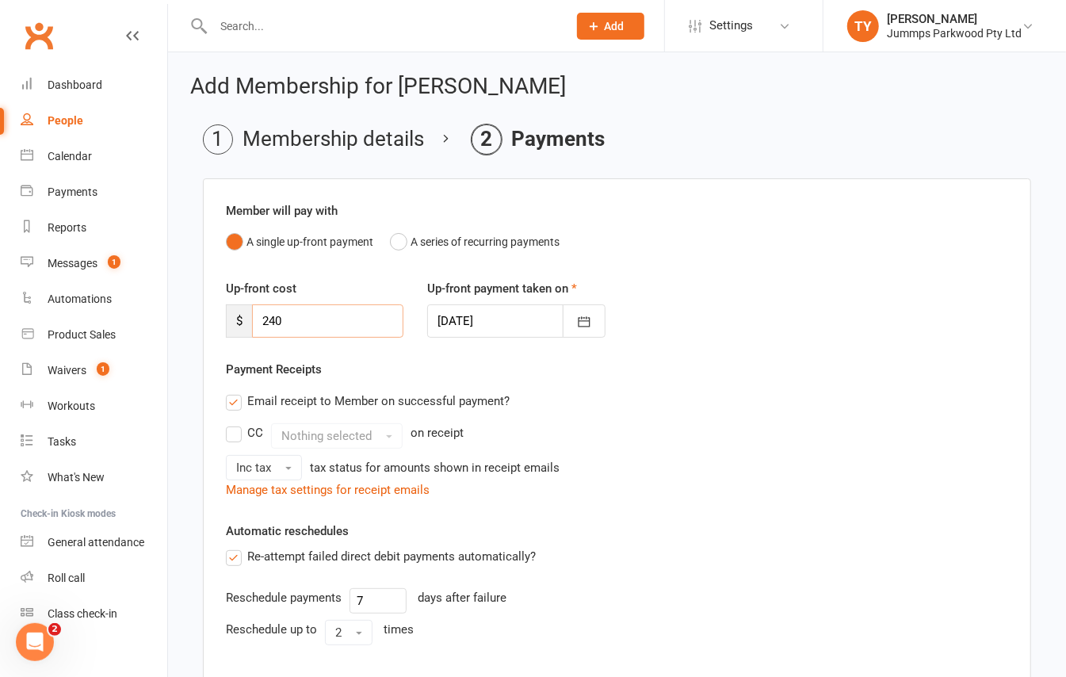
drag, startPoint x: 330, startPoint y: 330, endPoint x: 208, endPoint y: 344, distance: 122.8
click at [208, 344] on div "Member will pay with A single up-front payment A series of recurring payments U…" at bounding box center [617, 536] width 828 height 717
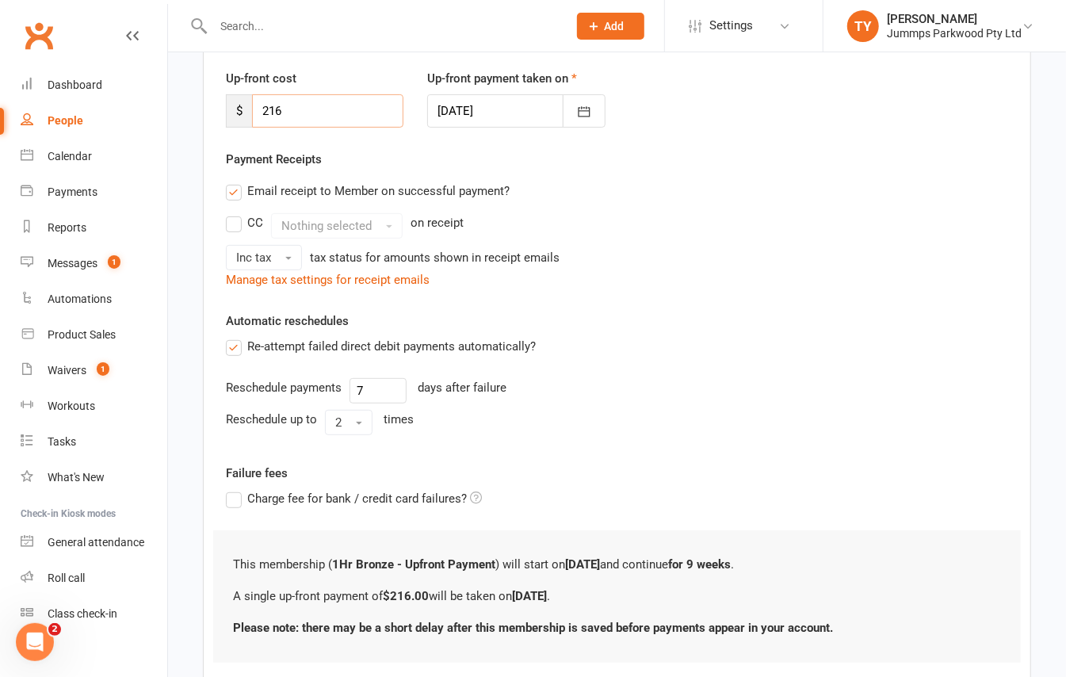
scroll to position [211, 0]
type input "216"
click at [577, 113] on icon "button" at bounding box center [584, 111] width 16 height 16
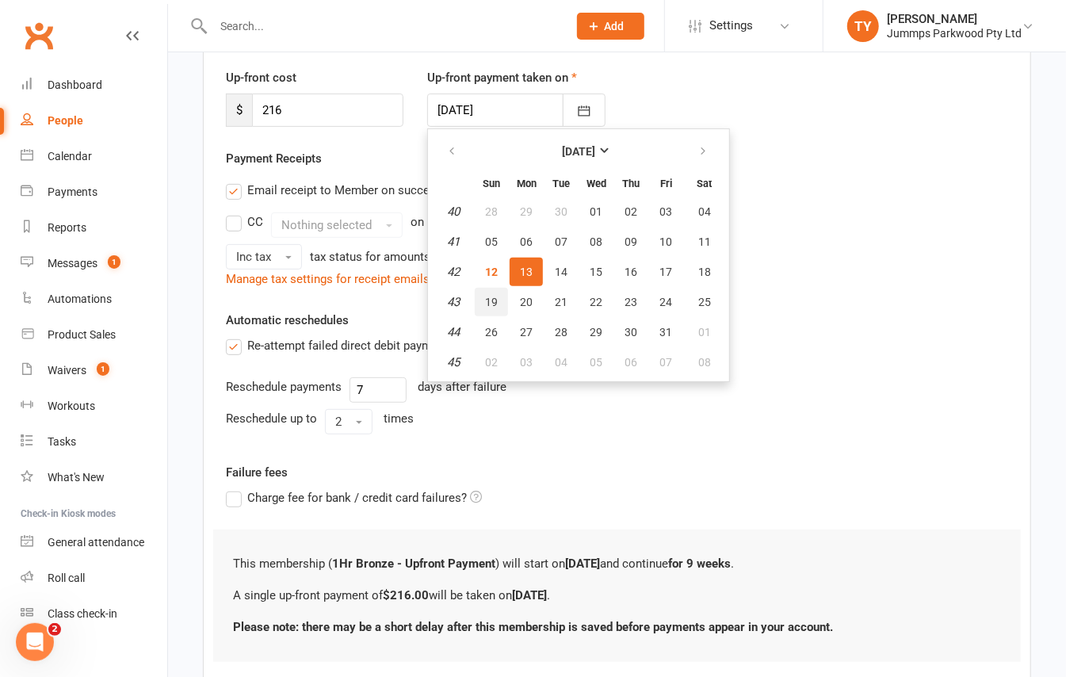
click at [492, 300] on span "19" at bounding box center [491, 302] width 13 height 13
type input "19 Oct 2025"
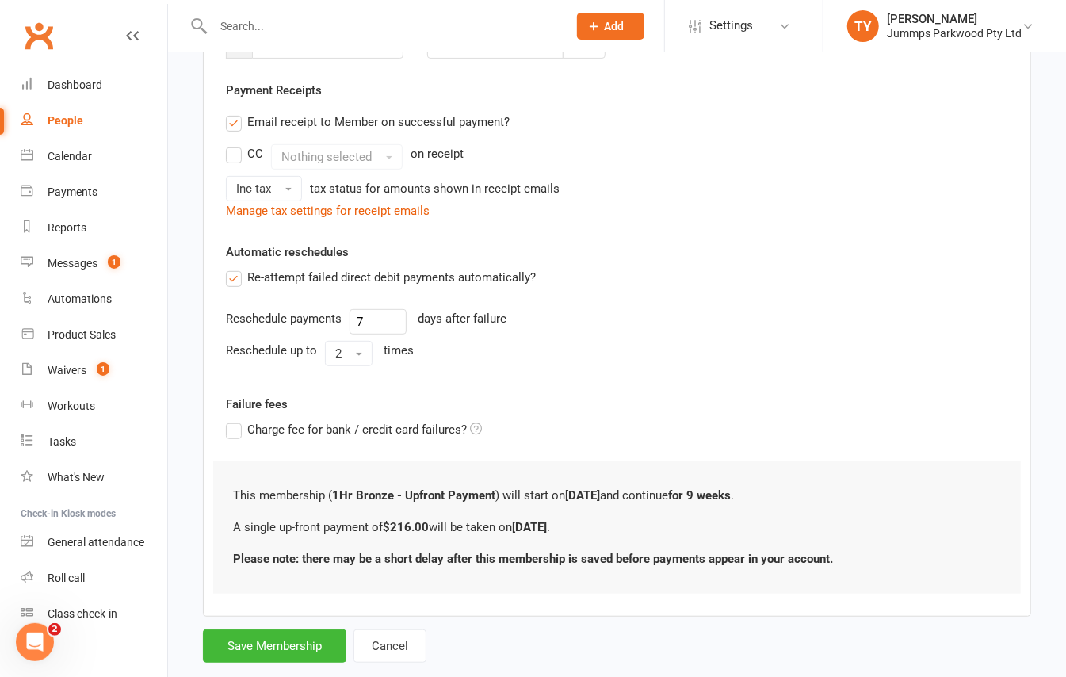
scroll to position [315, 0]
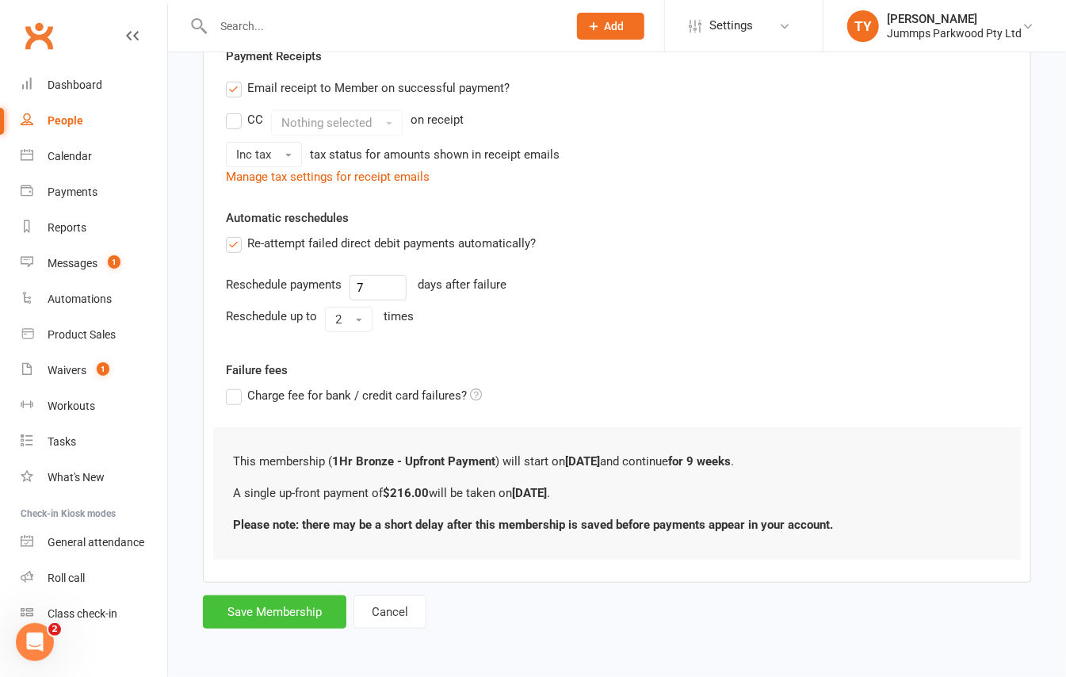
click at [282, 613] on button "Save Membership" at bounding box center [274, 611] width 143 height 33
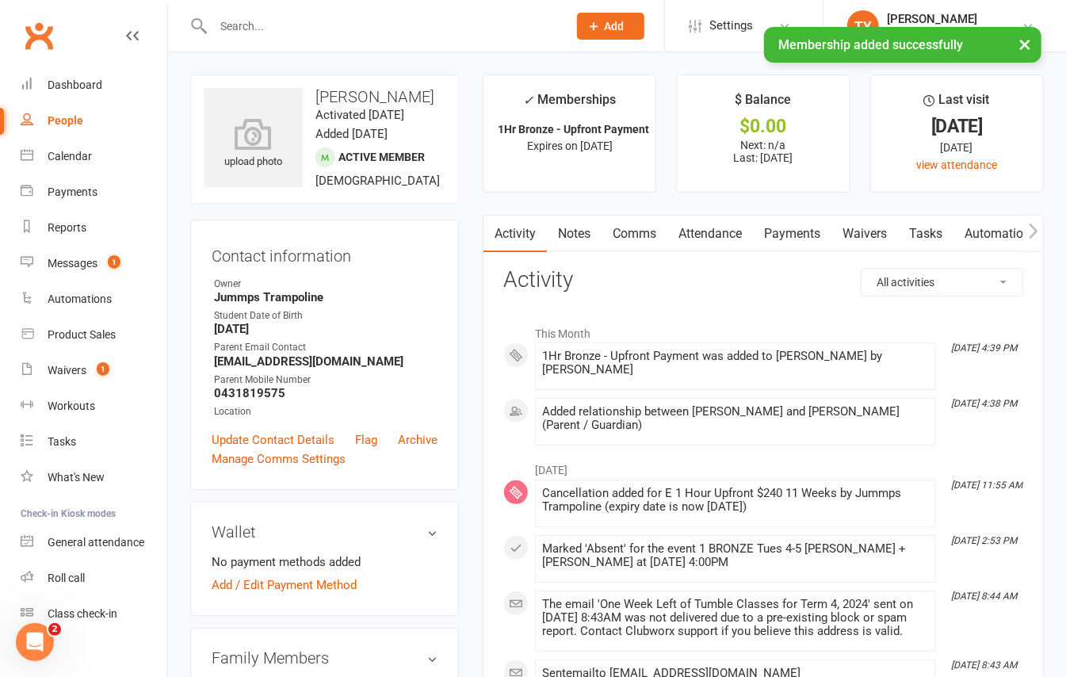
click at [800, 235] on link "Payments" at bounding box center [792, 234] width 78 height 36
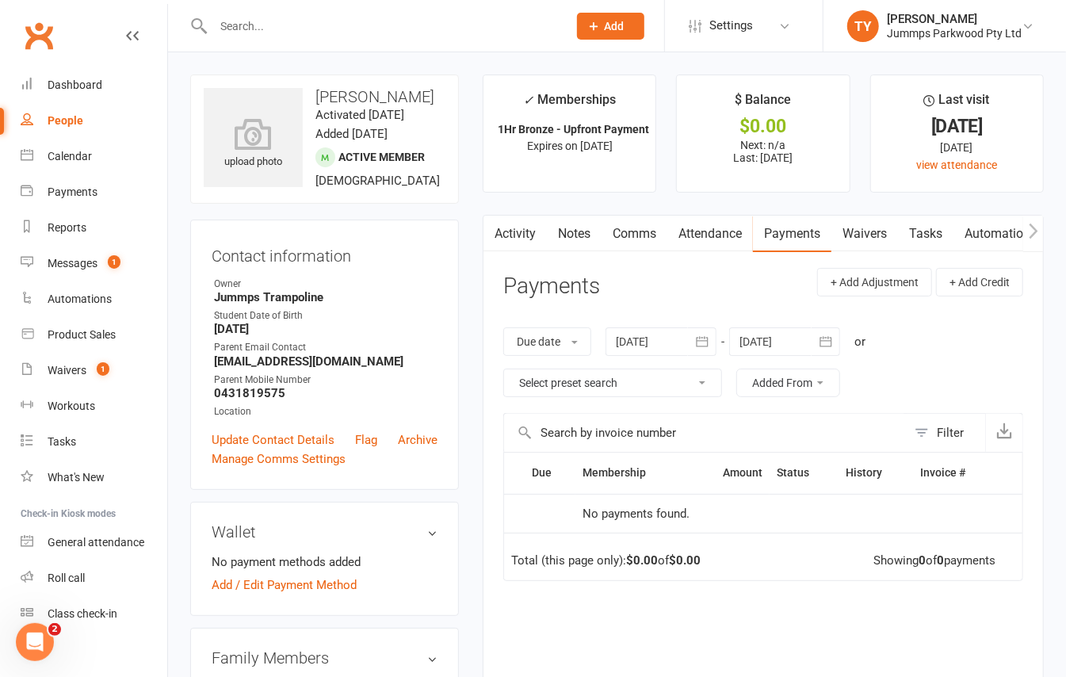
click at [711, 241] on link "Attendance" at bounding box center [710, 234] width 86 height 36
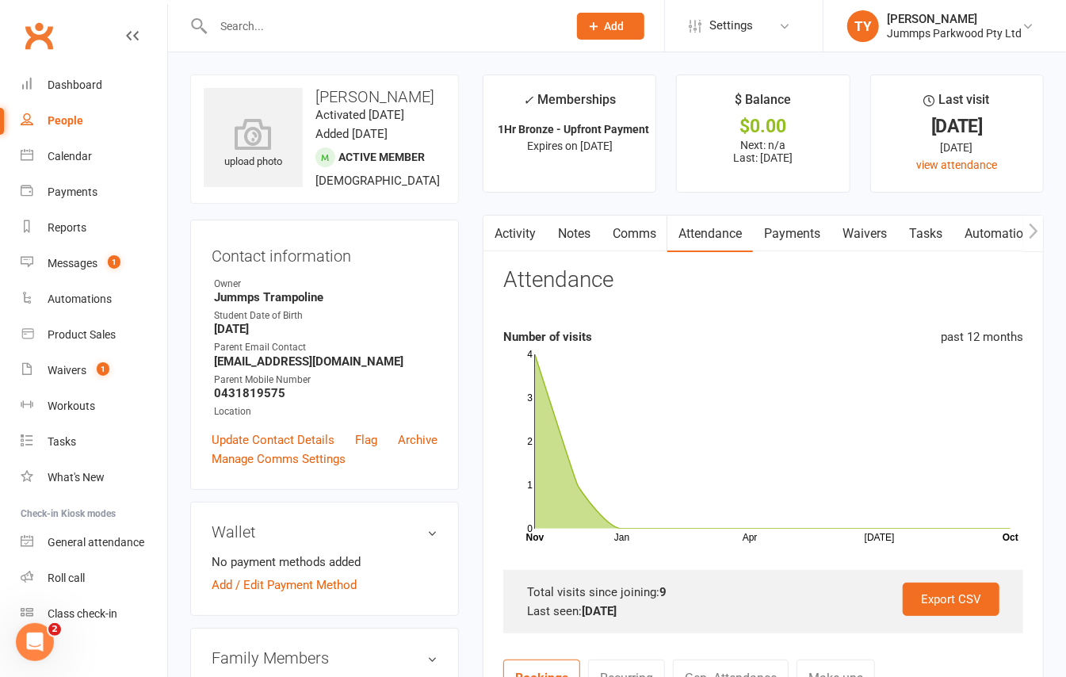
click at [804, 231] on link "Payments" at bounding box center [792, 234] width 78 height 36
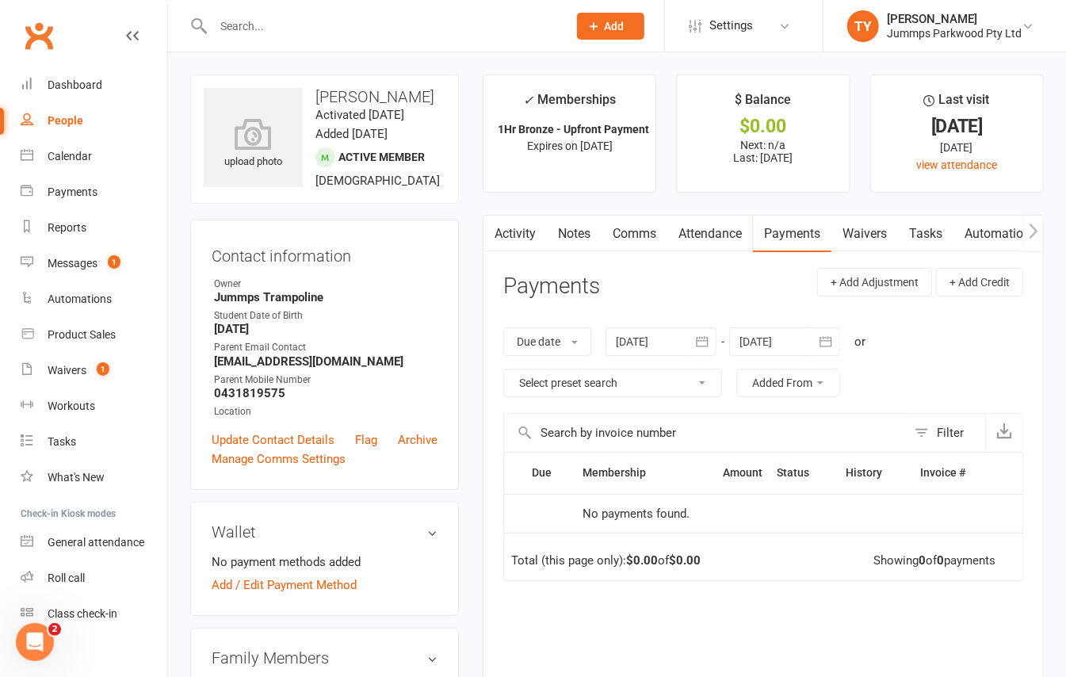
click at [732, 231] on link "Attendance" at bounding box center [710, 234] width 86 height 36
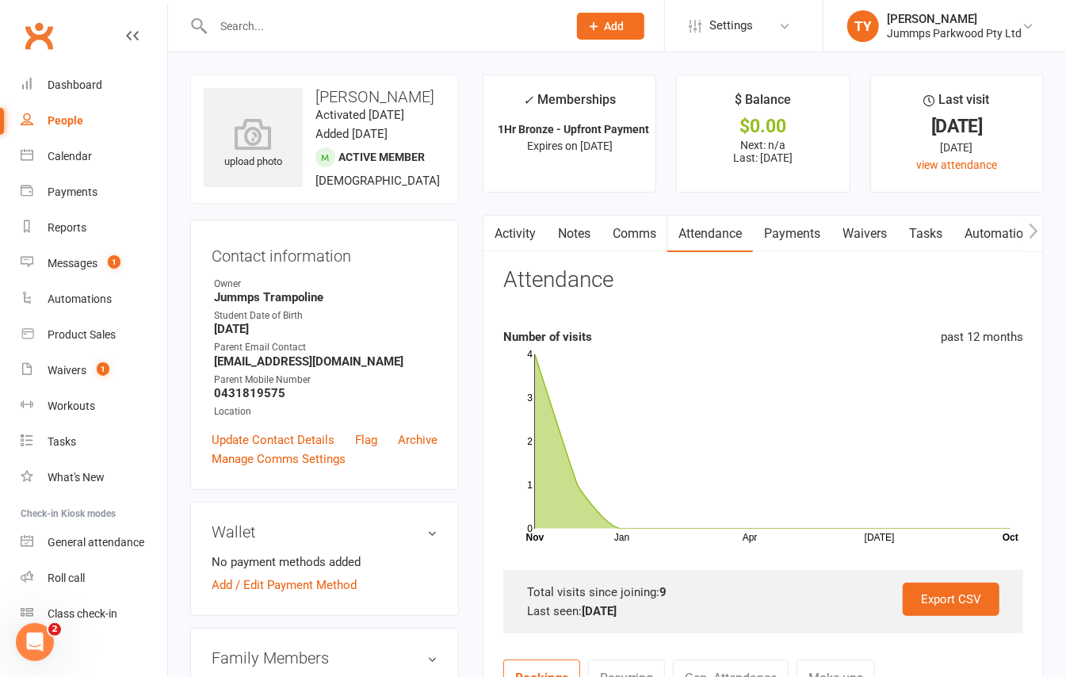
click at [807, 239] on link "Payments" at bounding box center [792, 234] width 78 height 36
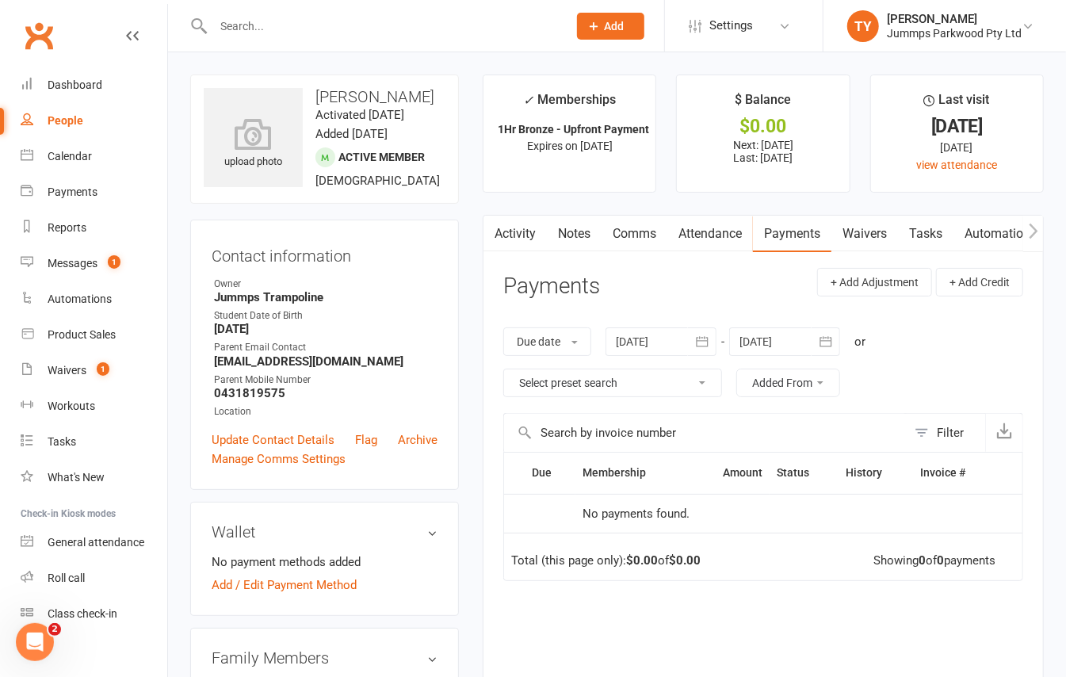
click at [802, 235] on link "Payments" at bounding box center [792, 234] width 78 height 36
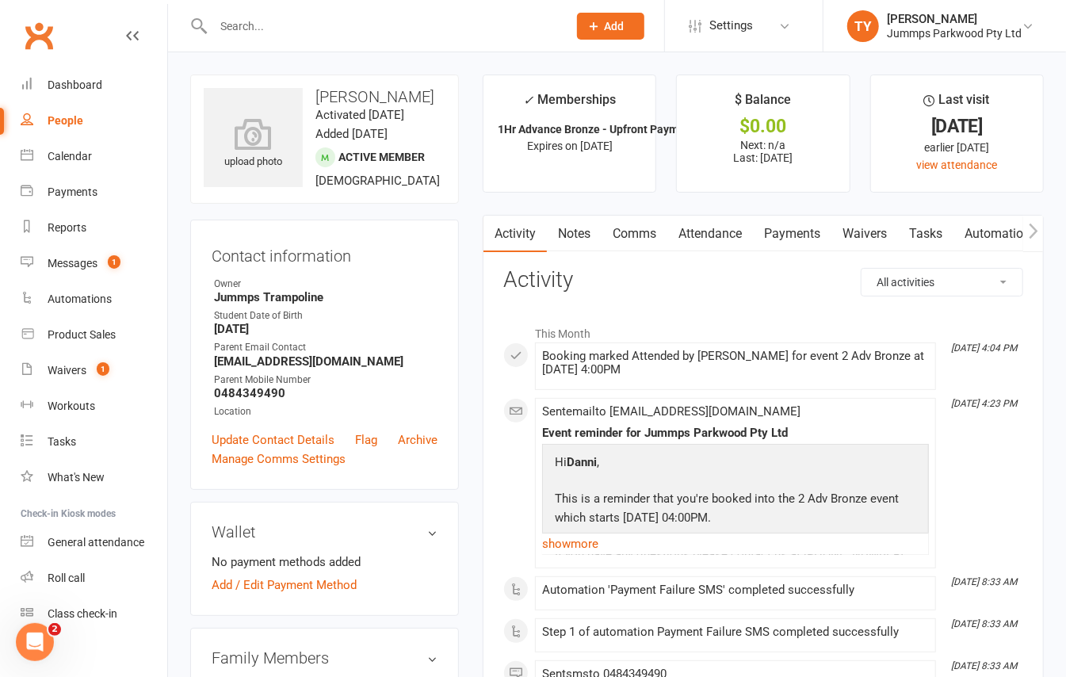
click at [702, 228] on link "Attendance" at bounding box center [710, 234] width 86 height 36
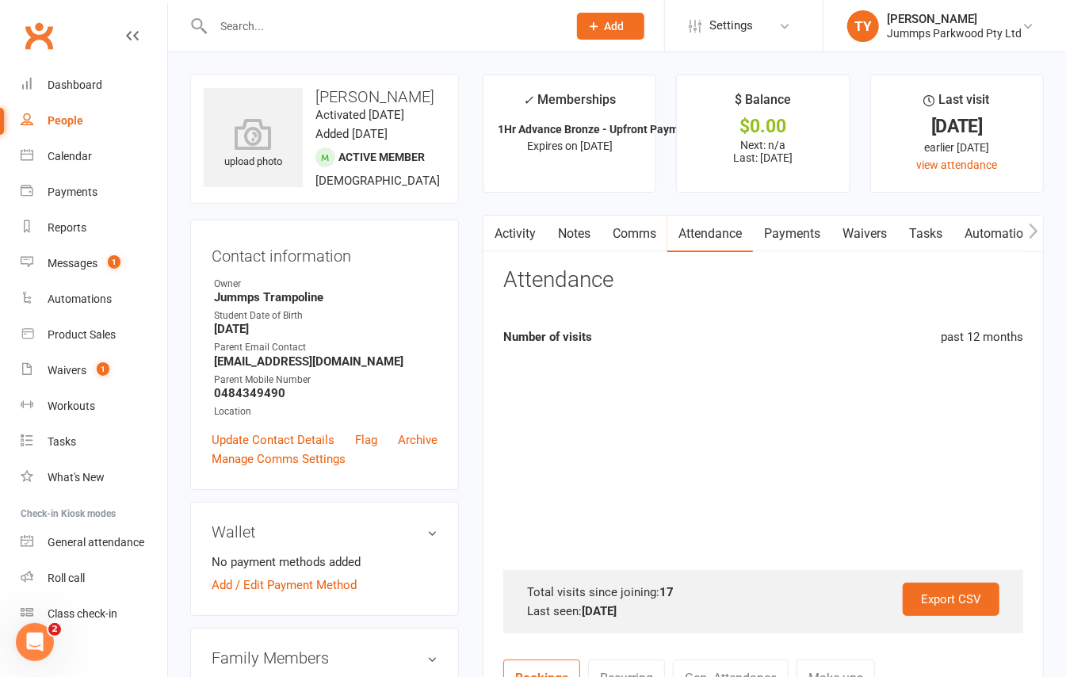
click at [781, 233] on link "Payments" at bounding box center [792, 234] width 78 height 36
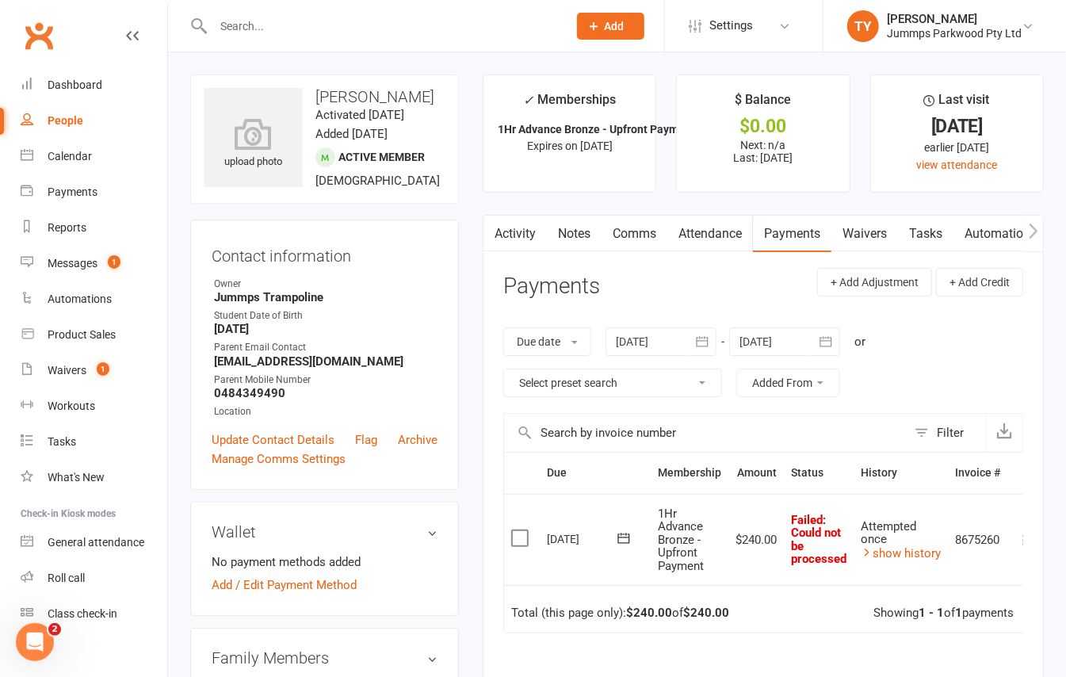
scroll to position [0, 23]
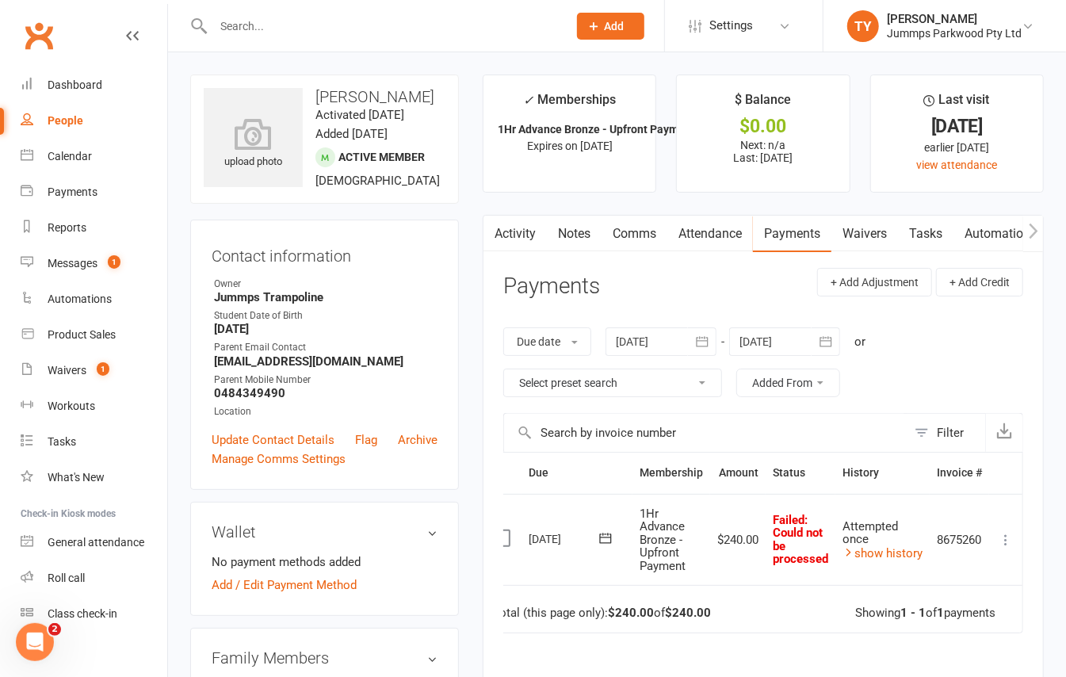
click at [1006, 540] on icon at bounding box center [1006, 540] width 16 height 16
click at [945, 605] on link "Mark as Paid (POS)" at bounding box center [935, 602] width 157 height 32
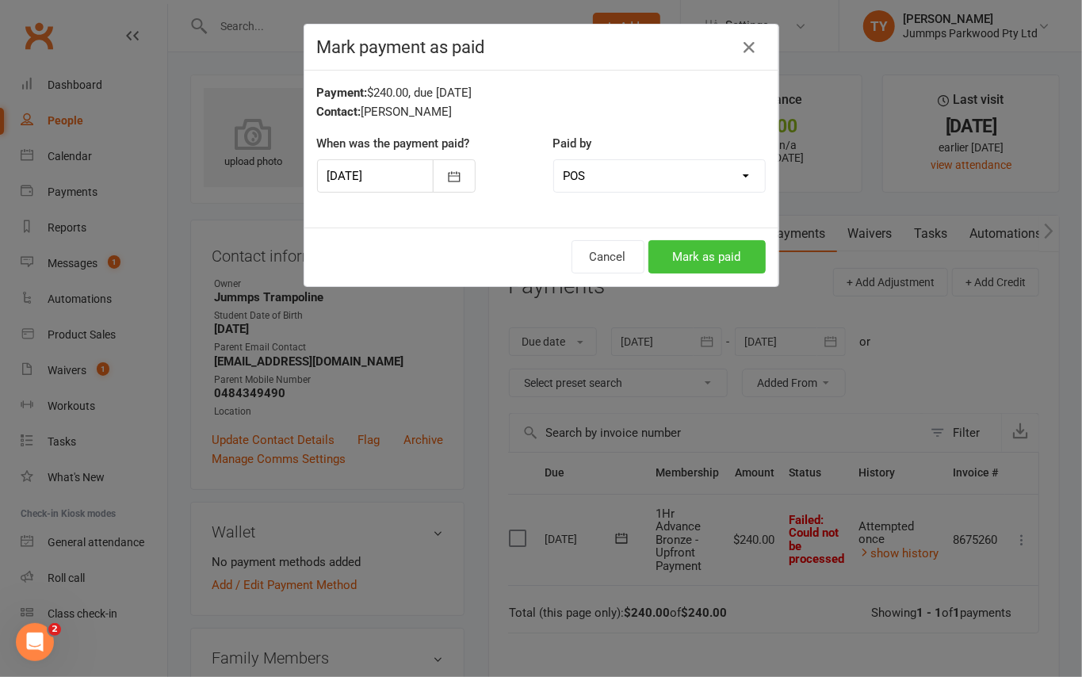
click at [683, 260] on button "Mark as paid" at bounding box center [706, 256] width 117 height 33
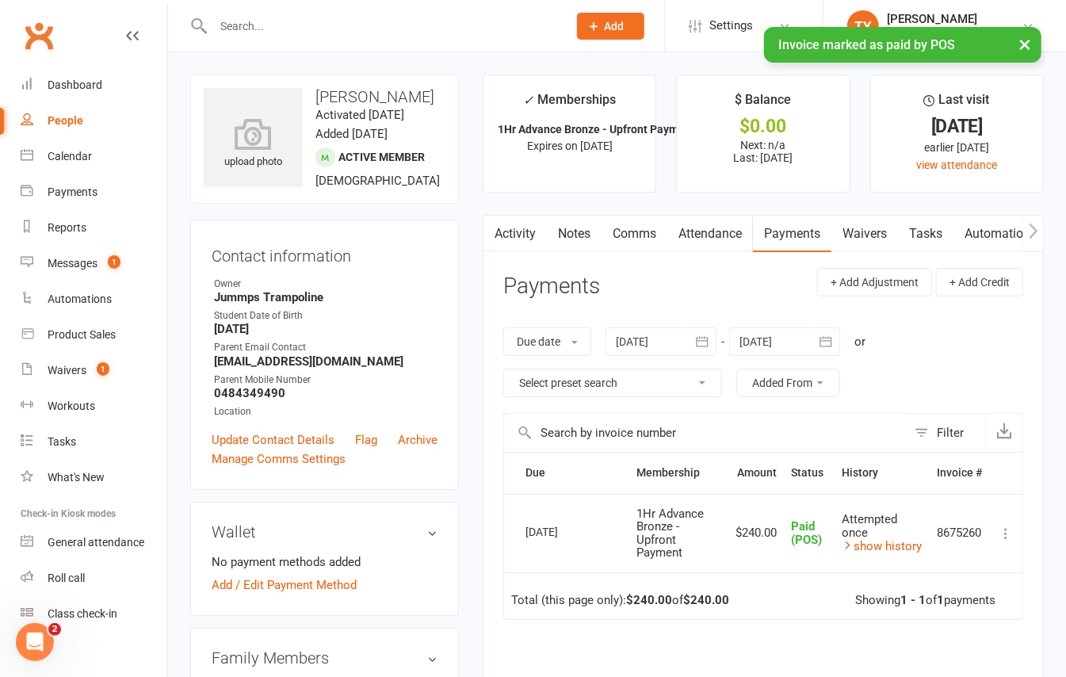
scroll to position [0, 0]
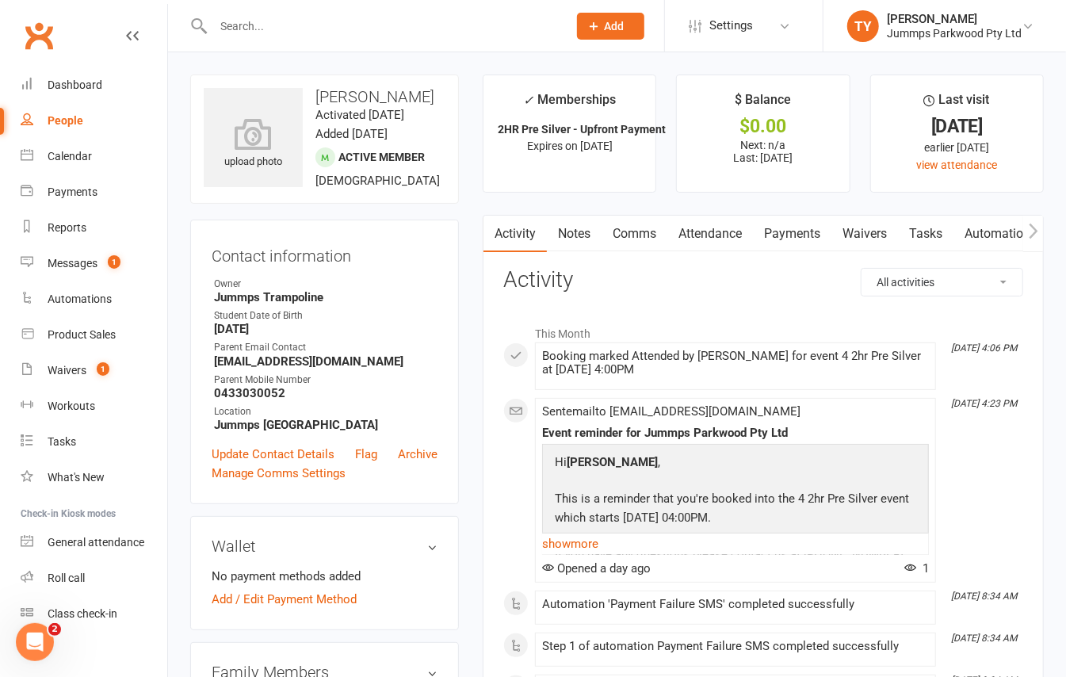
click at [808, 228] on link "Payments" at bounding box center [792, 234] width 78 height 36
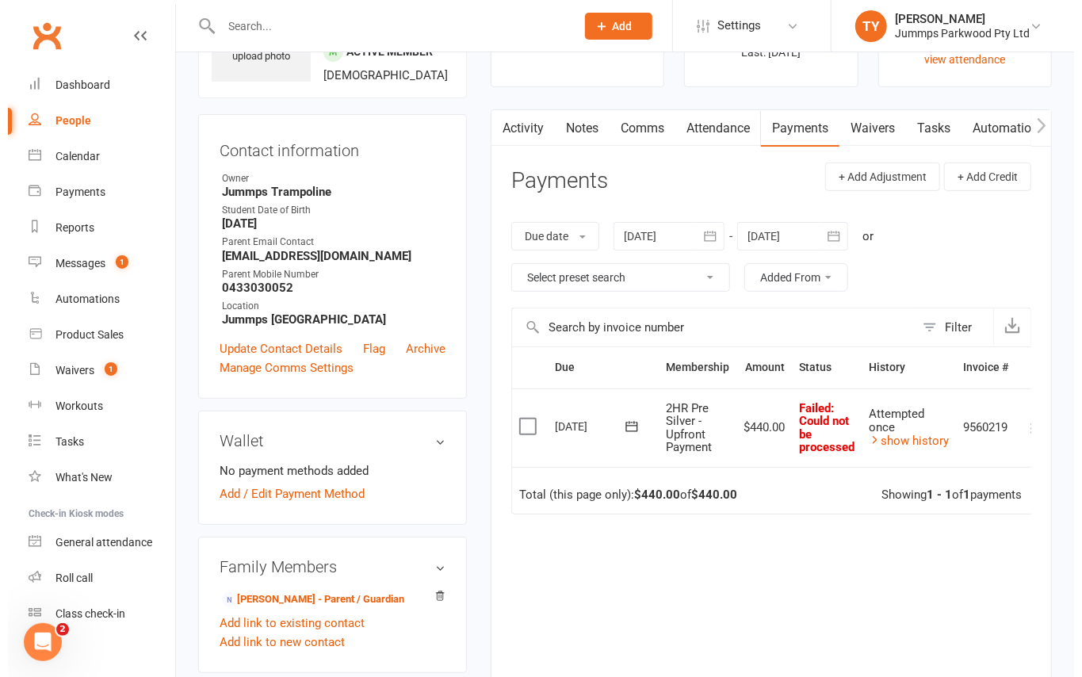
scroll to position [0, 23]
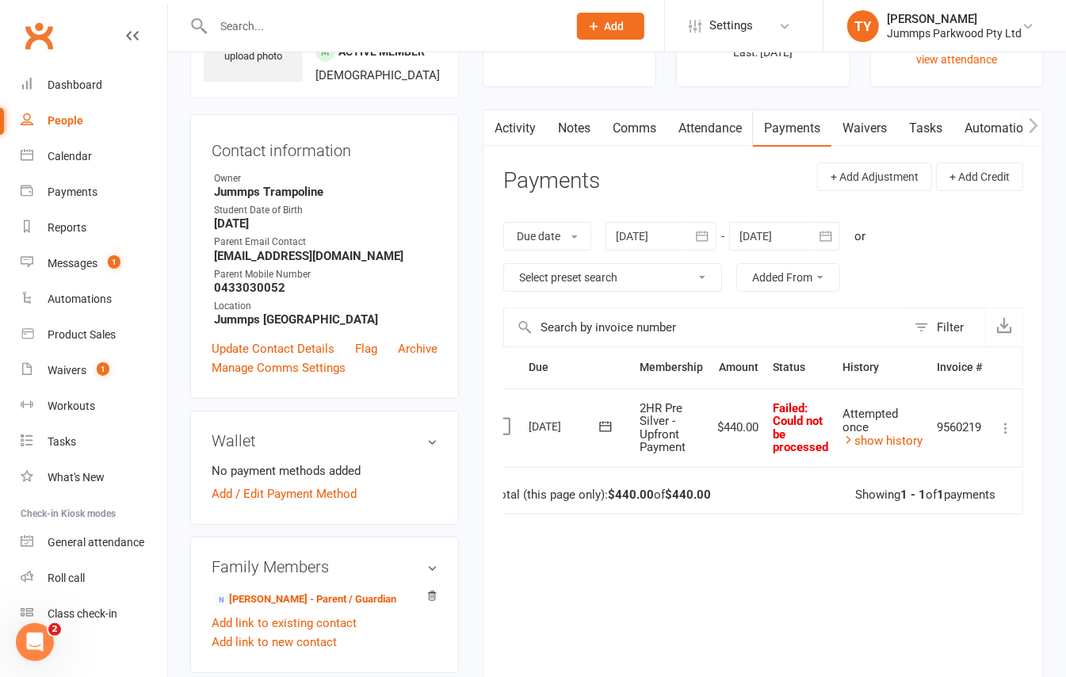
click at [1003, 432] on icon at bounding box center [1006, 428] width 16 height 16
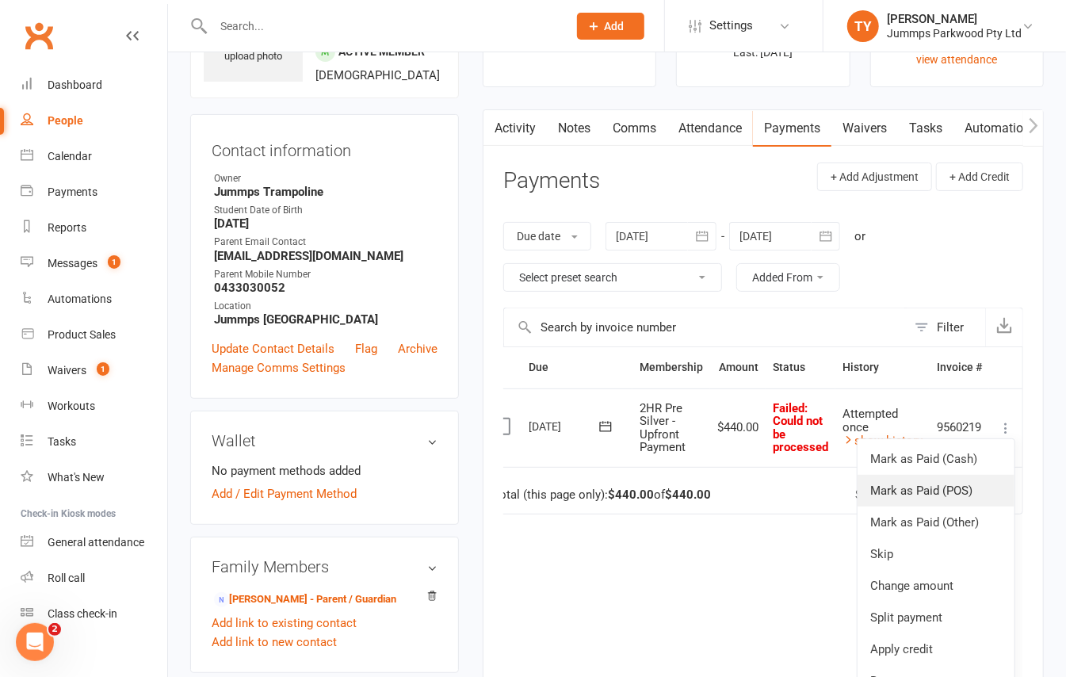
click at [962, 494] on link "Mark as Paid (POS)" at bounding box center [935, 491] width 157 height 32
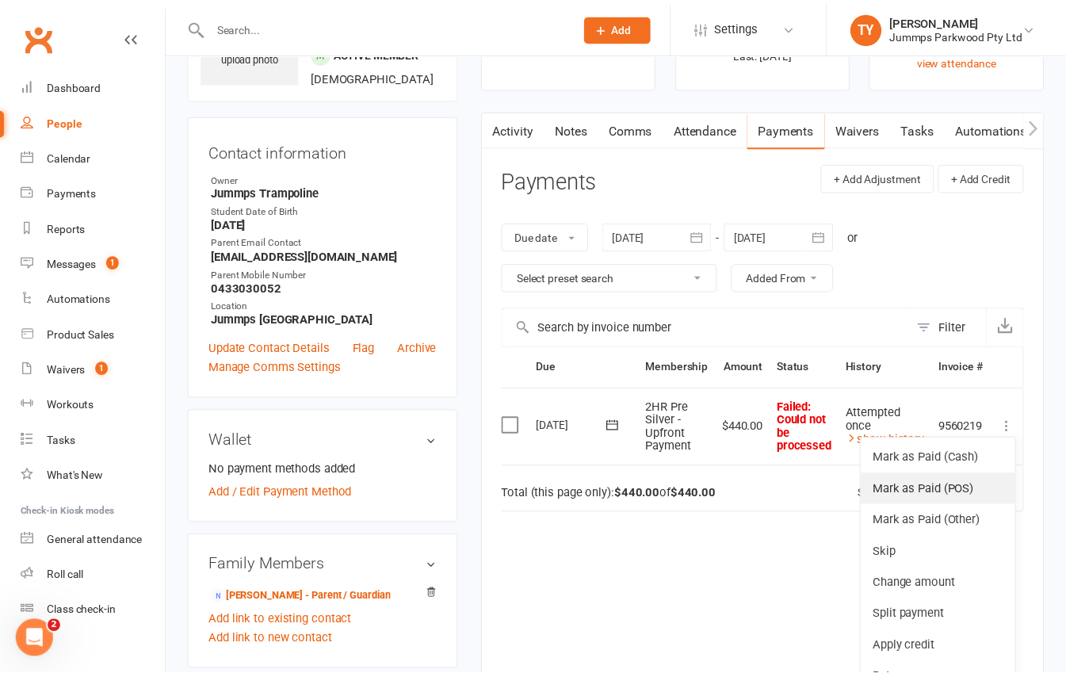
scroll to position [0, 13]
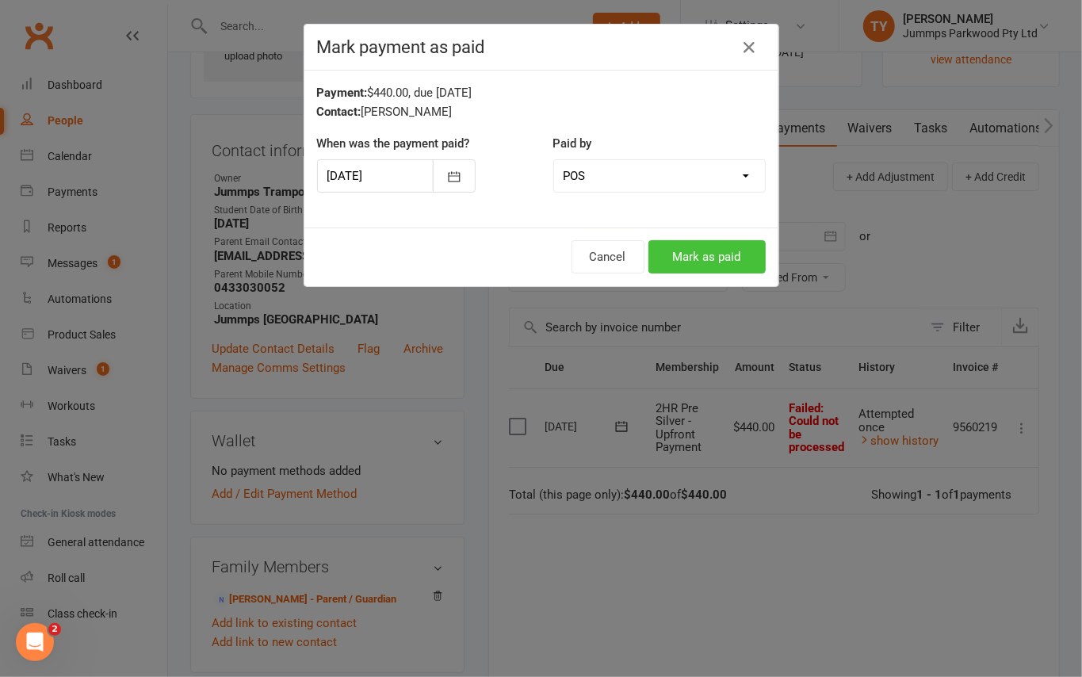
click at [674, 258] on button "Mark as paid" at bounding box center [706, 256] width 117 height 33
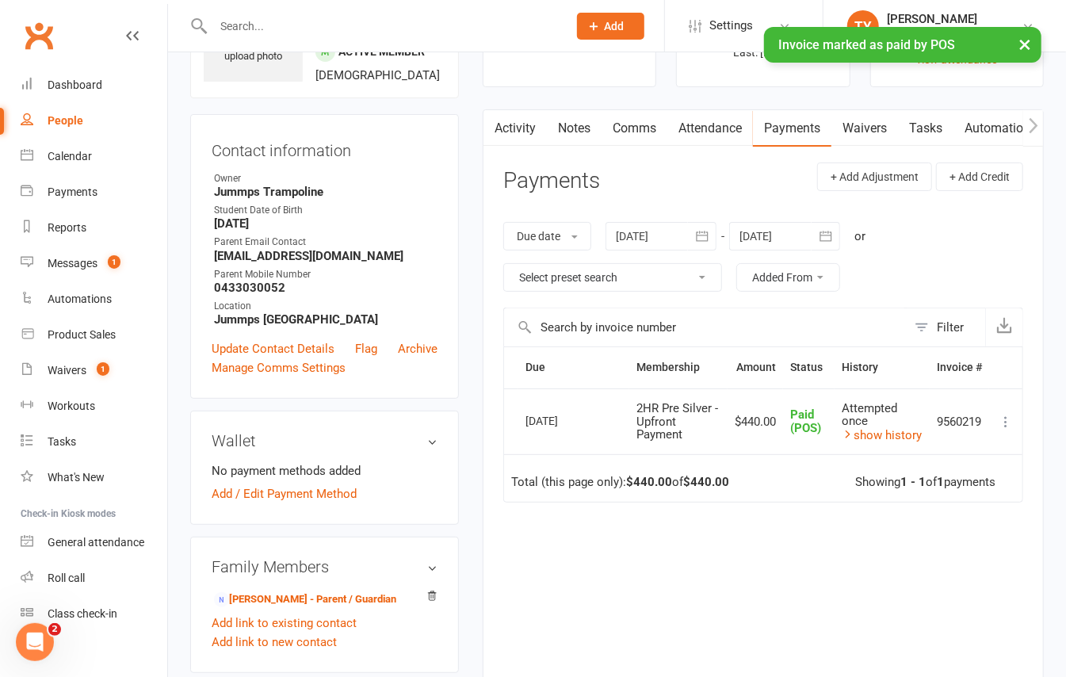
scroll to position [0, 0]
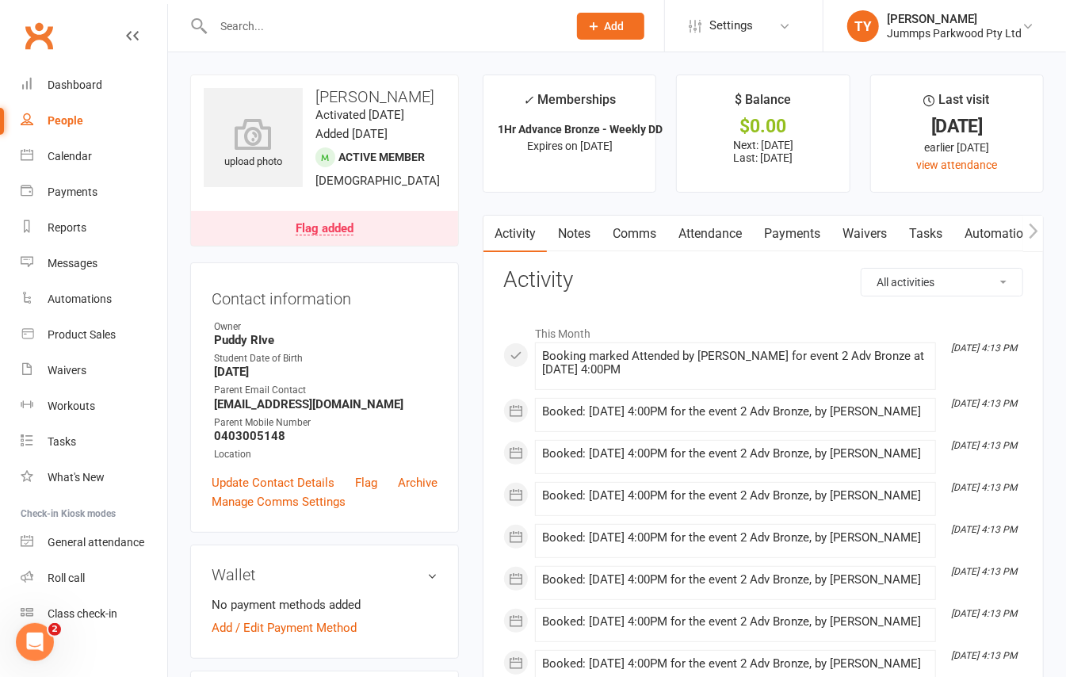
click at [1030, 227] on icon "button" at bounding box center [1034, 231] width 10 height 17
click at [949, 232] on link "Mobile App" at bounding box center [927, 234] width 86 height 36
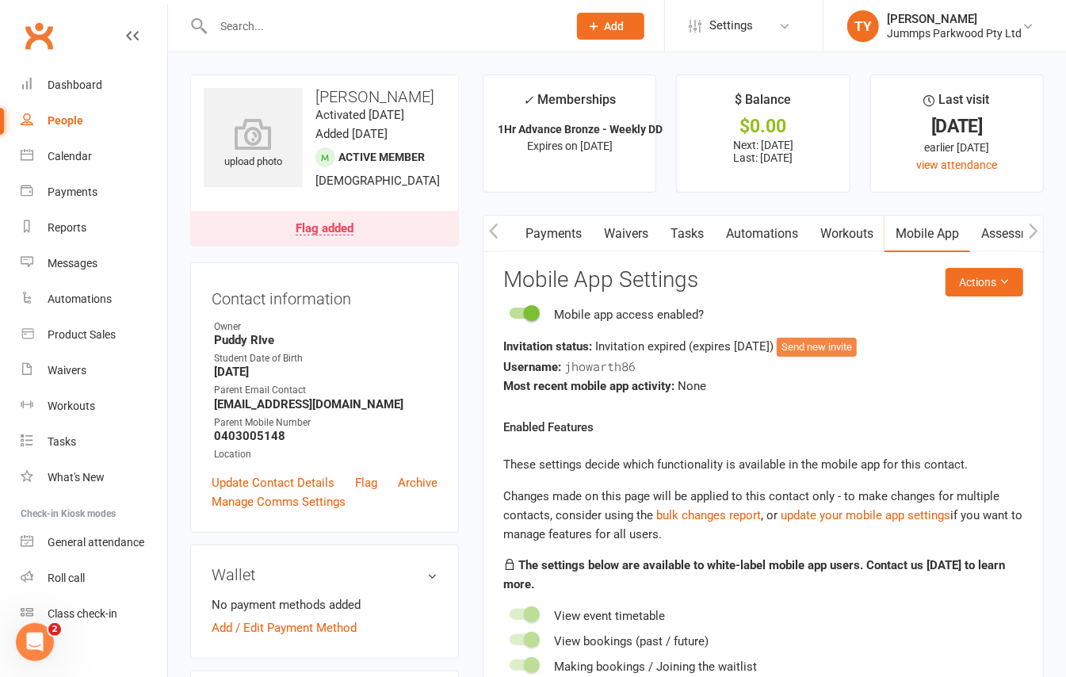
click at [846, 350] on button "Send new invite" at bounding box center [817, 347] width 80 height 19
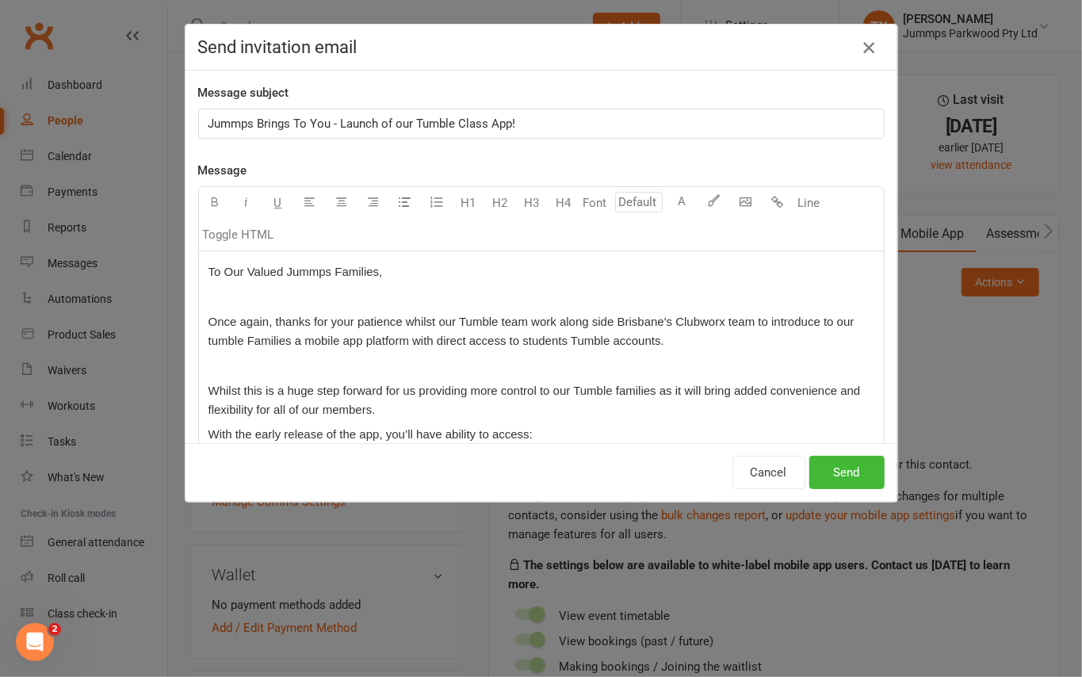
drag, startPoint x: 872, startPoint y: 44, endPoint x: 856, endPoint y: 57, distance: 20.9
click at [860, 55] on div "Send invitation email" at bounding box center [541, 48] width 712 height 46
click at [853, 60] on div "Send invitation email" at bounding box center [541, 48] width 712 height 46
click at [859, 49] on icon "button" at bounding box center [868, 47] width 19 height 19
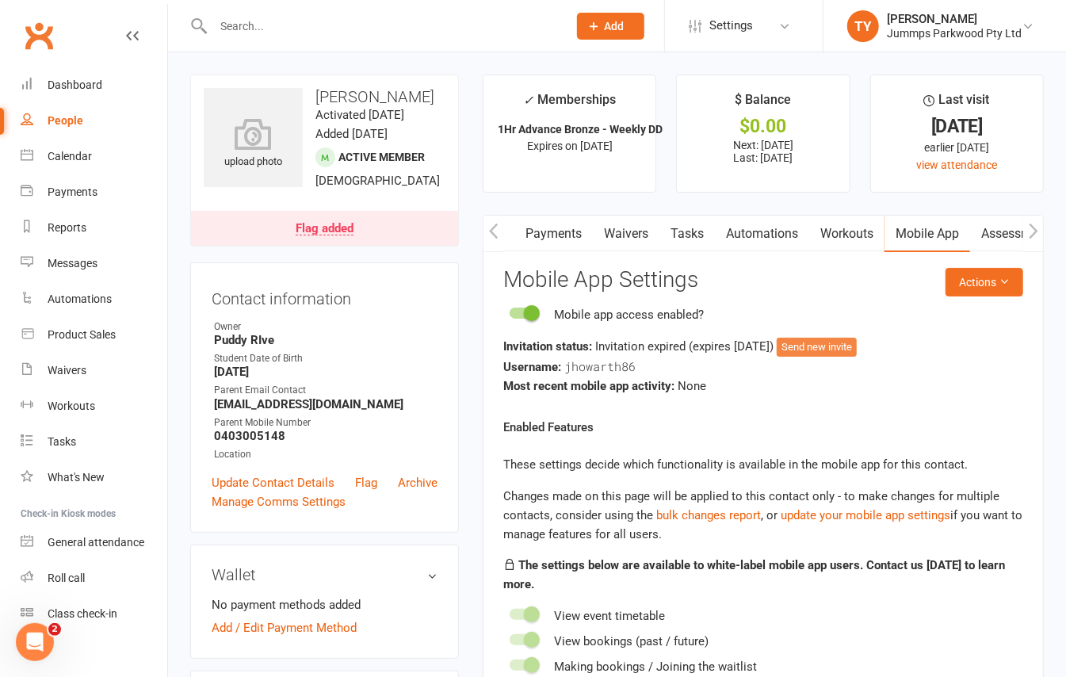
click at [845, 342] on button "Send new invite" at bounding box center [817, 347] width 80 height 19
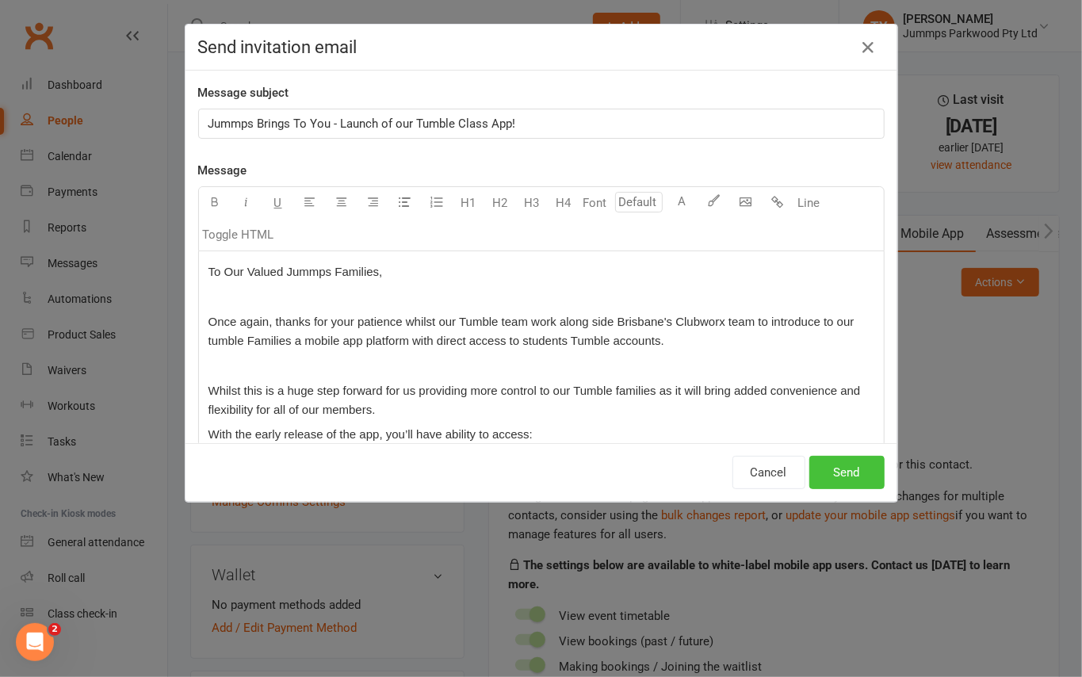
click at [853, 468] on button "Send" at bounding box center [846, 472] width 75 height 33
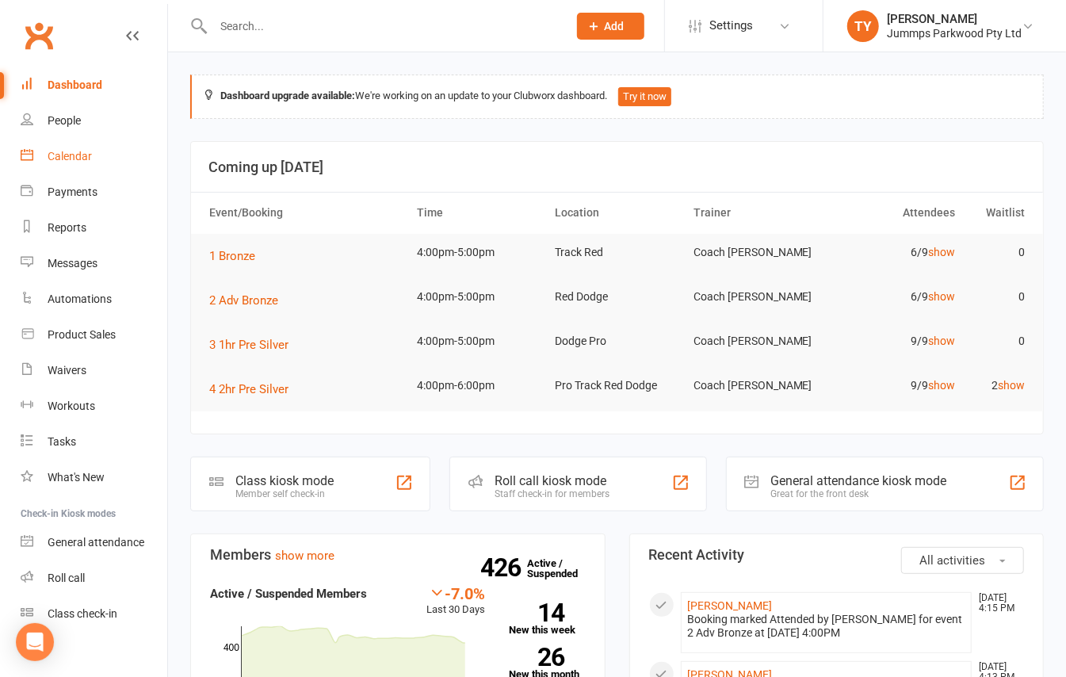
click at [92, 157] on link "Calendar" at bounding box center [94, 157] width 147 height 36
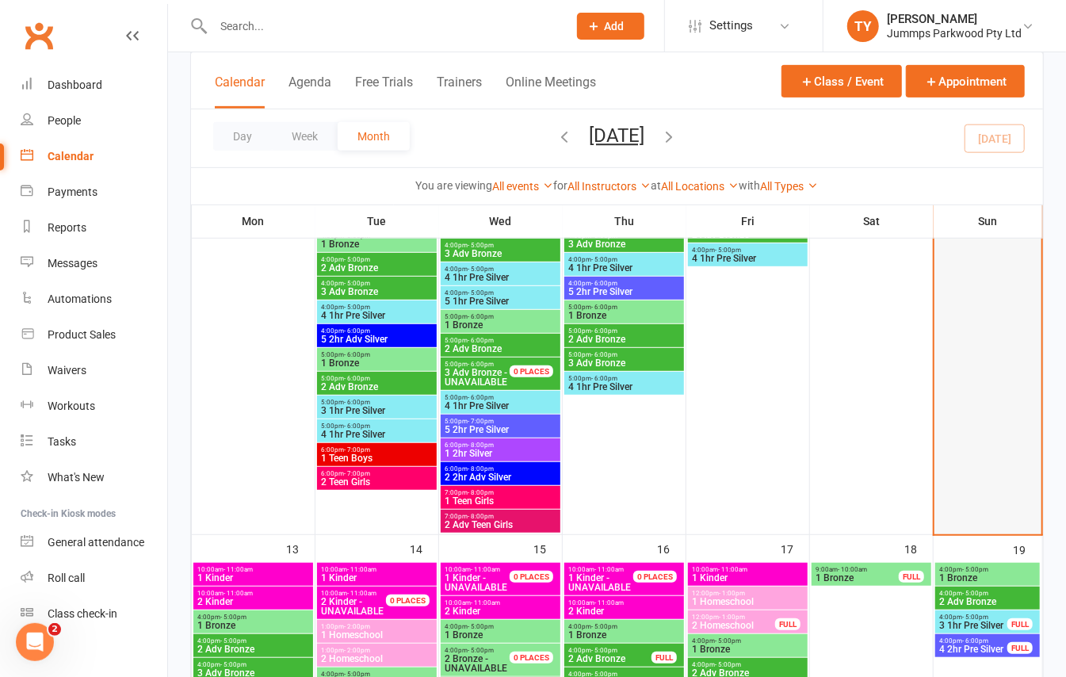
scroll to position [211, 0]
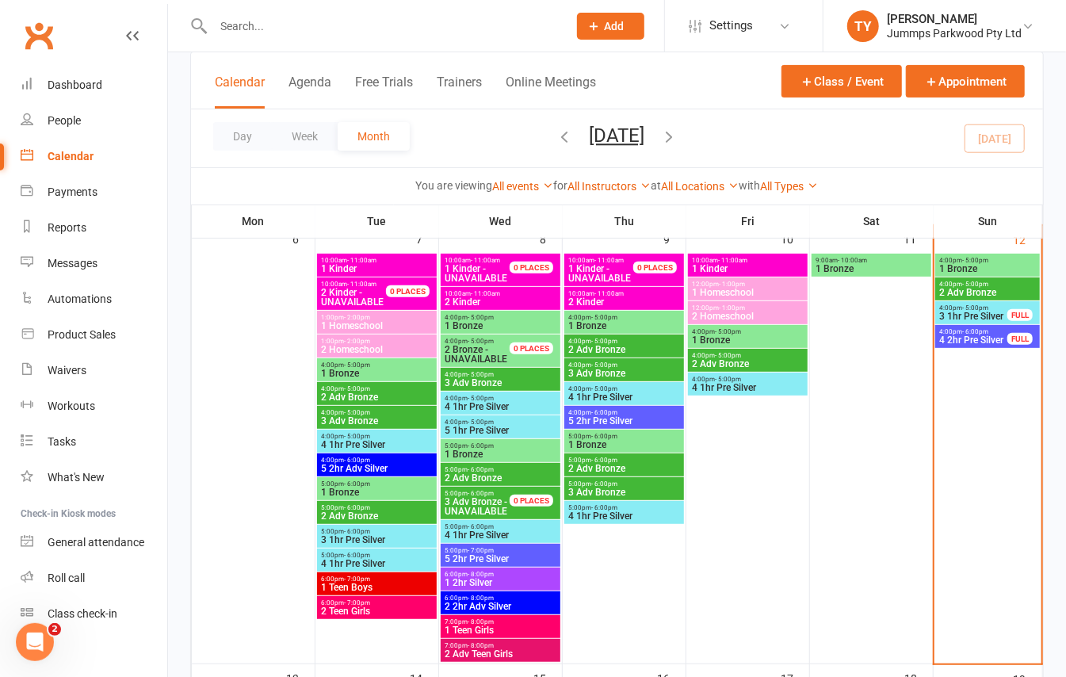
click at [1003, 344] on span "4 2hr Pre Silver" at bounding box center [973, 340] width 70 height 10
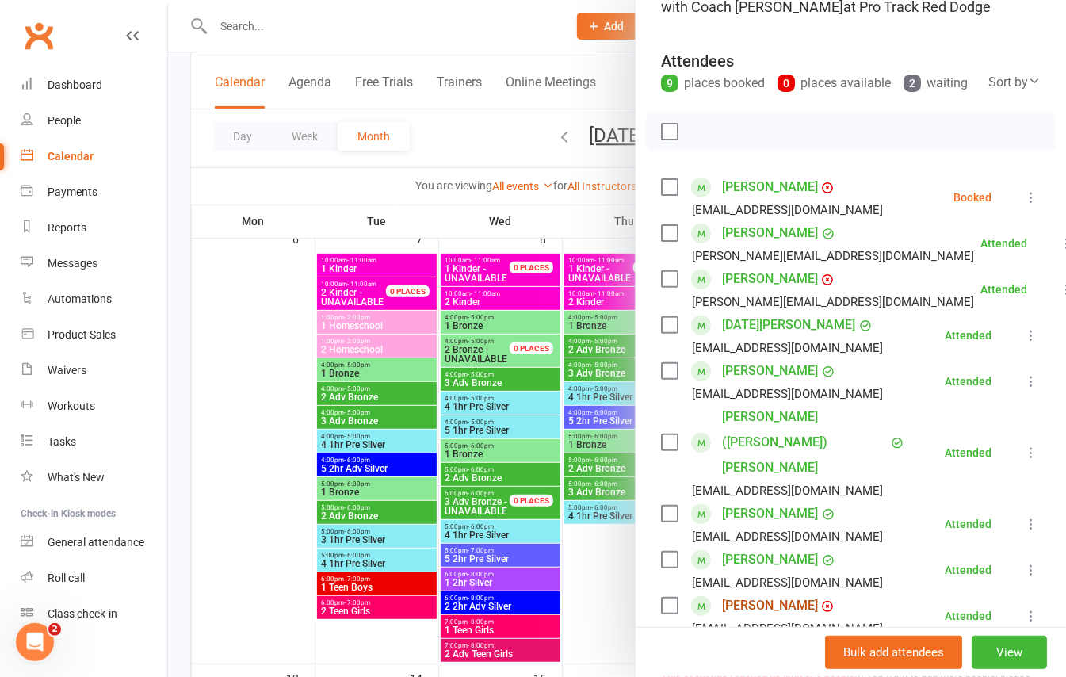
scroll to position [105, 0]
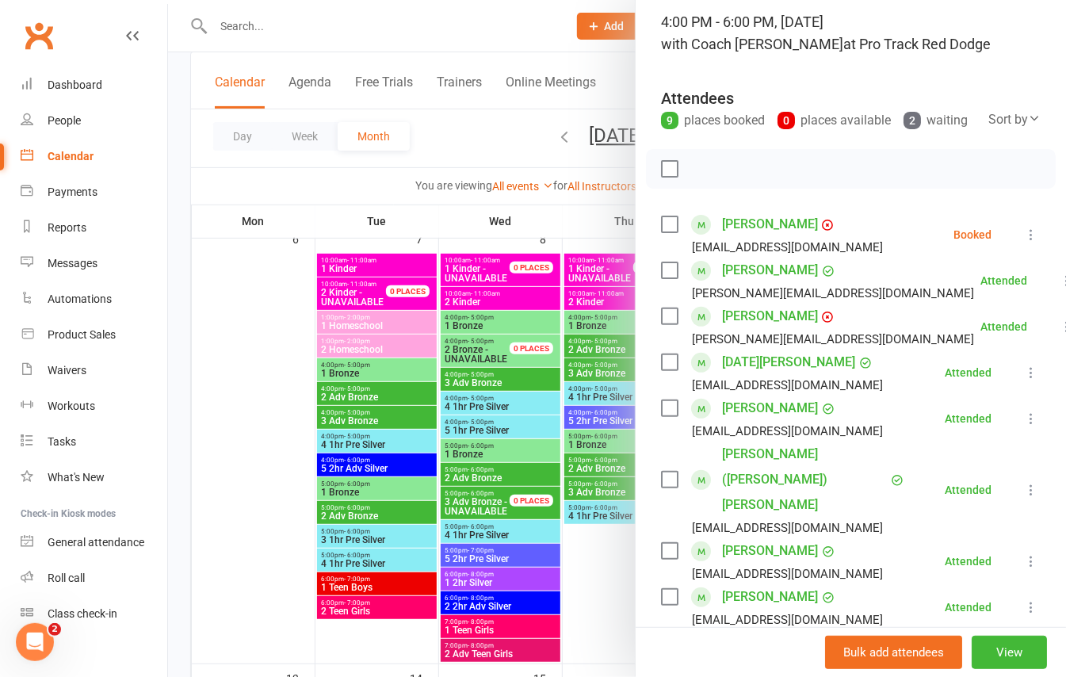
click at [181, 204] on div at bounding box center [617, 338] width 898 height 677
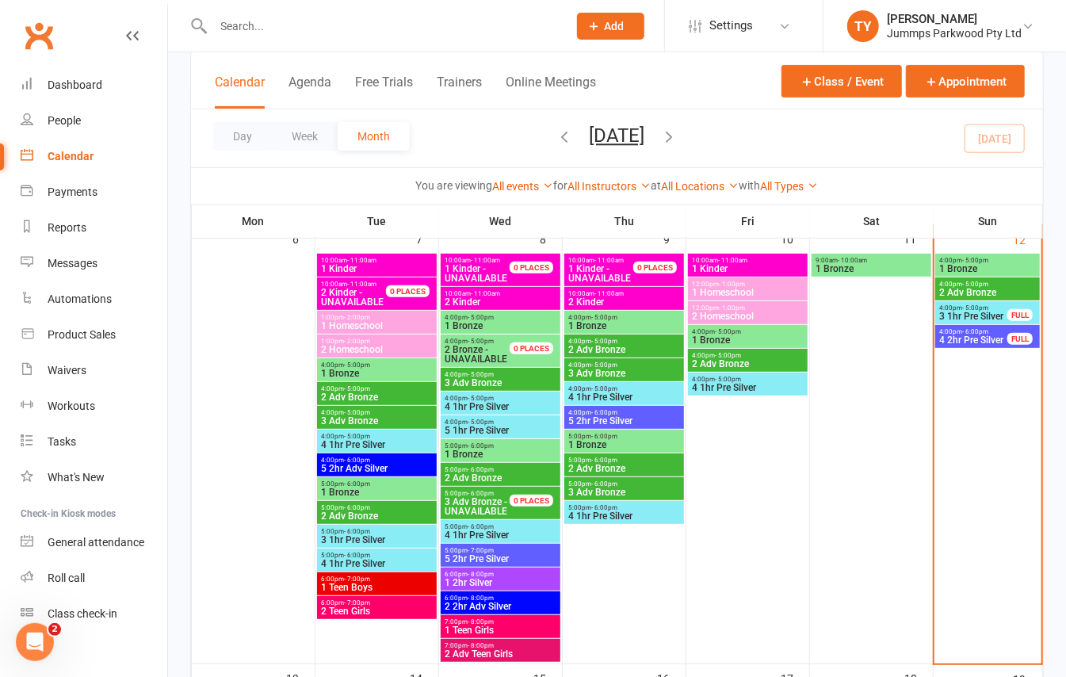
click at [974, 261] on span "- 5:00pm" at bounding box center [975, 260] width 26 height 7
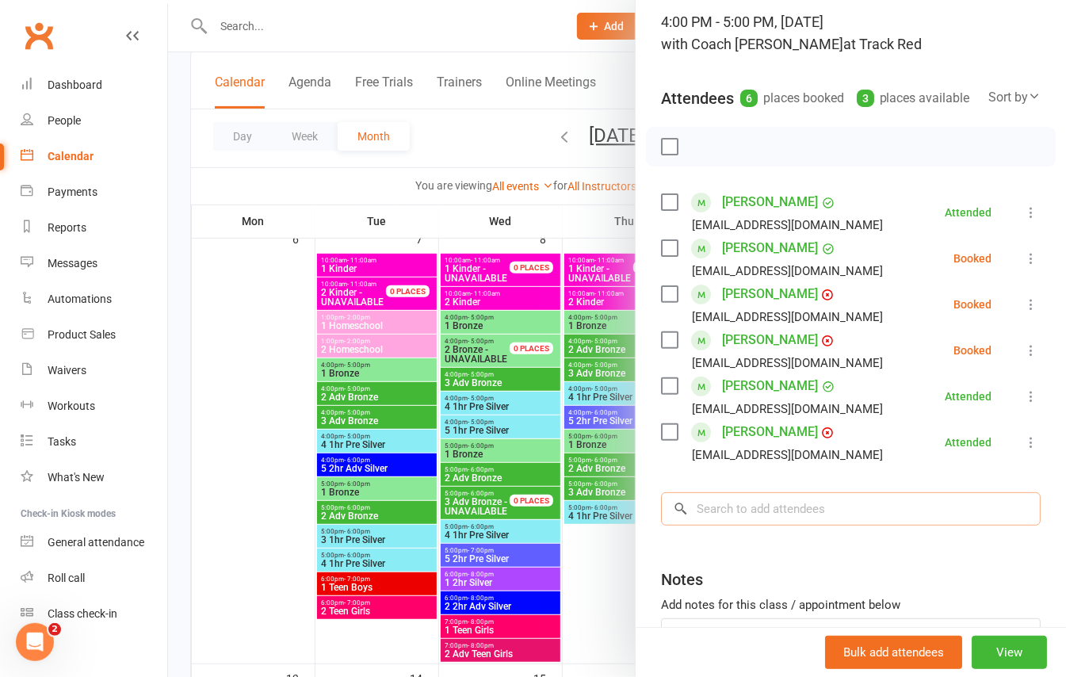
click at [702, 521] on input "search" at bounding box center [851, 508] width 380 height 33
type input "j"
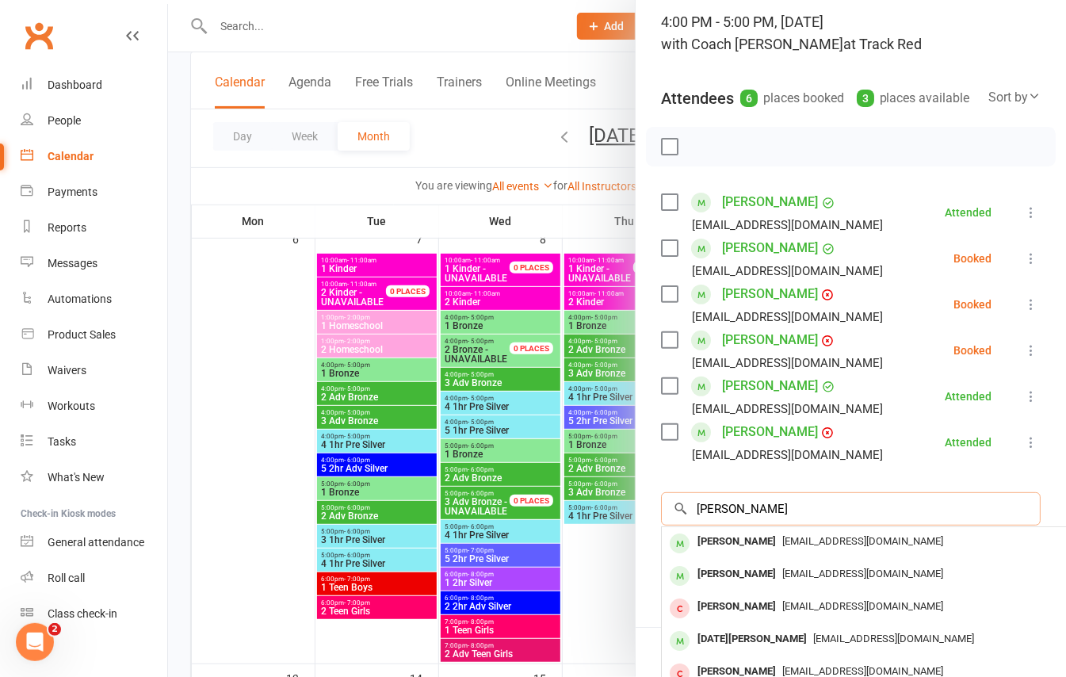
scroll to position [211, 0]
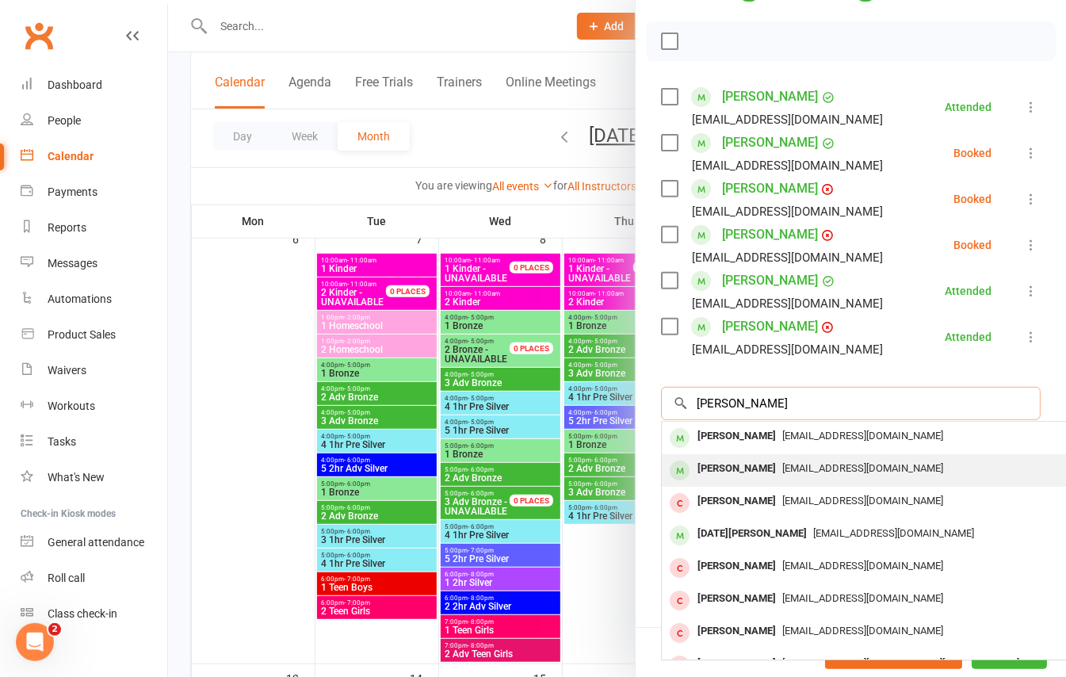
type input "hooper"
click at [740, 480] on div "Magnus Hooper" at bounding box center [736, 468] width 91 height 23
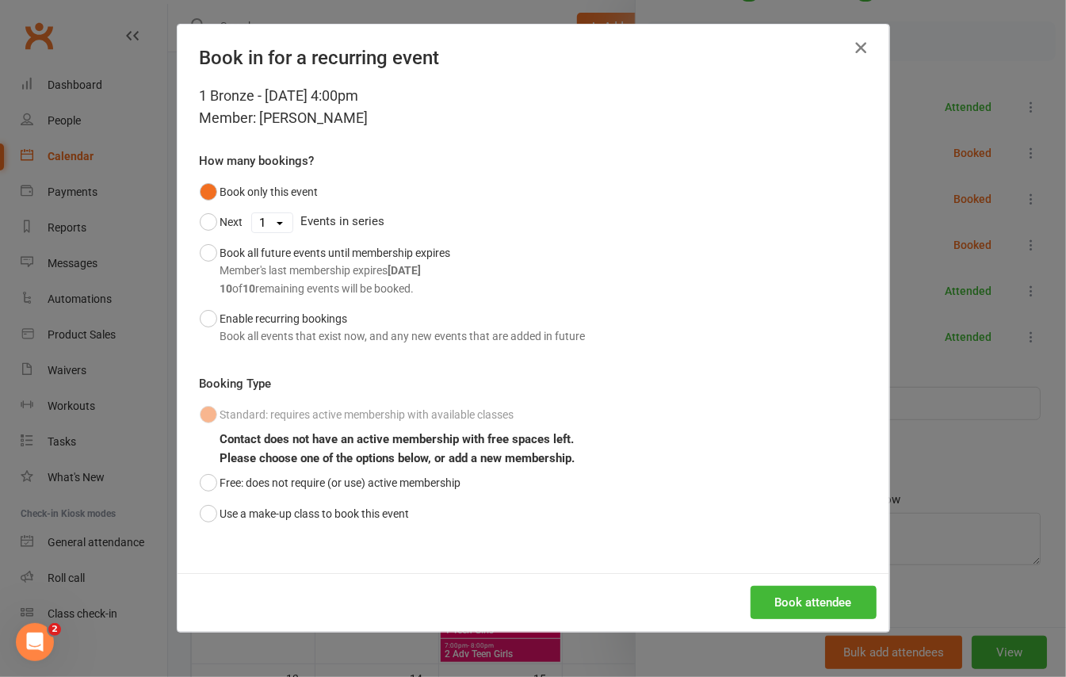
click at [851, 44] on icon "button" at bounding box center [860, 47] width 19 height 19
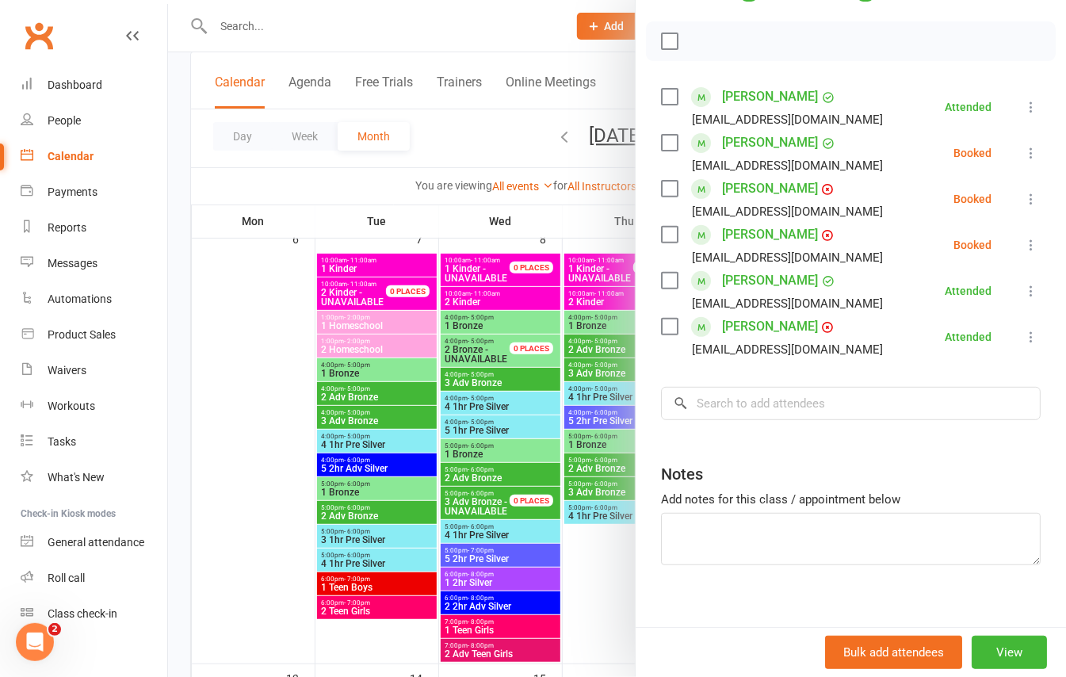
click at [187, 223] on div at bounding box center [617, 338] width 898 height 677
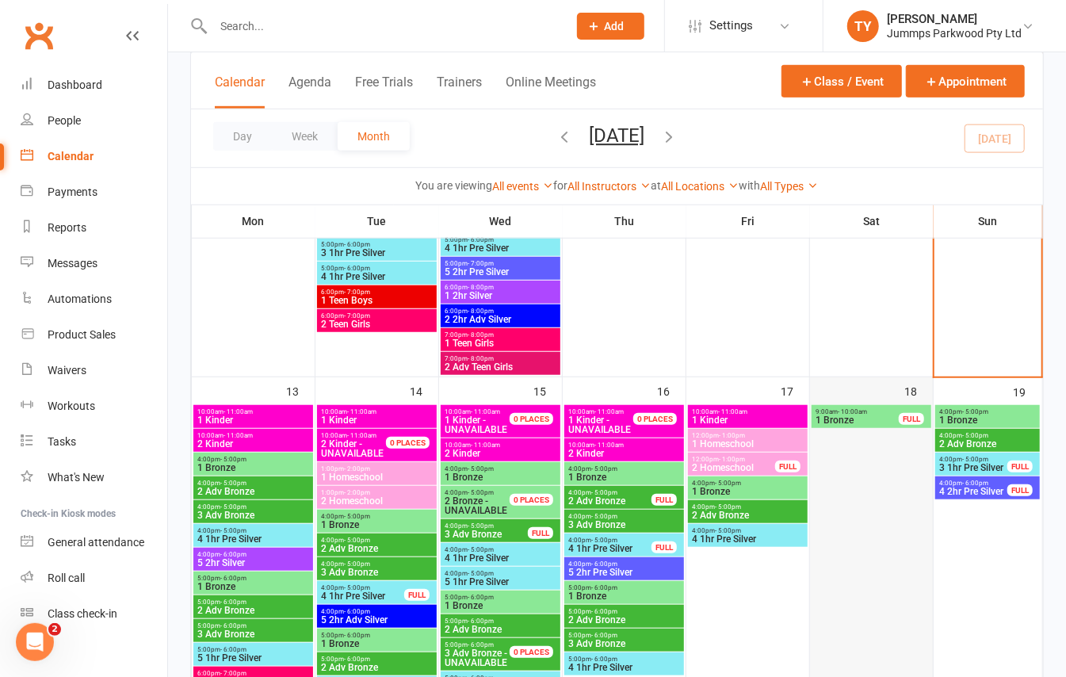
scroll to position [528, 0]
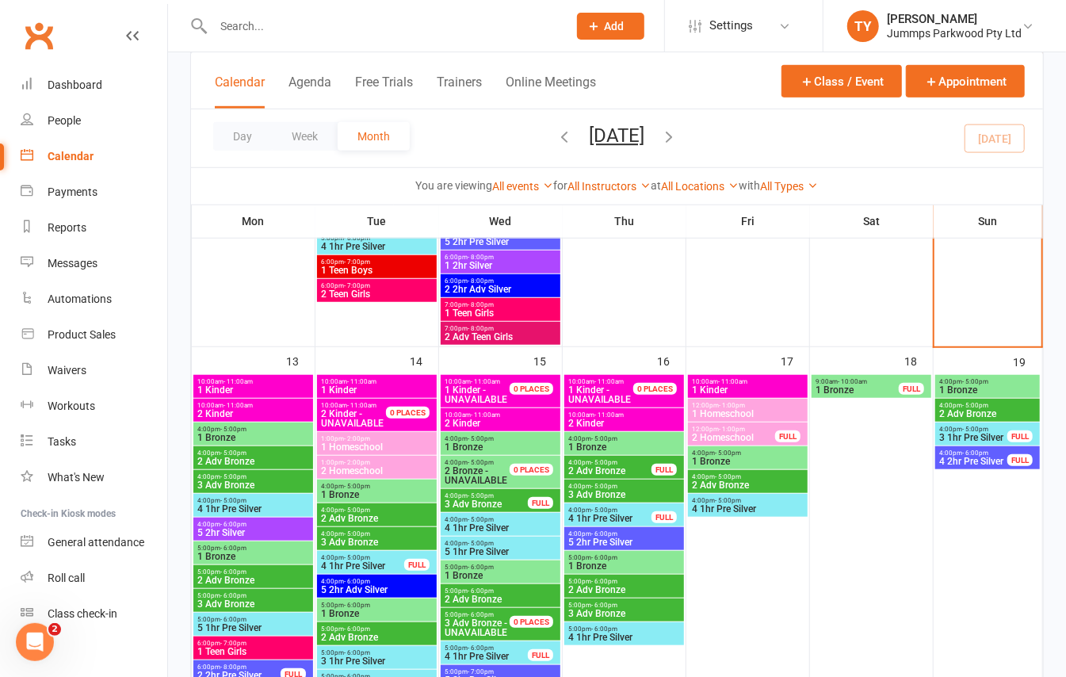
click at [1012, 378] on span "4:00pm - 5:00pm" at bounding box center [987, 381] width 98 height 7
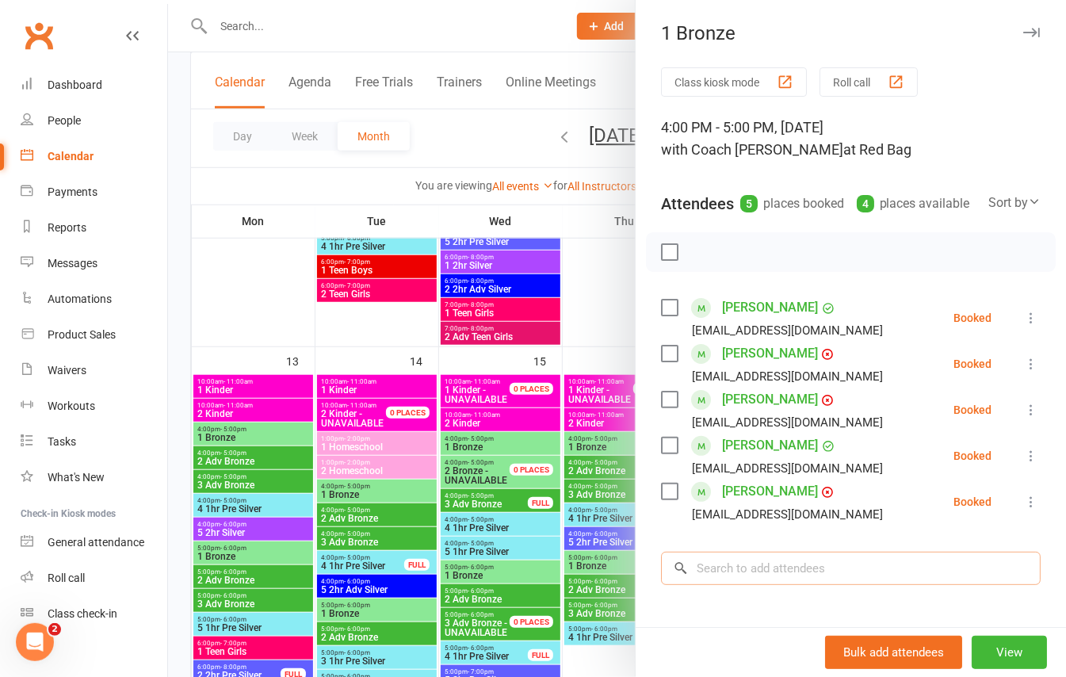
click at [756, 585] on input "search" at bounding box center [851, 568] width 380 height 33
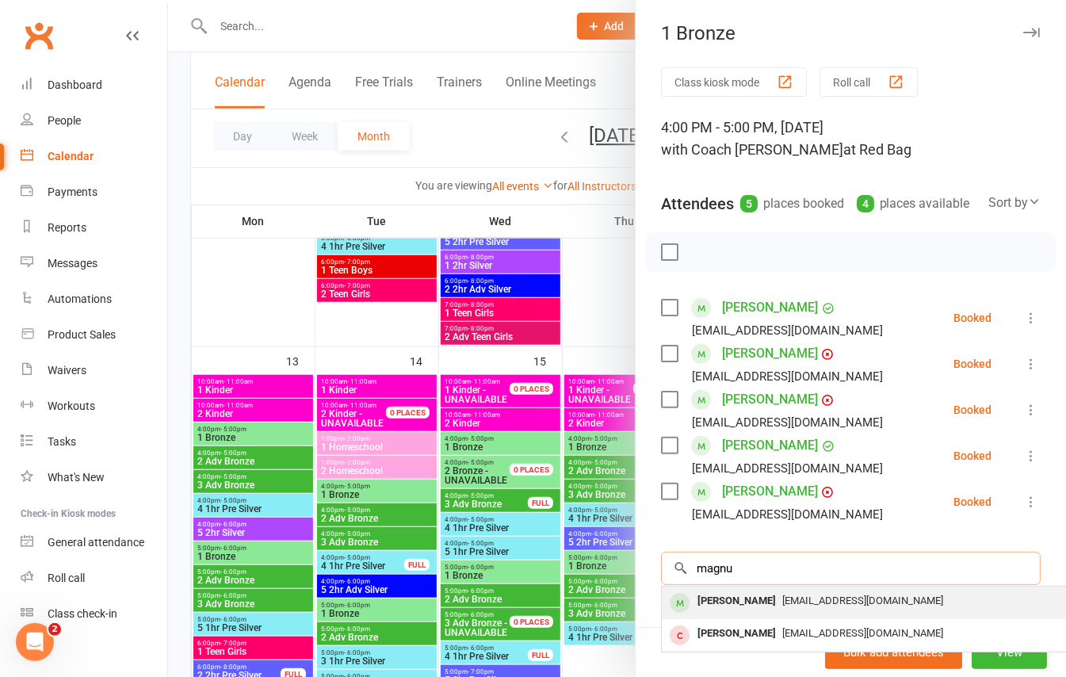
type input "magnu"
click at [758, 613] on div "Magnus Hooper" at bounding box center [736, 601] width 91 height 23
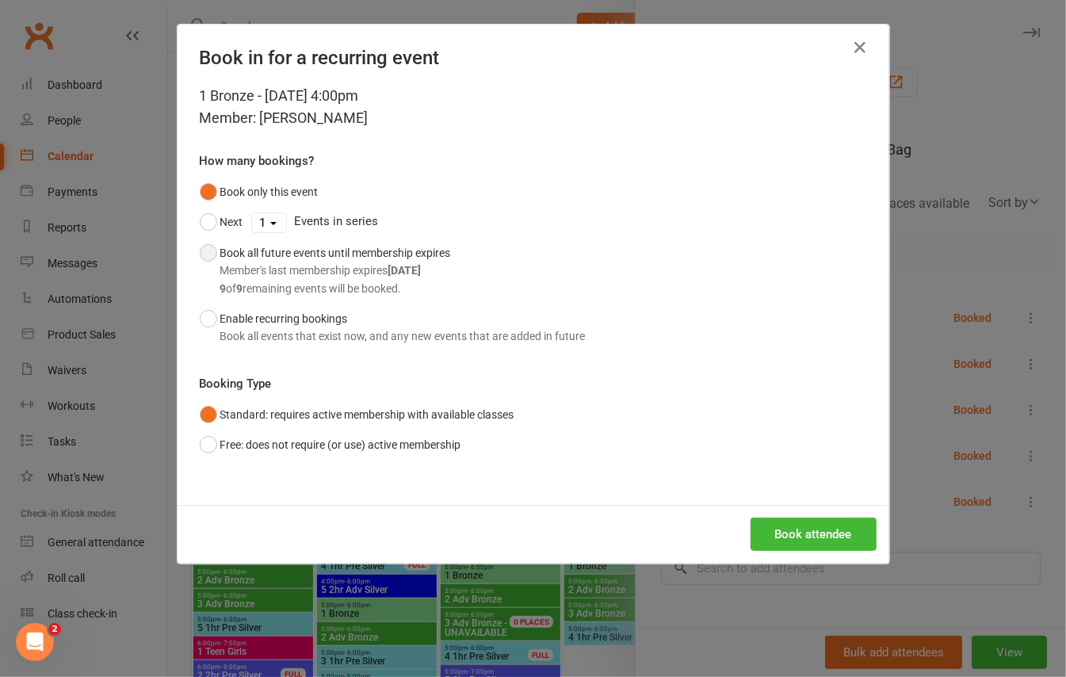
click at [200, 255] on button "Book all future events until membership expires Member's last membership expire…" at bounding box center [325, 271] width 251 height 66
click at [768, 536] on button "Book attendee" at bounding box center [813, 533] width 126 height 33
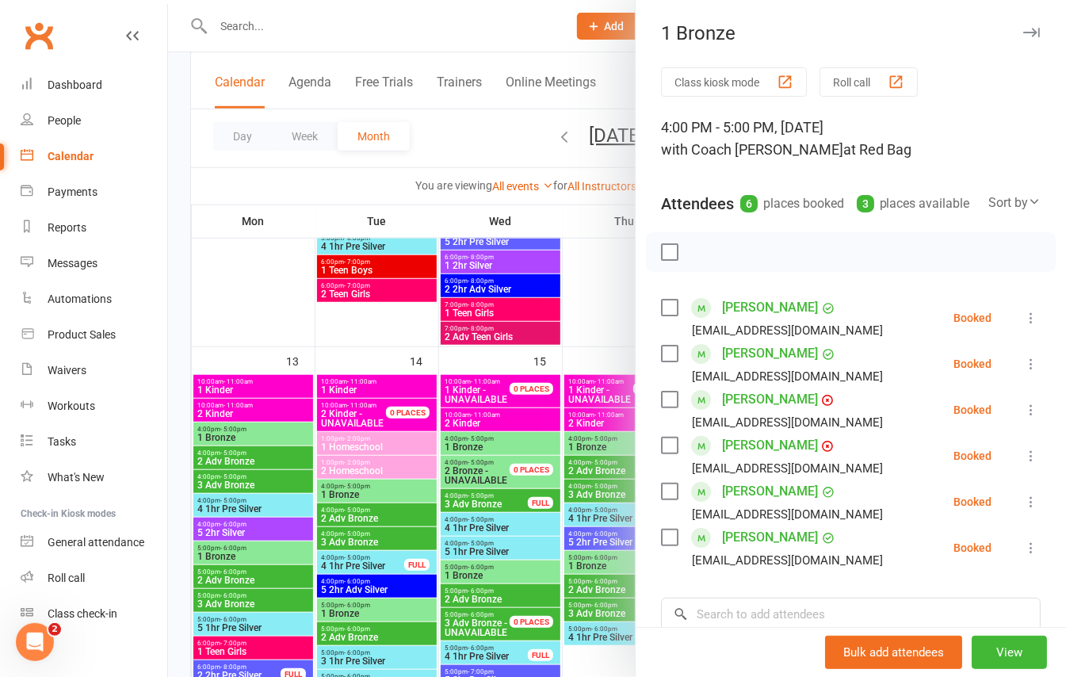
click at [230, 285] on div at bounding box center [617, 338] width 898 height 677
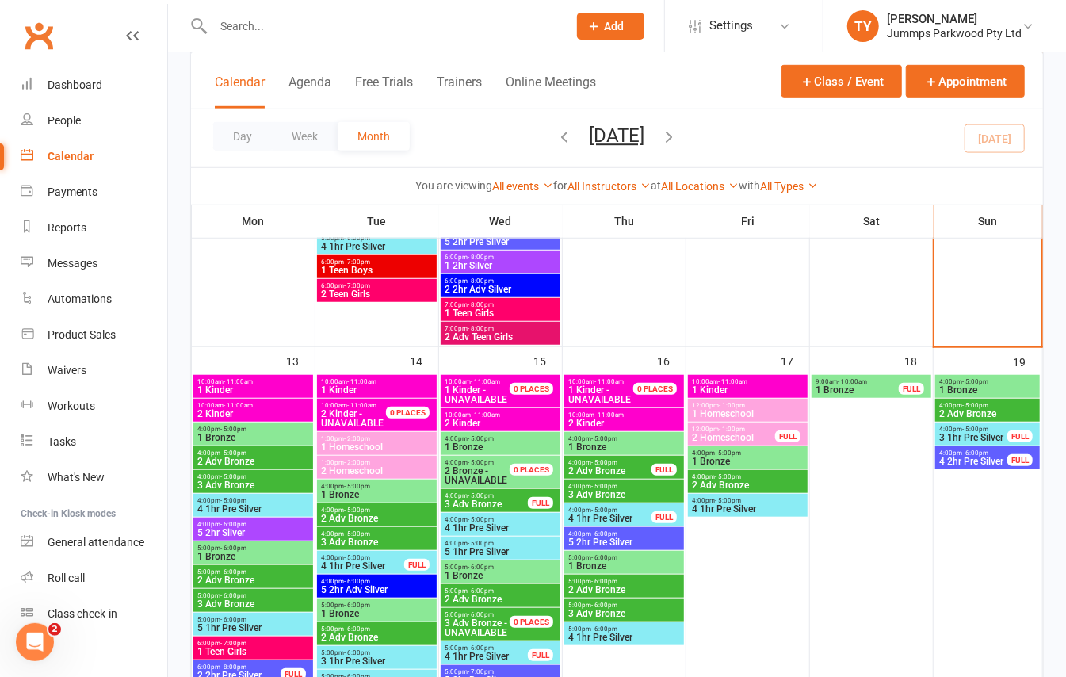
click at [1005, 436] on span "3 1hr Pre Silver" at bounding box center [973, 438] width 70 height 10
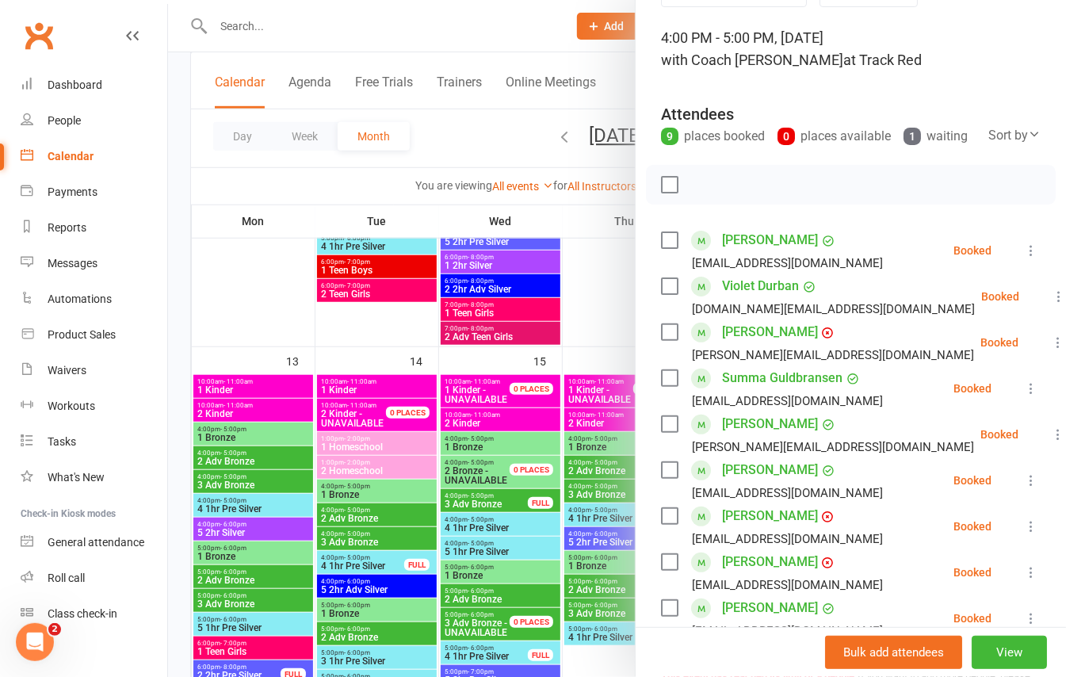
scroll to position [0, 0]
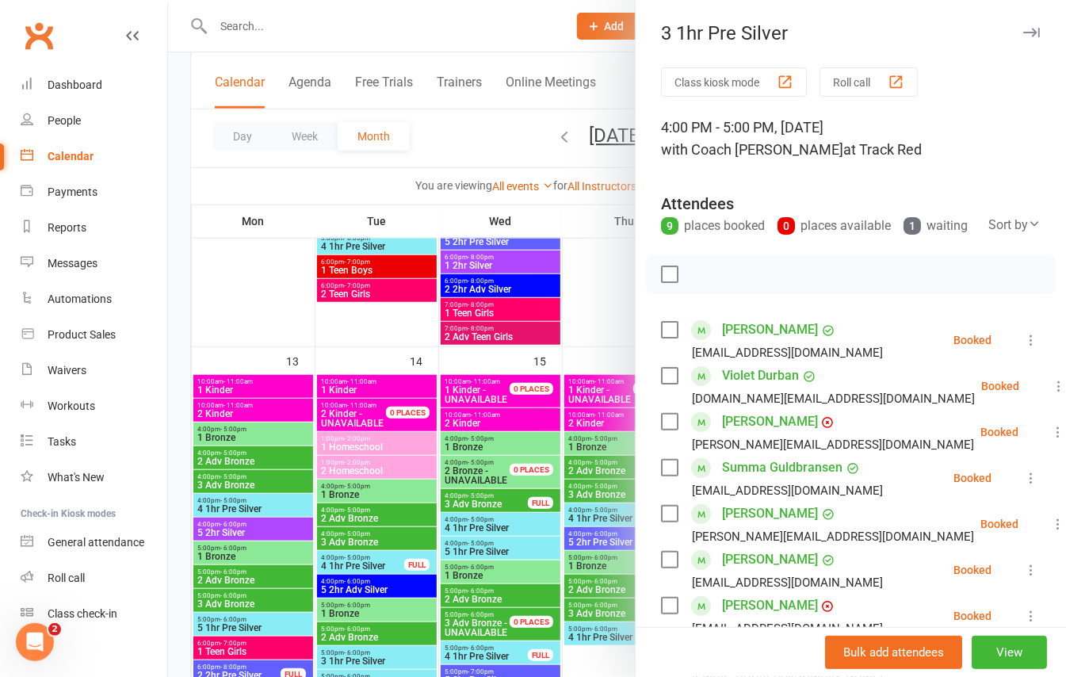
click at [181, 276] on div at bounding box center [617, 338] width 898 height 677
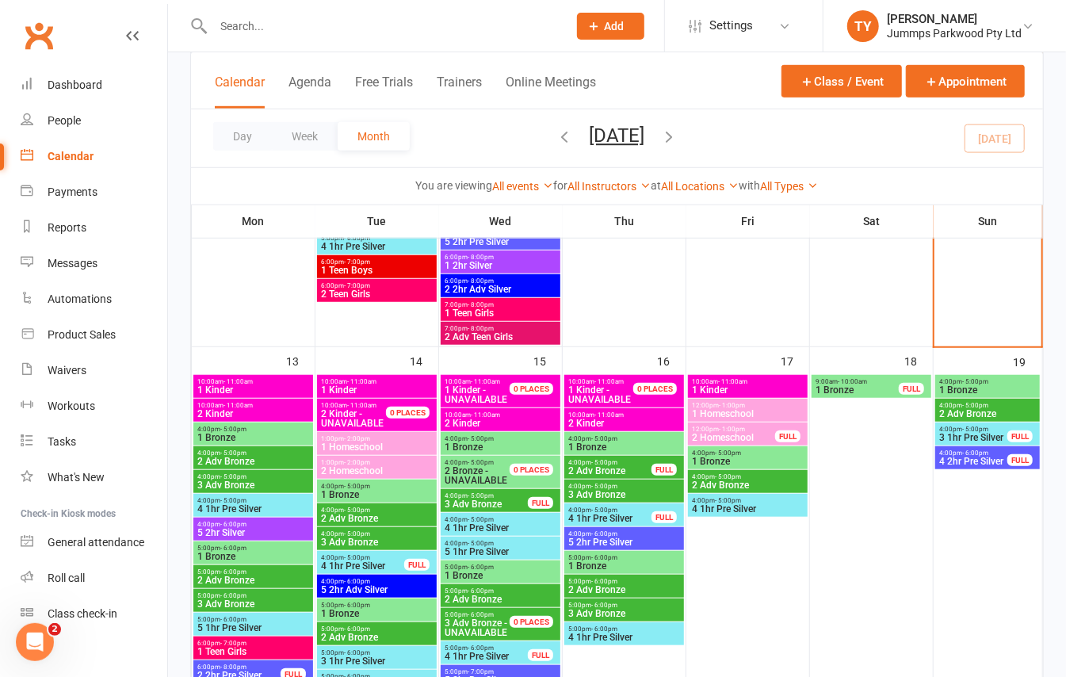
click at [983, 407] on span "- 5:00pm" at bounding box center [975, 405] width 26 height 7
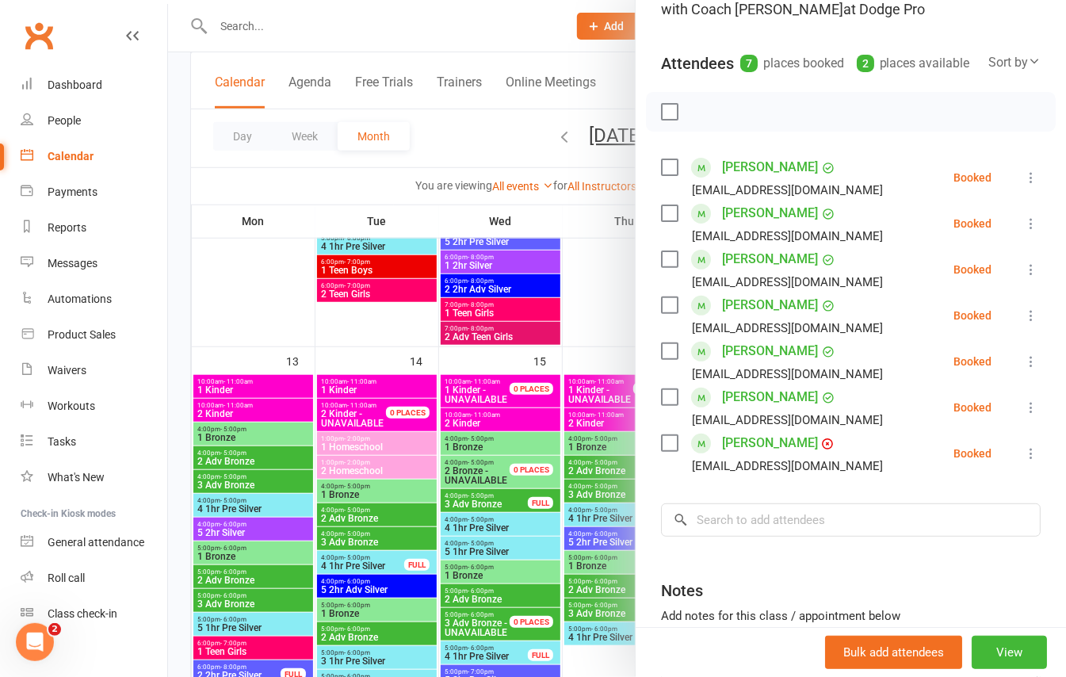
scroll to position [105, 0]
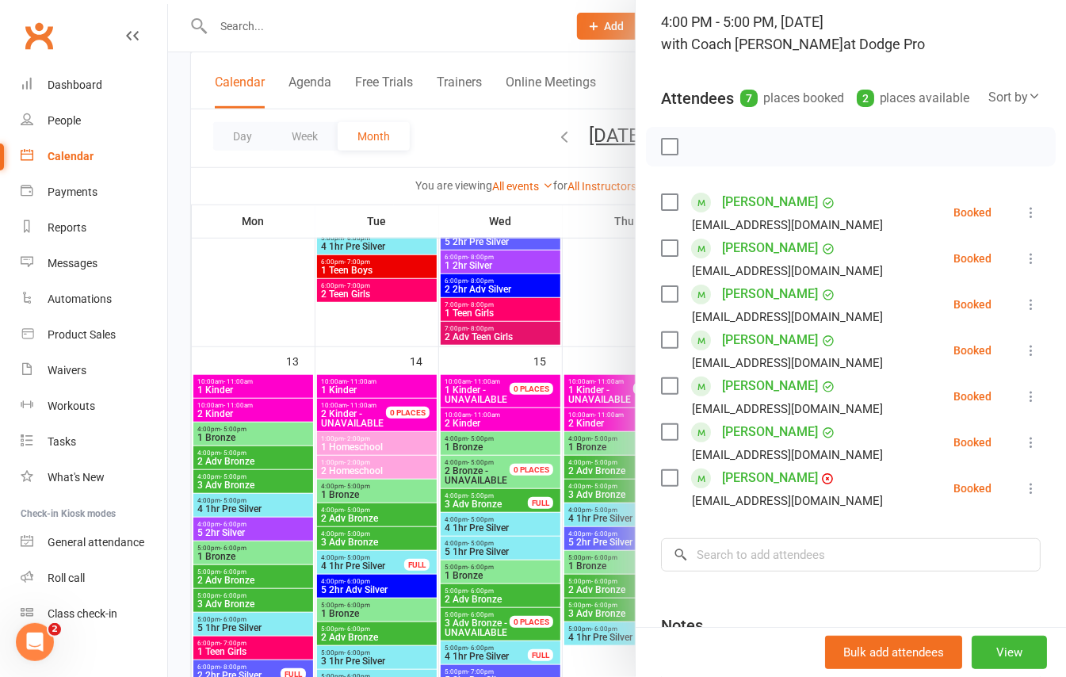
click at [187, 338] on div at bounding box center [617, 338] width 898 height 677
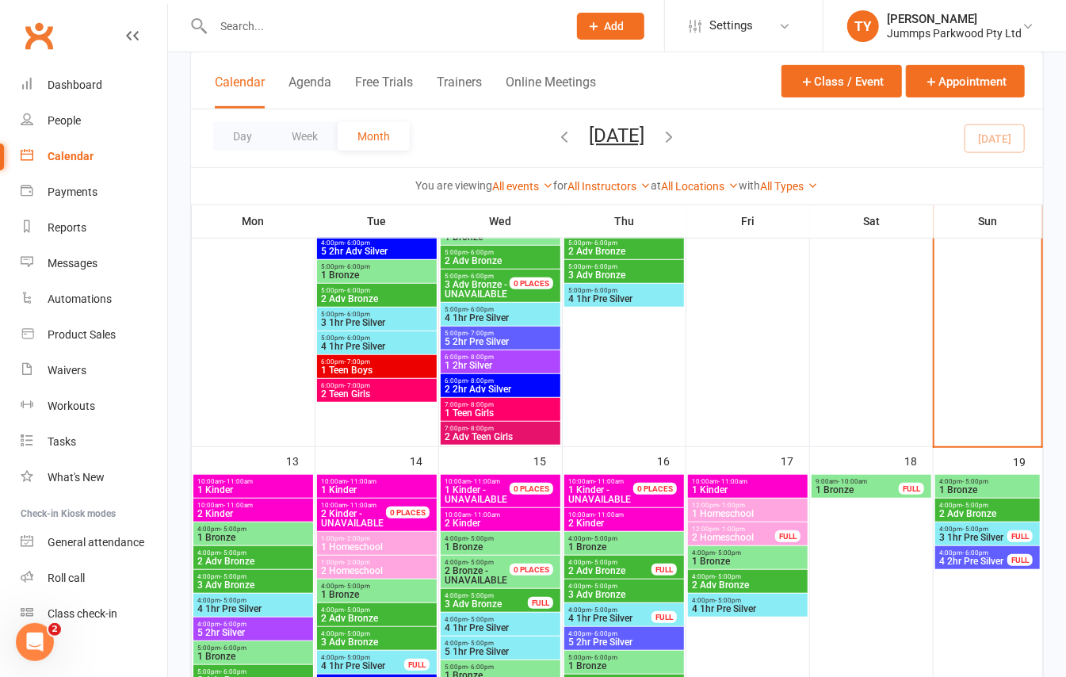
scroll to position [211, 0]
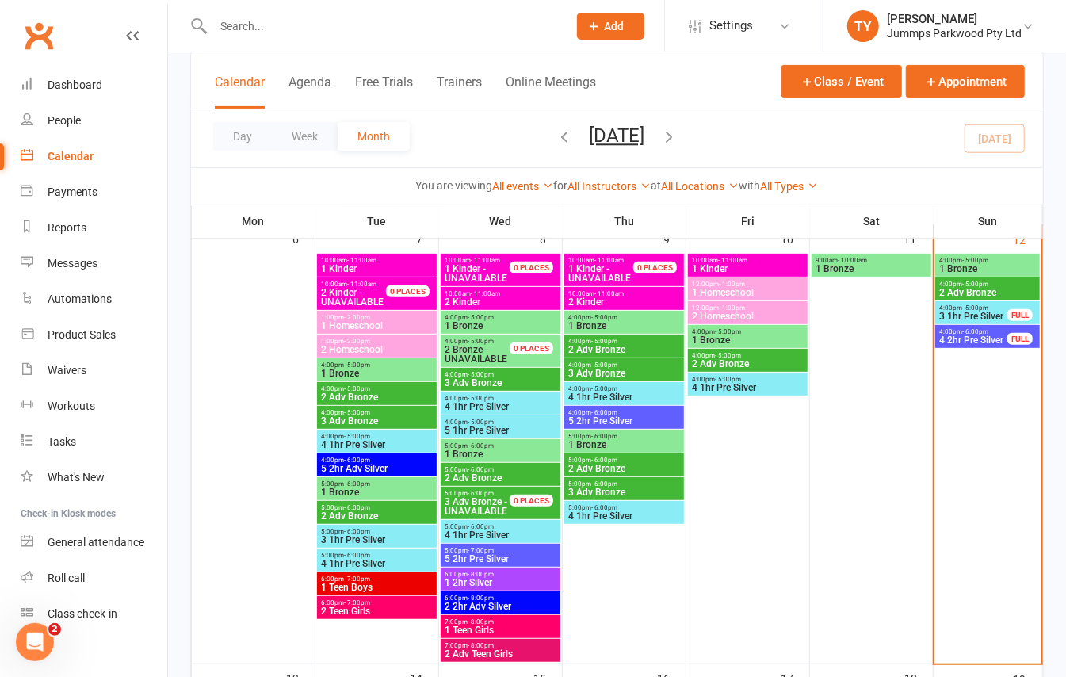
click at [1011, 283] on span "4:00pm - 5:00pm" at bounding box center [987, 284] width 98 height 7
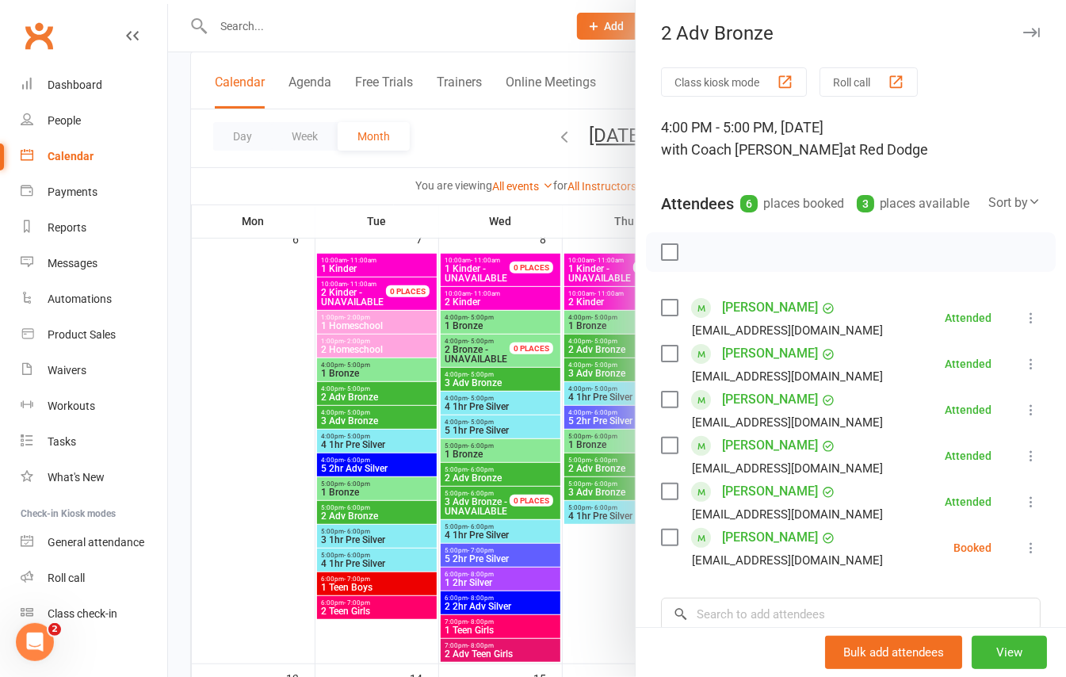
scroll to position [105, 0]
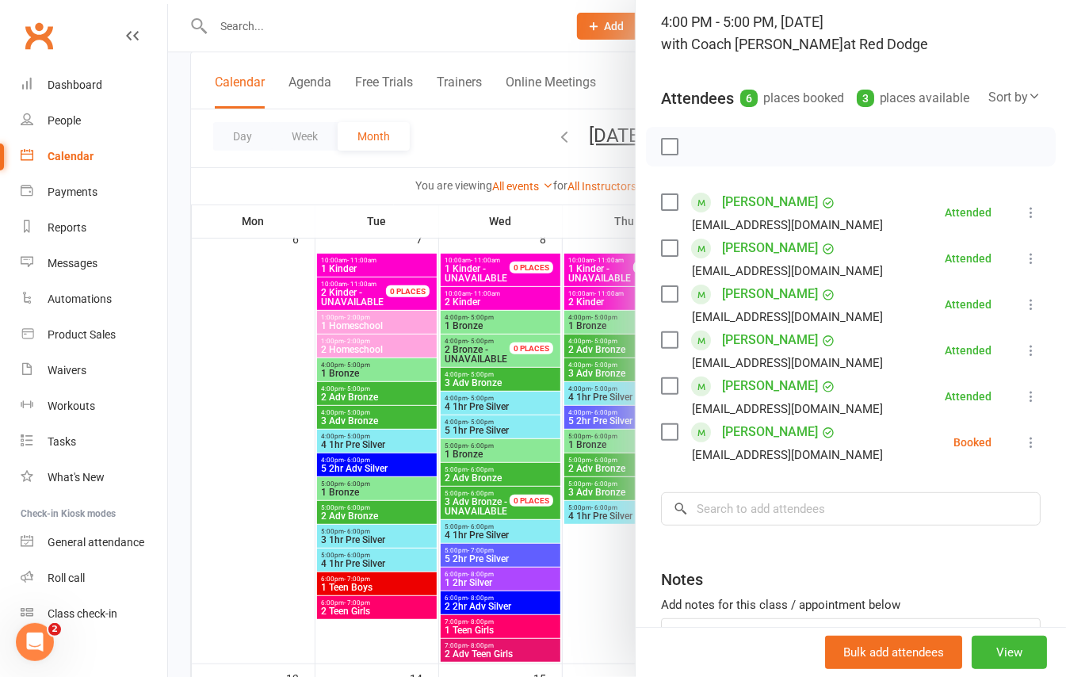
click at [185, 269] on div at bounding box center [617, 338] width 898 height 677
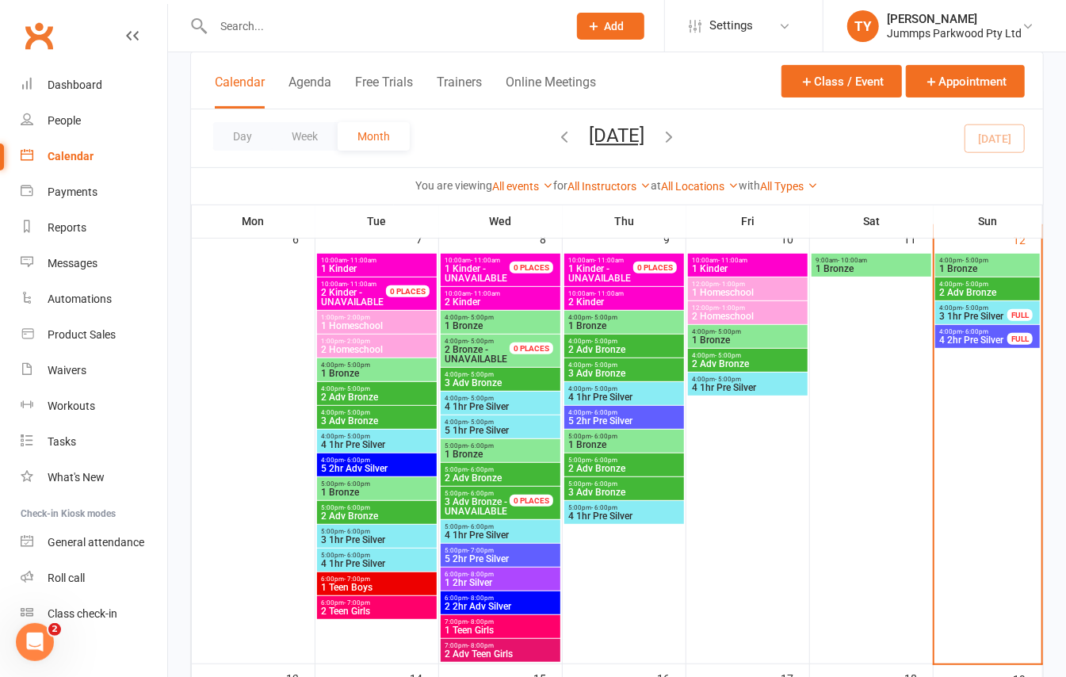
click at [990, 315] on span "3 1hr Pre Silver" at bounding box center [973, 316] width 70 height 10
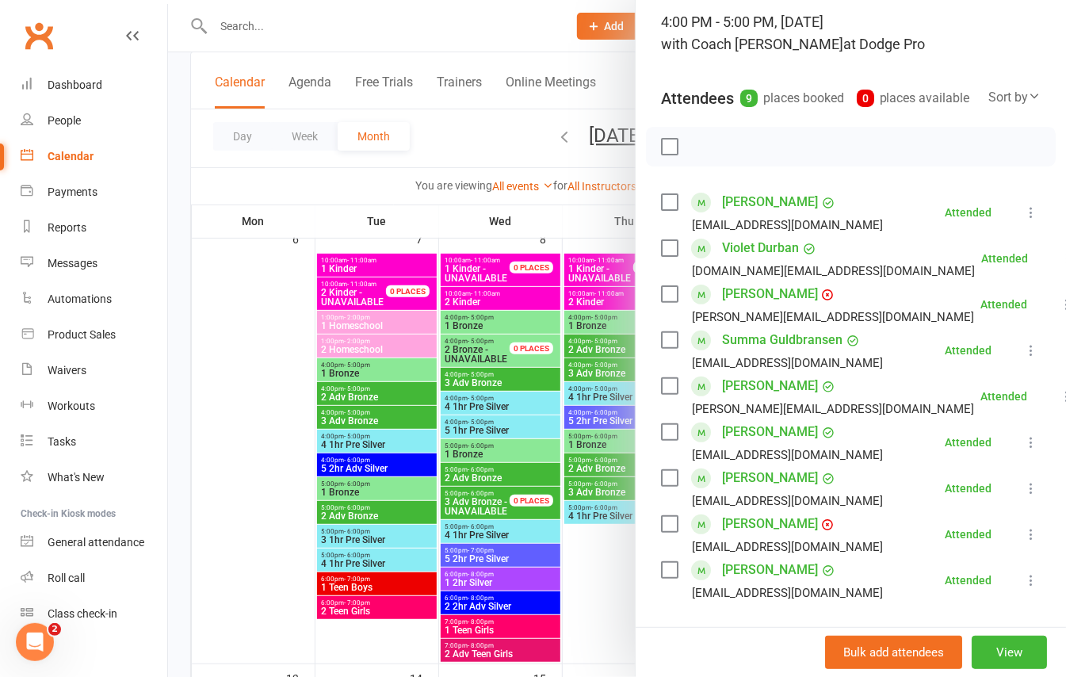
scroll to position [211, 0]
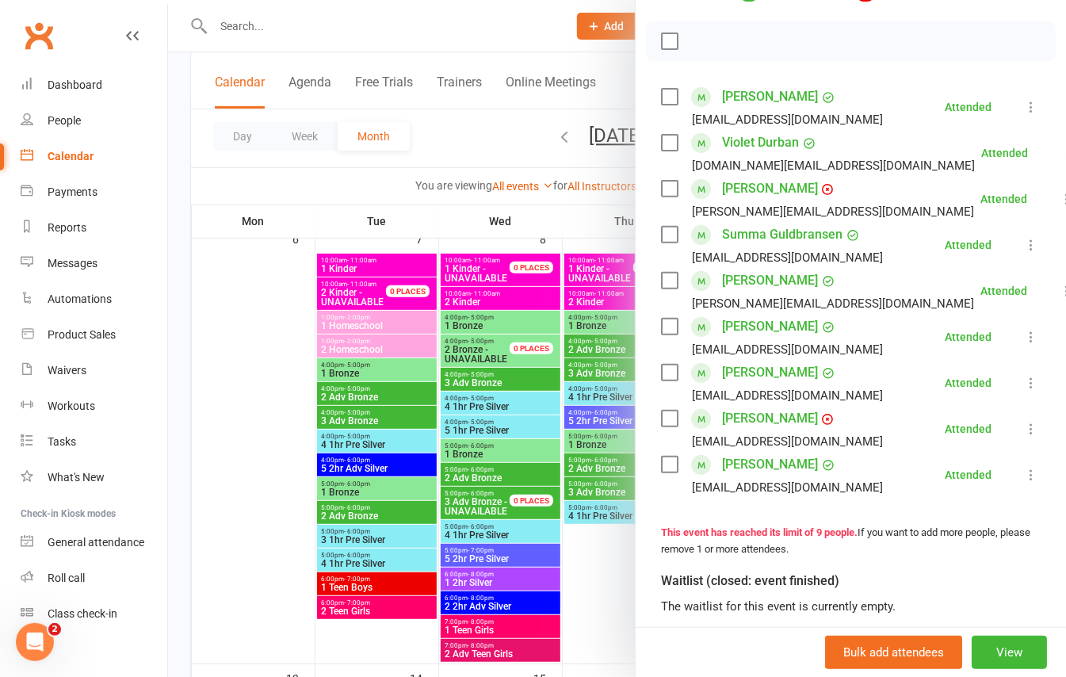
click at [175, 249] on div at bounding box center [617, 338] width 898 height 677
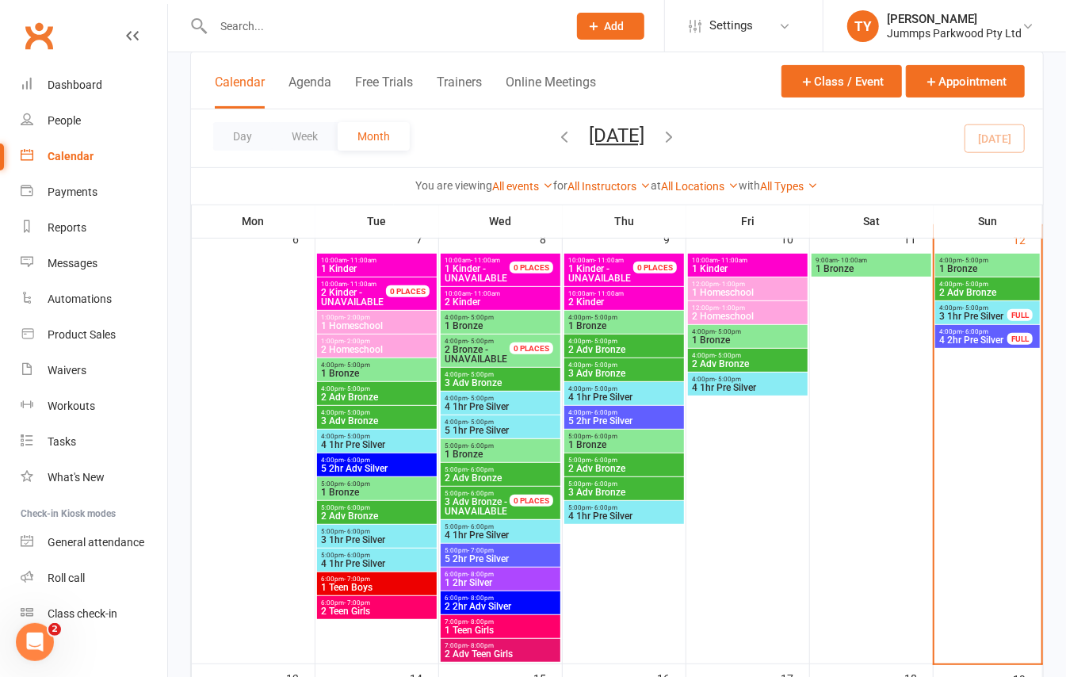
click at [958, 283] on span "4:00pm - 5:00pm" at bounding box center [987, 284] width 98 height 7
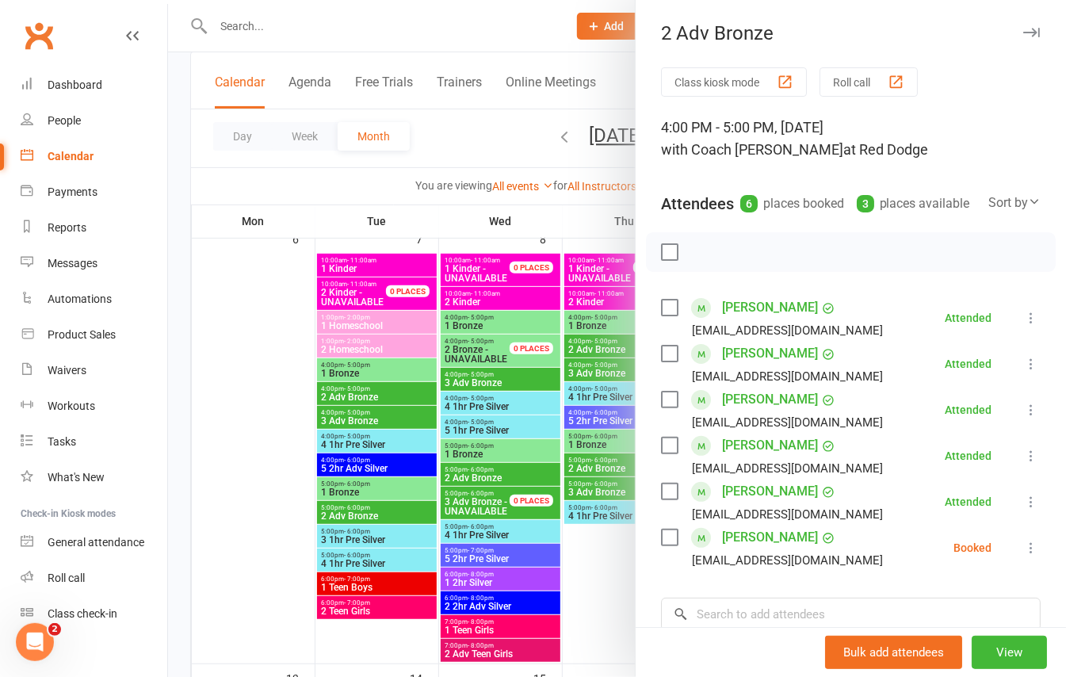
click at [181, 109] on div at bounding box center [617, 338] width 898 height 677
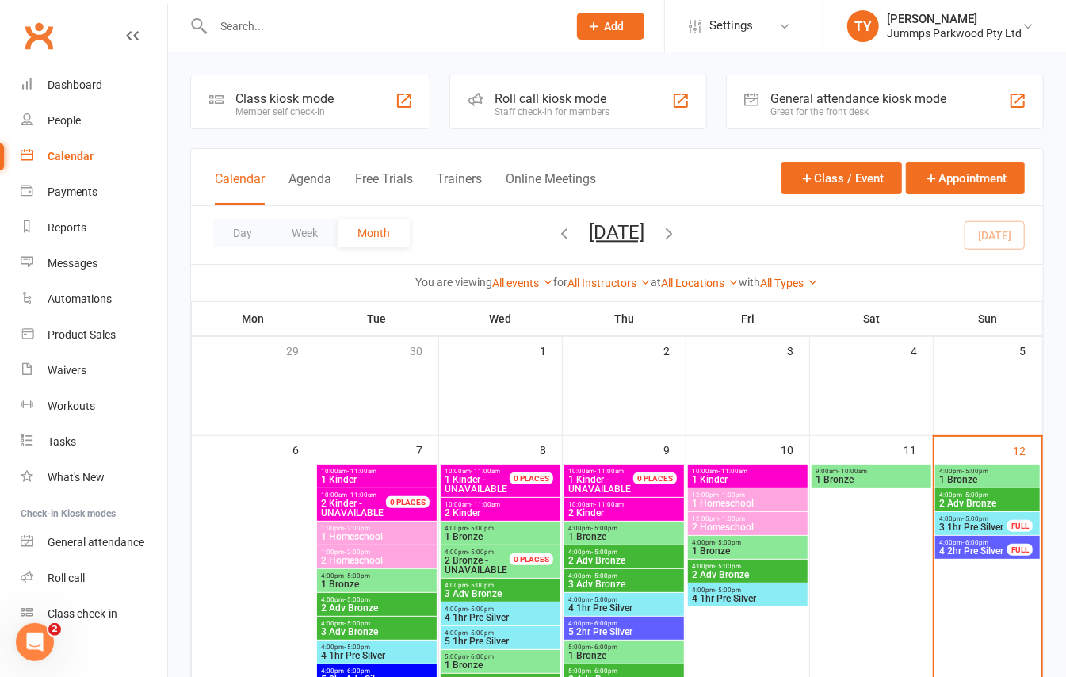
scroll to position [105, 0]
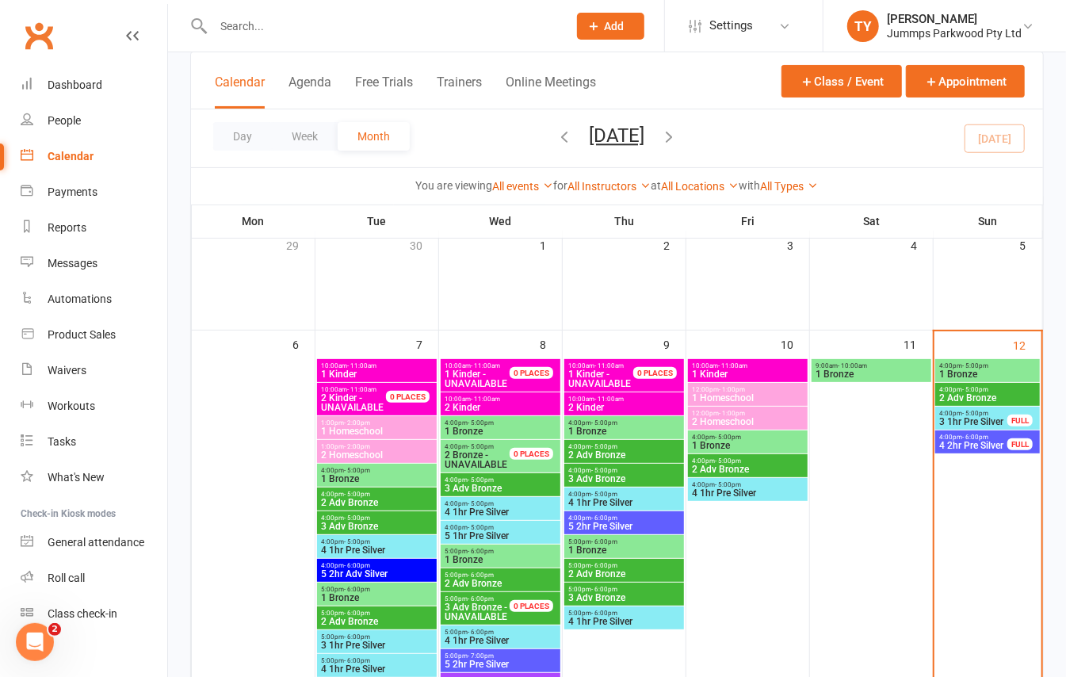
click at [958, 417] on span "3 1hr Pre Silver" at bounding box center [973, 422] width 70 height 10
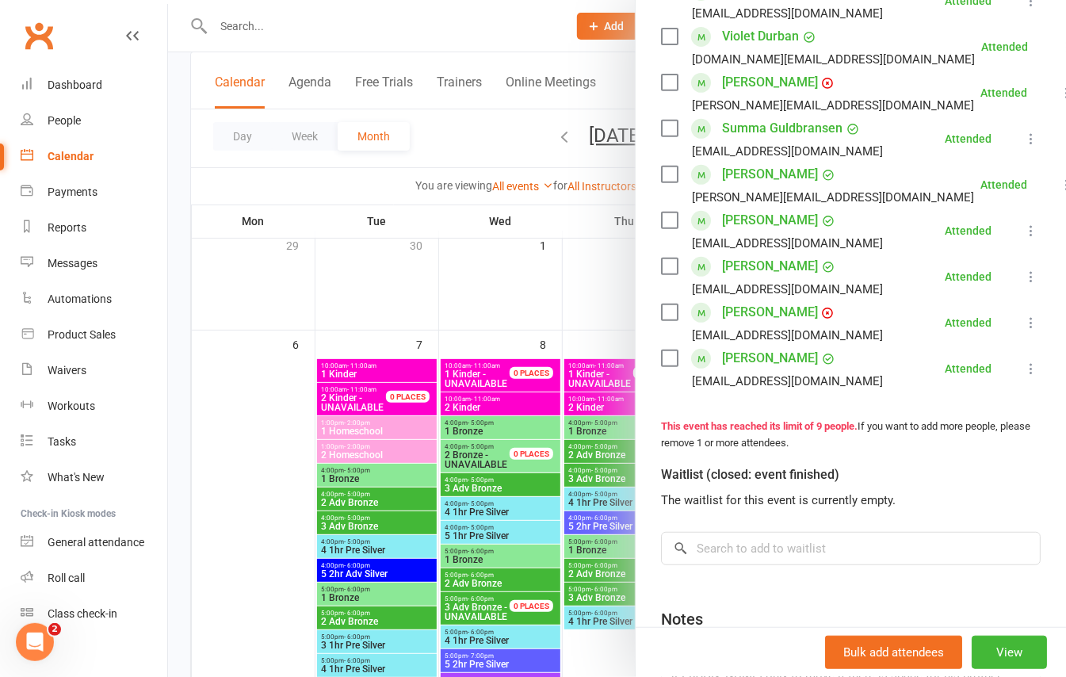
scroll to position [211, 0]
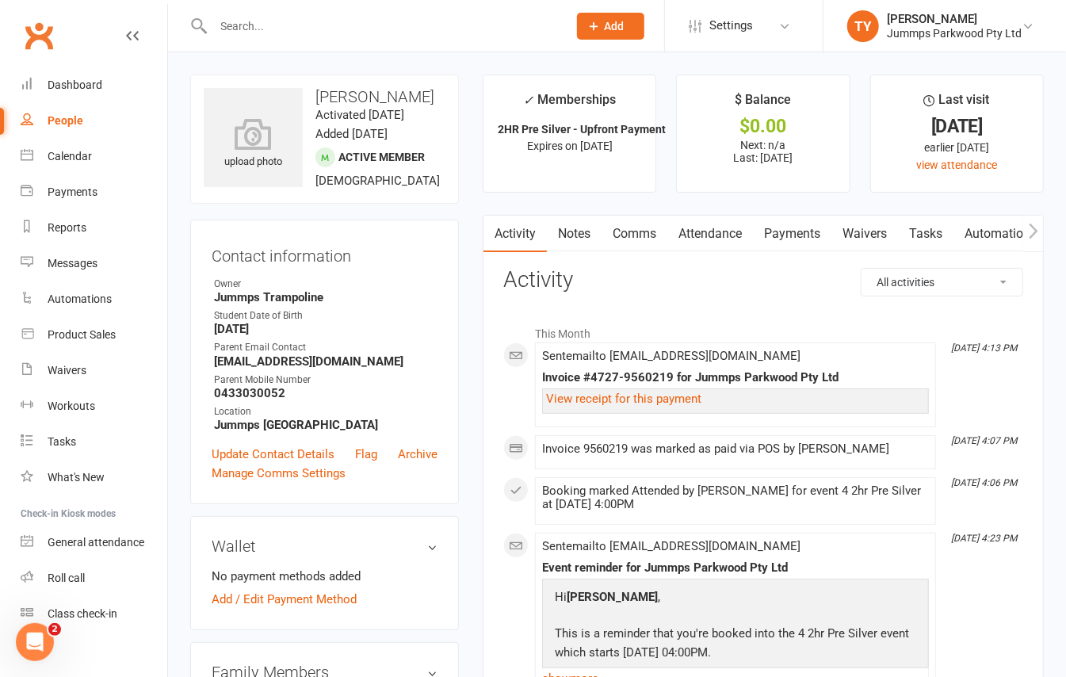
click at [794, 235] on link "Payments" at bounding box center [792, 234] width 78 height 36
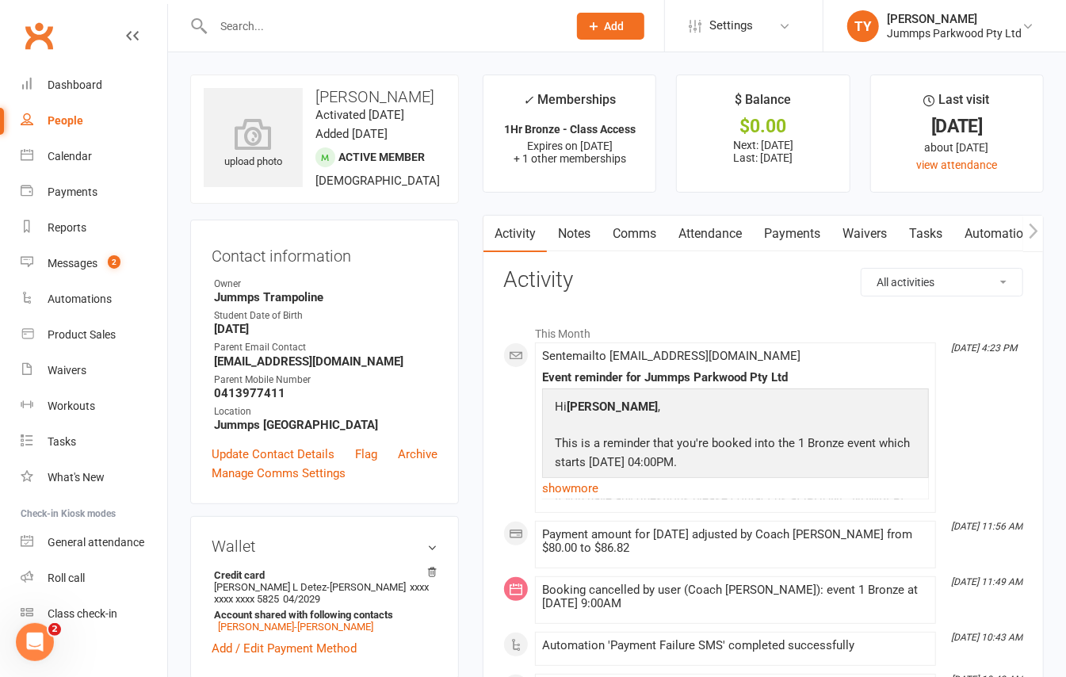
click at [808, 230] on link "Payments" at bounding box center [792, 234] width 78 height 36
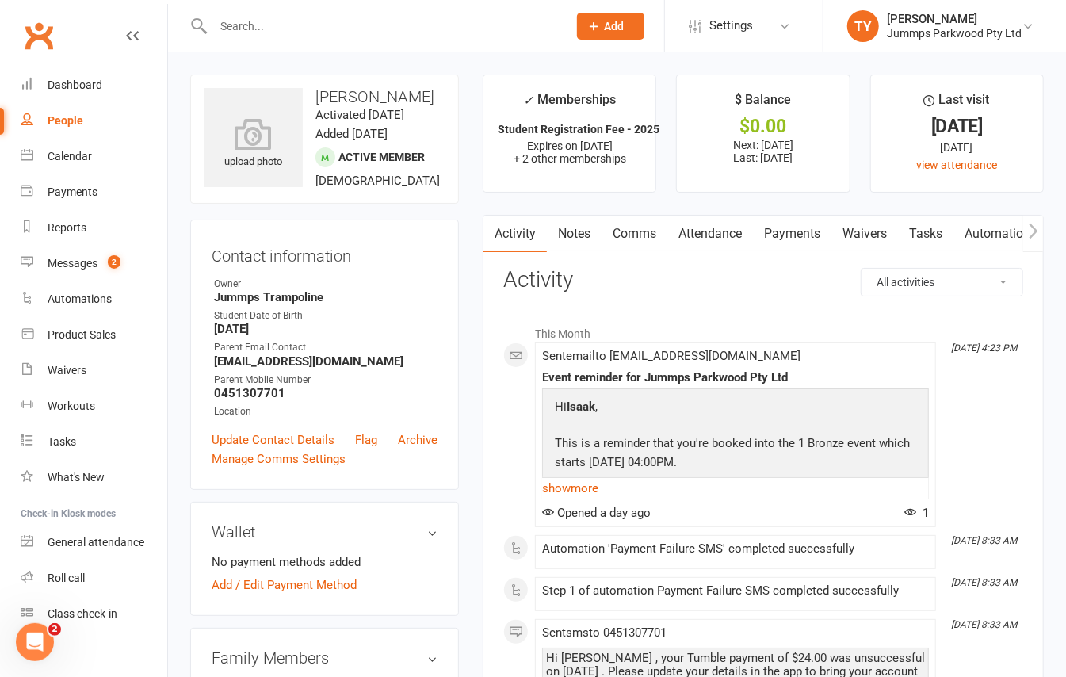
click at [822, 226] on link "Payments" at bounding box center [792, 234] width 78 height 36
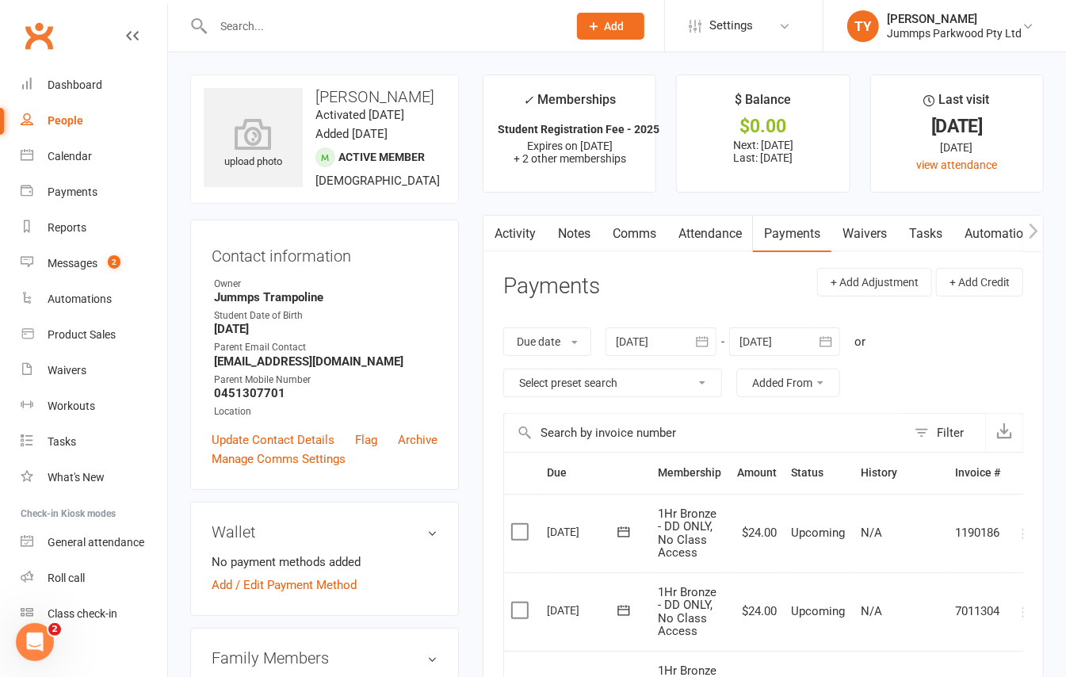
drag, startPoint x: 501, startPoint y: 223, endPoint x: 494, endPoint y: 211, distance: 13.5
click at [499, 223] on button "button" at bounding box center [493, 234] width 20 height 36
click at [695, 241] on link "Attendance" at bounding box center [710, 234] width 86 height 36
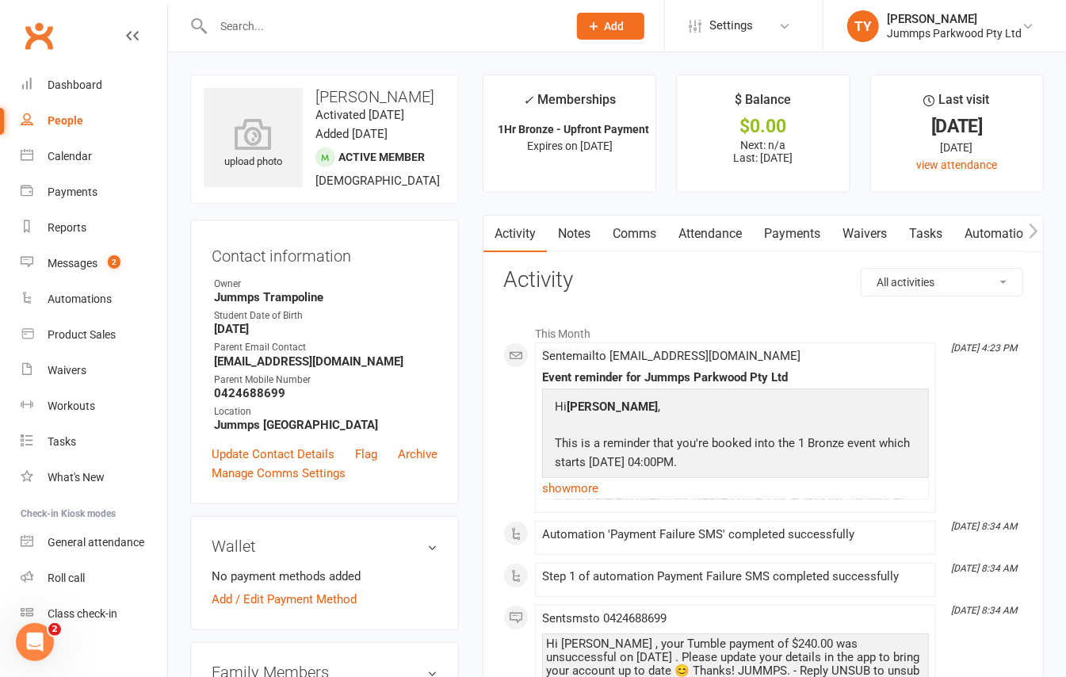
click at [771, 233] on link "Payments" at bounding box center [792, 234] width 78 height 36
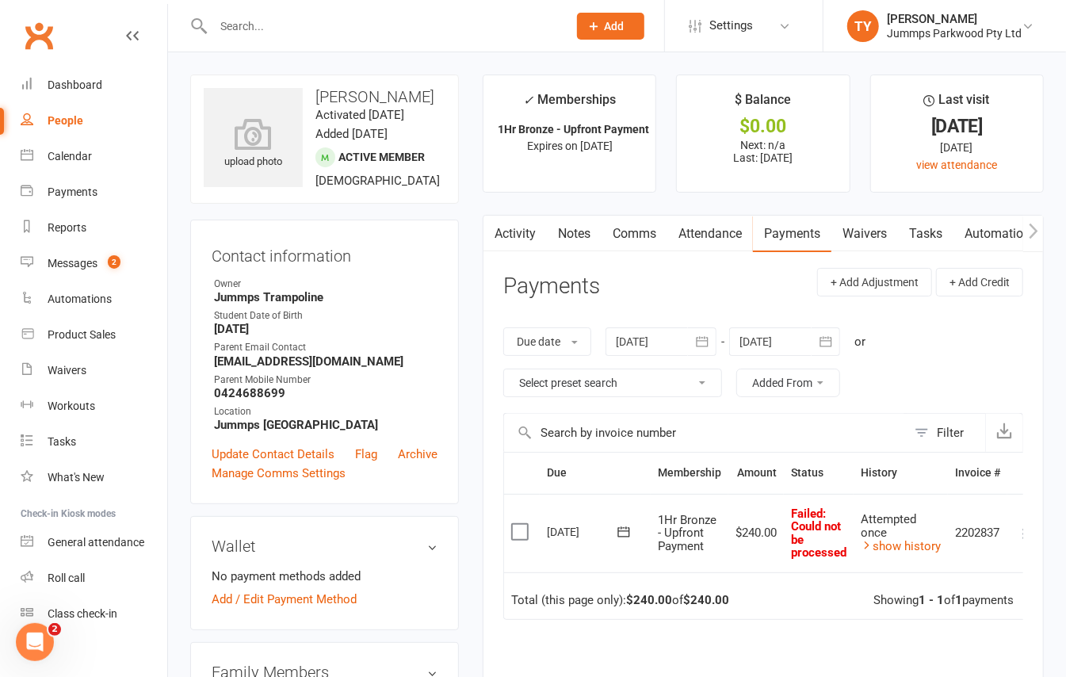
click at [1035, 228] on icon "button" at bounding box center [1034, 231] width 10 height 17
click at [494, 229] on icon "button" at bounding box center [494, 231] width 10 height 17
click at [629, 230] on link "Comms" at bounding box center [634, 234] width 66 height 36
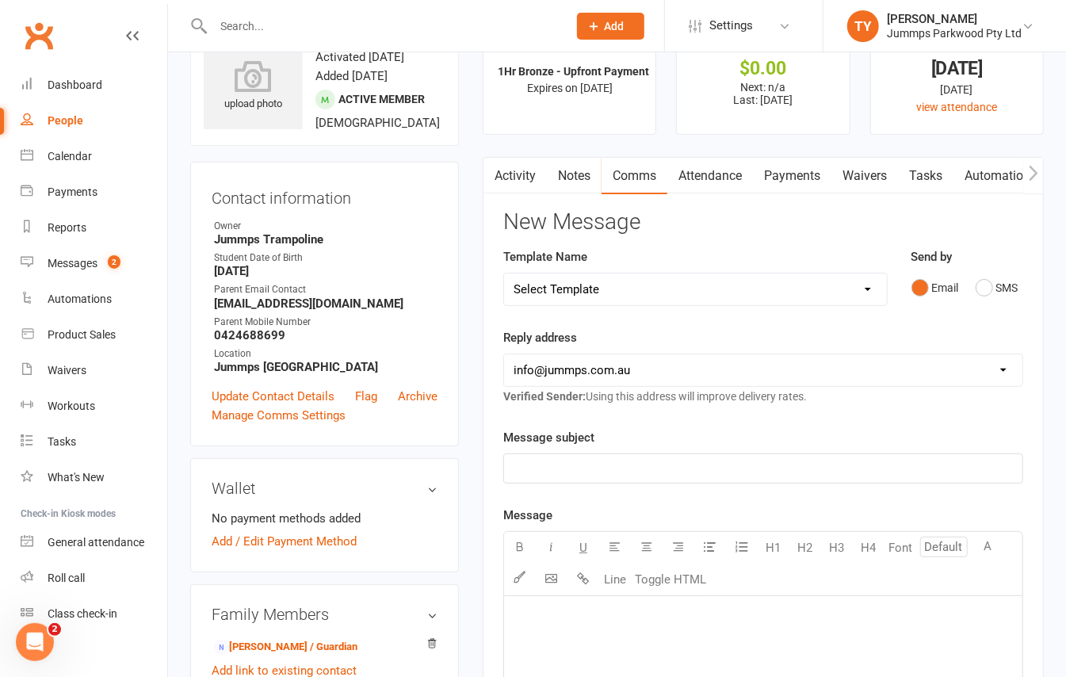
scroll to position [105, 0]
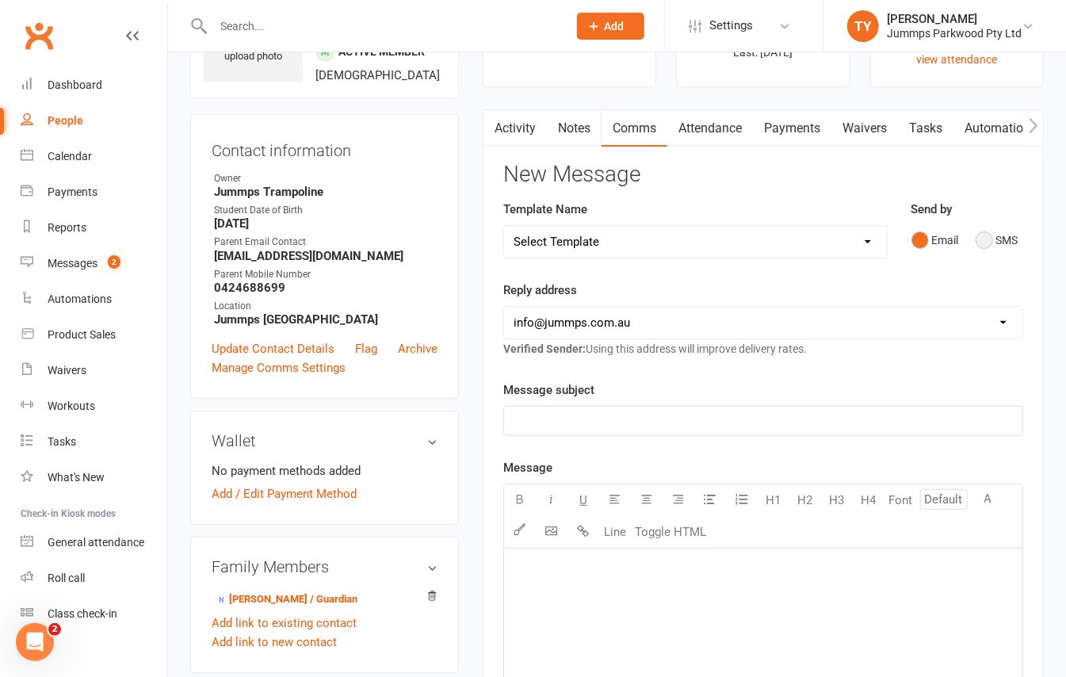
click at [987, 241] on button "SMS" at bounding box center [997, 240] width 43 height 30
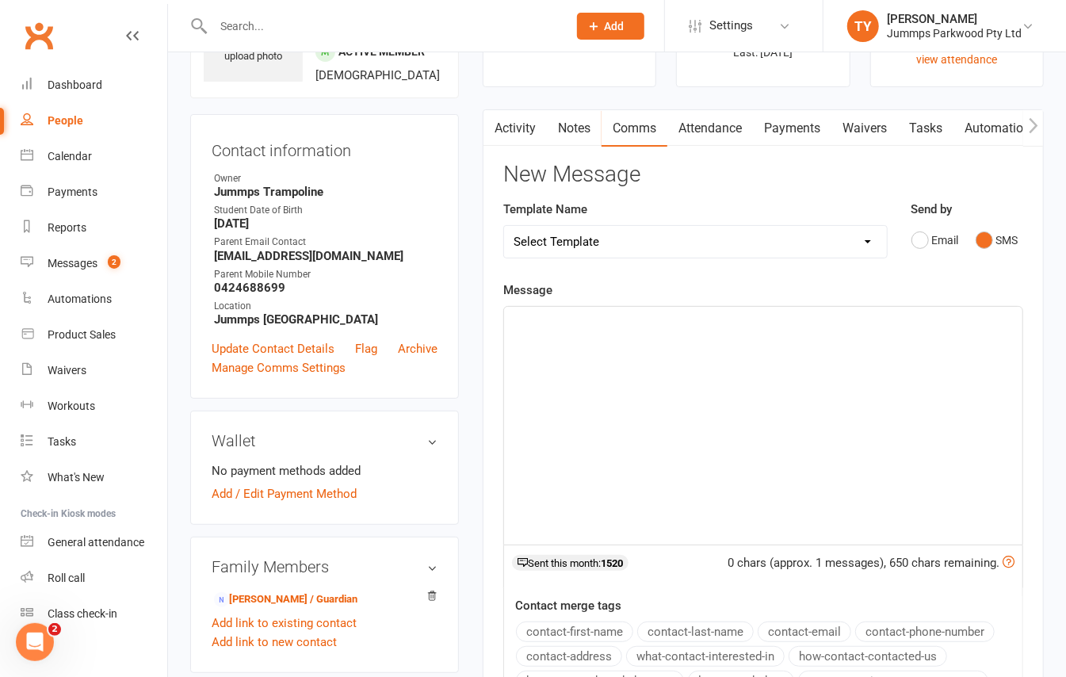
click at [628, 344] on div "﻿" at bounding box center [763, 426] width 518 height 238
click at [574, 340] on p "﻿" at bounding box center [763, 339] width 499 height 19
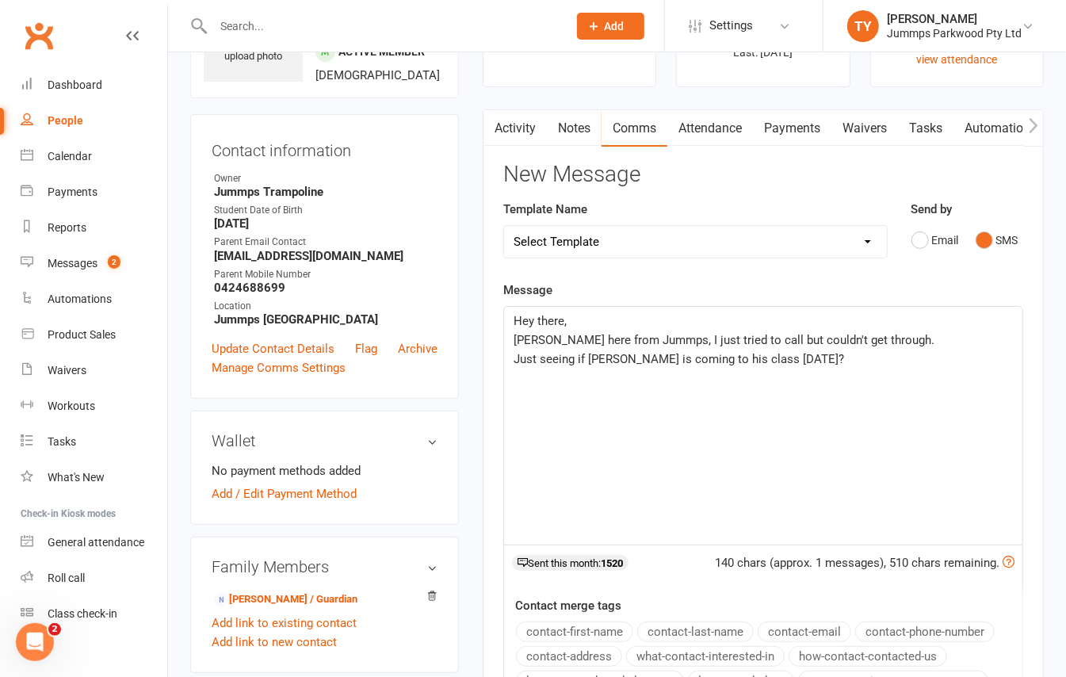
click at [571, 378] on div "Hey there, [PERSON_NAME] here from Jummps, I just tried to call but couldn't ge…" at bounding box center [763, 426] width 518 height 238
click at [826, 361] on p "Just seeing if [PERSON_NAME] is coming to his class [DATE]?" at bounding box center [763, 358] width 499 height 19
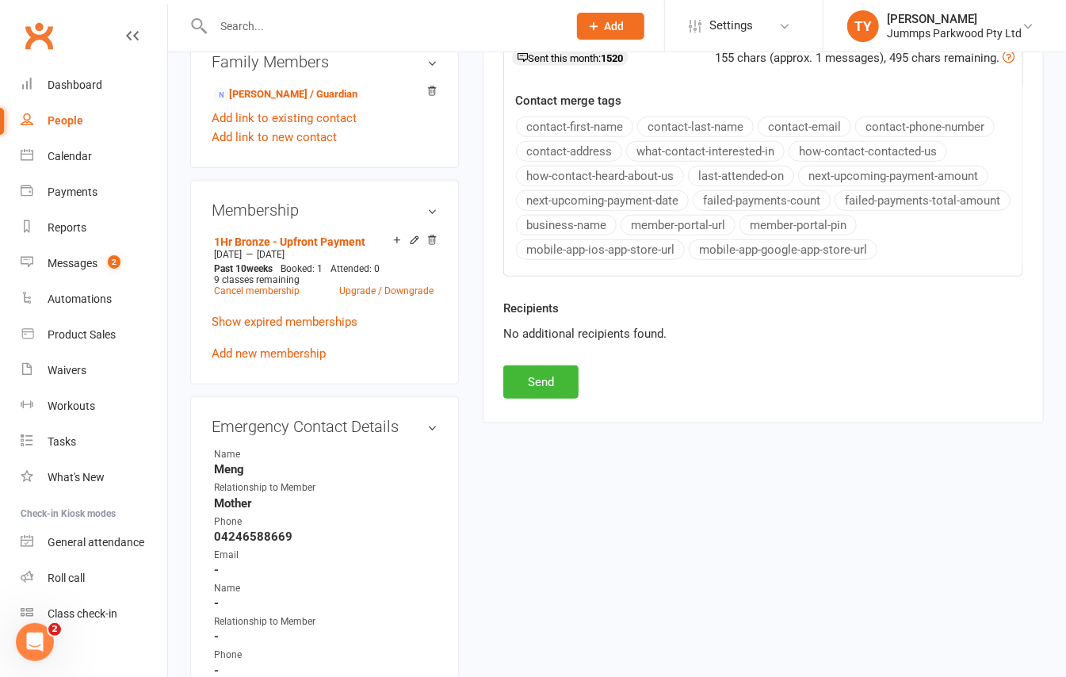
scroll to position [634, 0]
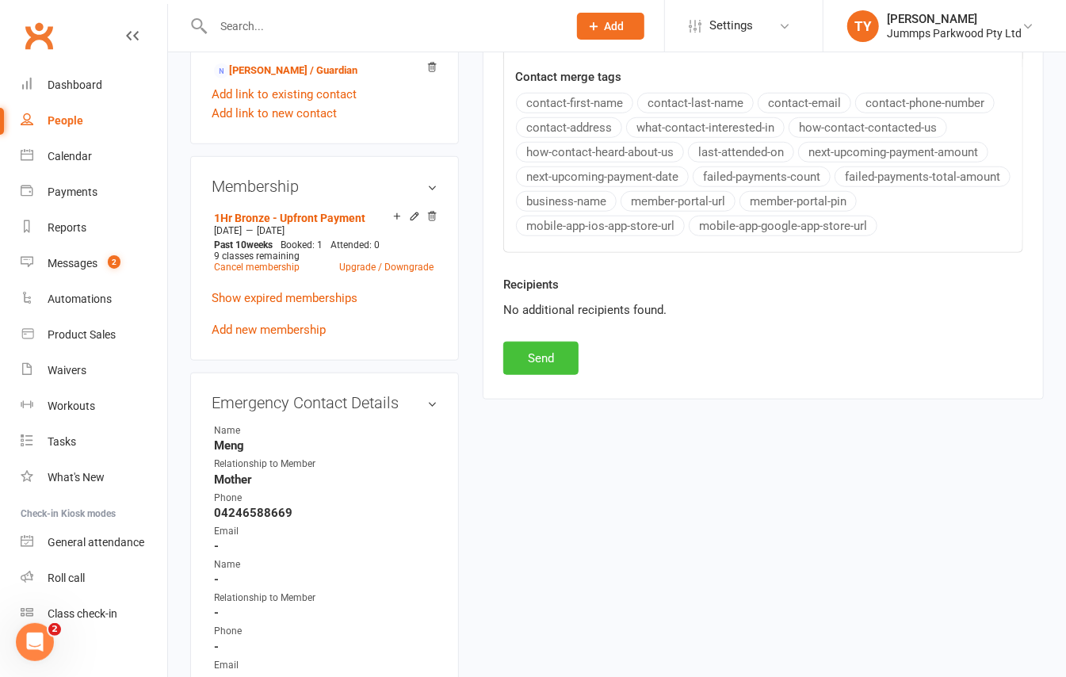
click at [567, 368] on button "Send" at bounding box center [540, 358] width 75 height 33
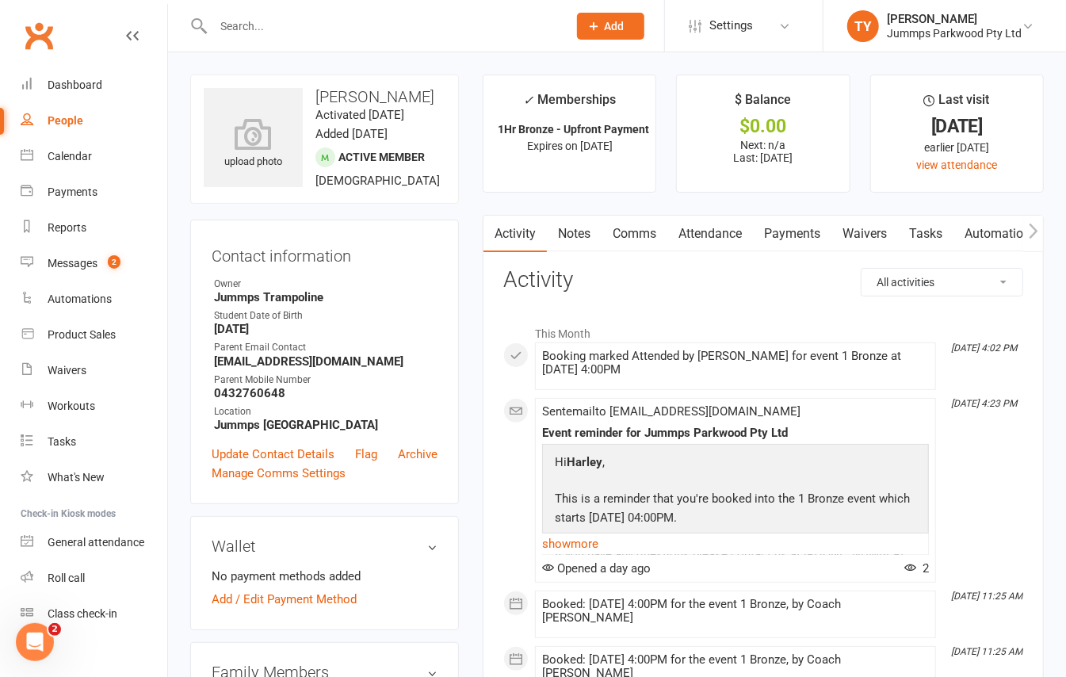
click at [799, 238] on link "Payments" at bounding box center [792, 234] width 78 height 36
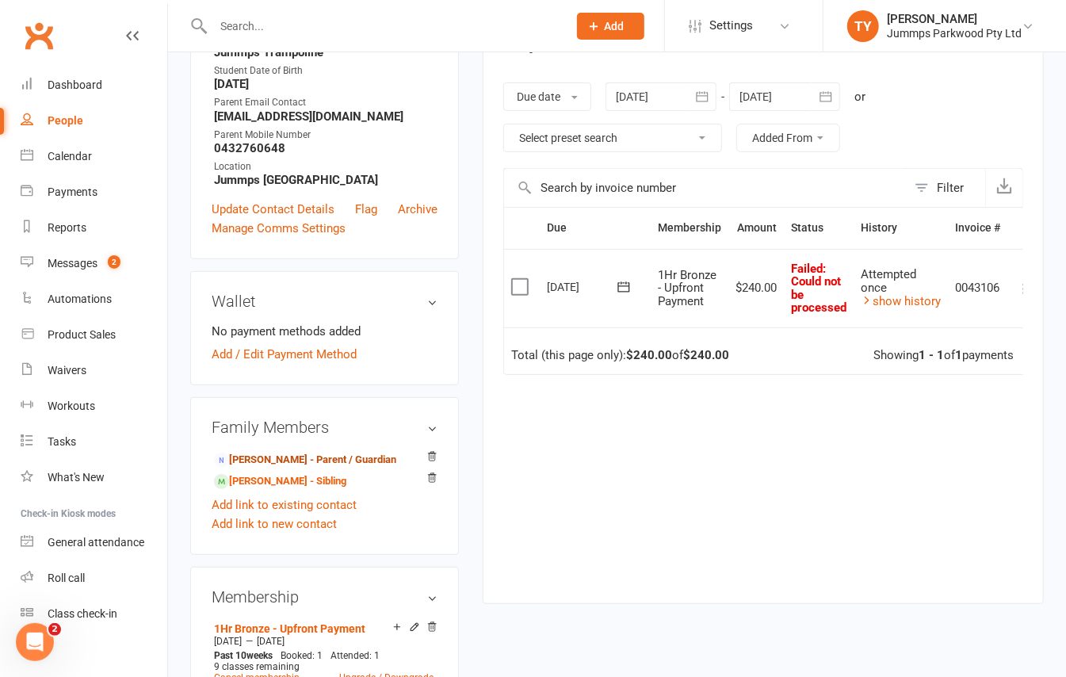
scroll to position [211, 0]
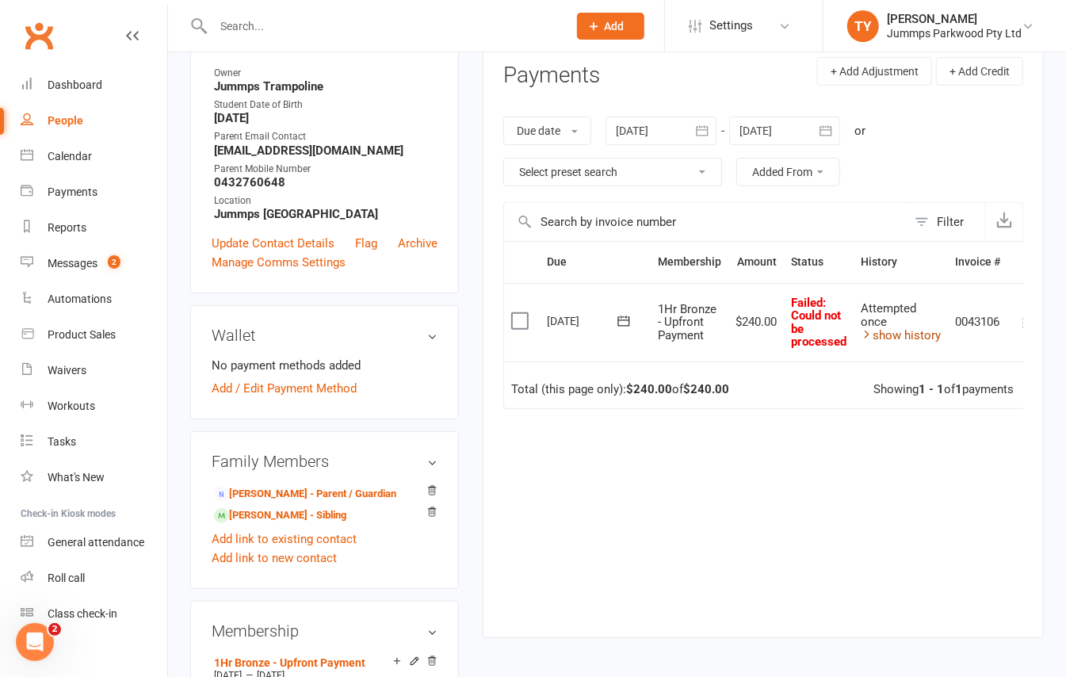
click at [891, 331] on link "show history" at bounding box center [901, 335] width 80 height 14
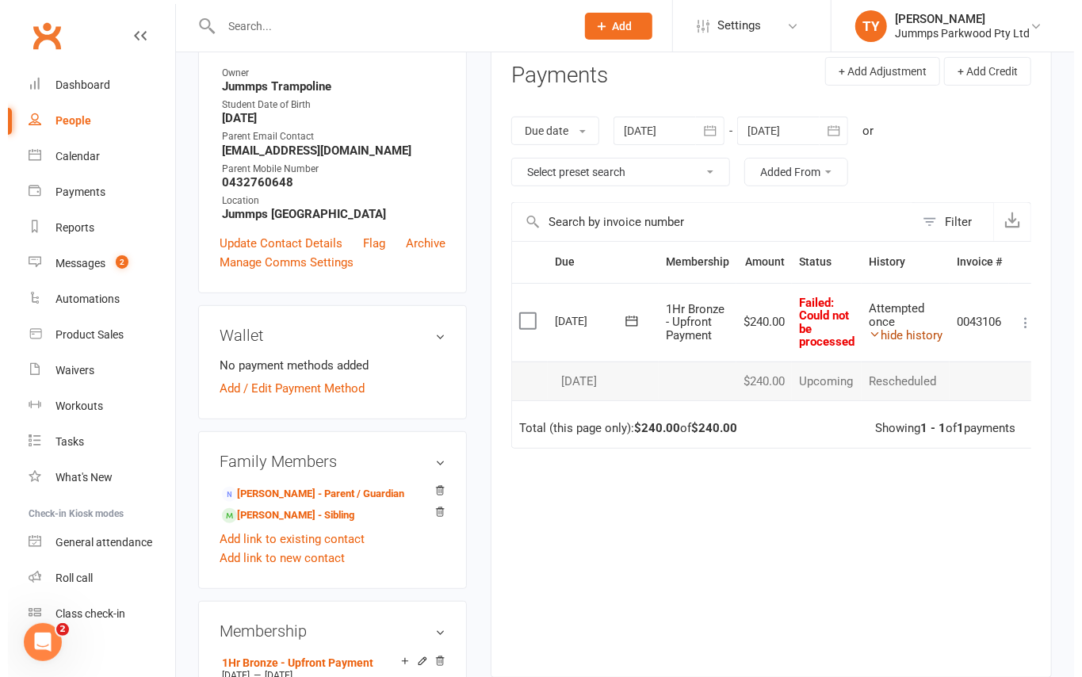
scroll to position [0, 17]
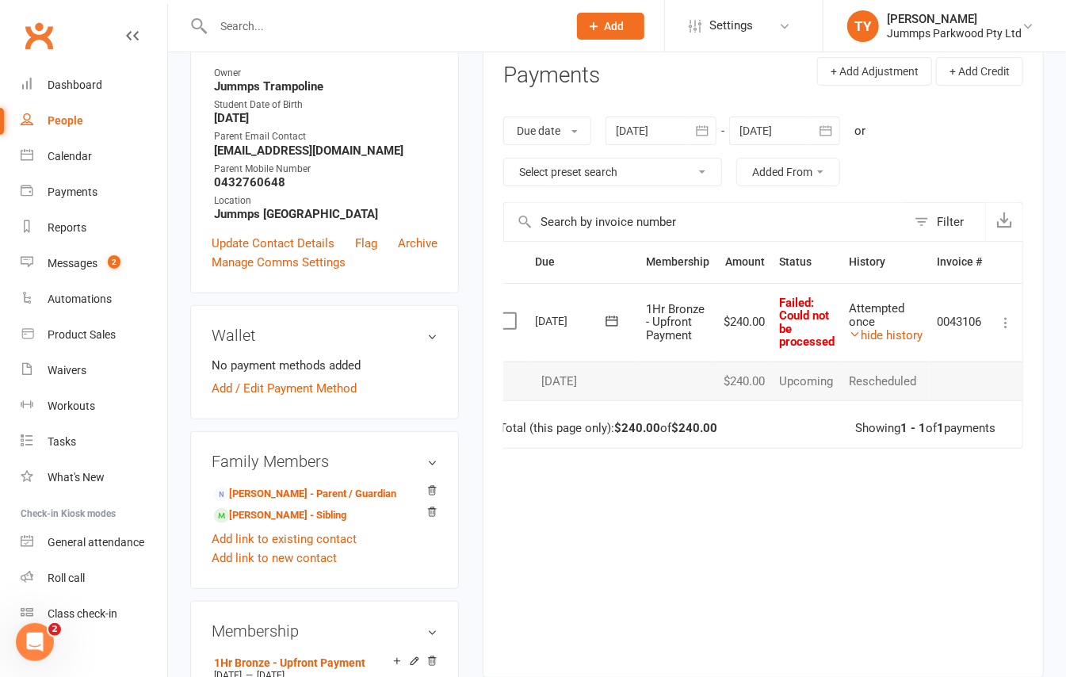
click at [1005, 325] on icon at bounding box center [1006, 323] width 16 height 16
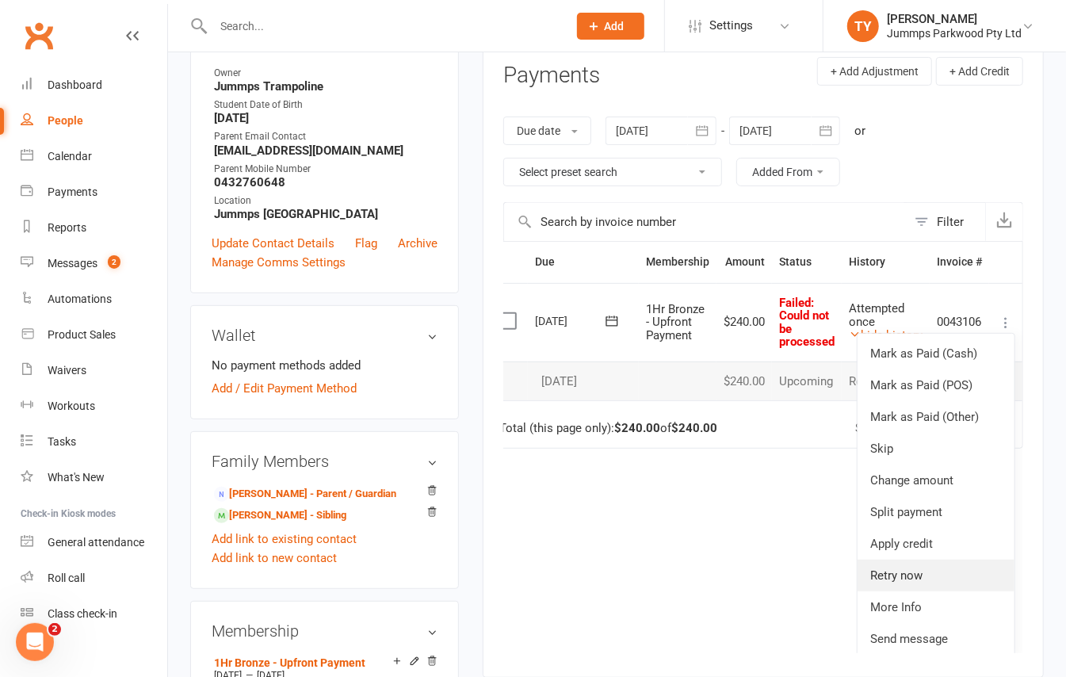
click at [904, 577] on link "Retry now" at bounding box center [935, 575] width 157 height 32
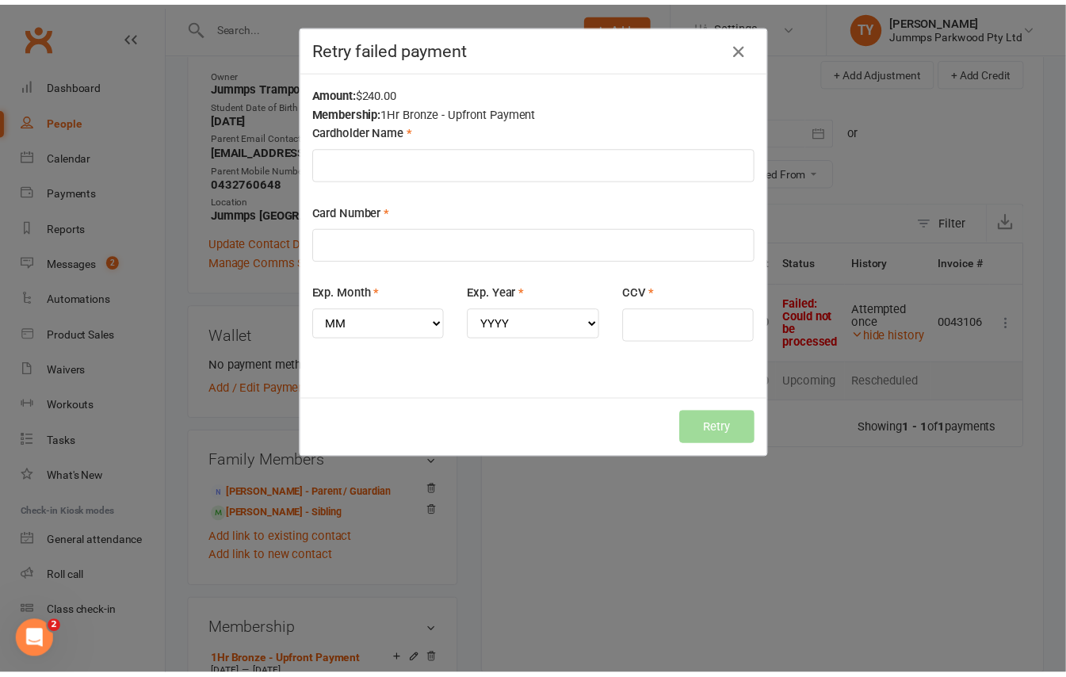
scroll to position [0, 7]
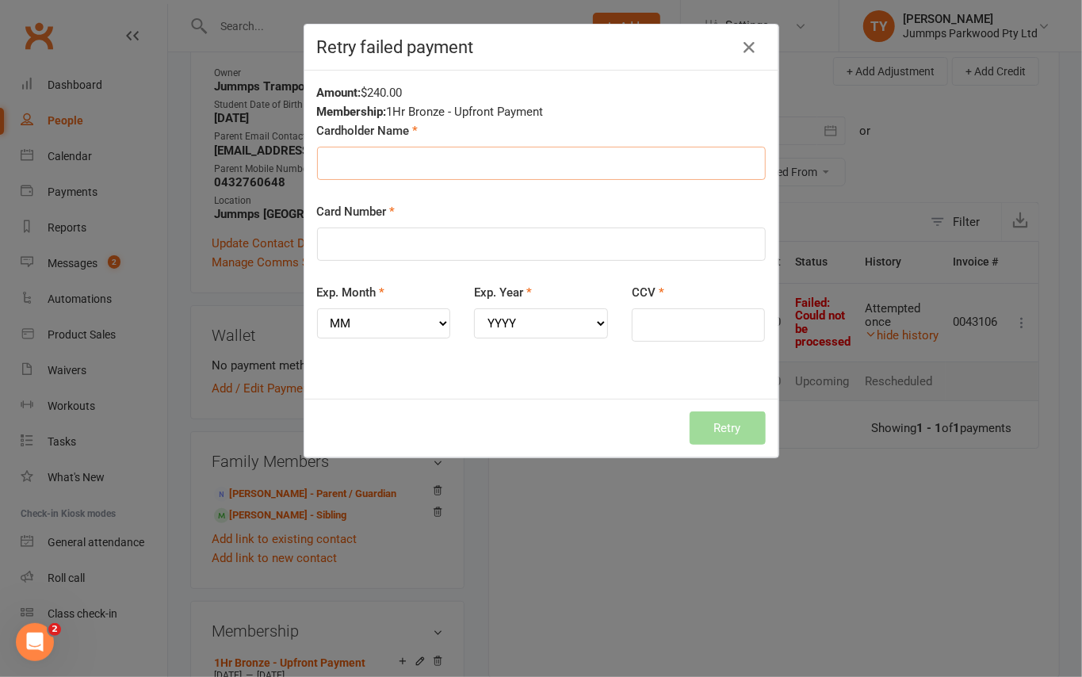
click at [387, 171] on input "Cardholder Name" at bounding box center [541, 163] width 449 height 33
click at [743, 51] on icon "button" at bounding box center [749, 47] width 19 height 19
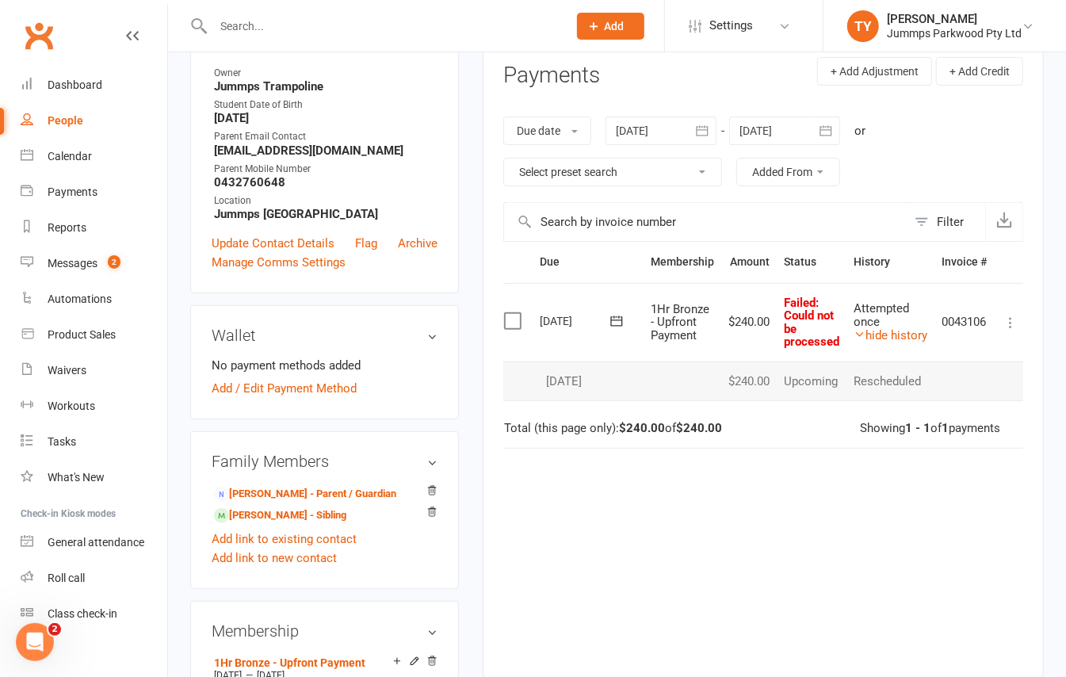
scroll to position [0, 0]
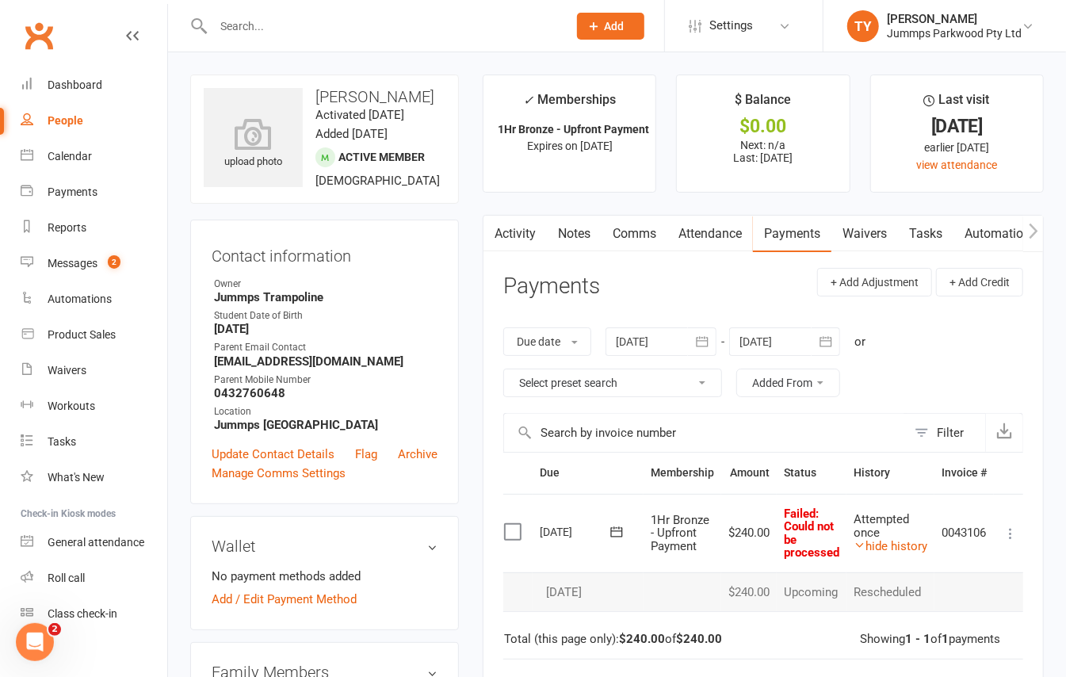
click at [1018, 536] on icon at bounding box center [1010, 533] width 16 height 16
click at [945, 594] on link "Mark as Paid (POS)" at bounding box center [940, 596] width 157 height 32
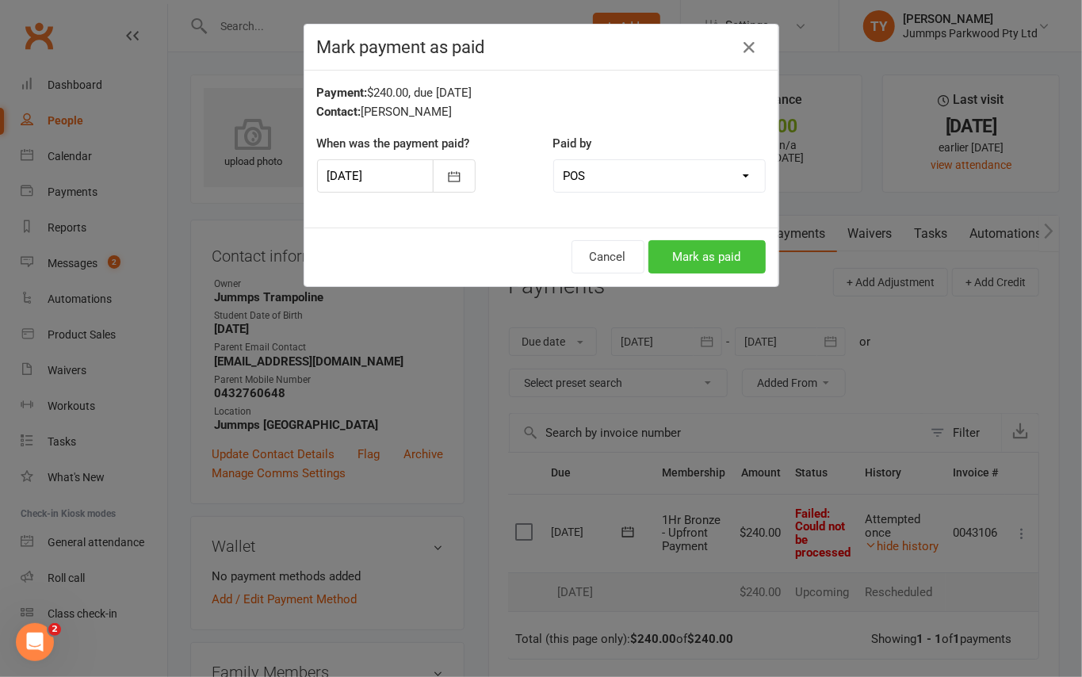
click at [702, 254] on button "Mark as paid" at bounding box center [706, 256] width 117 height 33
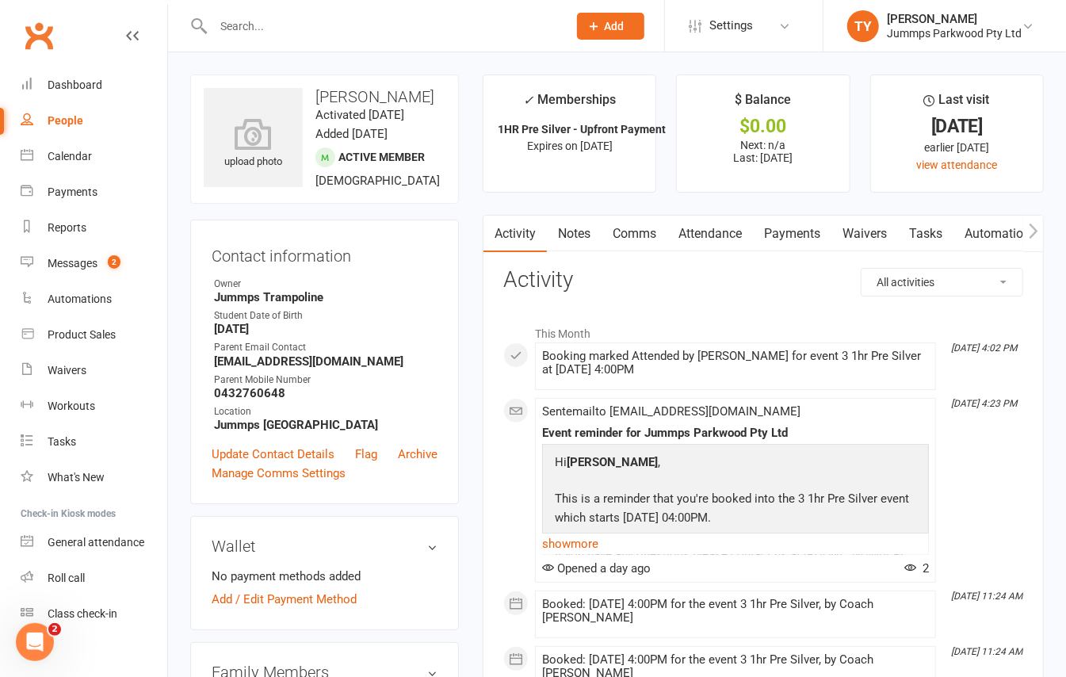
drag, startPoint x: 800, startPoint y: 235, endPoint x: 785, endPoint y: 311, distance: 76.8
click at [800, 235] on link "Payments" at bounding box center [792, 234] width 78 height 36
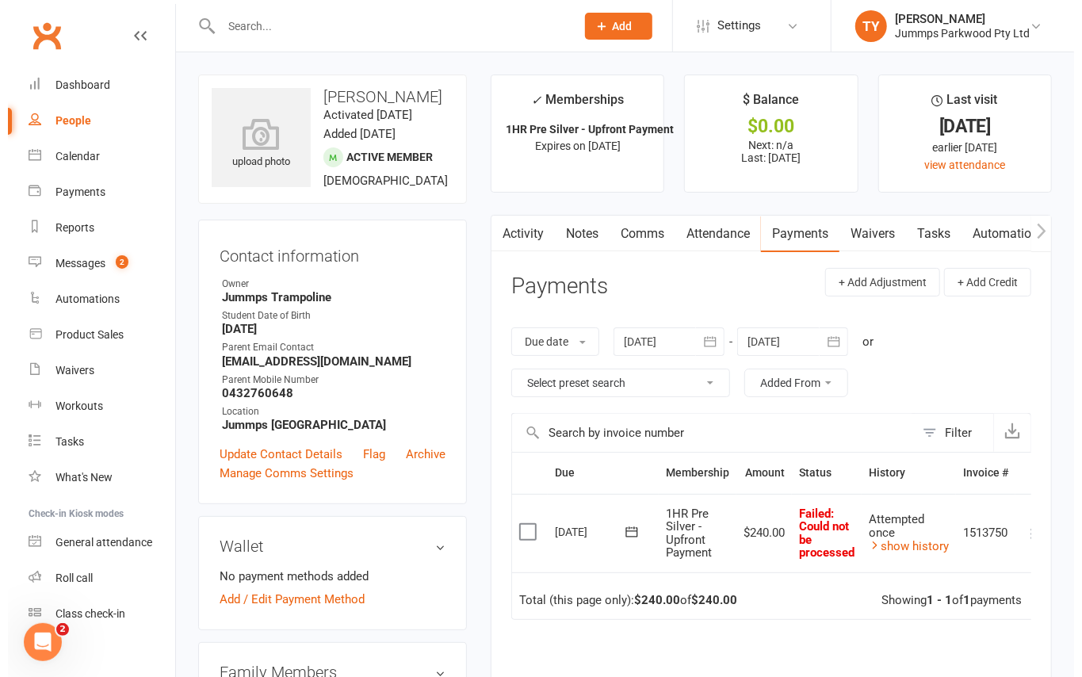
scroll to position [0, 23]
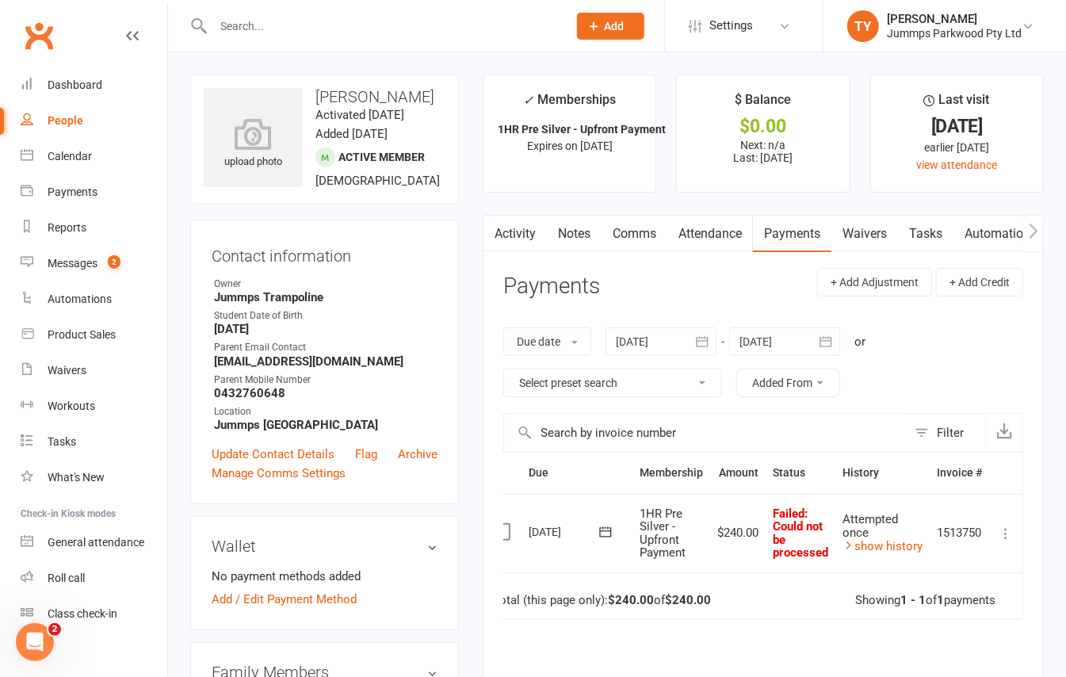
click at [999, 531] on icon at bounding box center [1006, 533] width 16 height 16
click at [936, 601] on link "Mark as Paid (POS)" at bounding box center [935, 596] width 157 height 32
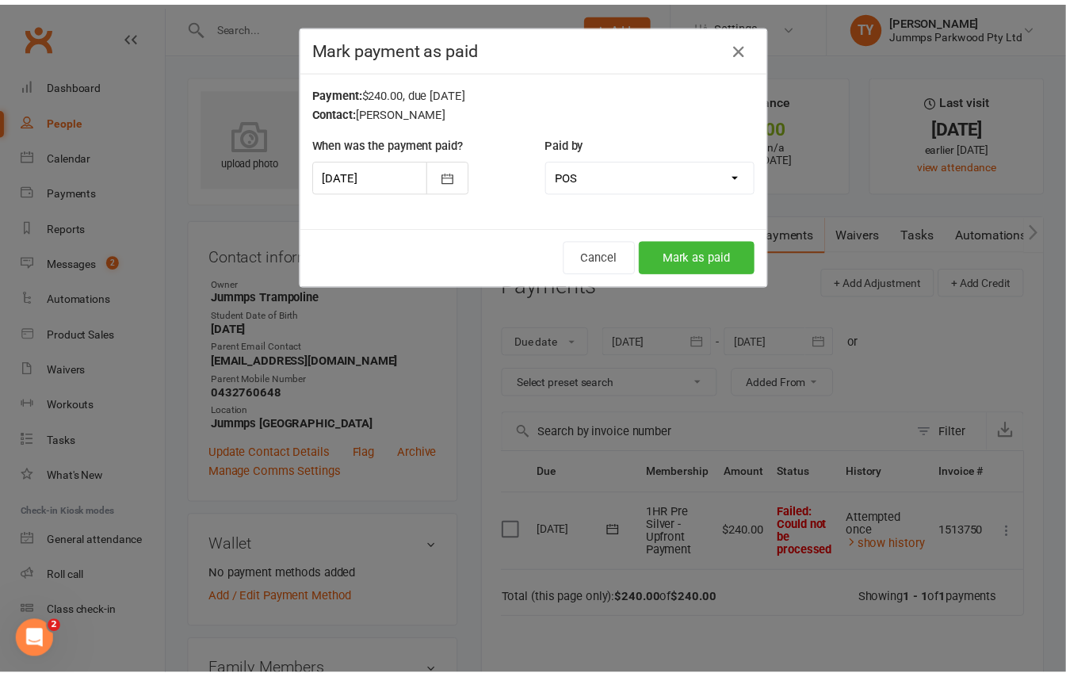
scroll to position [0, 13]
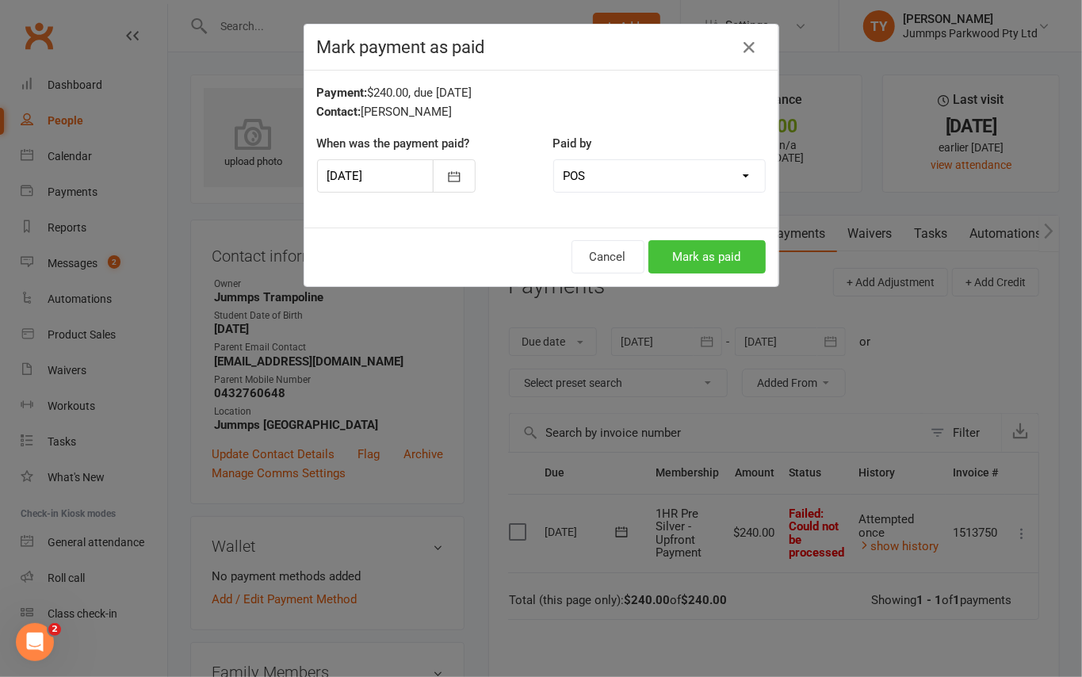
click at [693, 260] on button "Mark as paid" at bounding box center [706, 256] width 117 height 33
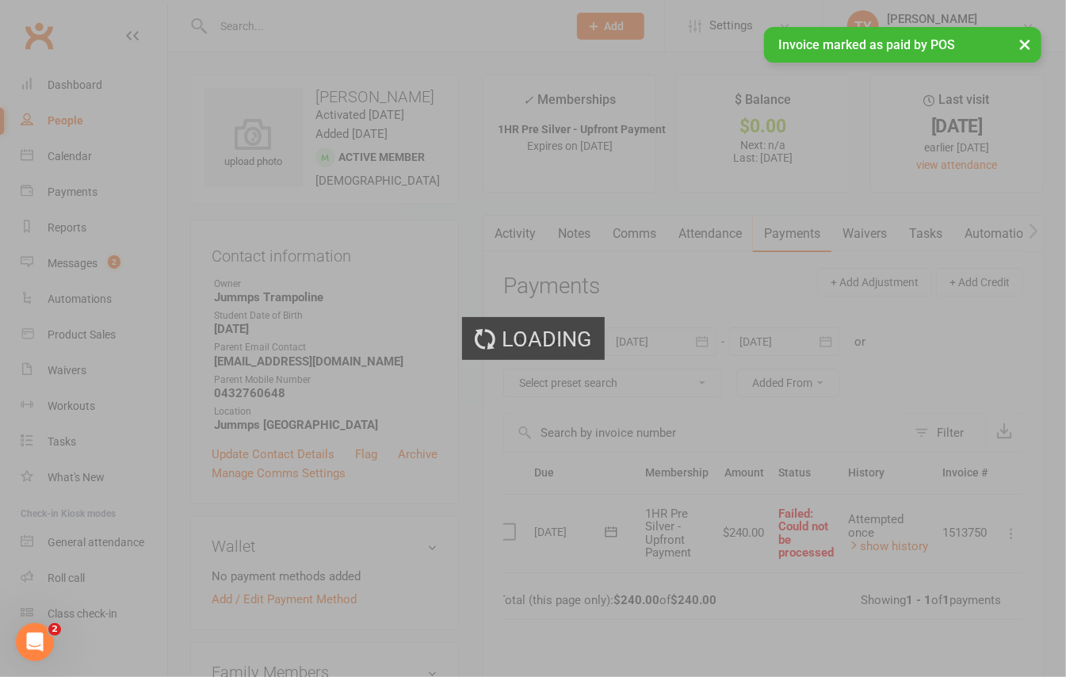
scroll to position [0, 0]
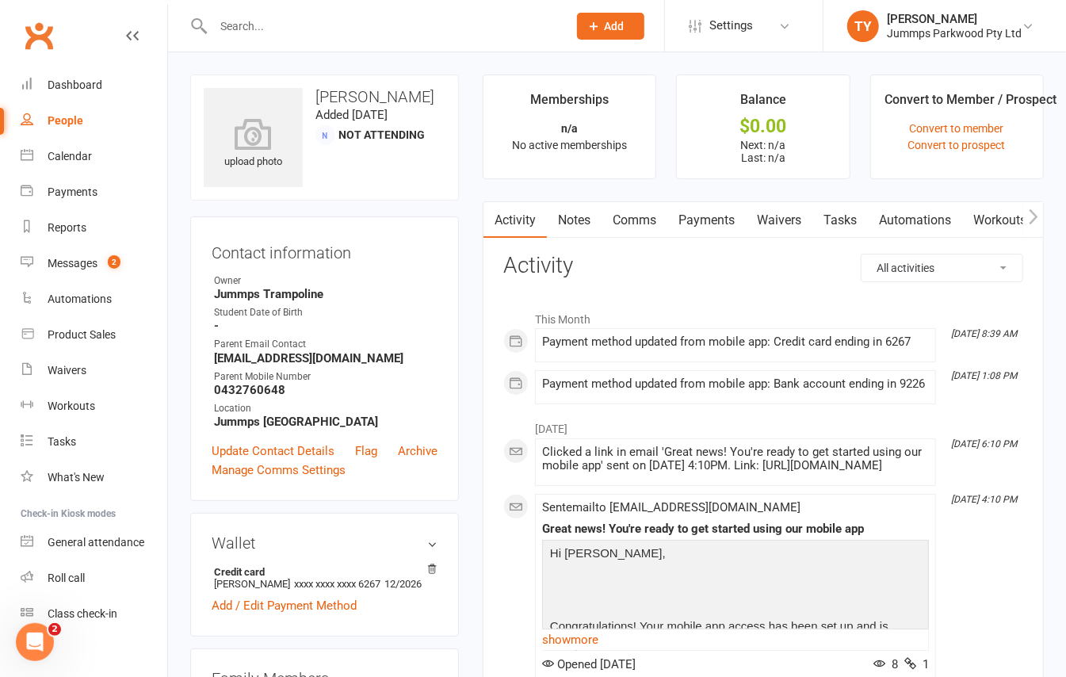
click at [724, 220] on link "Payments" at bounding box center [706, 220] width 78 height 36
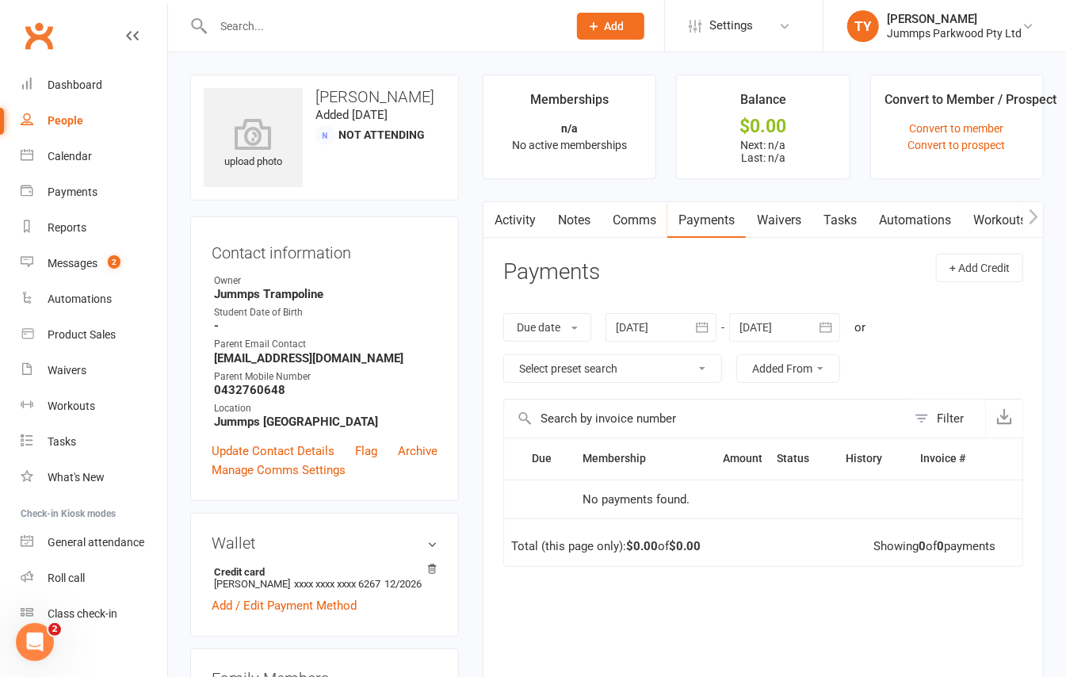
click at [774, 216] on link "Waivers" at bounding box center [779, 220] width 67 height 36
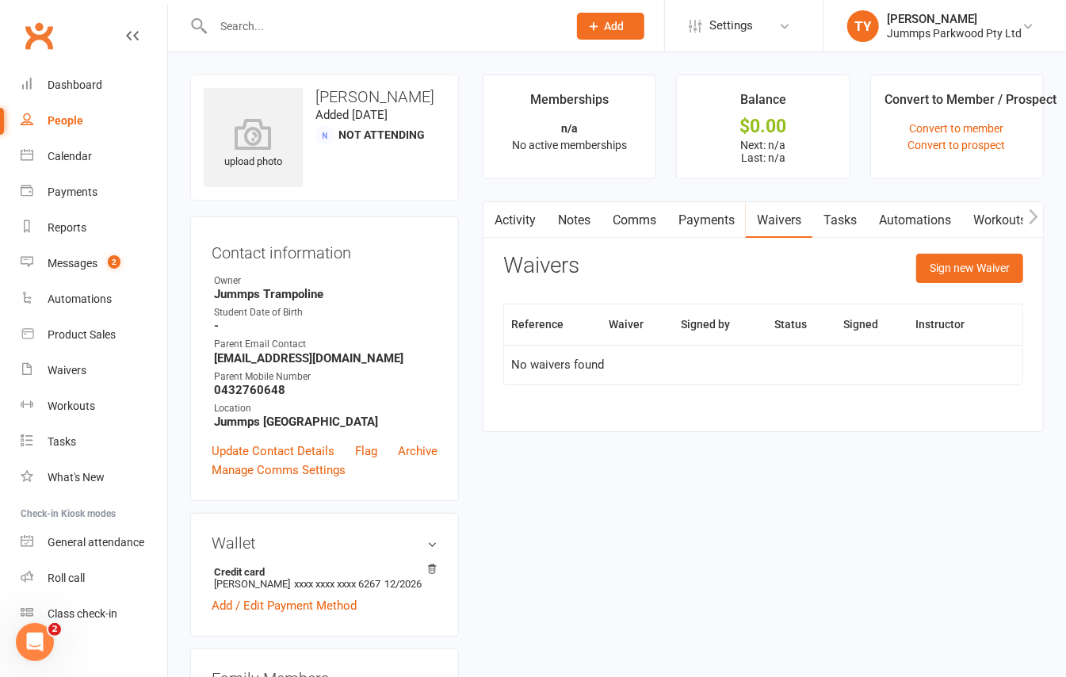
click at [701, 211] on link "Payments" at bounding box center [706, 220] width 78 height 36
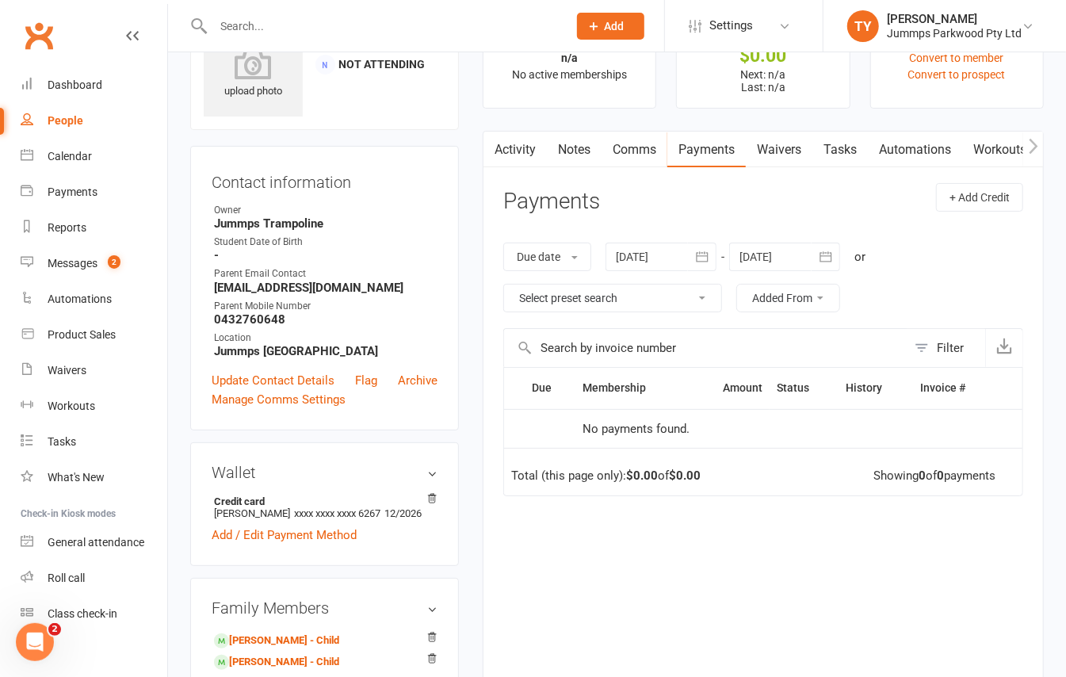
scroll to position [105, 0]
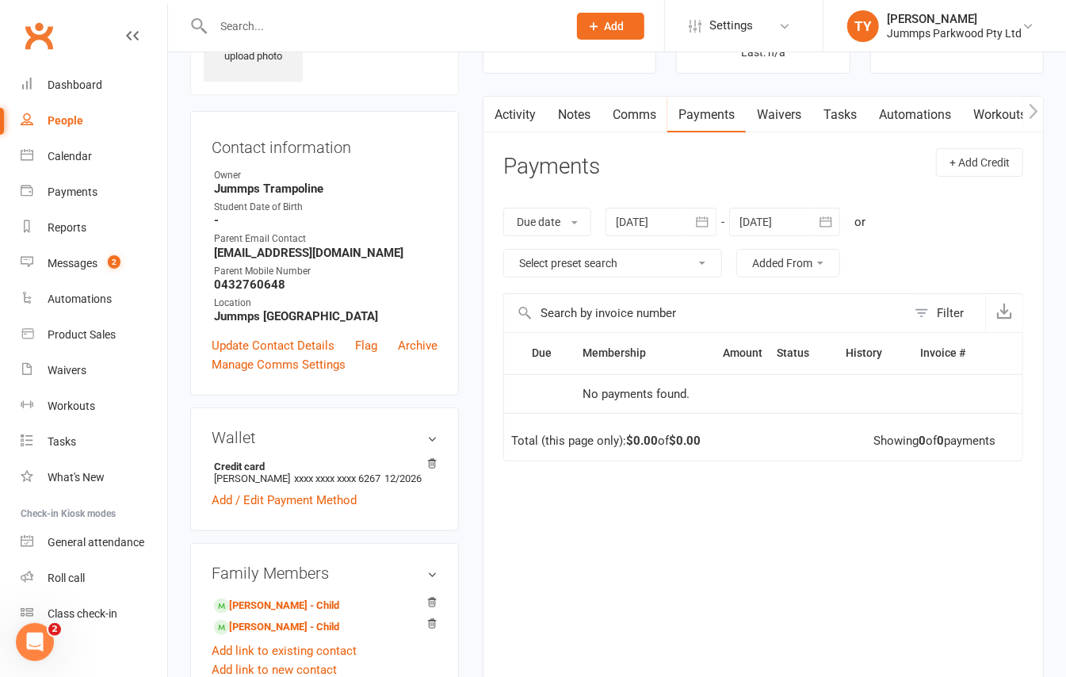
click at [1027, 113] on button "button" at bounding box center [1033, 115] width 20 height 36
click at [1033, 109] on icon "button" at bounding box center [1033, 111] width 9 height 15
click at [496, 115] on icon "button" at bounding box center [494, 111] width 10 height 17
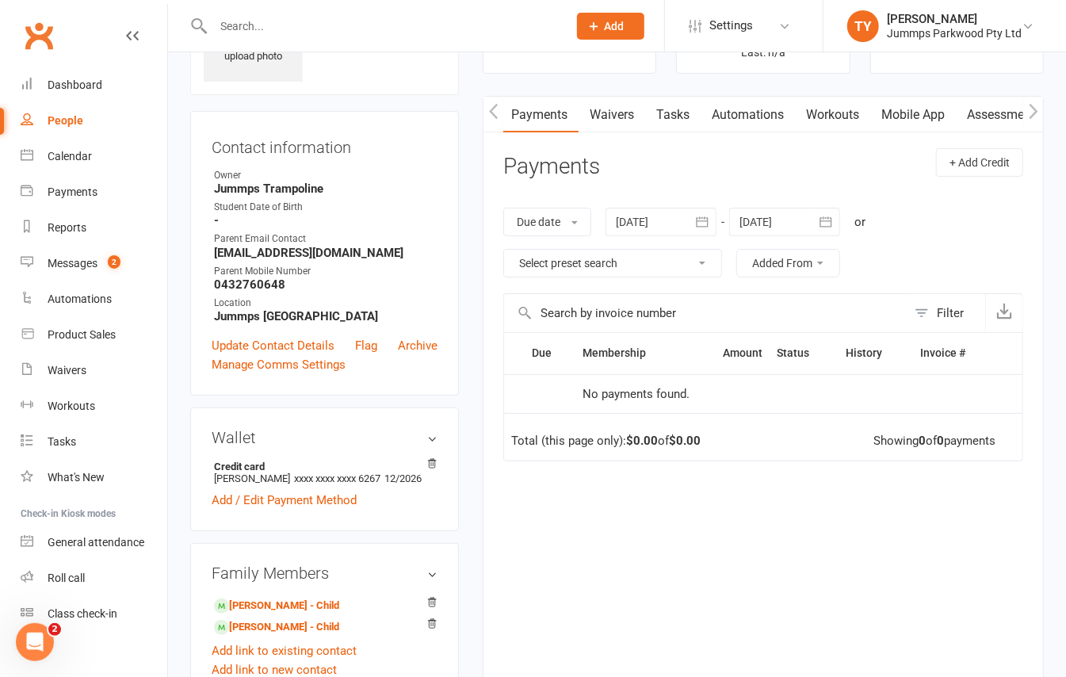
scroll to position [0, 168]
click at [498, 115] on icon "button" at bounding box center [494, 111] width 10 height 17
click at [693, 118] on link "Payments" at bounding box center [706, 115] width 78 height 36
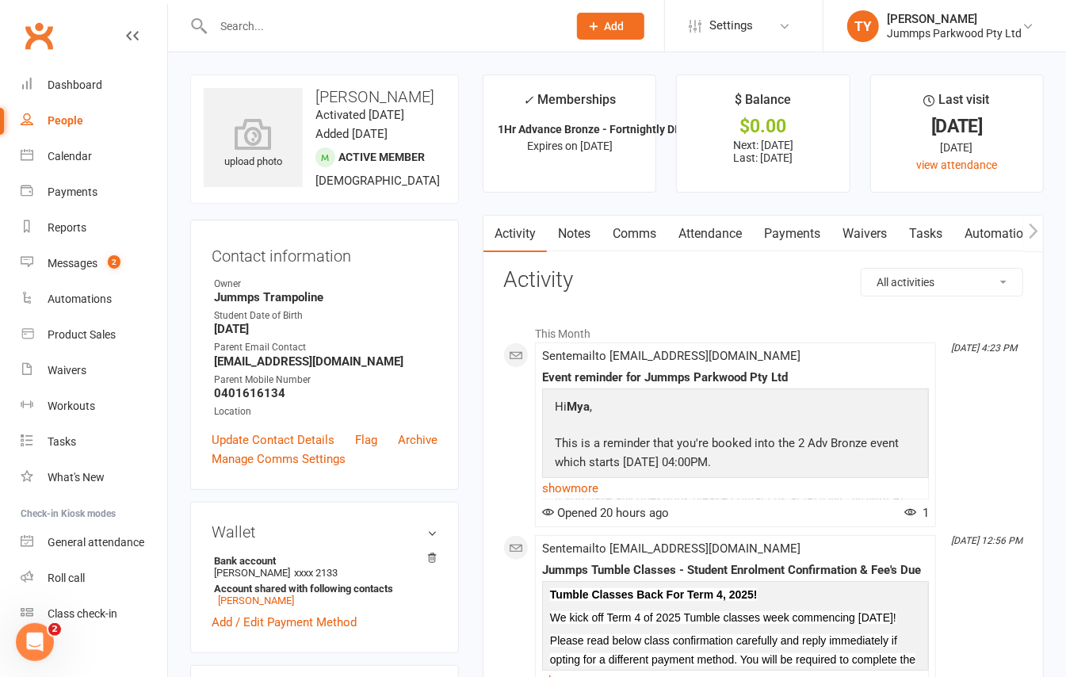
click at [704, 236] on link "Attendance" at bounding box center [710, 234] width 86 height 36
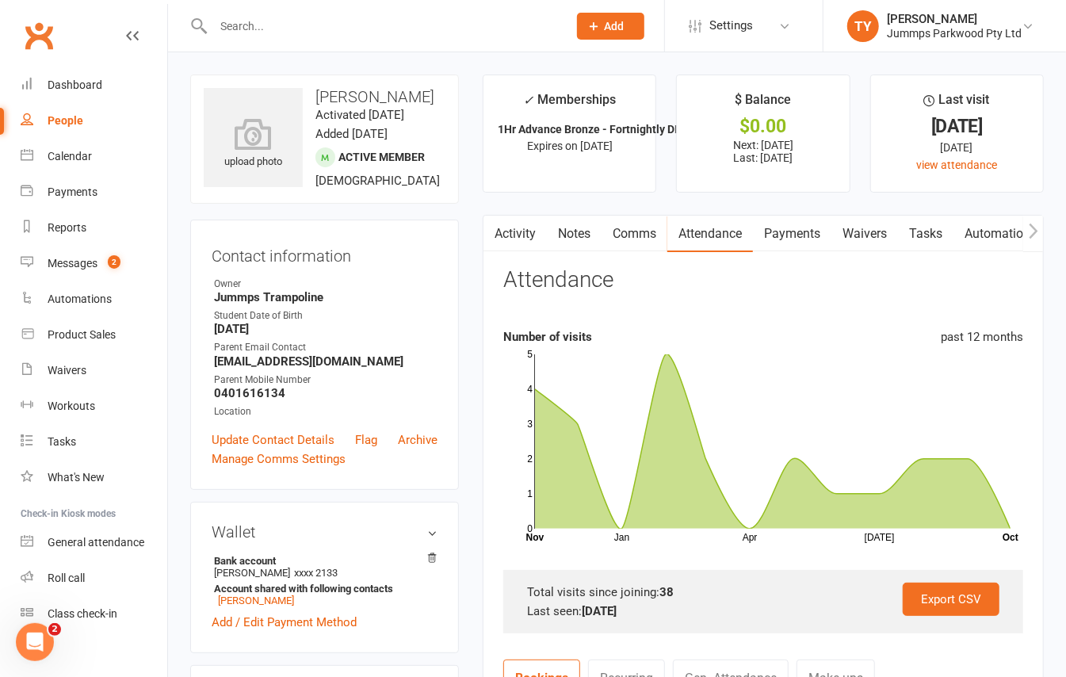
click at [778, 235] on link "Payments" at bounding box center [792, 234] width 78 height 36
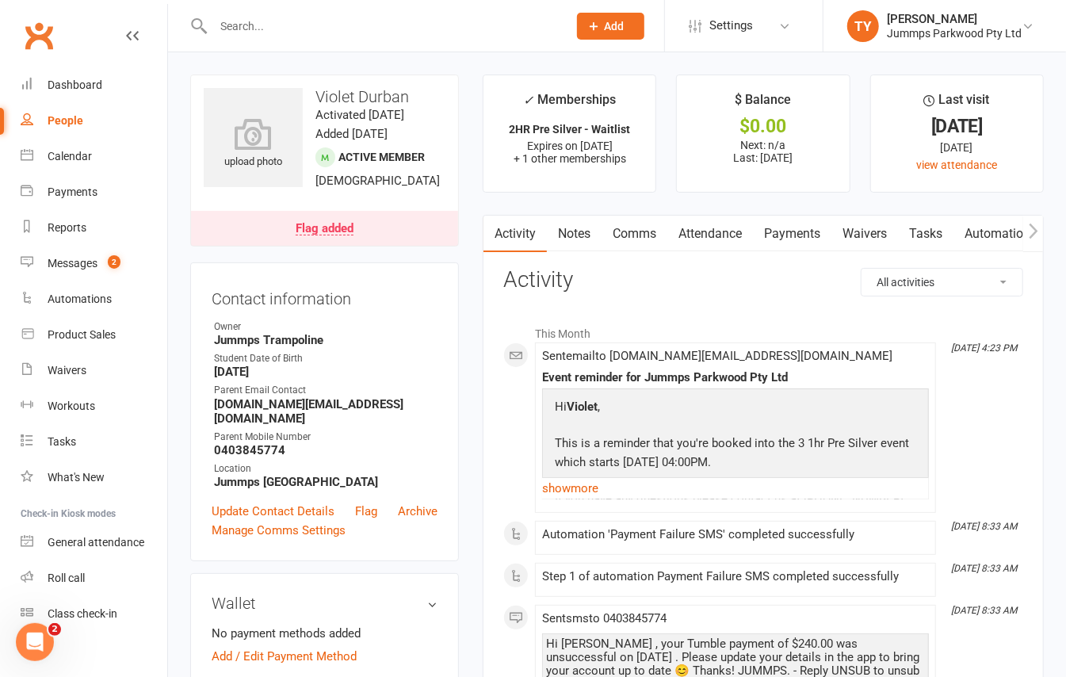
click at [774, 232] on link "Payments" at bounding box center [792, 234] width 78 height 36
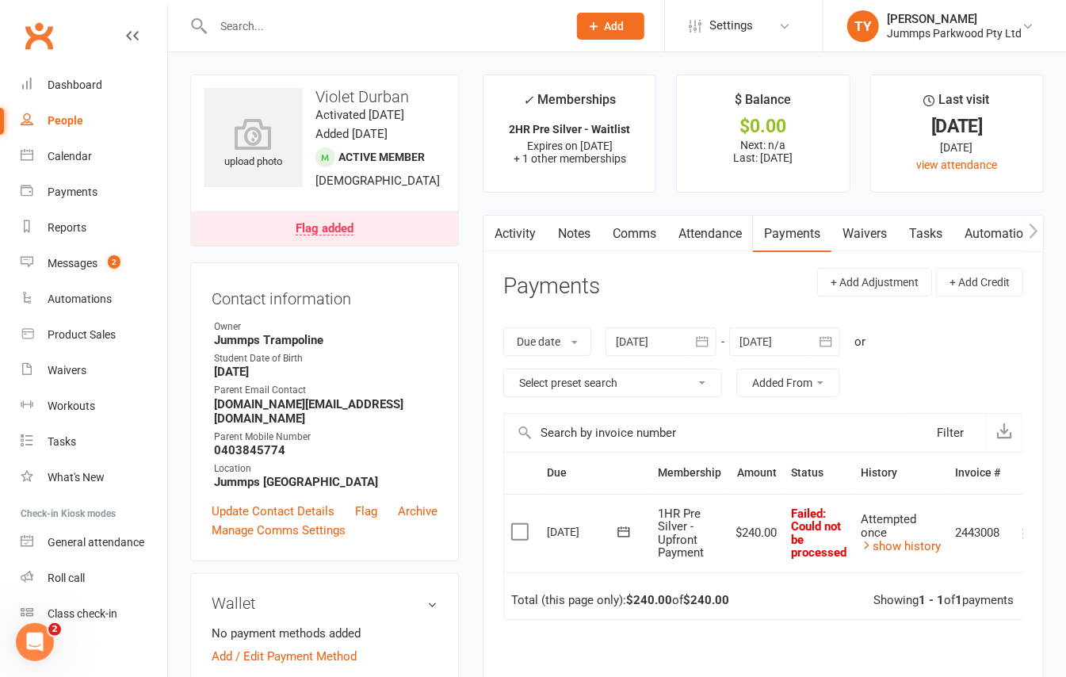
scroll to position [0, 23]
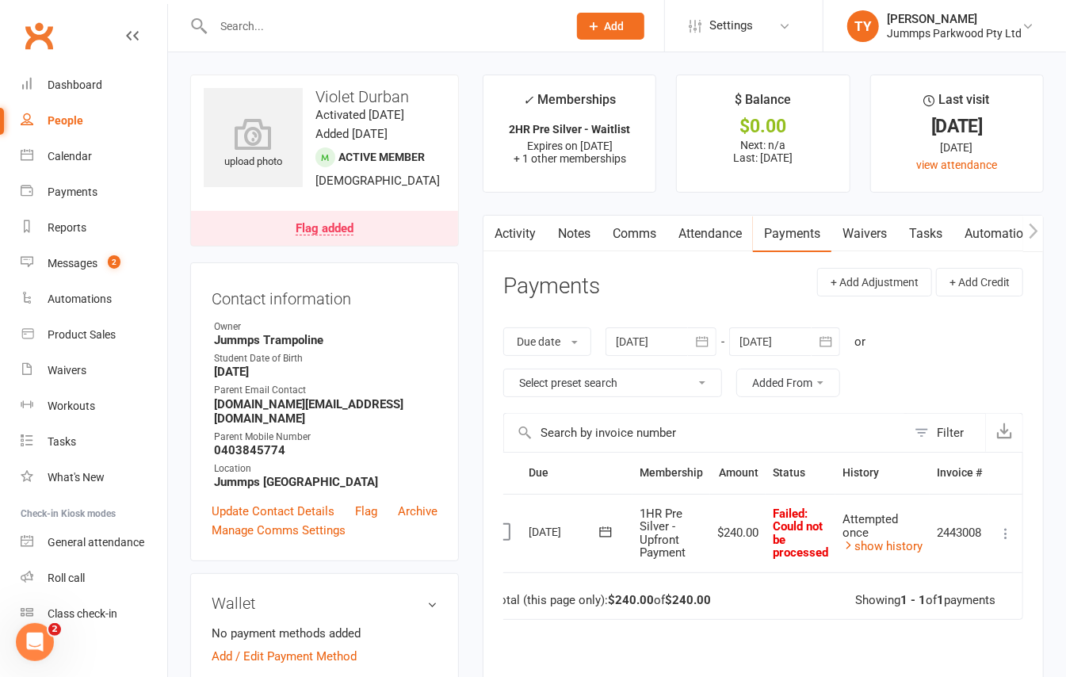
click at [1006, 536] on icon at bounding box center [1006, 533] width 16 height 16
click at [964, 593] on link "Mark as Paid (POS)" at bounding box center [935, 596] width 157 height 32
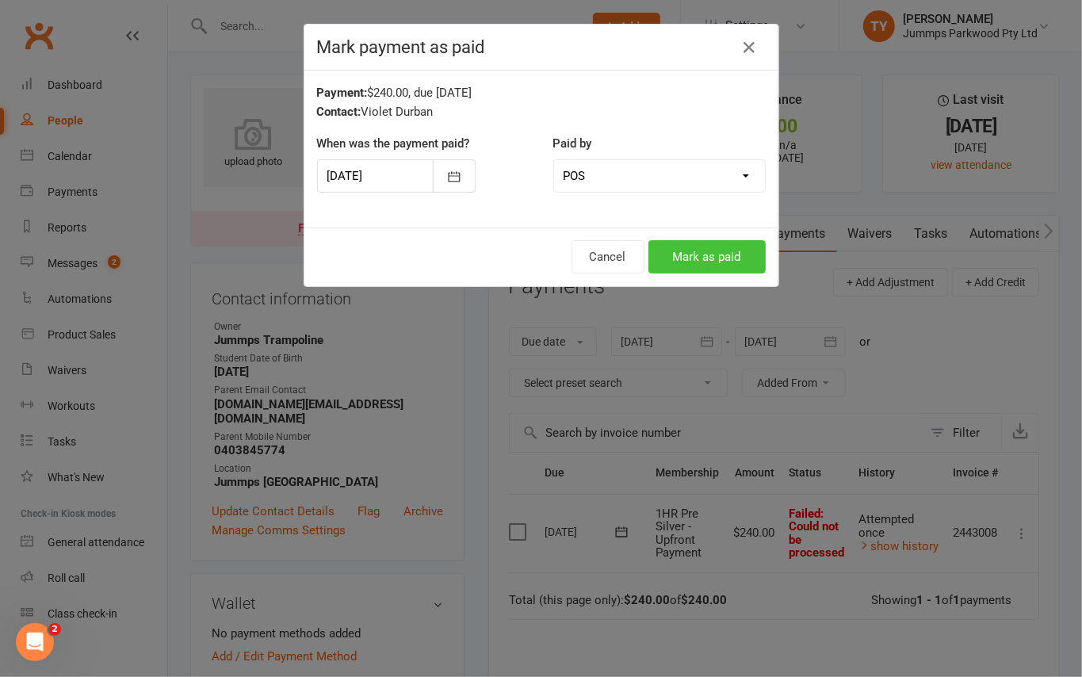
click at [708, 265] on button "Mark as paid" at bounding box center [706, 256] width 117 height 33
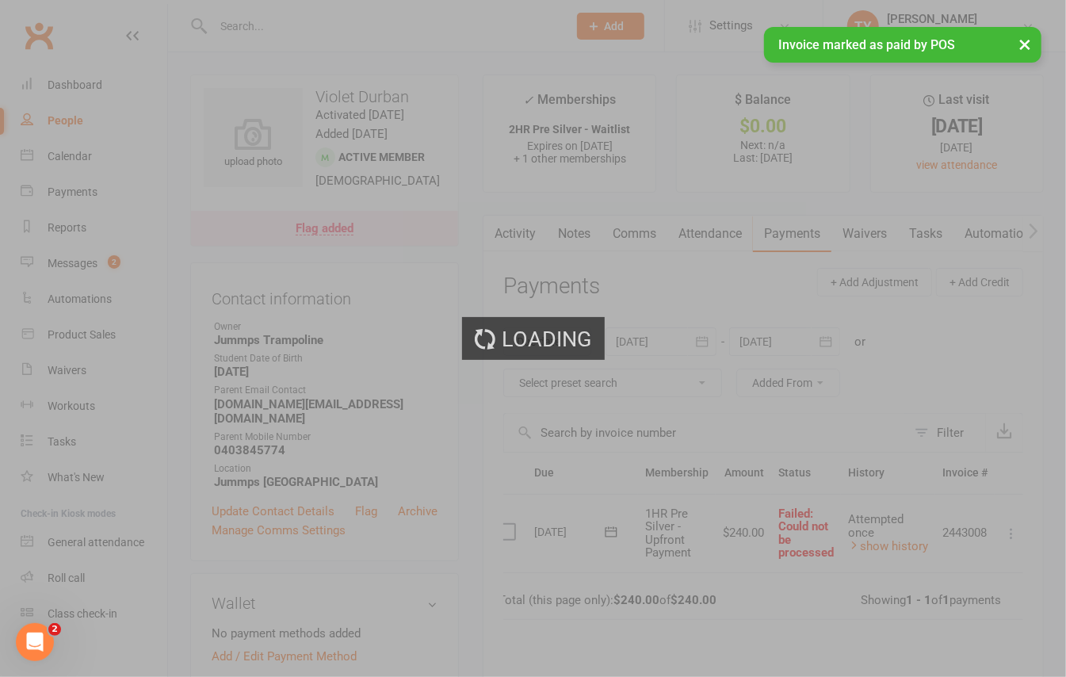
scroll to position [0, 0]
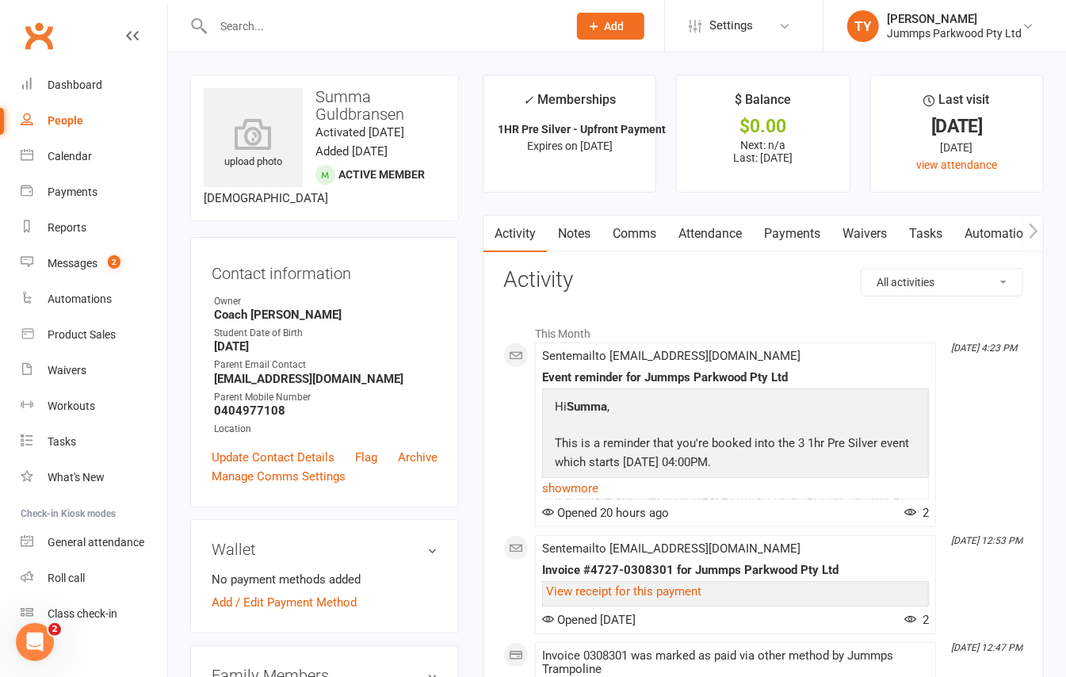
click at [789, 227] on link "Payments" at bounding box center [792, 234] width 78 height 36
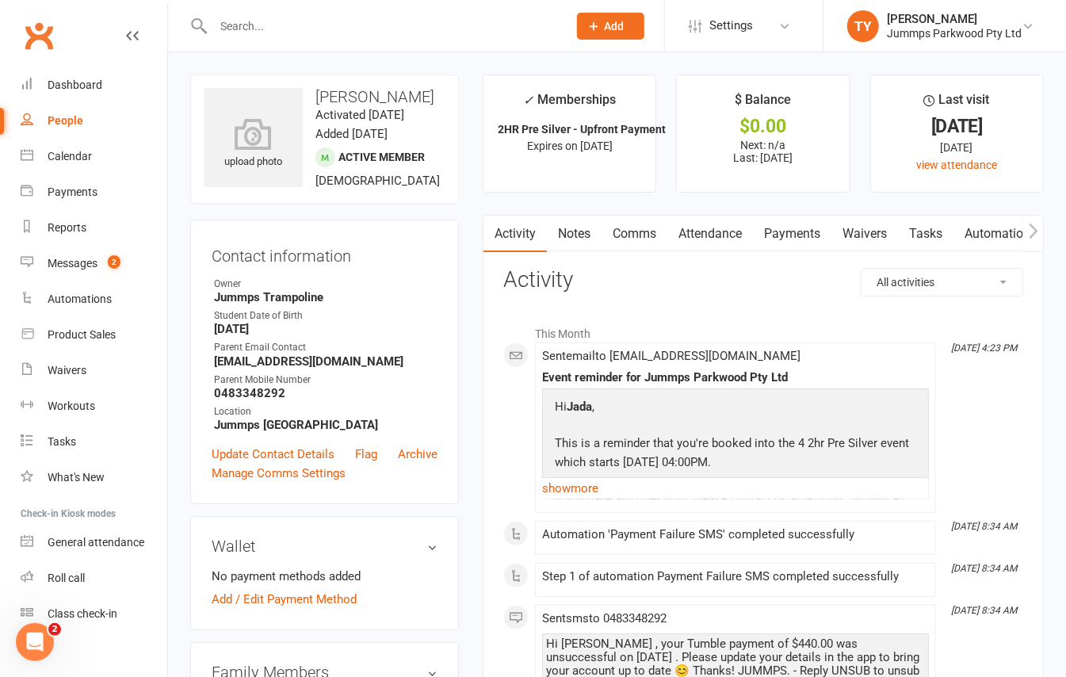
click at [804, 242] on link "Payments" at bounding box center [792, 234] width 78 height 36
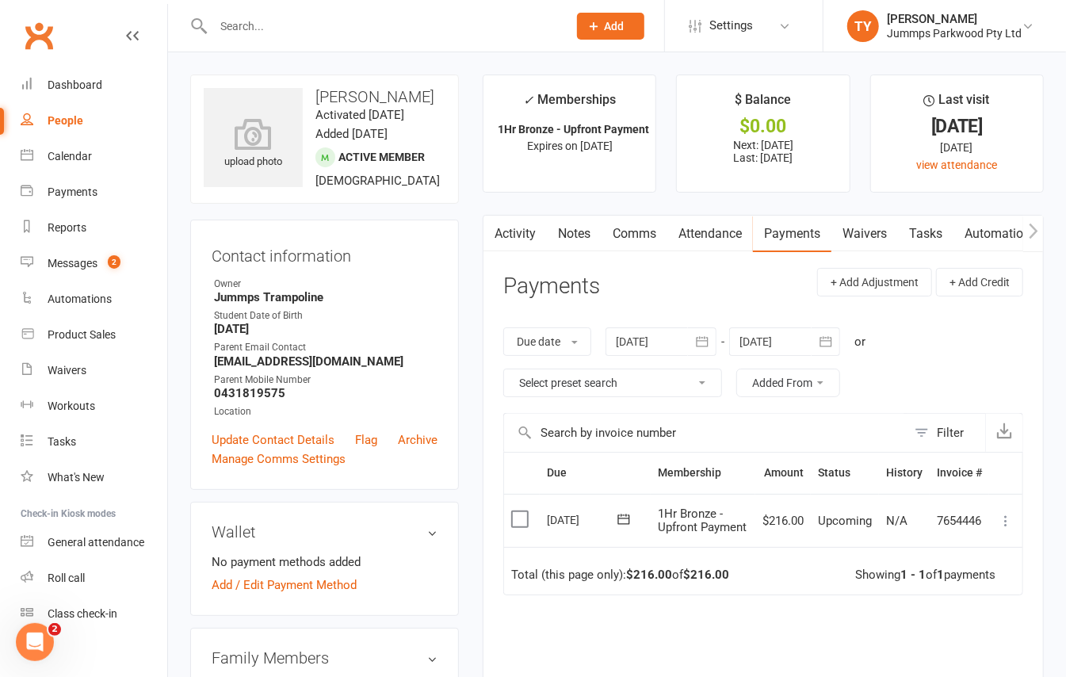
click at [1006, 529] on icon at bounding box center [1006, 521] width 16 height 16
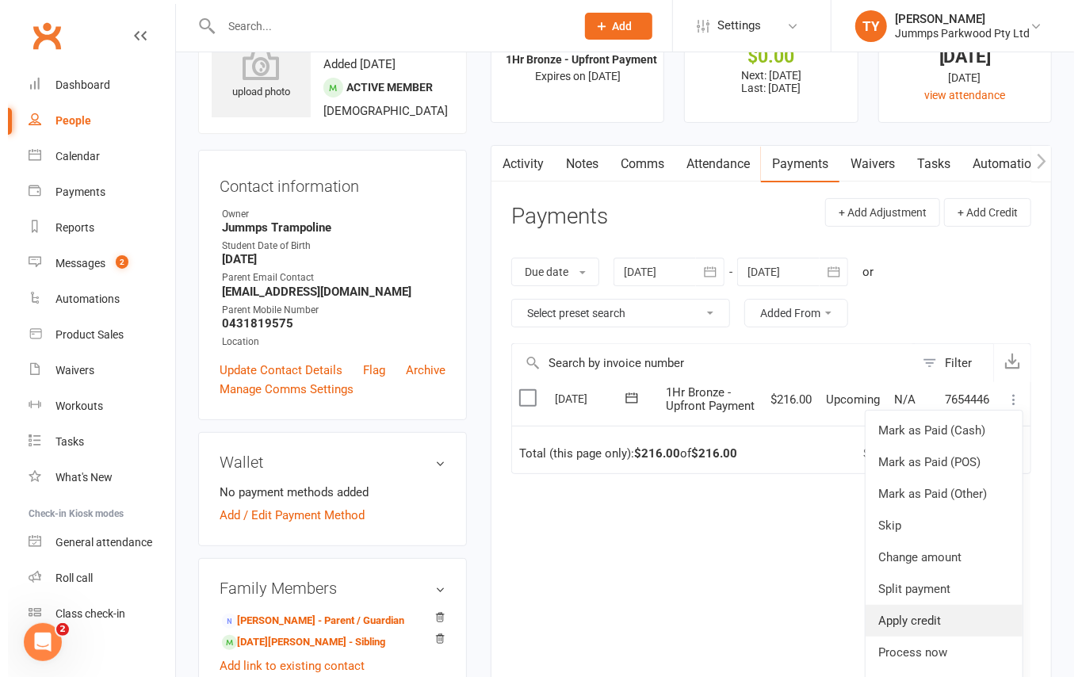
scroll to position [105, 0]
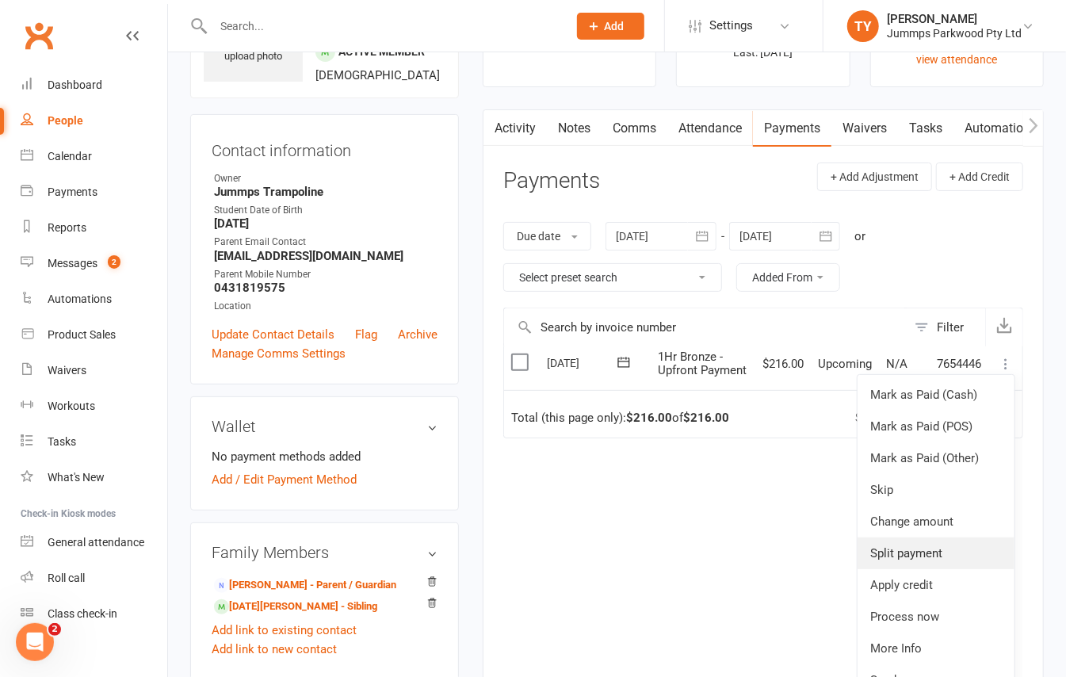
click at [927, 561] on link "Split payment" at bounding box center [935, 553] width 157 height 32
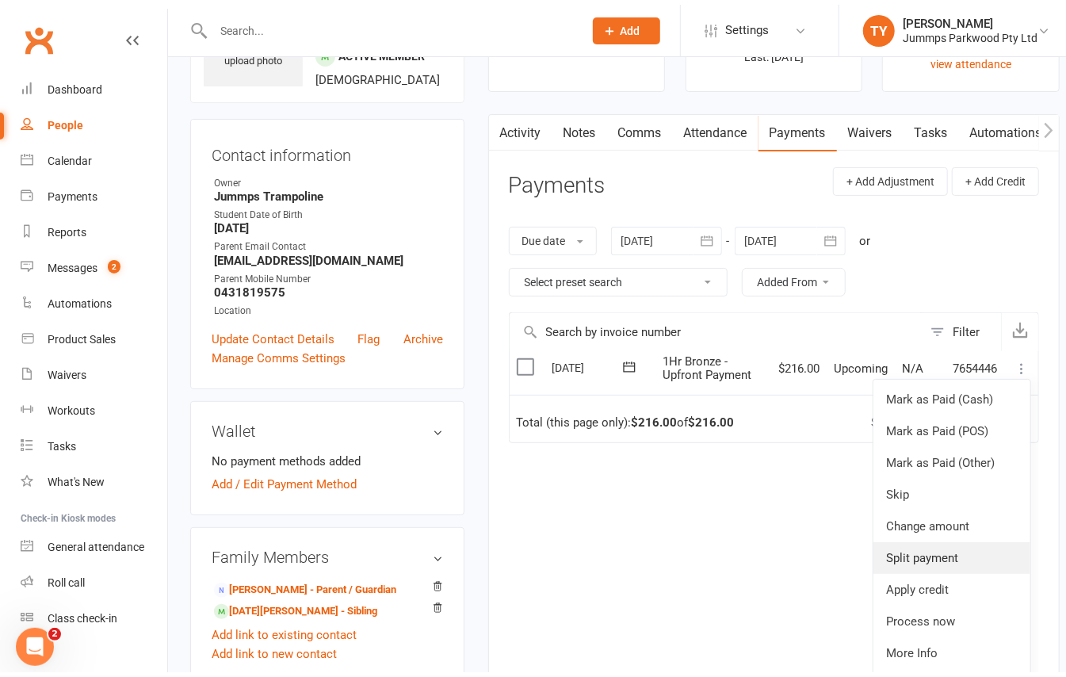
scroll to position [0, 0]
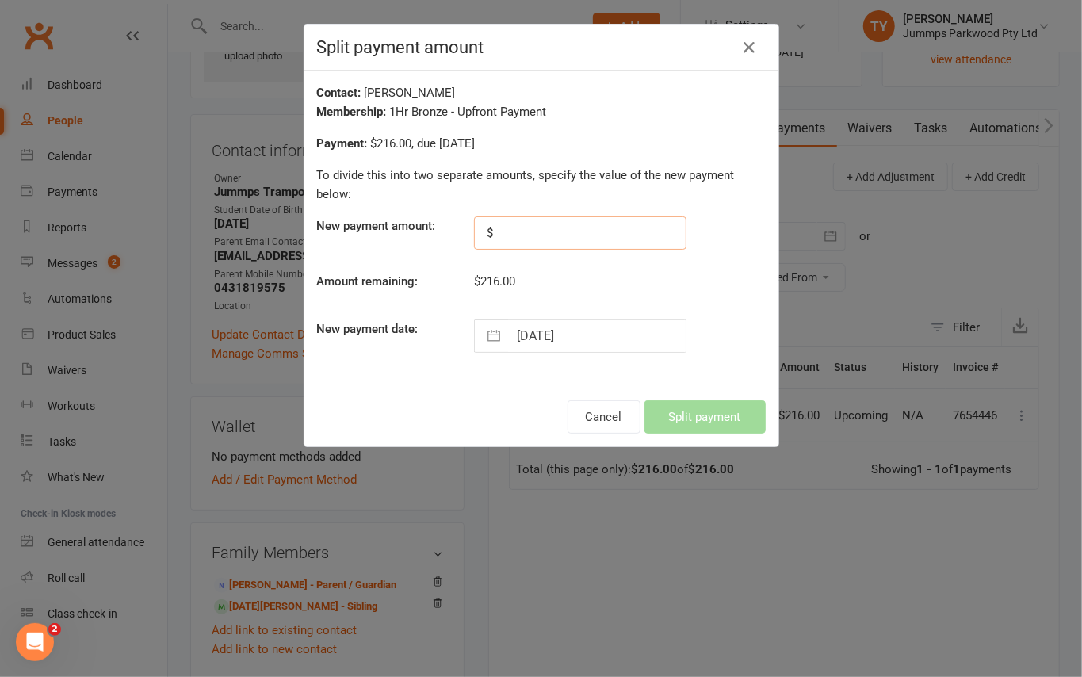
click at [529, 228] on input "text" at bounding box center [580, 232] width 212 height 33
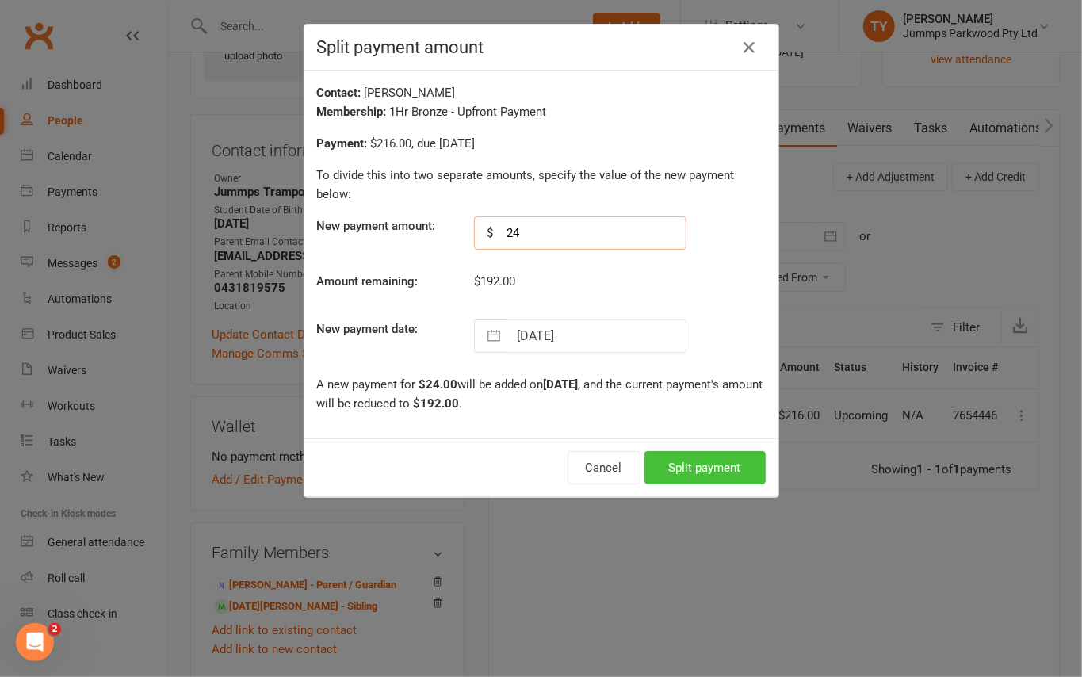
type input "24"
click at [680, 472] on button "Split payment" at bounding box center [704, 467] width 121 height 33
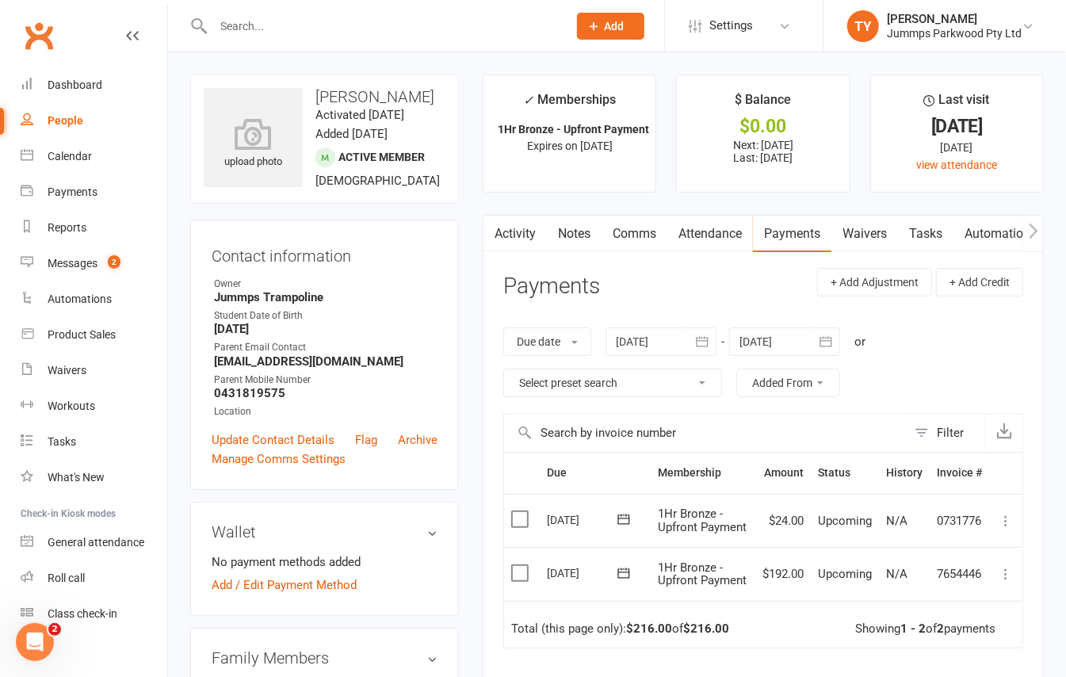
click at [705, 235] on link "Attendance" at bounding box center [710, 234] width 86 height 36
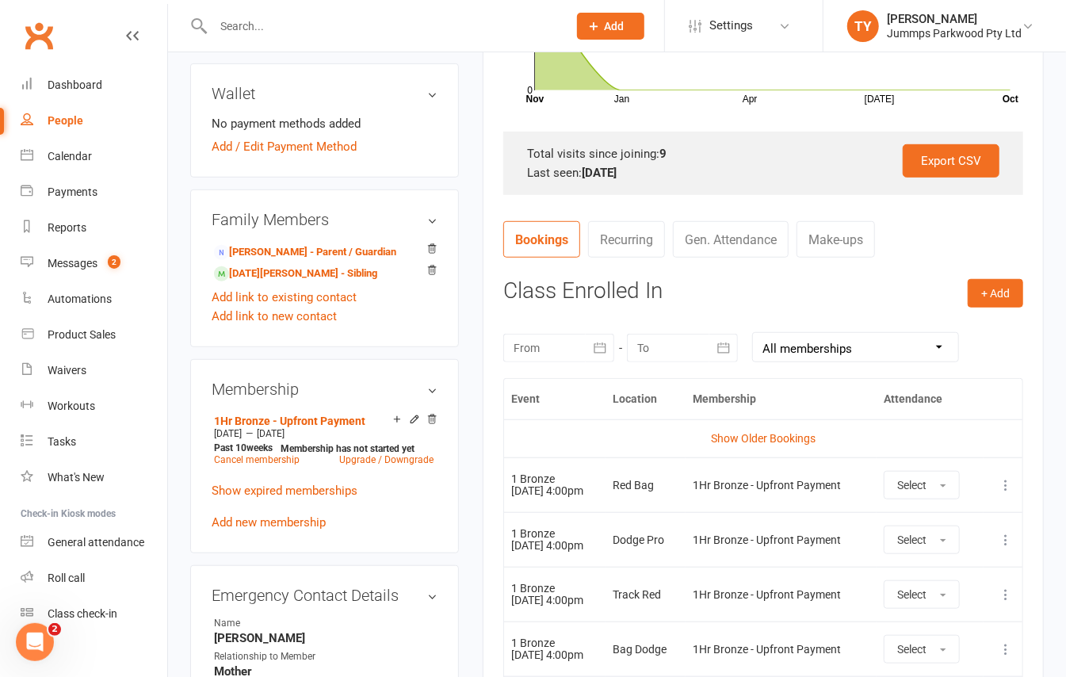
scroll to position [528, 0]
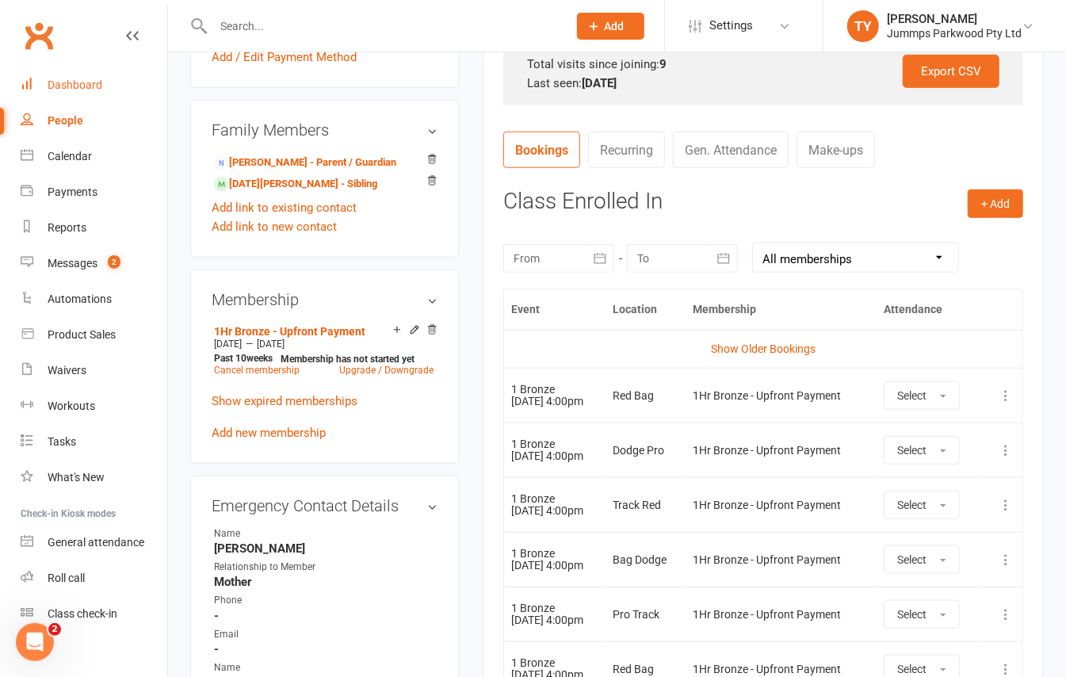
click at [96, 84] on div "Dashboard" at bounding box center [75, 84] width 55 height 13
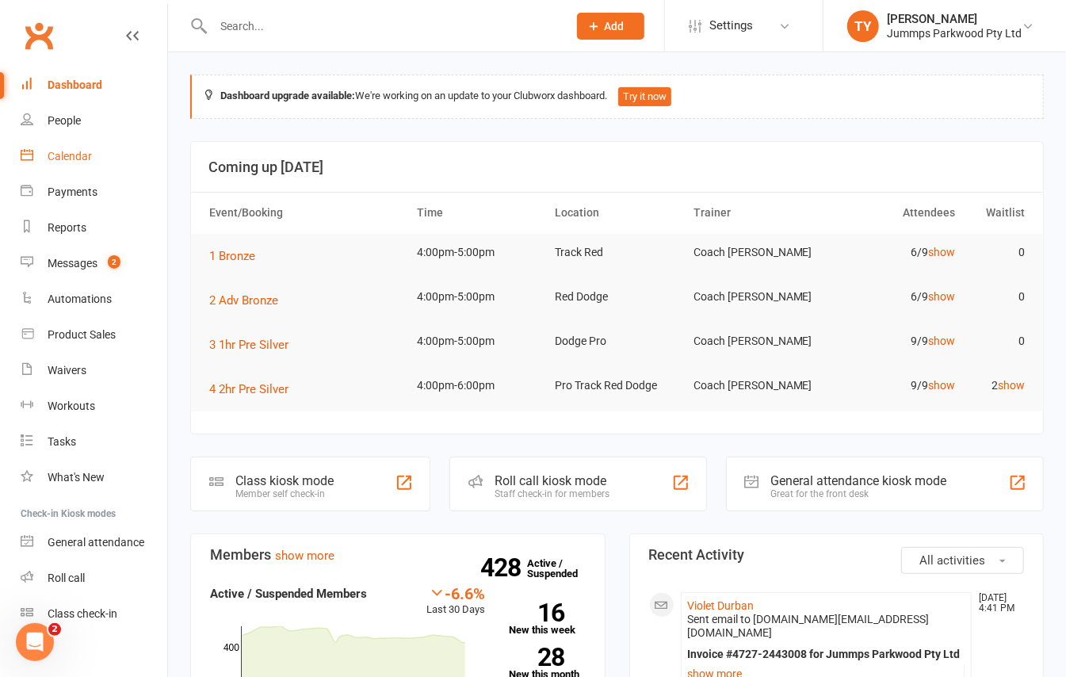
click at [54, 160] on div "Calendar" at bounding box center [70, 156] width 44 height 13
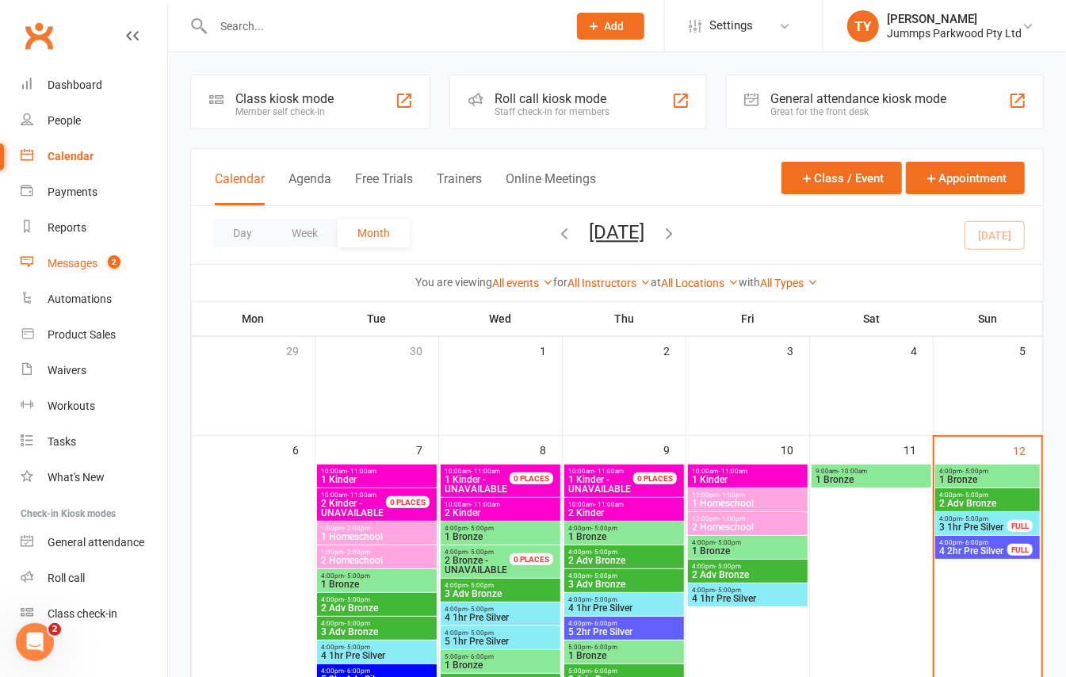
click at [109, 264] on span "2" at bounding box center [114, 261] width 13 height 13
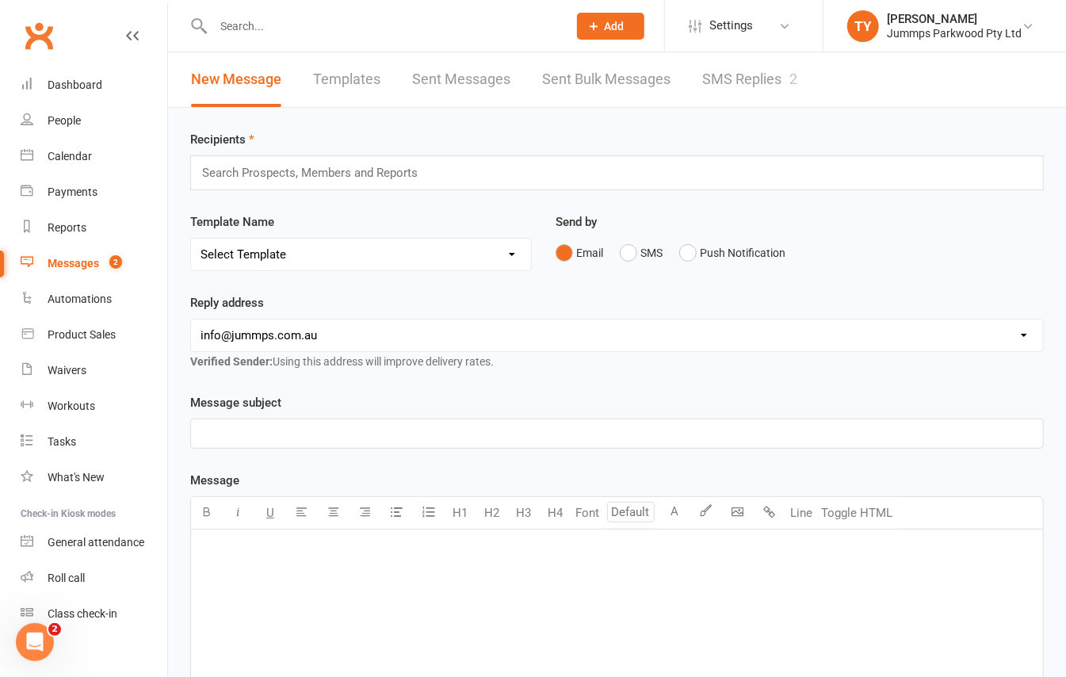
click at [751, 81] on link "SMS Replies 2" at bounding box center [749, 79] width 95 height 55
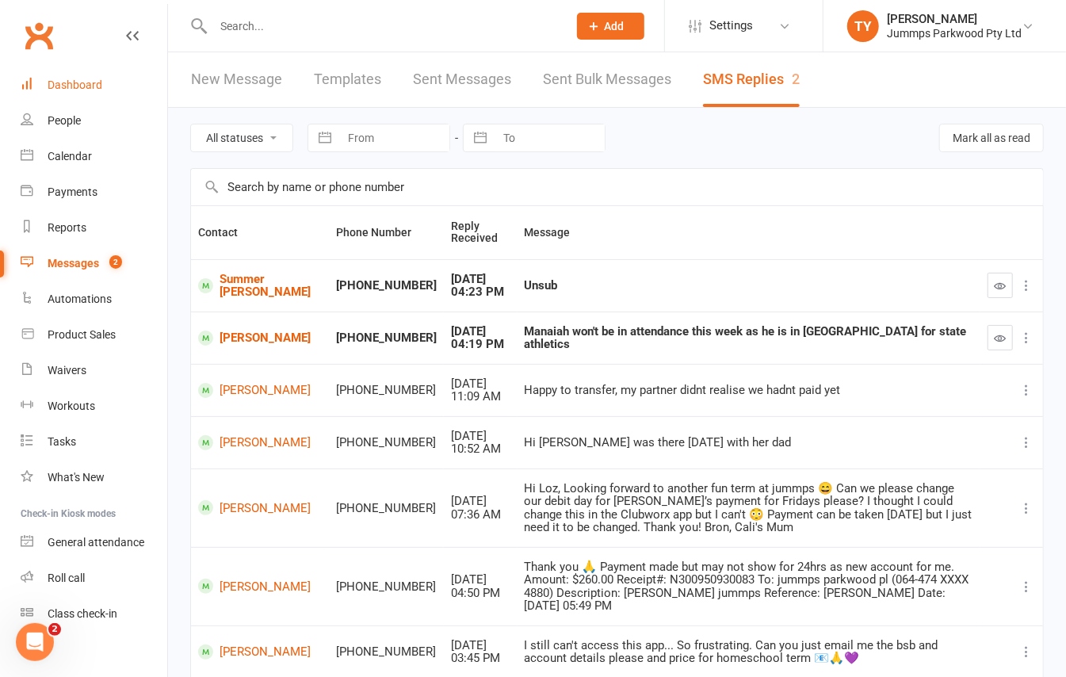
click at [81, 94] on link "Dashboard" at bounding box center [94, 85] width 147 height 36
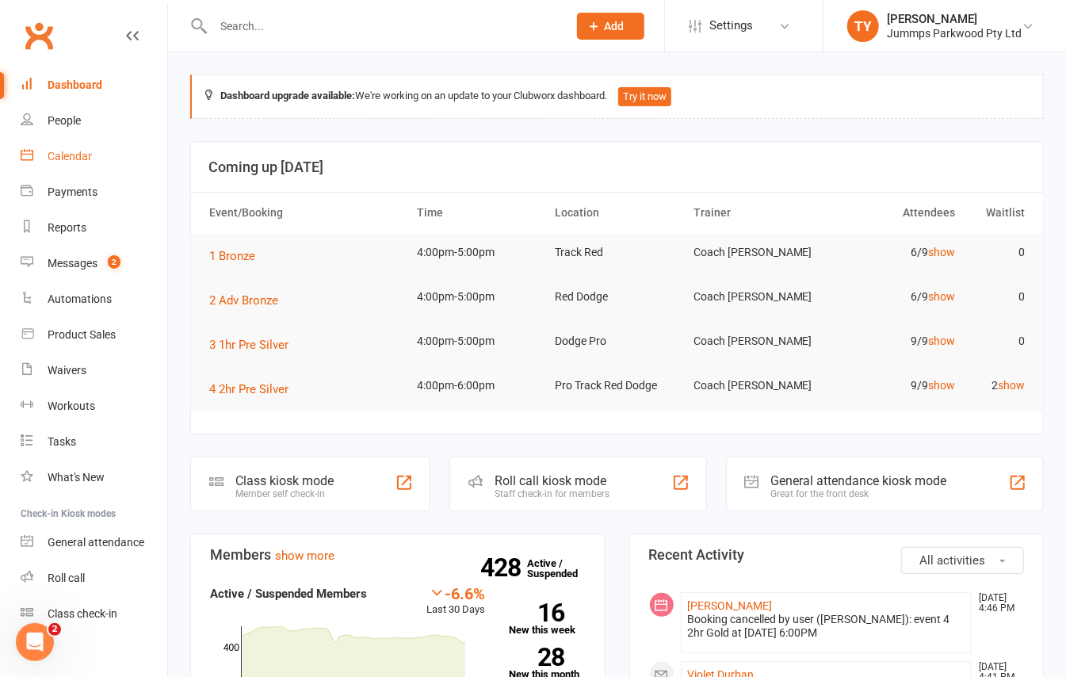
click at [92, 165] on link "Calendar" at bounding box center [94, 157] width 147 height 36
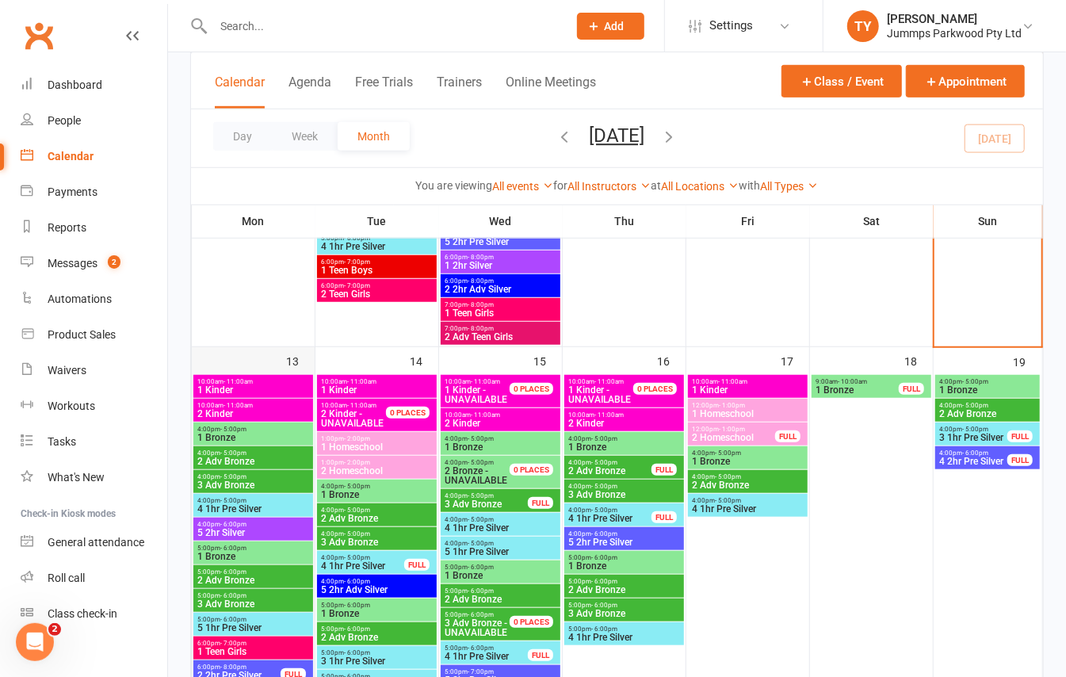
click at [267, 371] on div "13" at bounding box center [253, 565] width 123 height 437
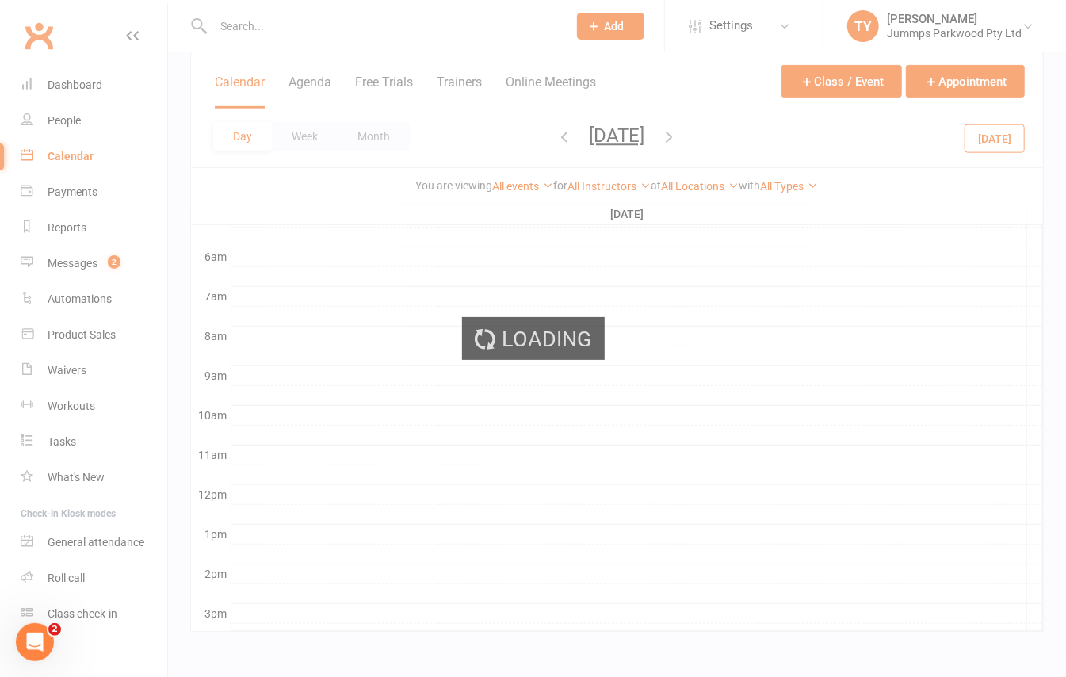
scroll to position [242, 0]
click at [258, 385] on div "Loading" at bounding box center [533, 338] width 1066 height 677
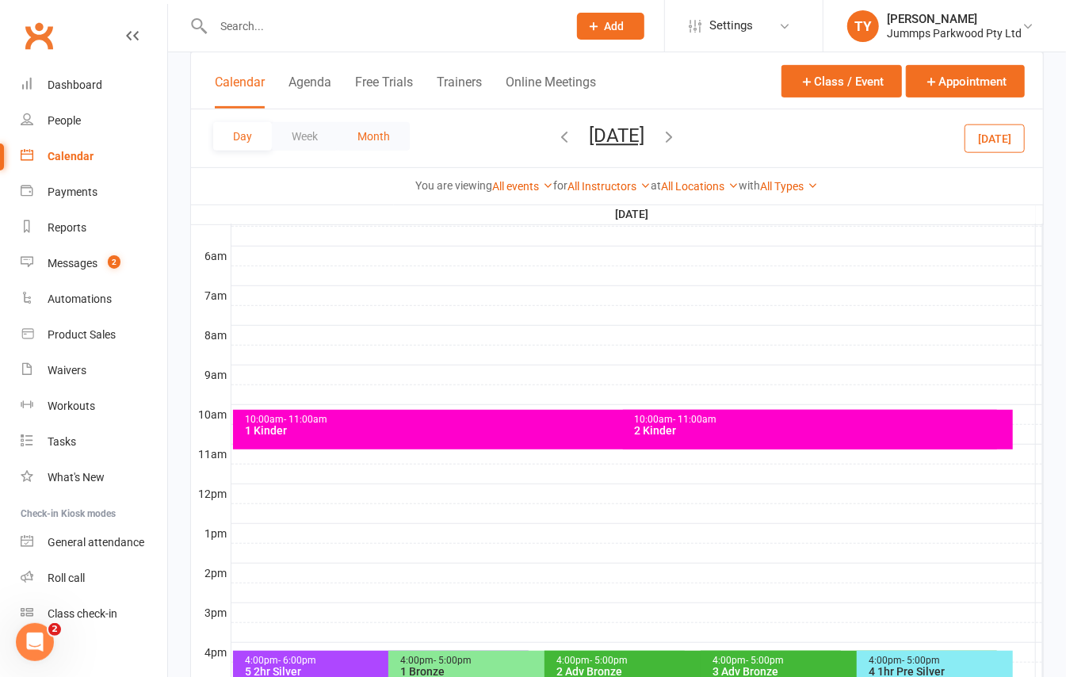
click at [398, 134] on button "Month" at bounding box center [374, 136] width 72 height 29
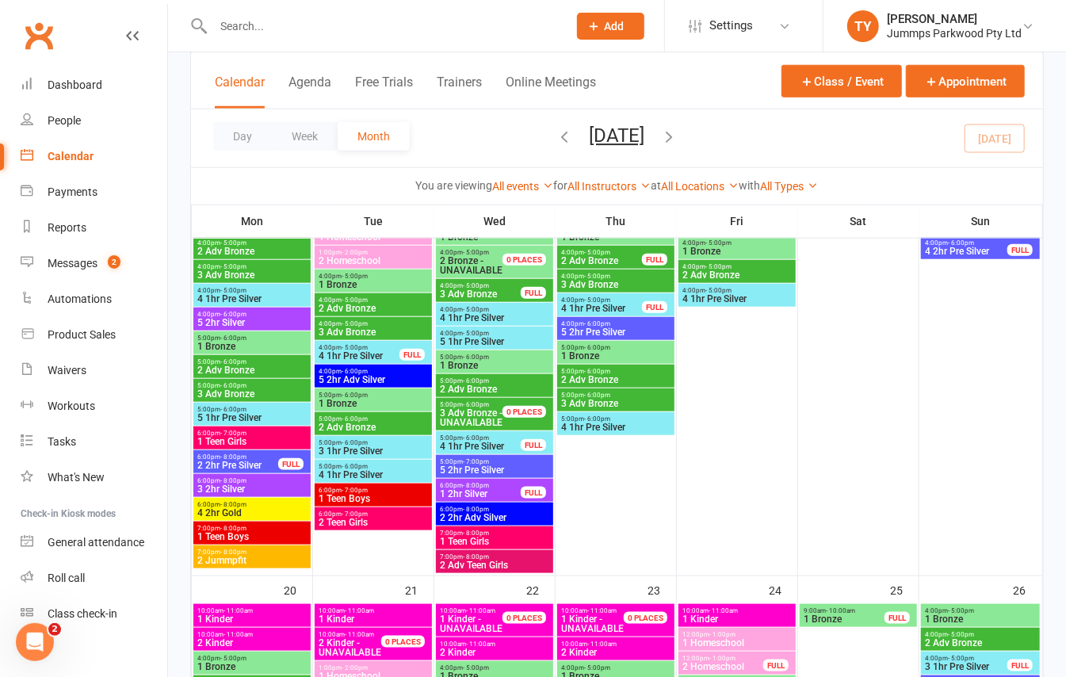
scroll to position [419, 0]
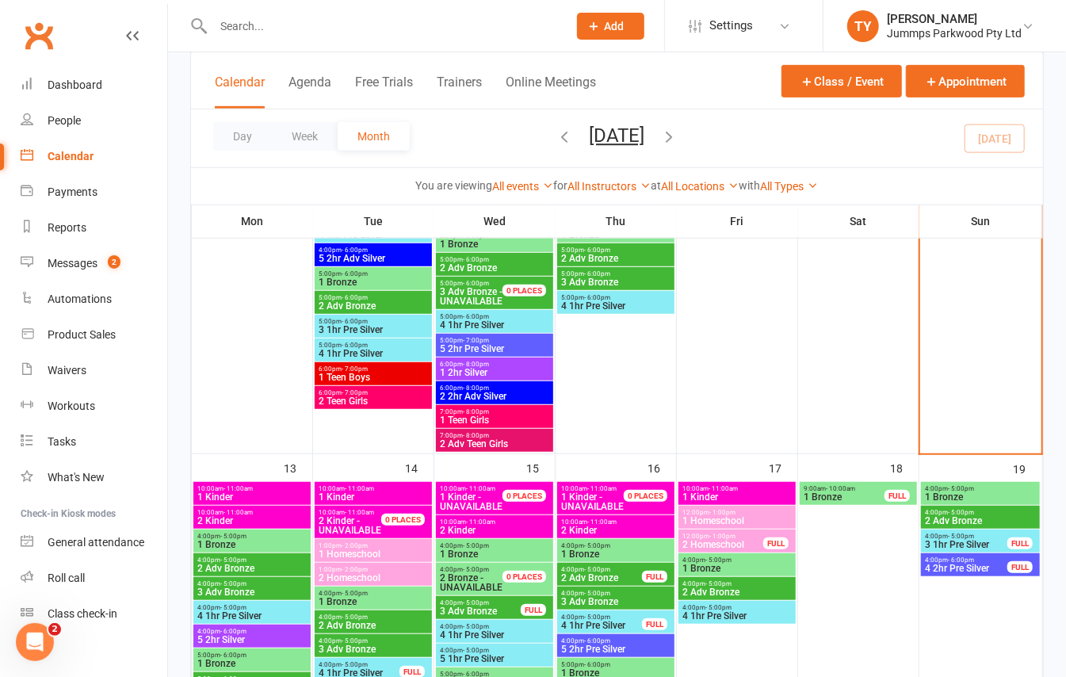
click at [236, 499] on span "1 Kinder" at bounding box center [252, 497] width 111 height 10
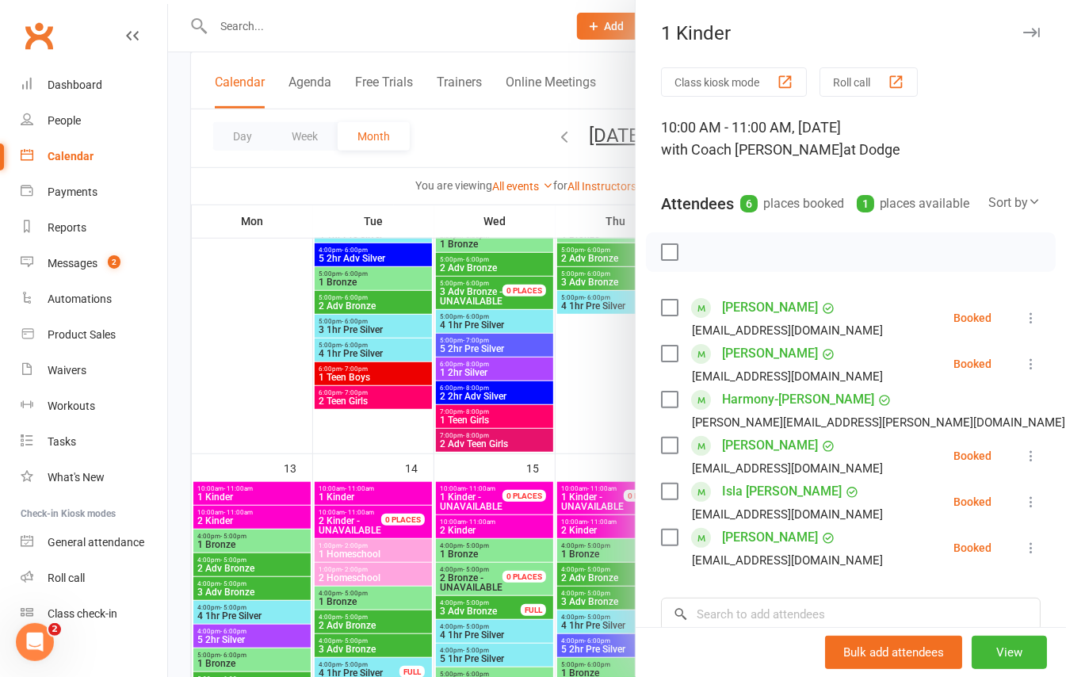
click at [222, 515] on div at bounding box center [617, 338] width 898 height 677
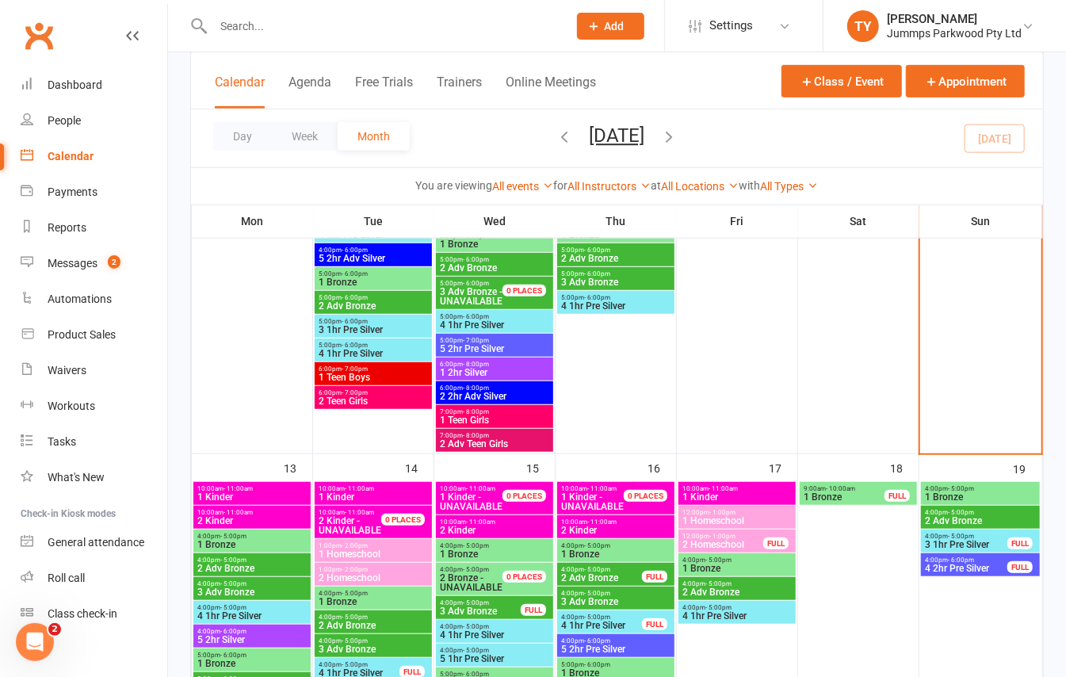
click at [223, 521] on span "2 Kinder" at bounding box center [252, 521] width 111 height 10
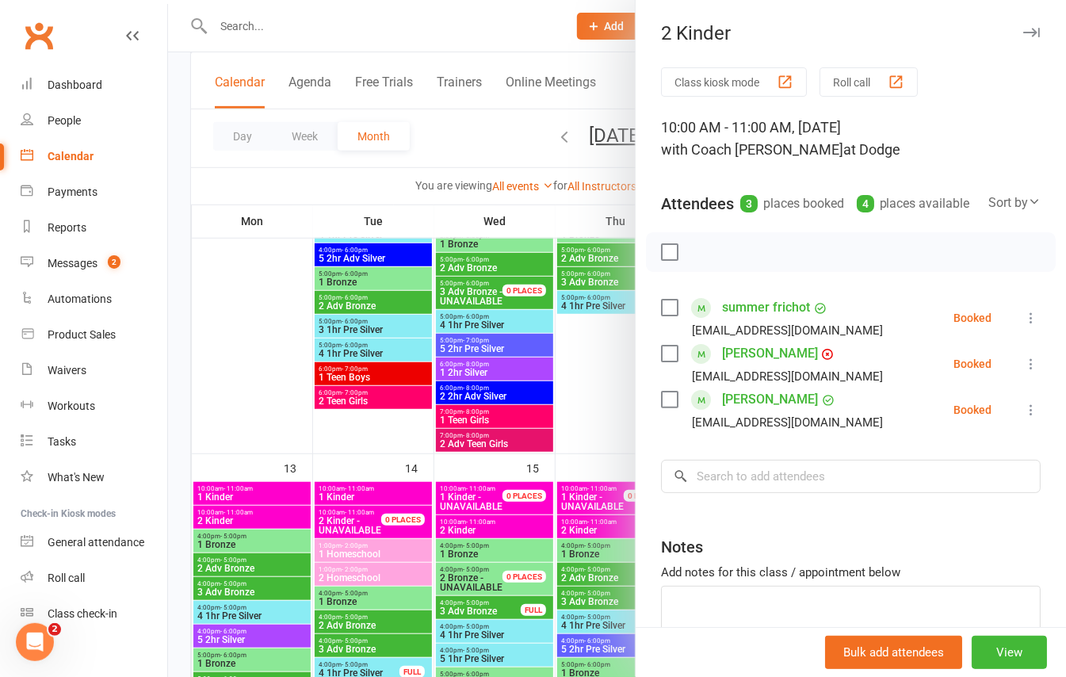
click at [188, 464] on div at bounding box center [617, 338] width 898 height 677
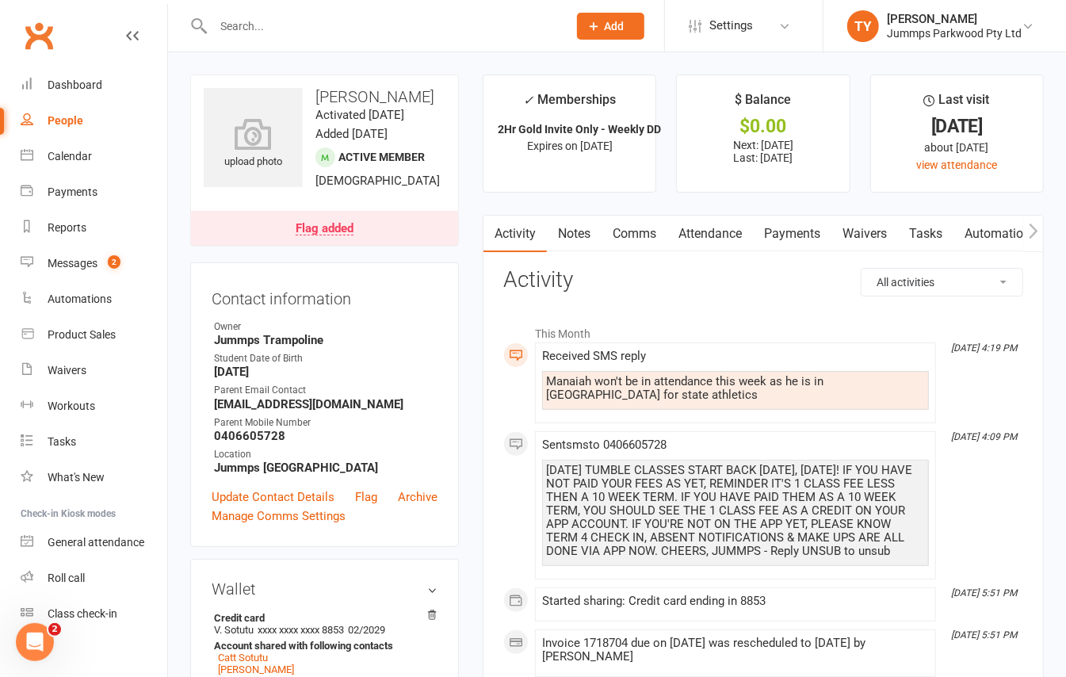
click at [697, 236] on link "Attendance" at bounding box center [710, 234] width 86 height 36
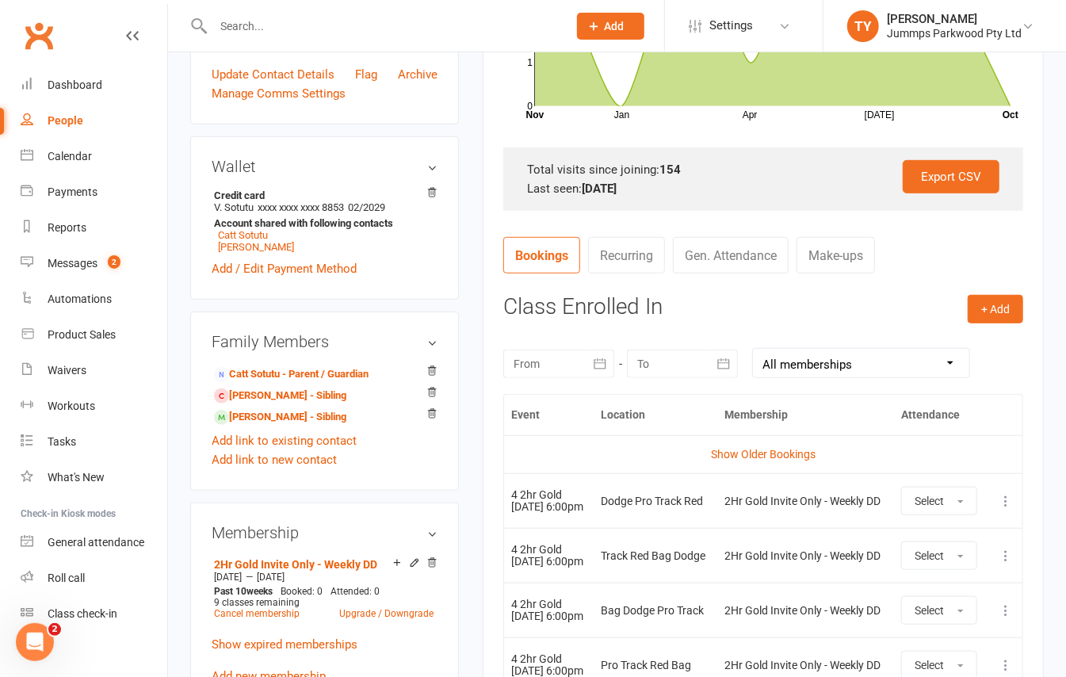
scroll to position [528, 0]
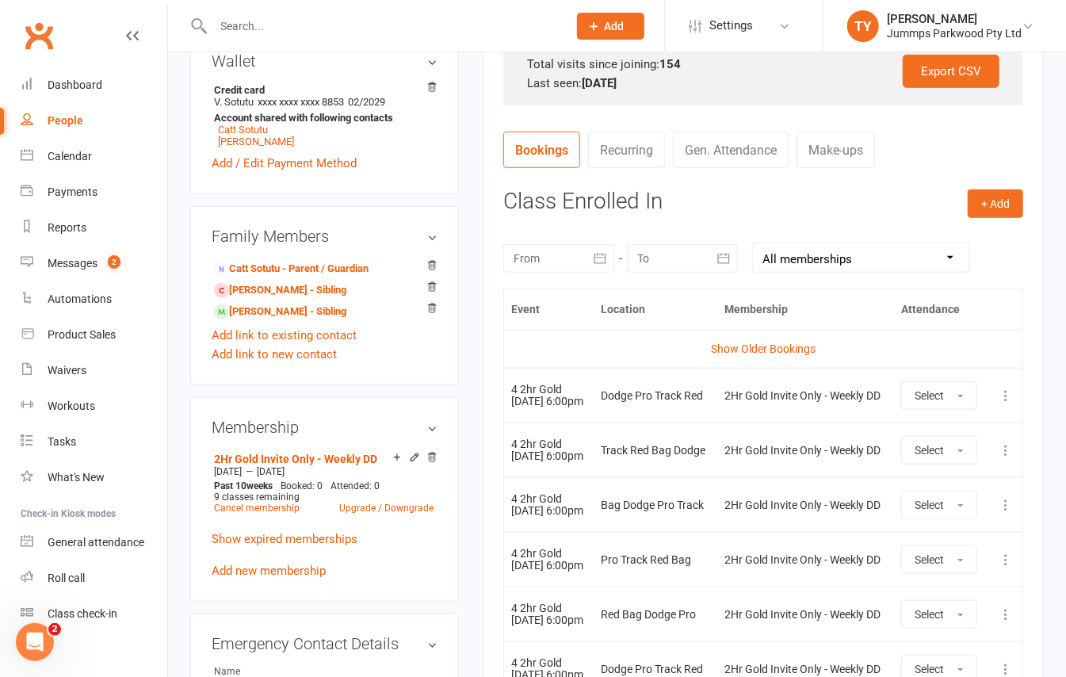
click at [999, 398] on icon at bounding box center [1006, 396] width 16 height 16
click at [942, 491] on link "Remove booking" at bounding box center [935, 490] width 157 height 32
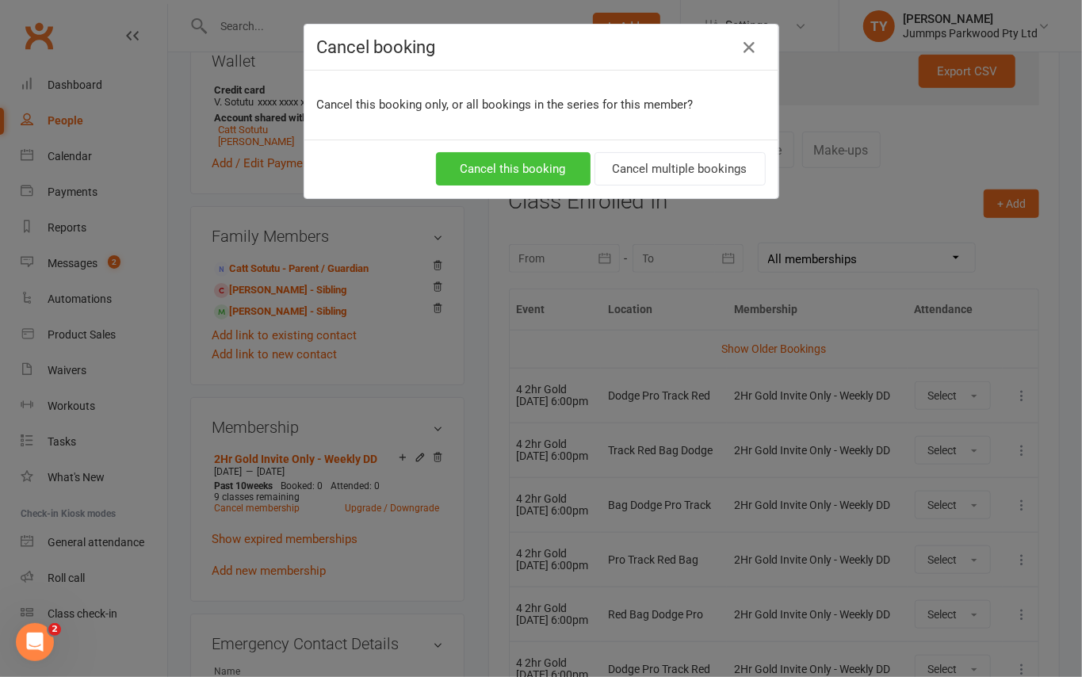
click at [529, 168] on button "Cancel this booking" at bounding box center [513, 168] width 155 height 33
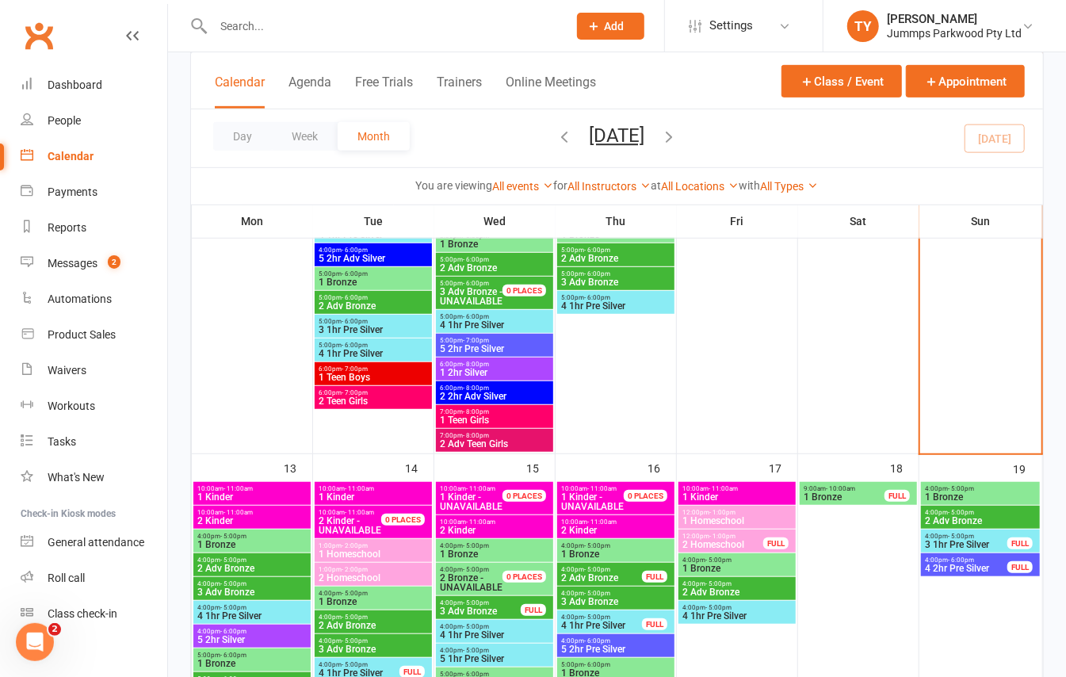
click at [956, 572] on span "4 2hr Pre Silver" at bounding box center [966, 568] width 84 height 10
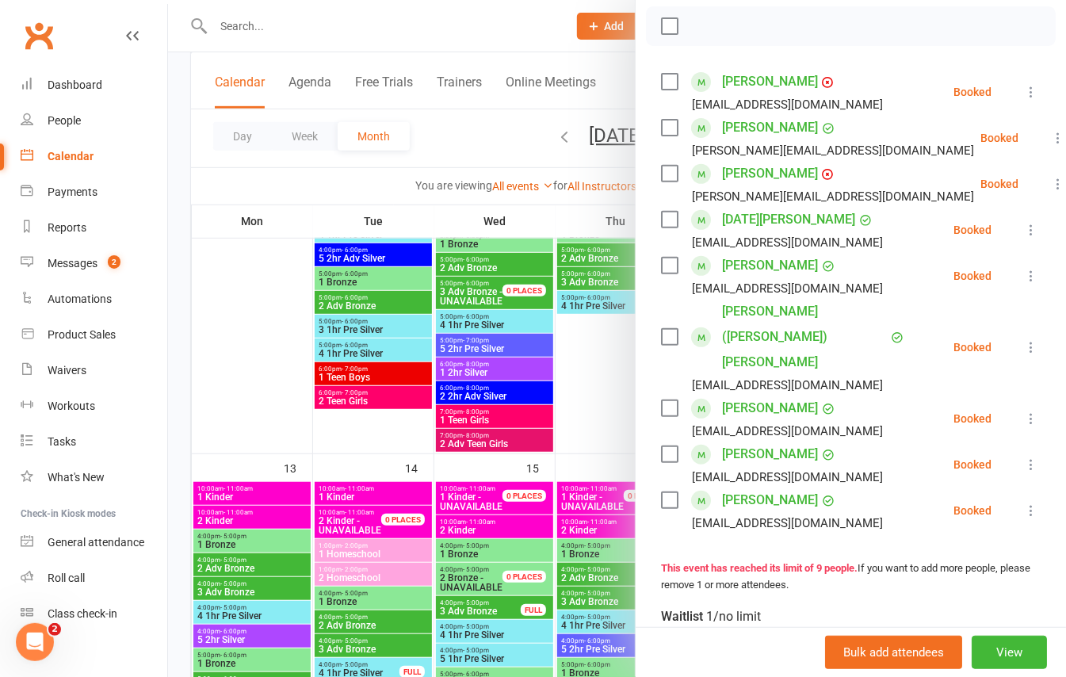
scroll to position [211, 0]
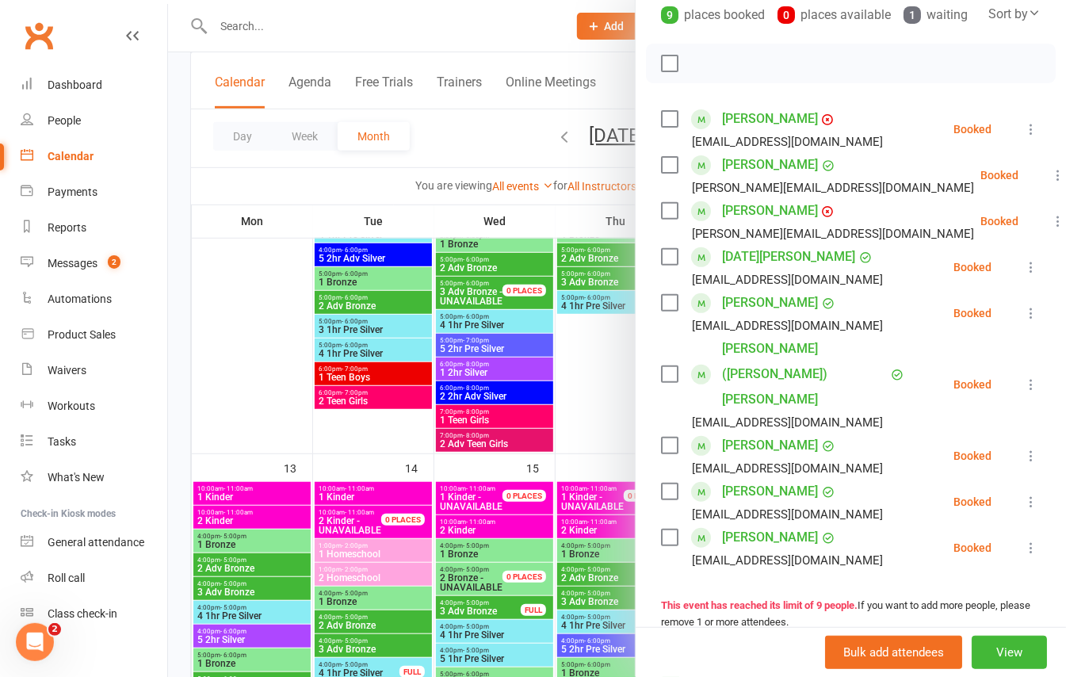
click at [191, 247] on div at bounding box center [617, 338] width 898 height 677
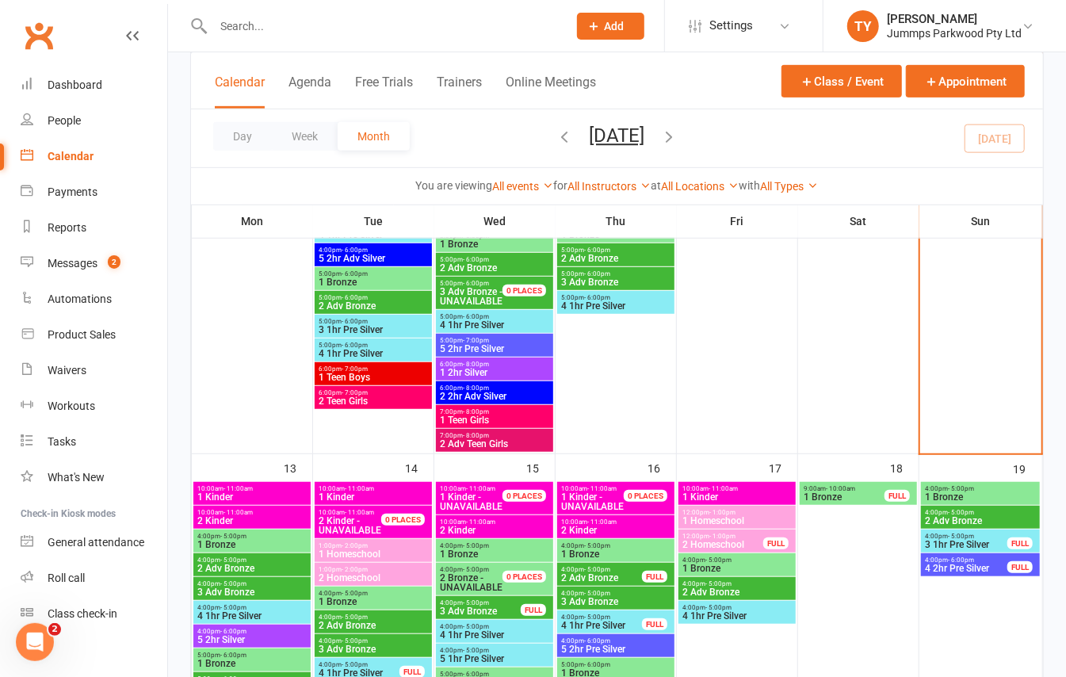
click at [995, 571] on span "4 2hr Pre Silver" at bounding box center [966, 568] width 84 height 10
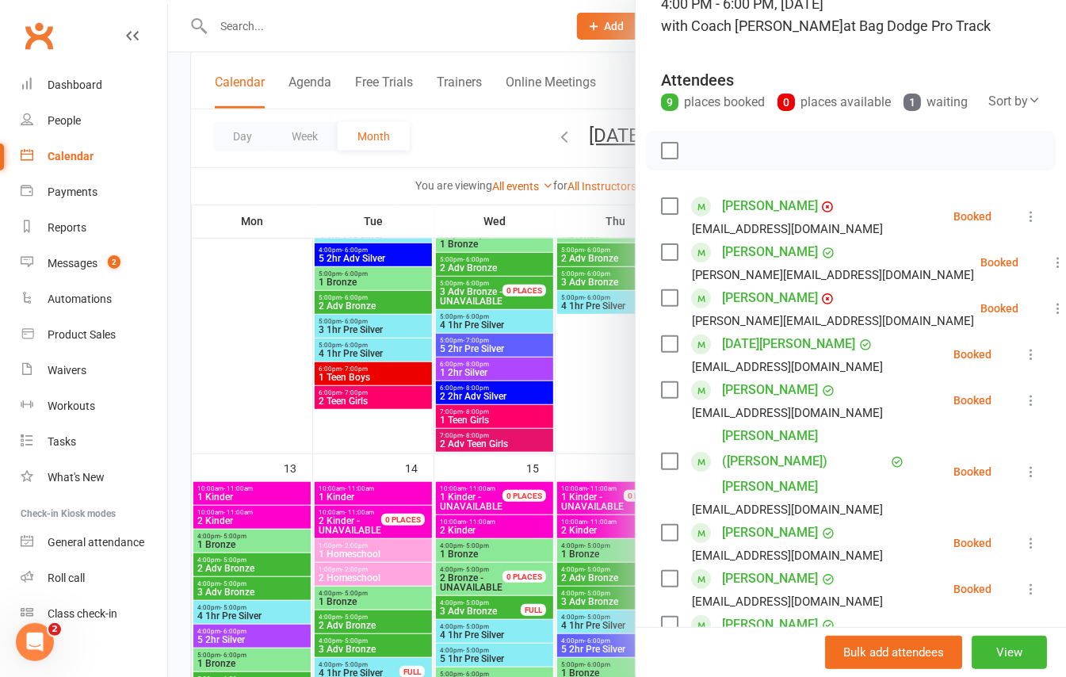
scroll to position [317, 0]
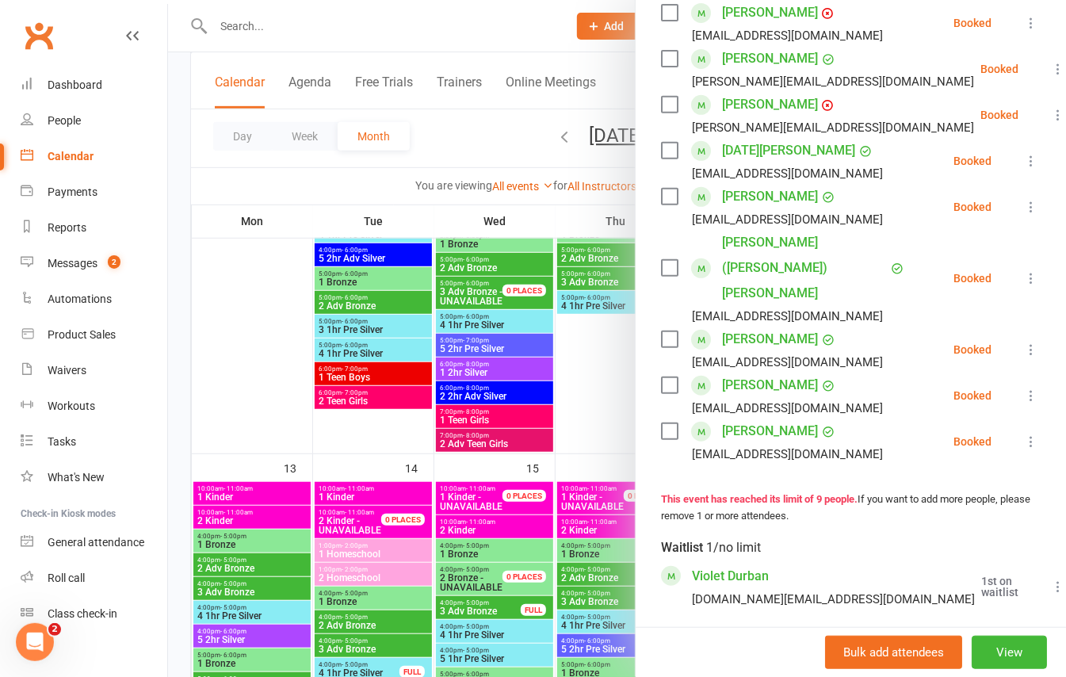
click at [179, 296] on div at bounding box center [617, 338] width 898 height 677
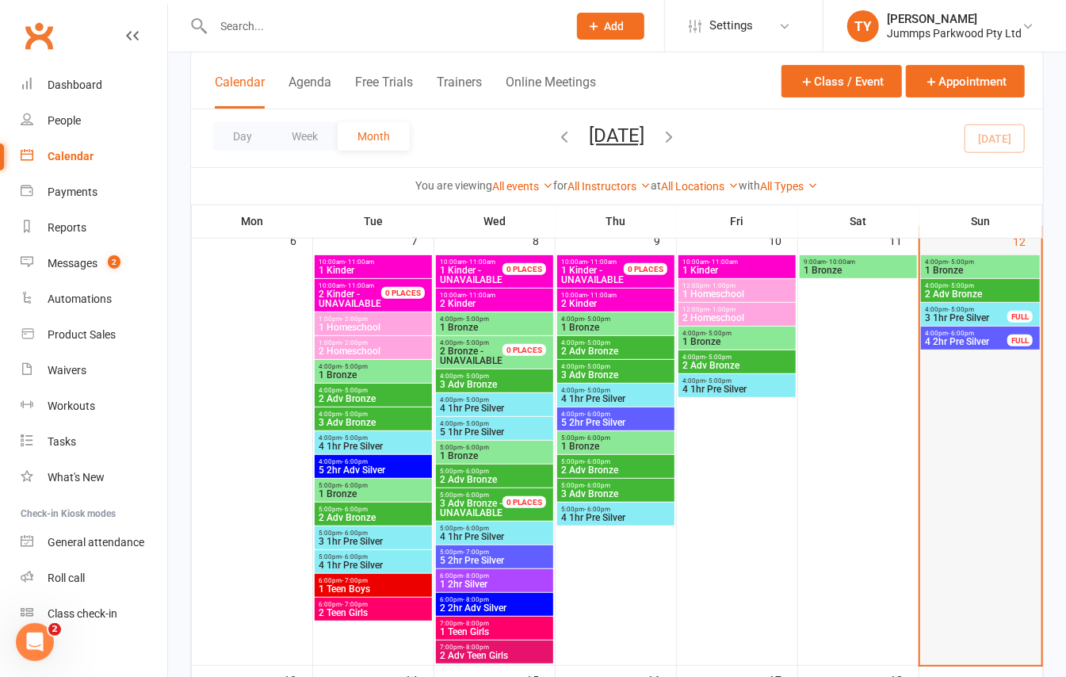
scroll to position [102, 0]
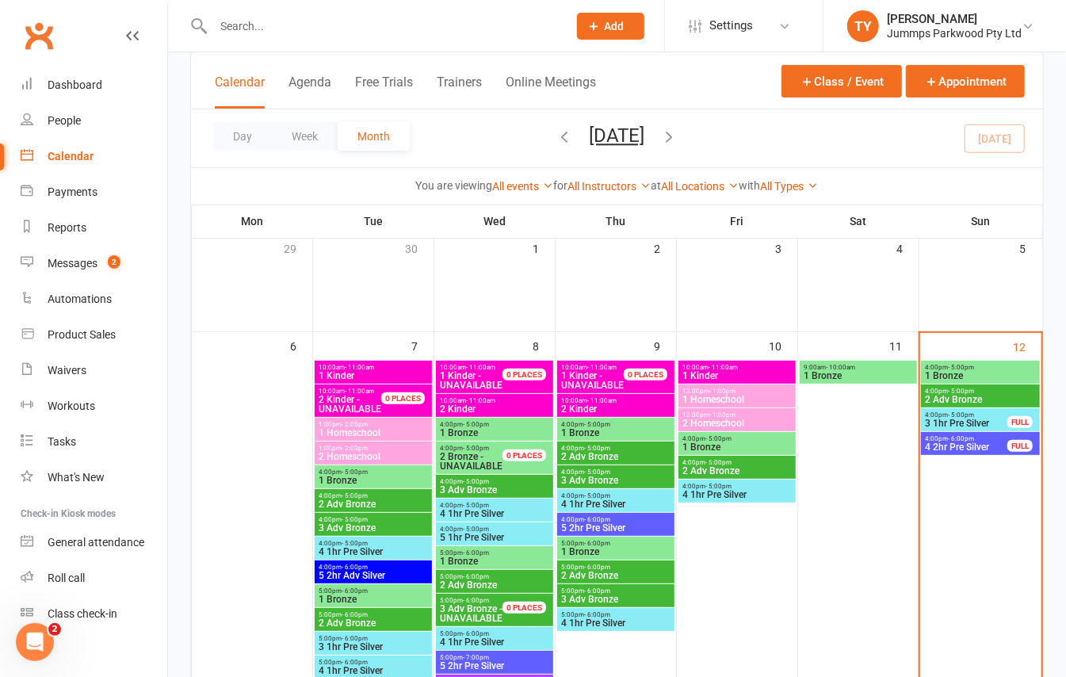
click at [946, 419] on span "3 1hr Pre Silver" at bounding box center [966, 423] width 84 height 10
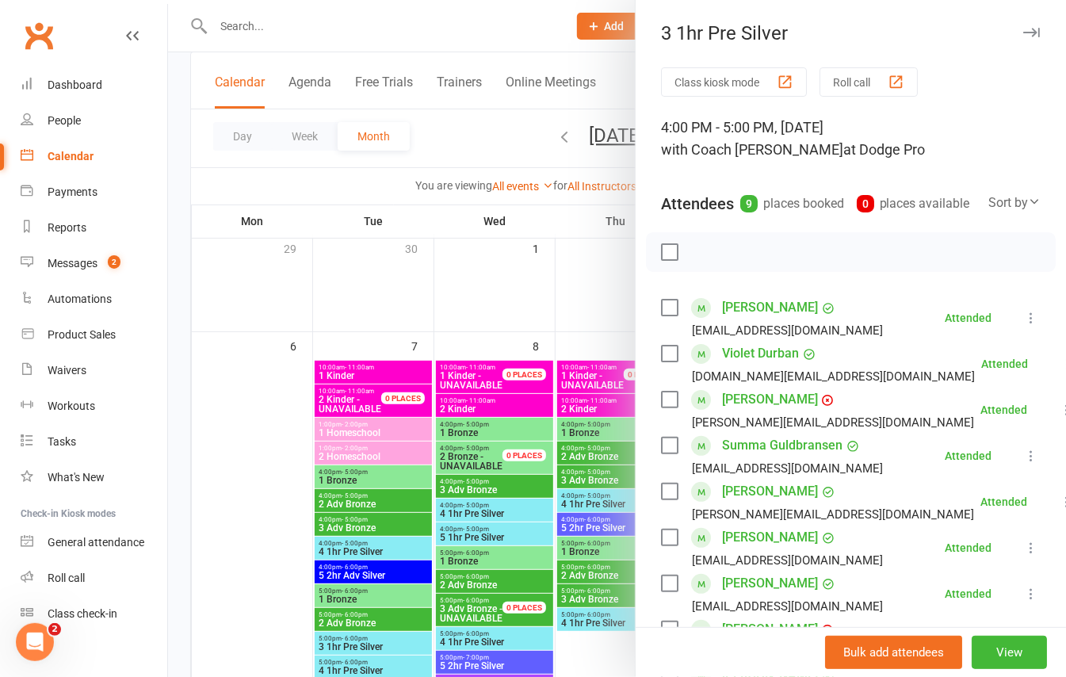
click at [749, 412] on link "Anabela Griffin" at bounding box center [770, 399] width 96 height 25
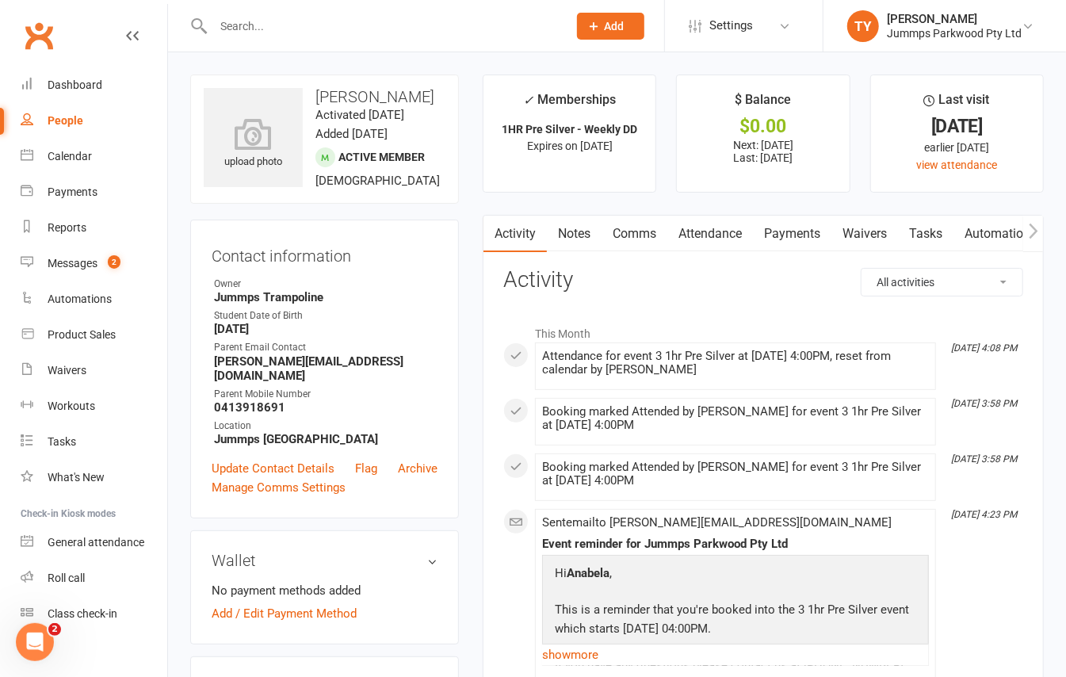
click at [778, 235] on link "Payments" at bounding box center [792, 234] width 78 height 36
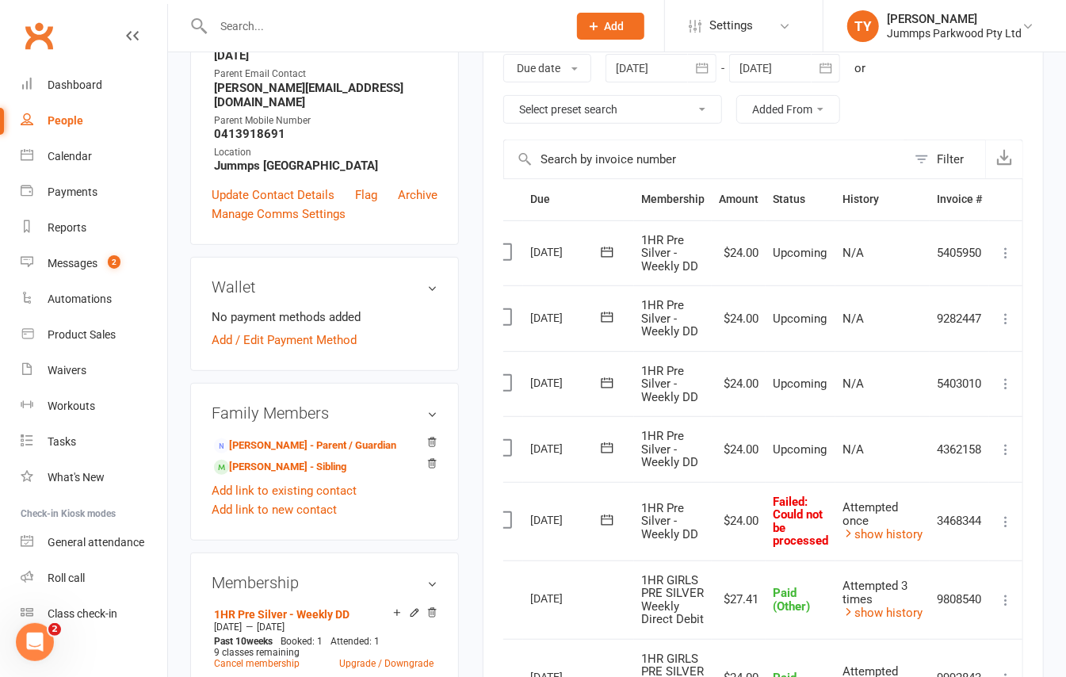
scroll to position [211, 0]
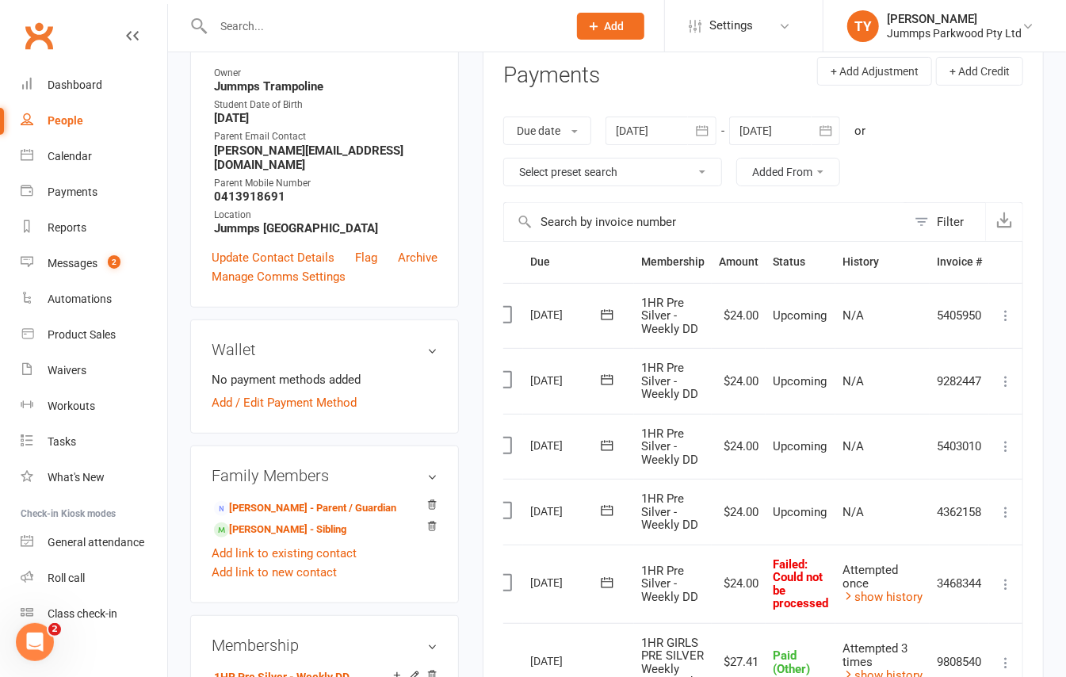
click at [1003, 586] on icon at bounding box center [1006, 584] width 16 height 16
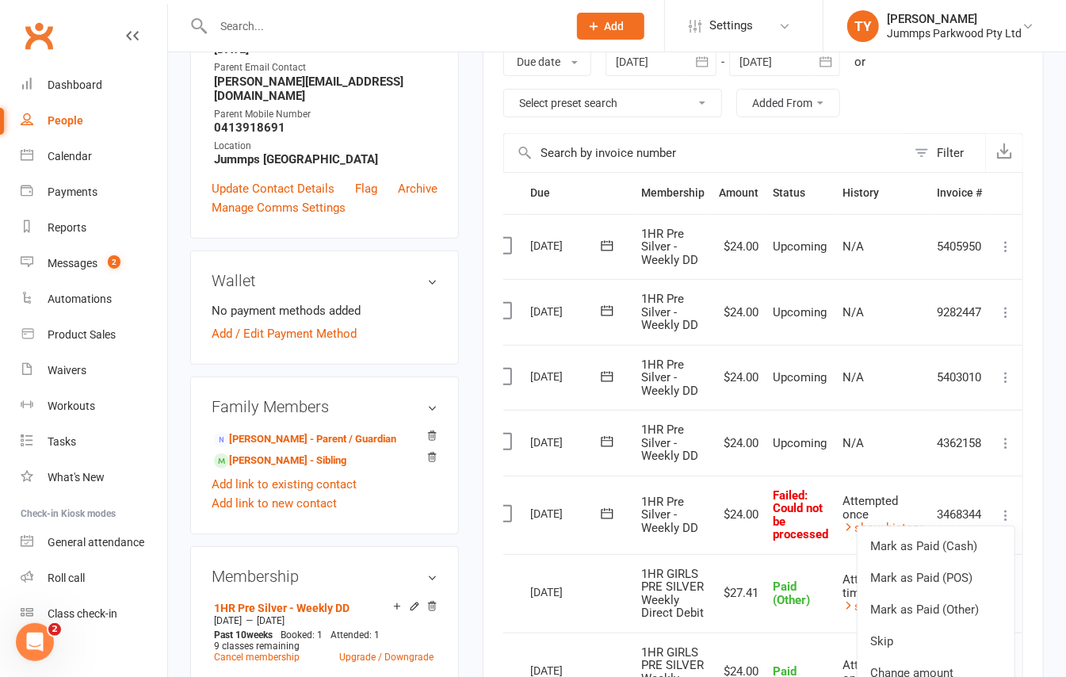
scroll to position [317, 0]
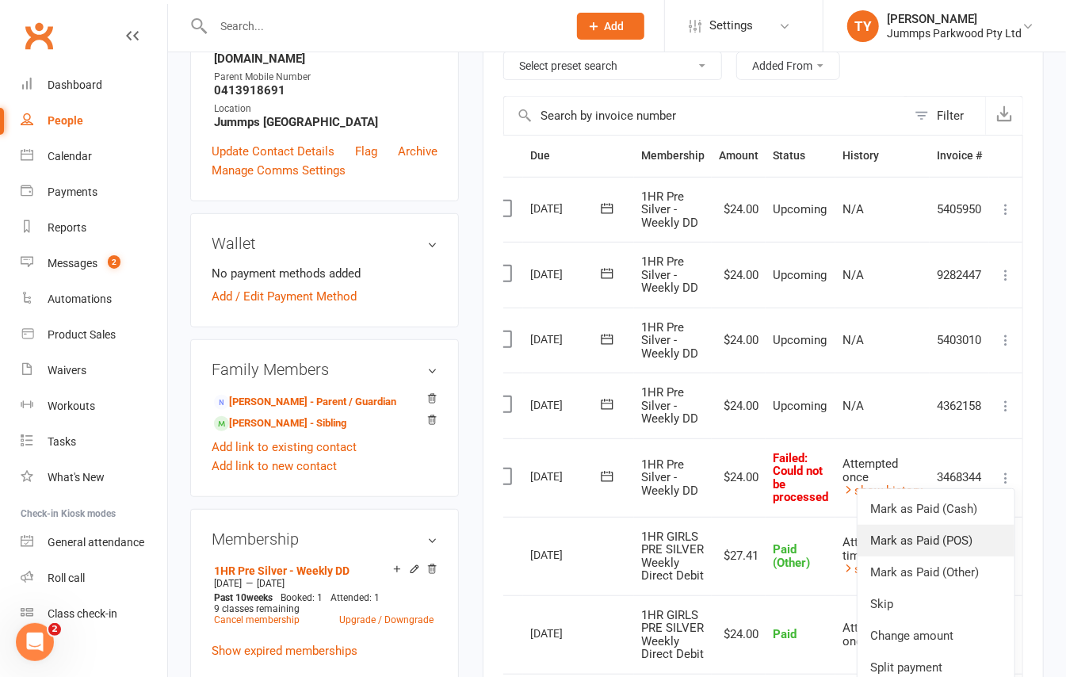
click at [968, 542] on link "Mark as Paid (POS)" at bounding box center [935, 541] width 157 height 32
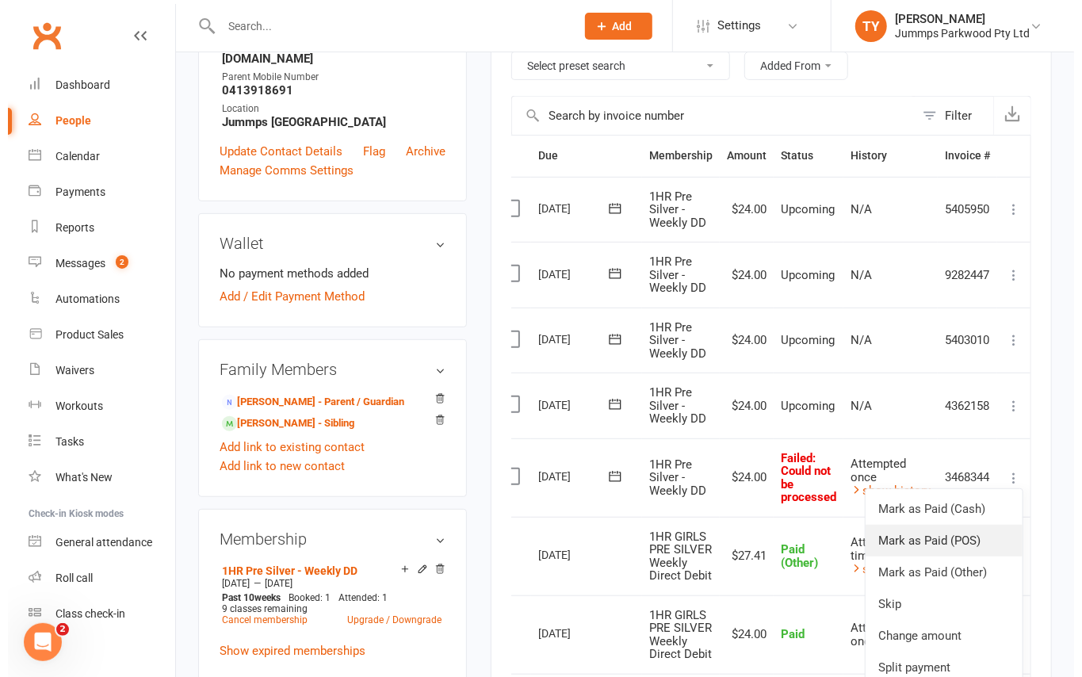
scroll to position [298, 0]
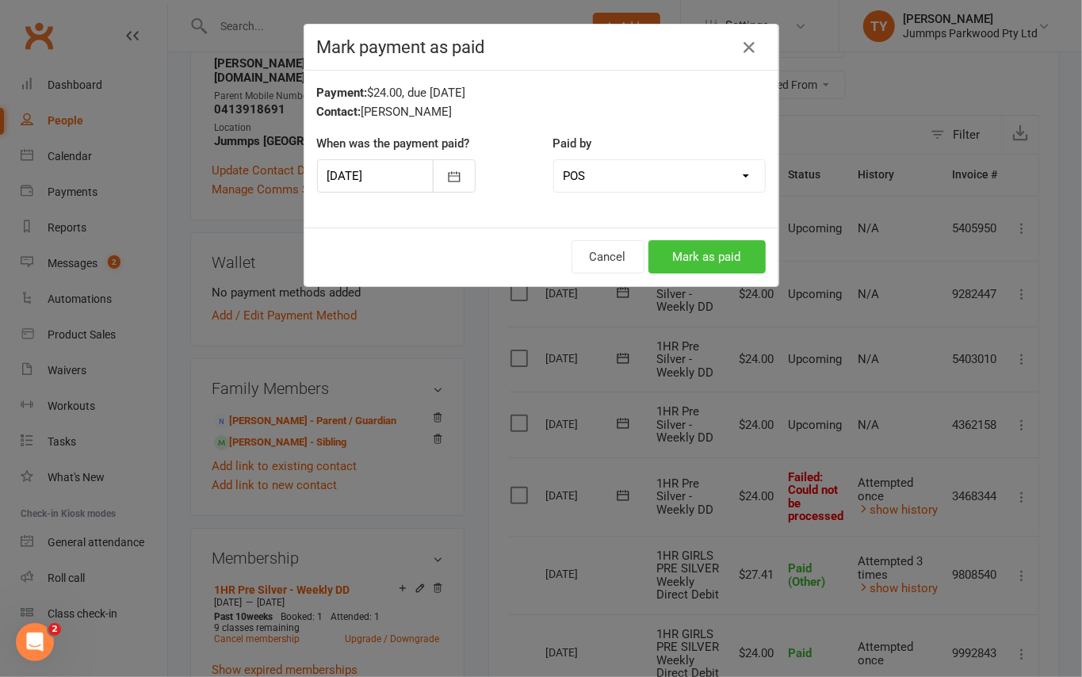
click at [664, 255] on button "Mark as paid" at bounding box center [706, 256] width 117 height 33
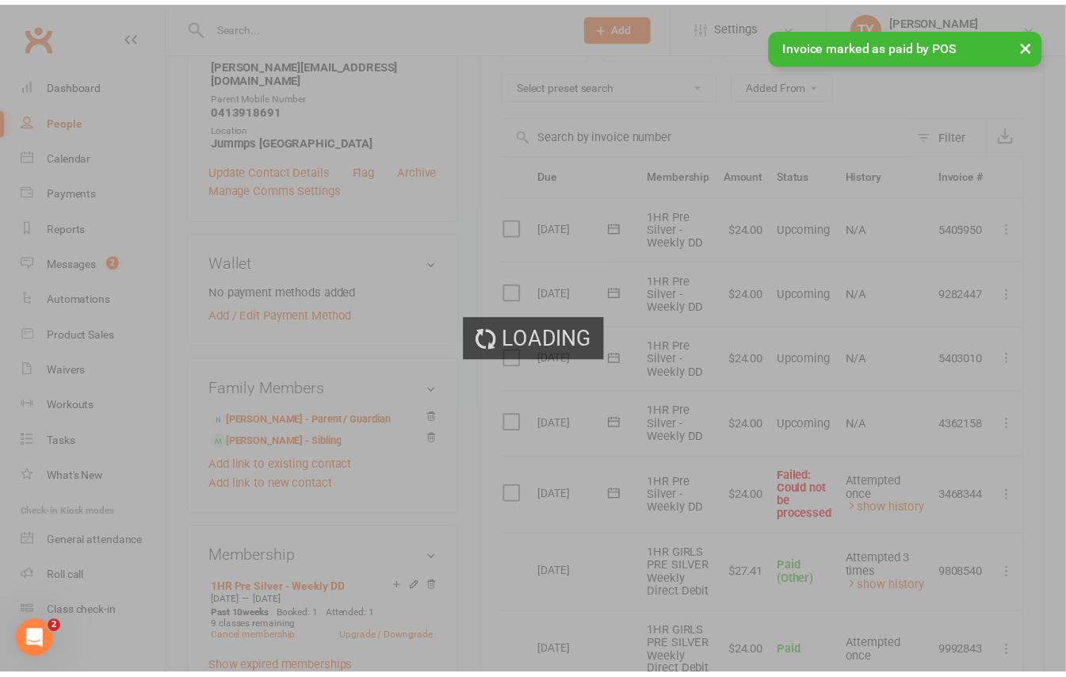
scroll to position [317, 0]
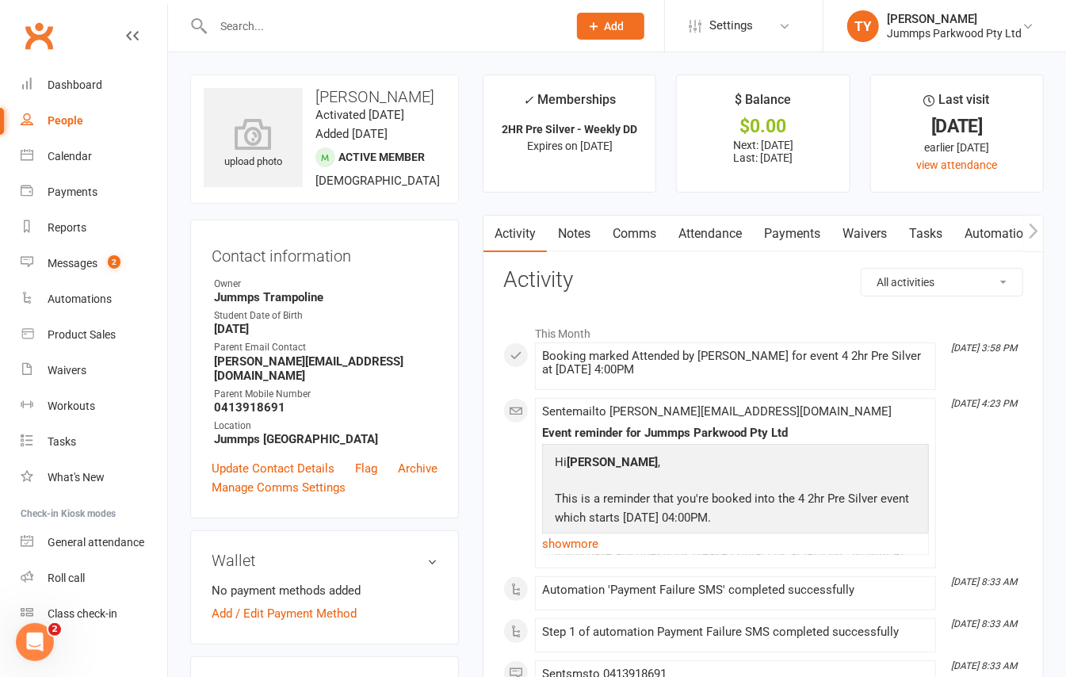
click at [720, 233] on link "Attendance" at bounding box center [710, 234] width 86 height 36
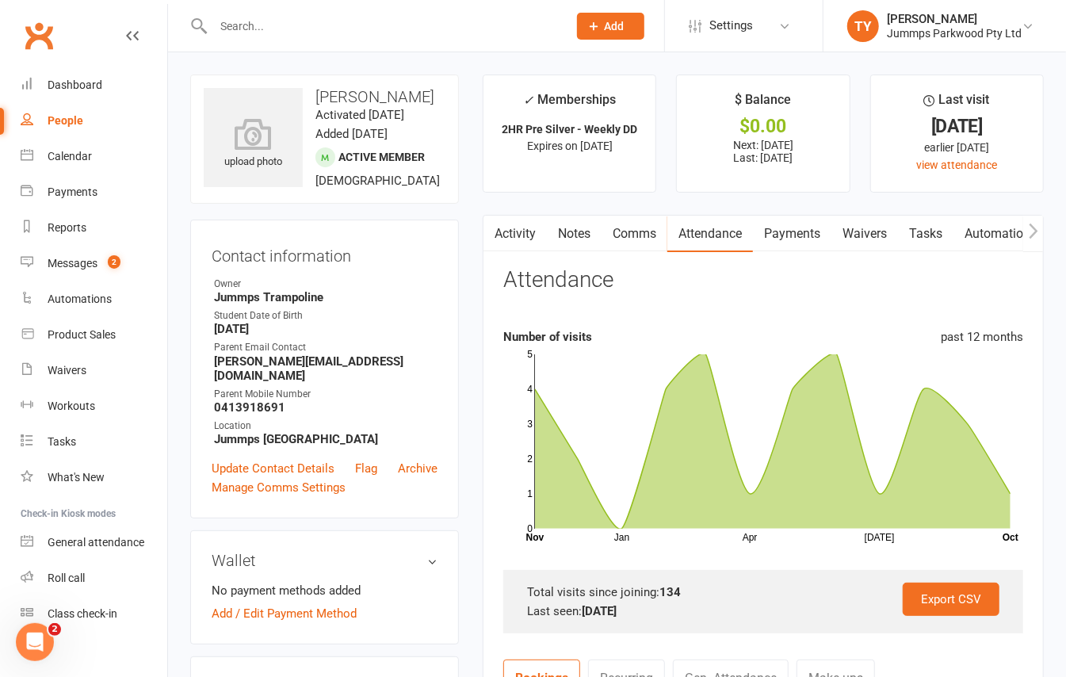
click at [777, 225] on link "Payments" at bounding box center [792, 234] width 78 height 36
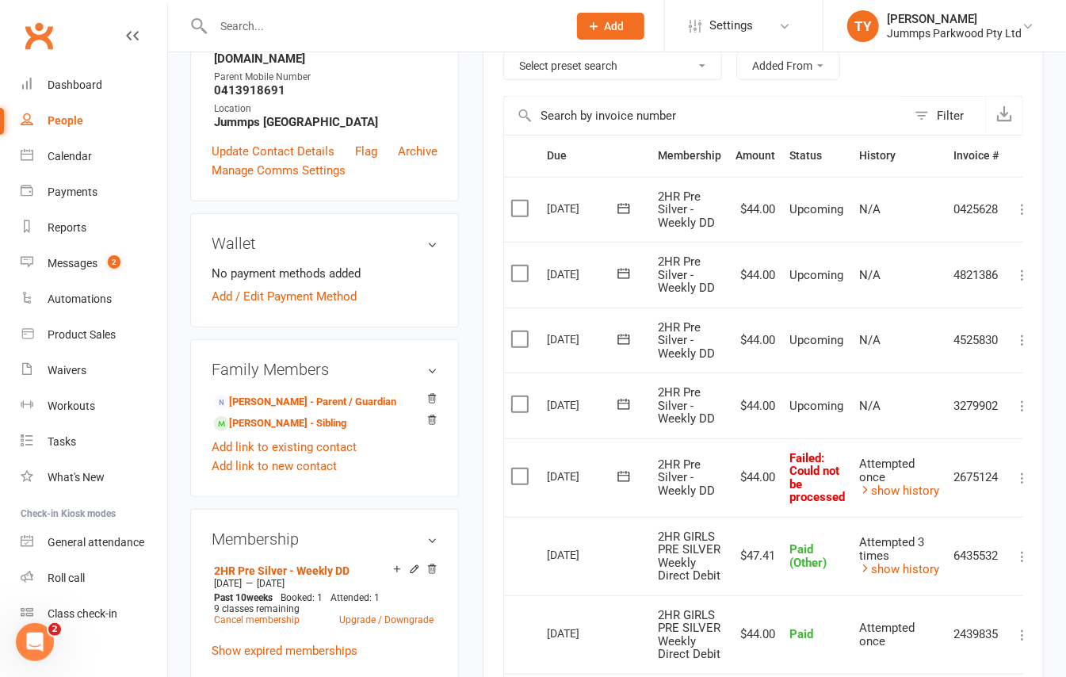
scroll to position [0, 19]
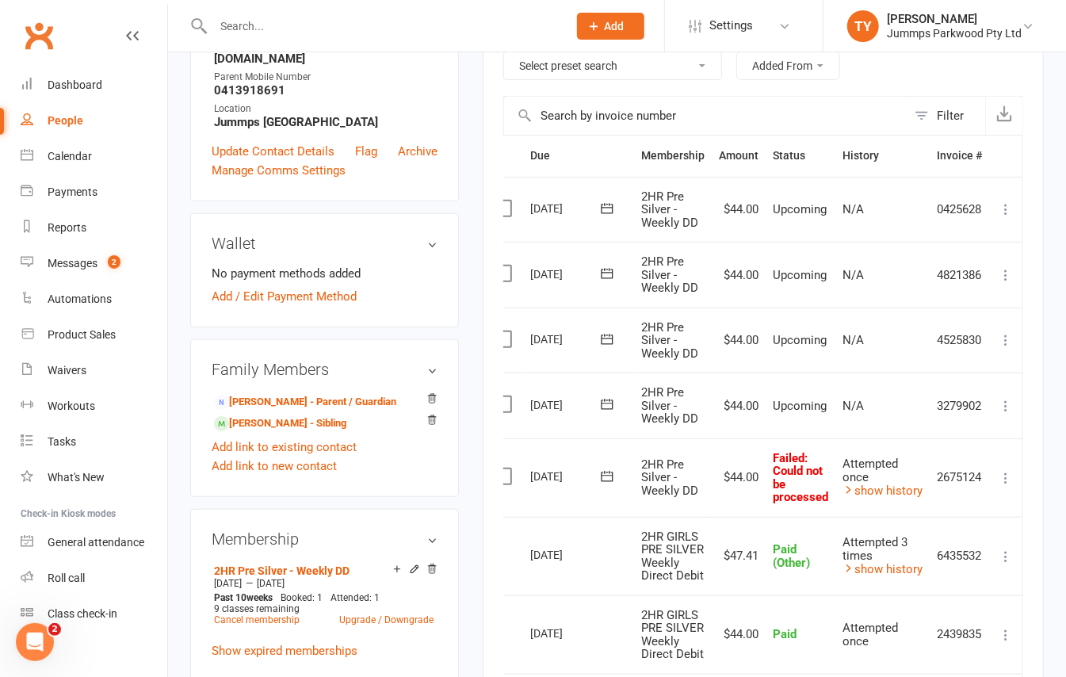
click at [1005, 480] on icon at bounding box center [1006, 478] width 16 height 16
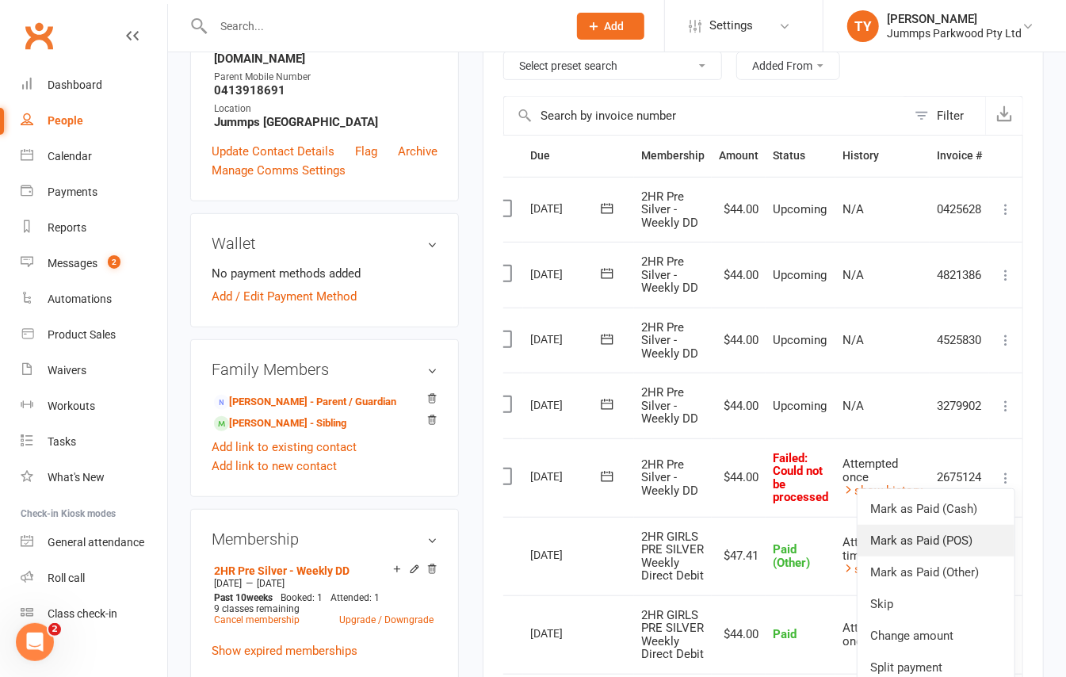
click at [986, 544] on link "Mark as Paid (POS)" at bounding box center [935, 541] width 157 height 32
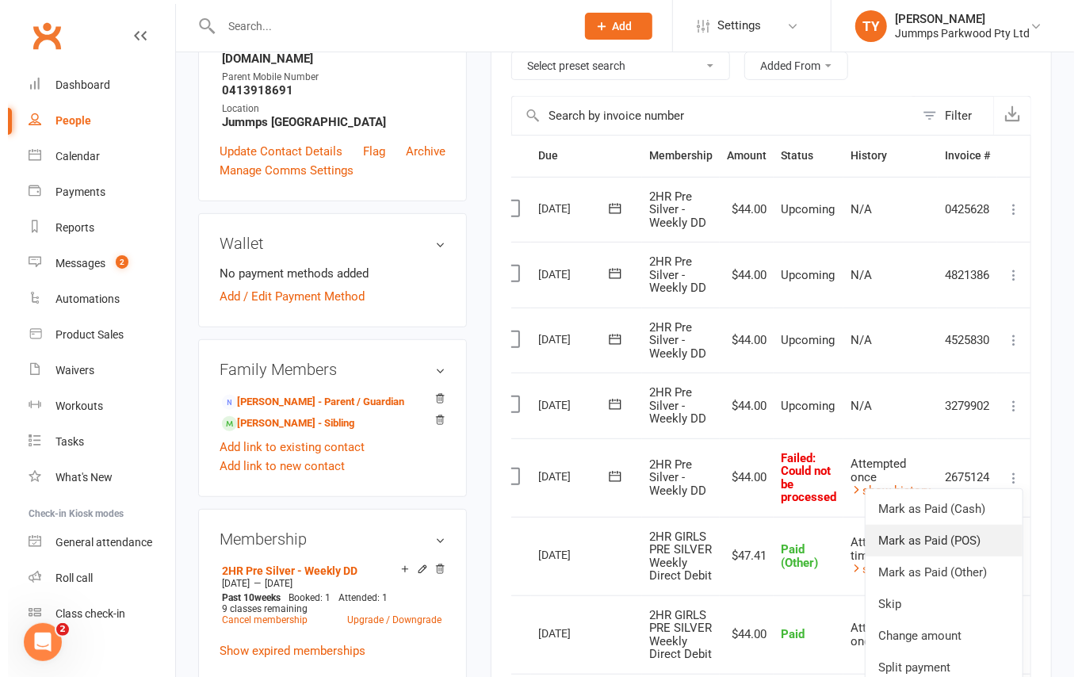
scroll to position [298, 0]
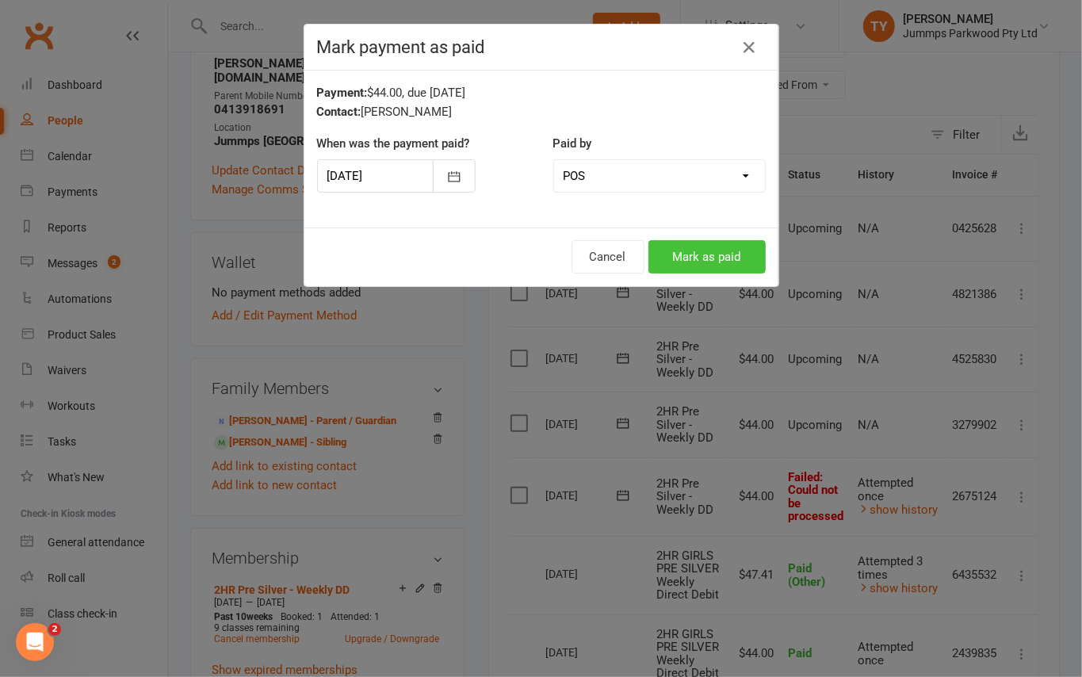
click at [712, 255] on button "Mark as paid" at bounding box center [706, 256] width 117 height 33
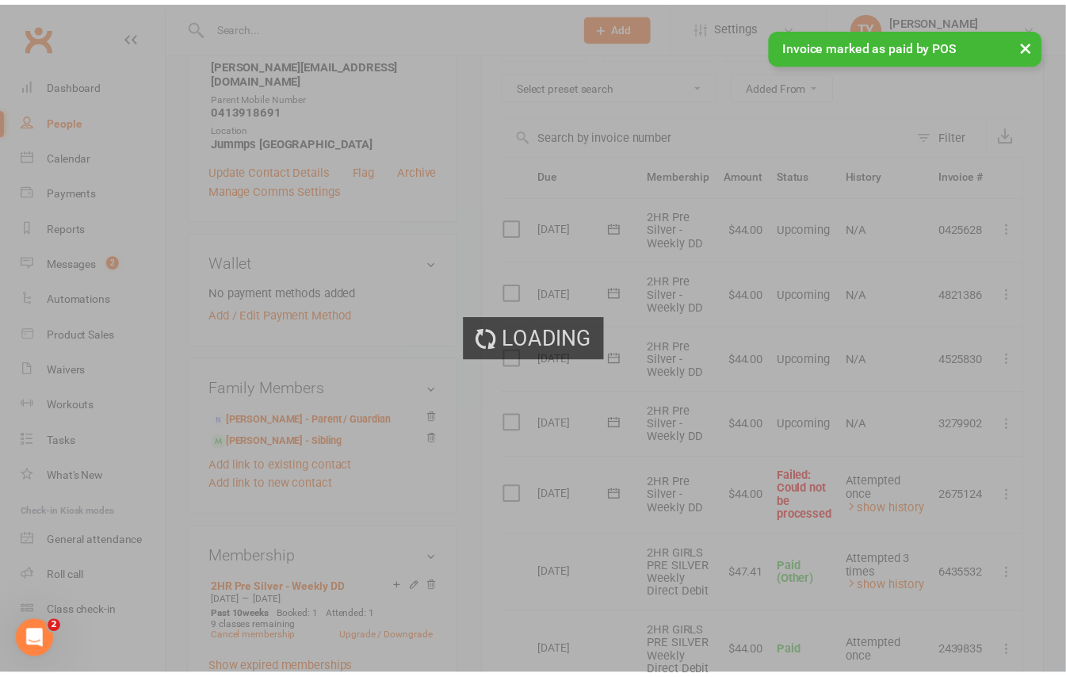
scroll to position [317, 0]
